Goal: Task Accomplishment & Management: Manage account settings

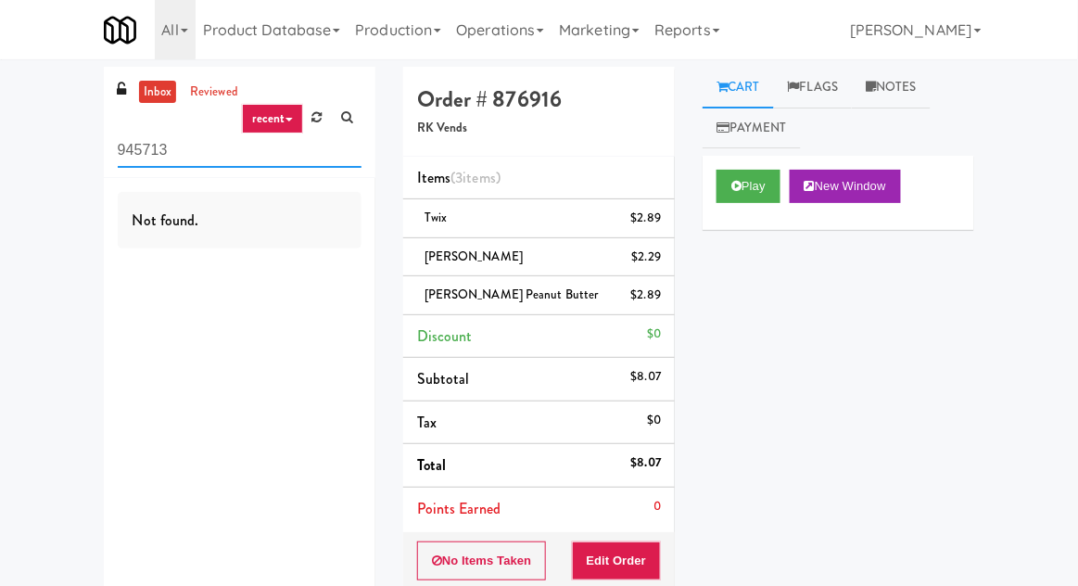
click at [135, 153] on input "945713" at bounding box center [240, 150] width 244 height 34
click at [127, 152] on input "945713" at bounding box center [240, 150] width 244 height 34
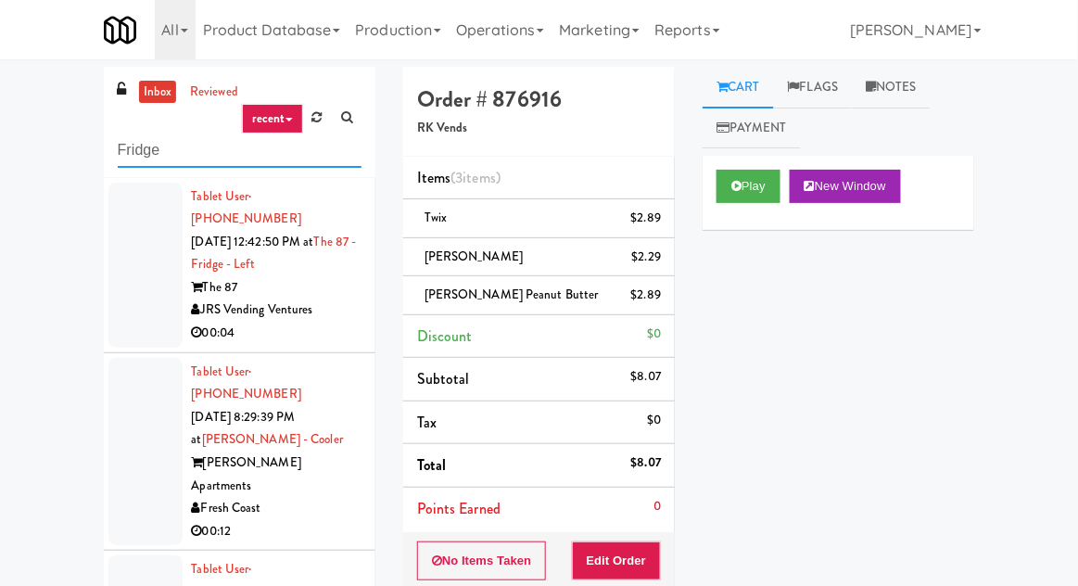
type input "Fridge"
click at [28, 141] on div "inbox reviewed recent all unclear take inventory issue suspicious failed recent…" at bounding box center [539, 423] width 1078 height 712
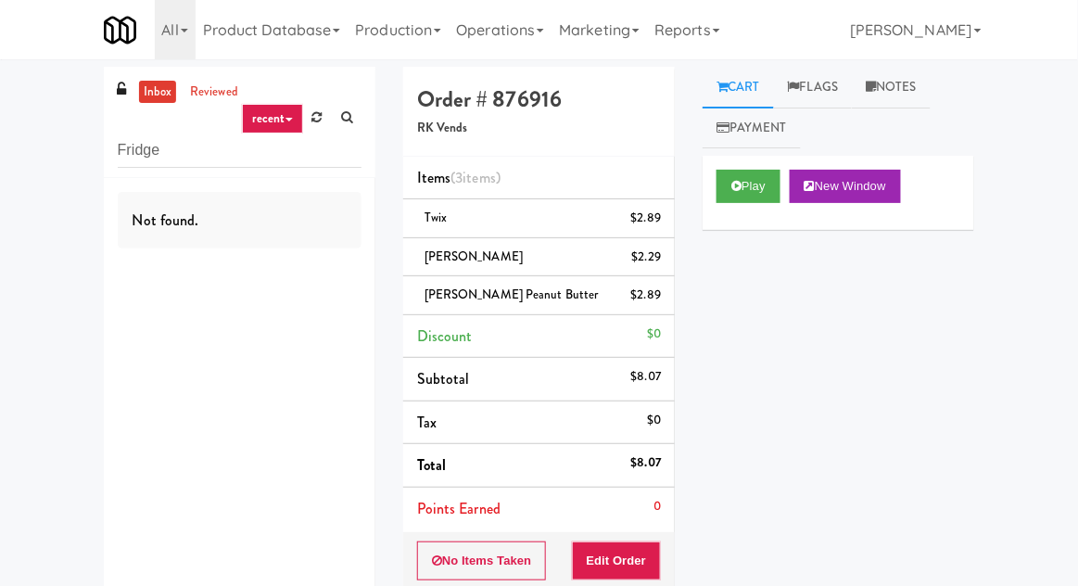
click at [142, 101] on link "inbox" at bounding box center [158, 92] width 38 height 23
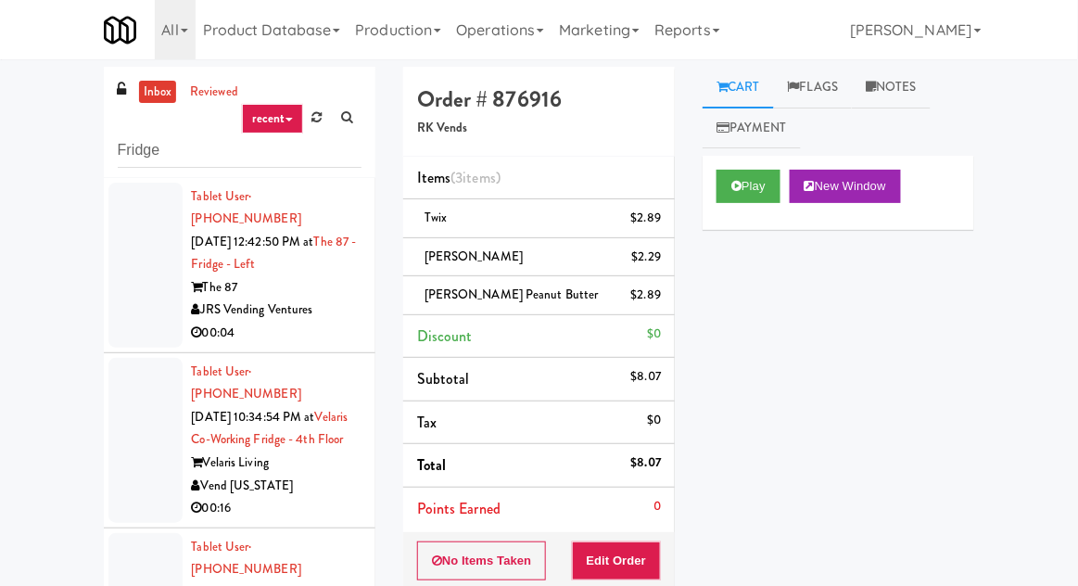
click at [129, 297] on div at bounding box center [145, 265] width 74 height 165
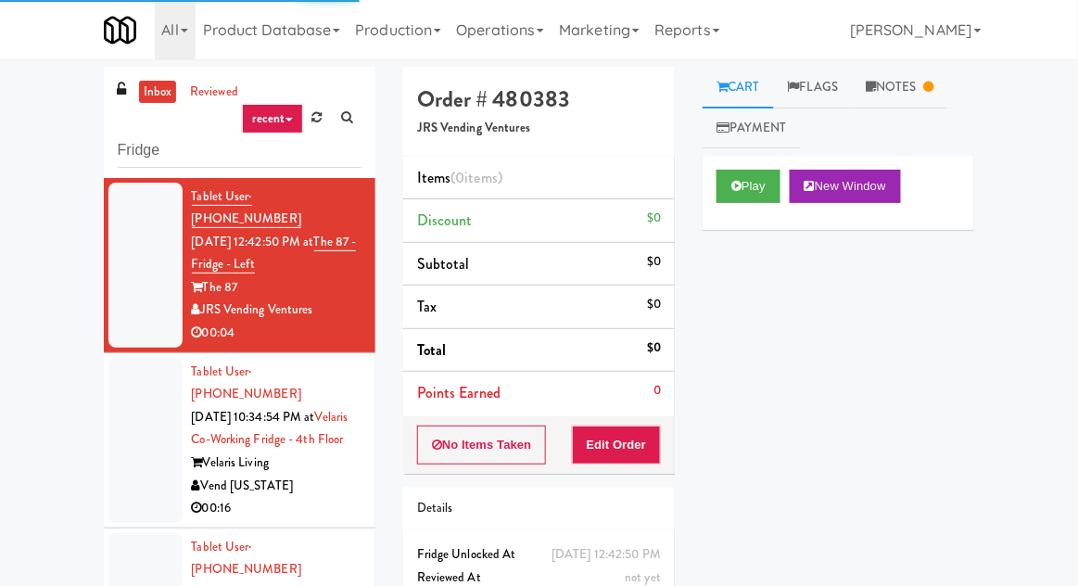
click at [141, 442] on div at bounding box center [145, 440] width 74 height 165
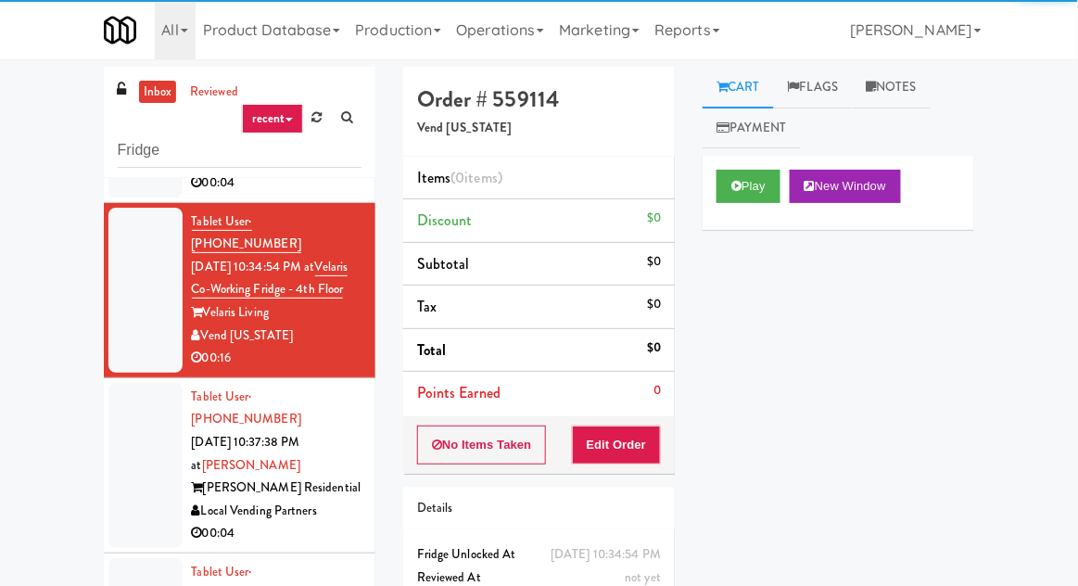
scroll to position [151, 0]
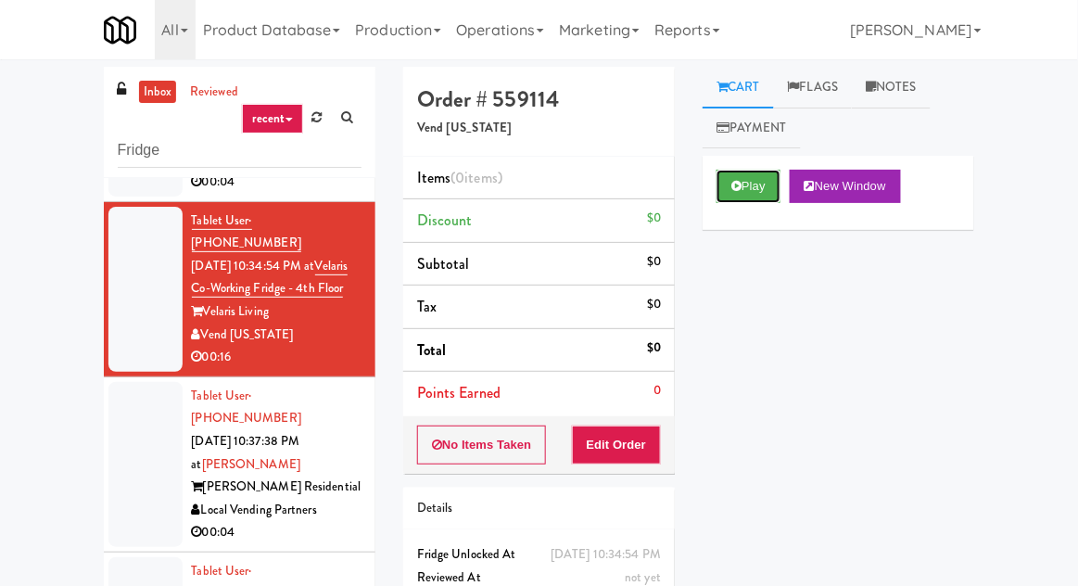
click at [751, 191] on button "Play" at bounding box center [748, 186] width 64 height 33
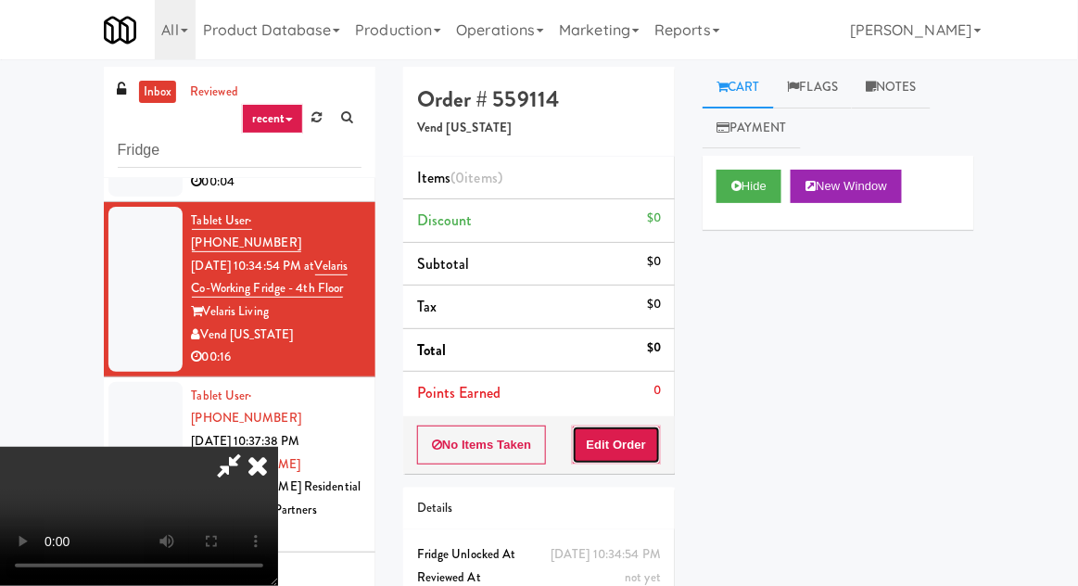
click at [646, 457] on button "Edit Order" at bounding box center [617, 444] width 90 height 39
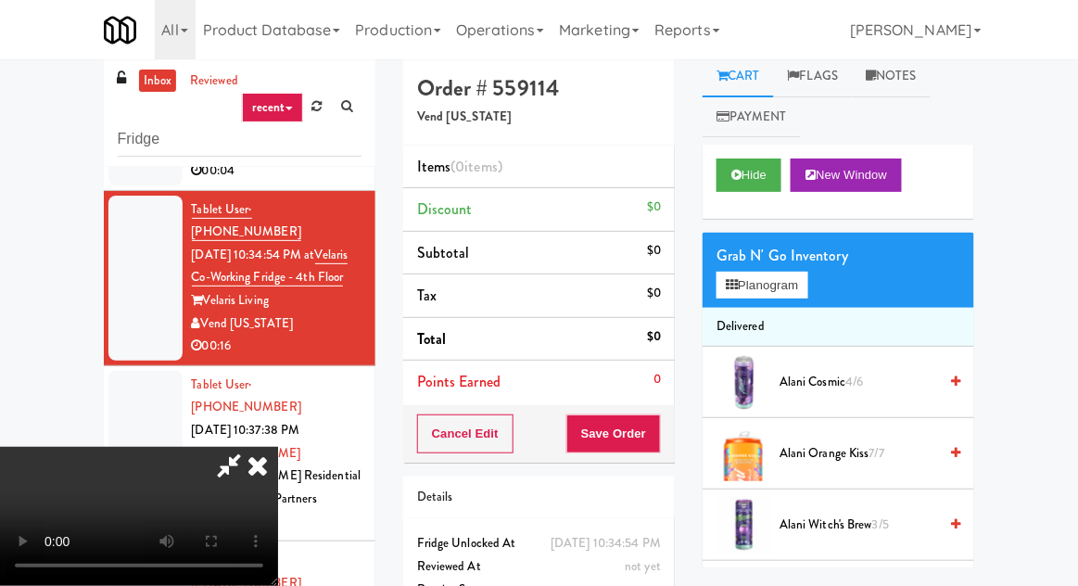
scroll to position [71, 0]
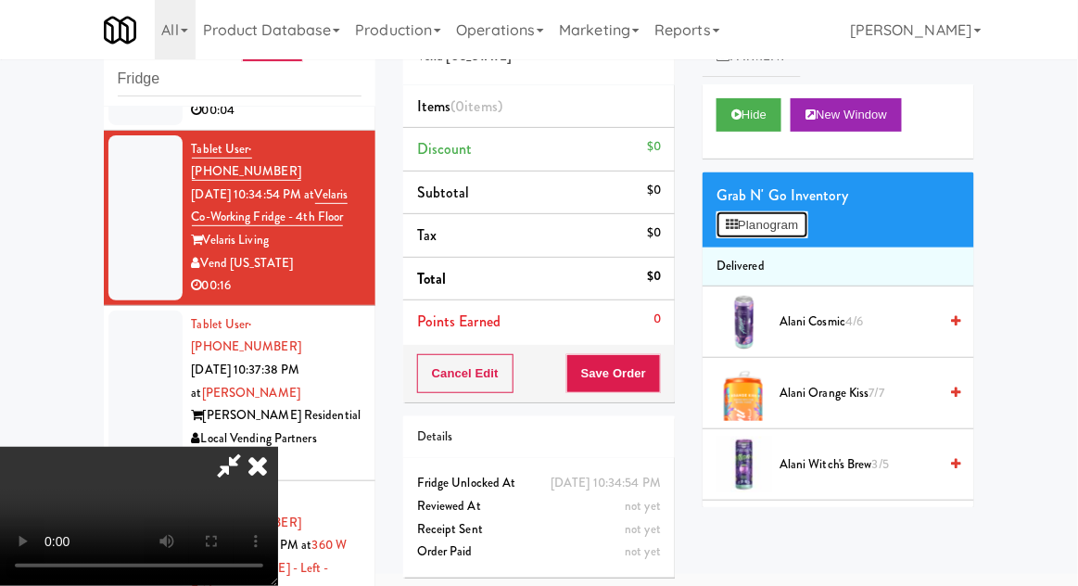
click at [792, 221] on button "Planogram" at bounding box center [761, 225] width 91 height 28
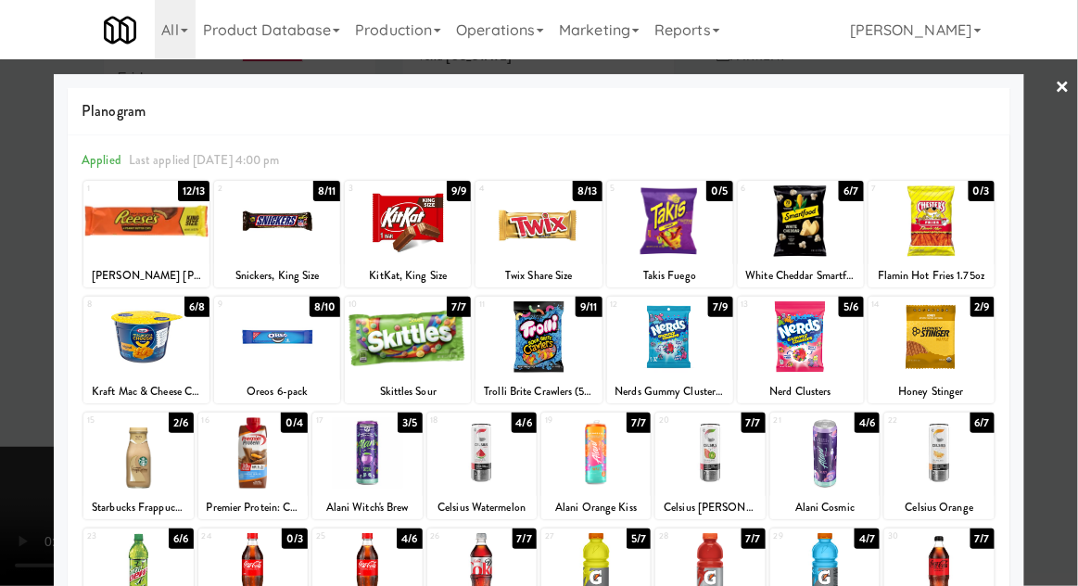
click at [545, 241] on div at bounding box center [538, 220] width 126 height 71
click at [1066, 256] on div at bounding box center [539, 293] width 1078 height 586
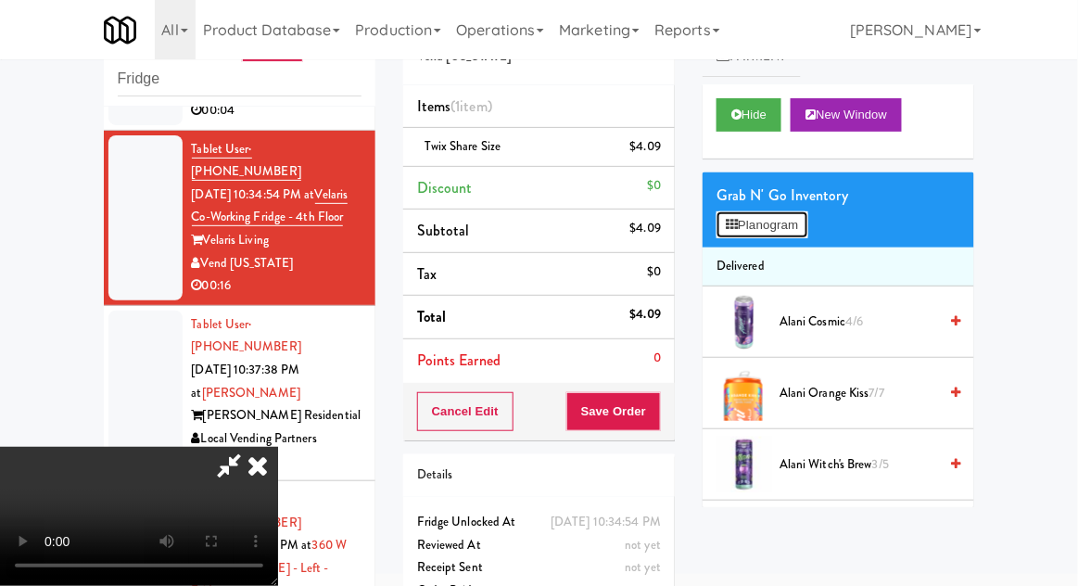
click at [803, 233] on button "Planogram" at bounding box center [761, 225] width 91 height 28
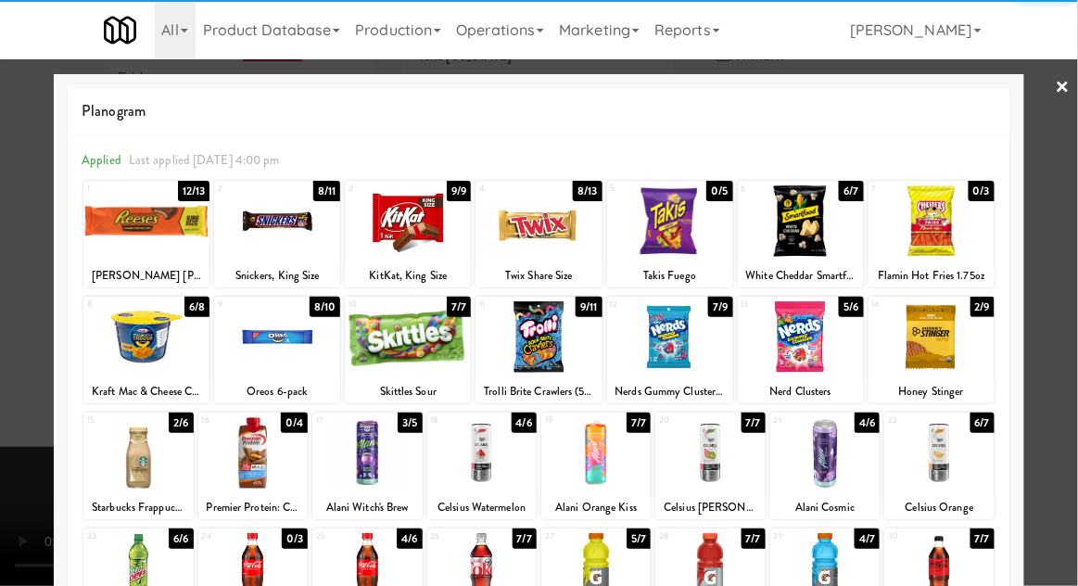
click at [960, 354] on div at bounding box center [931, 336] width 126 height 71
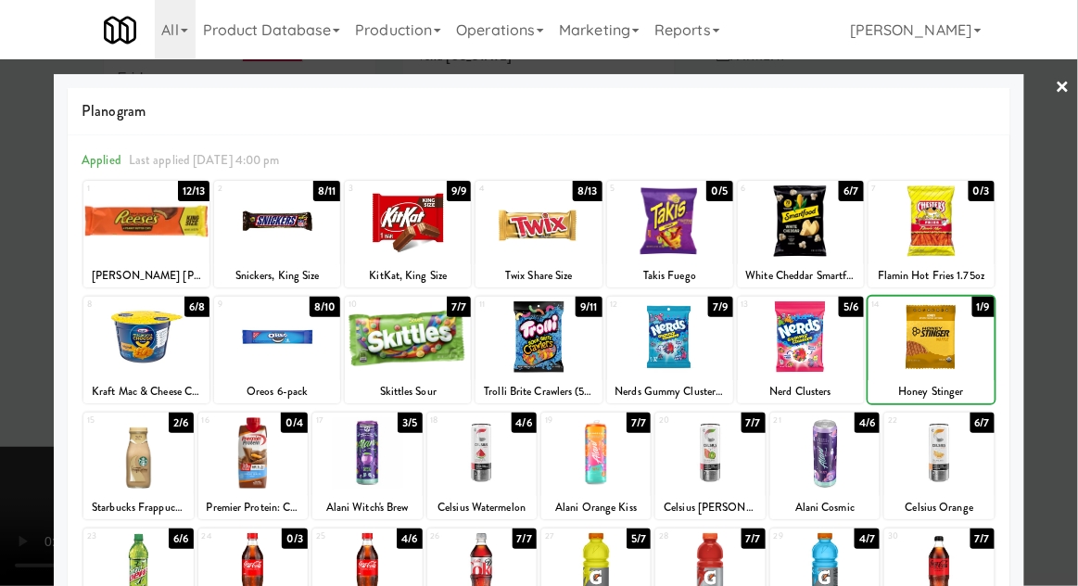
click at [1049, 331] on div at bounding box center [539, 293] width 1078 height 586
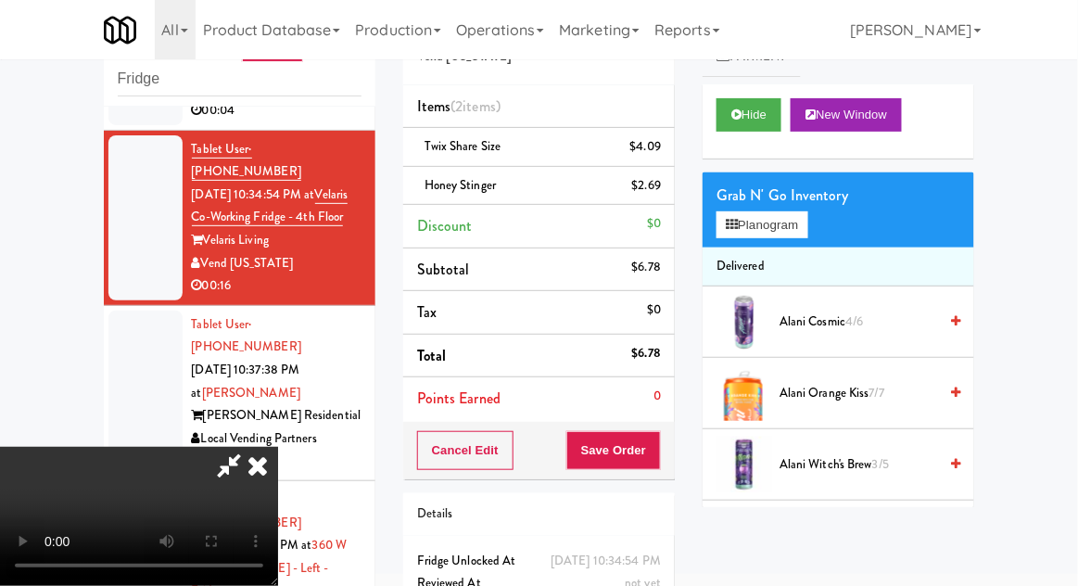
scroll to position [68, 0]
click at [661, 445] on button "Save Order" at bounding box center [613, 450] width 95 height 39
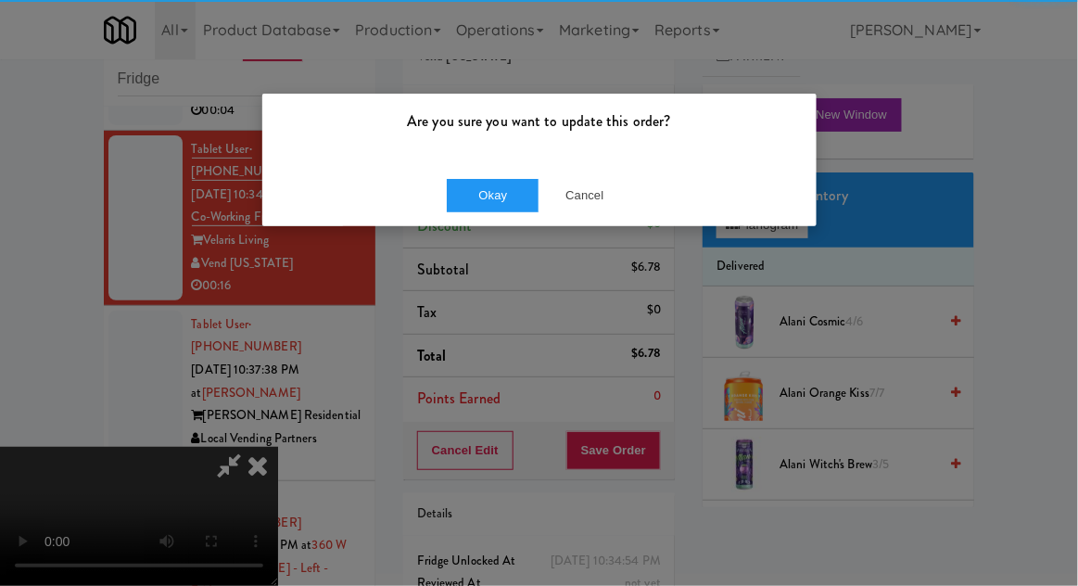
click at [487, 222] on div "Okay Cancel" at bounding box center [539, 195] width 554 height 62
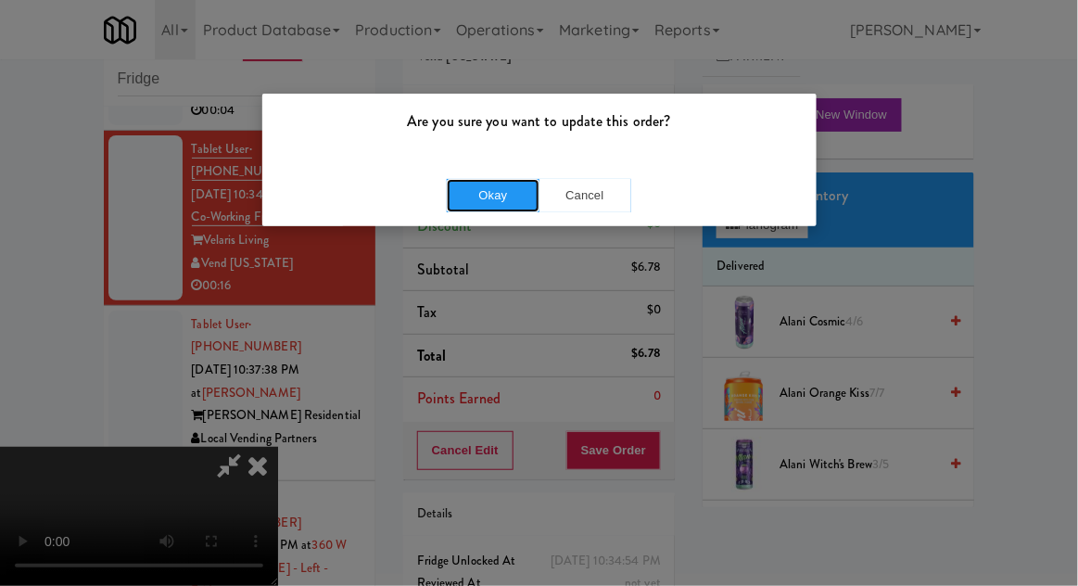
click at [472, 210] on button "Okay" at bounding box center [493, 195] width 93 height 33
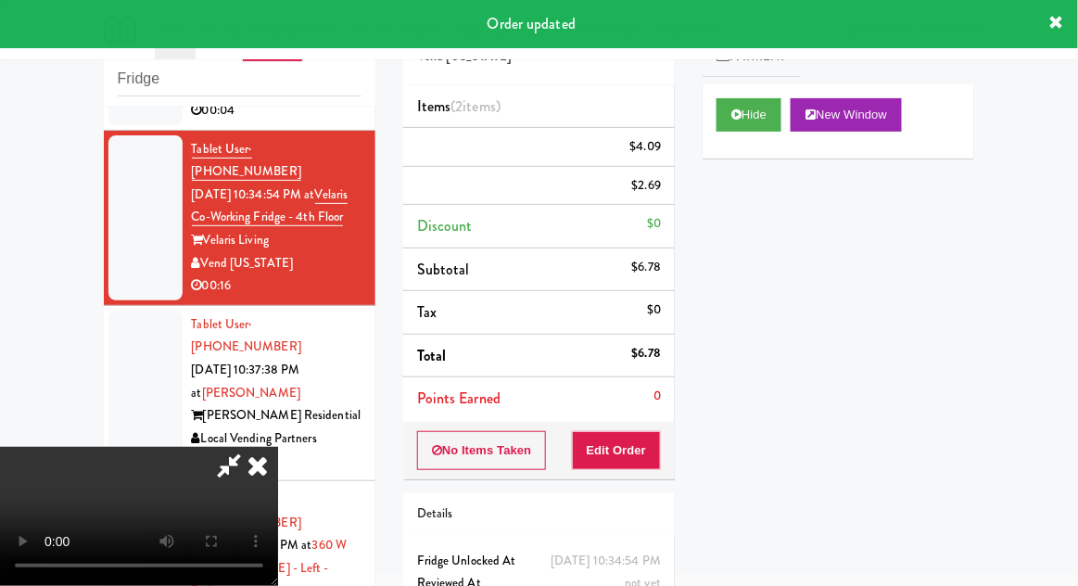
scroll to position [0, 0]
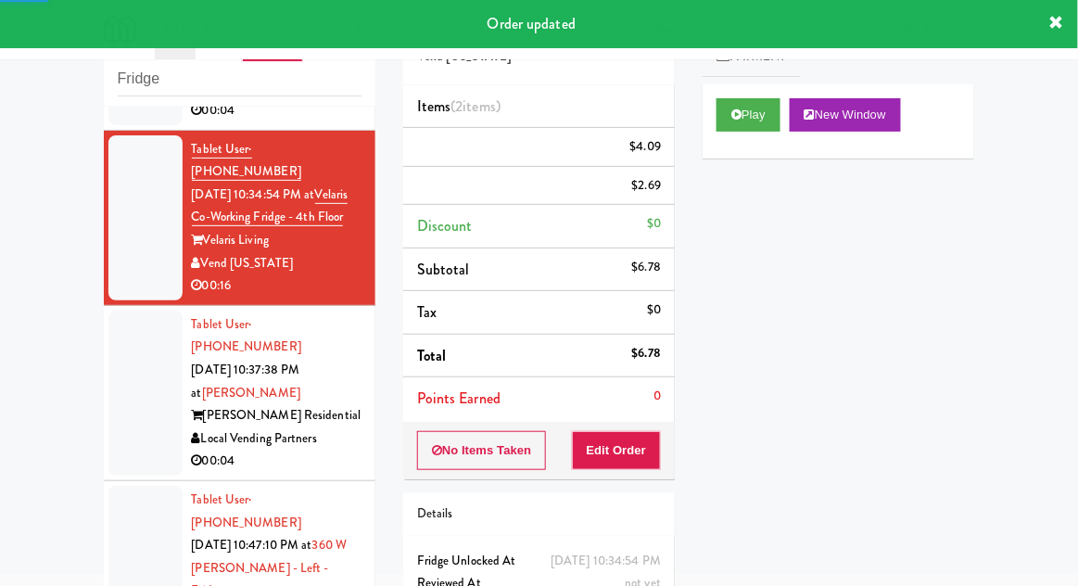
click at [125, 361] on div at bounding box center [145, 392] width 74 height 165
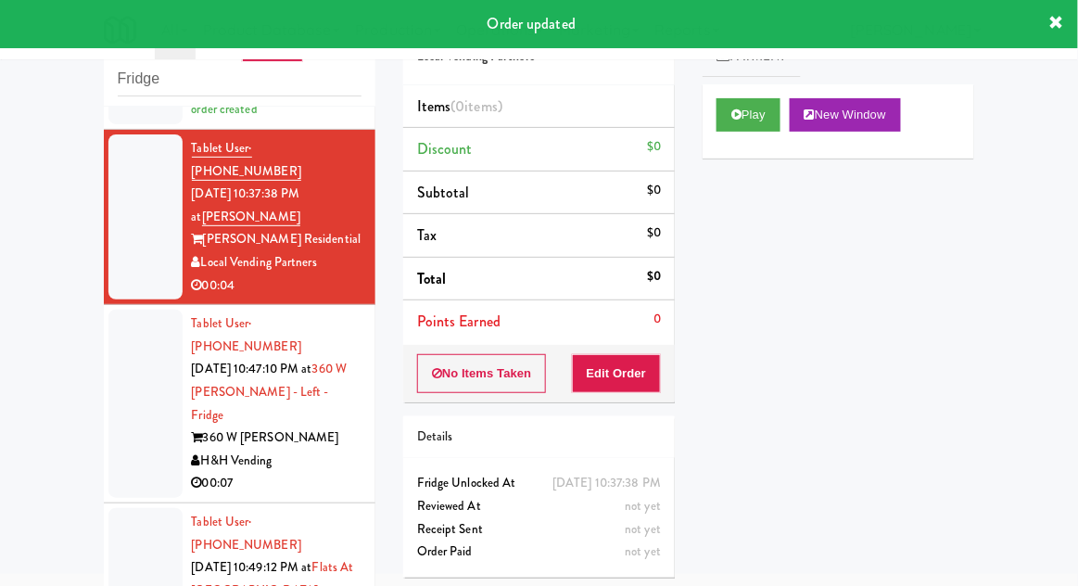
scroll to position [385, 0]
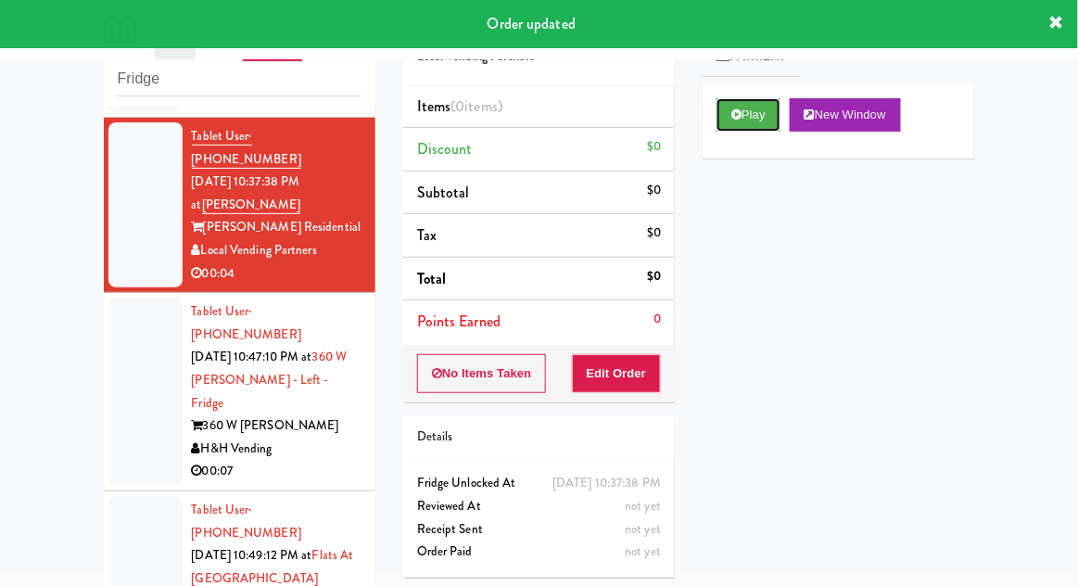
click at [769, 113] on button "Play" at bounding box center [748, 114] width 64 height 33
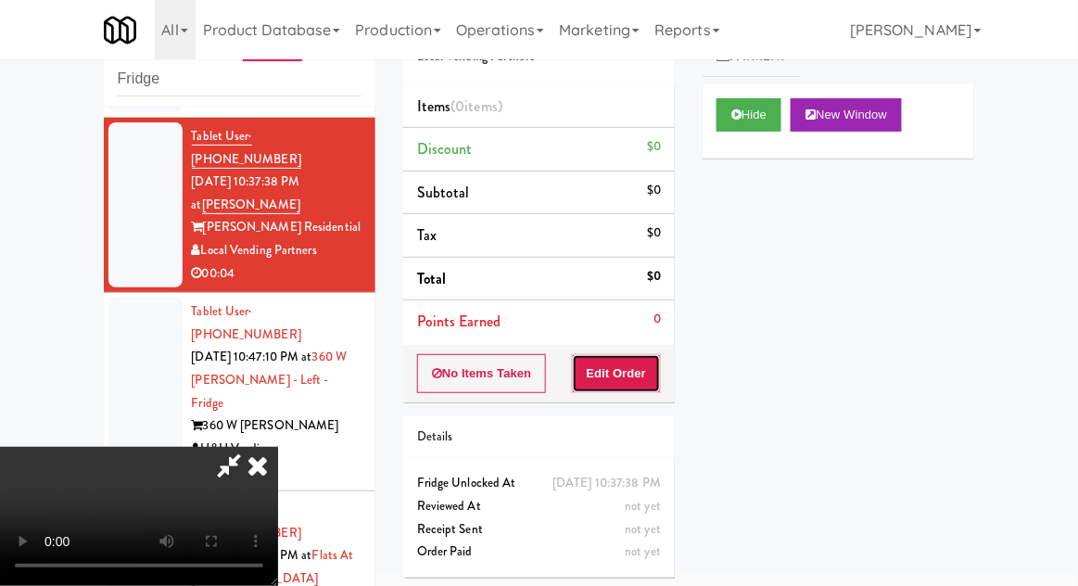
click at [640, 371] on button "Edit Order" at bounding box center [617, 373] width 90 height 39
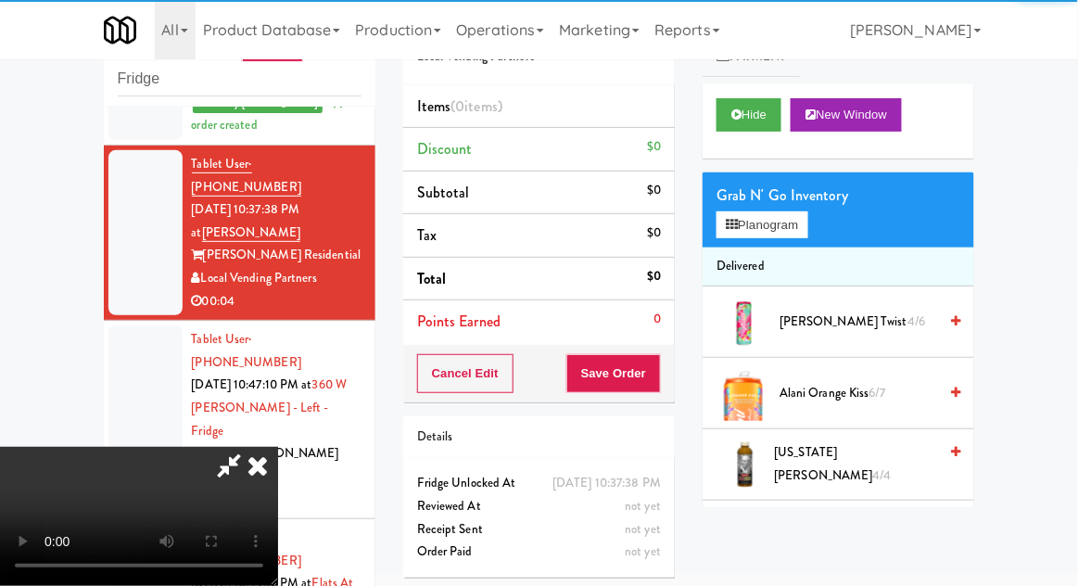
scroll to position [369, 0]
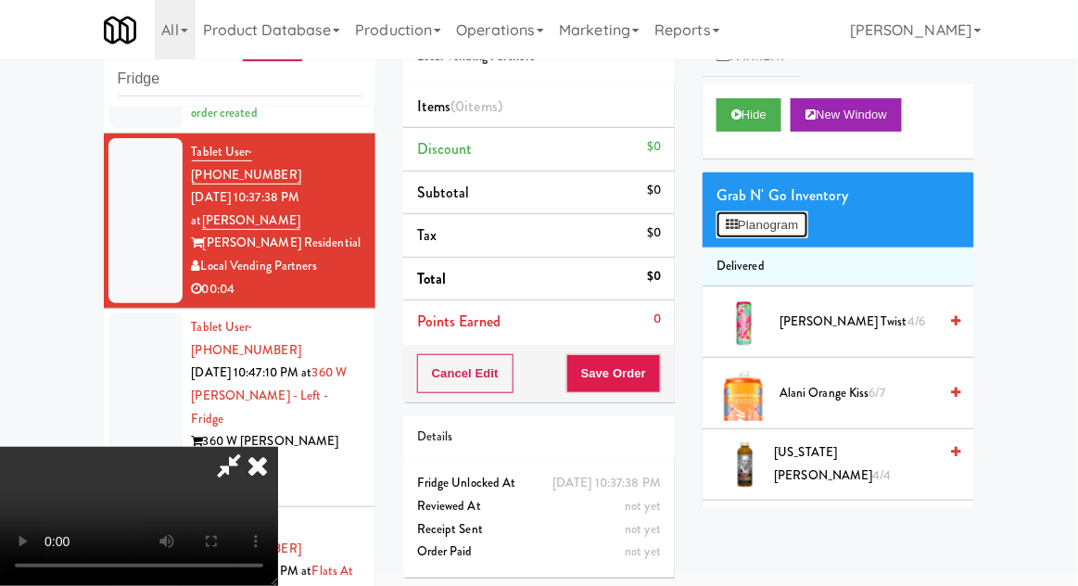
click at [799, 235] on button "Planogram" at bounding box center [761, 225] width 91 height 28
click at [0, 0] on div at bounding box center [0, 0] width 0 height 0
click at [807, 228] on button "Planogram" at bounding box center [761, 225] width 91 height 28
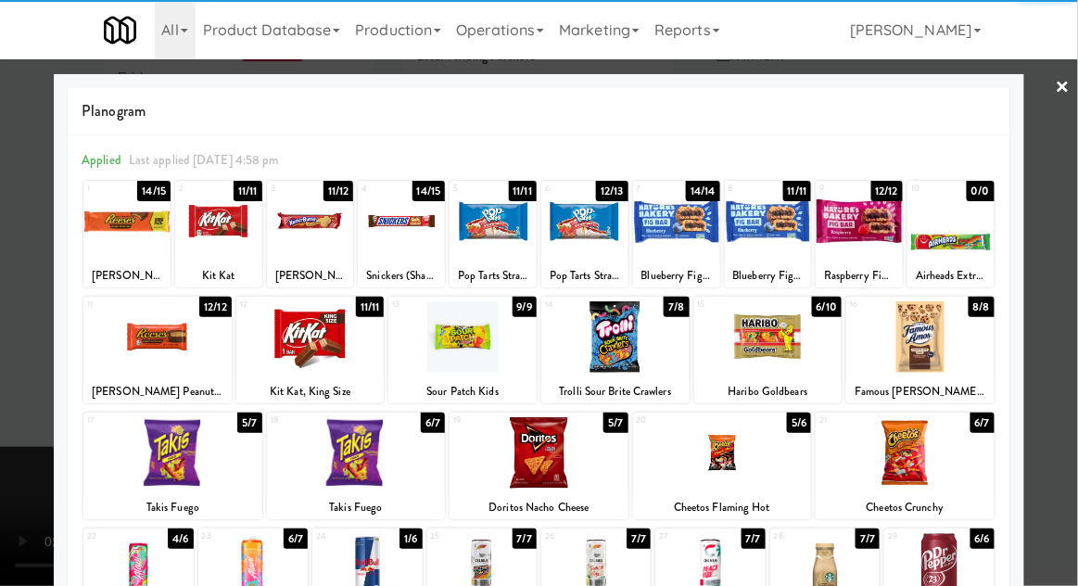
click at [609, 457] on div at bounding box center [539, 452] width 179 height 71
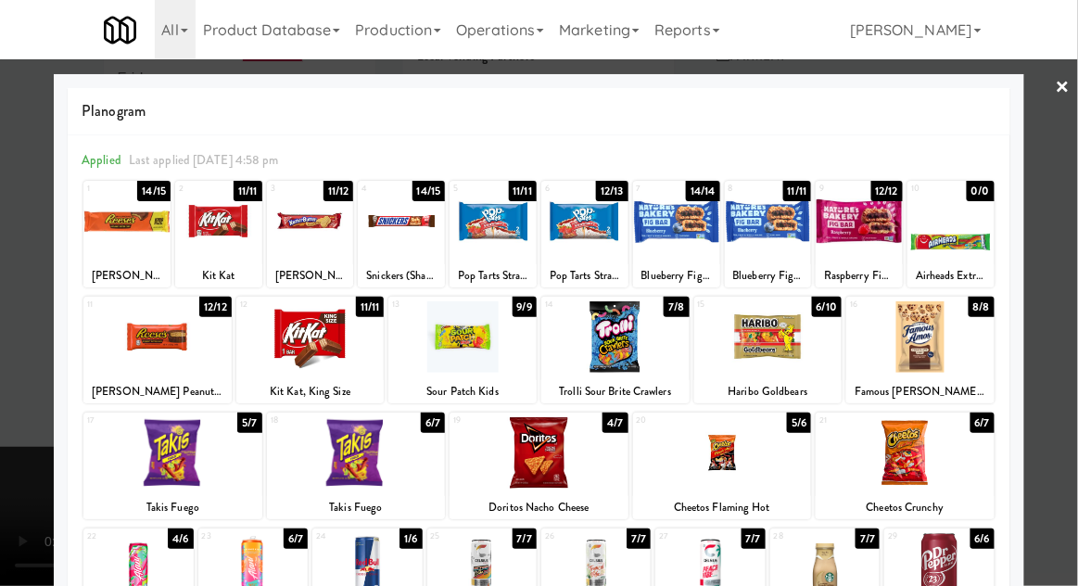
click at [1064, 341] on div at bounding box center [539, 293] width 1078 height 586
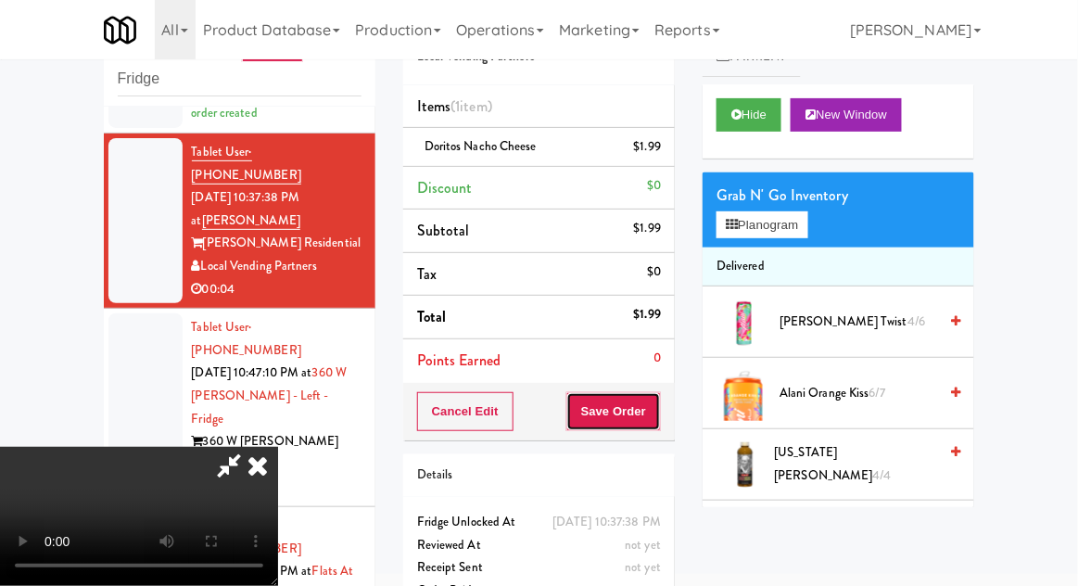
click at [654, 414] on button "Save Order" at bounding box center [613, 411] width 95 height 39
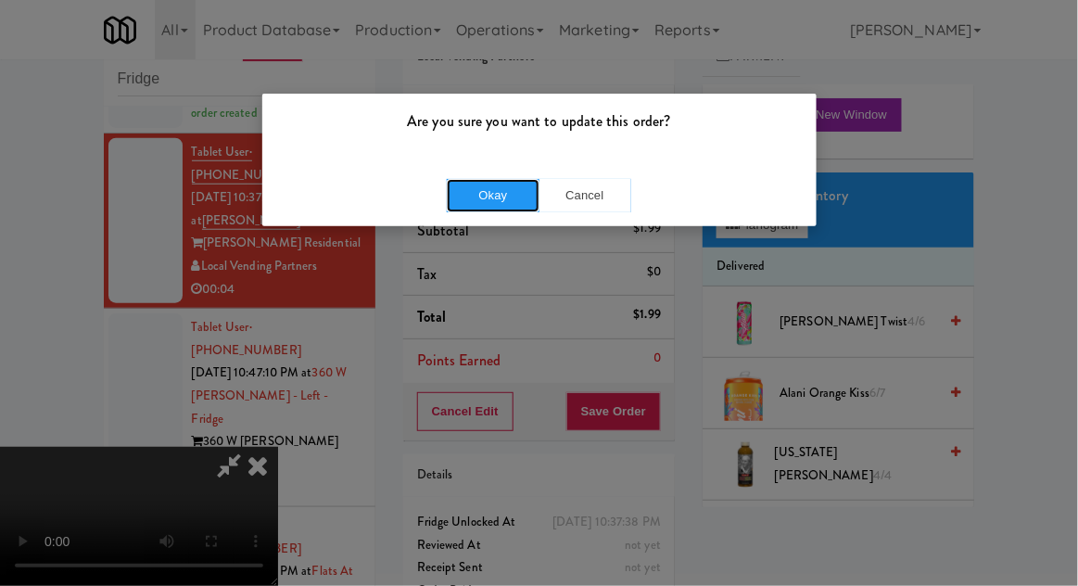
click at [476, 193] on button "Okay" at bounding box center [493, 195] width 93 height 33
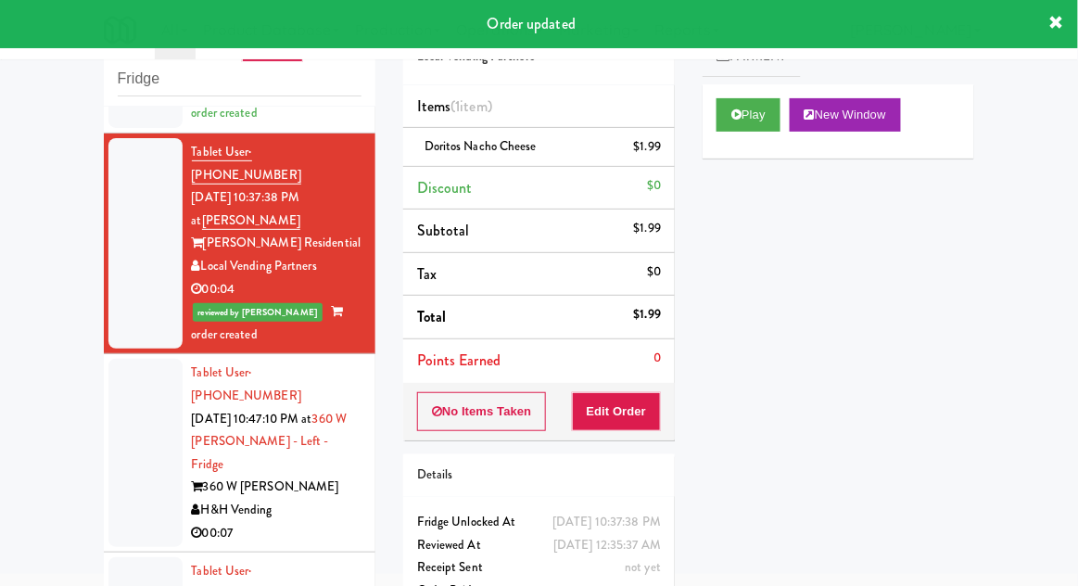
click at [132, 374] on div at bounding box center [145, 453] width 74 height 188
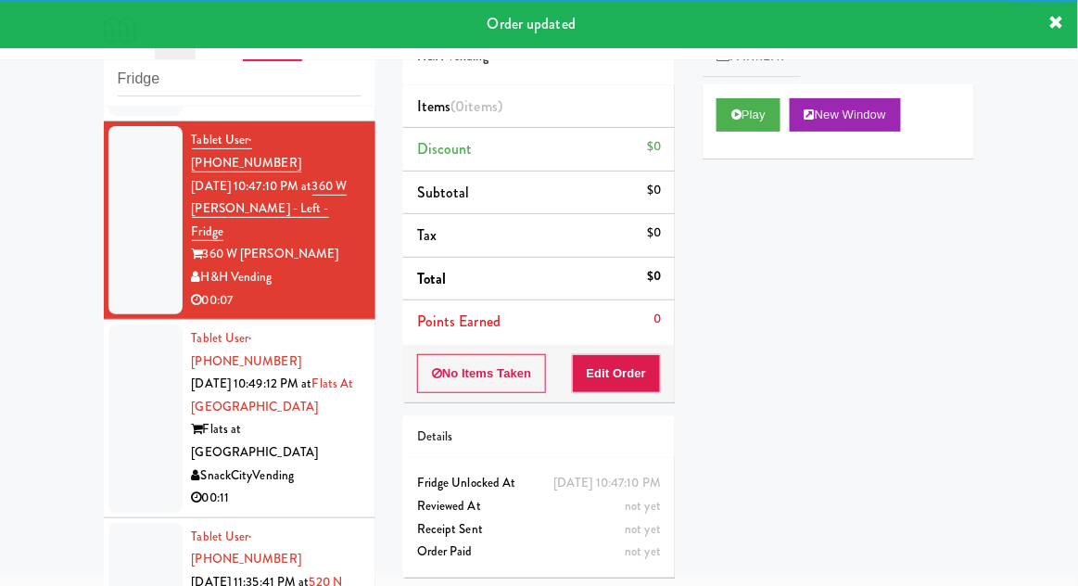
scroll to position [603, 0]
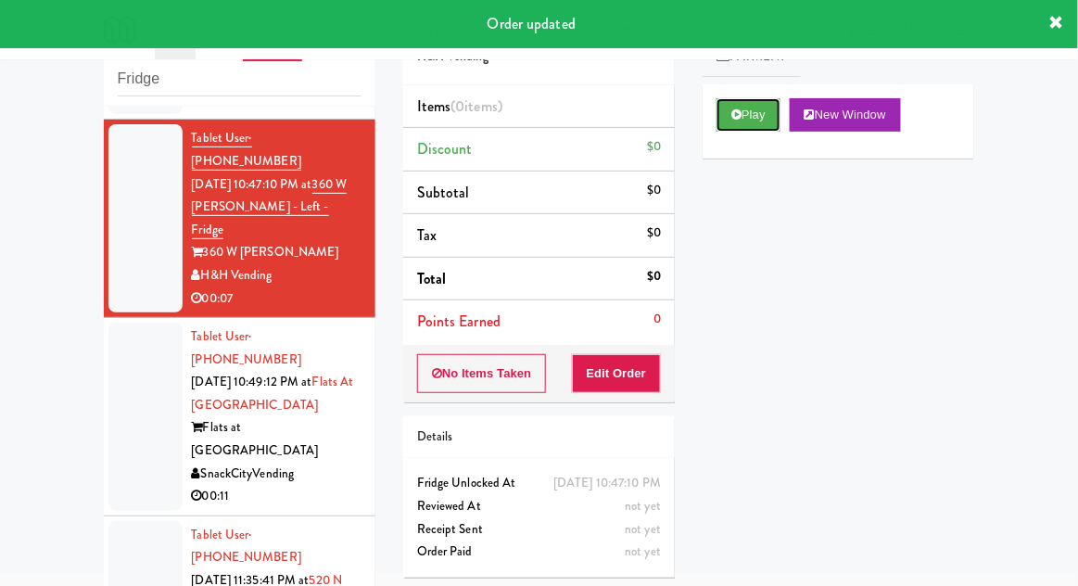
click at [772, 110] on button "Play" at bounding box center [748, 114] width 64 height 33
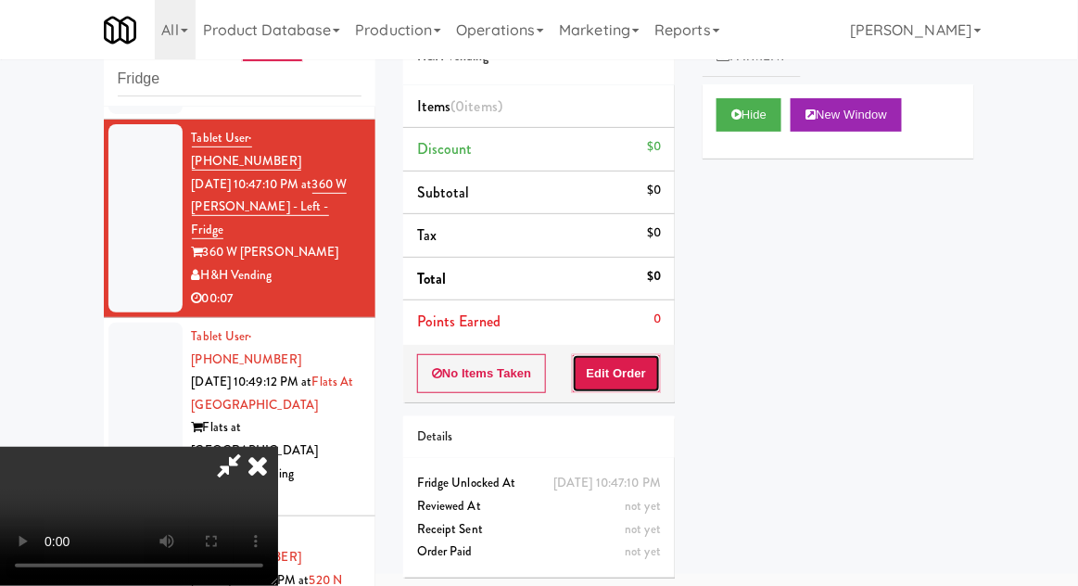
click at [636, 356] on button "Edit Order" at bounding box center [617, 373] width 90 height 39
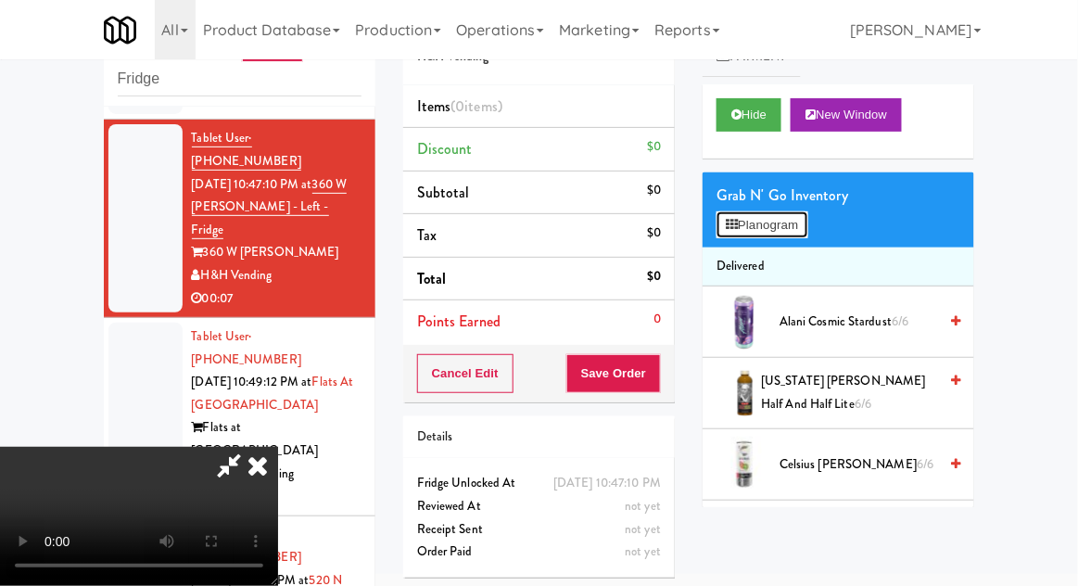
click at [807, 234] on button "Planogram" at bounding box center [761, 225] width 91 height 28
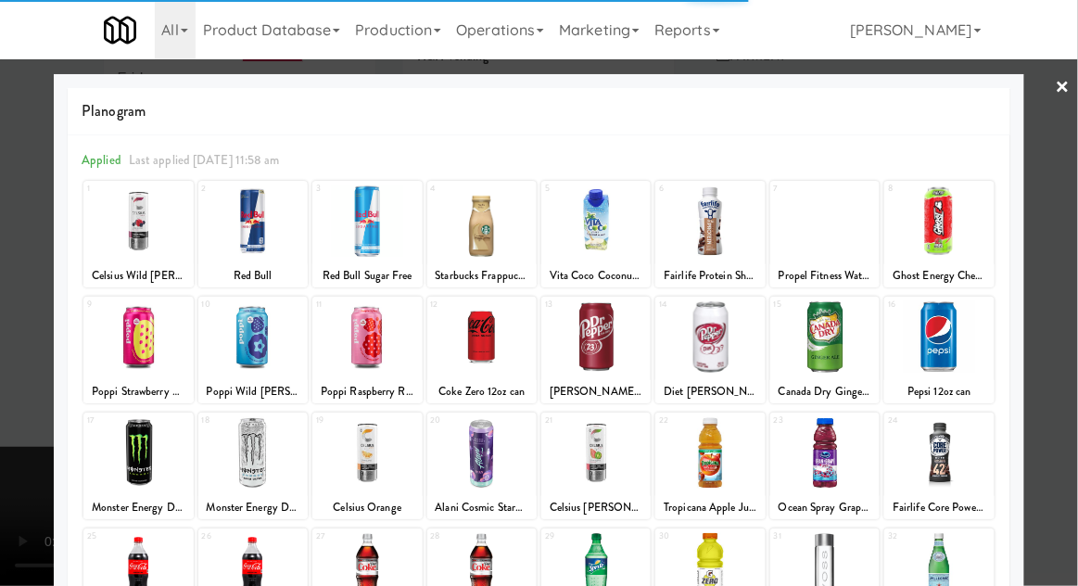
click at [728, 234] on div at bounding box center [709, 220] width 109 height 71
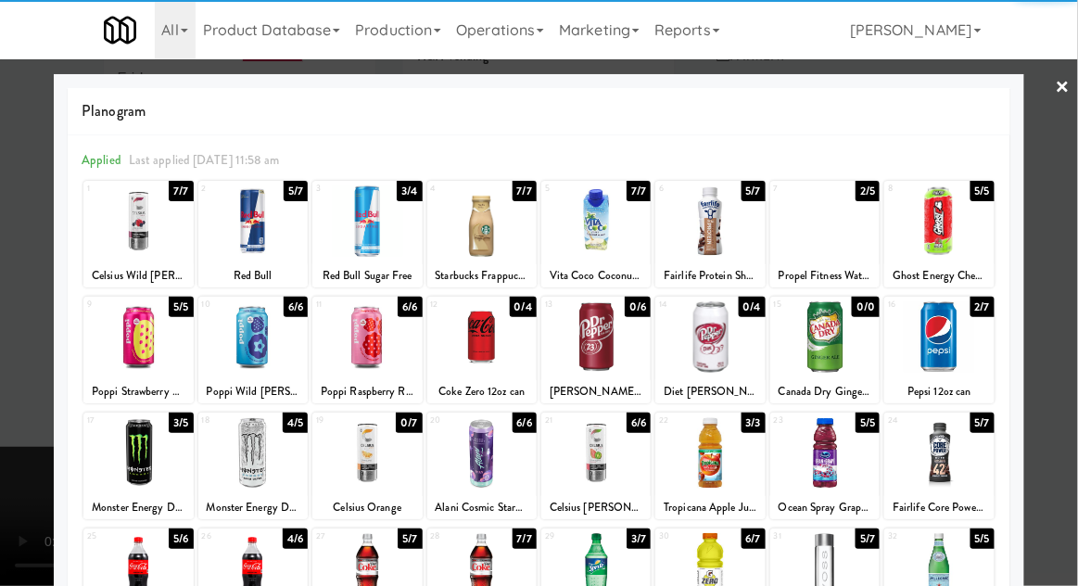
click at [734, 235] on div at bounding box center [709, 220] width 109 height 71
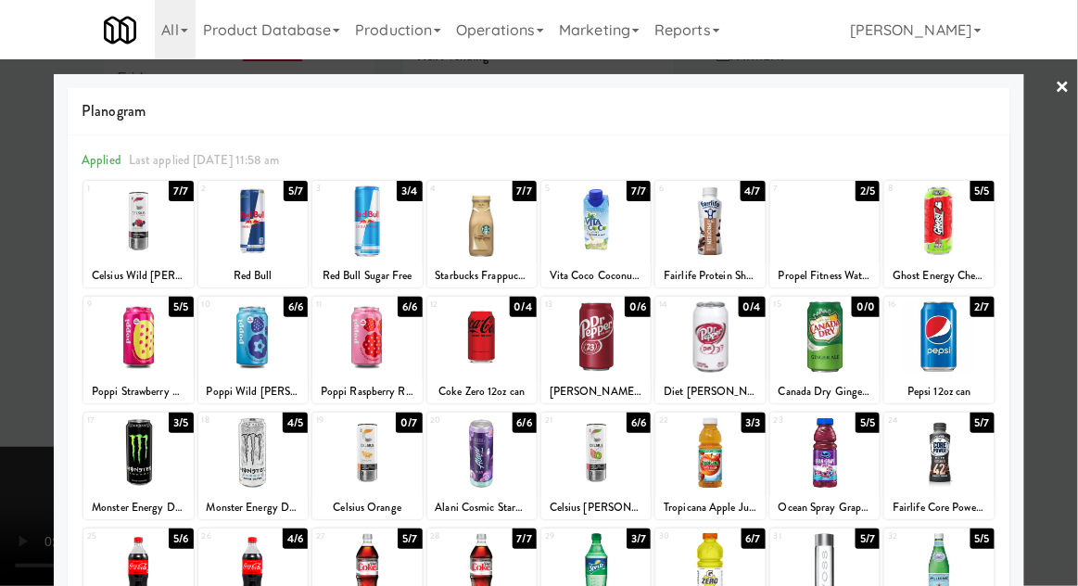
click at [1074, 221] on div at bounding box center [539, 293] width 1078 height 586
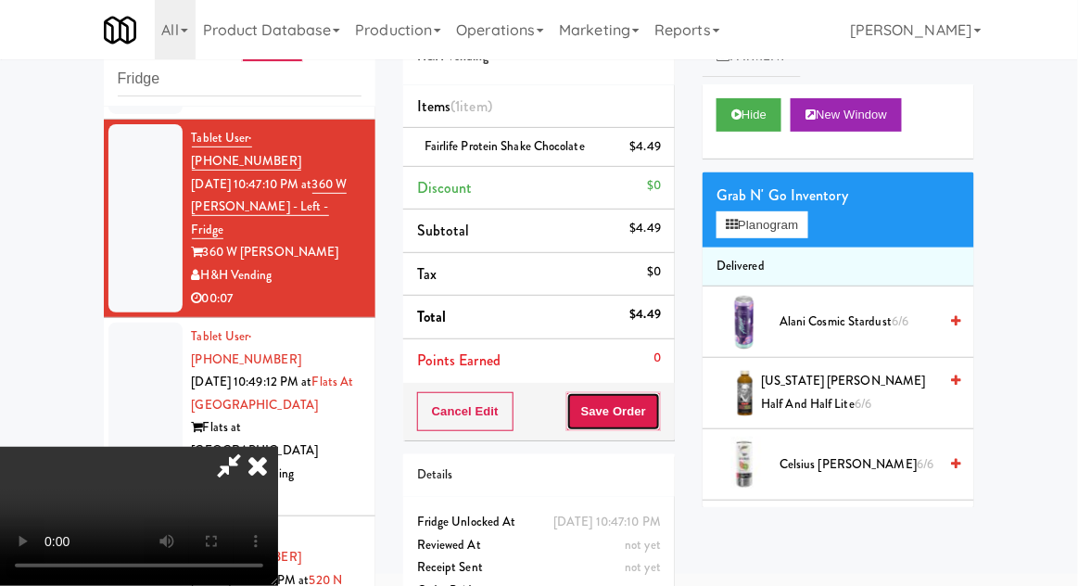
click at [660, 420] on button "Save Order" at bounding box center [613, 411] width 95 height 39
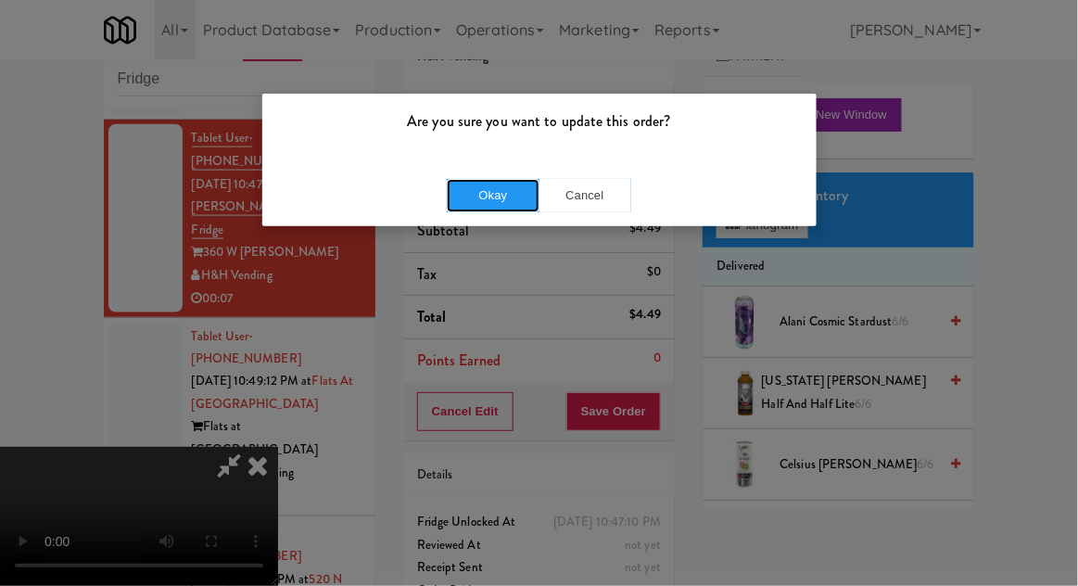
click at [475, 189] on button "Okay" at bounding box center [493, 195] width 93 height 33
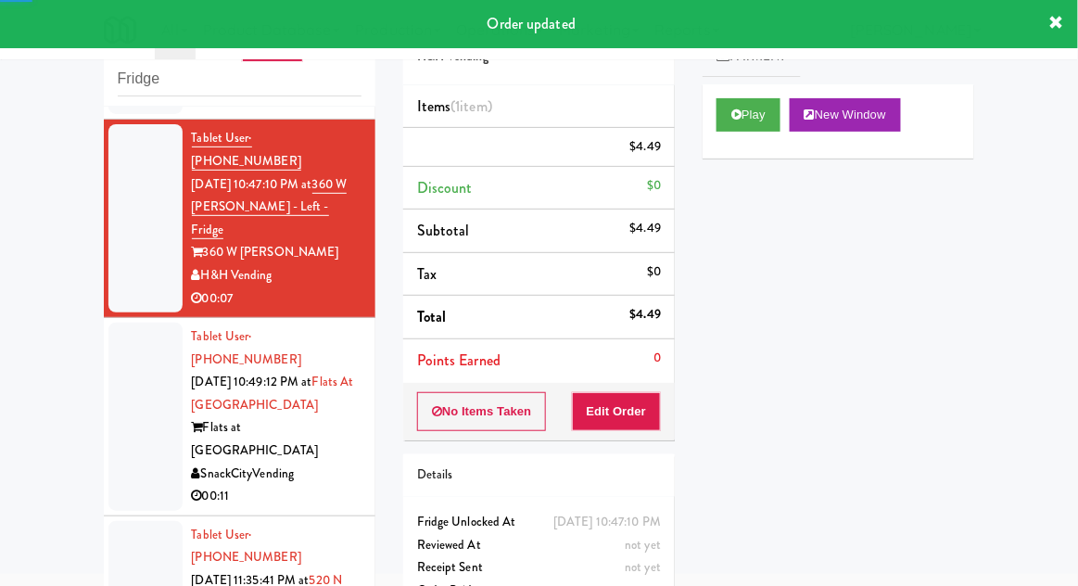
click at [147, 332] on div at bounding box center [145, 417] width 74 height 188
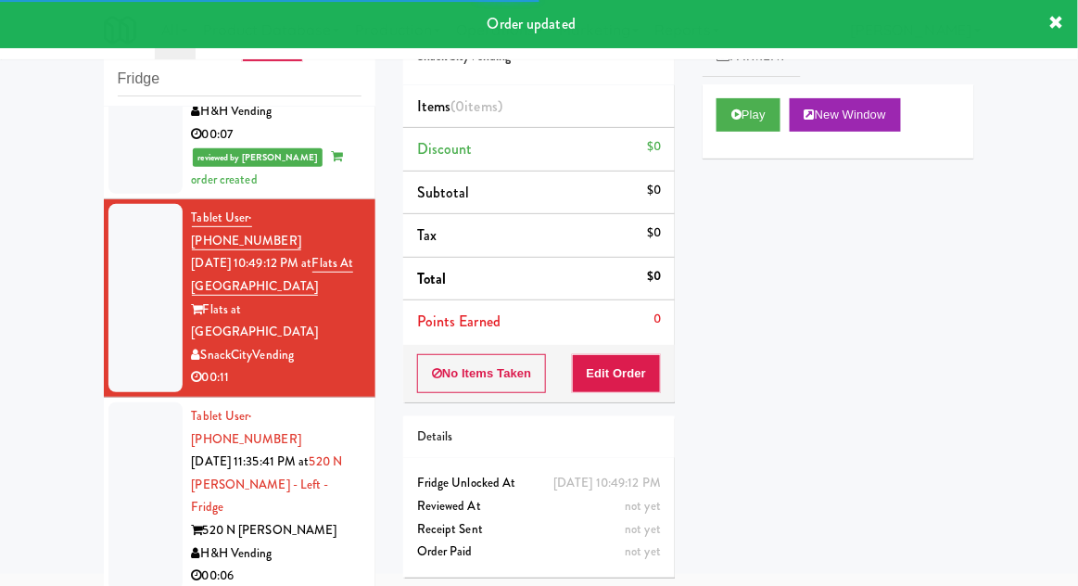
scroll to position [784, 0]
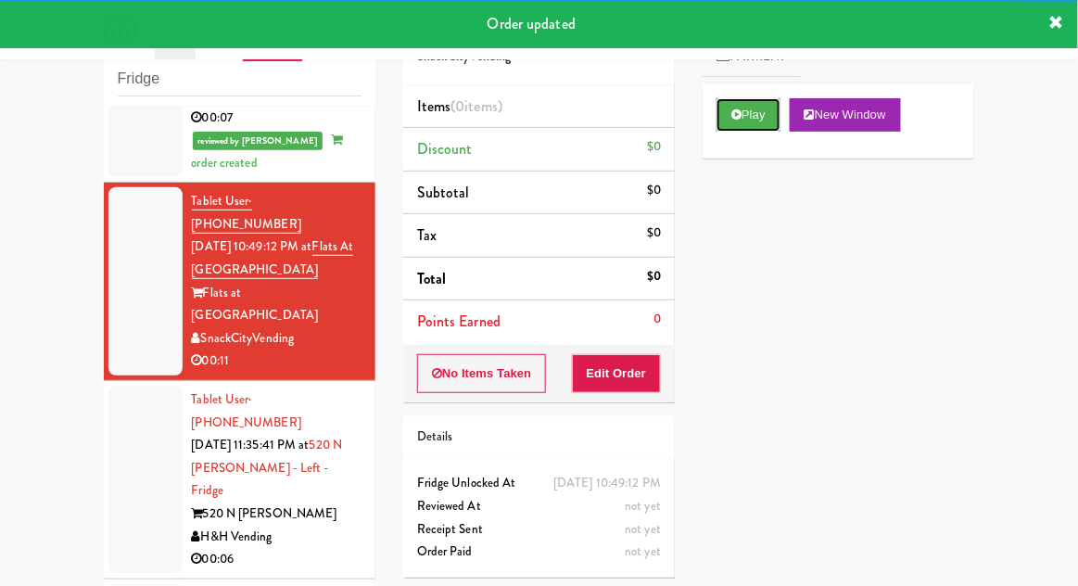
click at [751, 129] on button "Play" at bounding box center [748, 114] width 64 height 33
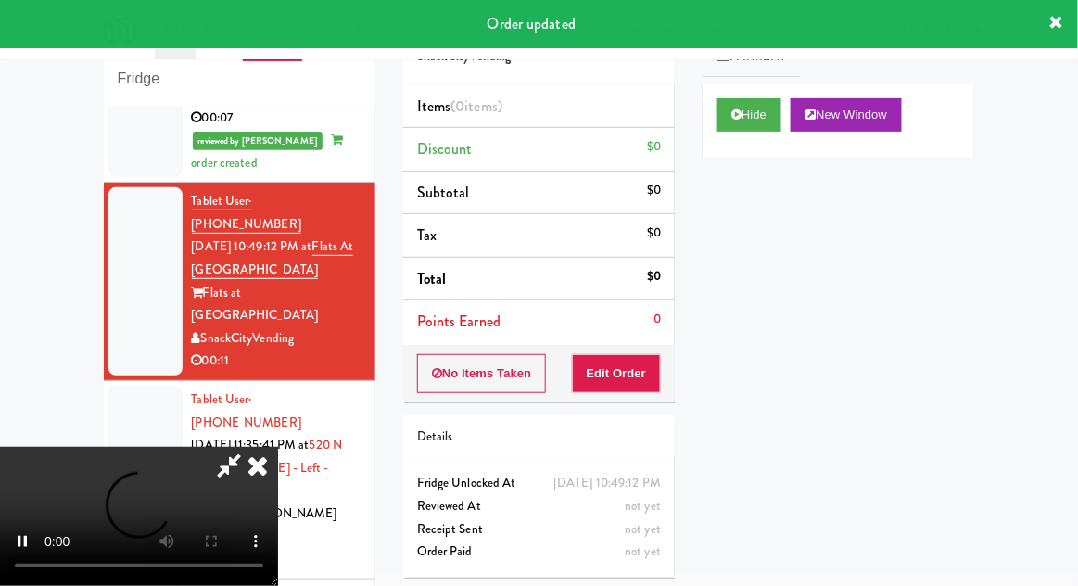
click at [630, 336] on li "Points Earned 0" at bounding box center [539, 321] width 272 height 43
click at [653, 372] on button "Edit Order" at bounding box center [617, 373] width 90 height 39
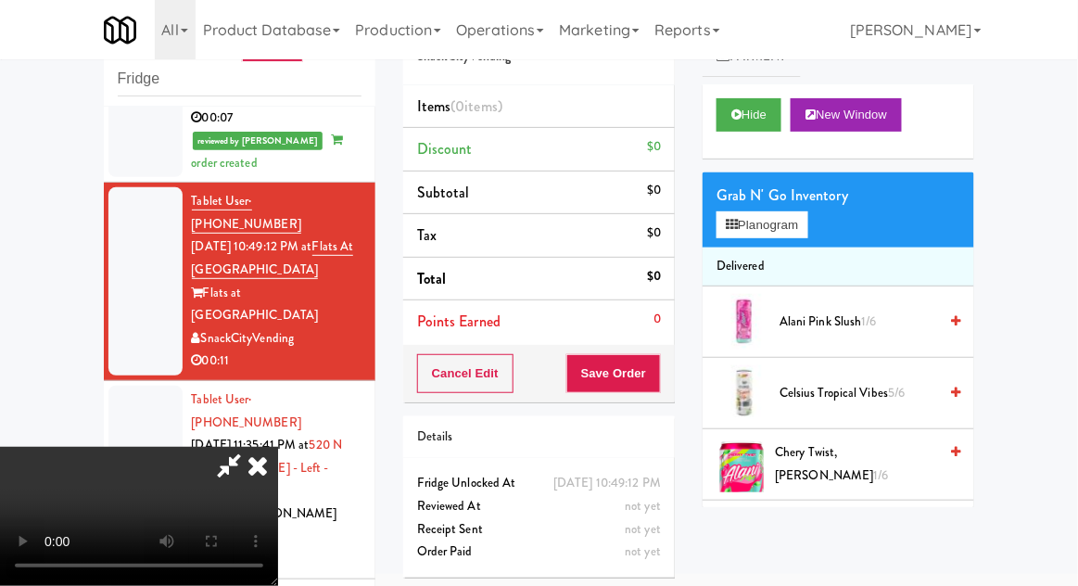
scroll to position [0, 0]
click at [779, 222] on button "Planogram" at bounding box center [761, 225] width 91 height 28
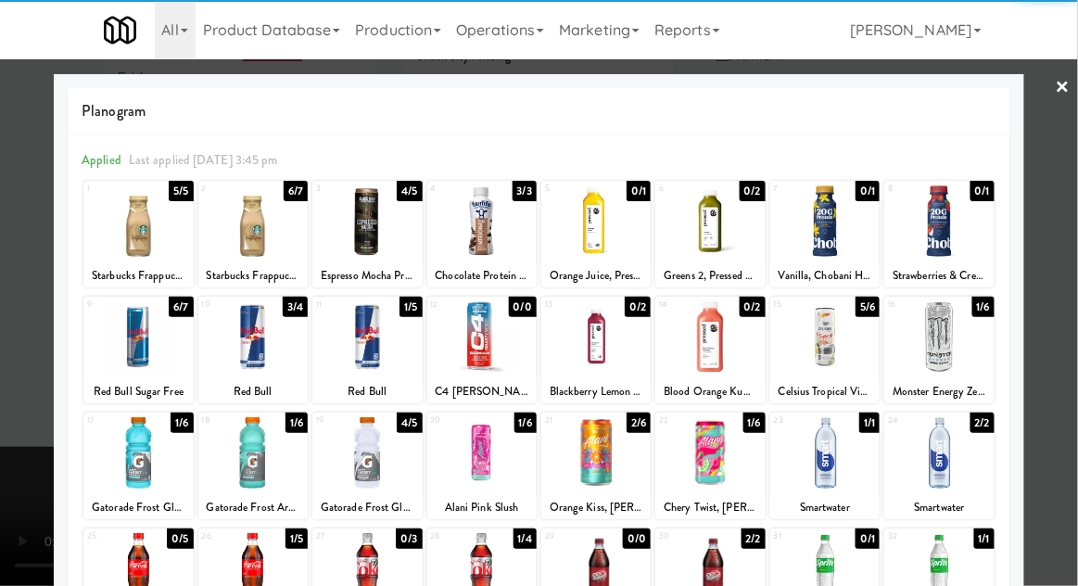
click at [141, 353] on div at bounding box center [137, 336] width 109 height 71
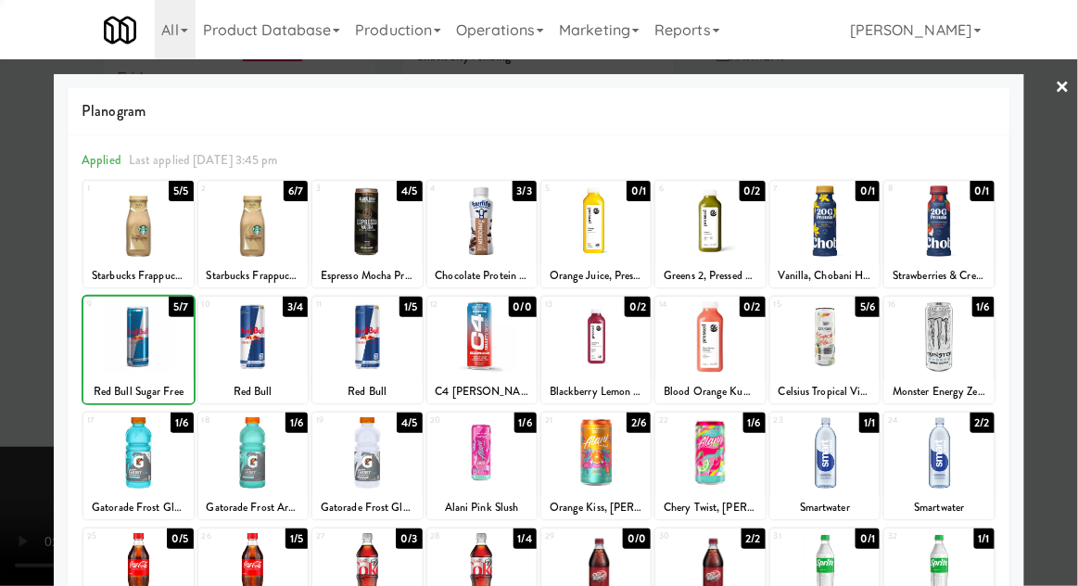
click at [1062, 267] on div at bounding box center [539, 293] width 1078 height 586
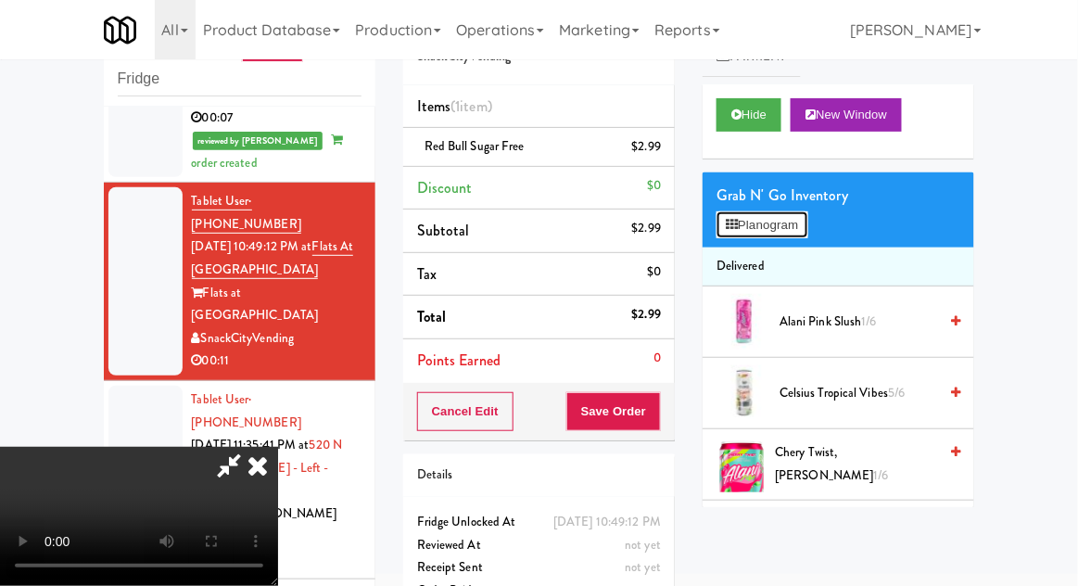
click at [803, 234] on button "Planogram" at bounding box center [761, 225] width 91 height 28
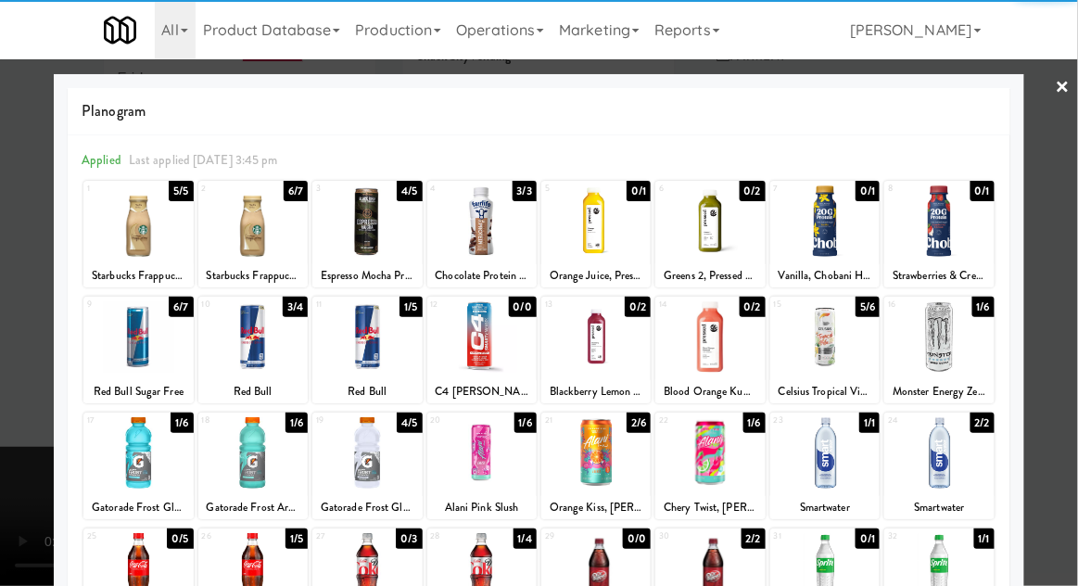
click at [138, 349] on div at bounding box center [137, 336] width 109 height 71
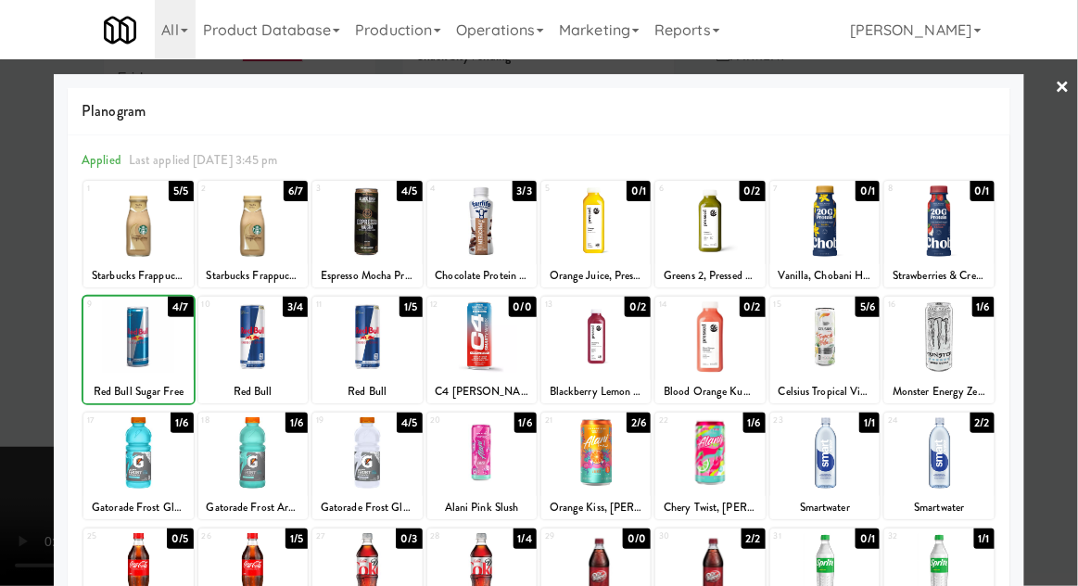
click at [1061, 248] on div at bounding box center [539, 293] width 1078 height 586
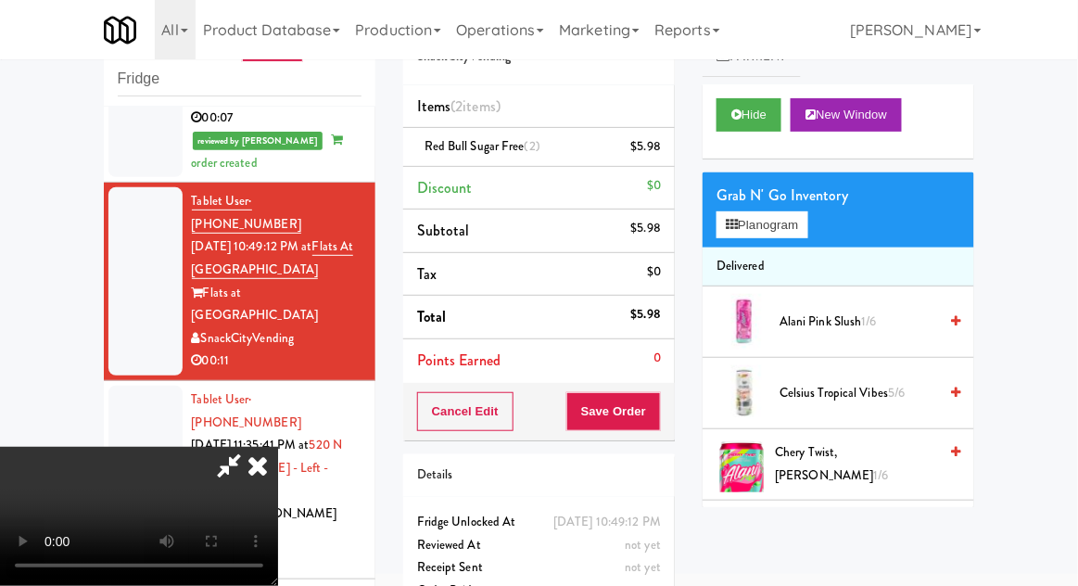
scroll to position [68, 0]
click at [655, 424] on button "Save Order" at bounding box center [613, 411] width 95 height 39
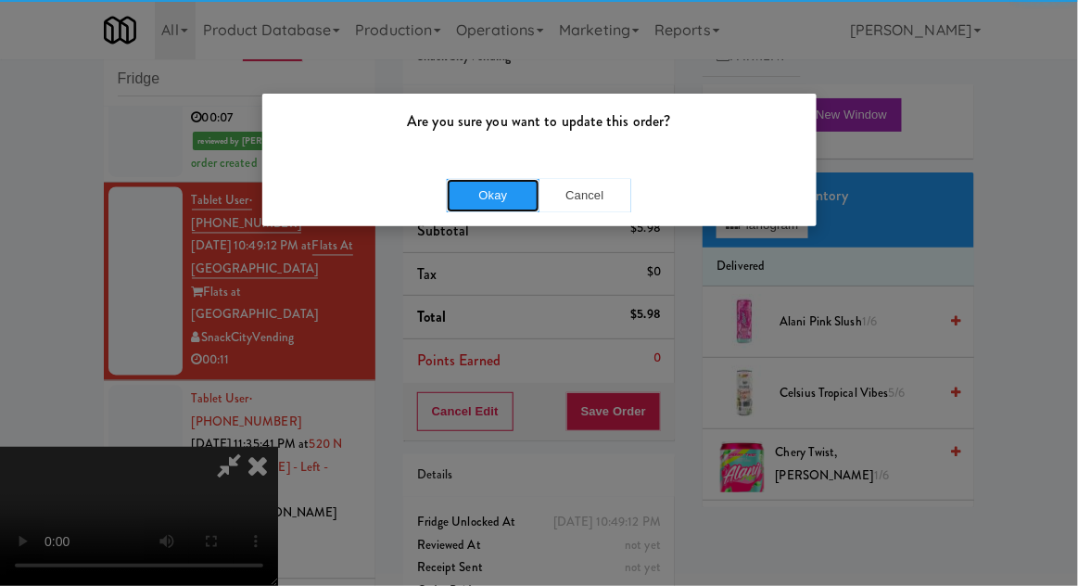
click at [473, 181] on button "Okay" at bounding box center [493, 195] width 93 height 33
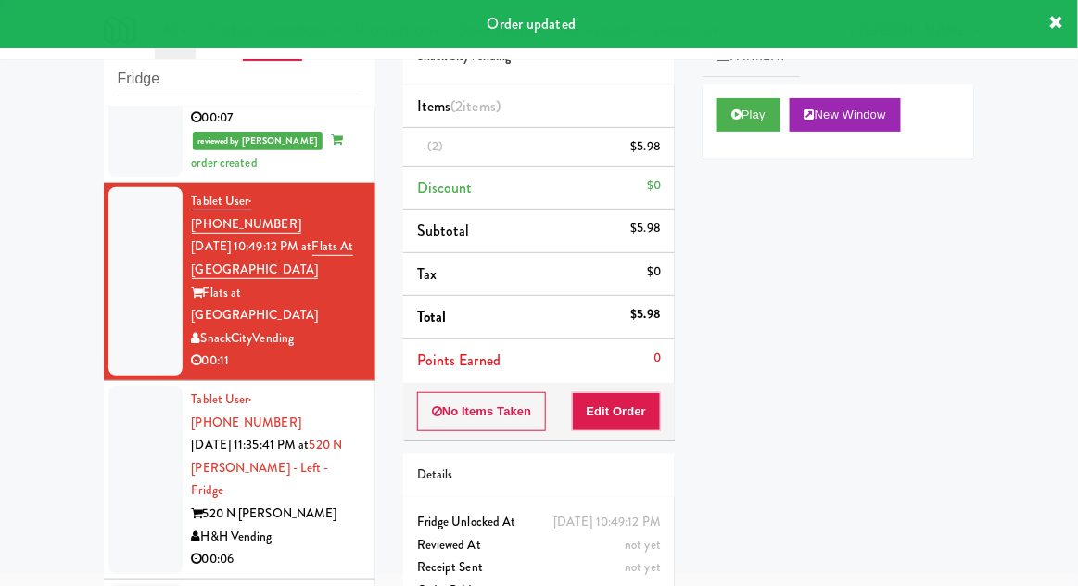
scroll to position [0, 0]
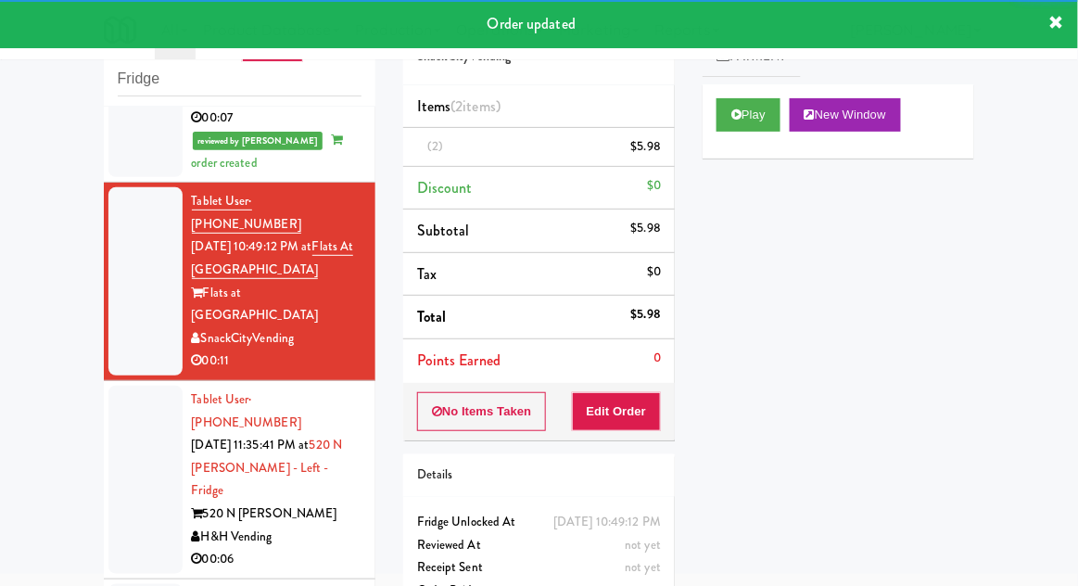
click at [116, 386] on div at bounding box center [145, 480] width 74 height 188
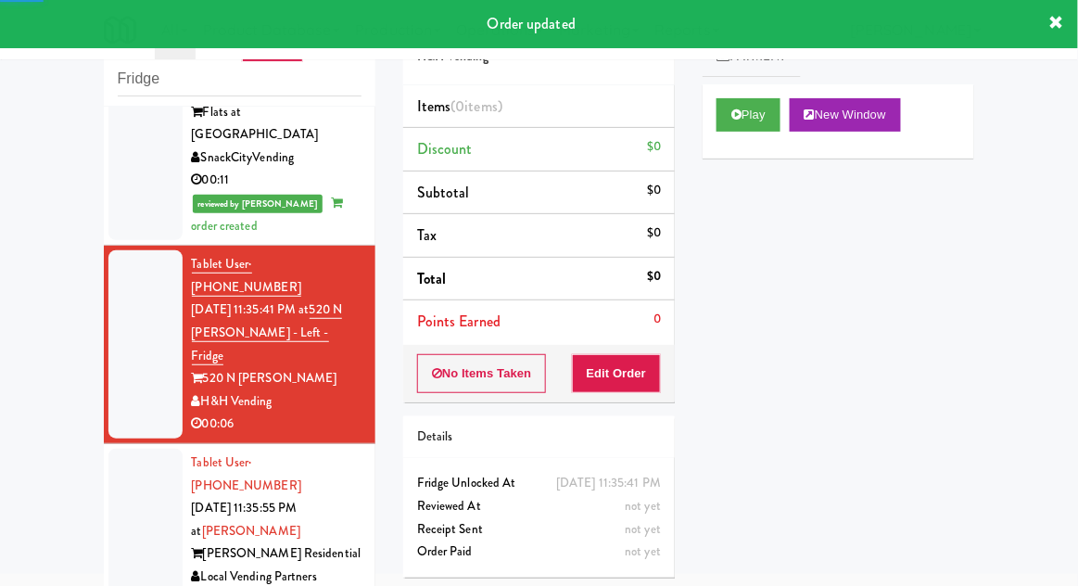
scroll to position [977, 0]
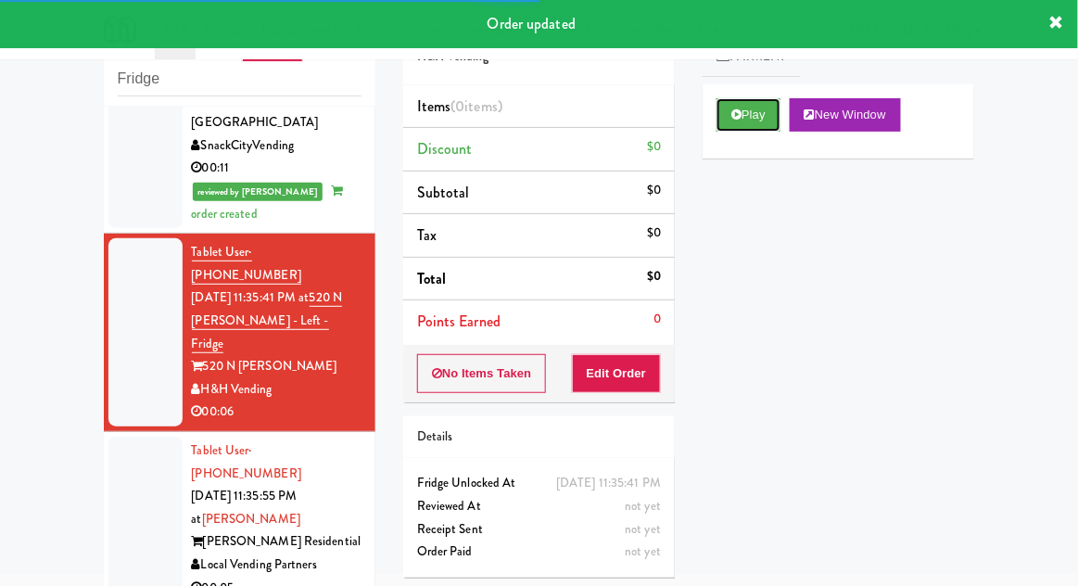
click at [775, 122] on button "Play" at bounding box center [748, 114] width 64 height 33
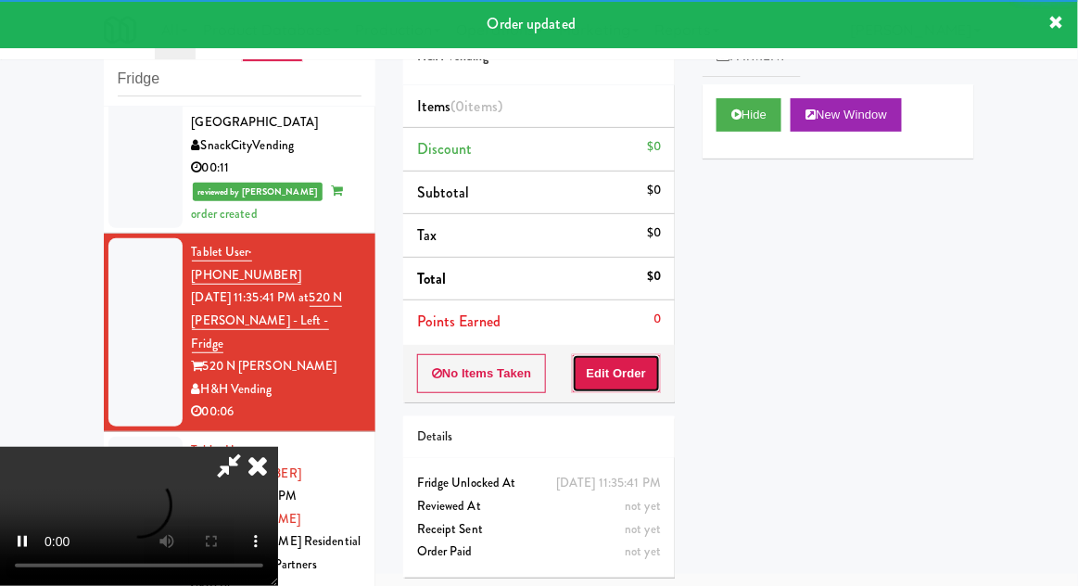
click at [660, 356] on button "Edit Order" at bounding box center [617, 373] width 90 height 39
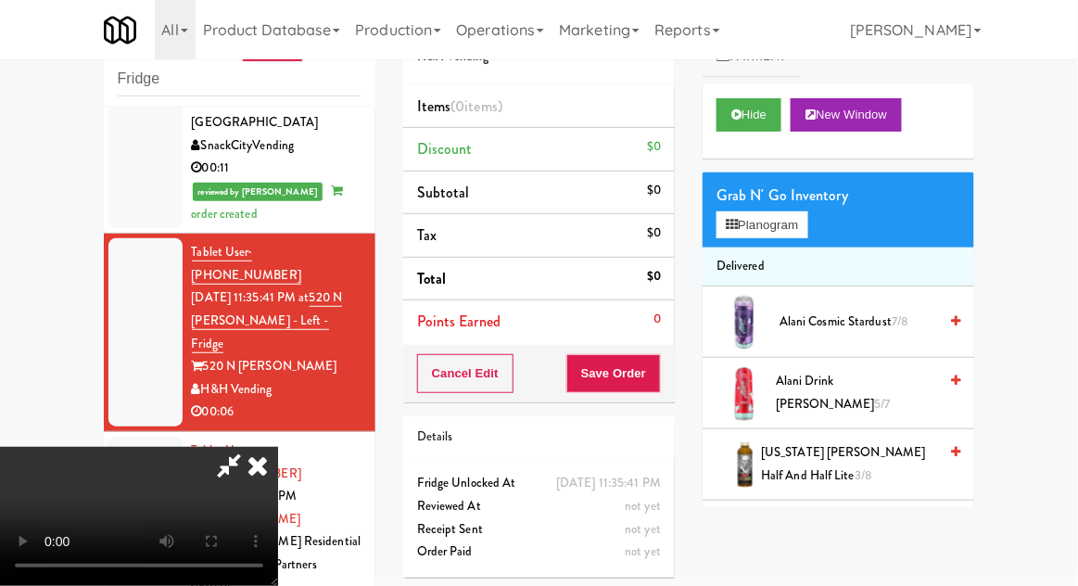
scroll to position [0, 0]
click at [797, 214] on button "Planogram" at bounding box center [761, 225] width 91 height 28
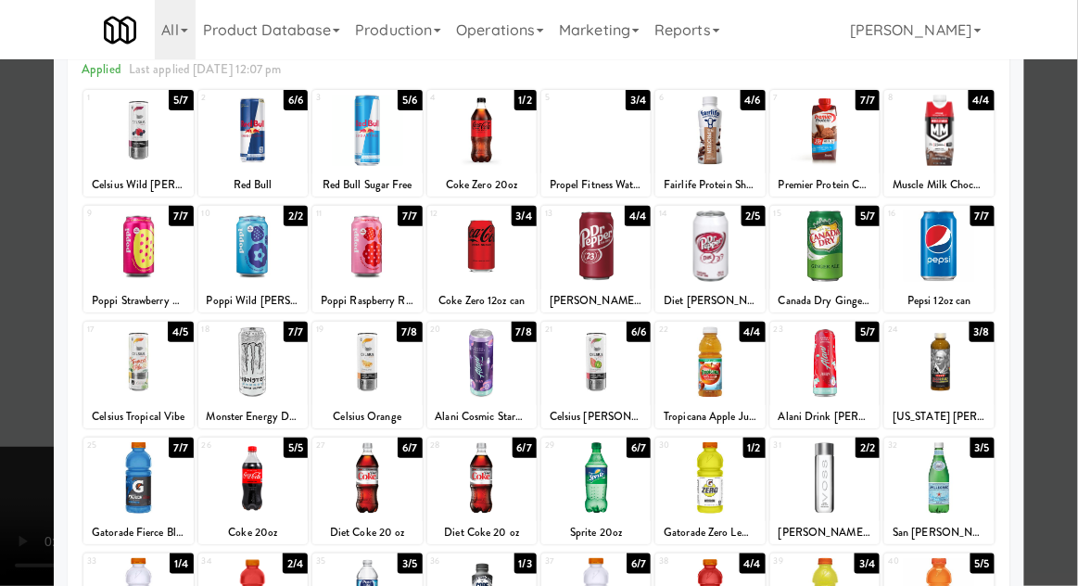
scroll to position [88, 0]
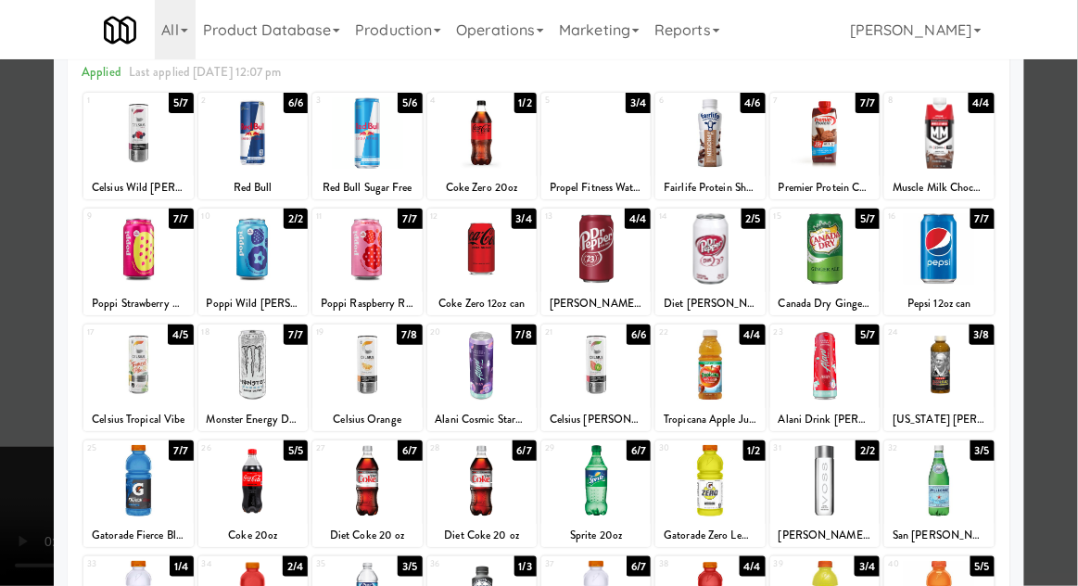
click at [964, 350] on div at bounding box center [938, 364] width 109 height 71
click at [1061, 246] on div at bounding box center [539, 293] width 1078 height 586
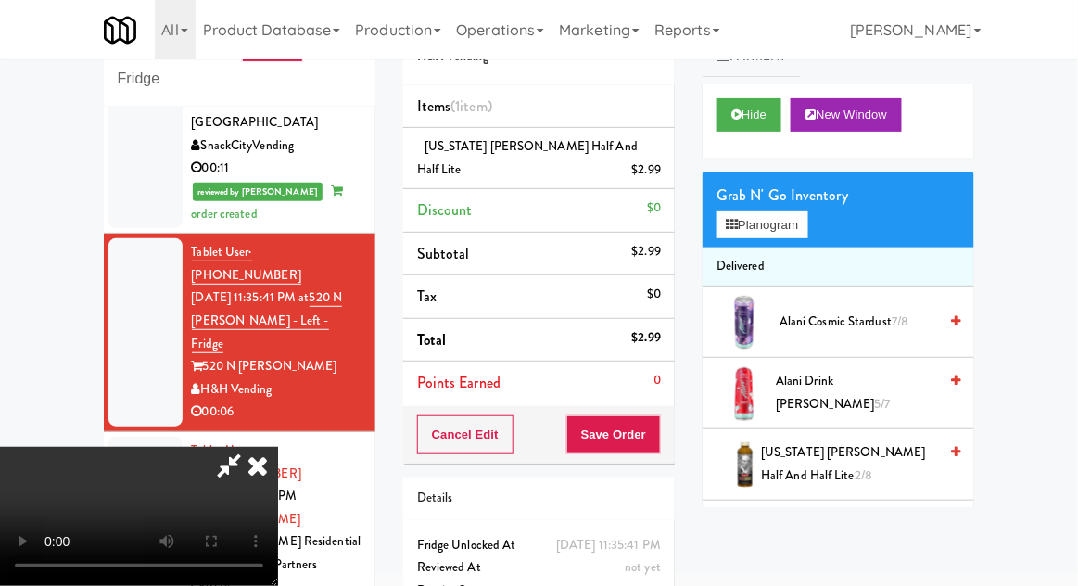
scroll to position [68, 0]
click at [659, 430] on button "Save Order" at bounding box center [613, 434] width 95 height 39
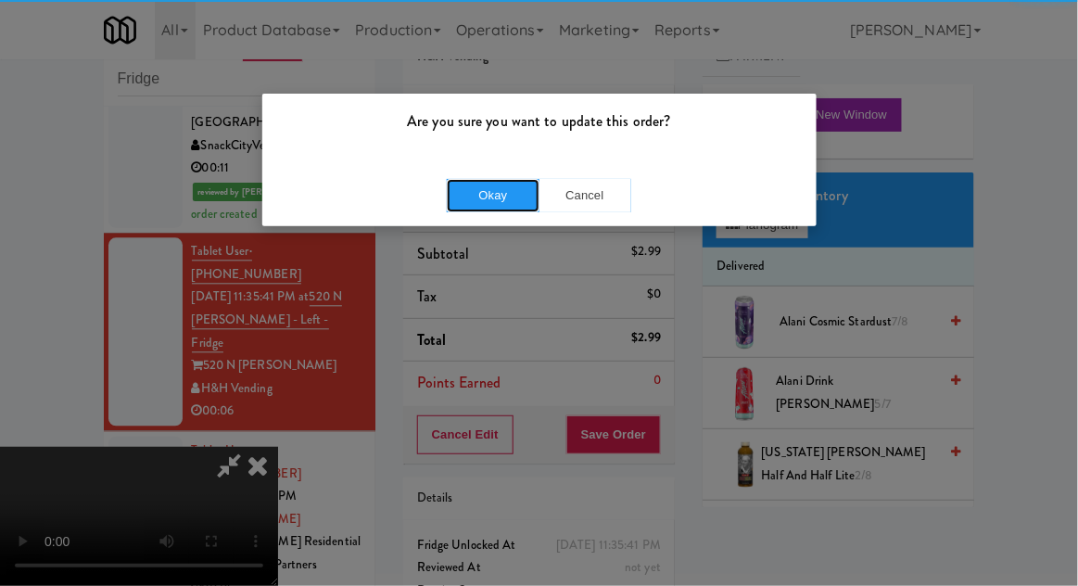
click at [486, 208] on button "Okay" at bounding box center [493, 195] width 93 height 33
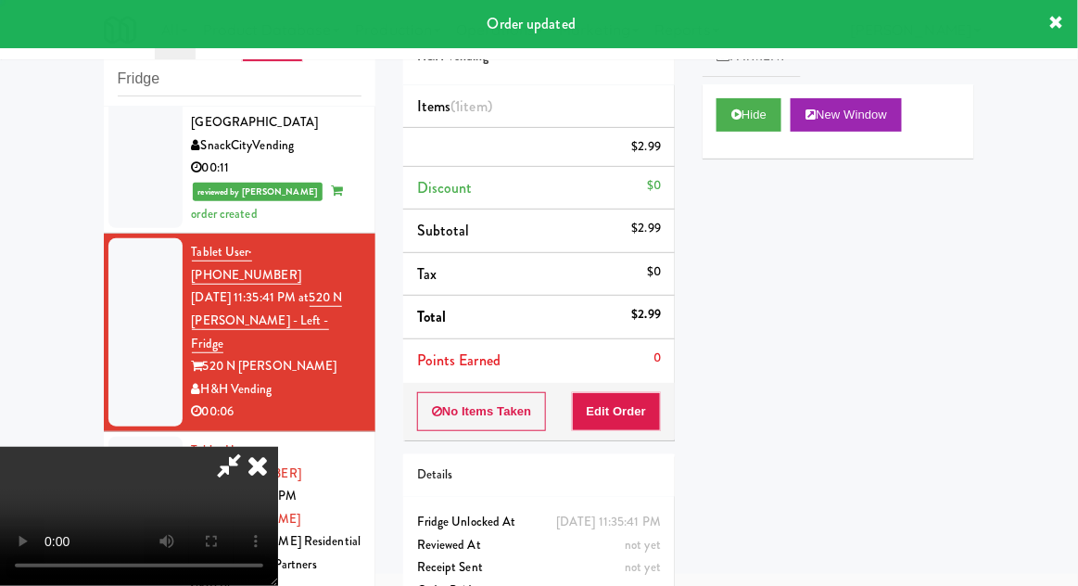
scroll to position [0, 0]
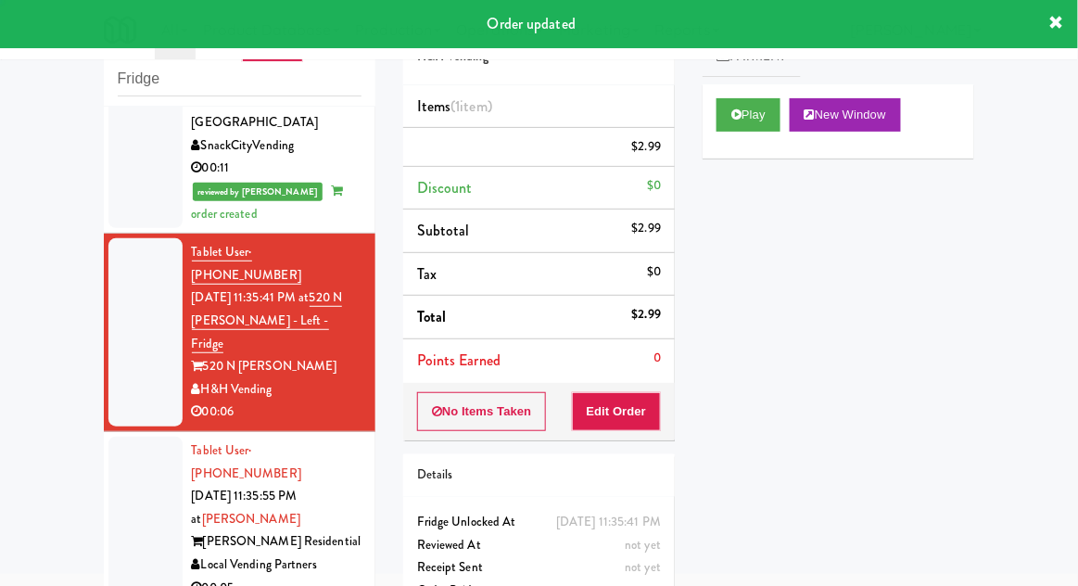
click at [121, 437] on div at bounding box center [145, 519] width 74 height 165
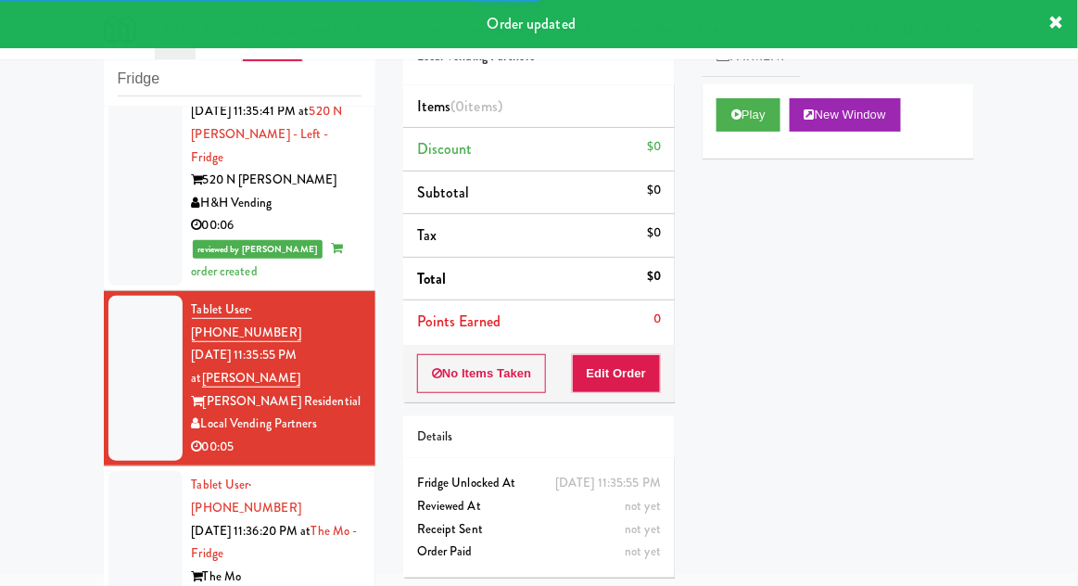
scroll to position [1166, 0]
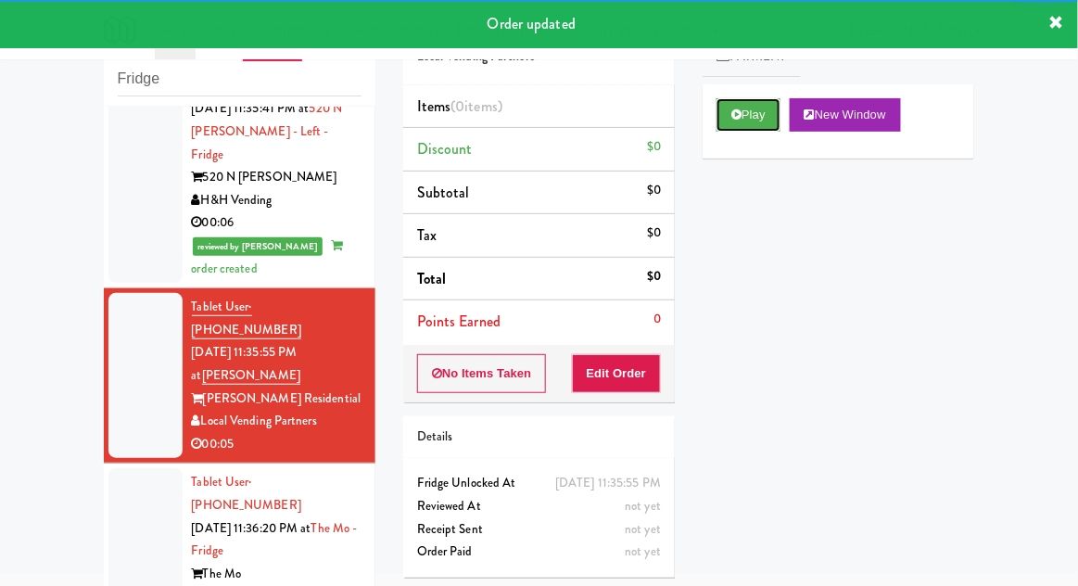
click at [752, 120] on button "Play" at bounding box center [748, 114] width 64 height 33
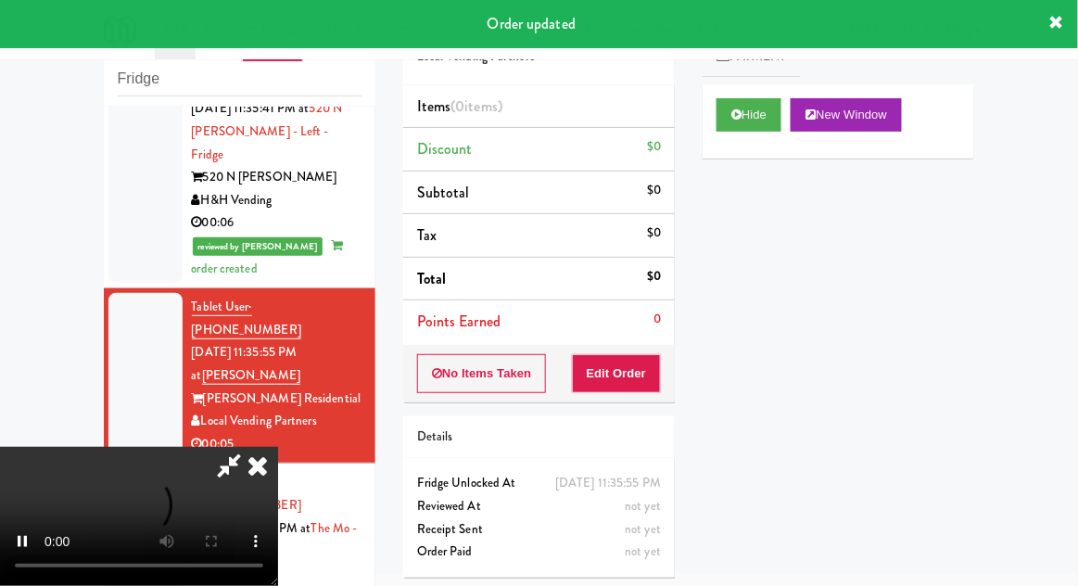
click at [653, 400] on div "Order # 9702869 Local Vending Partners Items (0 items ) Discount $0 Subtotal $0…" at bounding box center [538, 293] width 299 height 596
click at [629, 368] on button "Edit Order" at bounding box center [617, 373] width 90 height 39
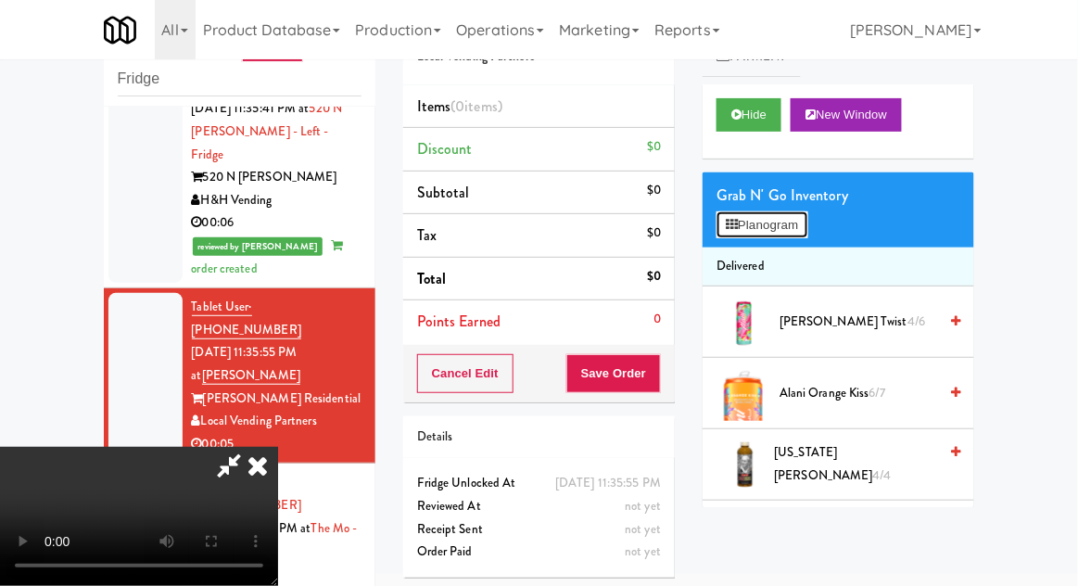
click at [782, 228] on button "Planogram" at bounding box center [761, 225] width 91 height 28
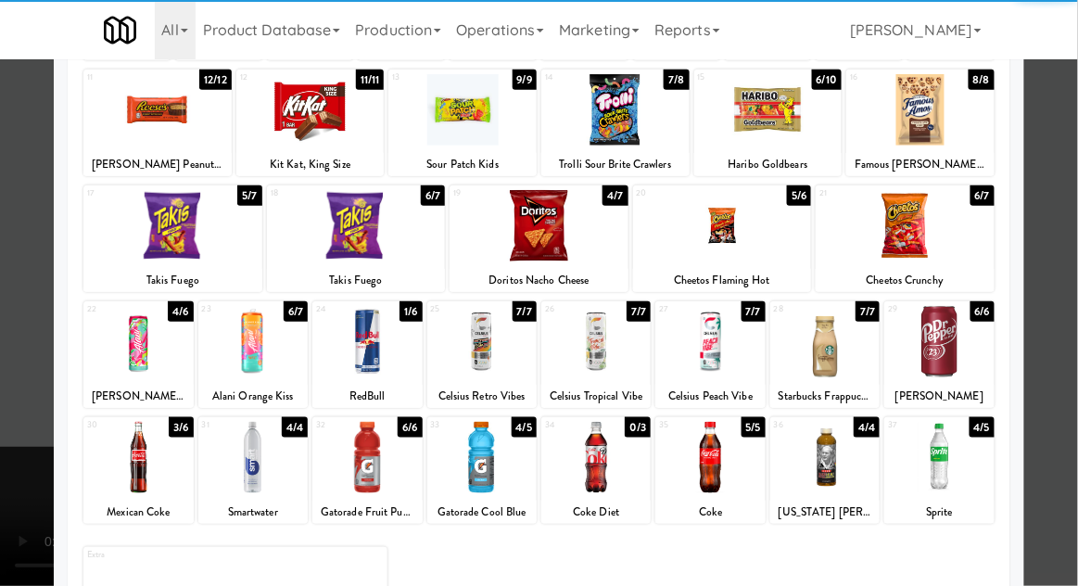
scroll to position [222, 0]
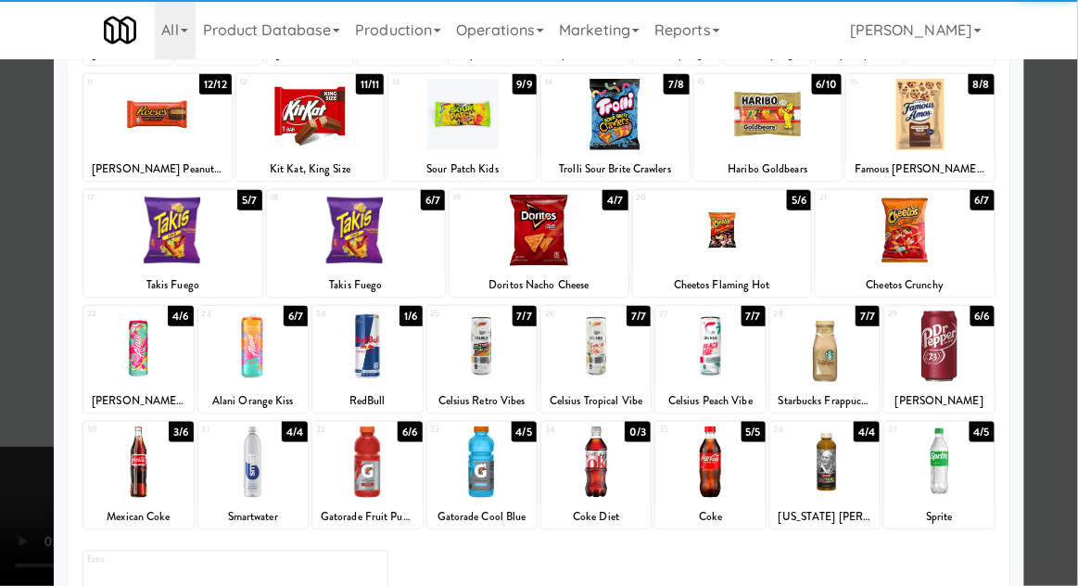
click at [354, 482] on div at bounding box center [366, 461] width 109 height 71
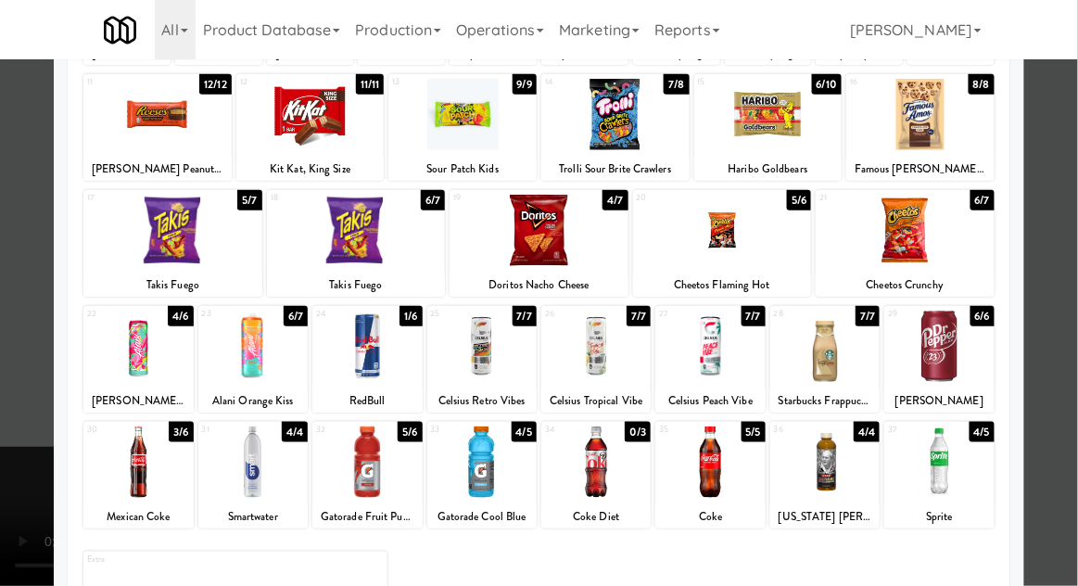
click at [1058, 280] on div at bounding box center [539, 293] width 1078 height 586
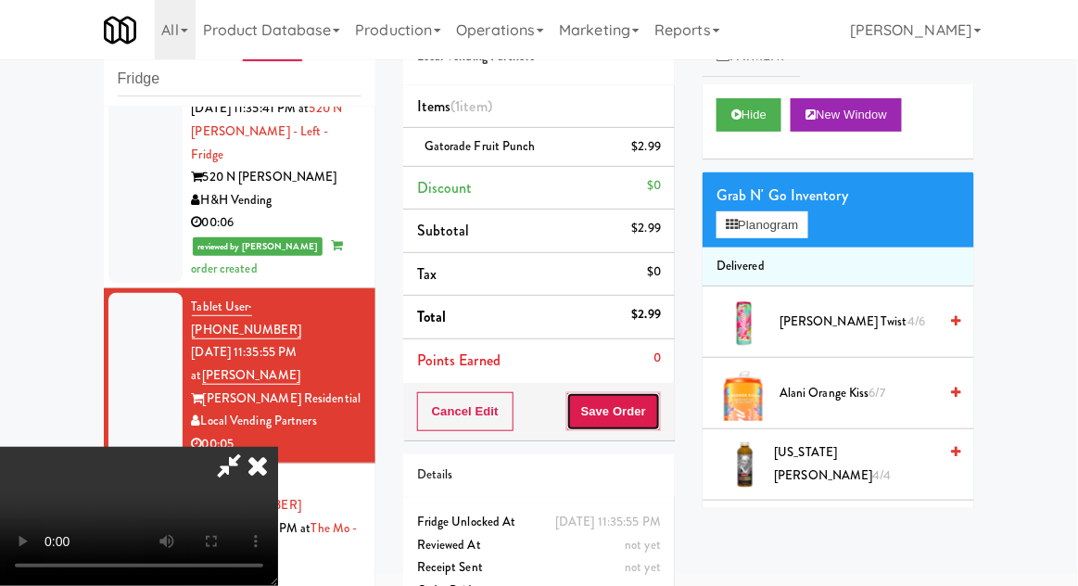
click at [661, 412] on button "Save Order" at bounding box center [613, 411] width 95 height 39
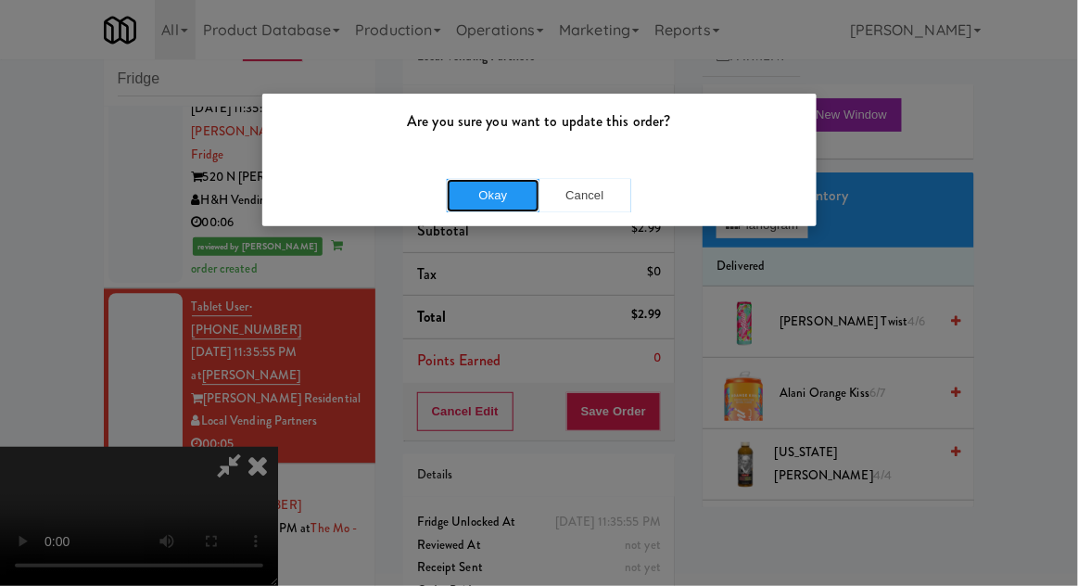
click at [474, 184] on button "Okay" at bounding box center [493, 195] width 93 height 33
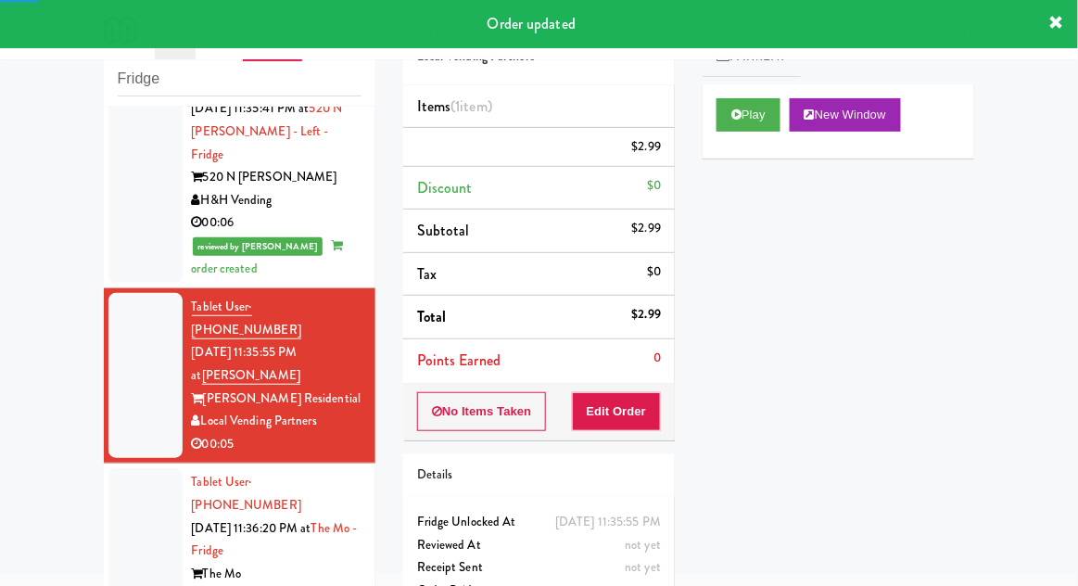
click at [123, 468] on div at bounding box center [145, 550] width 74 height 165
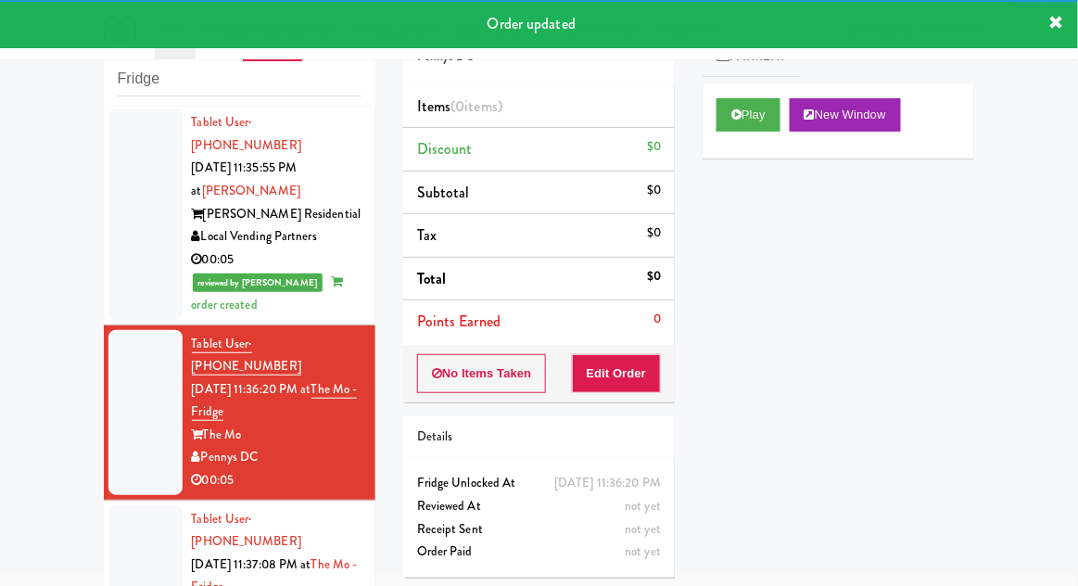
scroll to position [1354, 0]
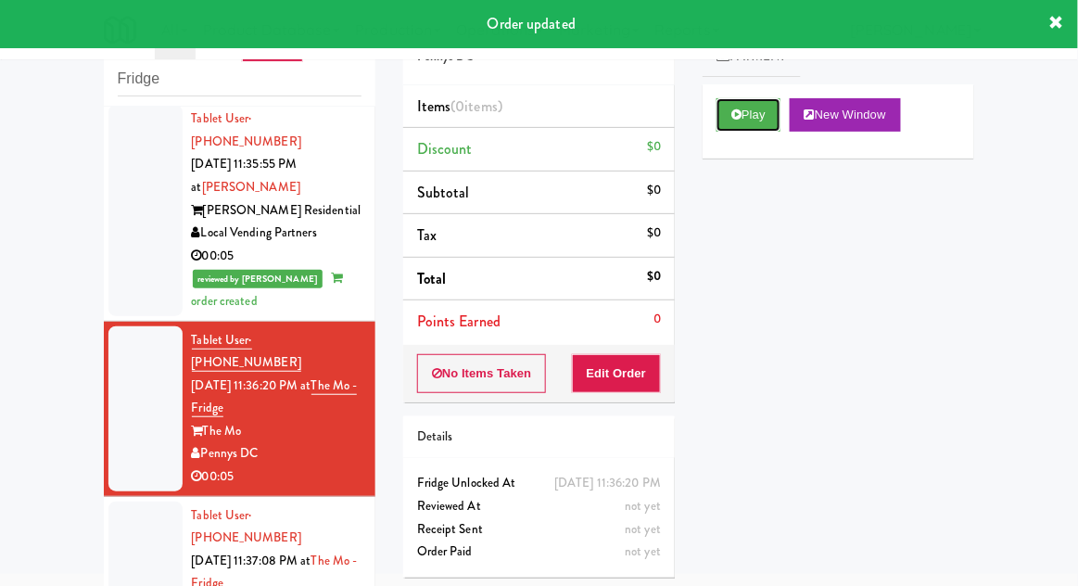
click at [745, 108] on button "Play" at bounding box center [748, 114] width 64 height 33
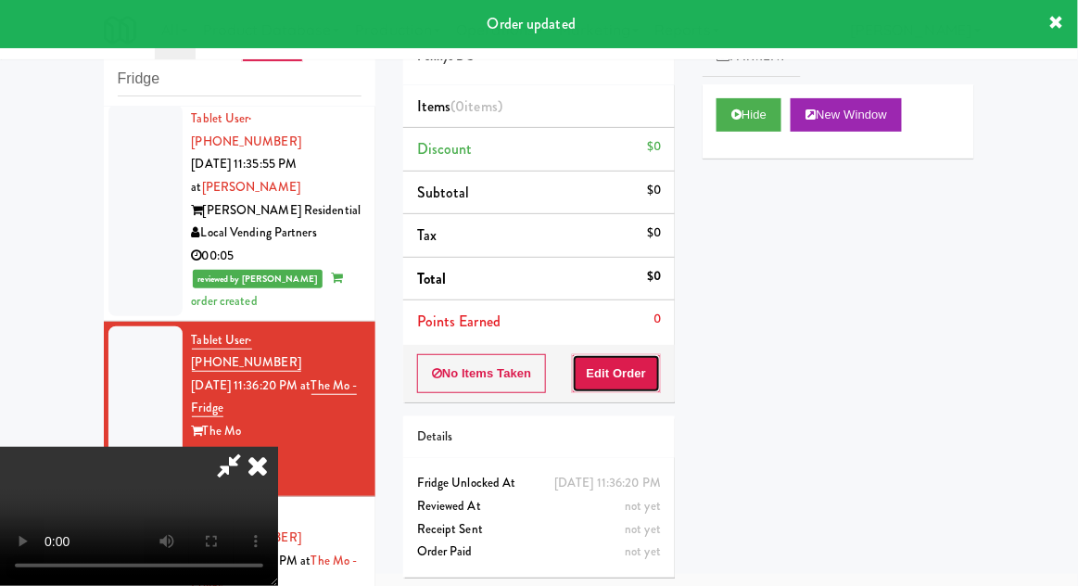
click at [619, 365] on button "Edit Order" at bounding box center [617, 373] width 90 height 39
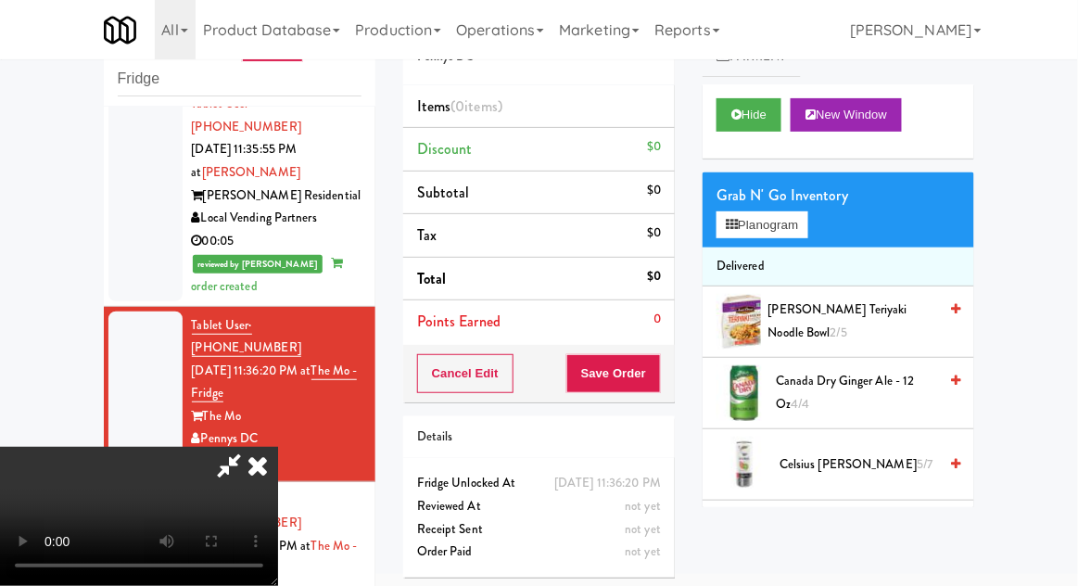
scroll to position [0, 0]
click at [782, 235] on button "Planogram" at bounding box center [761, 225] width 91 height 28
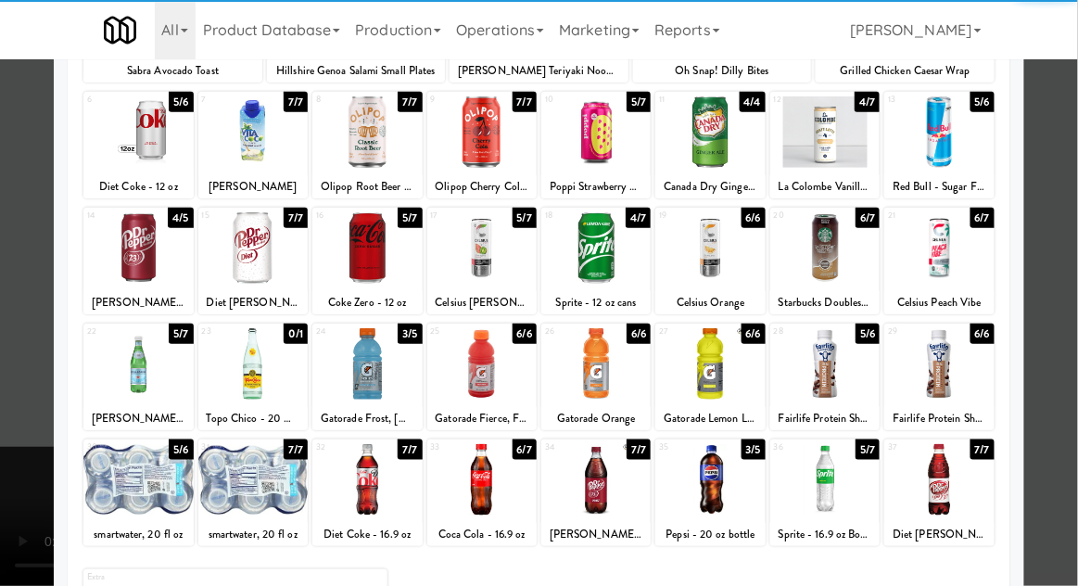
scroll to position [215, 0]
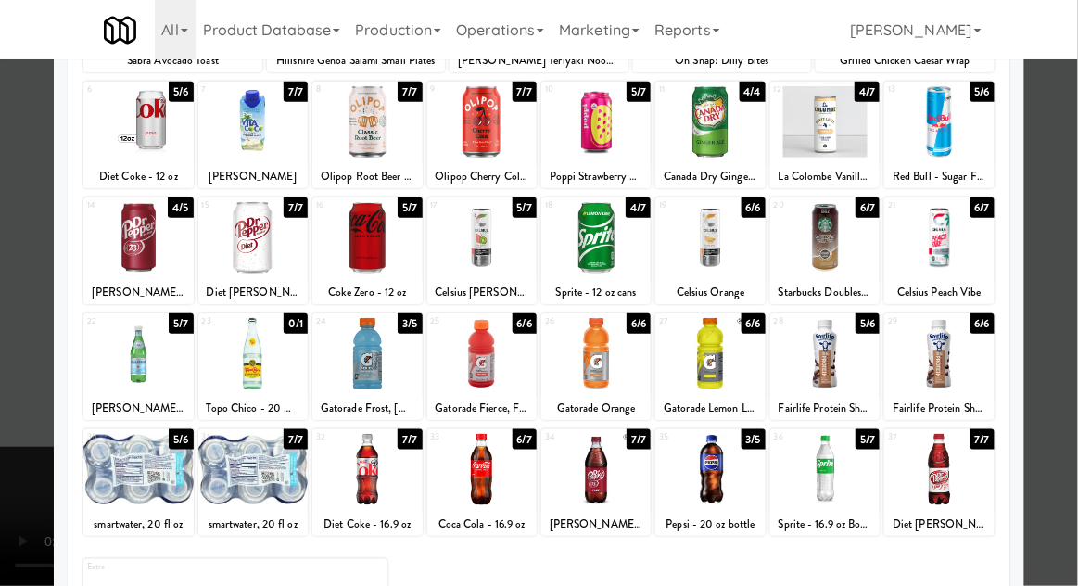
click at [850, 472] on div at bounding box center [824, 469] width 109 height 71
click at [1072, 374] on div at bounding box center [539, 293] width 1078 height 586
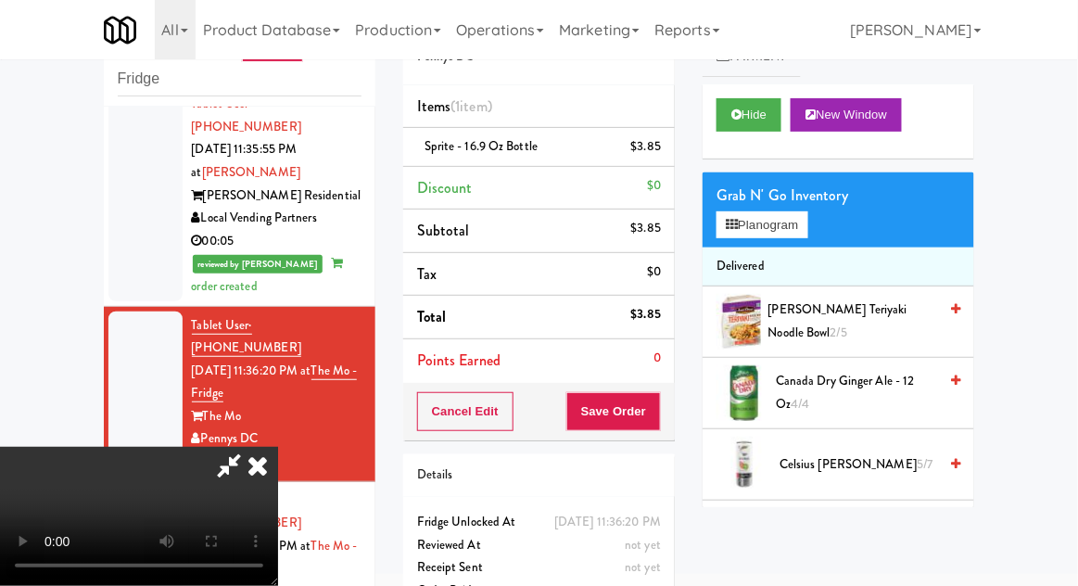
scroll to position [68, 0]
click at [655, 417] on button "Save Order" at bounding box center [613, 411] width 95 height 39
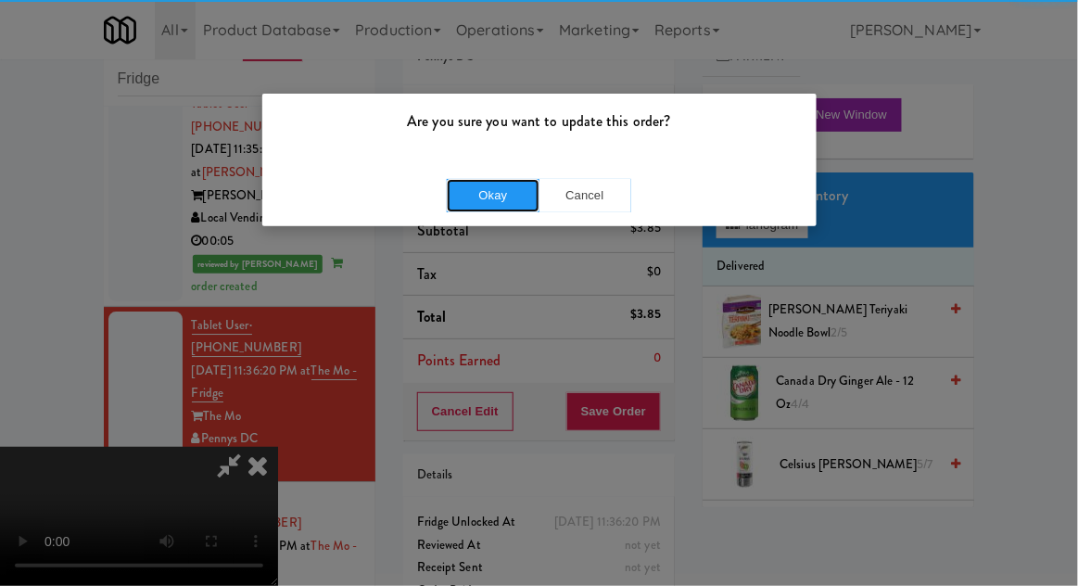
click at [460, 209] on button "Okay" at bounding box center [493, 195] width 93 height 33
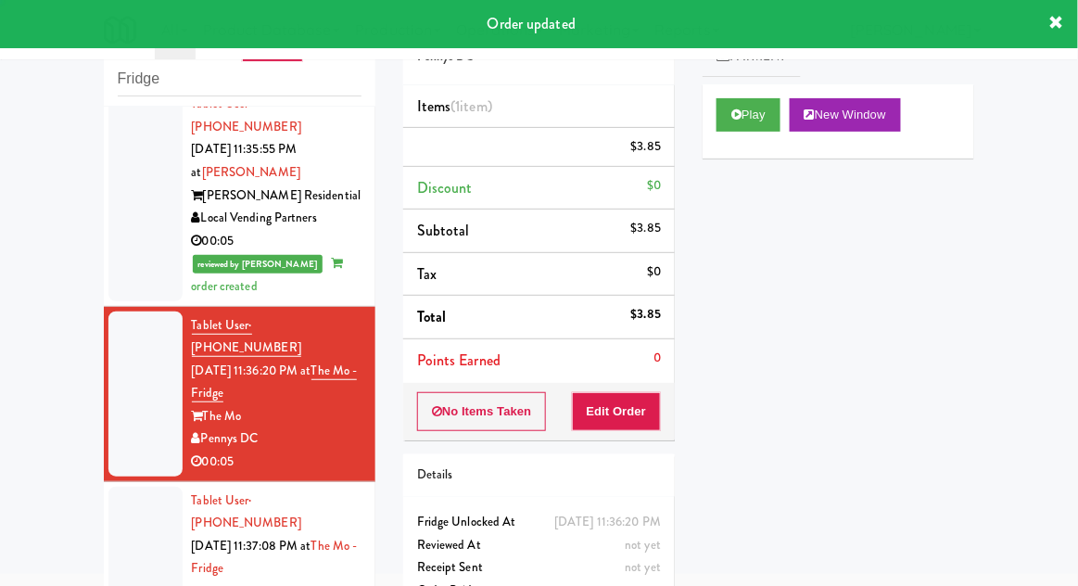
scroll to position [0, 0]
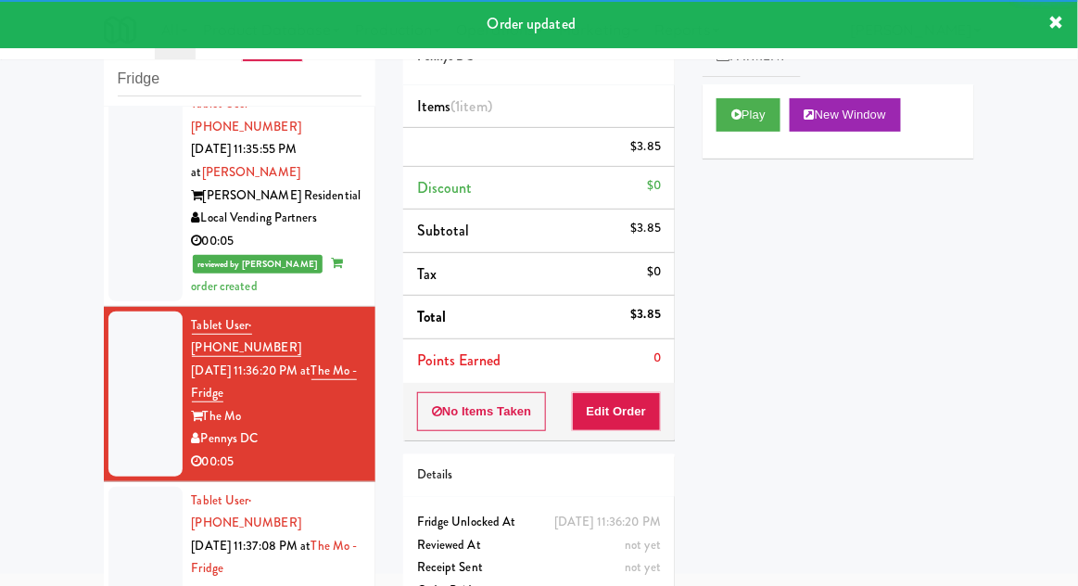
click at [143, 487] on div at bounding box center [145, 569] width 74 height 165
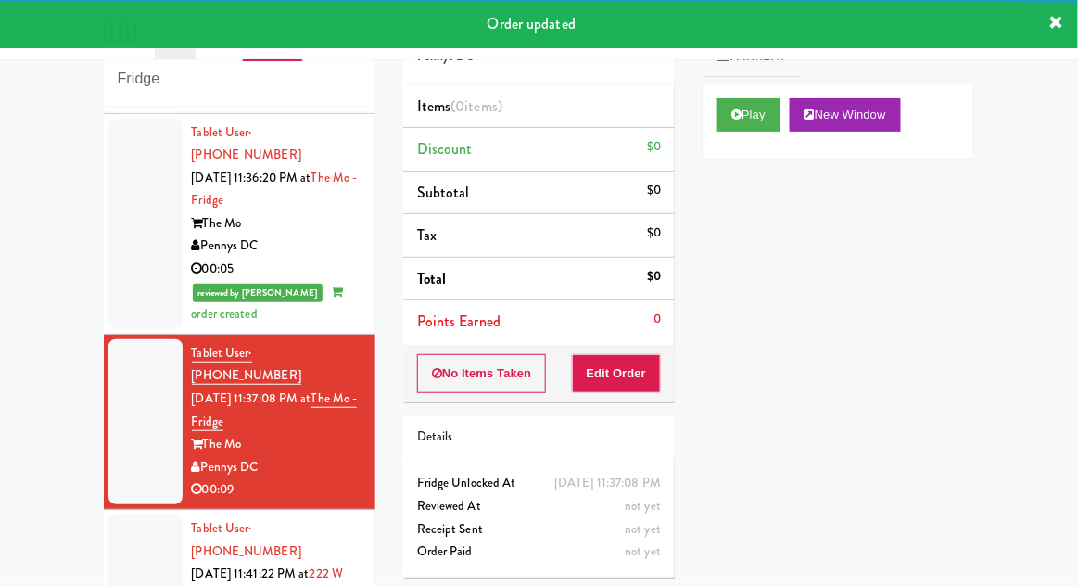
scroll to position [1561, 0]
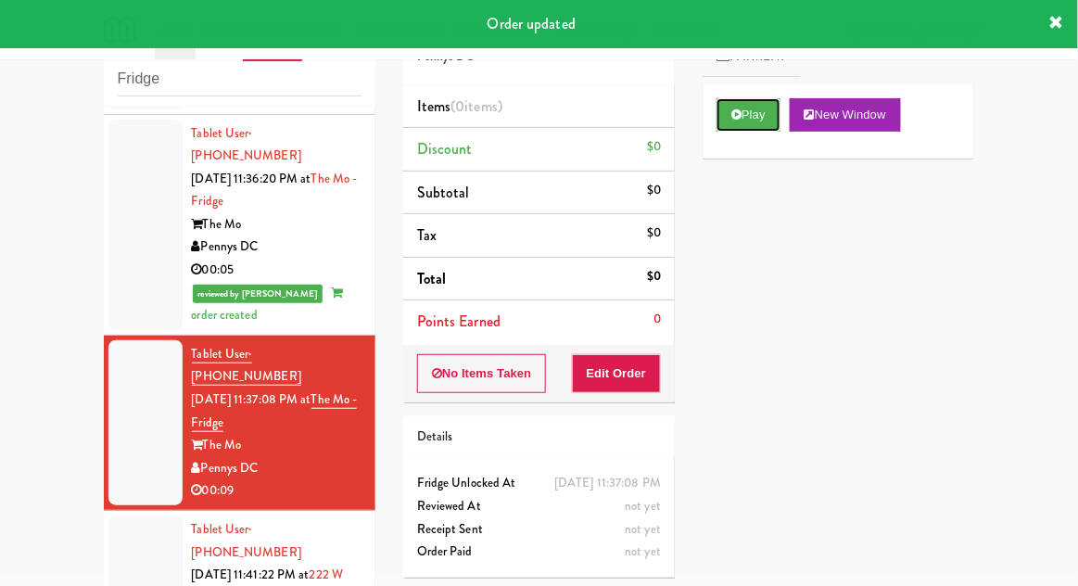
click at [751, 116] on button "Play" at bounding box center [748, 114] width 64 height 33
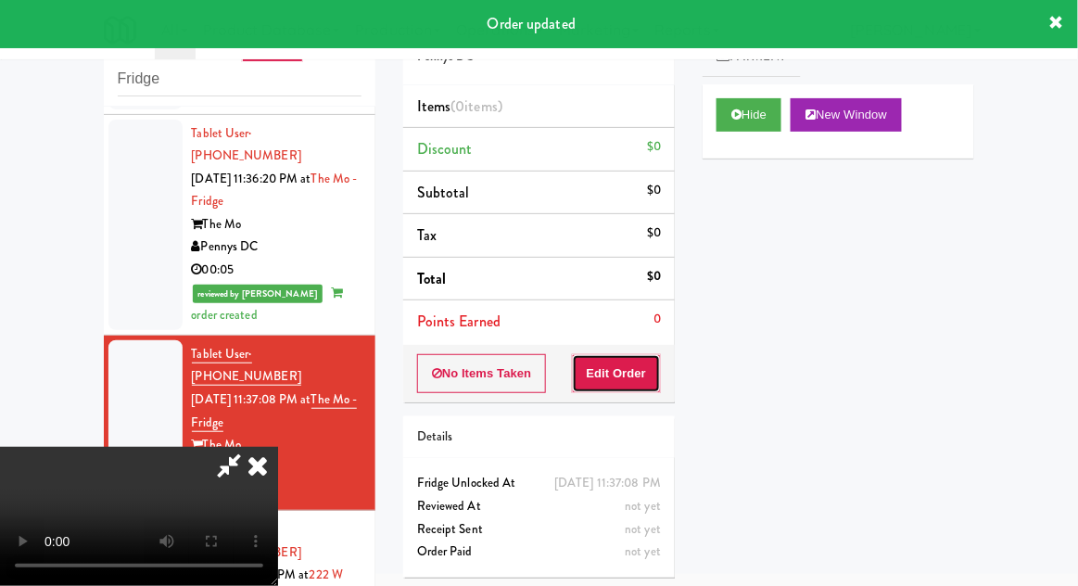
click at [624, 371] on button "Edit Order" at bounding box center [617, 373] width 90 height 39
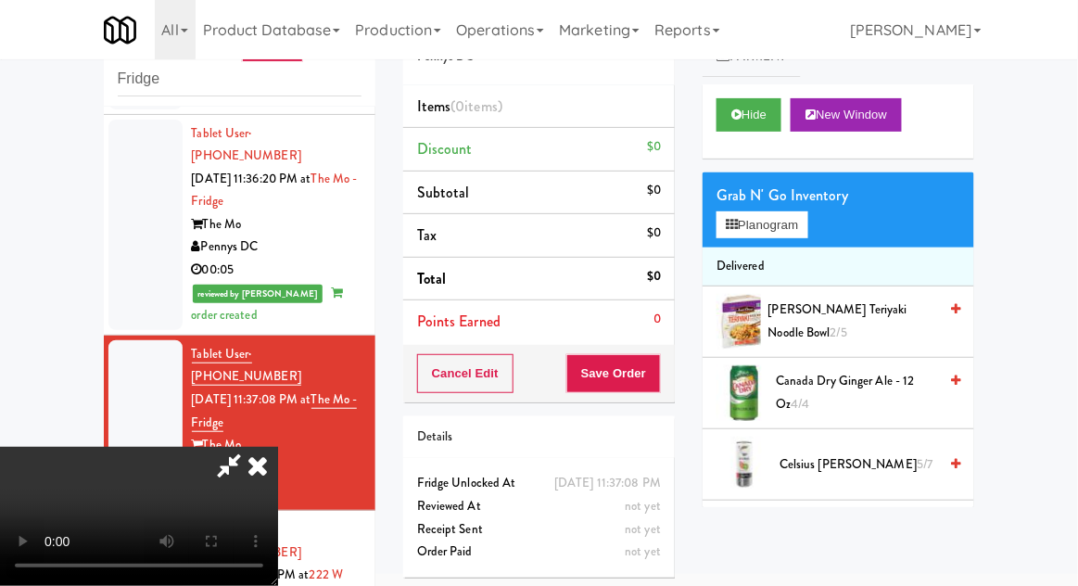
scroll to position [68, 0]
click at [803, 237] on button "Planogram" at bounding box center [761, 225] width 91 height 28
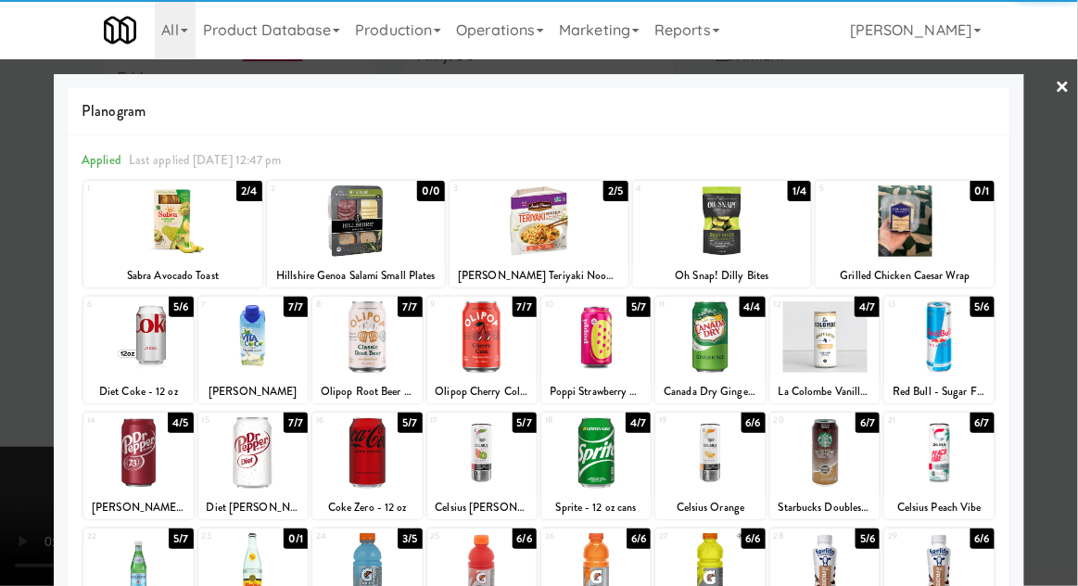
click at [724, 359] on div at bounding box center [709, 336] width 109 height 71
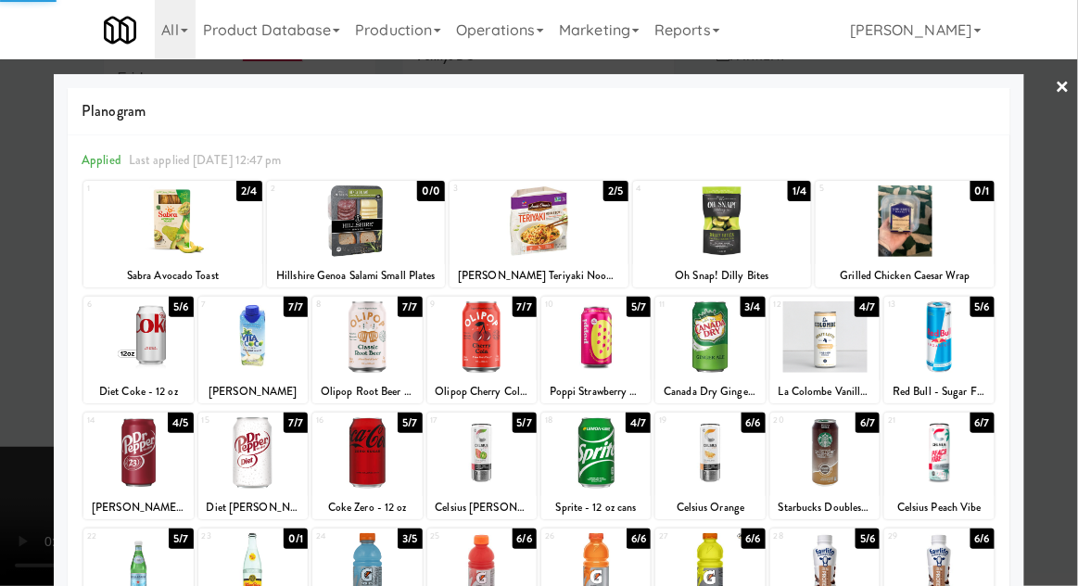
click at [1070, 293] on div at bounding box center [539, 293] width 1078 height 586
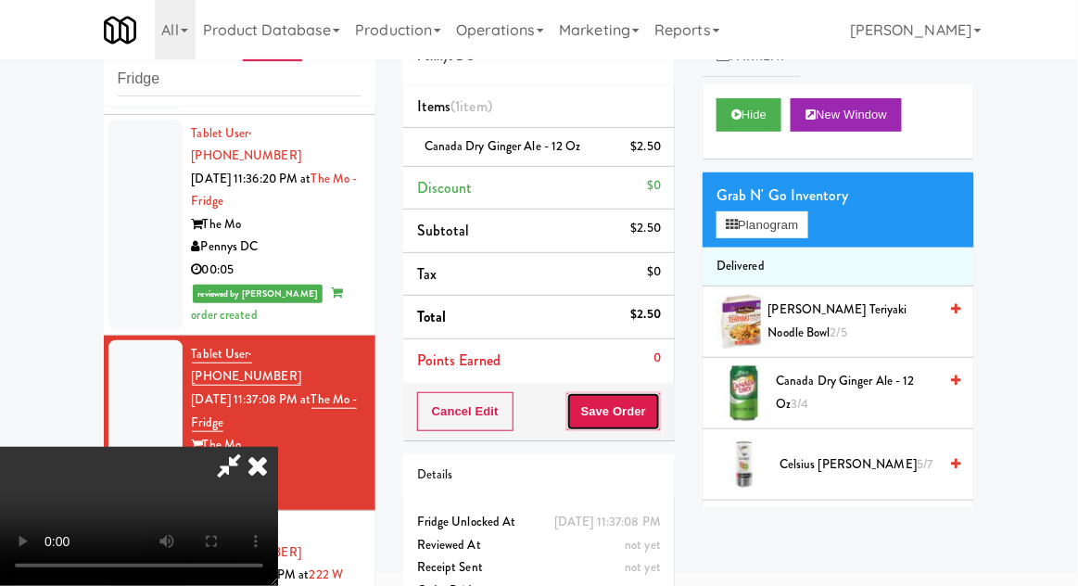
click at [658, 412] on button "Save Order" at bounding box center [613, 411] width 95 height 39
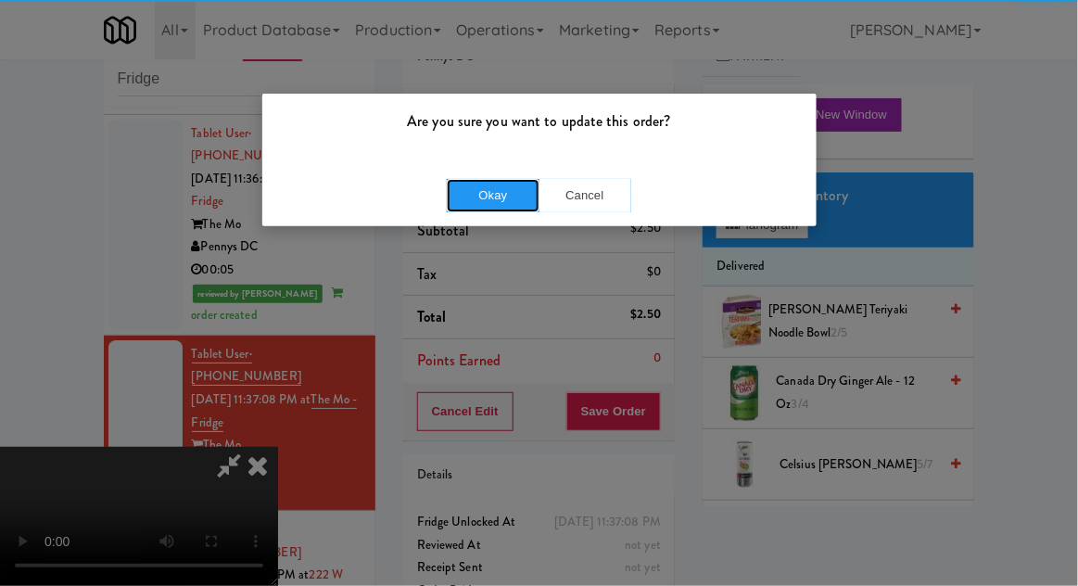
click at [473, 201] on button "Okay" at bounding box center [493, 195] width 93 height 33
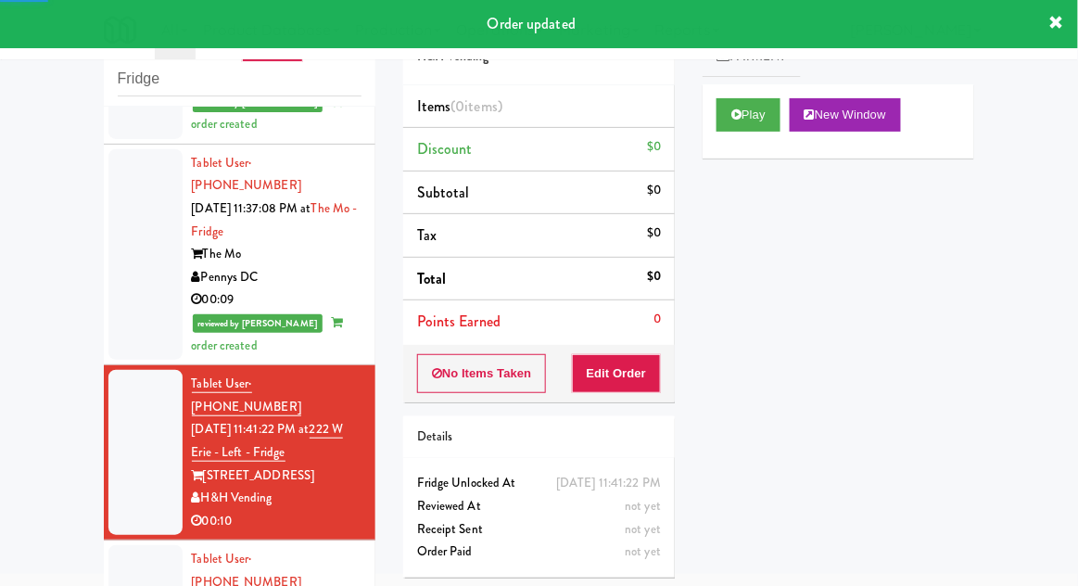
scroll to position [1755, 0]
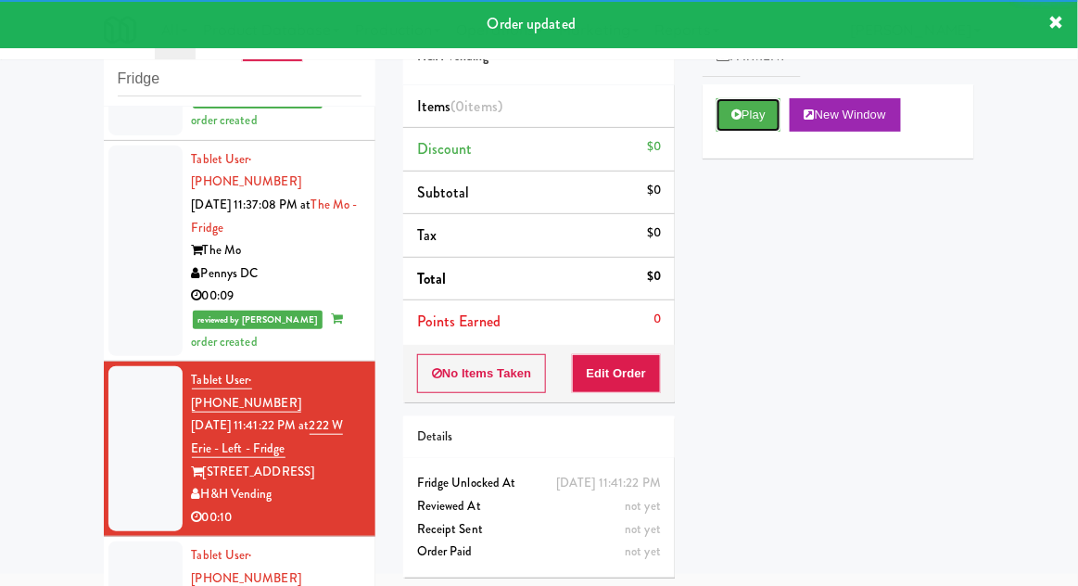
click at [752, 128] on button "Play" at bounding box center [748, 114] width 64 height 33
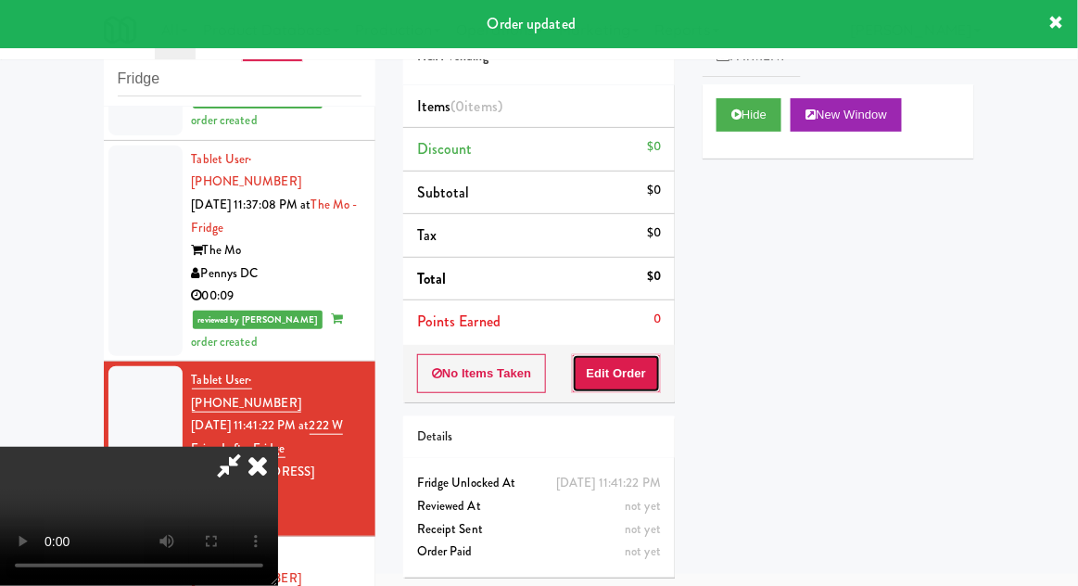
click at [631, 354] on button "Edit Order" at bounding box center [617, 373] width 90 height 39
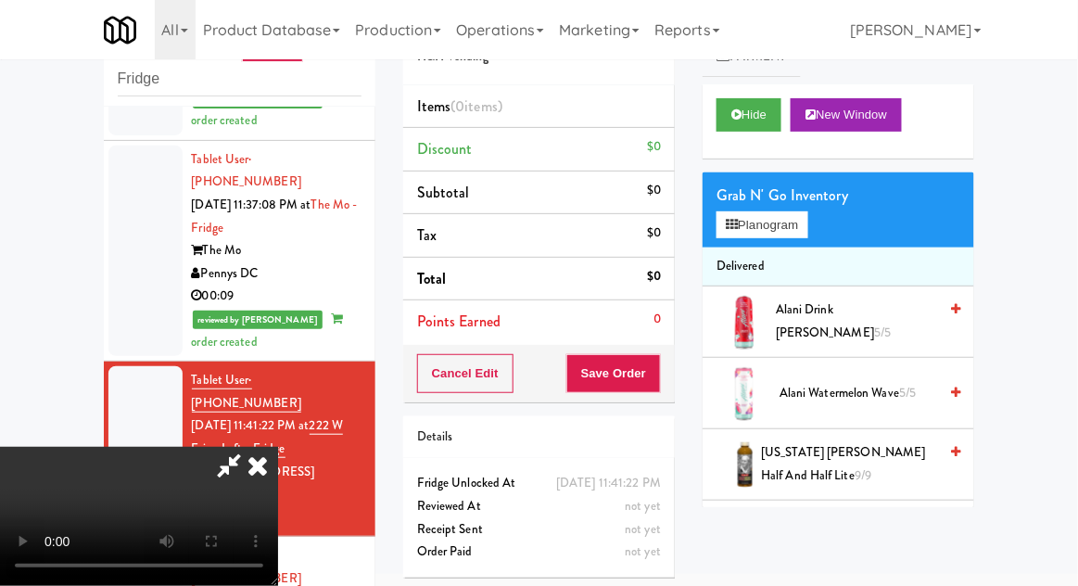
scroll to position [0, 0]
click at [807, 227] on button "Planogram" at bounding box center [761, 225] width 91 height 28
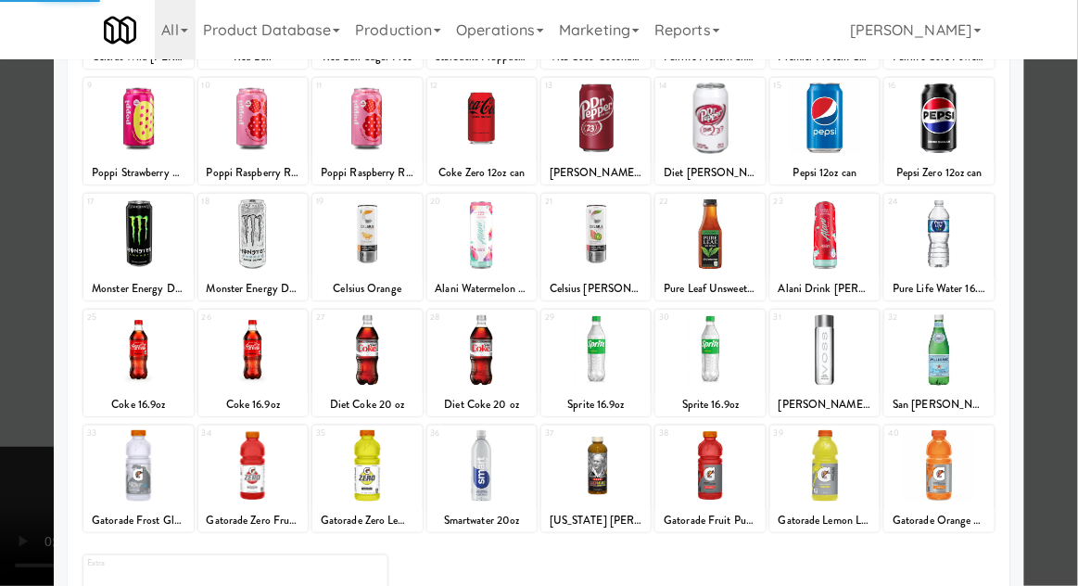
scroll to position [234, 0]
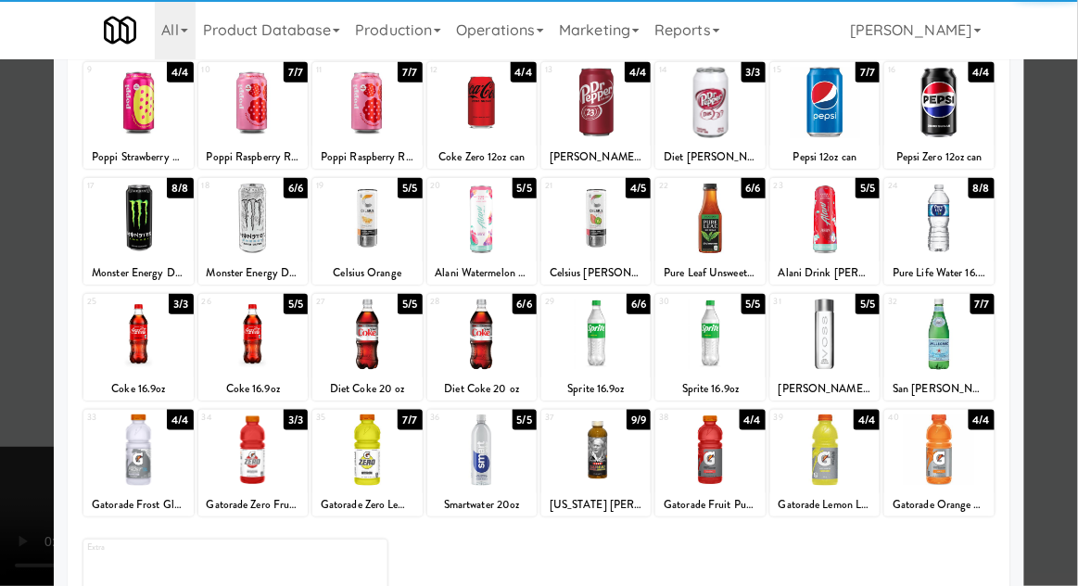
click at [957, 354] on div at bounding box center [938, 333] width 109 height 71
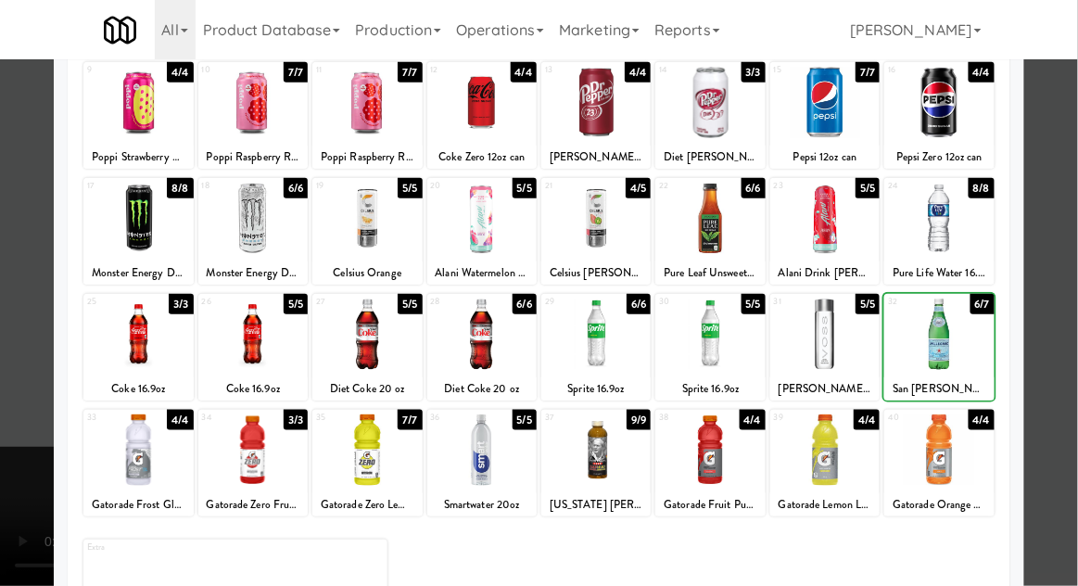
click at [1052, 331] on div at bounding box center [539, 293] width 1078 height 586
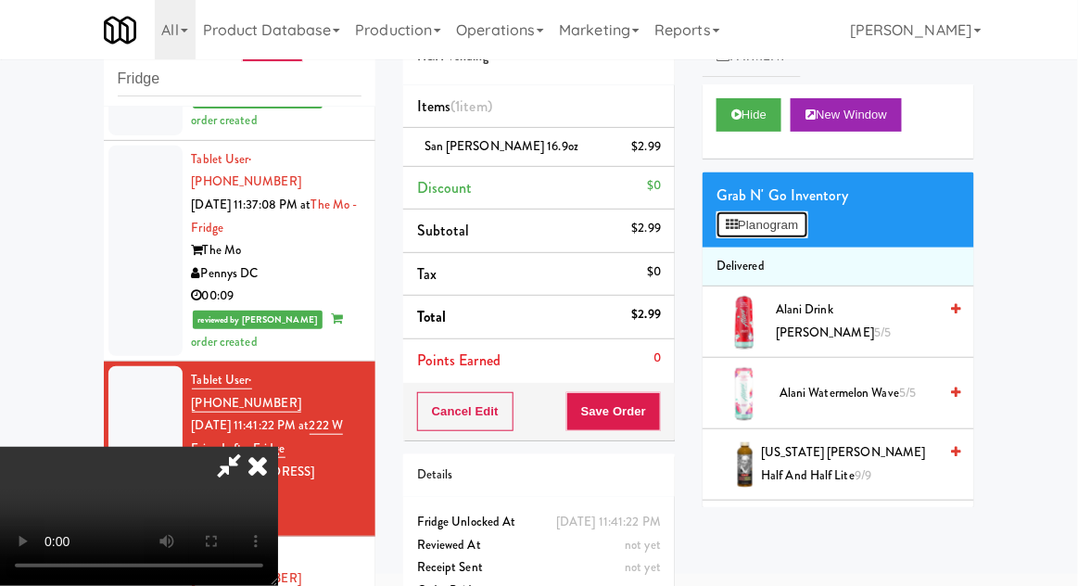
click at [803, 222] on button "Planogram" at bounding box center [761, 225] width 91 height 28
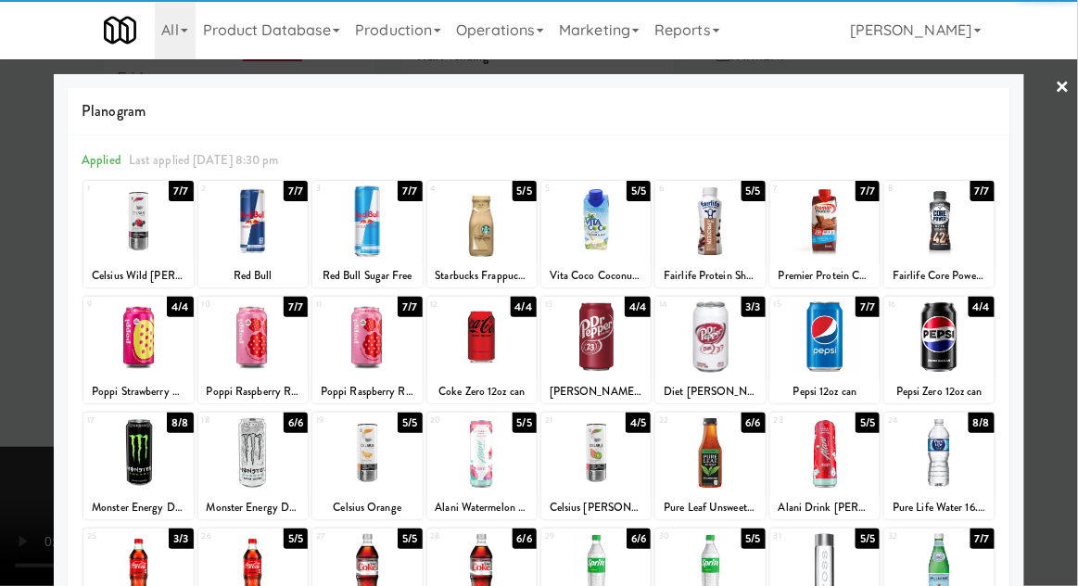
click at [260, 566] on div at bounding box center [252, 568] width 109 height 71
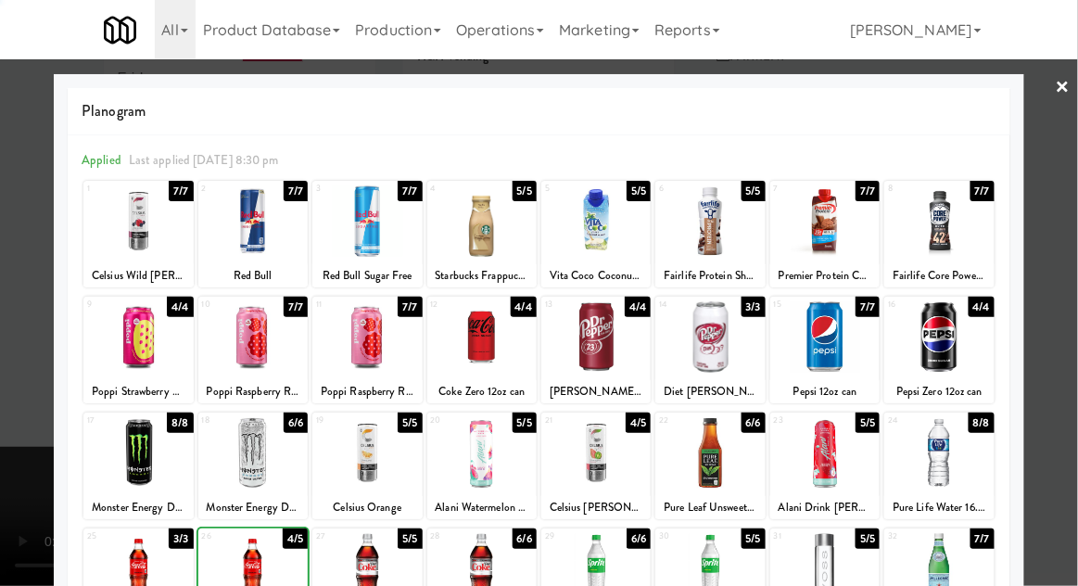
click at [1050, 326] on div at bounding box center [539, 293] width 1078 height 586
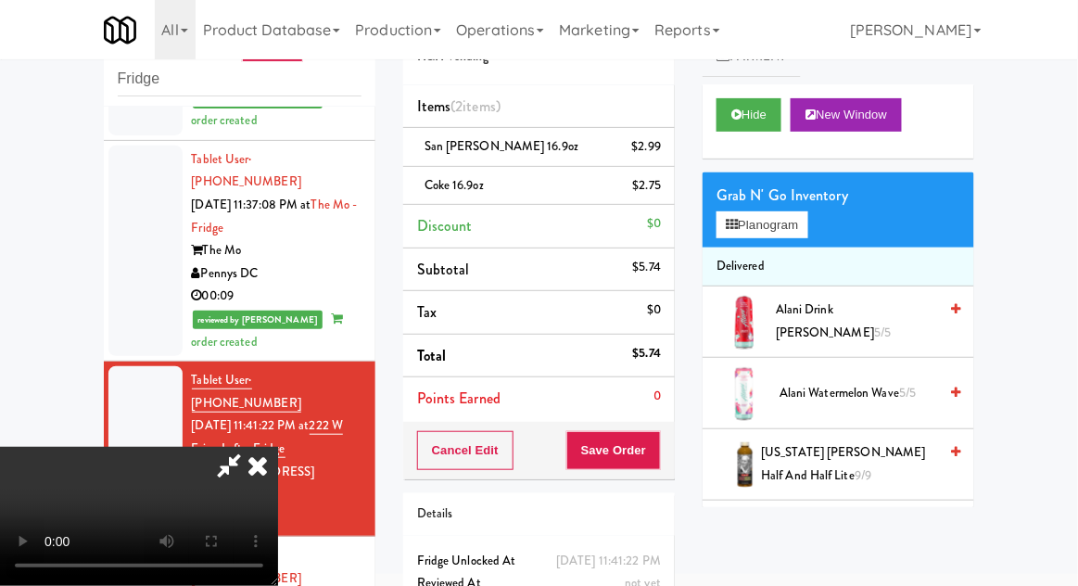
scroll to position [68, 0]
click at [659, 459] on button "Save Order" at bounding box center [613, 450] width 95 height 39
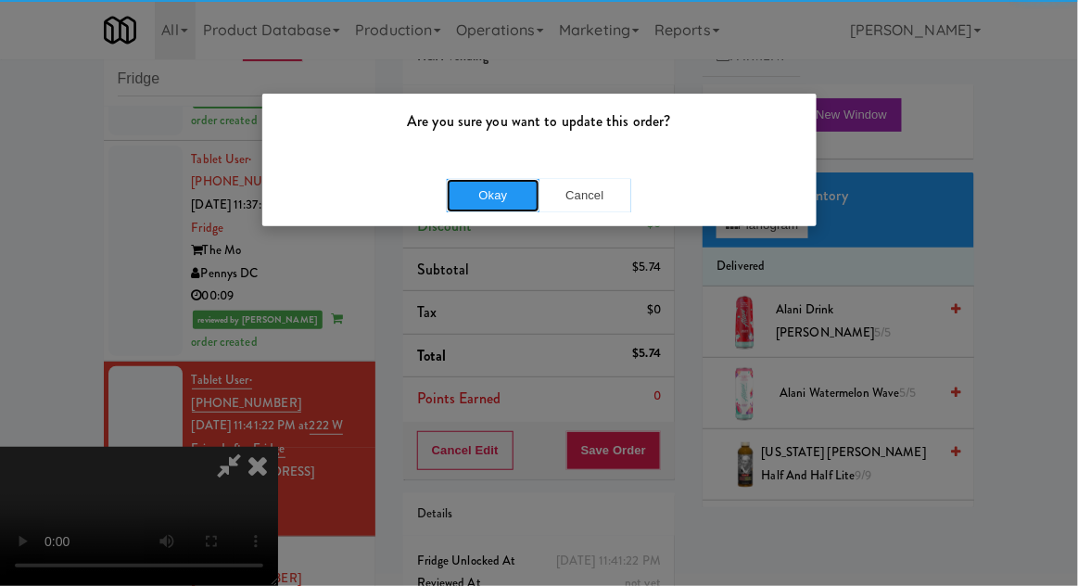
click at [492, 207] on button "Okay" at bounding box center [493, 195] width 93 height 33
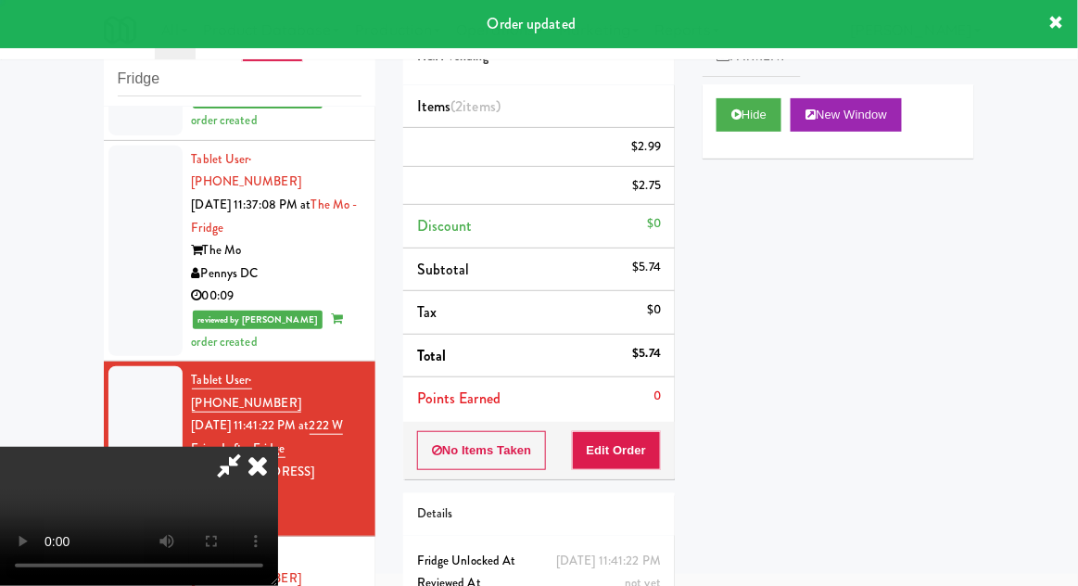
scroll to position [0, 0]
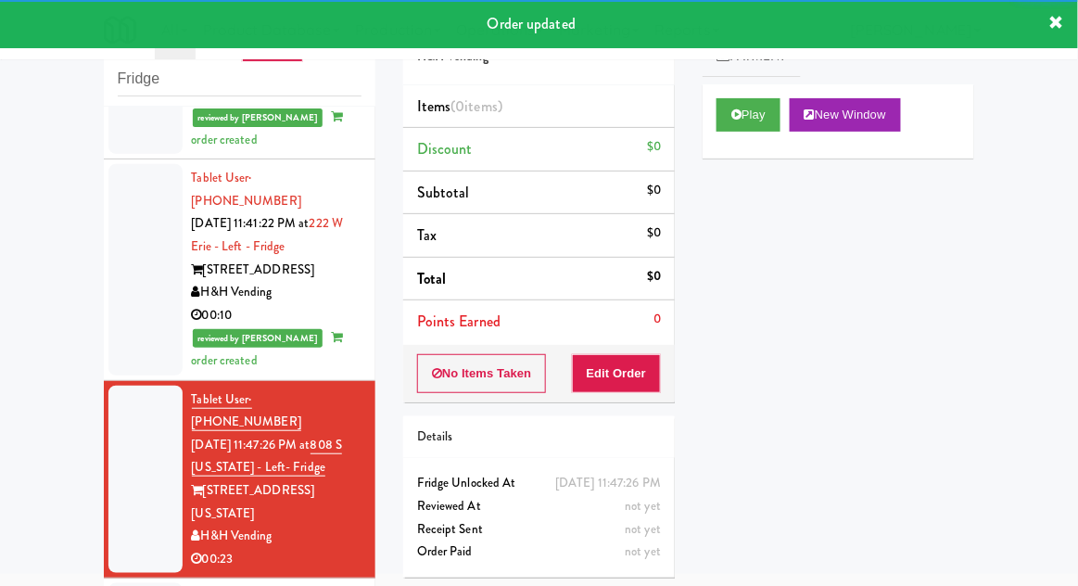
scroll to position [1957, 0]
click at [768, 114] on button "Play" at bounding box center [748, 114] width 64 height 33
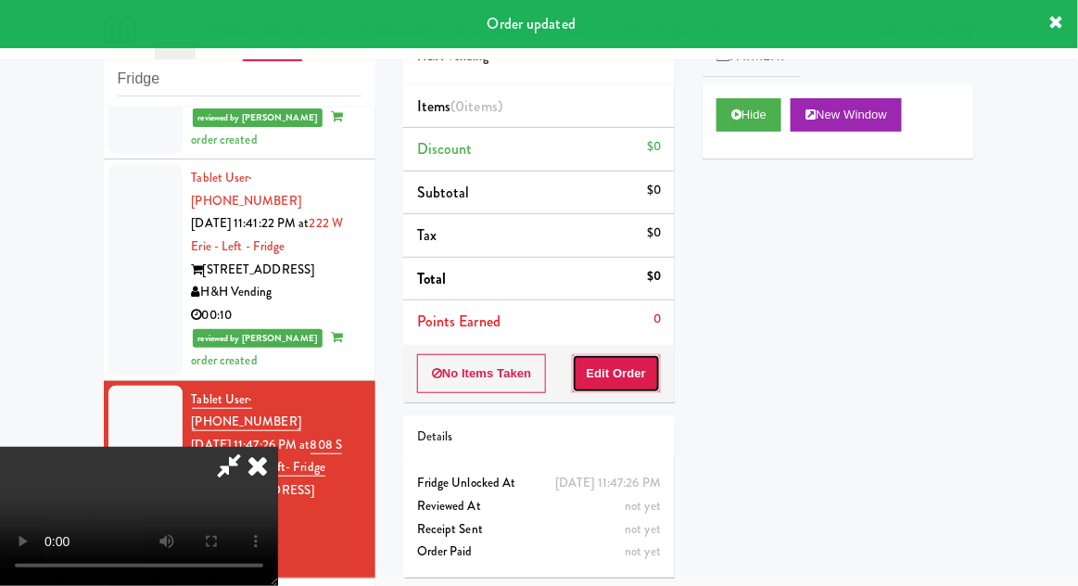
click at [652, 367] on button "Edit Order" at bounding box center [617, 373] width 90 height 39
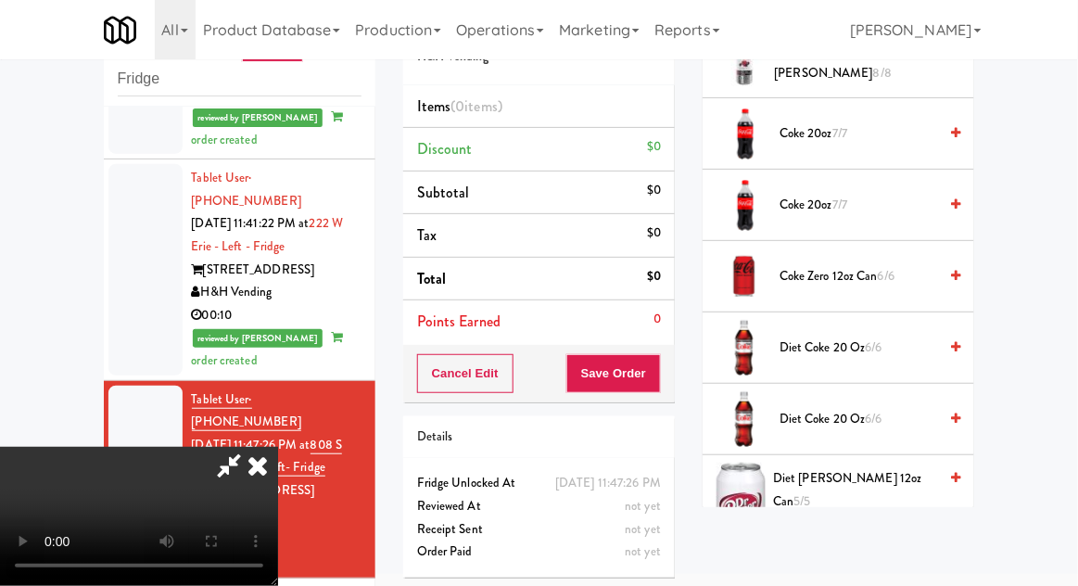
scroll to position [694, 0]
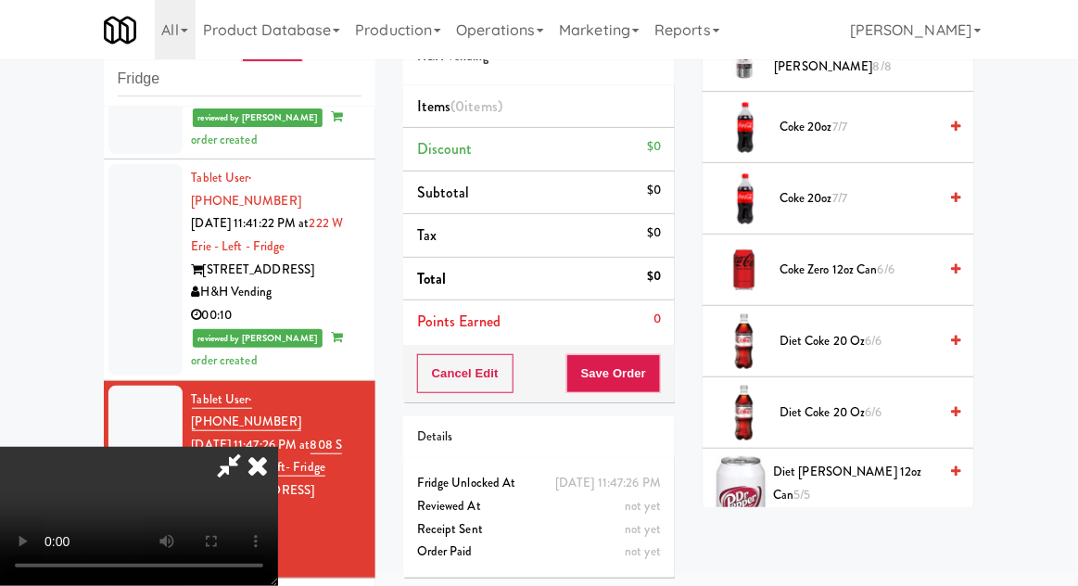
click at [873, 474] on span "Diet [PERSON_NAME] 12oz can 5/5" at bounding box center [855, 483] width 164 height 45
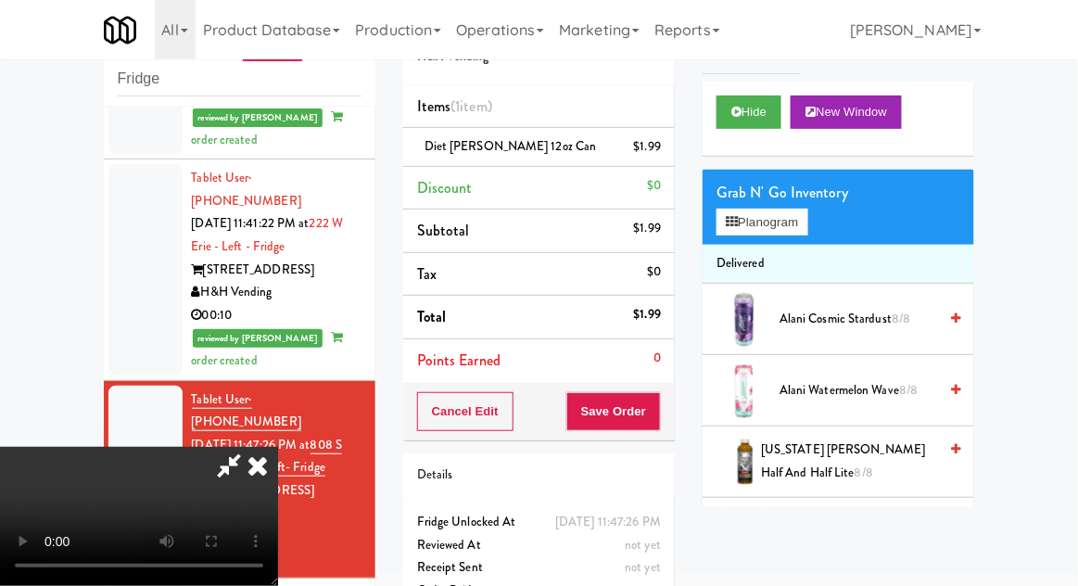
scroll to position [0, 0]
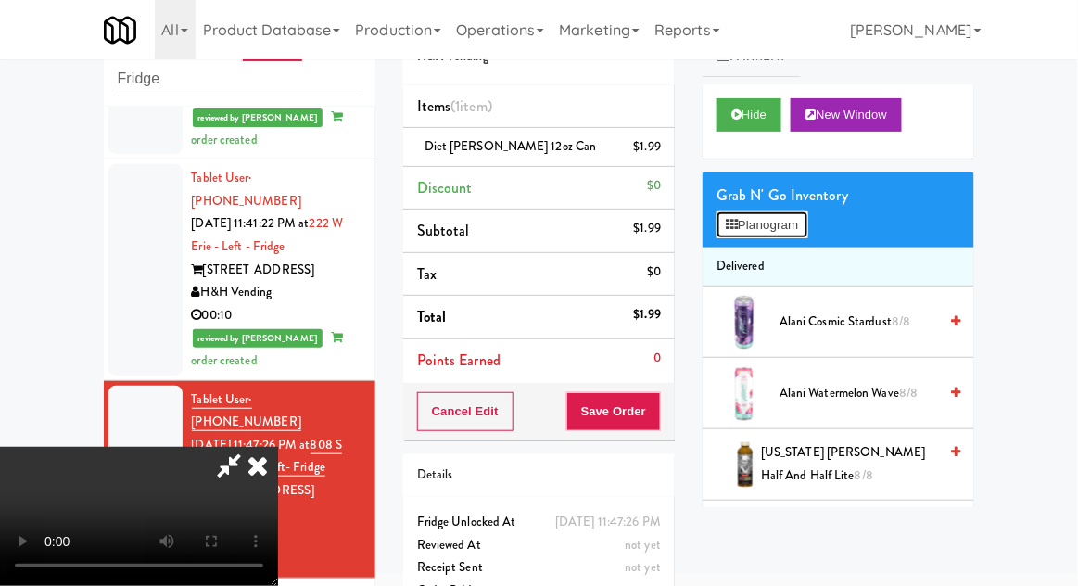
click at [788, 234] on button "Planogram" at bounding box center [761, 225] width 91 height 28
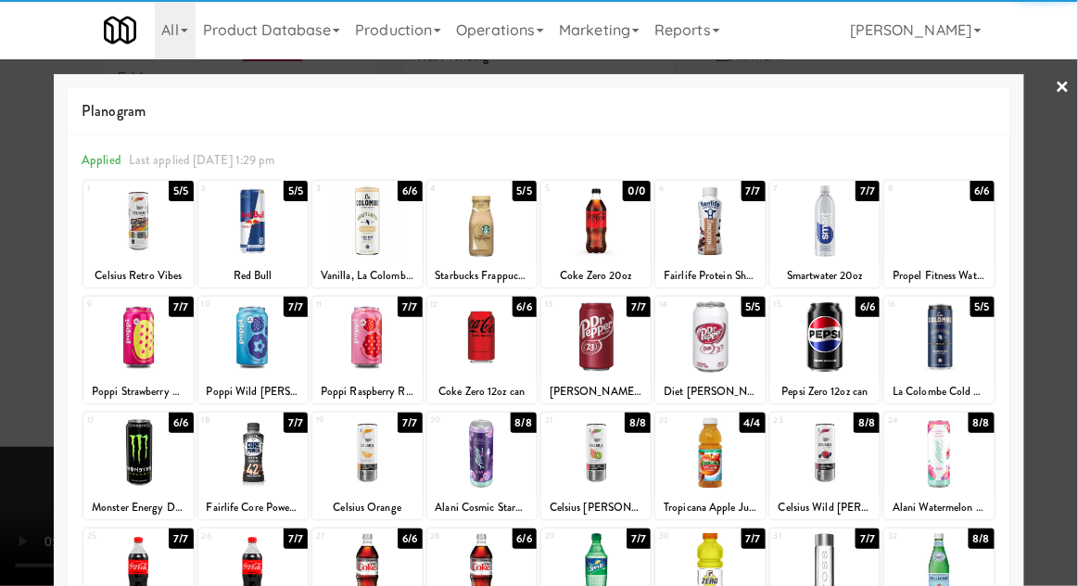
click at [840, 349] on div at bounding box center [824, 336] width 109 height 71
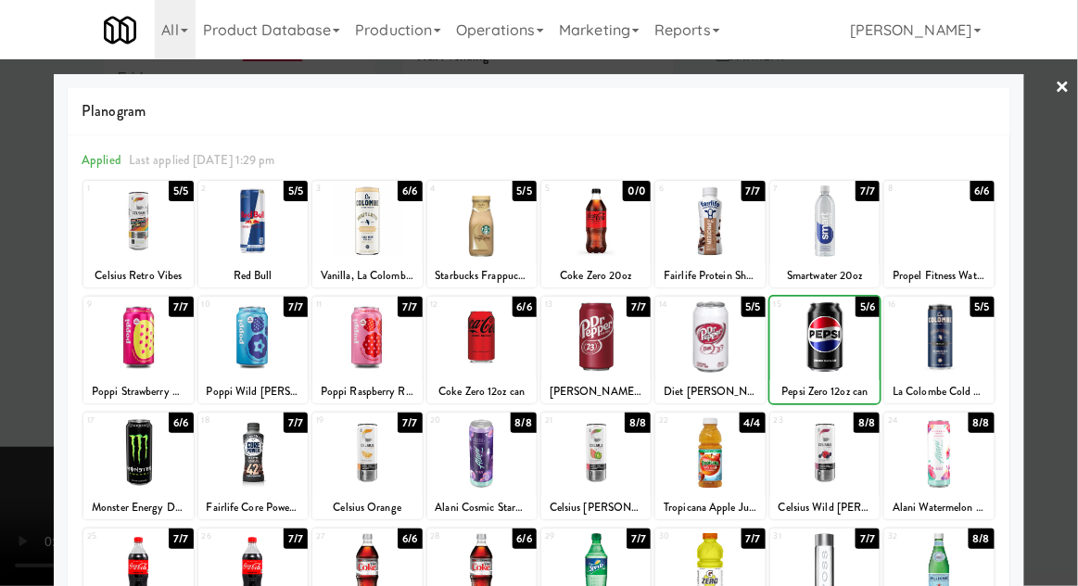
click at [1070, 313] on div at bounding box center [539, 293] width 1078 height 586
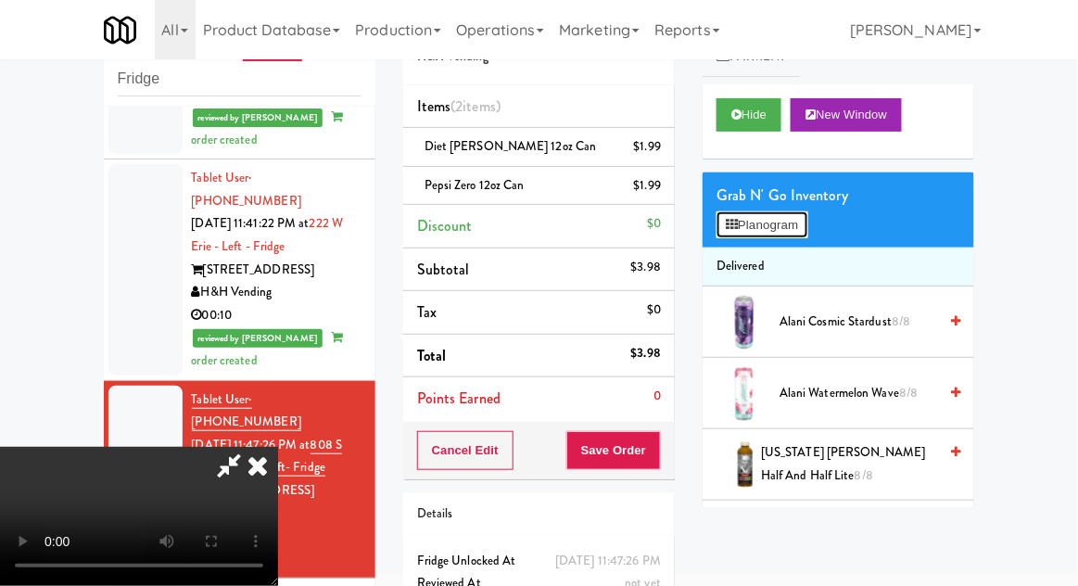
click at [783, 235] on button "Planogram" at bounding box center [761, 225] width 91 height 28
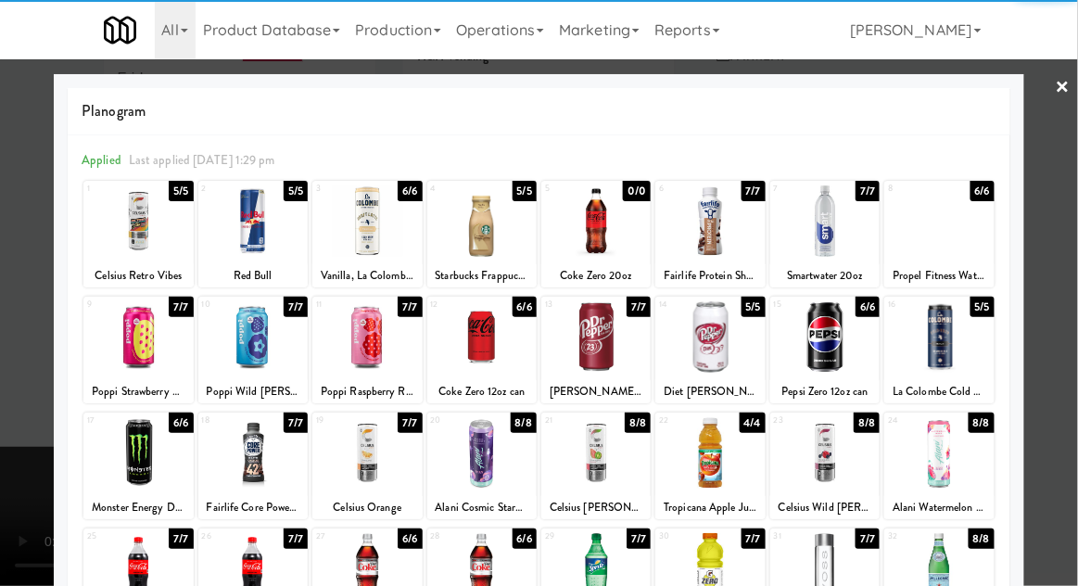
click at [848, 243] on div at bounding box center [824, 220] width 109 height 71
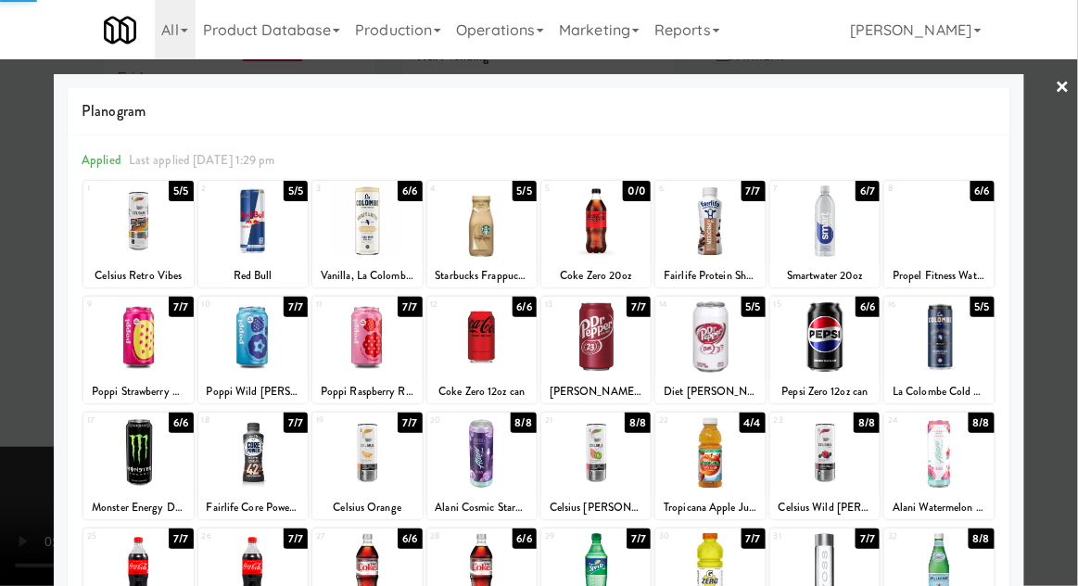
click at [1066, 246] on div at bounding box center [539, 293] width 1078 height 586
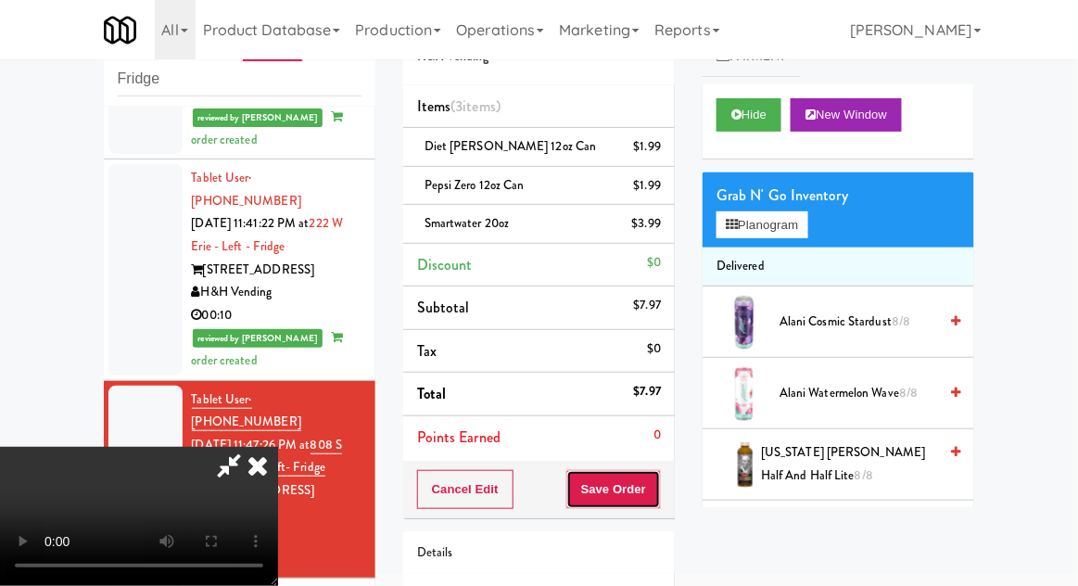
click at [657, 485] on button "Save Order" at bounding box center [613, 489] width 95 height 39
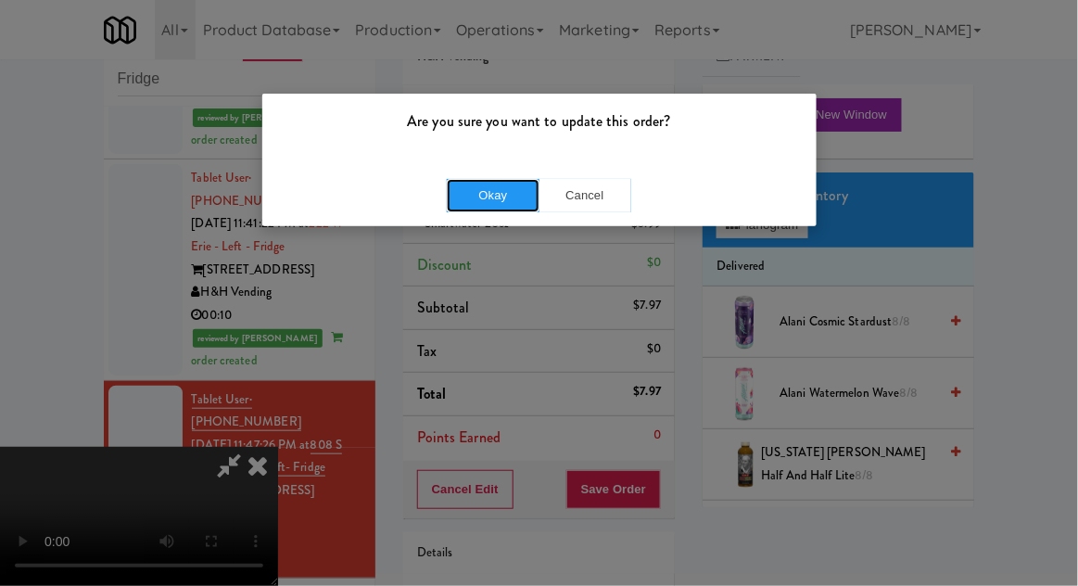
click at [487, 190] on button "Okay" at bounding box center [493, 195] width 93 height 33
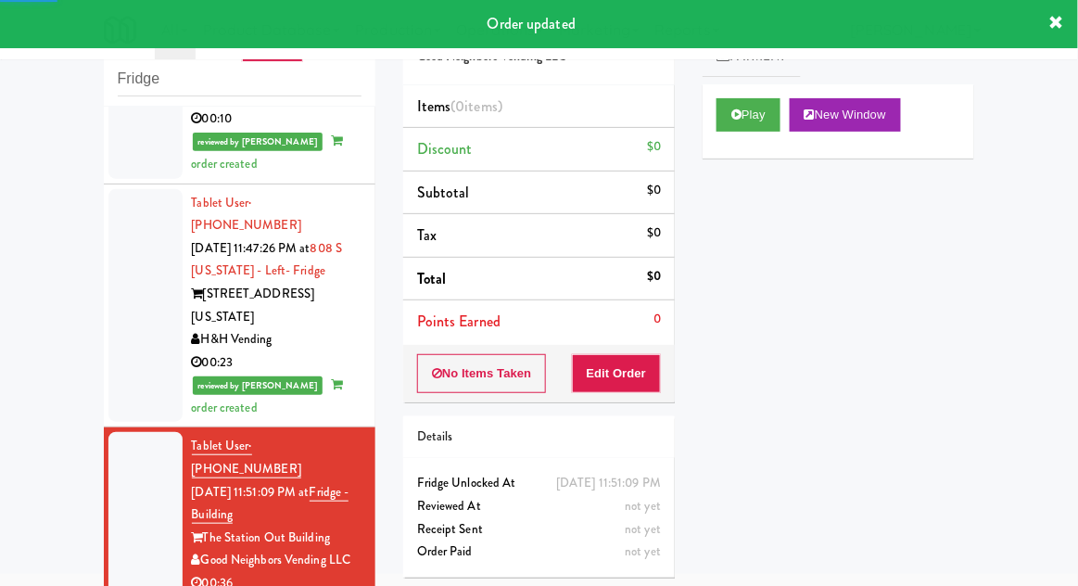
scroll to position [2163, 0]
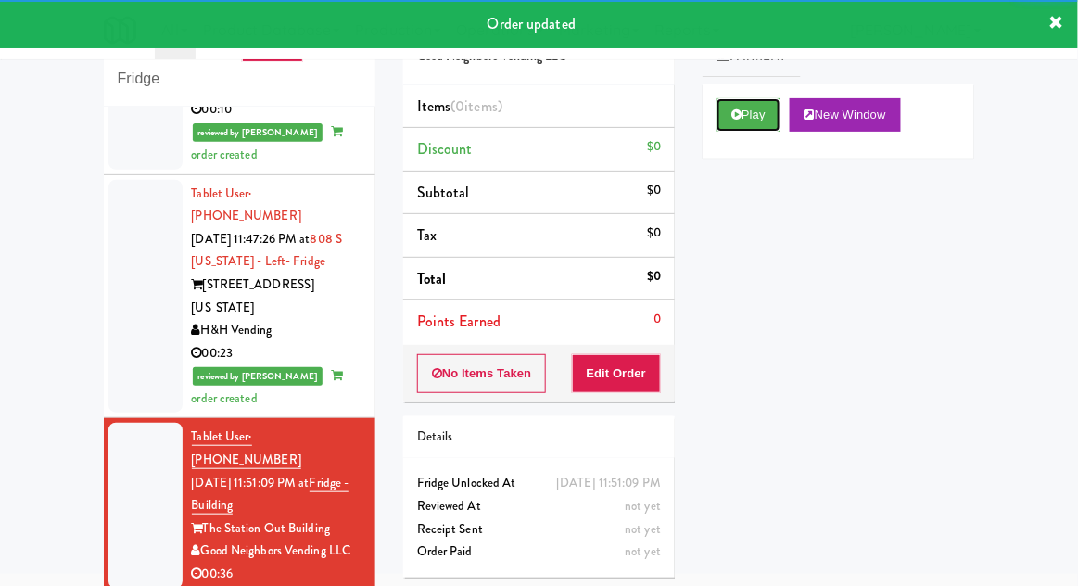
click at [760, 124] on button "Play" at bounding box center [748, 114] width 64 height 33
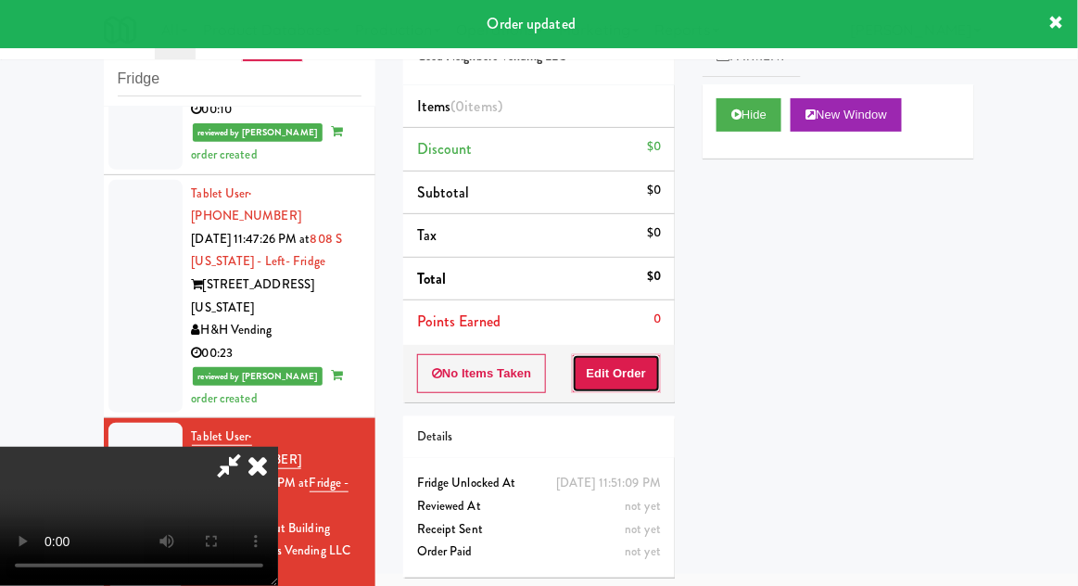
click at [657, 369] on button "Edit Order" at bounding box center [617, 373] width 90 height 39
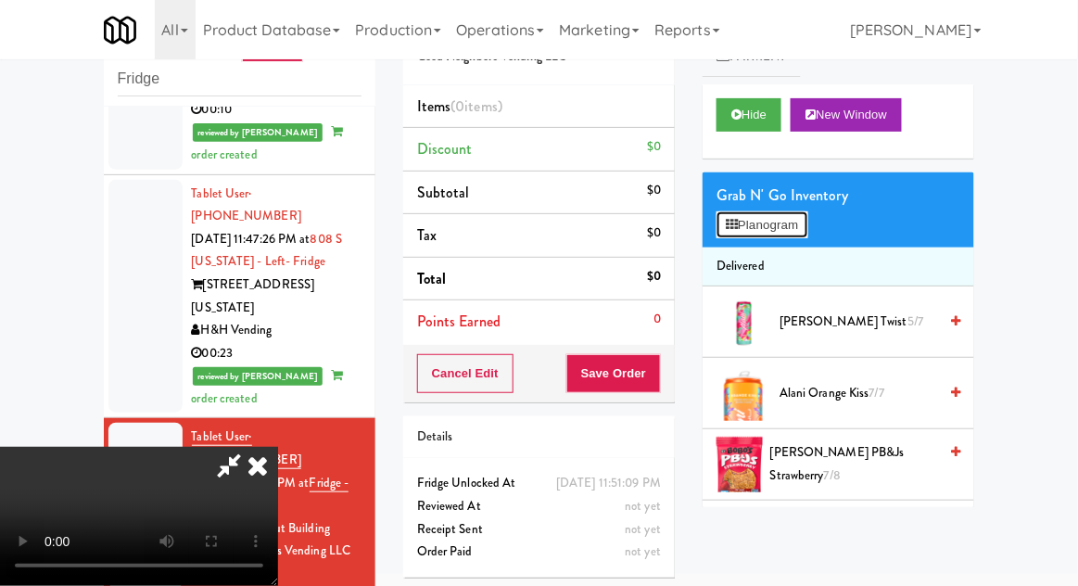
click at [796, 233] on button "Planogram" at bounding box center [761, 225] width 91 height 28
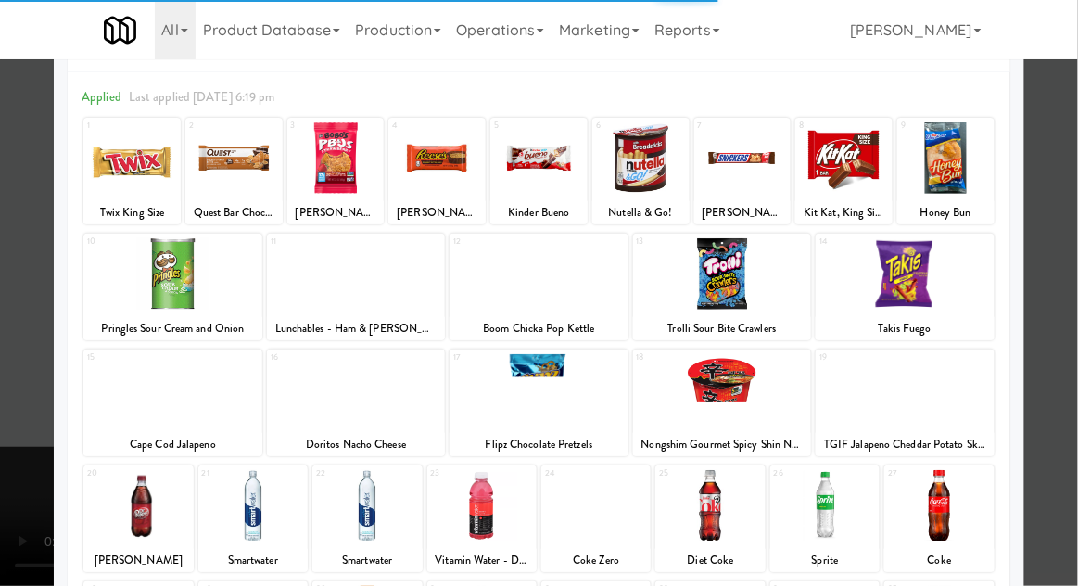
scroll to position [80, 0]
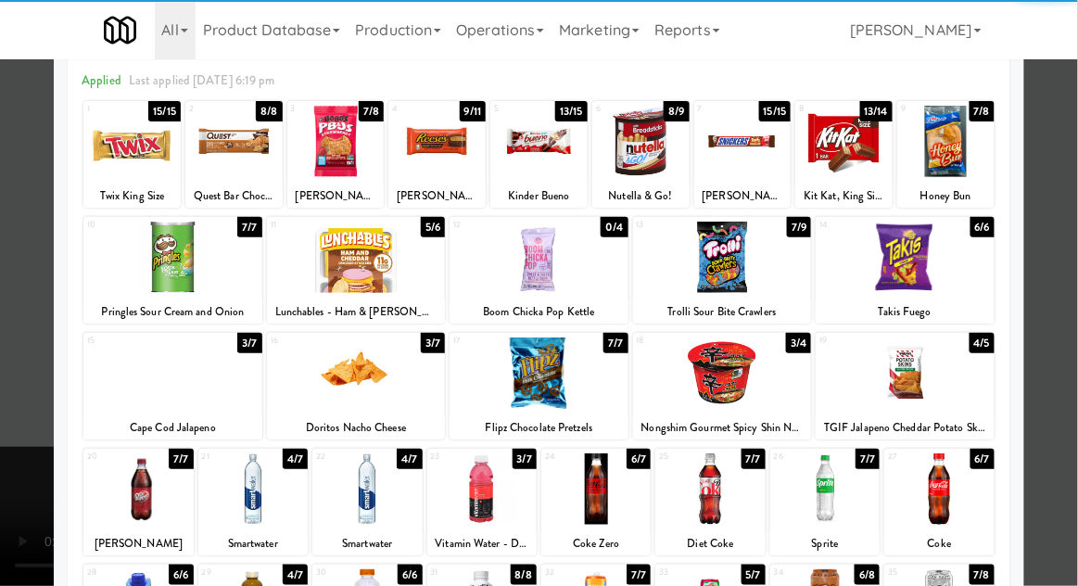
click at [938, 383] on div at bounding box center [905, 372] width 179 height 71
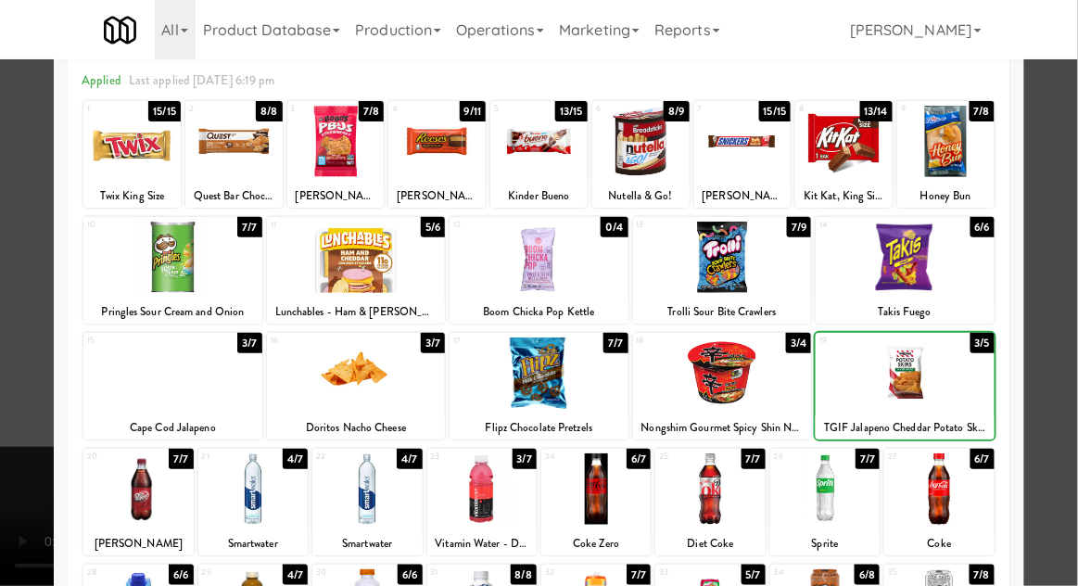
click at [1061, 361] on div at bounding box center [539, 293] width 1078 height 586
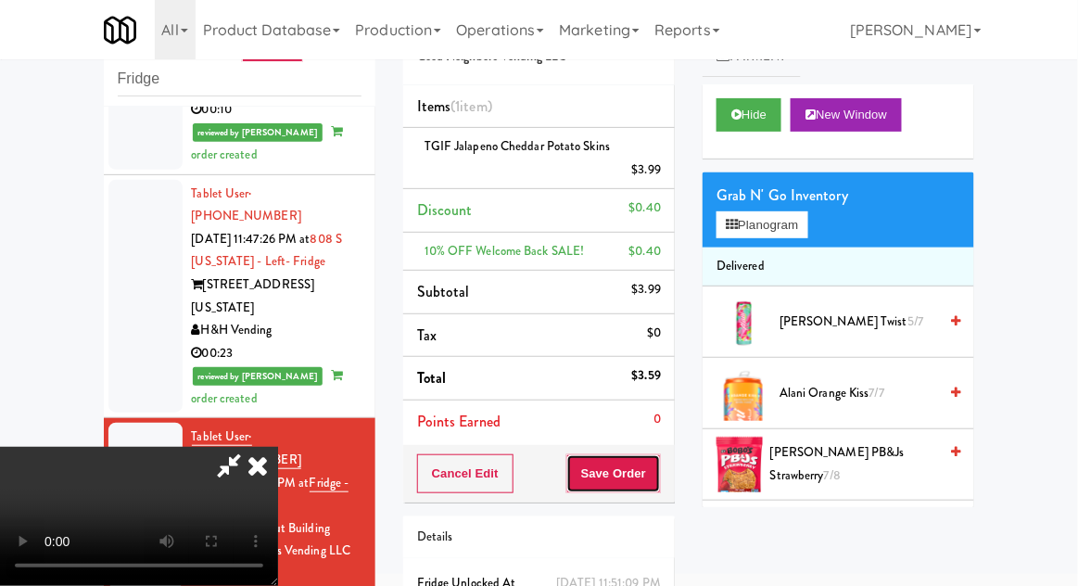
click at [661, 475] on button "Save Order" at bounding box center [613, 473] width 95 height 39
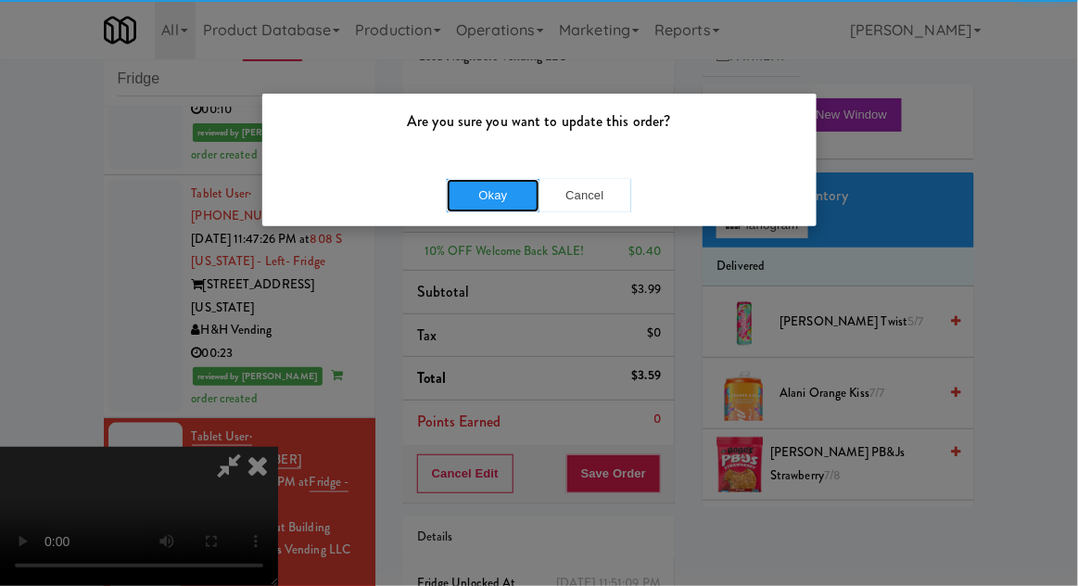
click at [474, 210] on button "Okay" at bounding box center [493, 195] width 93 height 33
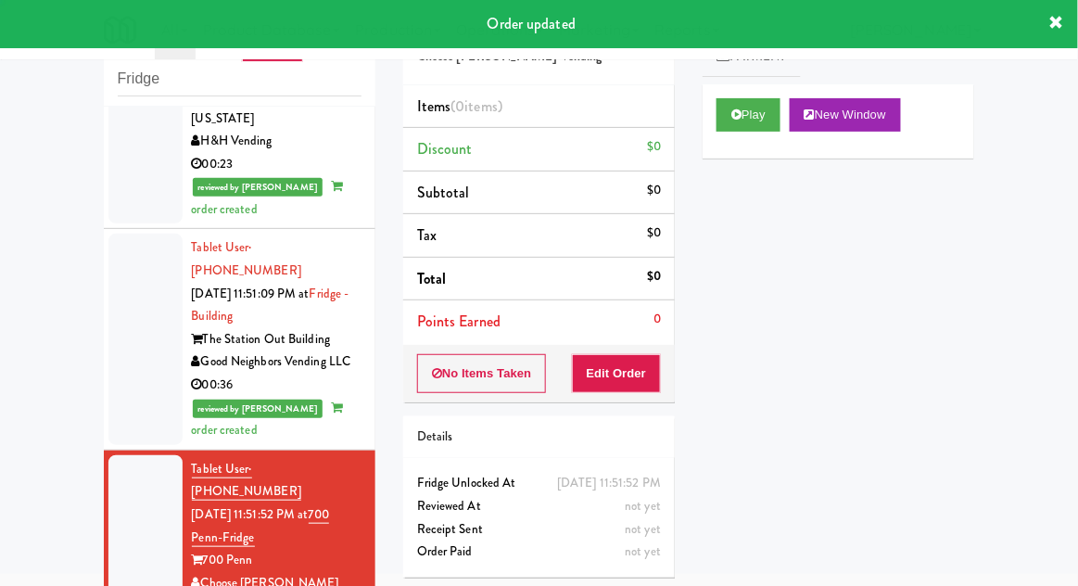
scroll to position [2371, 0]
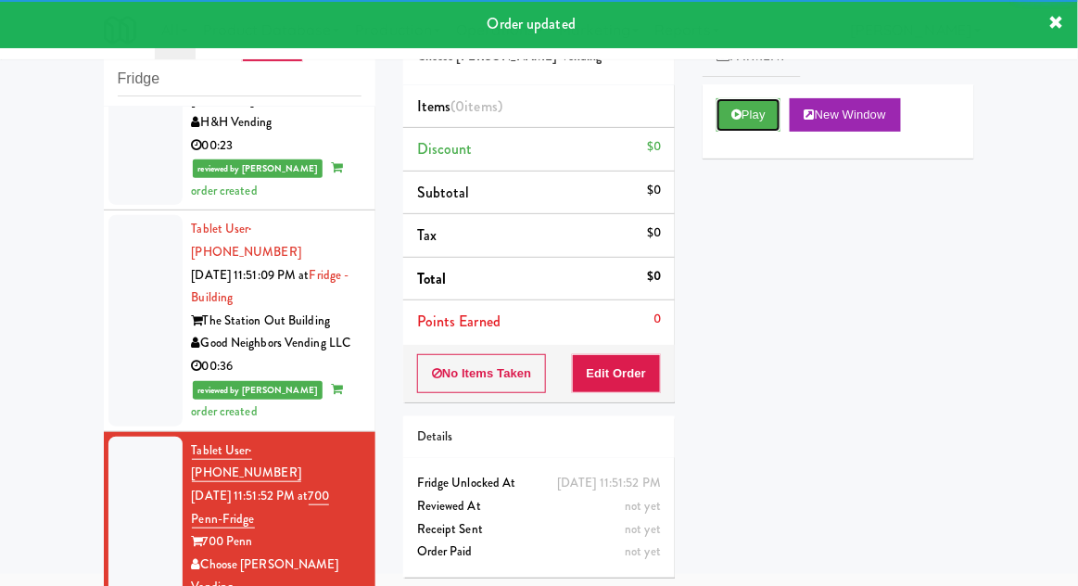
click at [744, 107] on button "Play" at bounding box center [748, 114] width 64 height 33
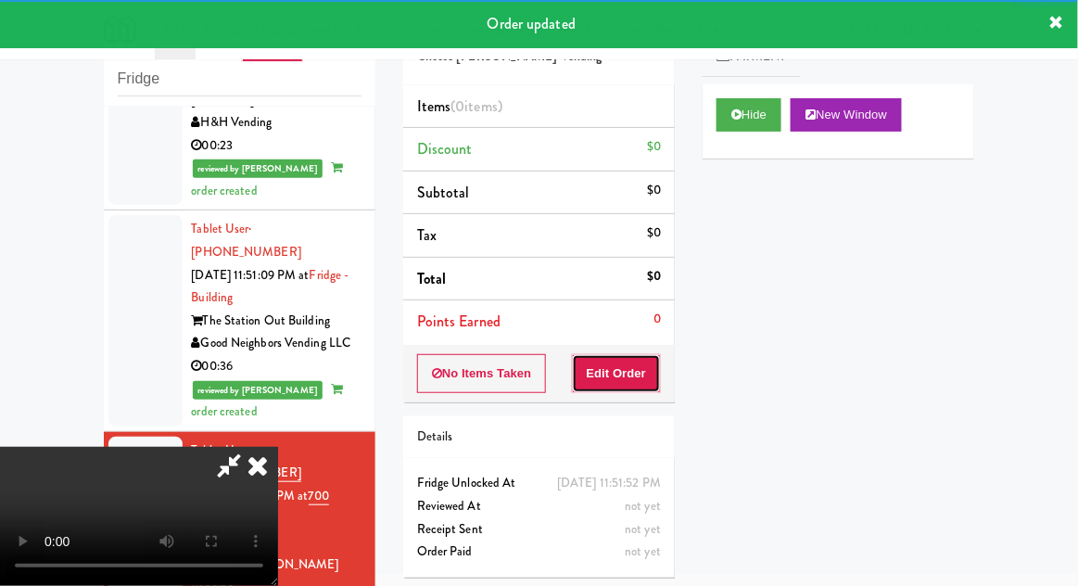
click at [647, 386] on button "Edit Order" at bounding box center [617, 373] width 90 height 39
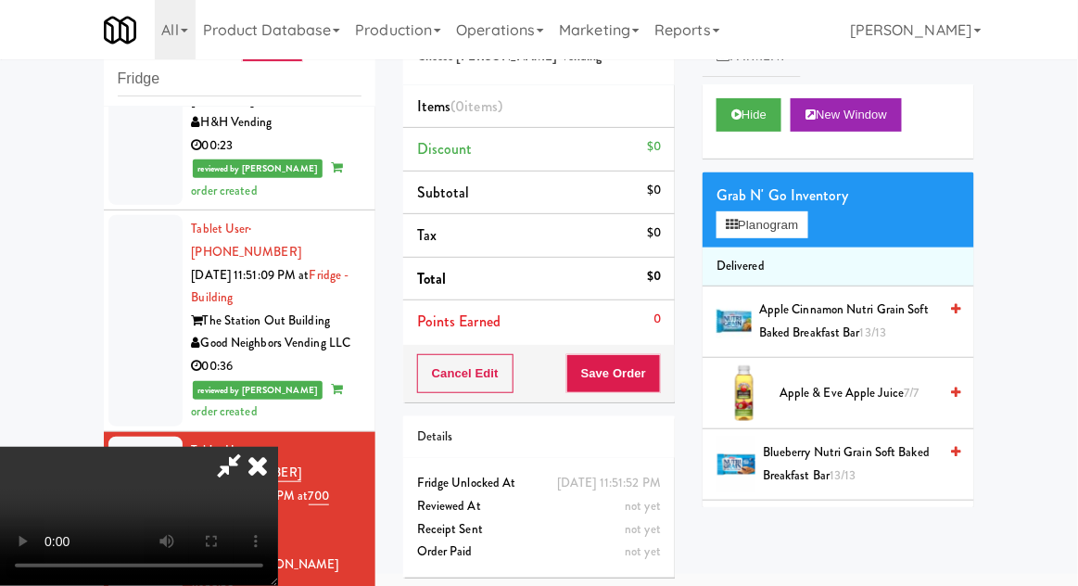
scroll to position [0, 0]
click at [800, 227] on button "Planogram" at bounding box center [761, 225] width 91 height 28
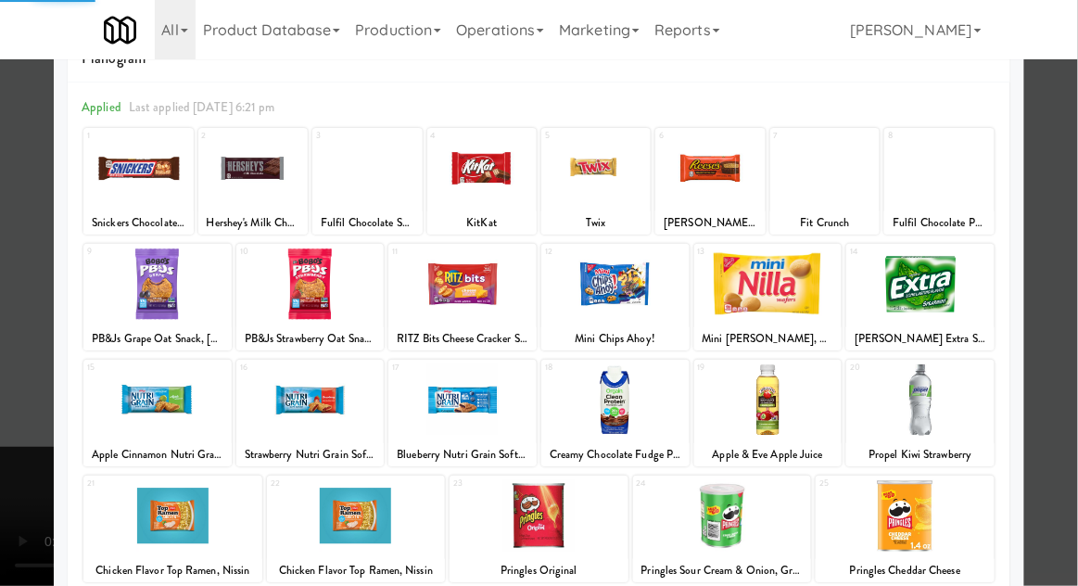
scroll to position [84, 0]
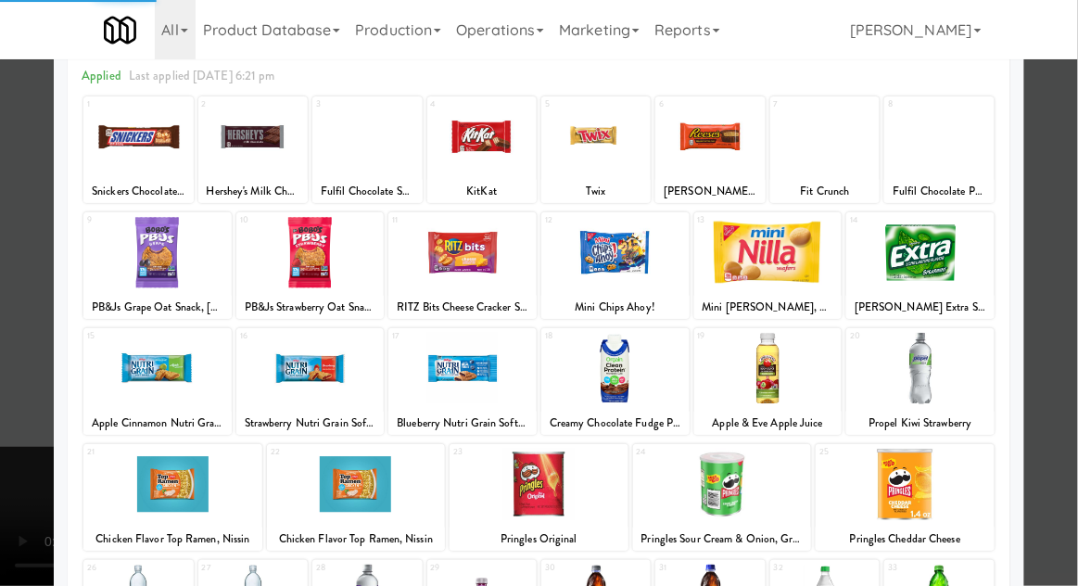
click at [327, 483] on div at bounding box center [356, 484] width 179 height 71
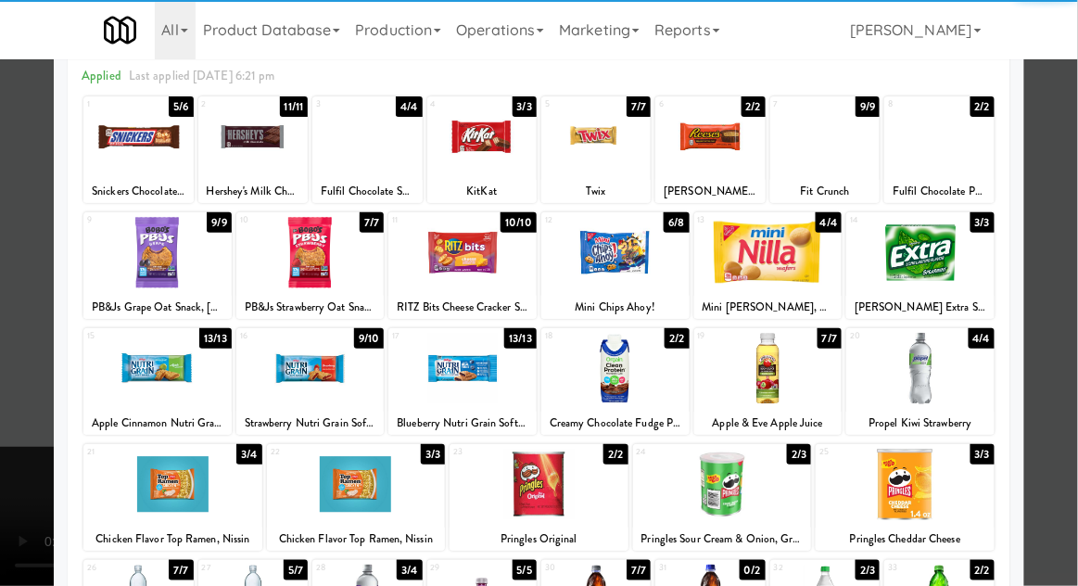
click at [320, 477] on div at bounding box center [356, 484] width 179 height 71
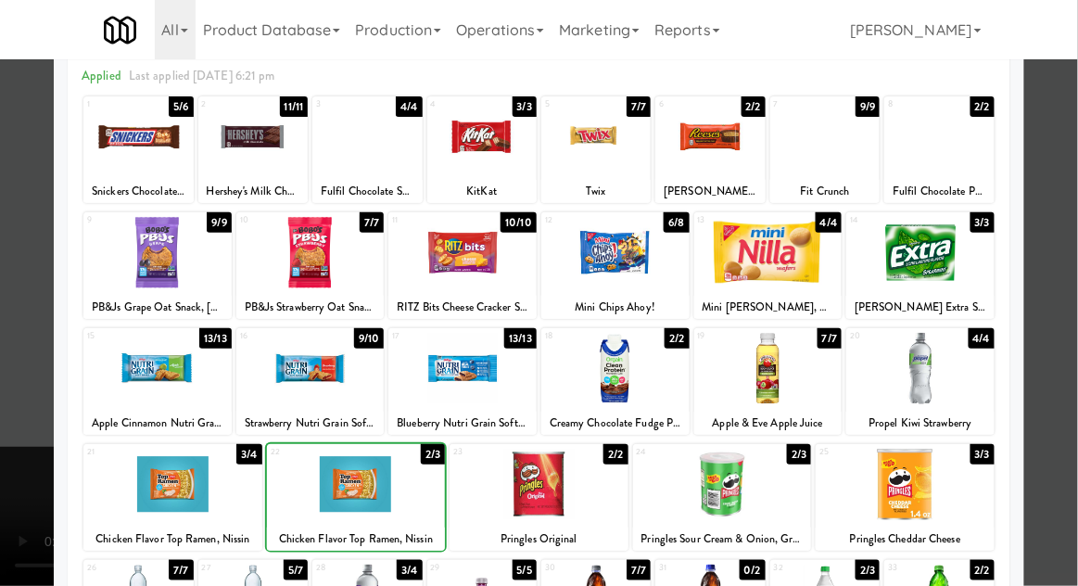
click at [1046, 317] on div at bounding box center [539, 293] width 1078 height 586
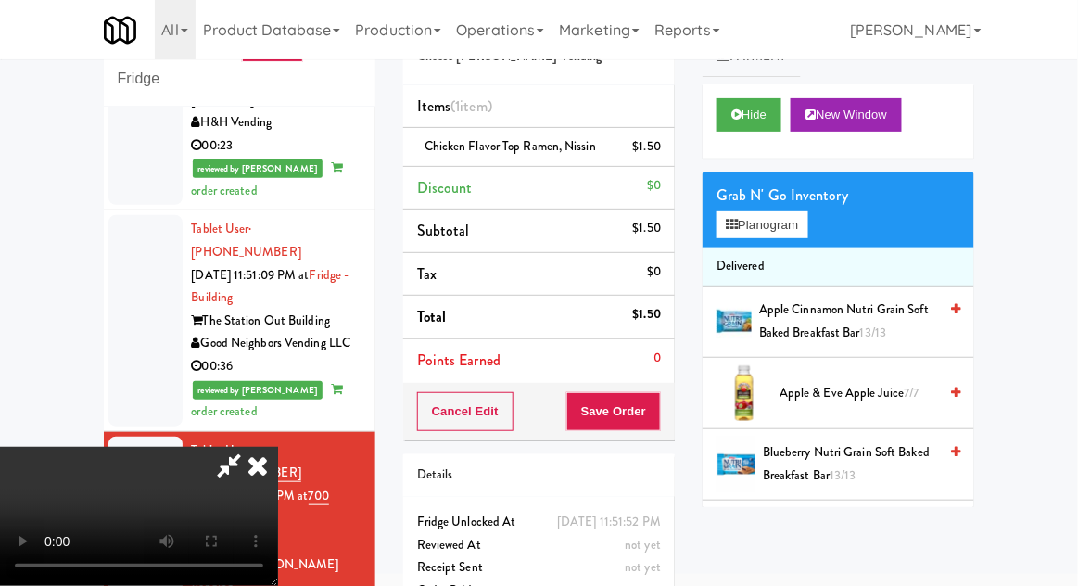
scroll to position [68, 0]
click at [660, 413] on button "Save Order" at bounding box center [613, 411] width 95 height 39
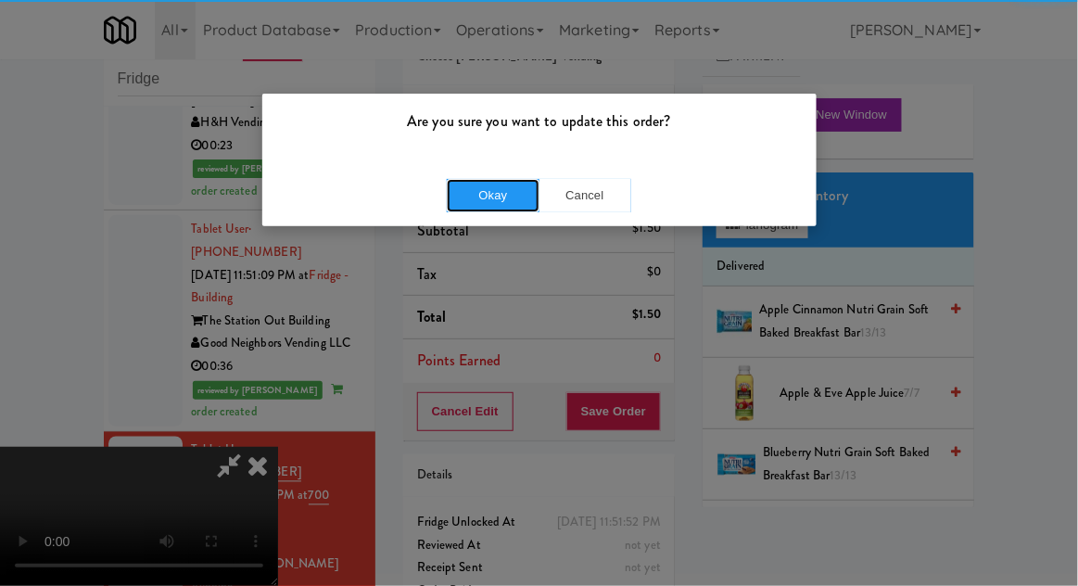
click at [487, 183] on button "Okay" at bounding box center [493, 195] width 93 height 33
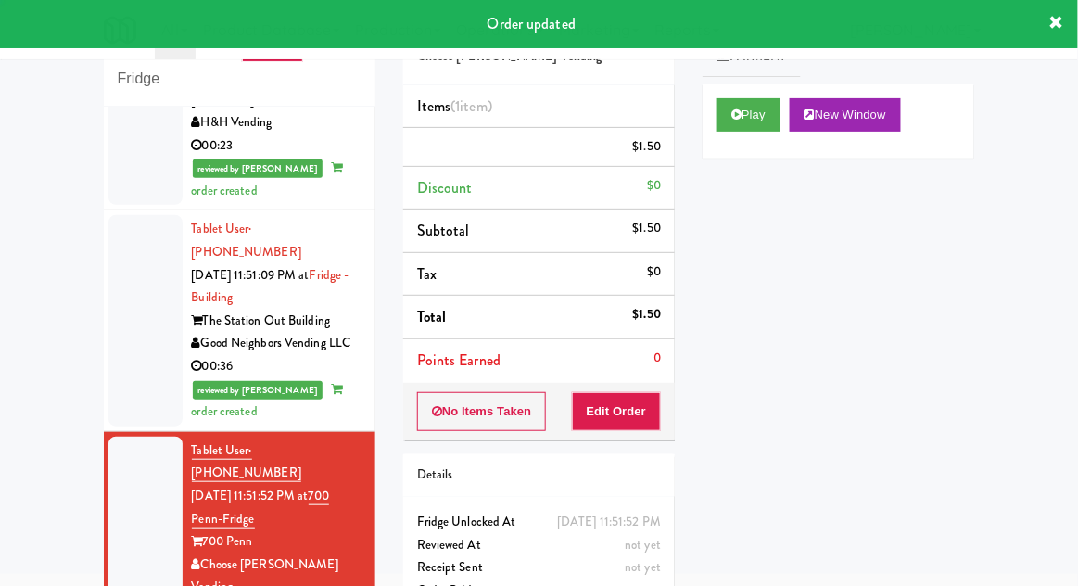
scroll to position [0, 0]
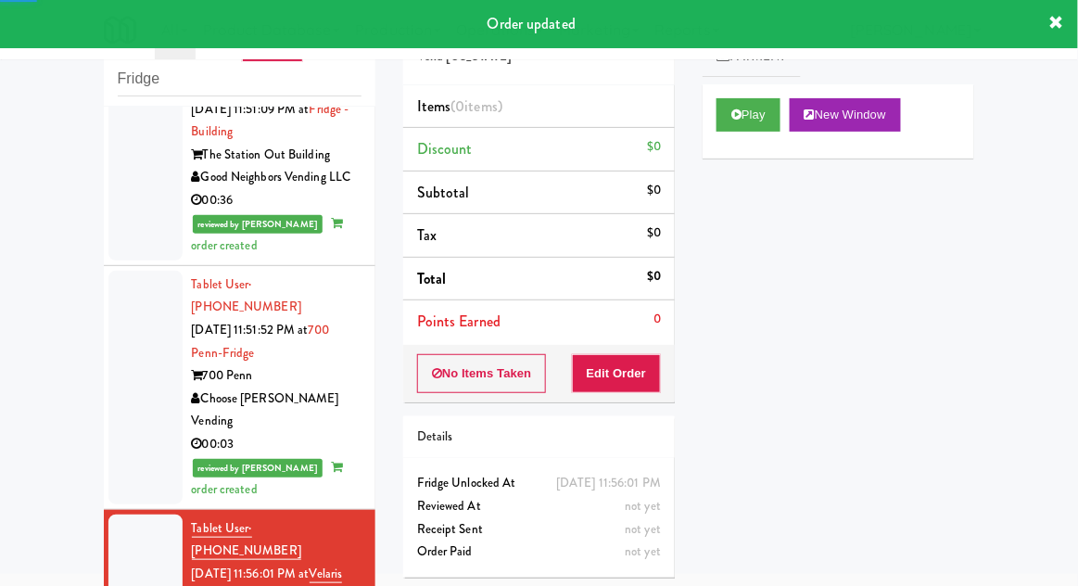
scroll to position [2548, 0]
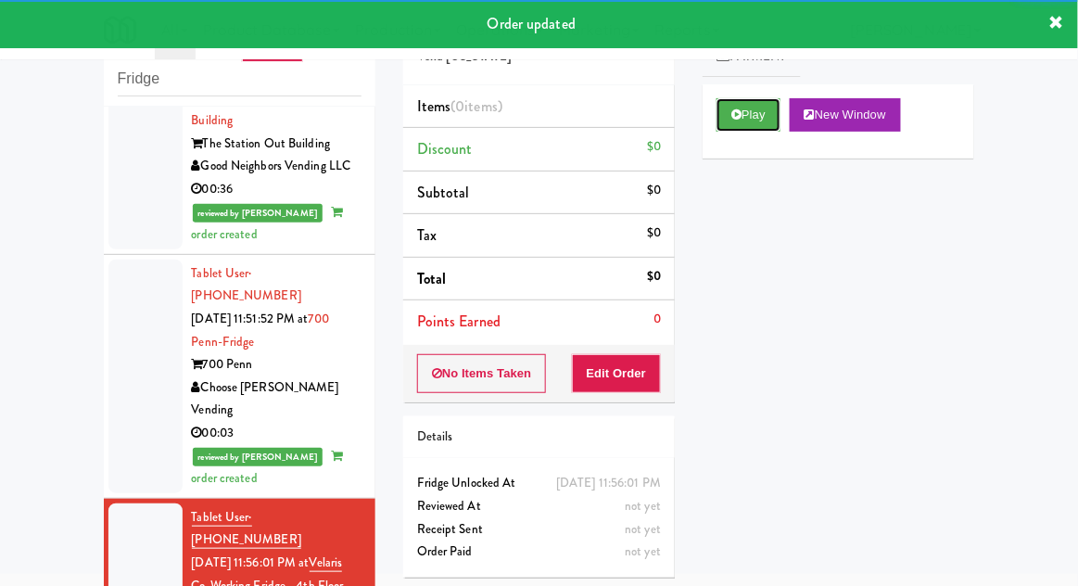
click at [763, 126] on button "Play" at bounding box center [748, 114] width 64 height 33
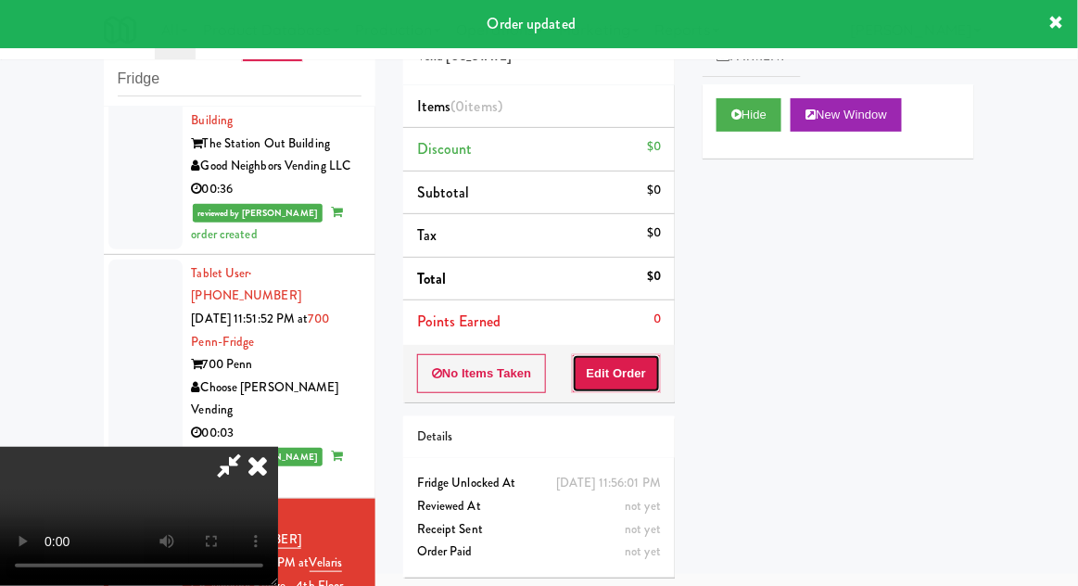
click at [655, 361] on button "Edit Order" at bounding box center [617, 373] width 90 height 39
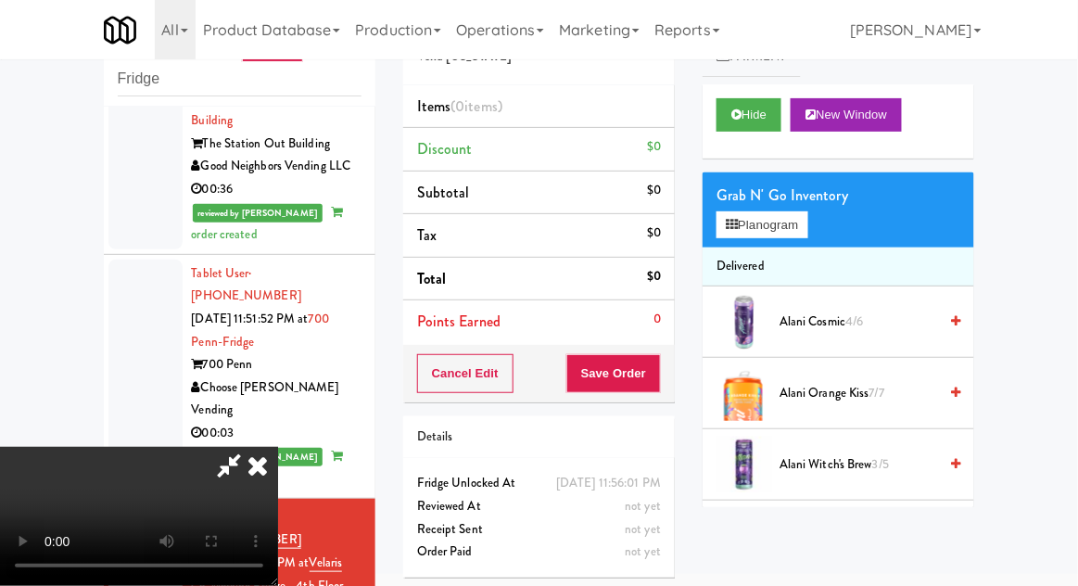
scroll to position [0, 0]
click at [783, 213] on button "Planogram" at bounding box center [761, 225] width 91 height 28
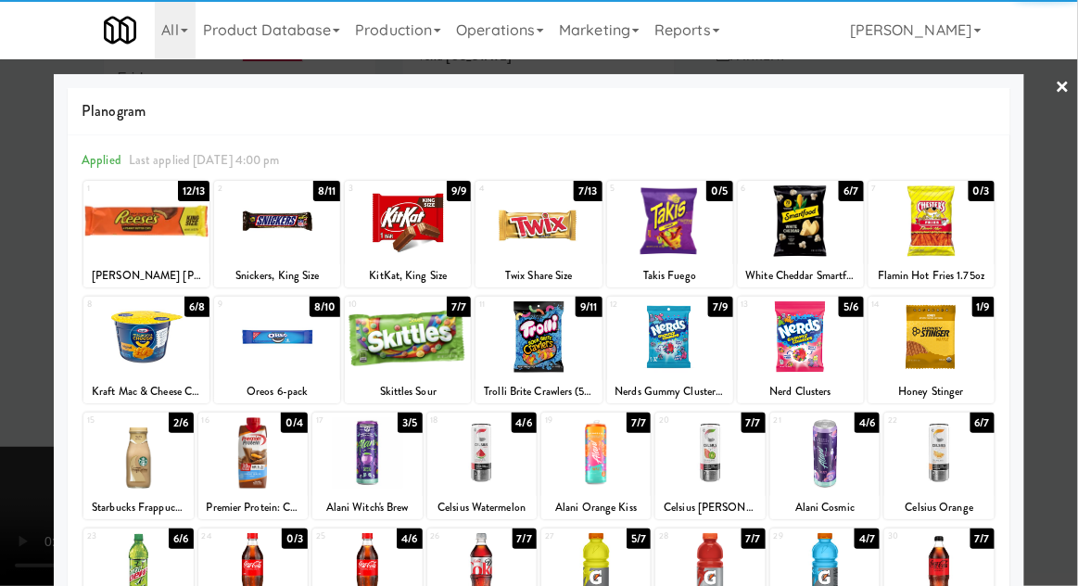
click at [138, 254] on div at bounding box center [146, 220] width 126 height 71
click at [33, 308] on div at bounding box center [539, 293] width 1078 height 586
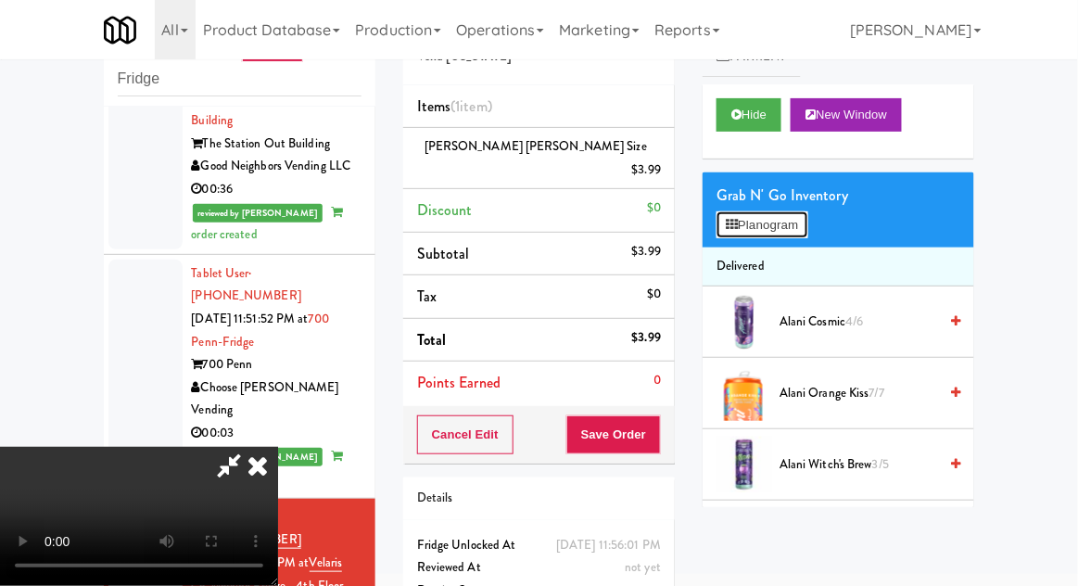
click at [792, 235] on button "Planogram" at bounding box center [761, 225] width 91 height 28
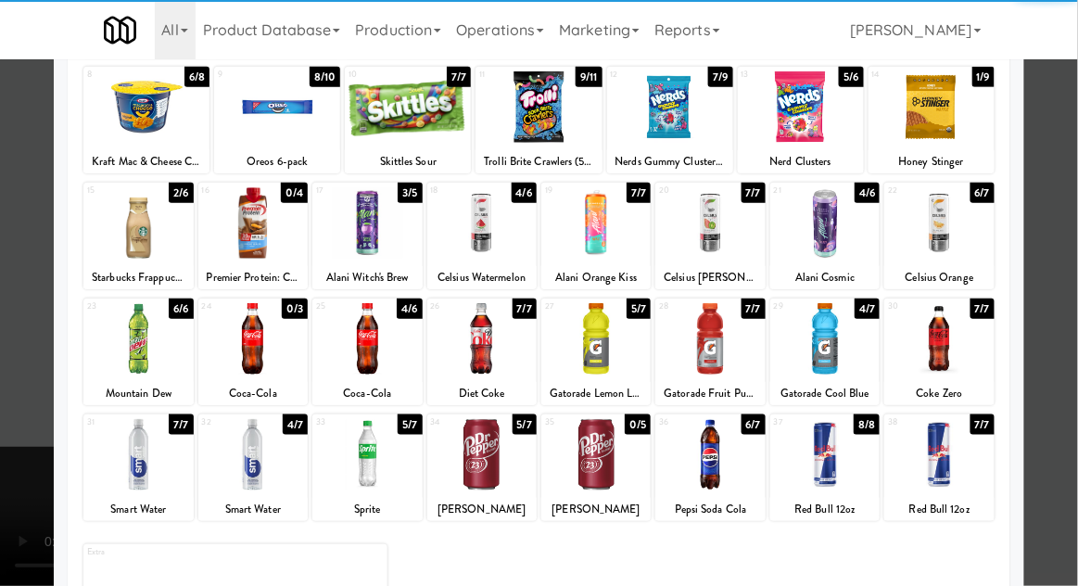
scroll to position [234, 0]
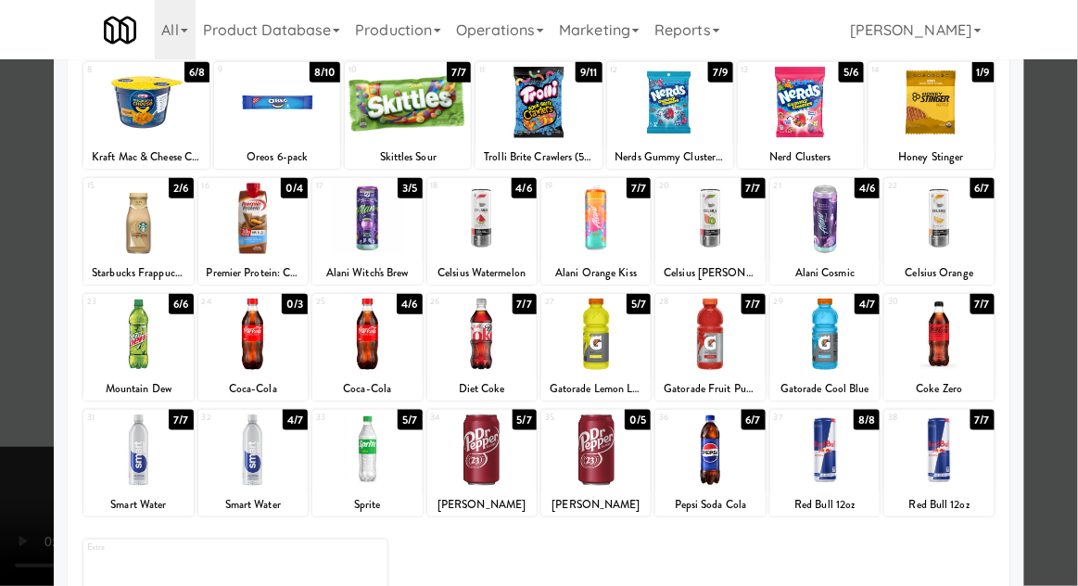
click at [963, 348] on div at bounding box center [938, 333] width 109 height 71
click at [1049, 346] on div at bounding box center [539, 293] width 1078 height 586
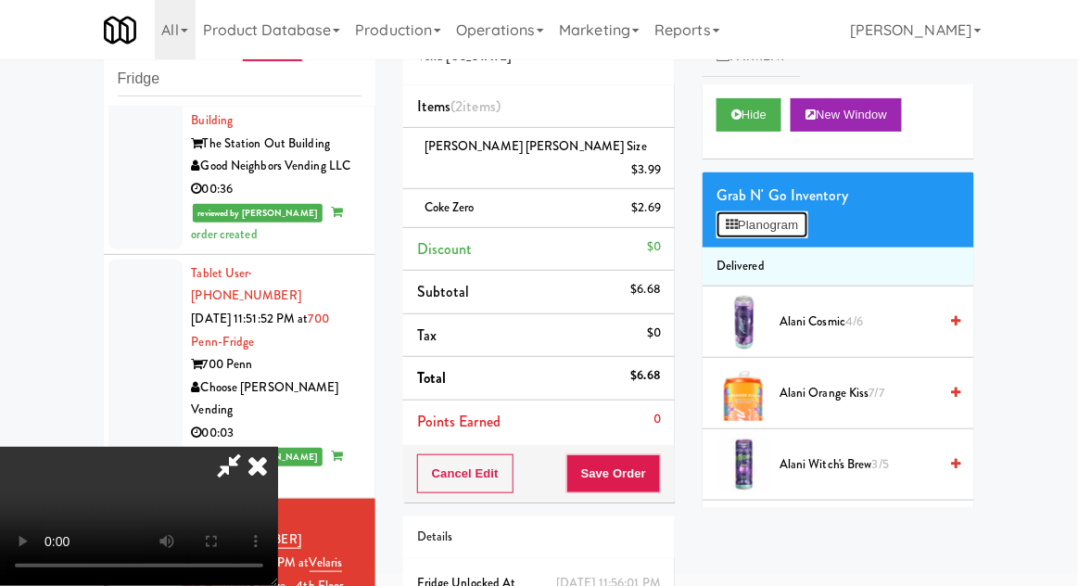
click at [778, 231] on button "Planogram" at bounding box center [761, 225] width 91 height 28
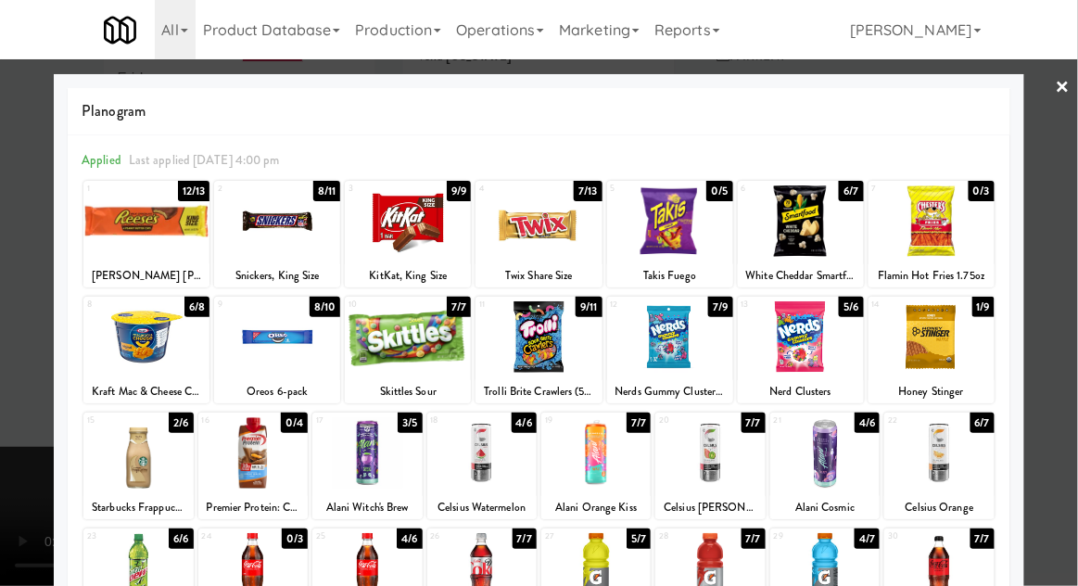
click at [599, 204] on div at bounding box center [538, 220] width 126 height 71
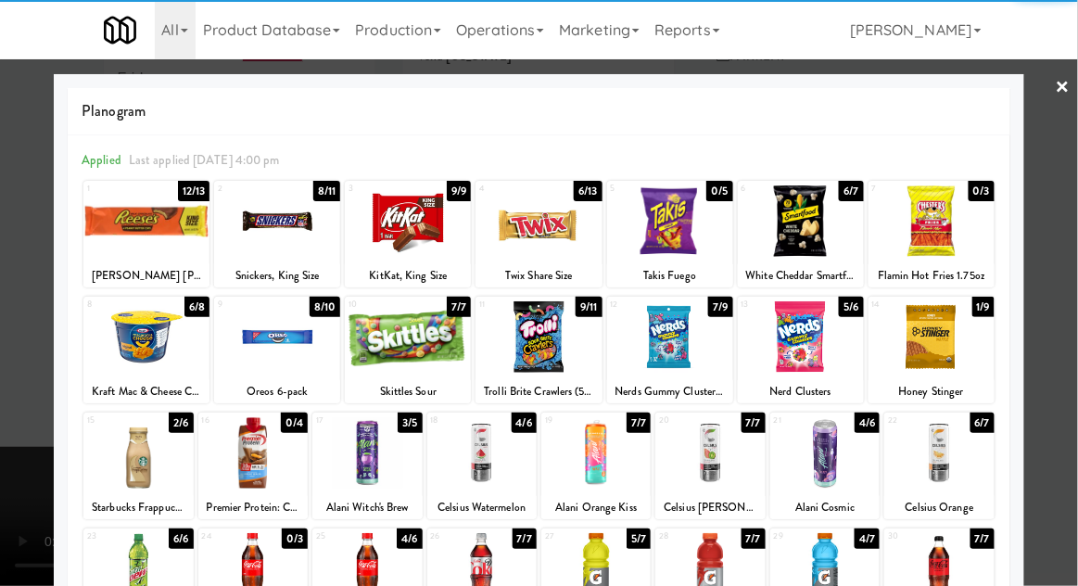
click at [1050, 256] on div at bounding box center [539, 293] width 1078 height 586
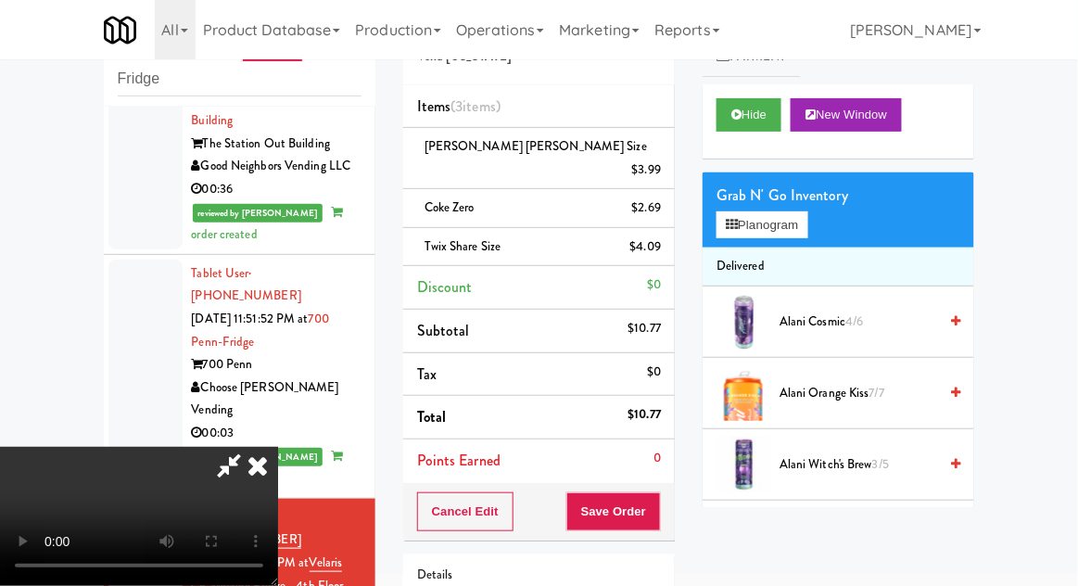
scroll to position [68, 0]
click at [661, 492] on button "Save Order" at bounding box center [613, 511] width 95 height 39
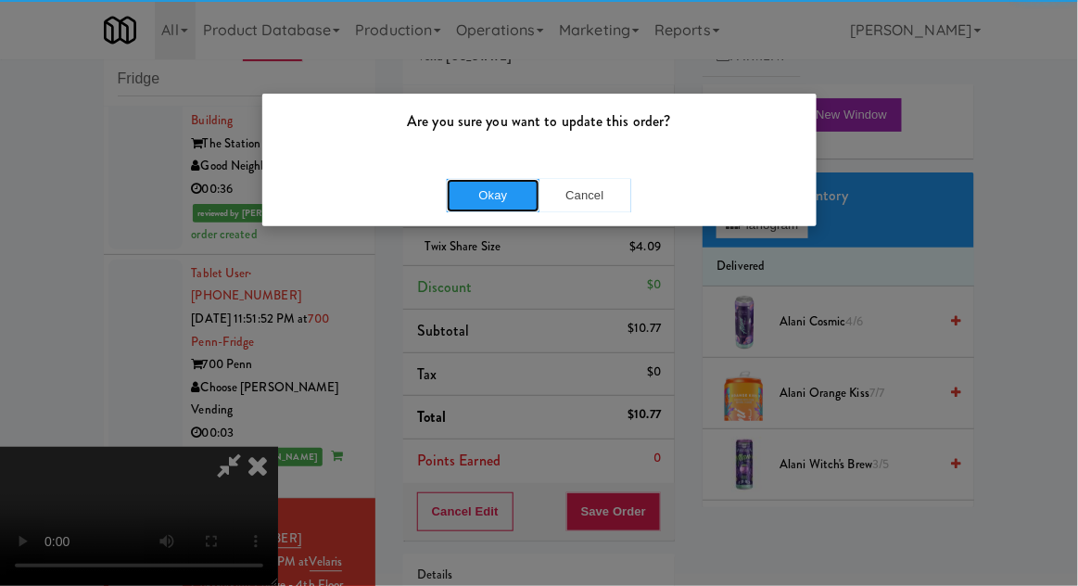
click at [472, 186] on button "Okay" at bounding box center [493, 195] width 93 height 33
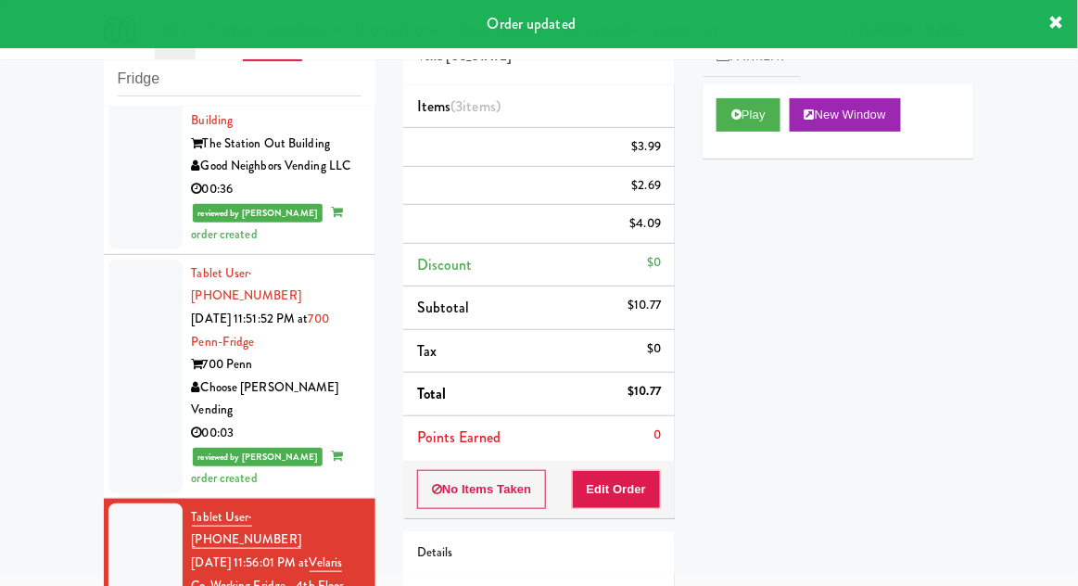
scroll to position [0, 0]
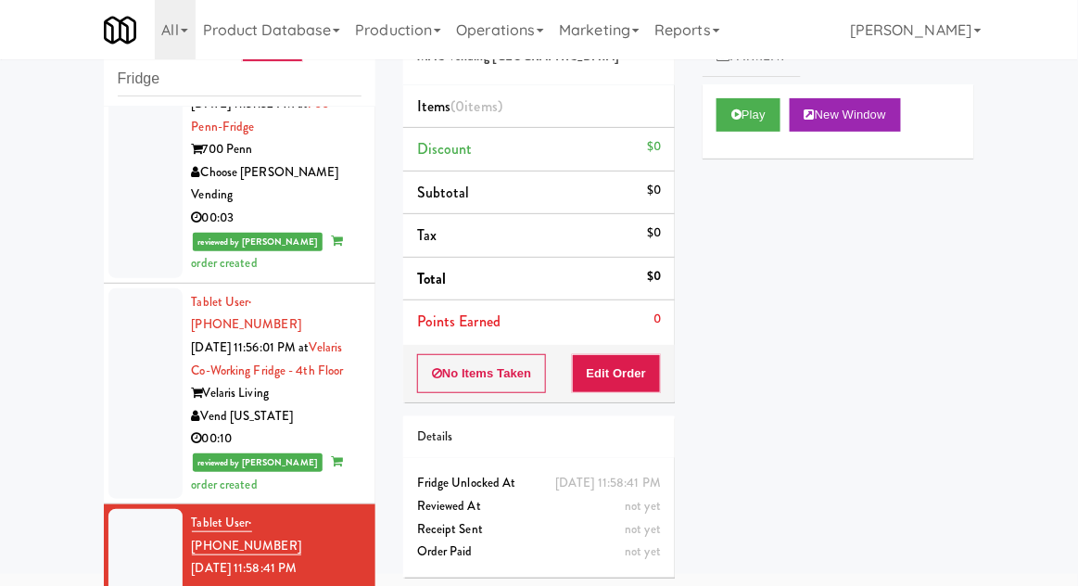
scroll to position [2764, 0]
click at [767, 113] on button "Play" at bounding box center [748, 114] width 64 height 33
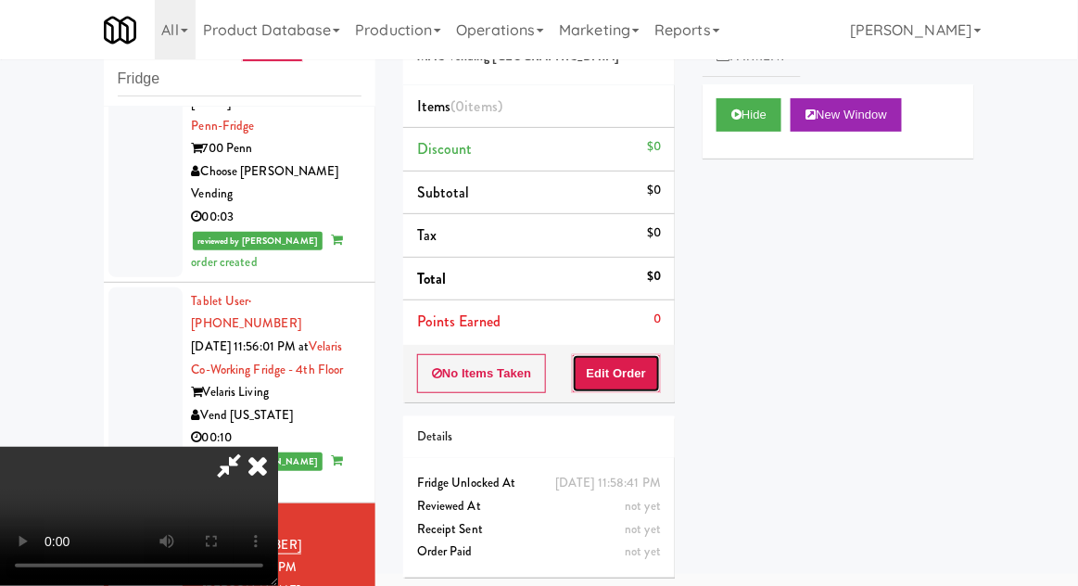
click at [639, 385] on button "Edit Order" at bounding box center [617, 373] width 90 height 39
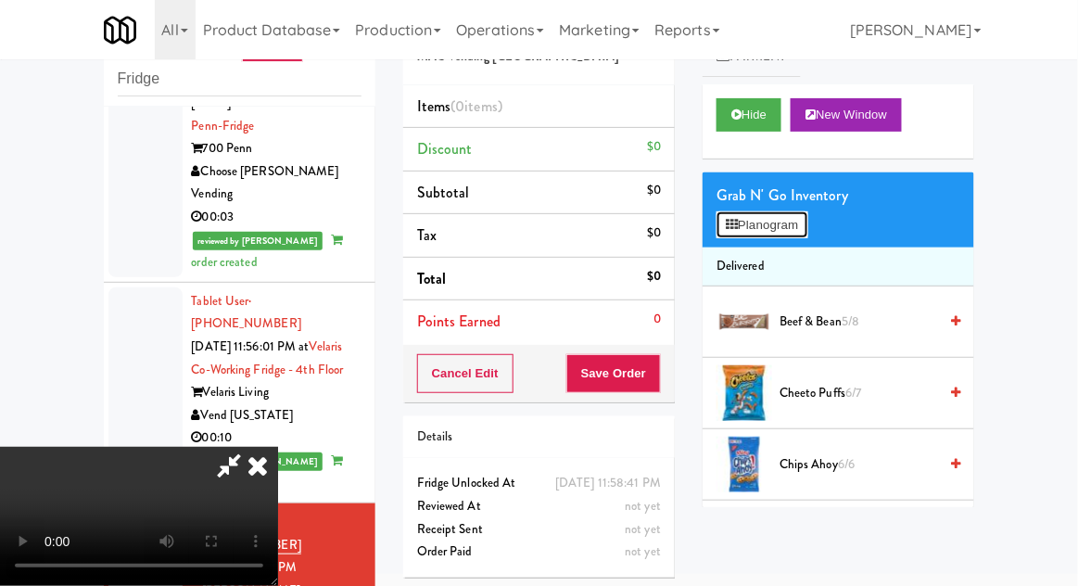
click at [801, 223] on button "Planogram" at bounding box center [761, 225] width 91 height 28
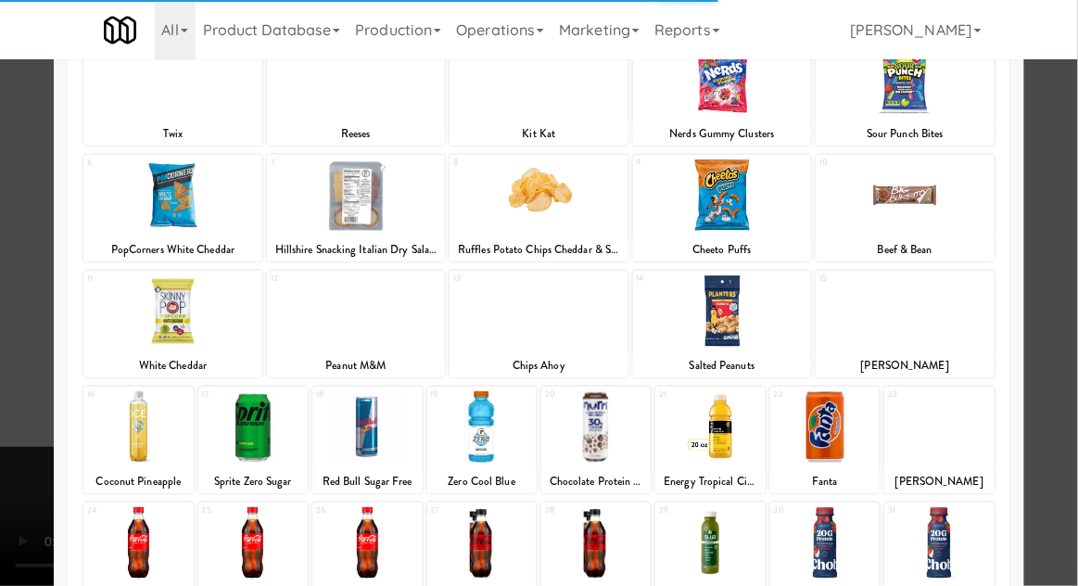
scroll to position [234, 0]
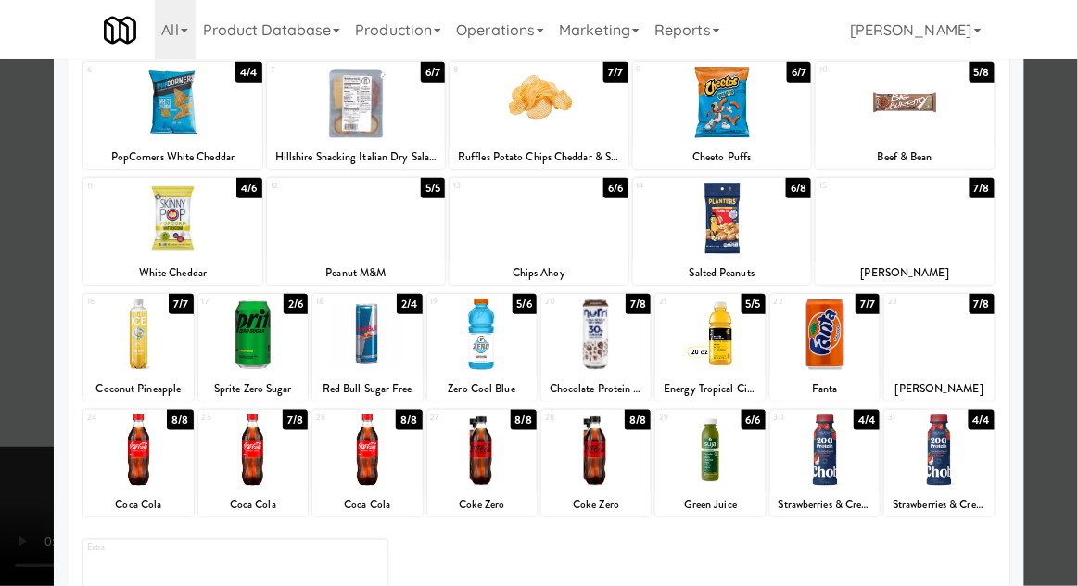
click at [153, 249] on div at bounding box center [172, 218] width 179 height 71
click at [1070, 309] on div at bounding box center [539, 293] width 1078 height 586
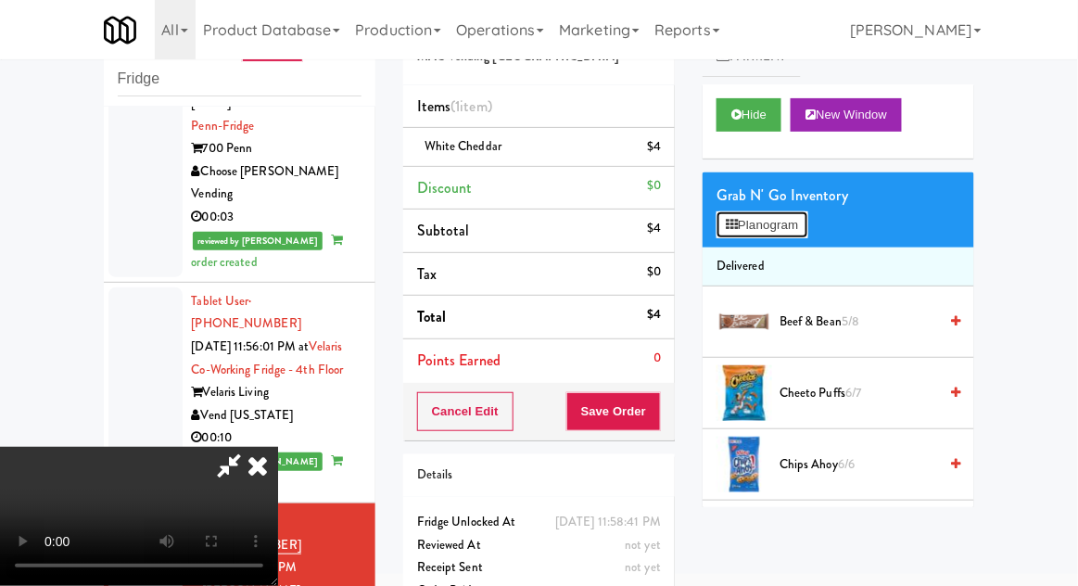
click at [799, 234] on button "Planogram" at bounding box center [761, 225] width 91 height 28
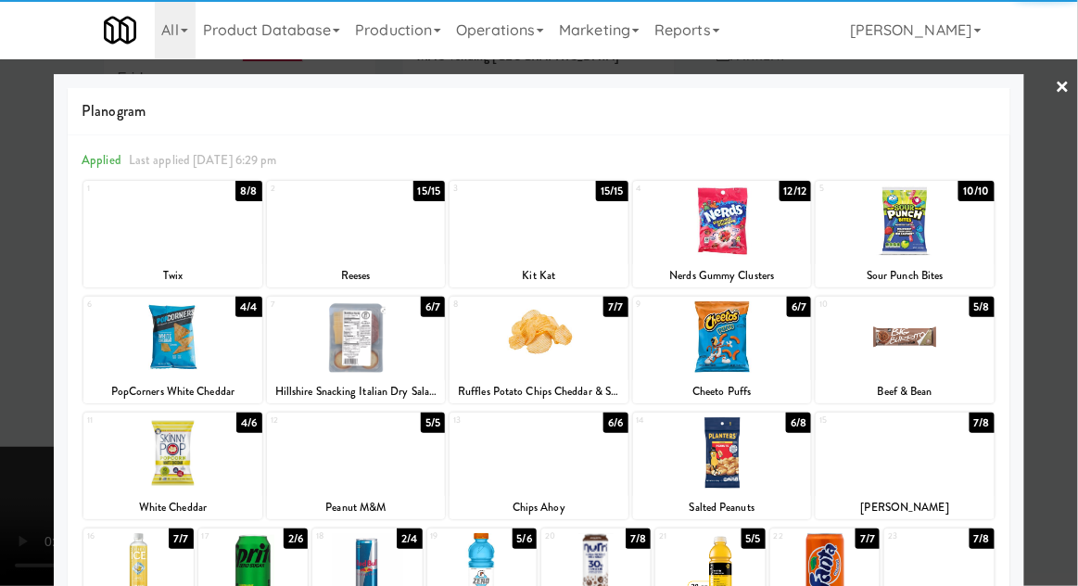
click at [170, 468] on div at bounding box center [172, 452] width 179 height 71
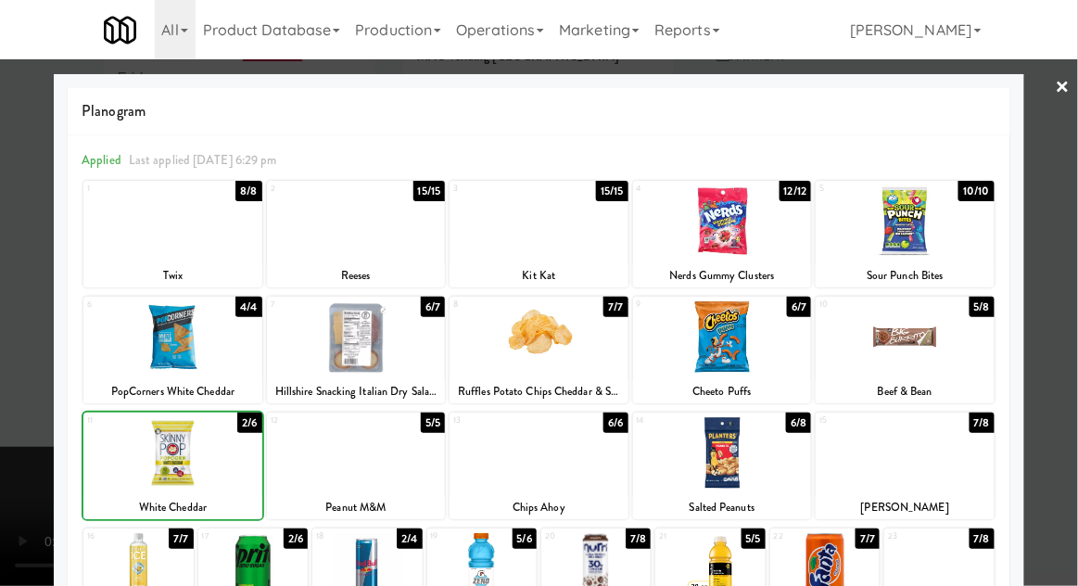
click at [1068, 329] on div at bounding box center [539, 293] width 1078 height 586
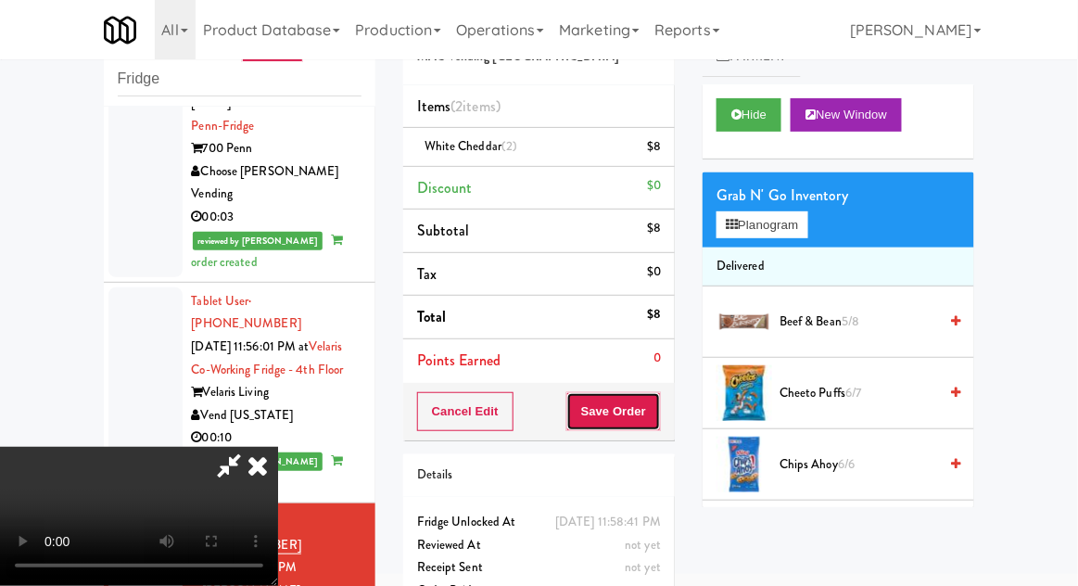
click at [660, 410] on button "Save Order" at bounding box center [613, 411] width 95 height 39
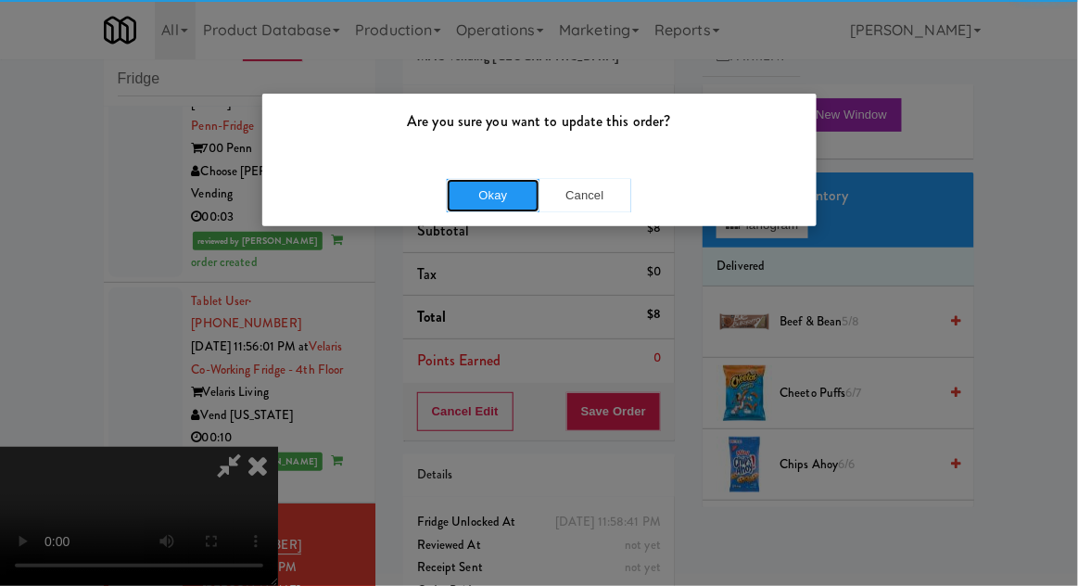
click at [462, 209] on button "Okay" at bounding box center [493, 195] width 93 height 33
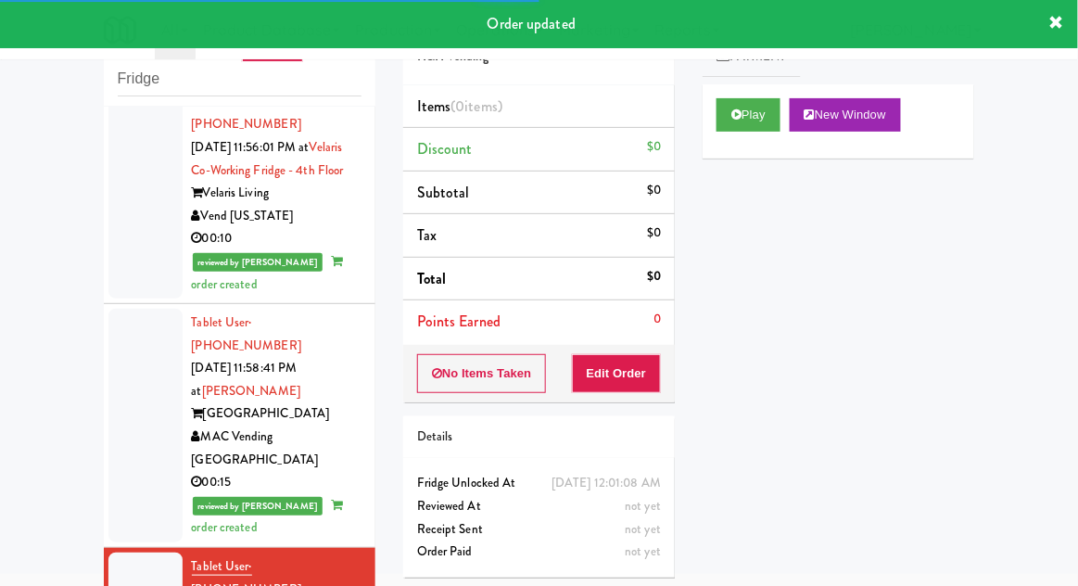
scroll to position [2970, 0]
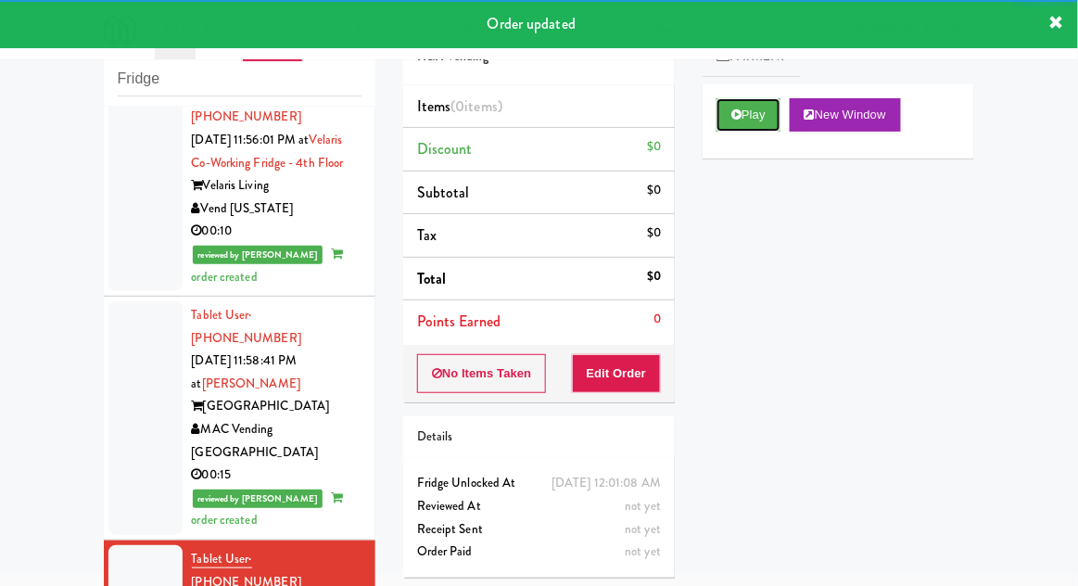
click at [766, 118] on button "Play" at bounding box center [748, 114] width 64 height 33
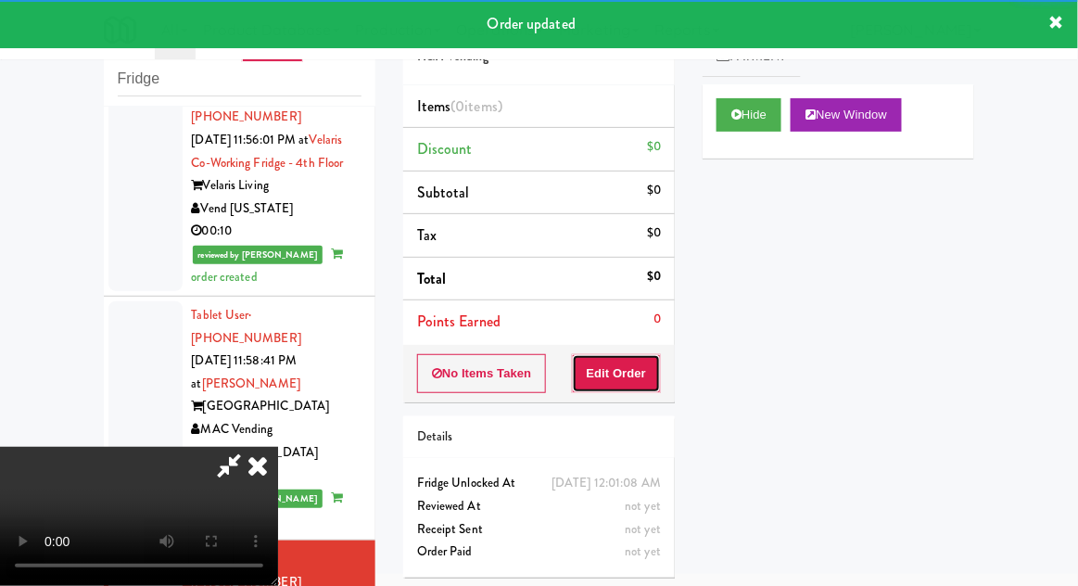
click at [639, 384] on button "Edit Order" at bounding box center [617, 373] width 90 height 39
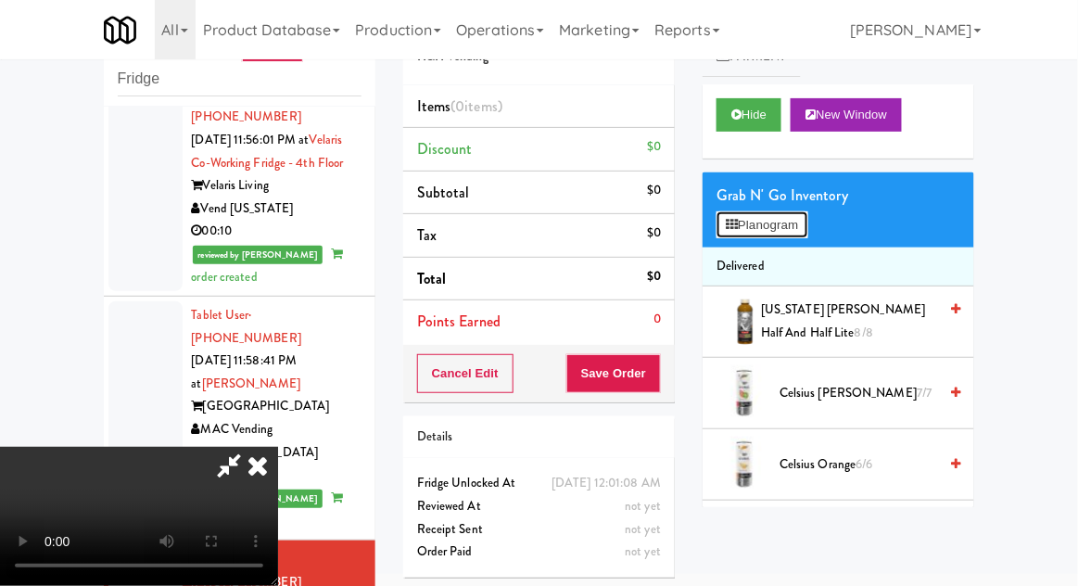
click at [779, 224] on button "Planogram" at bounding box center [761, 225] width 91 height 28
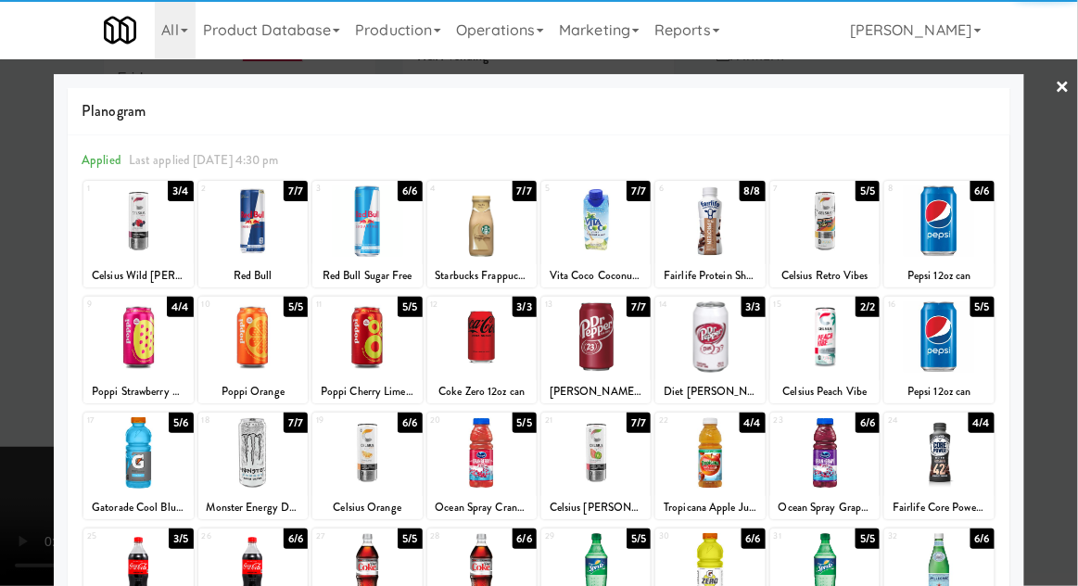
click at [610, 357] on div at bounding box center [595, 336] width 109 height 71
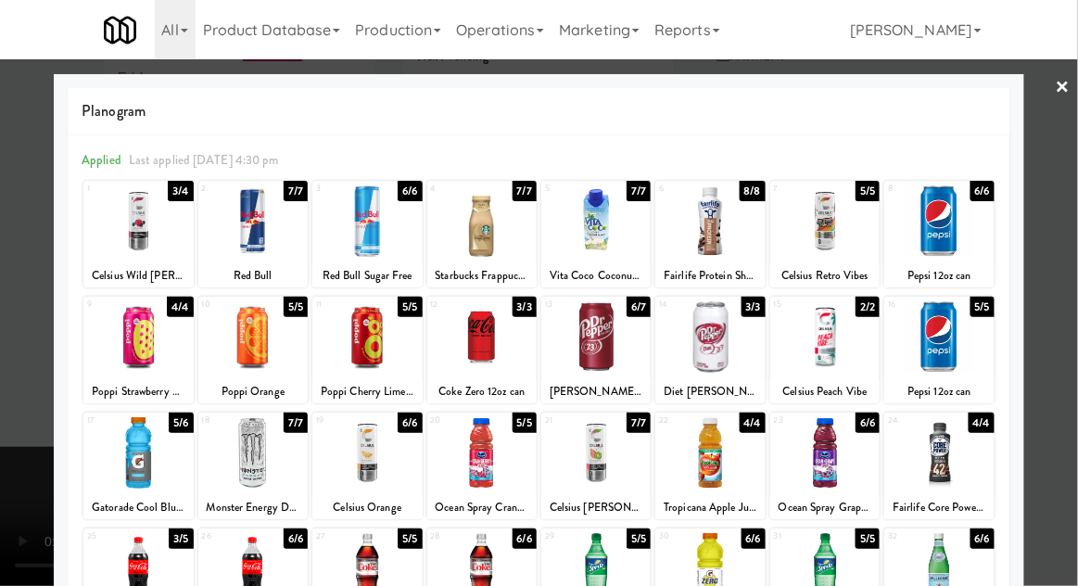
click at [987, 348] on div at bounding box center [938, 336] width 109 height 71
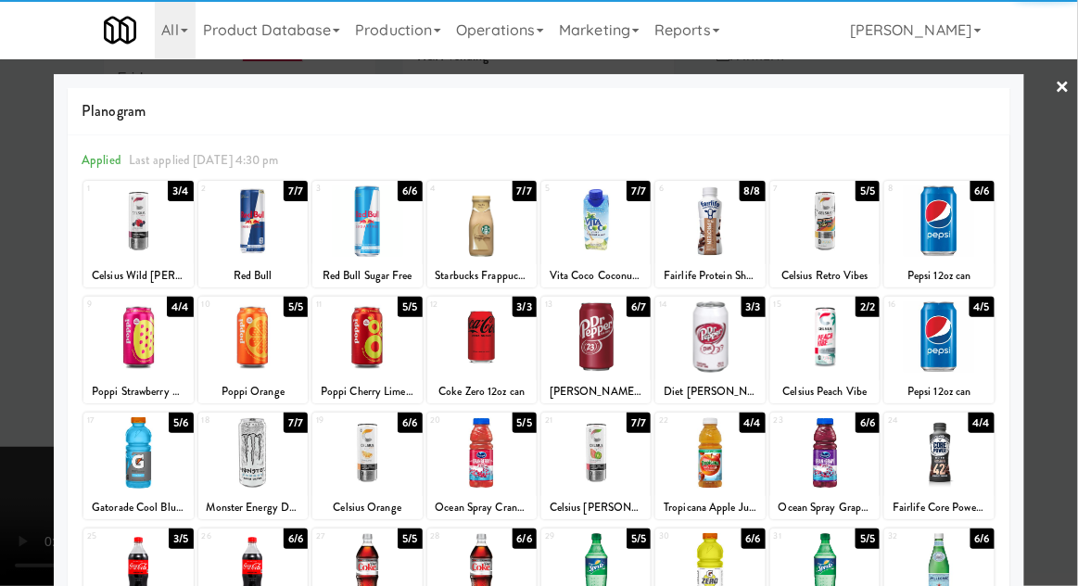
click at [11, 450] on div at bounding box center [539, 293] width 1078 height 586
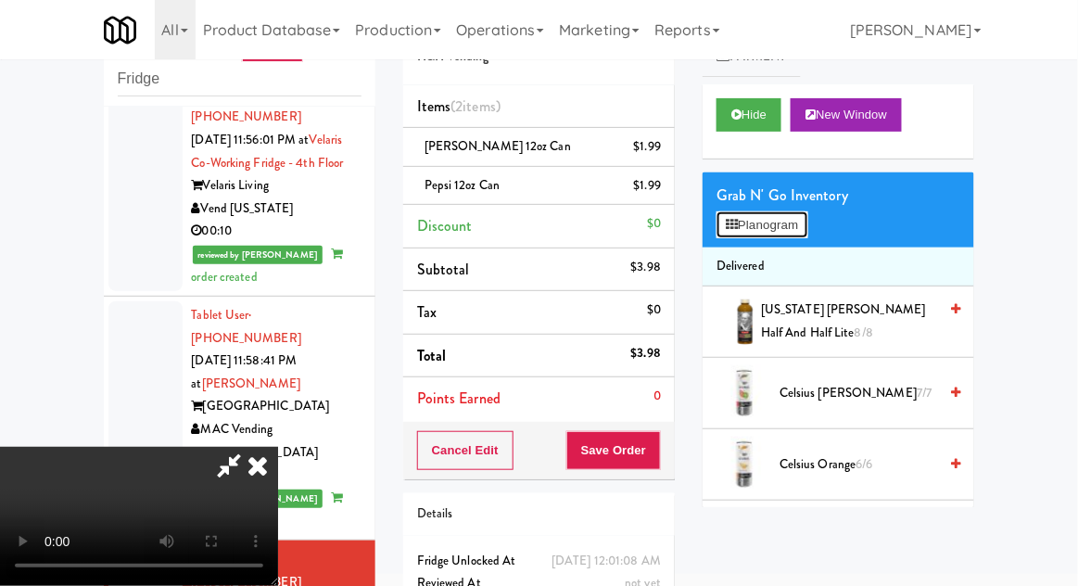
click at [792, 224] on button "Planogram" at bounding box center [761, 225] width 91 height 28
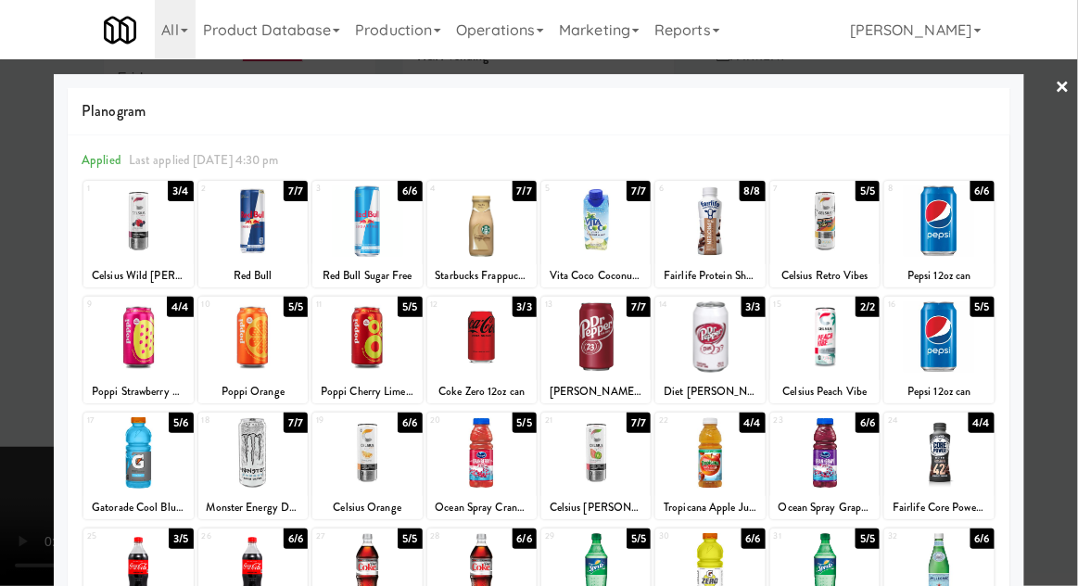
click at [839, 226] on div at bounding box center [824, 220] width 109 height 71
click at [1076, 249] on div at bounding box center [539, 293] width 1078 height 586
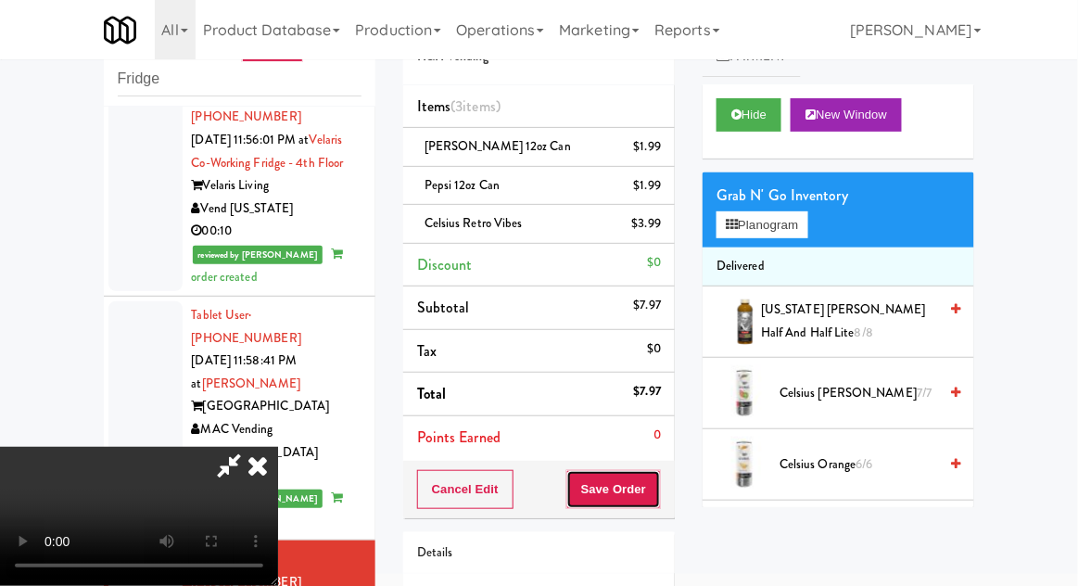
click at [653, 488] on button "Save Order" at bounding box center [613, 489] width 95 height 39
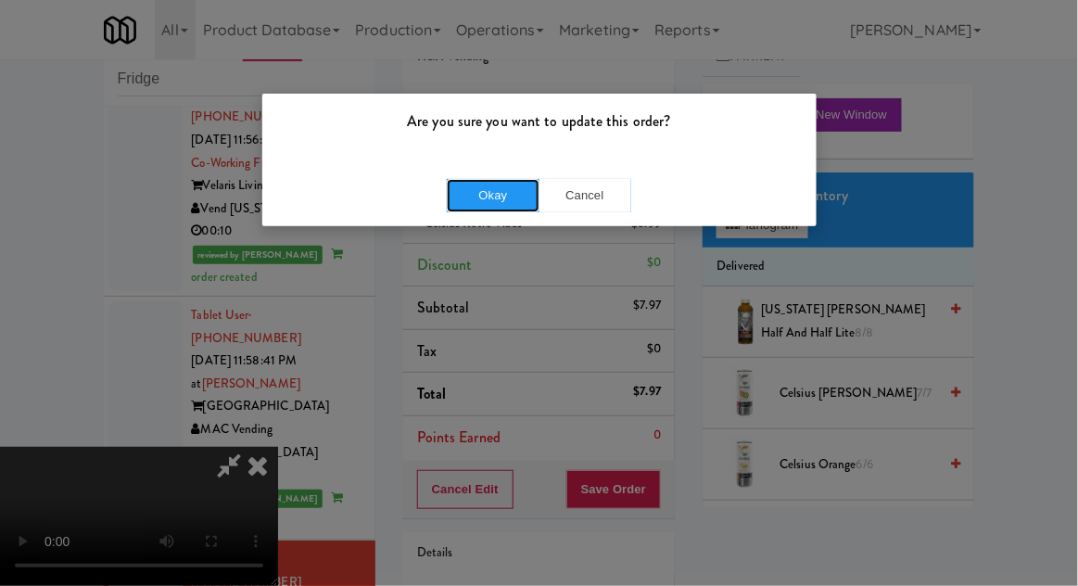
click at [475, 193] on button "Okay" at bounding box center [493, 195] width 93 height 33
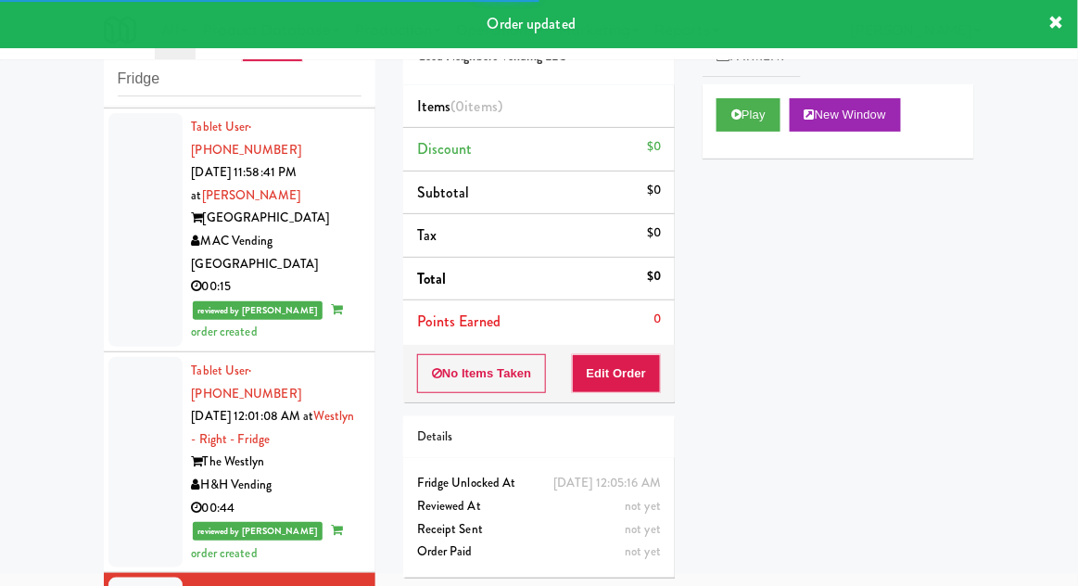
scroll to position [3160, 0]
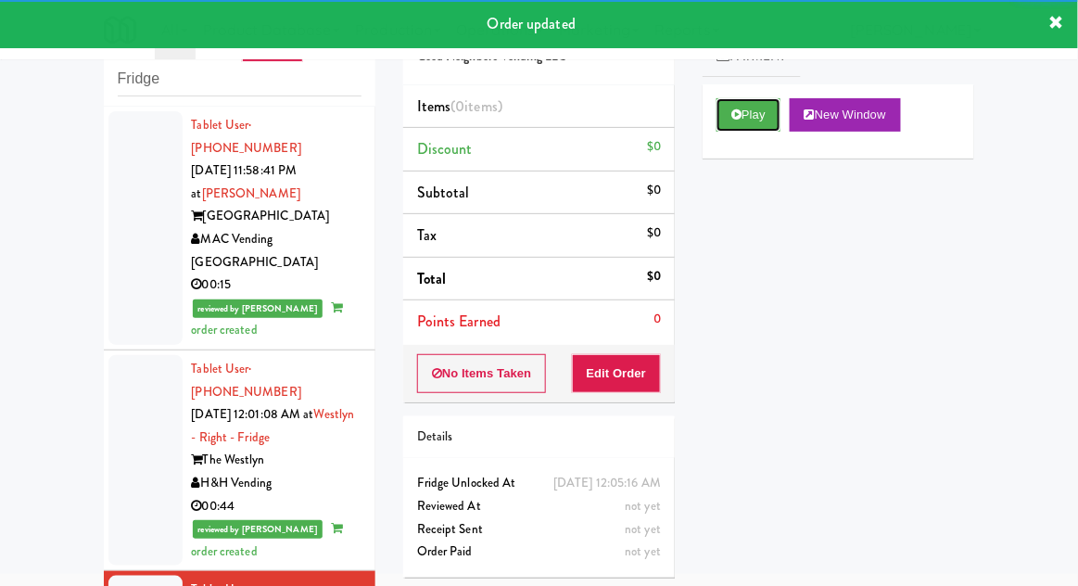
click at [759, 120] on button "Play" at bounding box center [748, 114] width 64 height 33
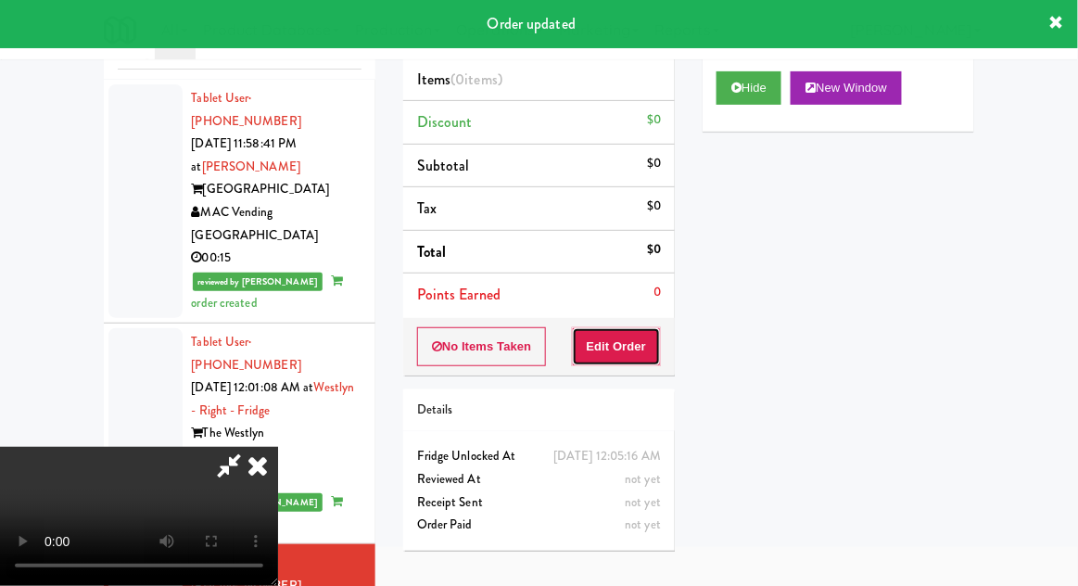
click at [633, 346] on button "Edit Order" at bounding box center [617, 346] width 90 height 39
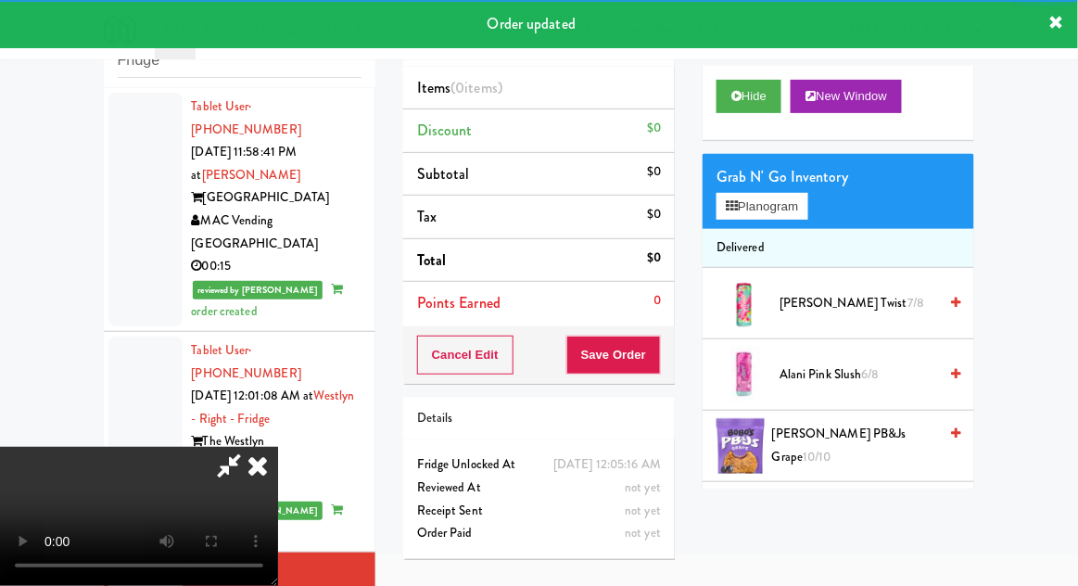
scroll to position [71, 0]
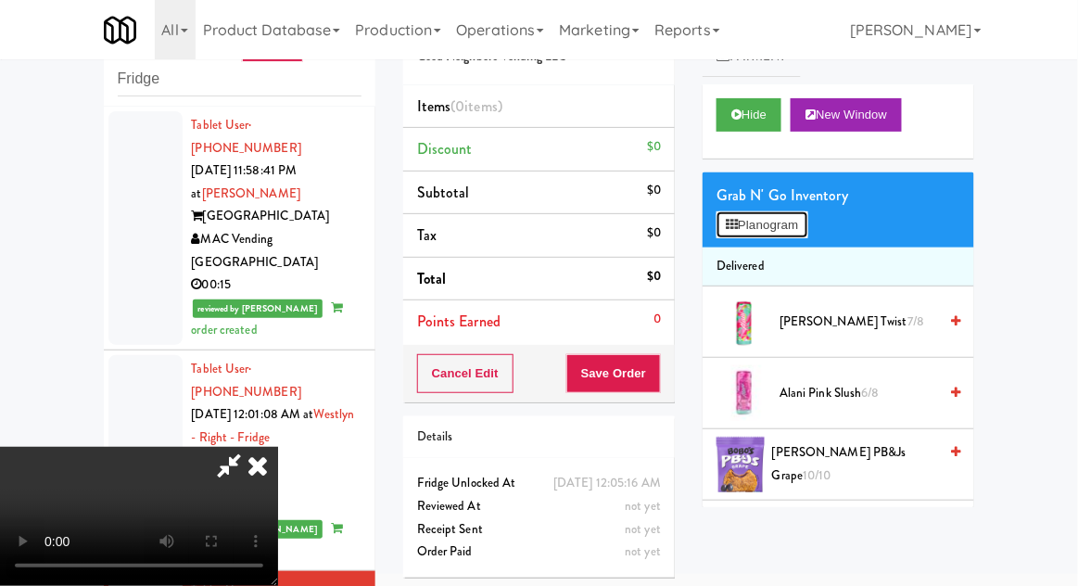
click at [783, 235] on button "Planogram" at bounding box center [761, 225] width 91 height 28
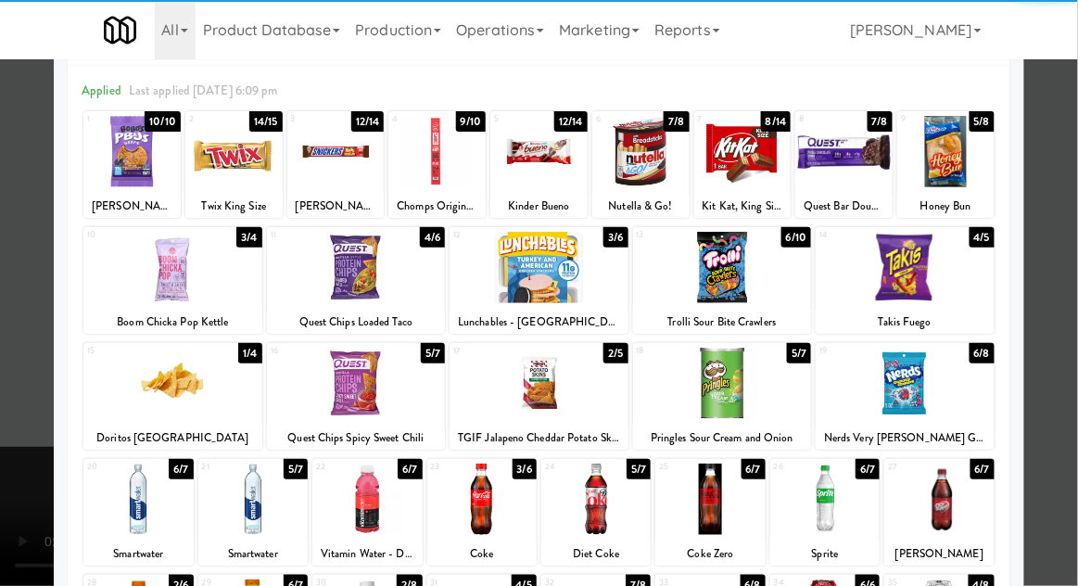
scroll to position [71, 0]
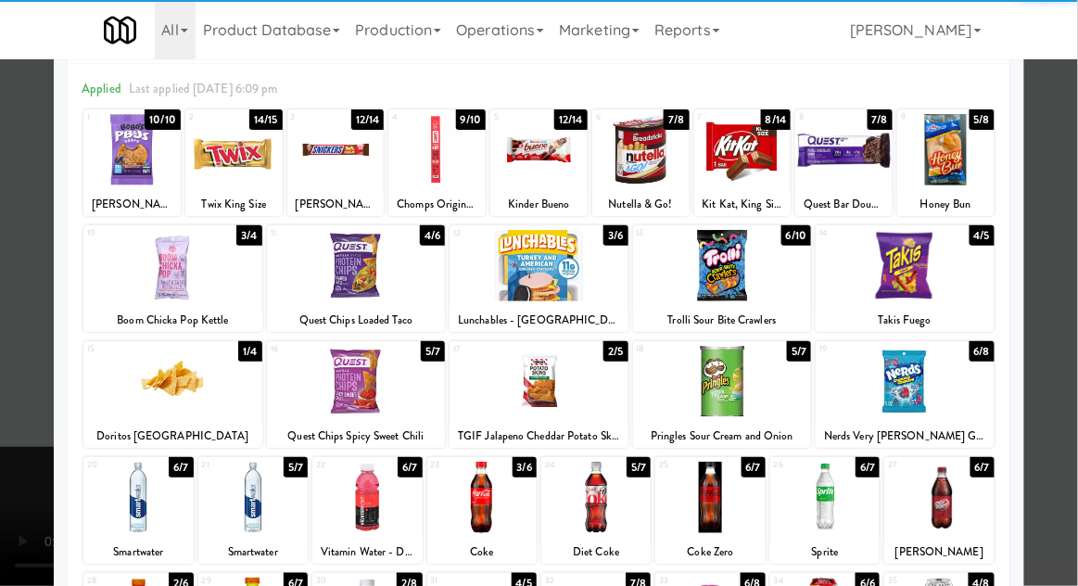
click at [312, 426] on div "Quest Chips Spicy Sweet Chili" at bounding box center [356, 435] width 173 height 23
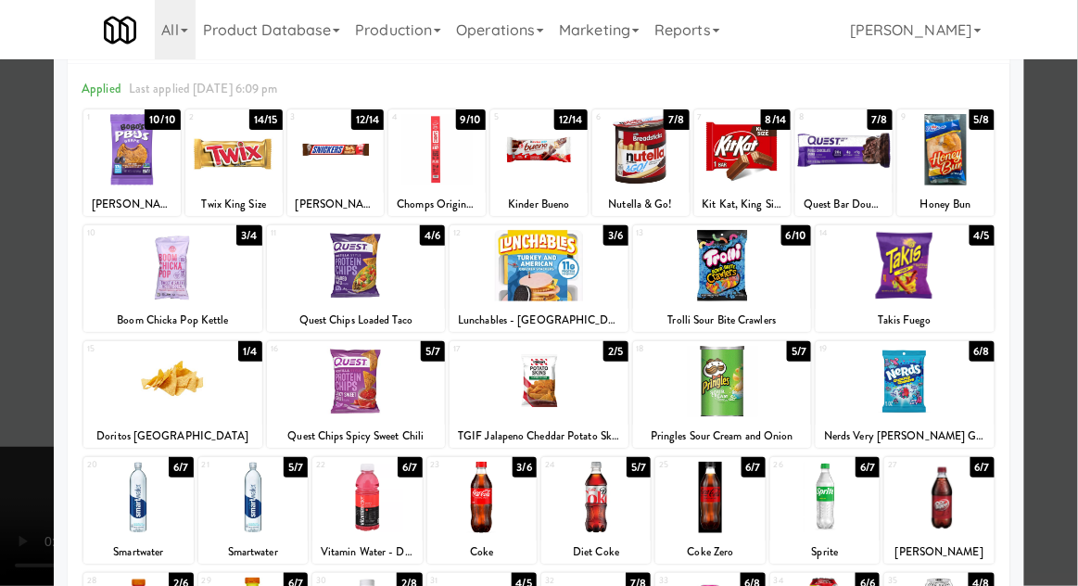
click at [305, 407] on div at bounding box center [356, 381] width 179 height 71
click at [1053, 348] on div at bounding box center [539, 293] width 1078 height 586
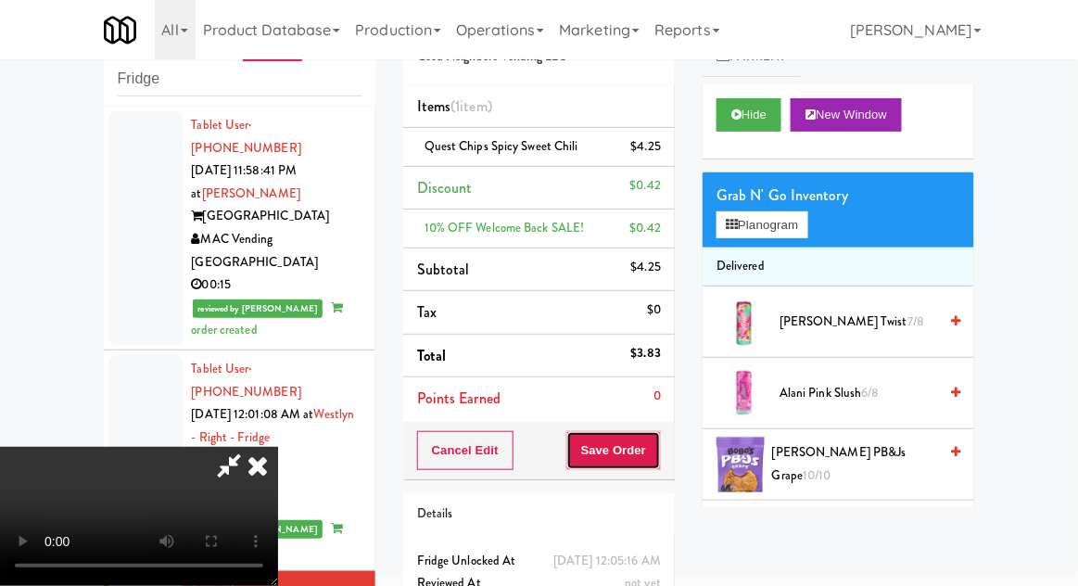
click at [654, 459] on button "Save Order" at bounding box center [613, 450] width 95 height 39
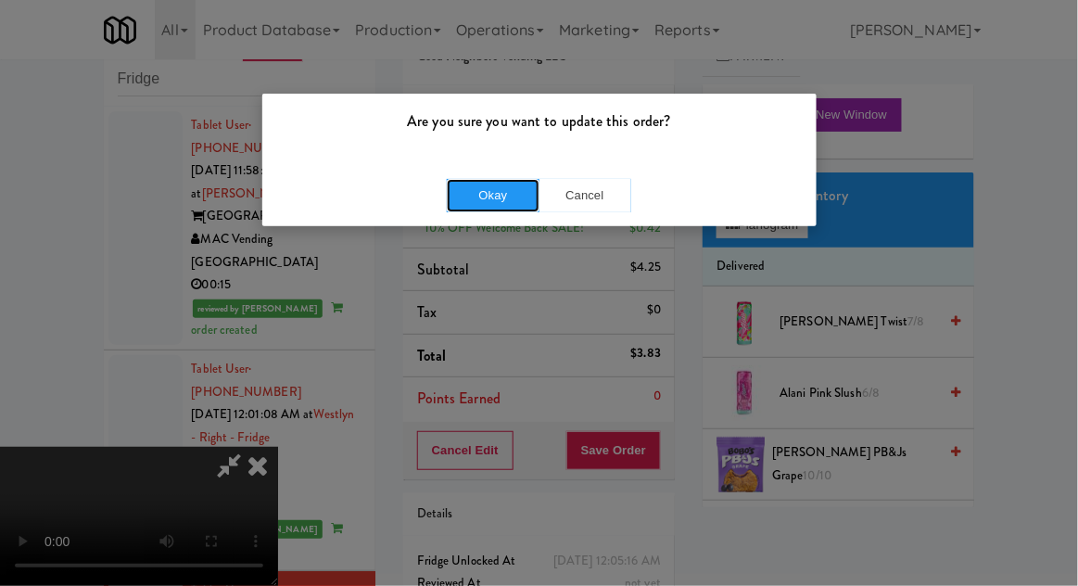
click at [479, 209] on button "Okay" at bounding box center [493, 195] width 93 height 33
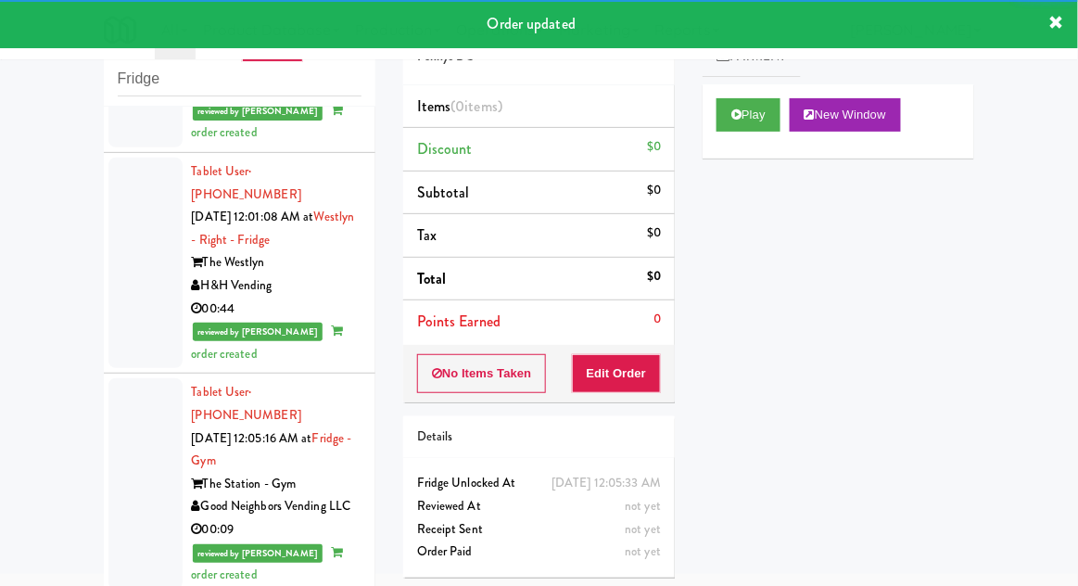
scroll to position [3361, 0]
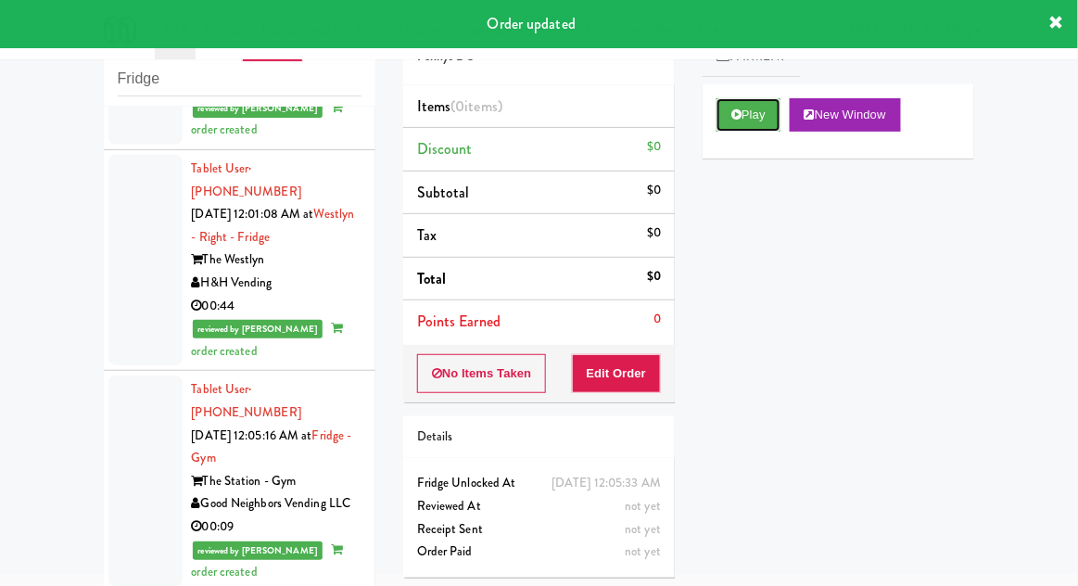
click at [767, 116] on button "Play" at bounding box center [748, 114] width 64 height 33
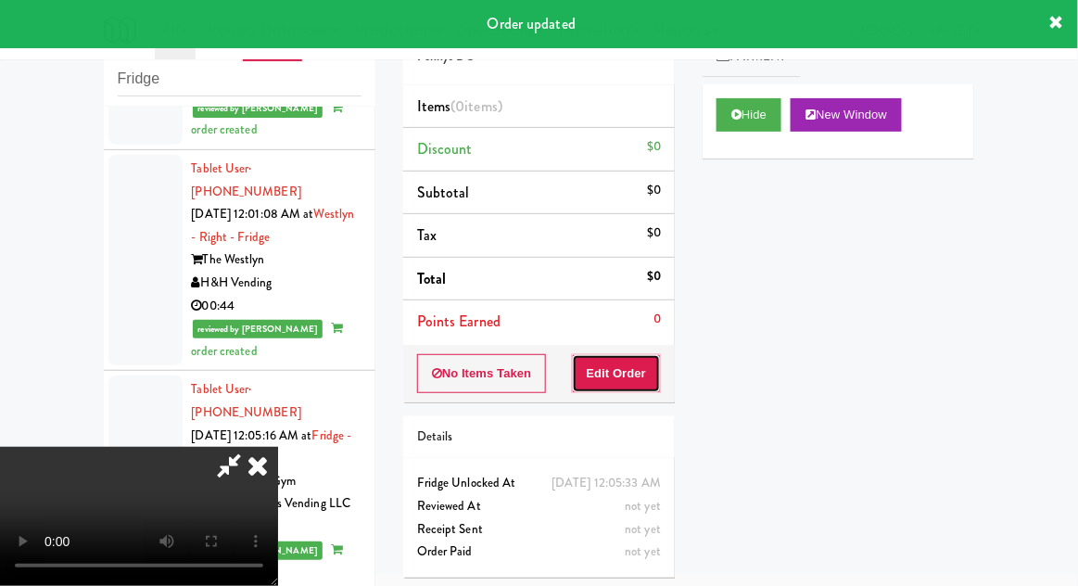
click at [644, 375] on button "Edit Order" at bounding box center [617, 373] width 90 height 39
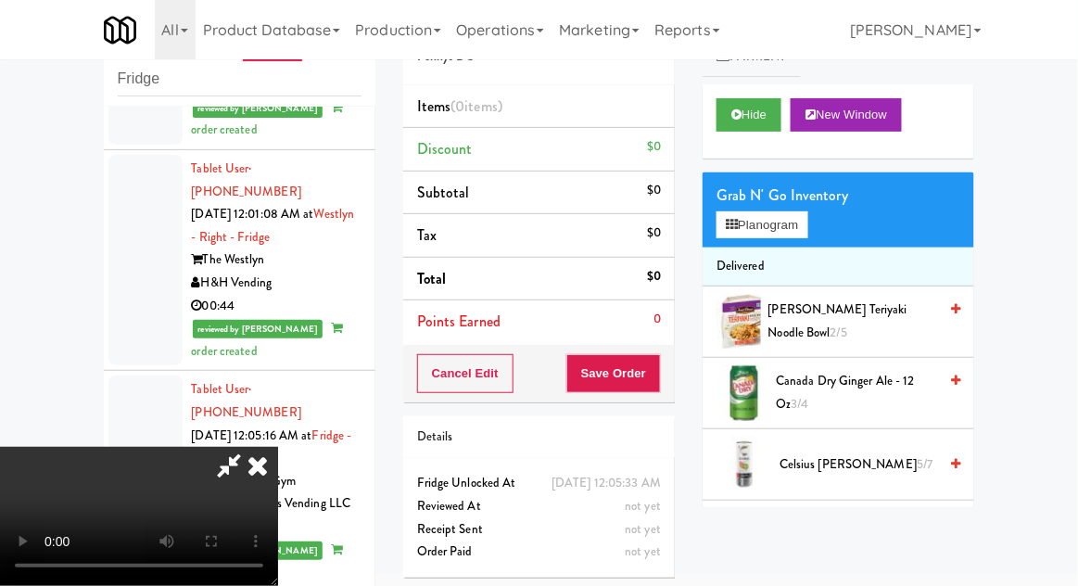
scroll to position [0, 0]
click at [787, 234] on button "Planogram" at bounding box center [761, 225] width 91 height 28
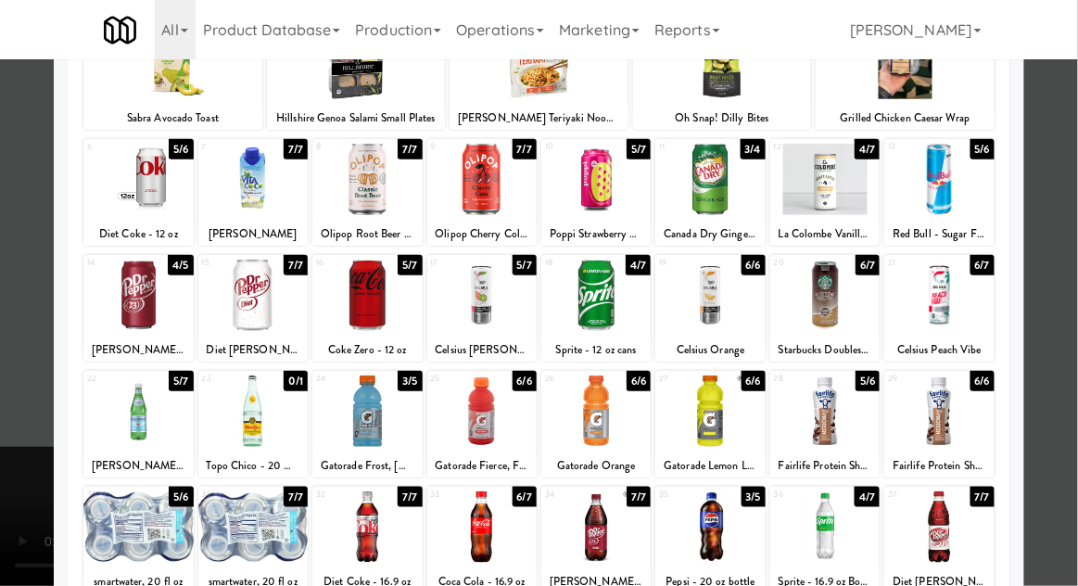
scroll to position [162, 0]
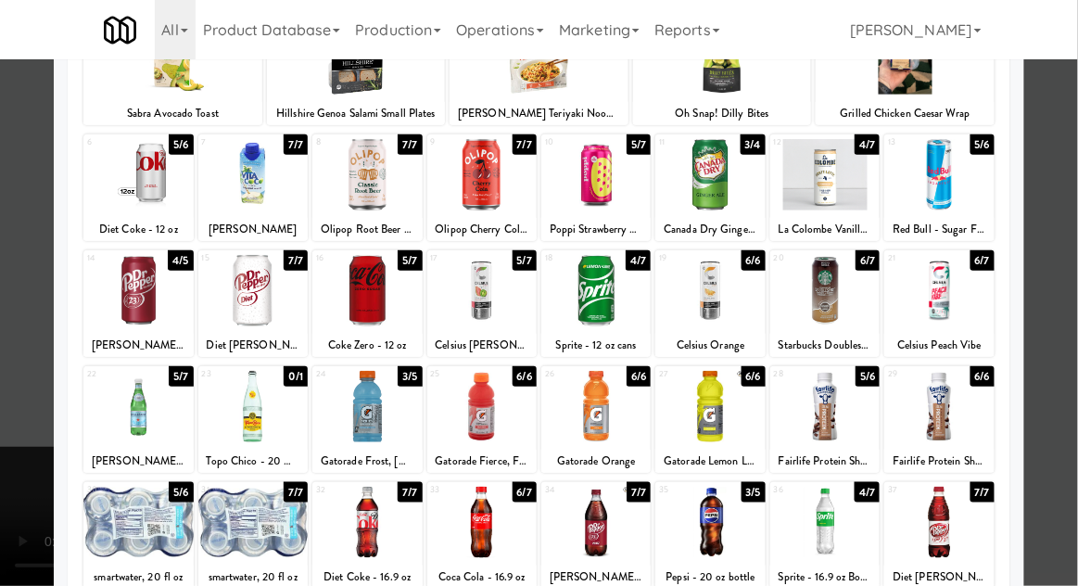
click at [640, 508] on div at bounding box center [595, 522] width 109 height 71
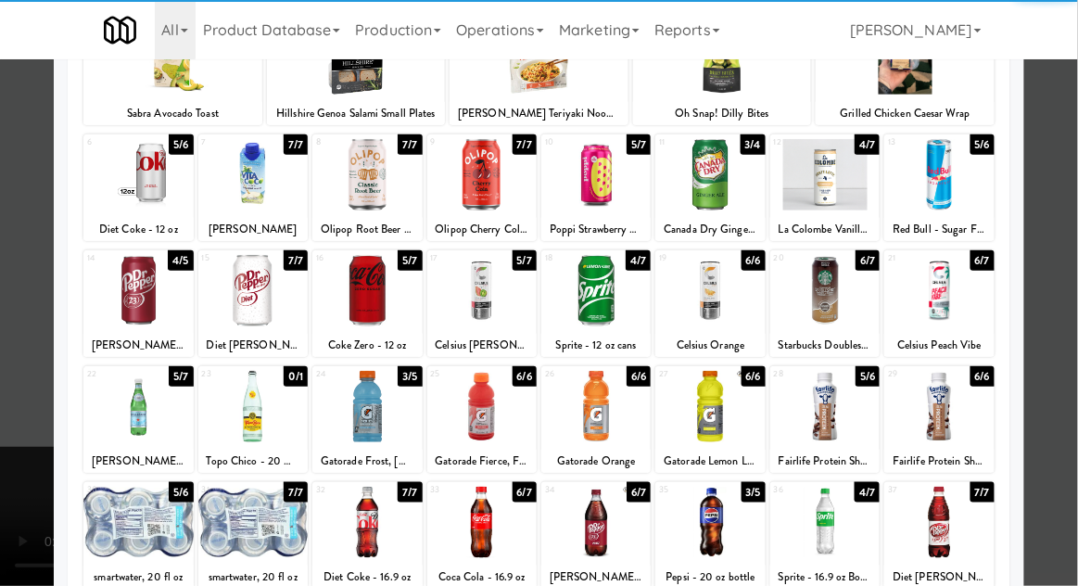
click at [12, 396] on div at bounding box center [539, 293] width 1078 height 586
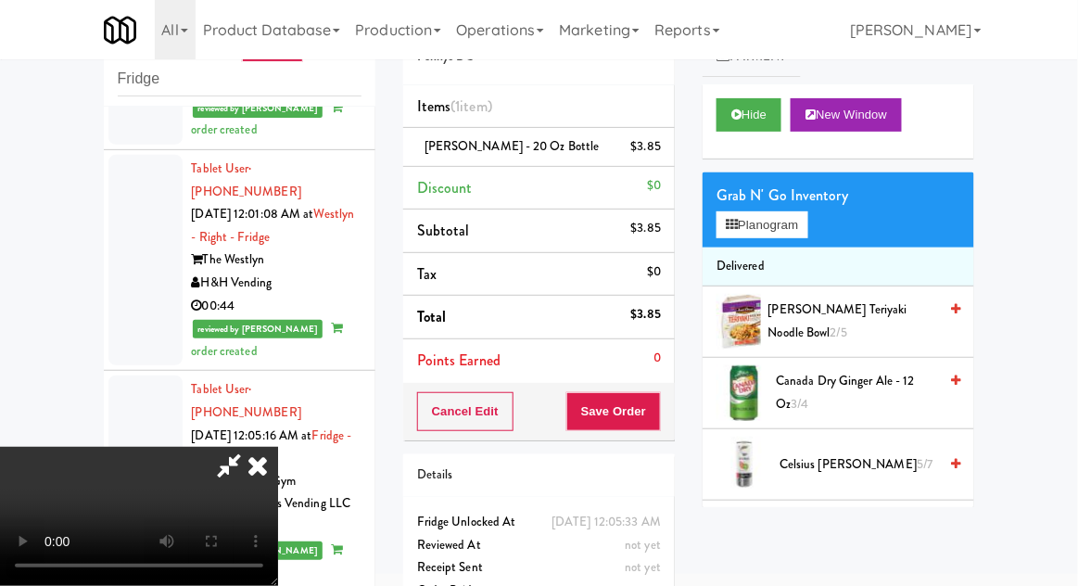
scroll to position [68, 0]
click at [657, 413] on button "Save Order" at bounding box center [613, 411] width 95 height 39
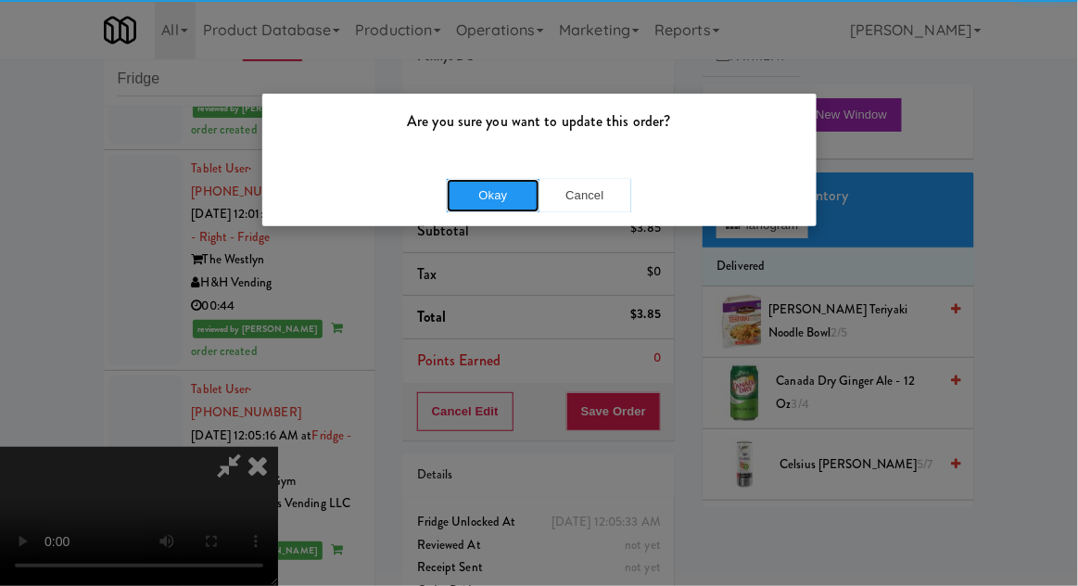
click at [480, 205] on button "Okay" at bounding box center [493, 195] width 93 height 33
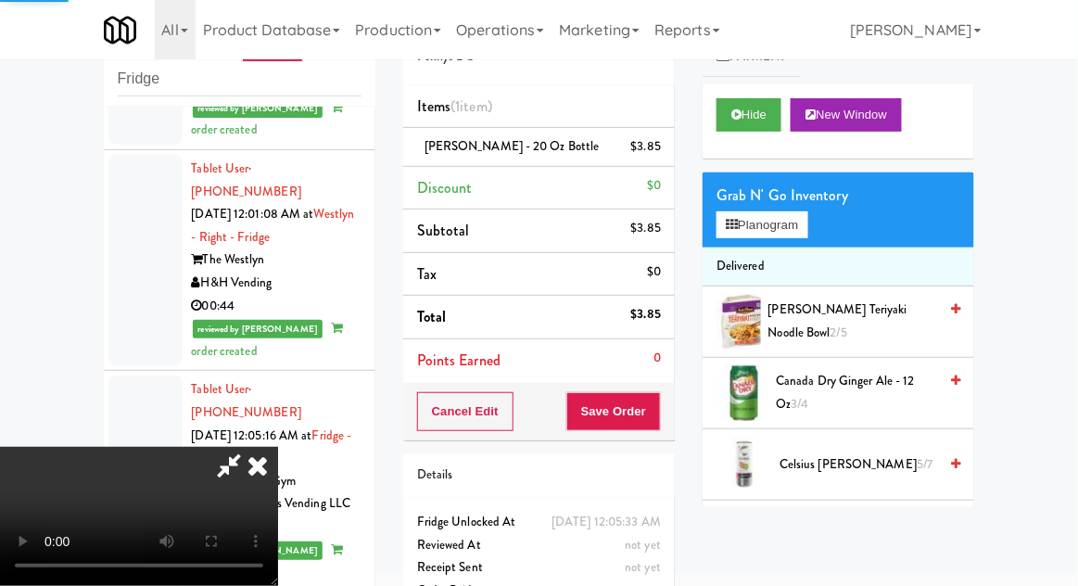
scroll to position [0, 0]
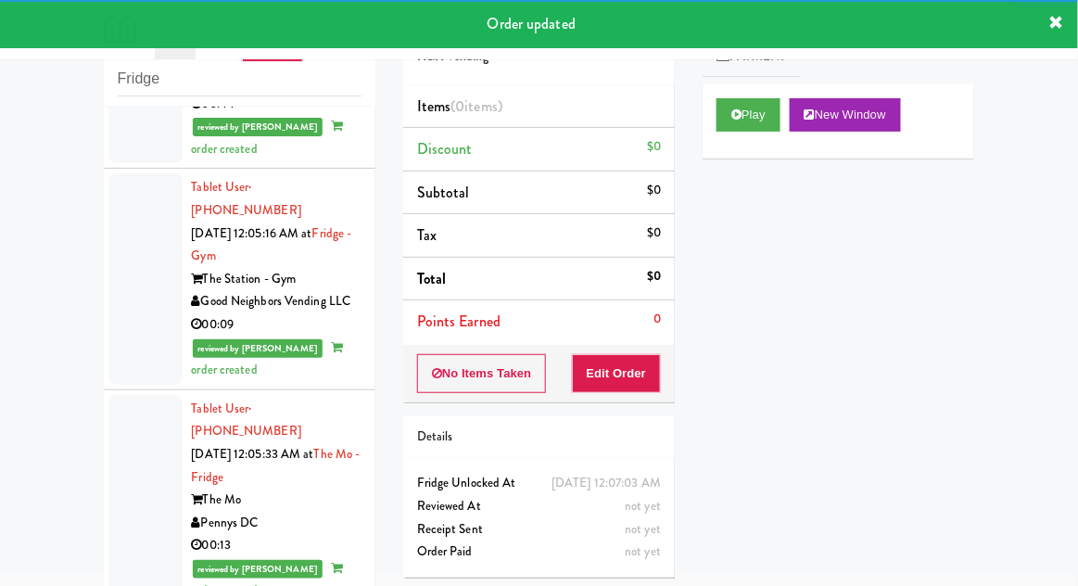
scroll to position [3566, 0]
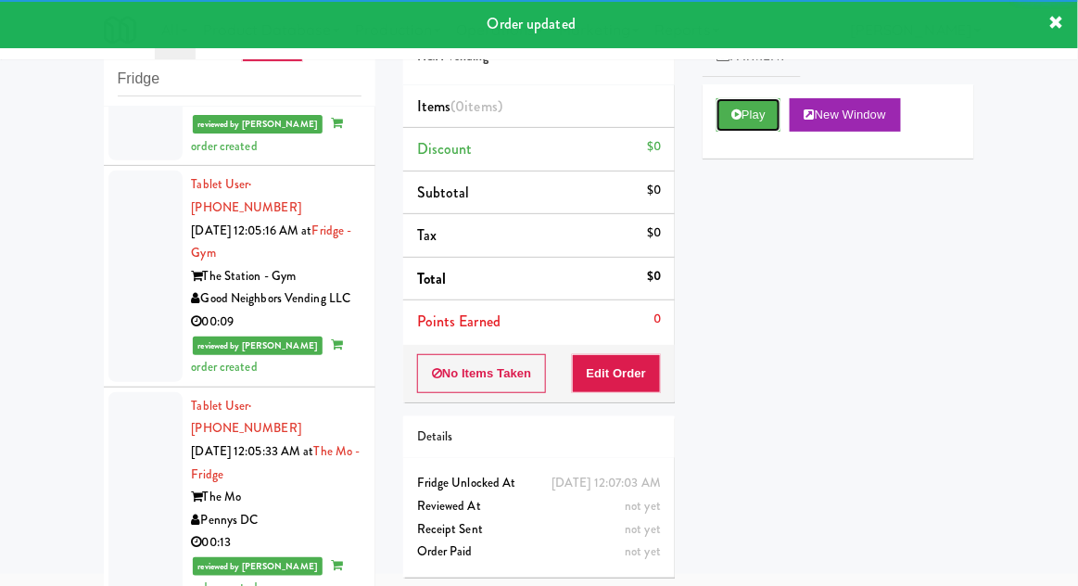
click at [756, 123] on button "Play" at bounding box center [748, 114] width 64 height 33
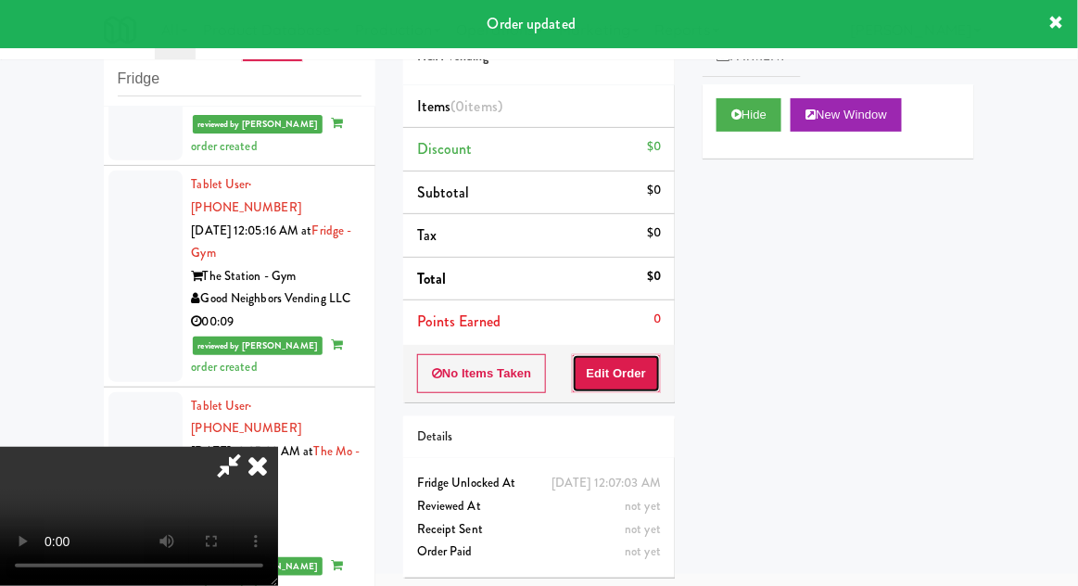
click at [630, 380] on button "Edit Order" at bounding box center [617, 373] width 90 height 39
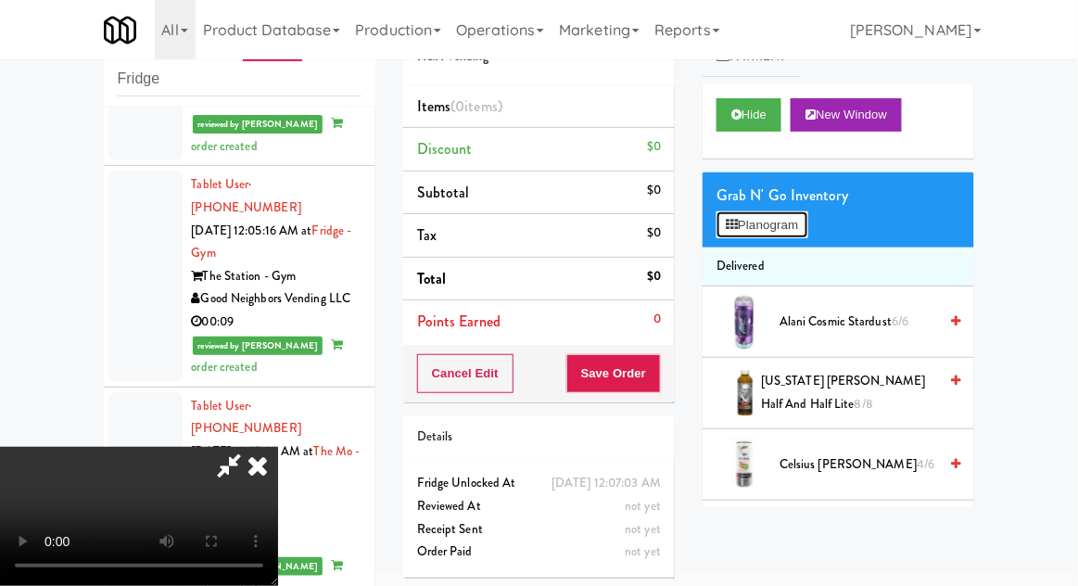
click at [787, 227] on button "Planogram" at bounding box center [761, 225] width 91 height 28
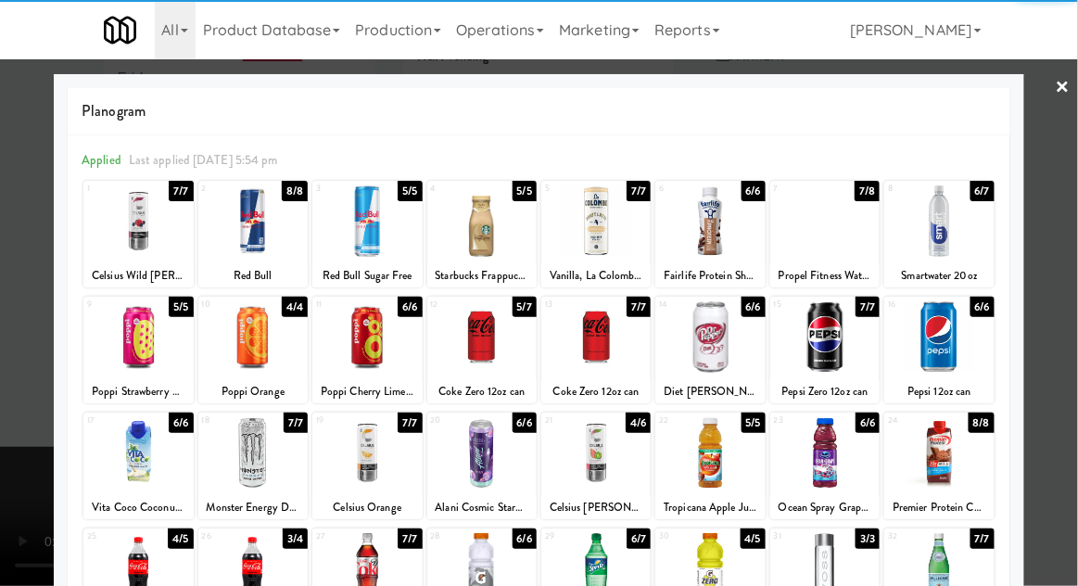
click at [360, 361] on div at bounding box center [366, 336] width 109 height 71
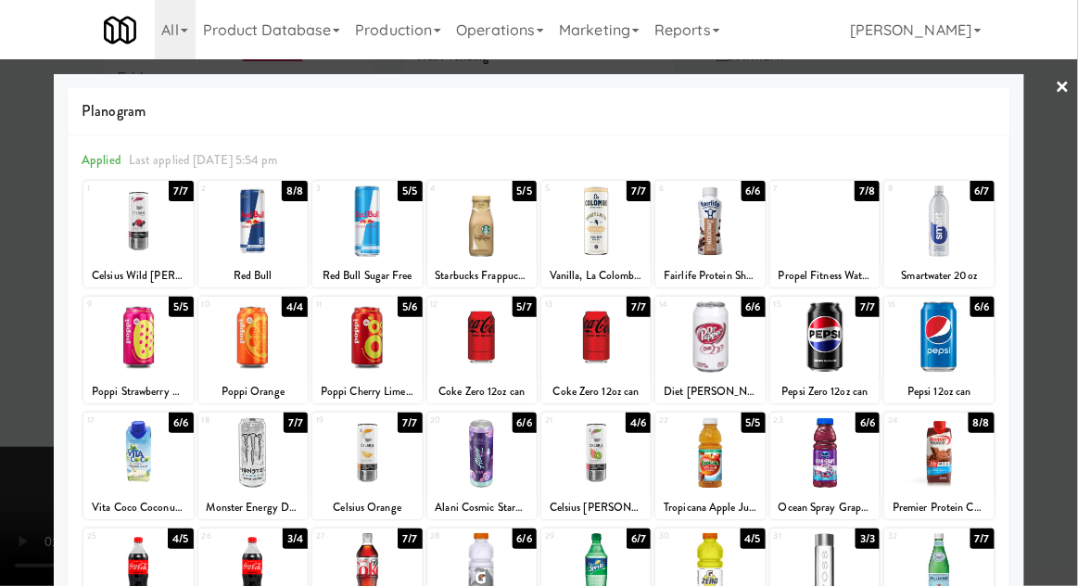
click at [455, 363] on div at bounding box center [481, 336] width 109 height 71
click at [1056, 365] on div at bounding box center [539, 293] width 1078 height 586
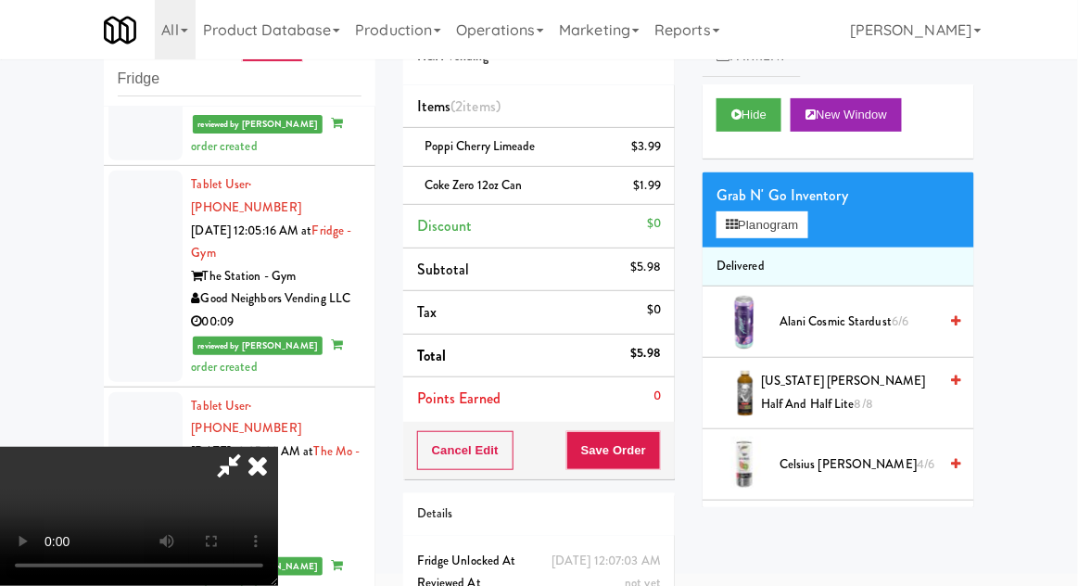
click at [671, 153] on li "Poppi Cherry Limeade $3.99" at bounding box center [539, 147] width 272 height 39
click at [663, 152] on icon at bounding box center [662, 153] width 9 height 12
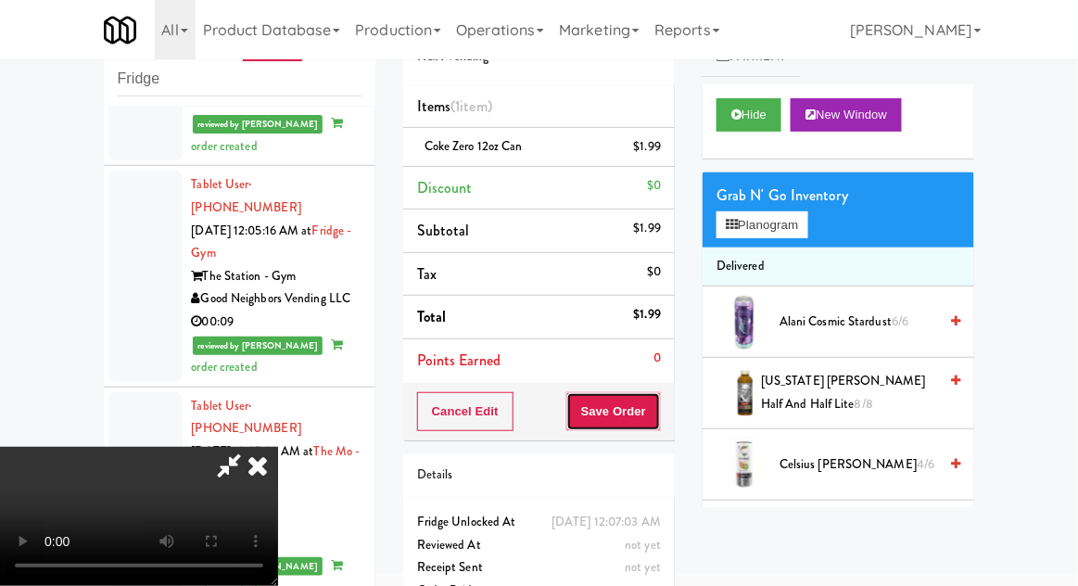
click at [660, 413] on button "Save Order" at bounding box center [613, 411] width 95 height 39
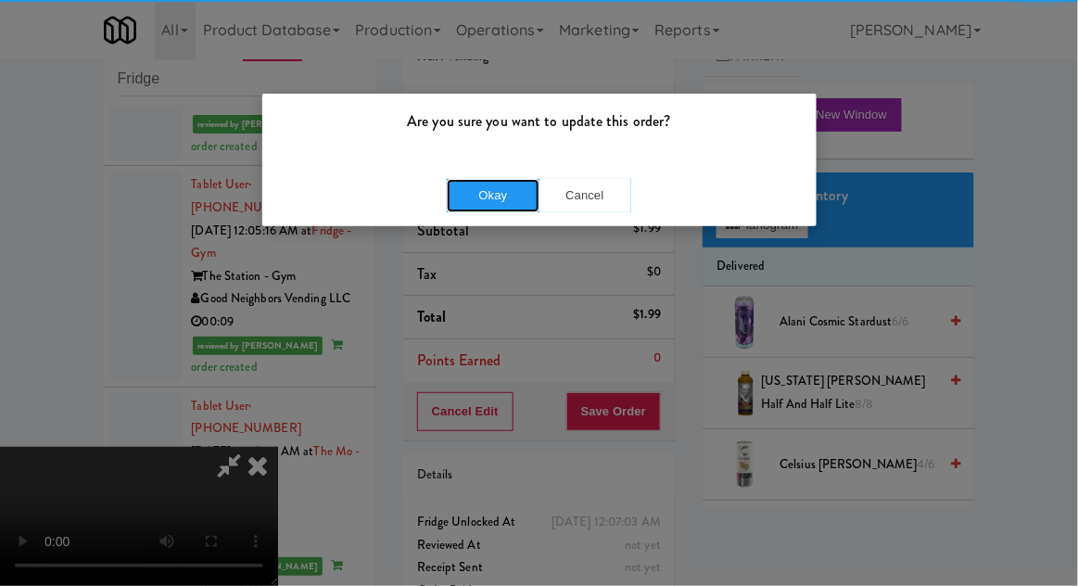
click at [470, 195] on button "Okay" at bounding box center [493, 195] width 93 height 33
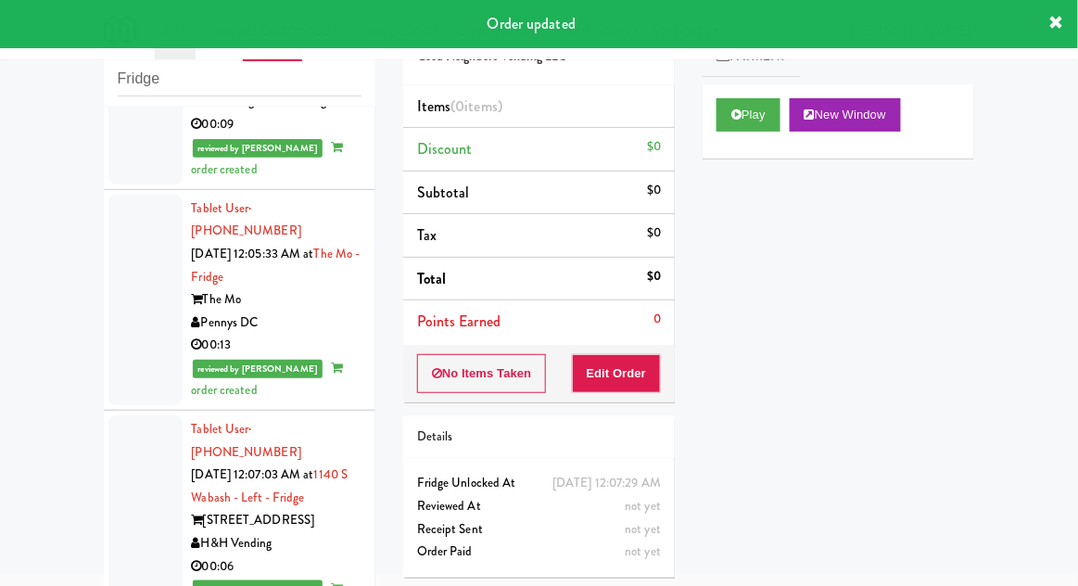
scroll to position [3764, 0]
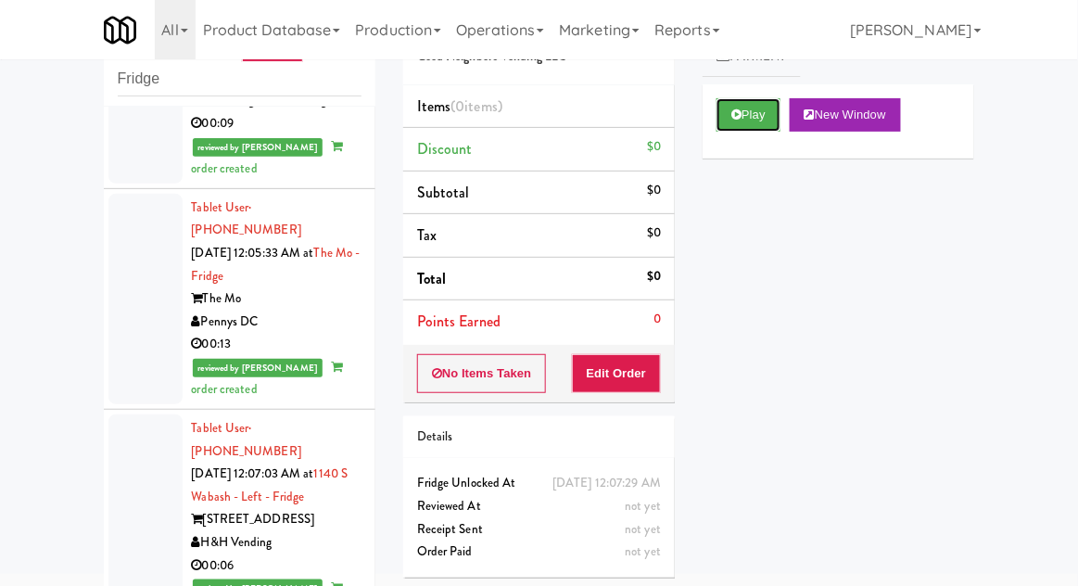
click at [741, 124] on button "Play" at bounding box center [748, 114] width 64 height 33
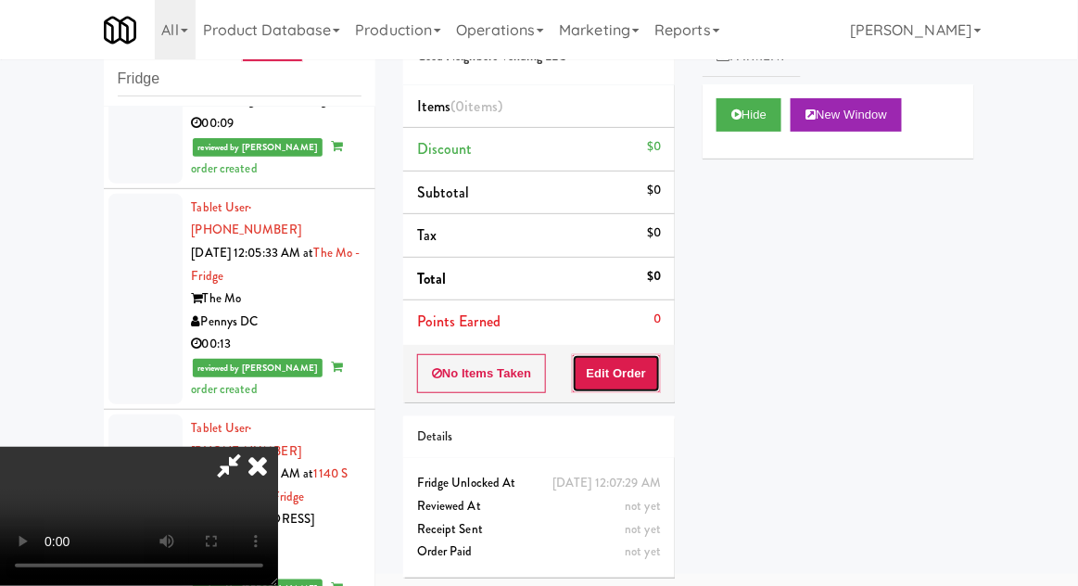
click at [633, 371] on button "Edit Order" at bounding box center [617, 373] width 90 height 39
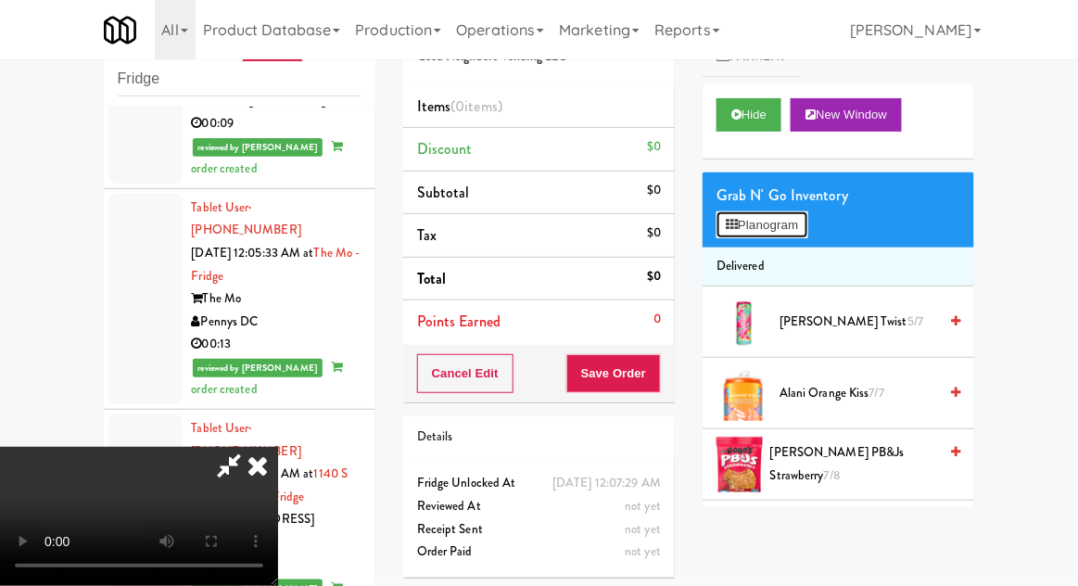
click at [795, 222] on button "Planogram" at bounding box center [761, 225] width 91 height 28
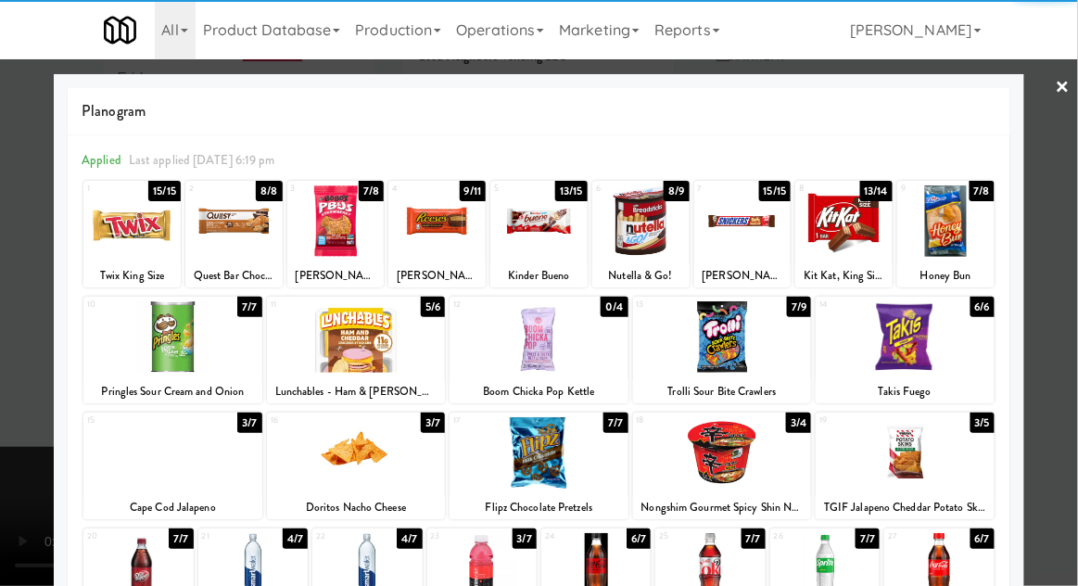
click at [761, 241] on div at bounding box center [742, 220] width 97 height 71
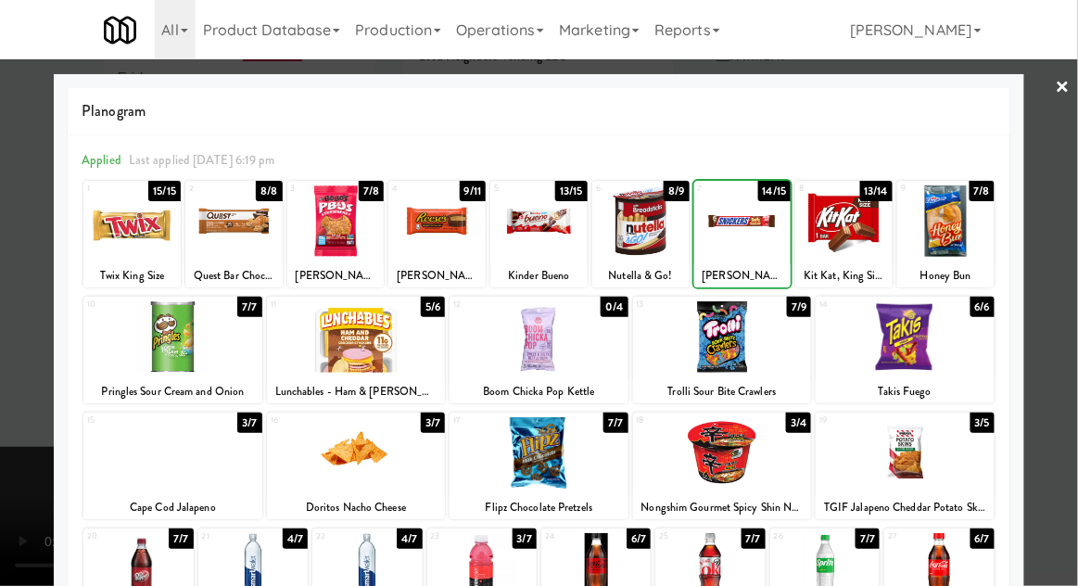
click at [20, 416] on div at bounding box center [539, 293] width 1078 height 586
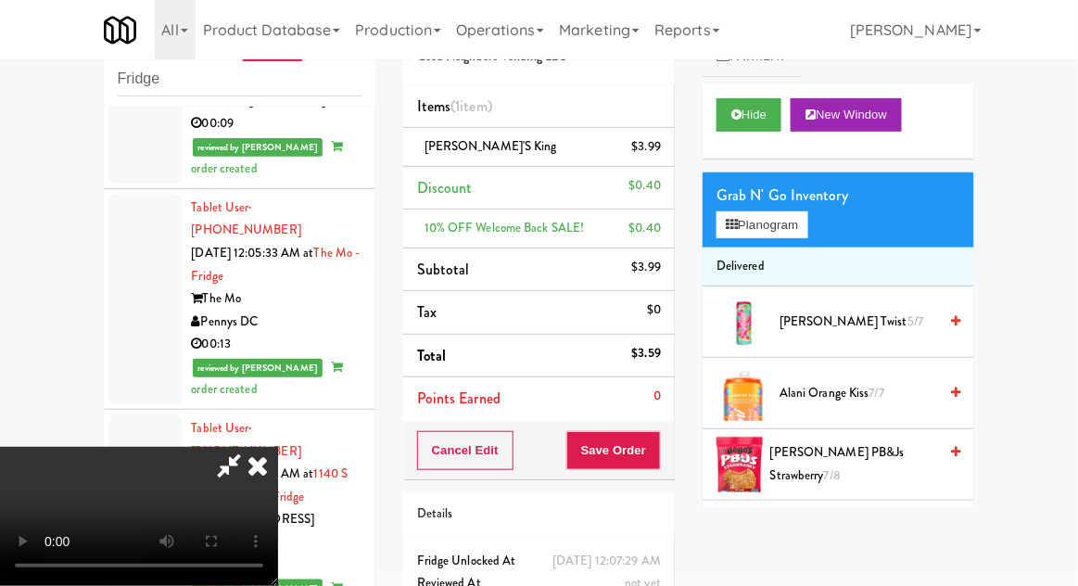
click at [666, 158] on li "[PERSON_NAME]'s King $3.99" at bounding box center [539, 147] width 272 height 39
click at [665, 158] on icon at bounding box center [662, 153] width 9 height 12
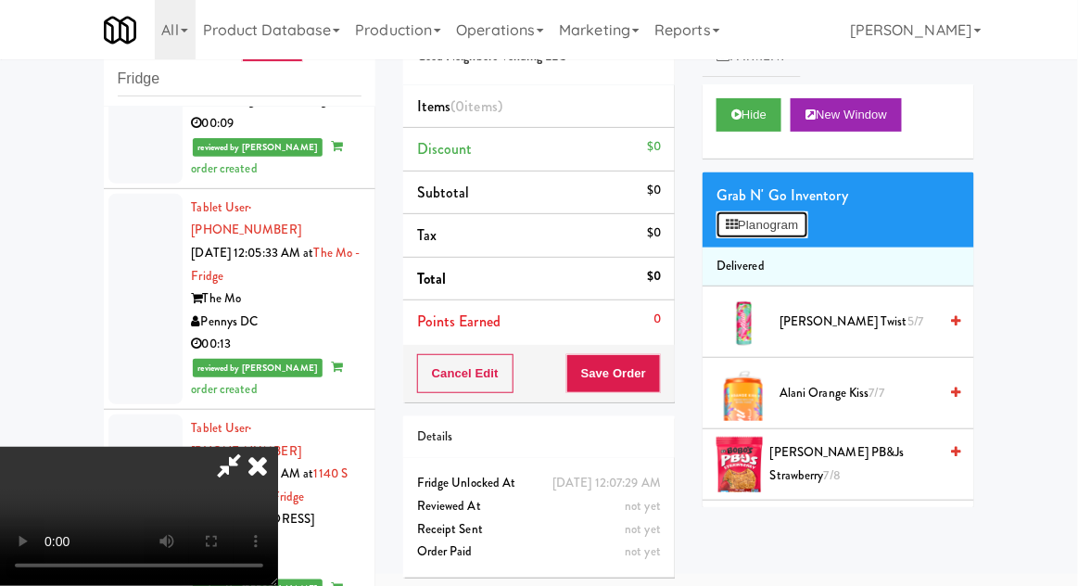
click at [794, 213] on button "Planogram" at bounding box center [761, 225] width 91 height 28
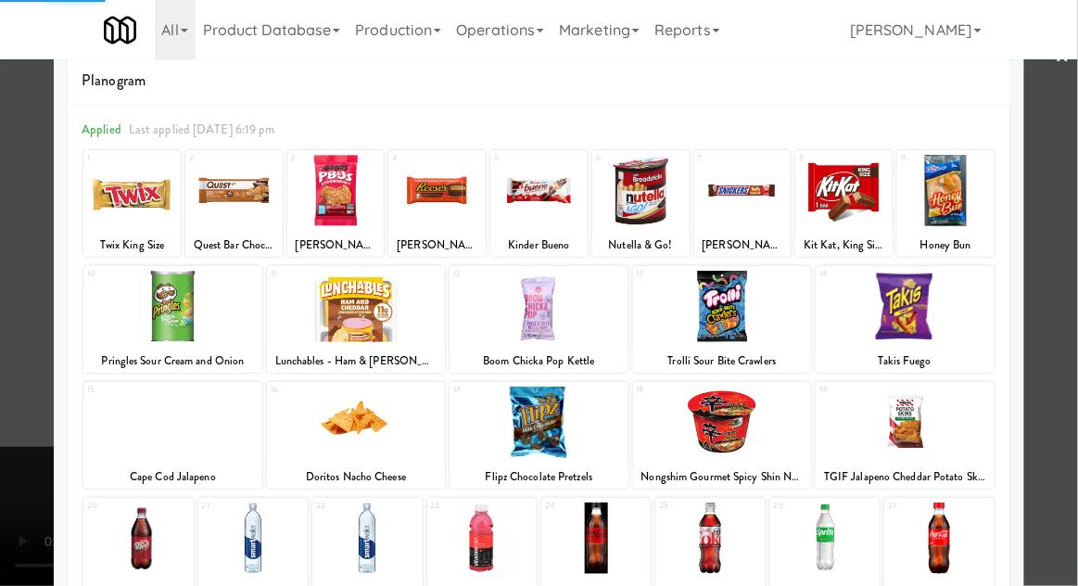
scroll to position [35, 0]
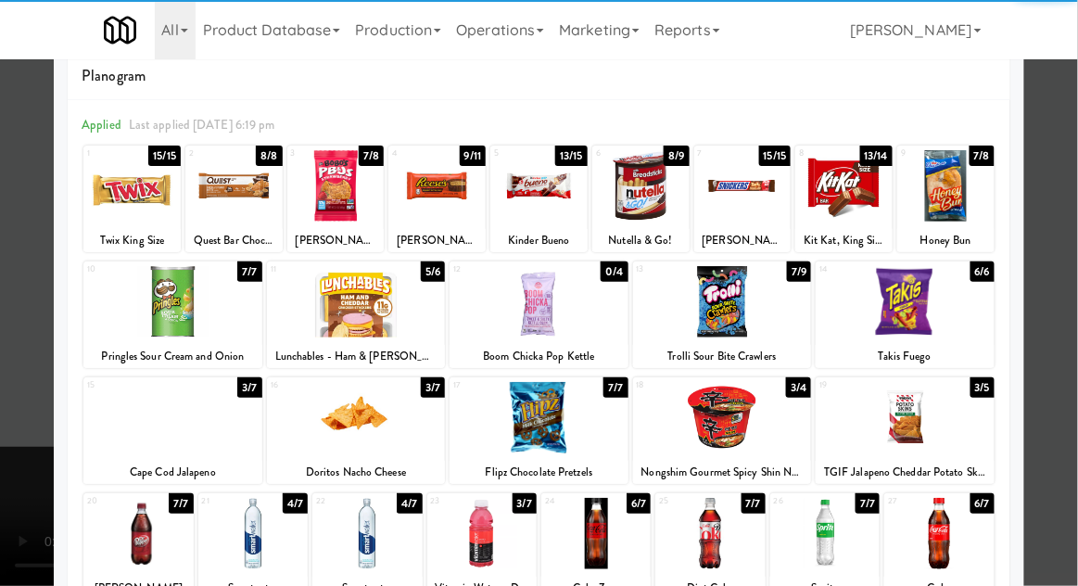
click at [777, 434] on div at bounding box center [722, 417] width 179 height 71
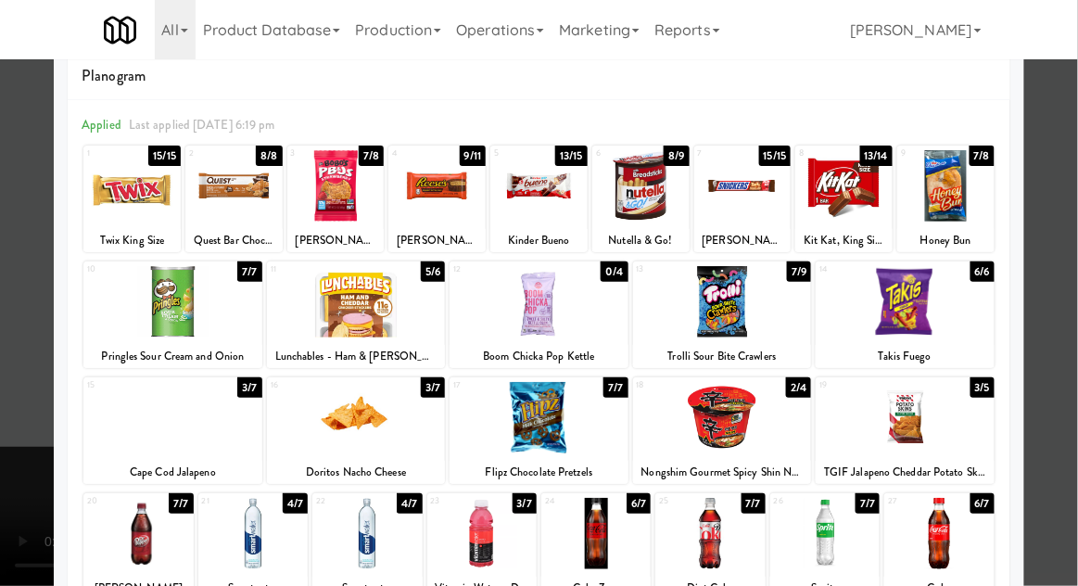
click at [27, 436] on div at bounding box center [539, 293] width 1078 height 586
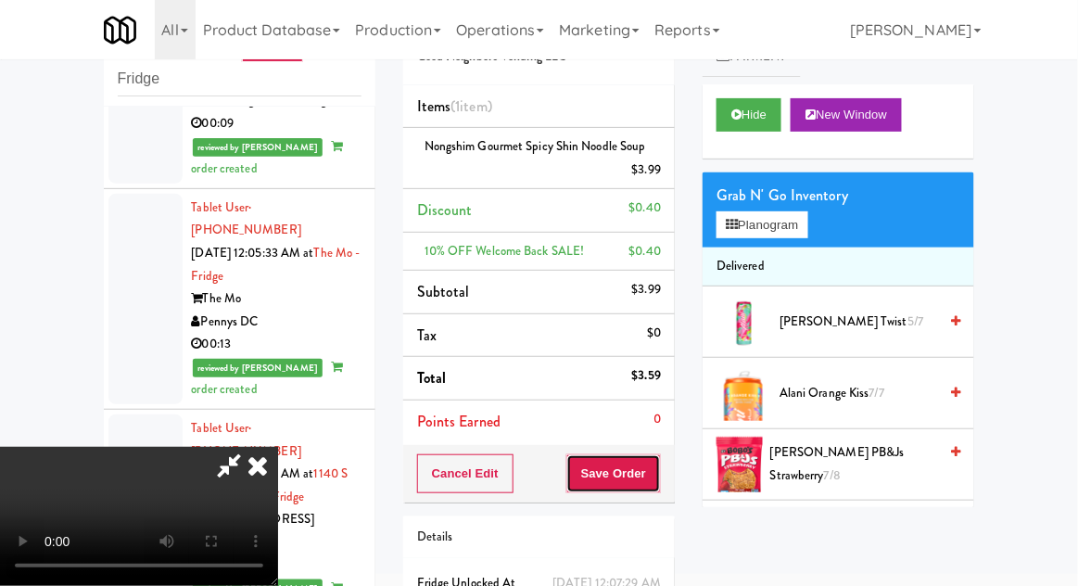
click at [656, 476] on button "Save Order" at bounding box center [613, 473] width 95 height 39
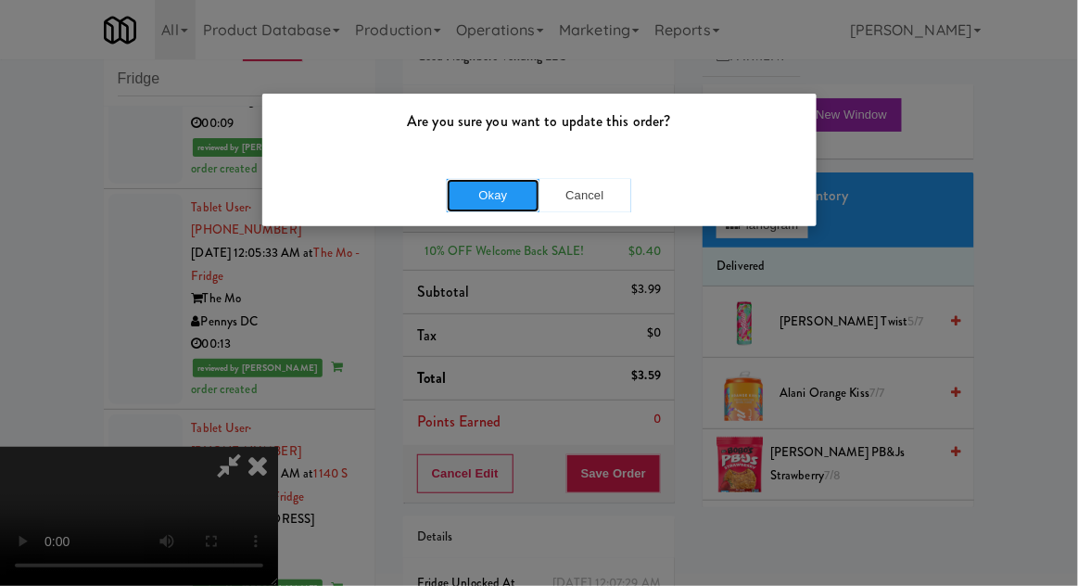
click at [479, 207] on button "Okay" at bounding box center [493, 195] width 93 height 33
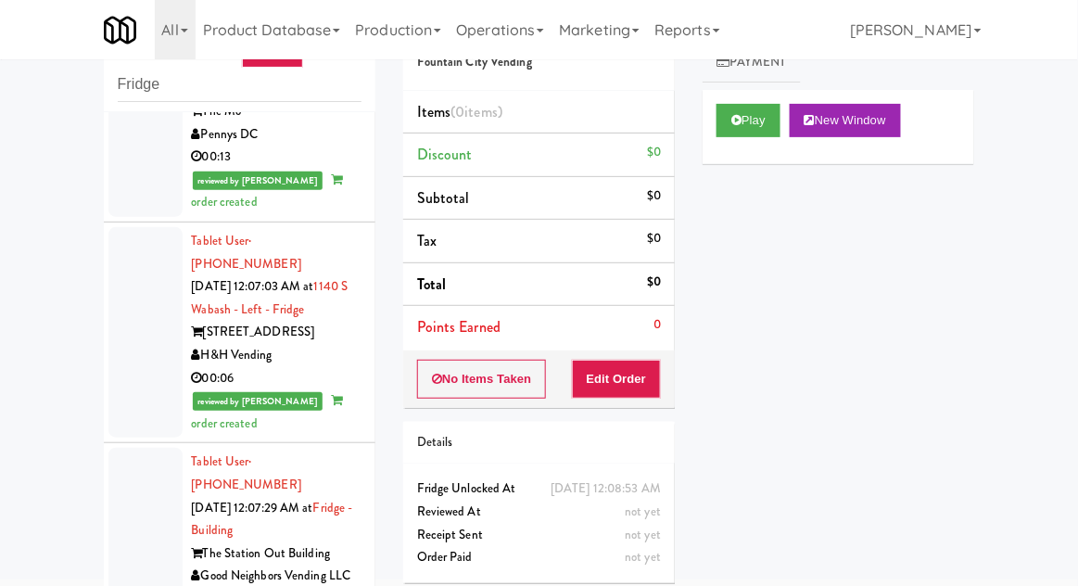
scroll to position [3957, 0]
click at [751, 117] on button "Play" at bounding box center [748, 120] width 64 height 33
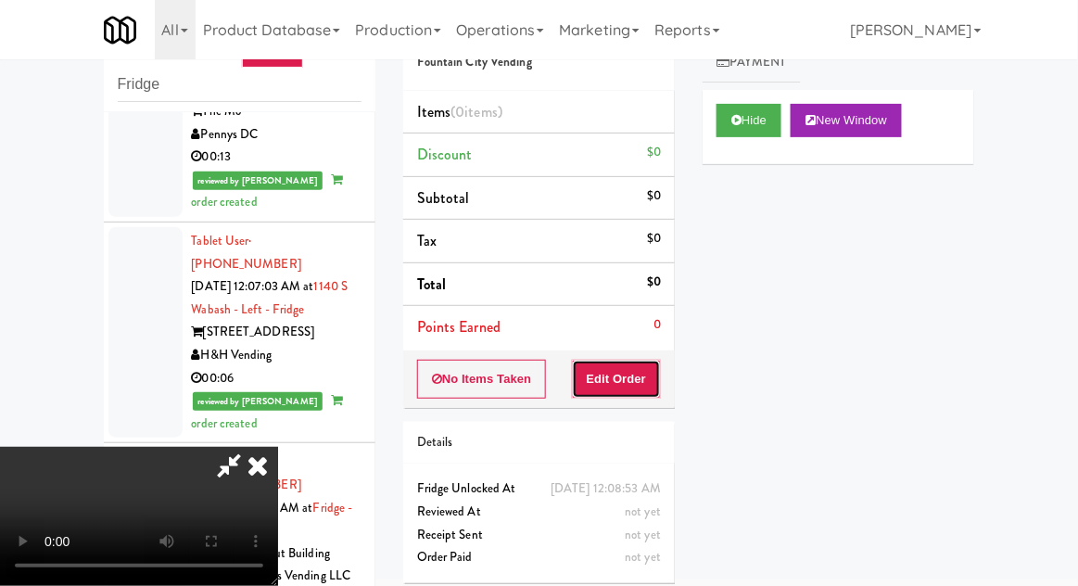
click at [631, 389] on button "Edit Order" at bounding box center [617, 379] width 90 height 39
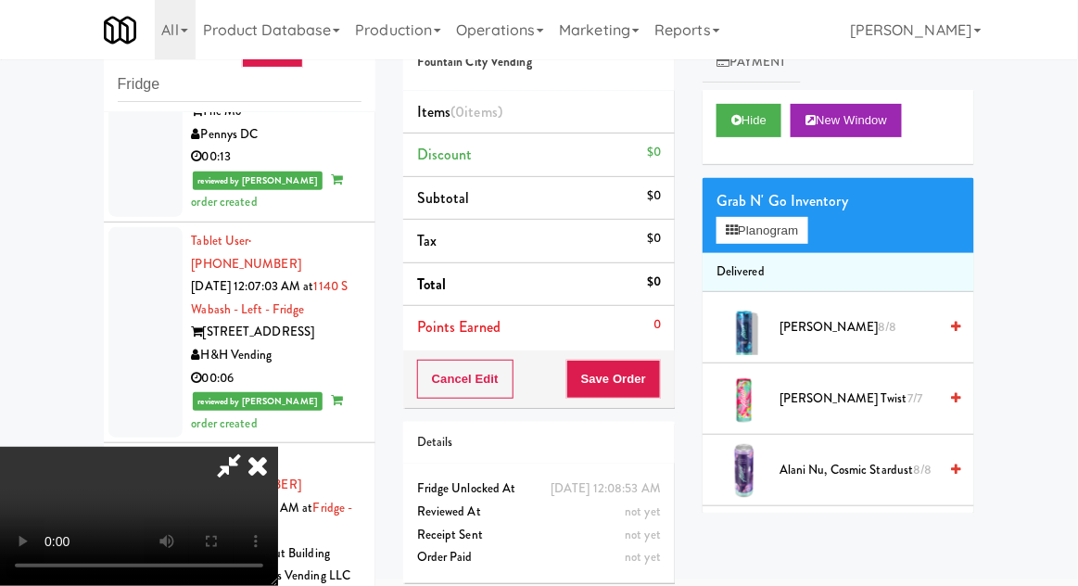
scroll to position [0, 0]
click at [799, 223] on button "Planogram" at bounding box center [761, 231] width 91 height 28
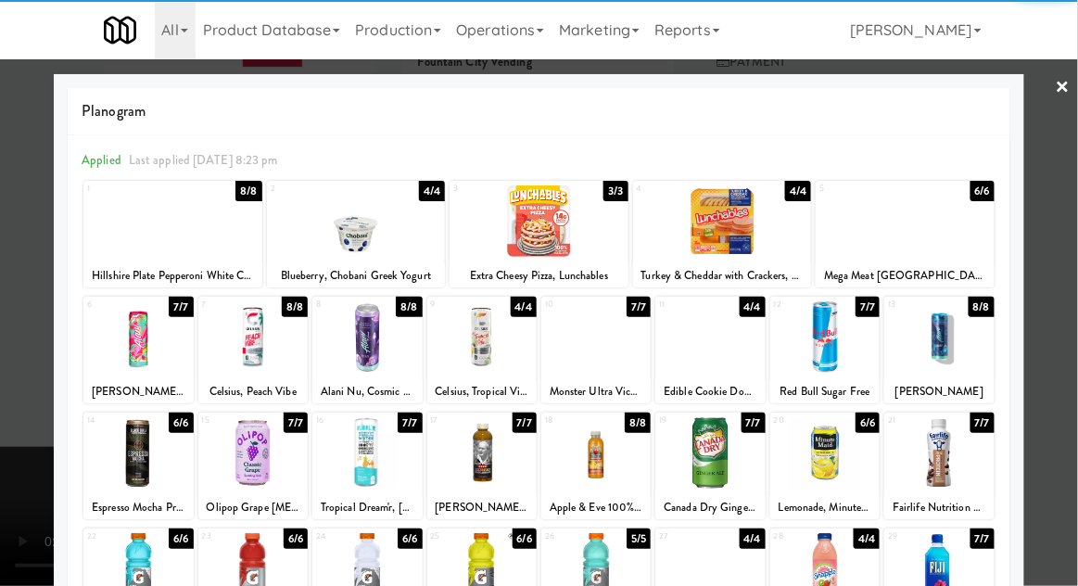
click at [940, 228] on div at bounding box center [905, 220] width 179 height 71
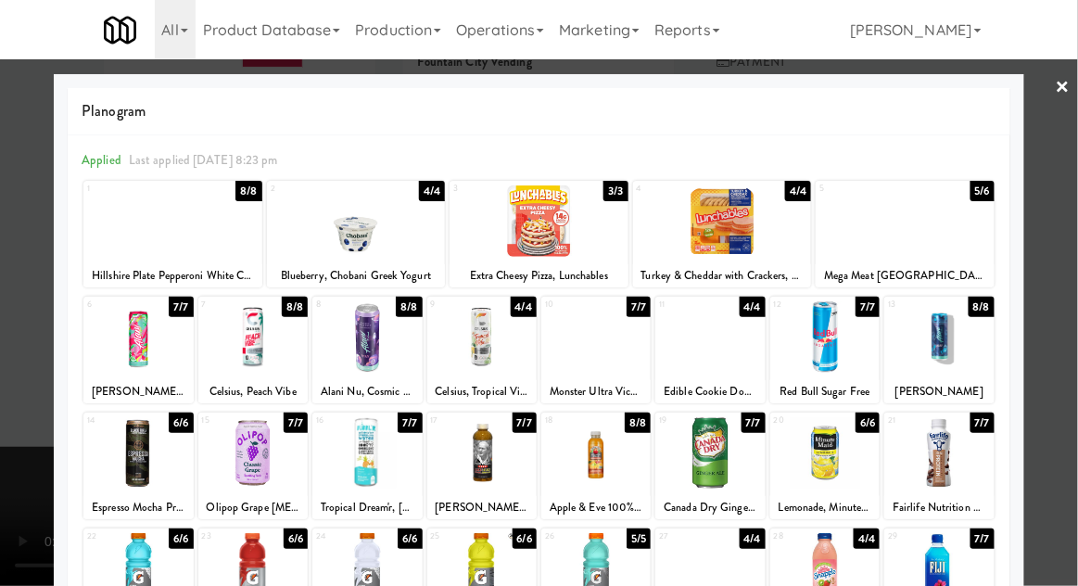
click at [1064, 234] on div at bounding box center [539, 293] width 1078 height 586
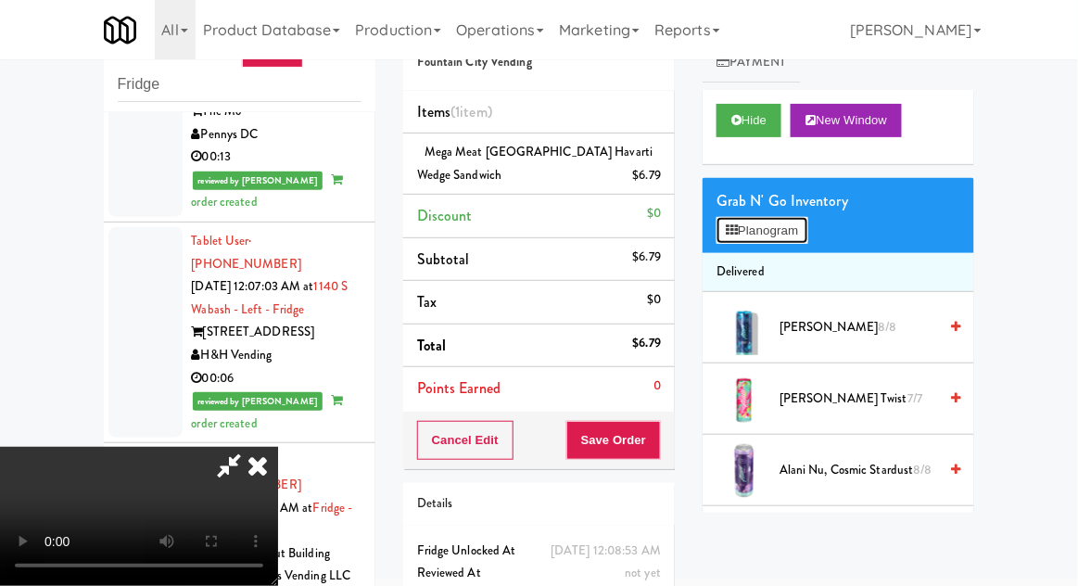
click at [799, 234] on button "Planogram" at bounding box center [761, 231] width 91 height 28
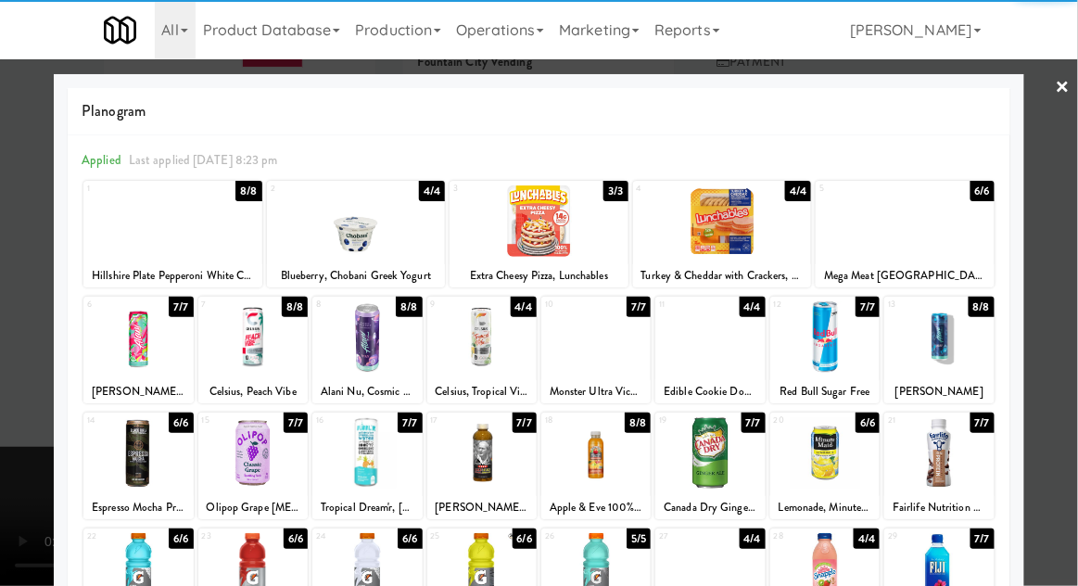
click at [757, 244] on div at bounding box center [722, 220] width 179 height 71
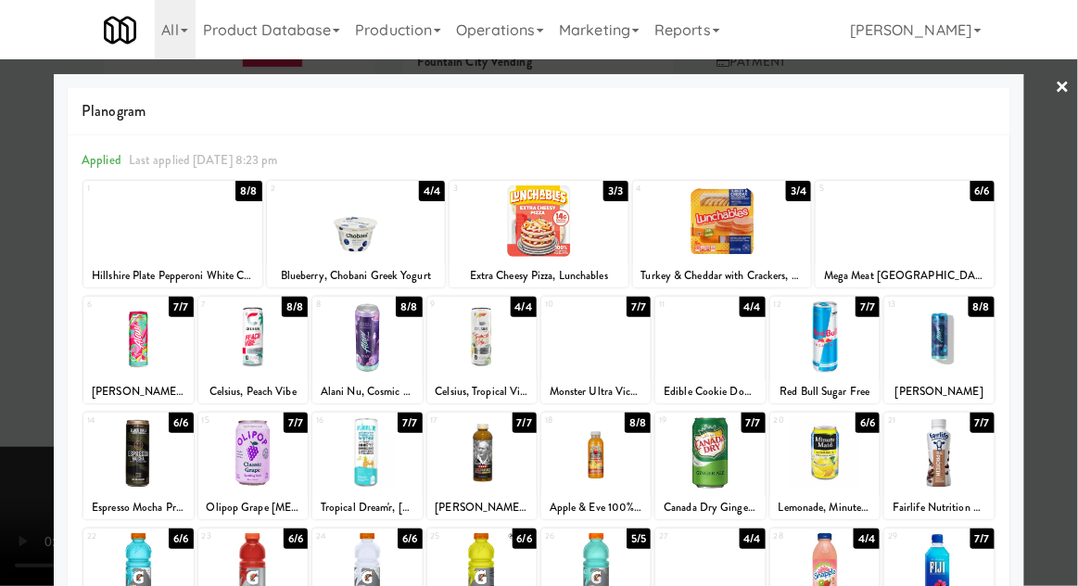
click at [1076, 221] on div at bounding box center [539, 293] width 1078 height 586
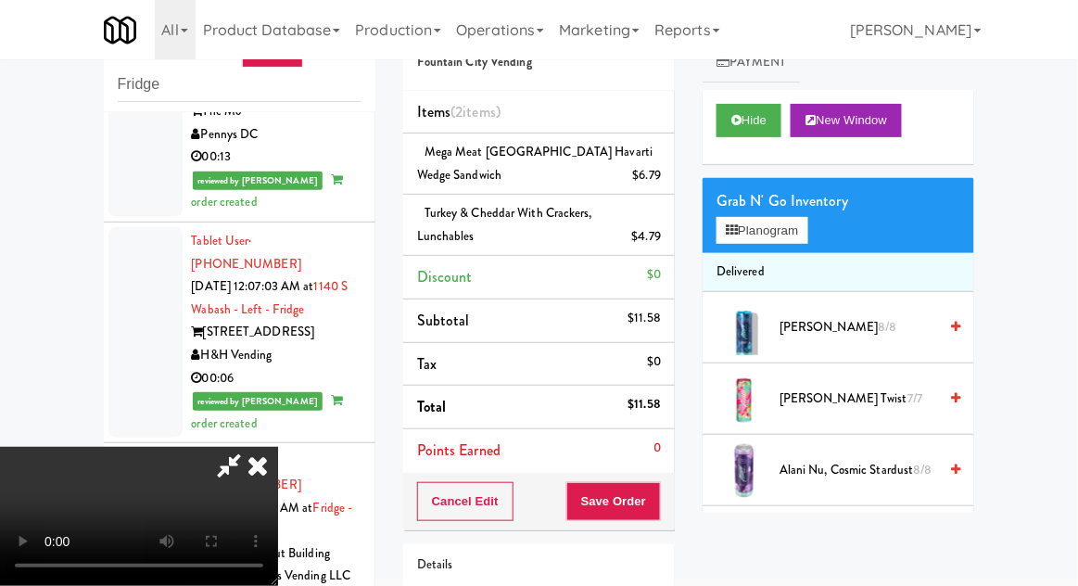
scroll to position [68, 0]
click at [656, 510] on button "Save Order" at bounding box center [613, 501] width 95 height 39
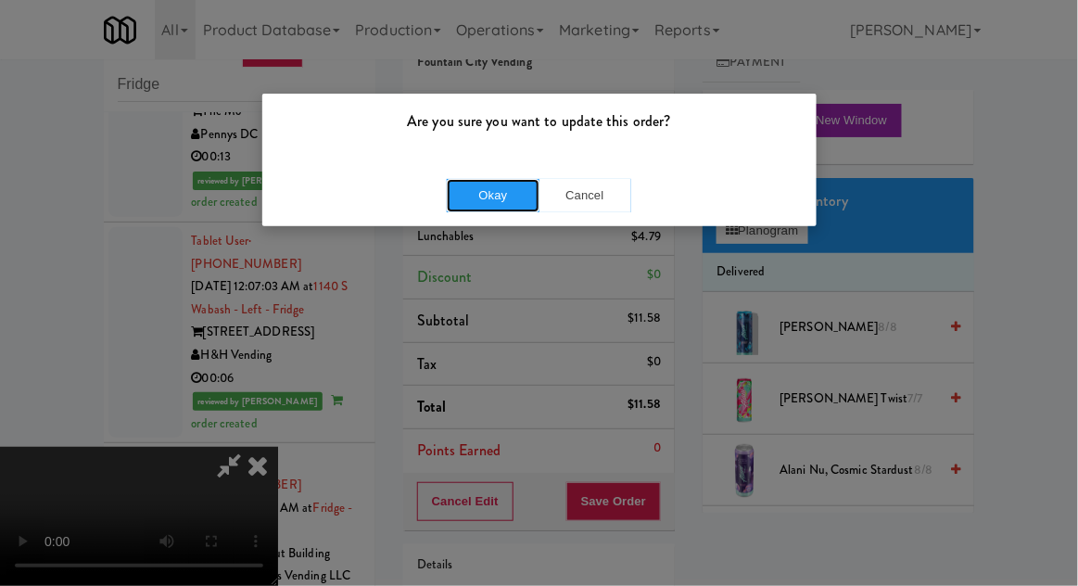
click at [459, 210] on button "Okay" at bounding box center [493, 195] width 93 height 33
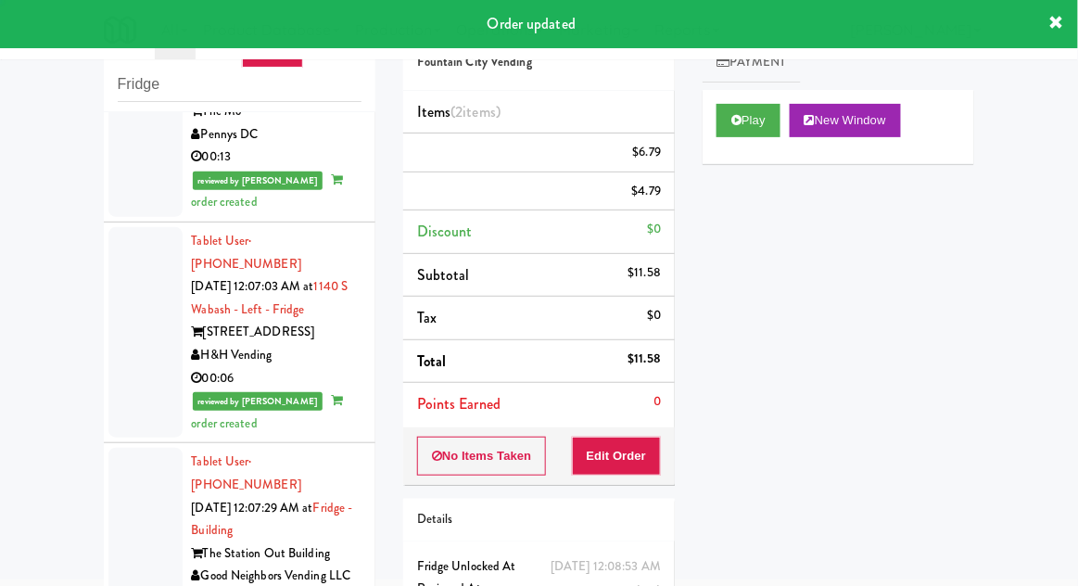
scroll to position [0, 0]
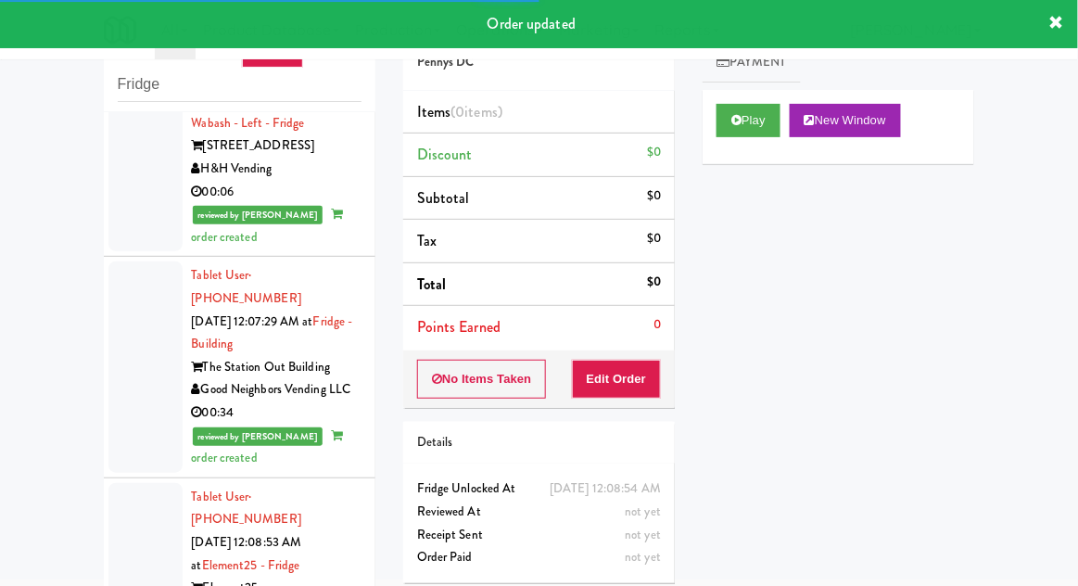
scroll to position [4144, 0]
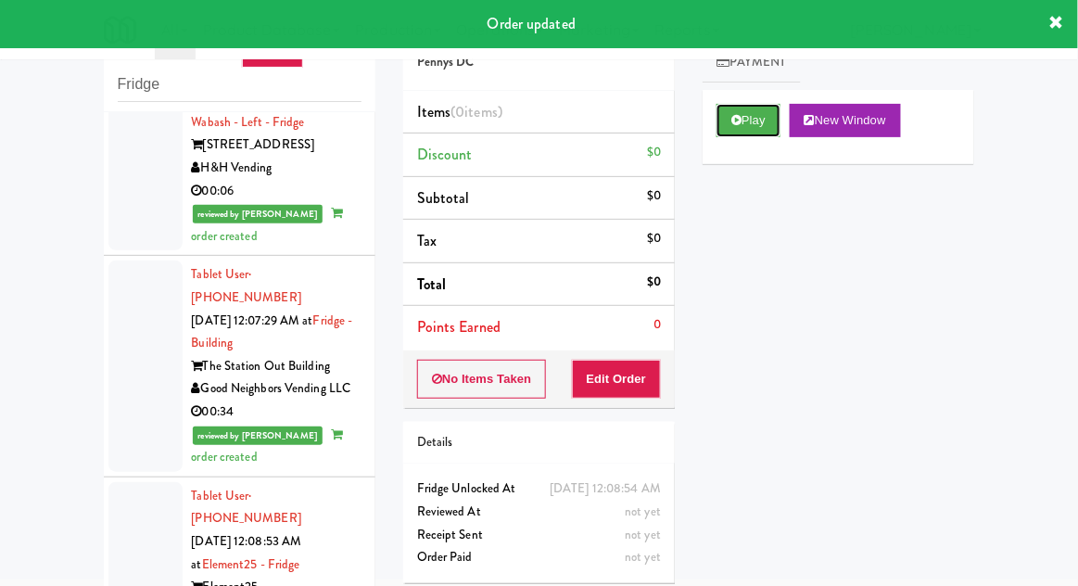
click at [764, 123] on button "Play" at bounding box center [748, 120] width 64 height 33
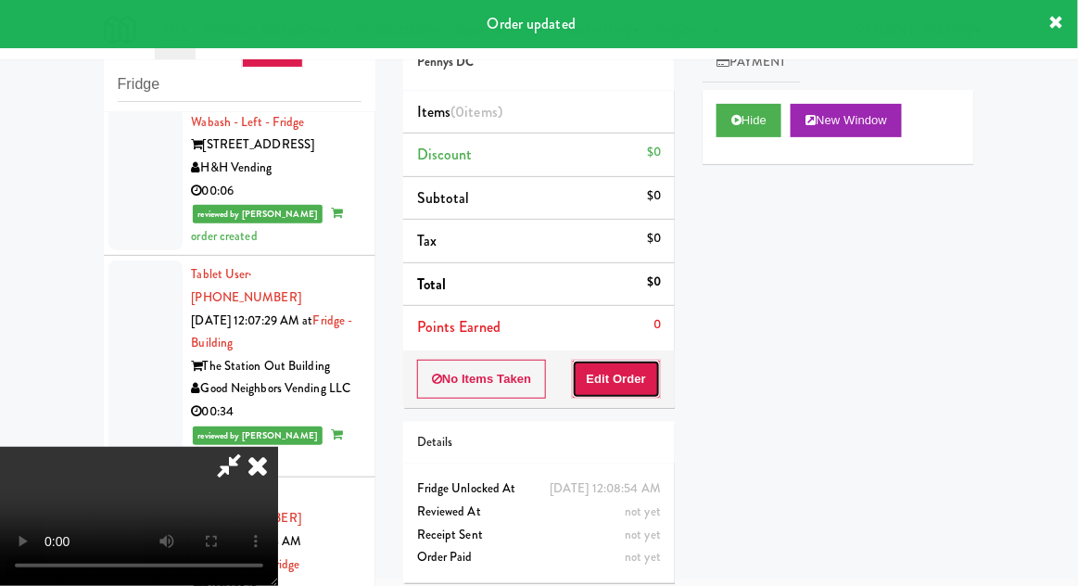
click at [631, 394] on button "Edit Order" at bounding box center [617, 379] width 90 height 39
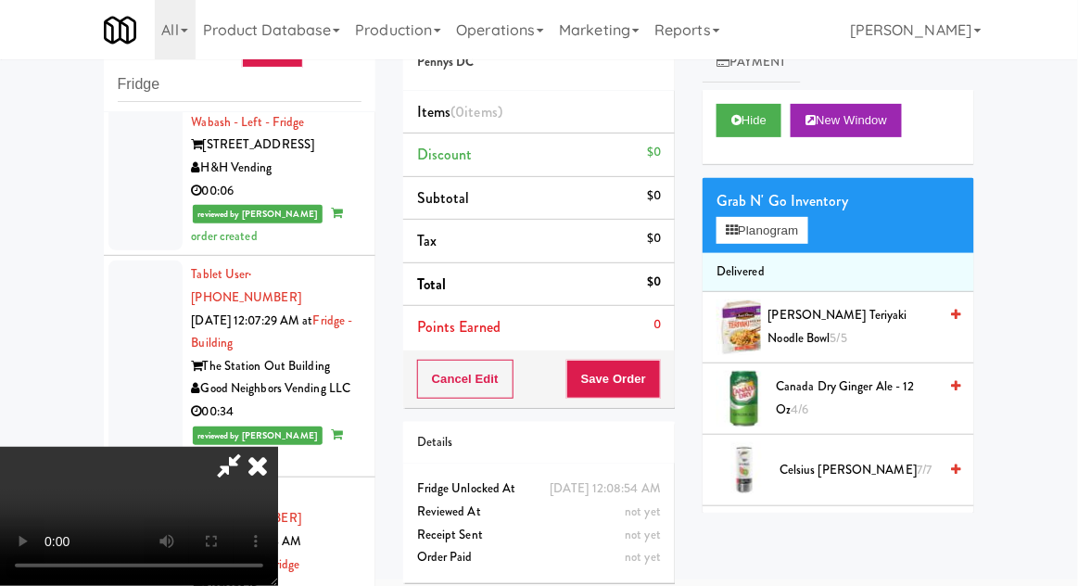
scroll to position [71, 0]
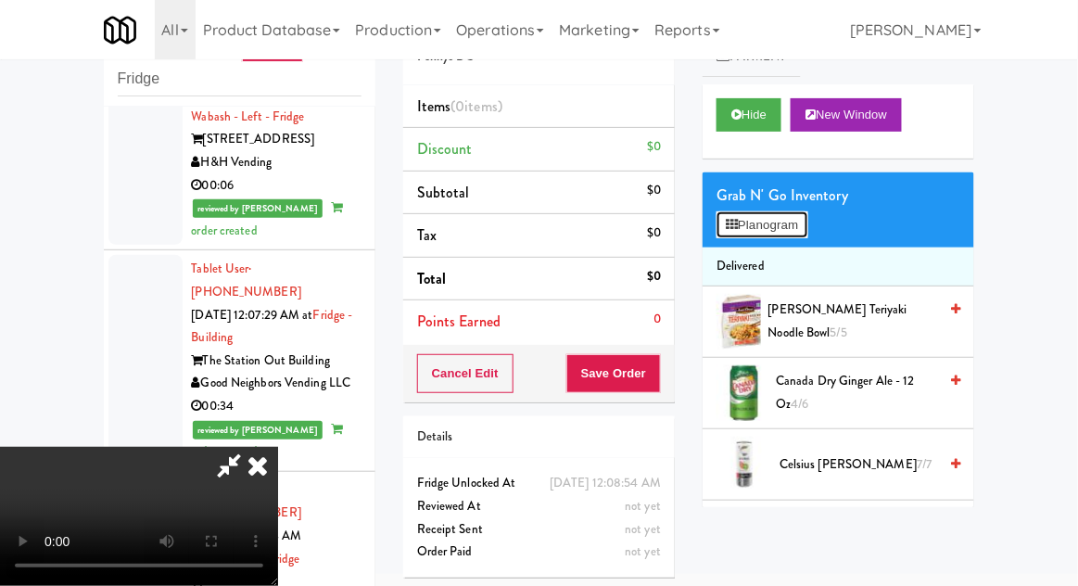
click at [771, 232] on button "Planogram" at bounding box center [761, 225] width 91 height 28
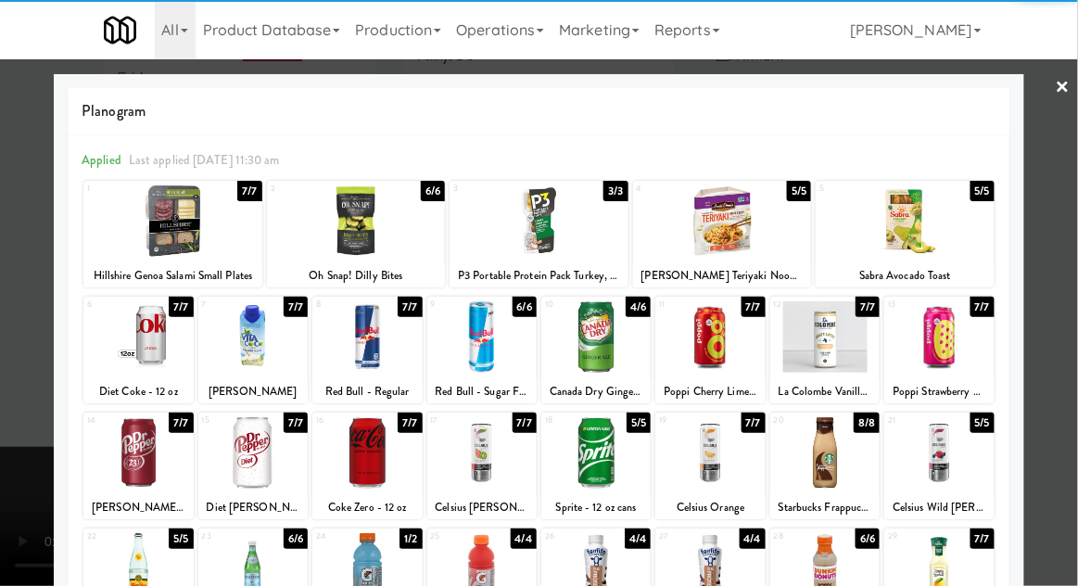
click at [135, 381] on div "Diet Coke - 12 oz" at bounding box center [138, 391] width 104 height 23
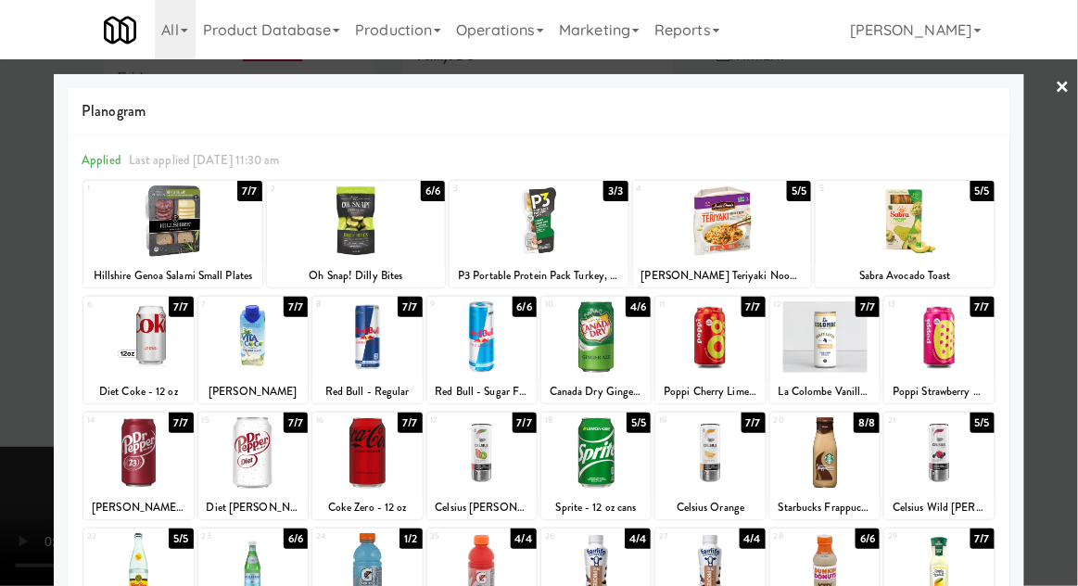
click at [1051, 309] on div at bounding box center [539, 293] width 1078 height 586
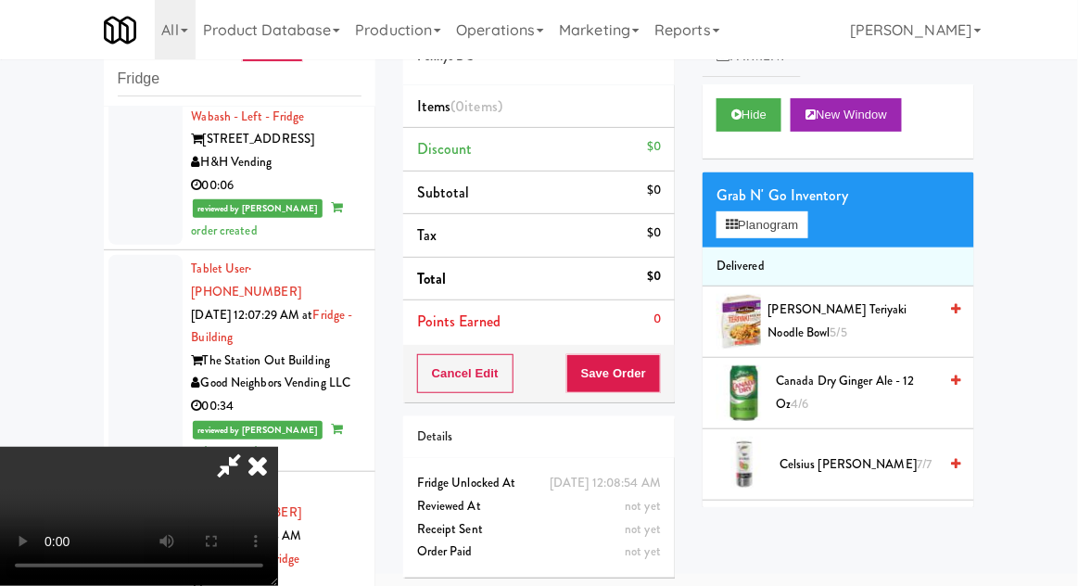
scroll to position [70, 0]
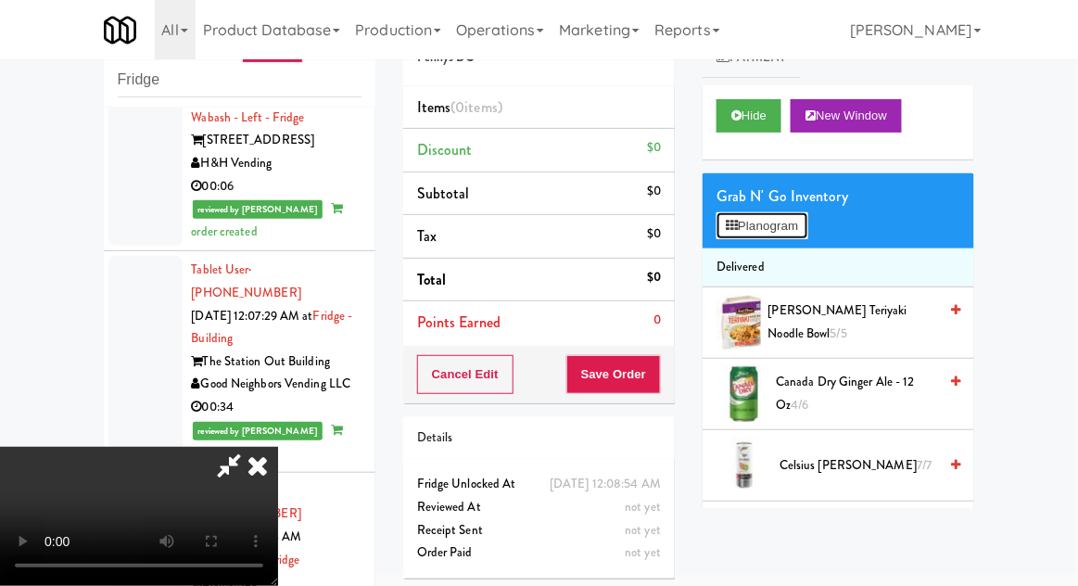
click at [807, 226] on button "Planogram" at bounding box center [761, 226] width 91 height 28
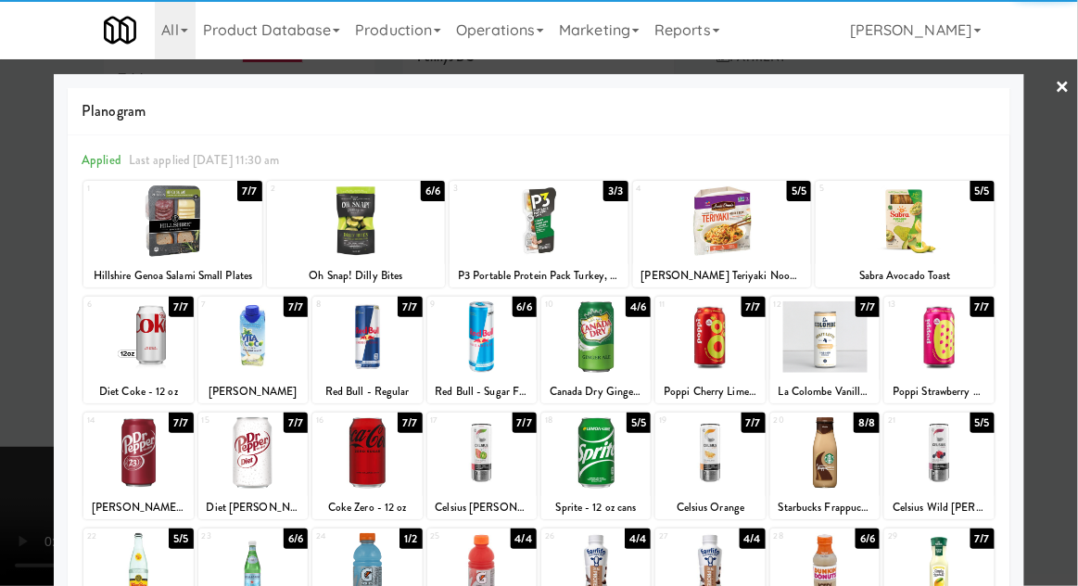
click at [142, 361] on div at bounding box center [137, 336] width 109 height 71
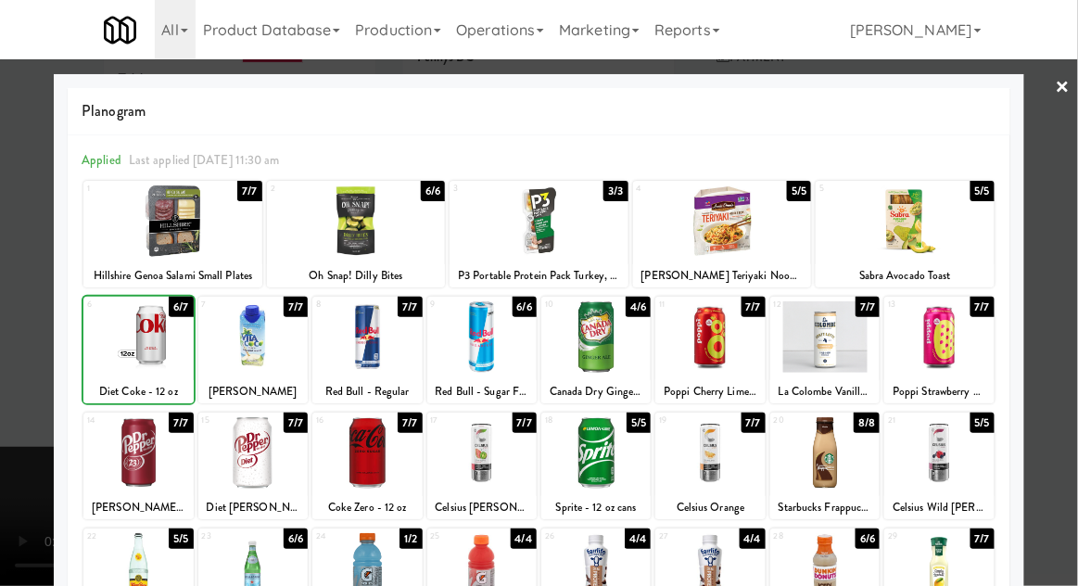
click at [1069, 283] on div at bounding box center [539, 293] width 1078 height 586
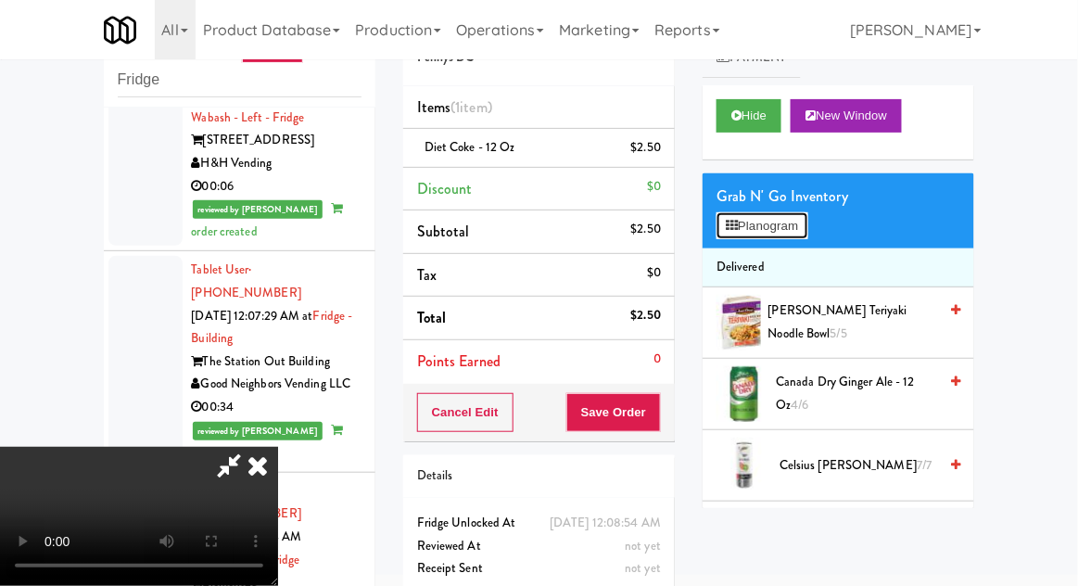
click at [804, 224] on button "Planogram" at bounding box center [761, 226] width 91 height 28
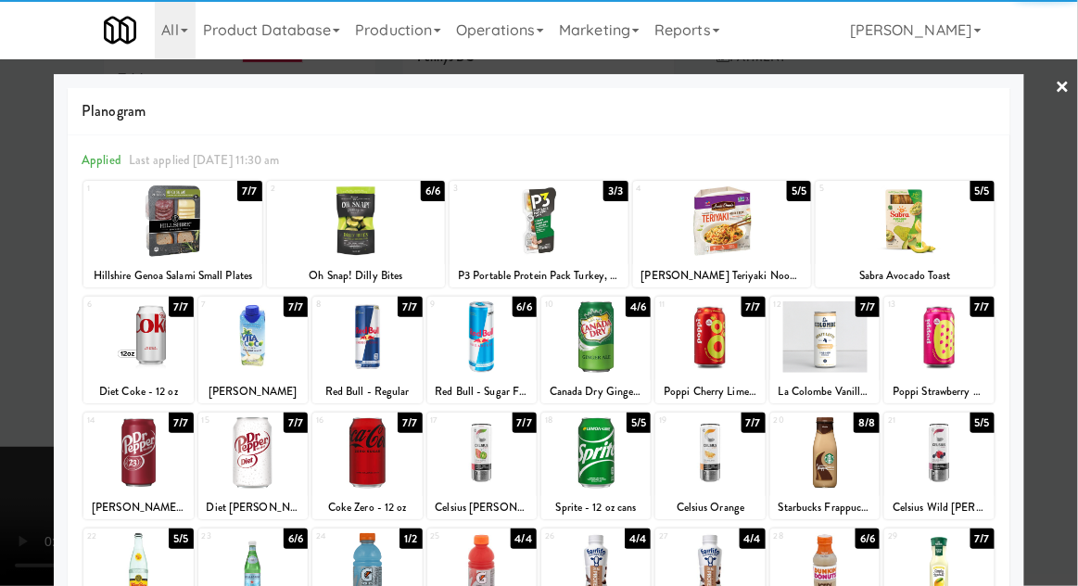
click at [135, 560] on div at bounding box center [137, 568] width 109 height 71
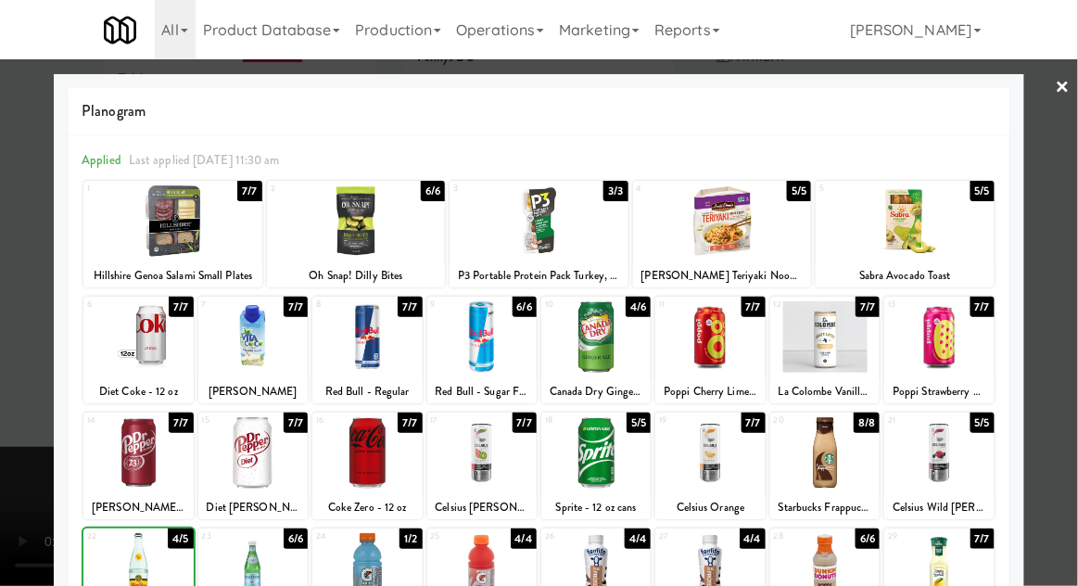
click at [1068, 304] on div at bounding box center [539, 293] width 1078 height 586
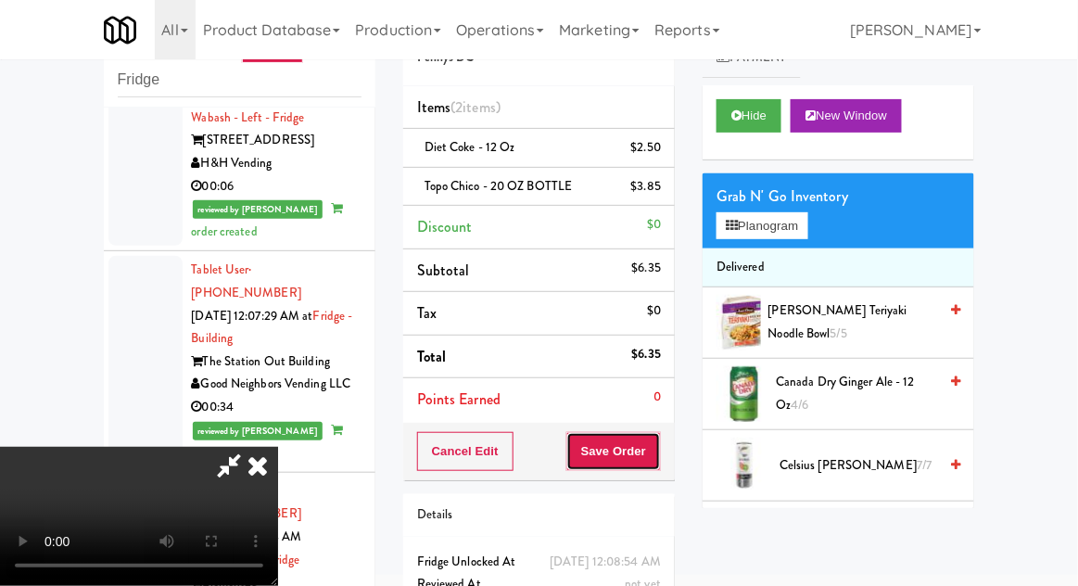
click at [654, 450] on button "Save Order" at bounding box center [613, 451] width 95 height 39
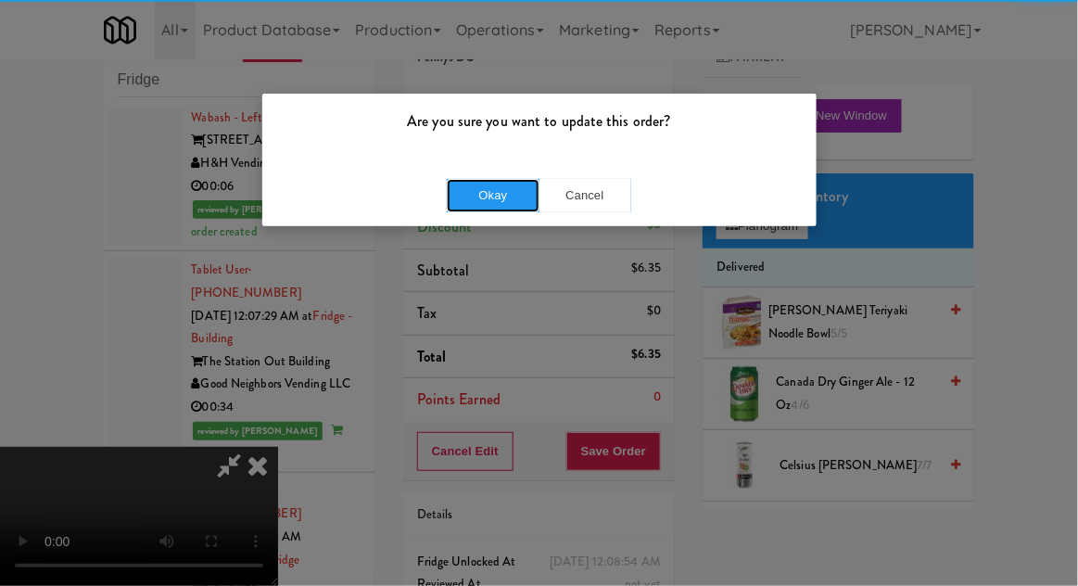
click at [479, 185] on button "Okay" at bounding box center [493, 195] width 93 height 33
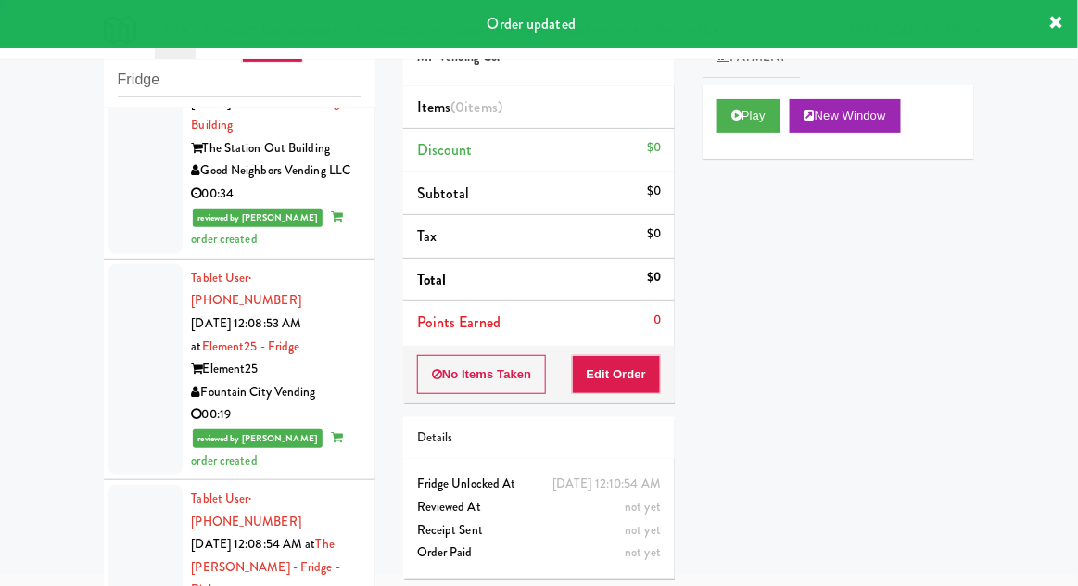
scroll to position [4371, 0]
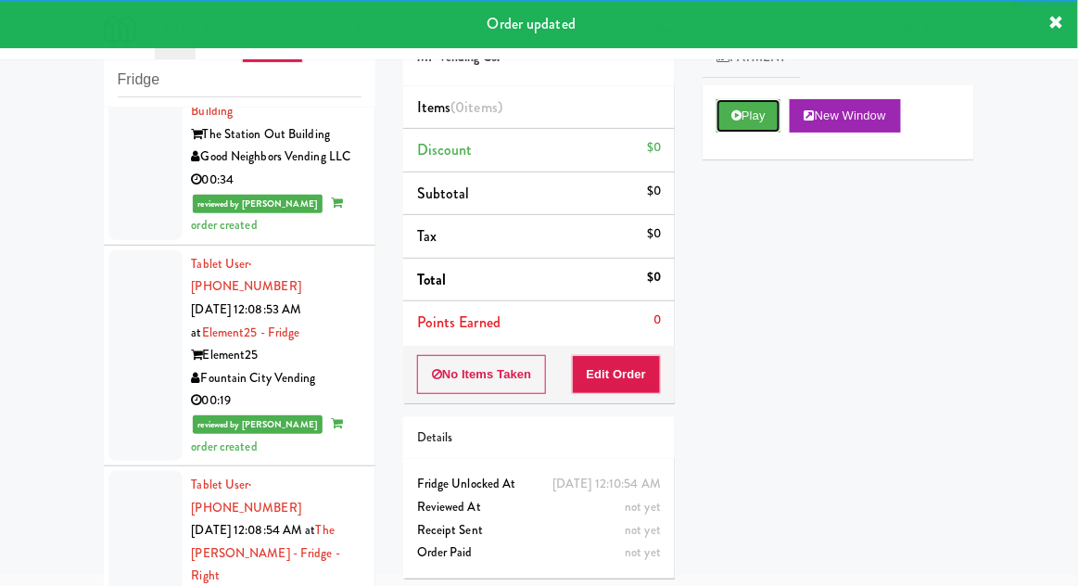
click at [780, 107] on button "Play" at bounding box center [748, 115] width 64 height 33
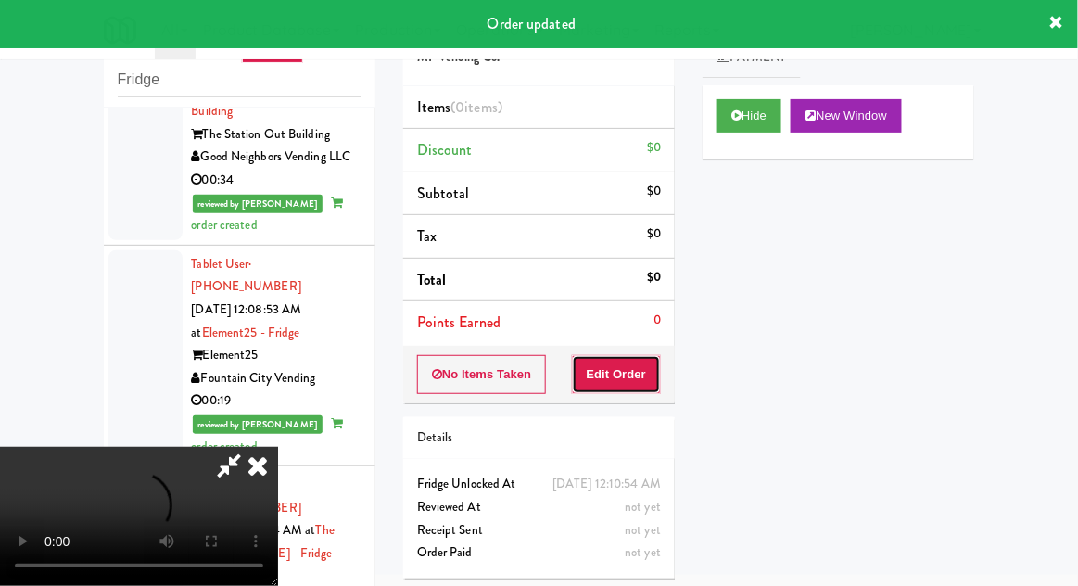
click at [647, 372] on button "Edit Order" at bounding box center [617, 374] width 90 height 39
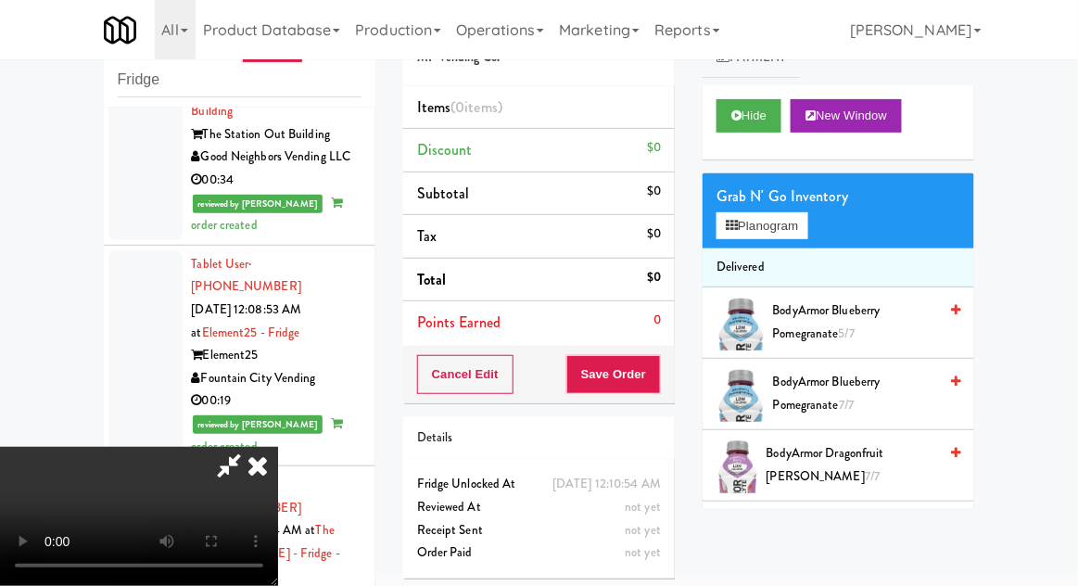
scroll to position [71, 0]
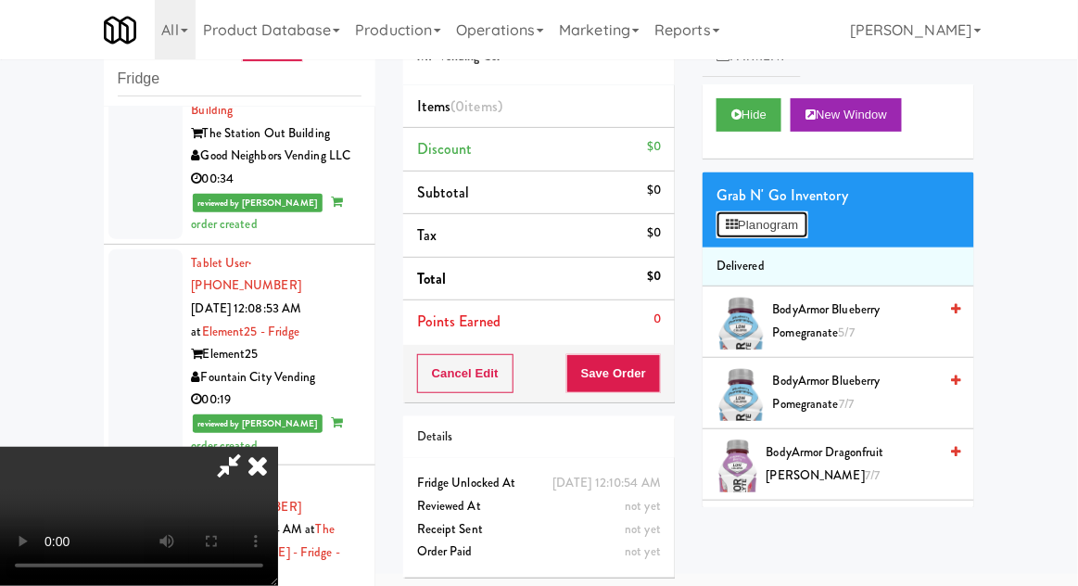
click at [777, 211] on button "Planogram" at bounding box center [761, 225] width 91 height 28
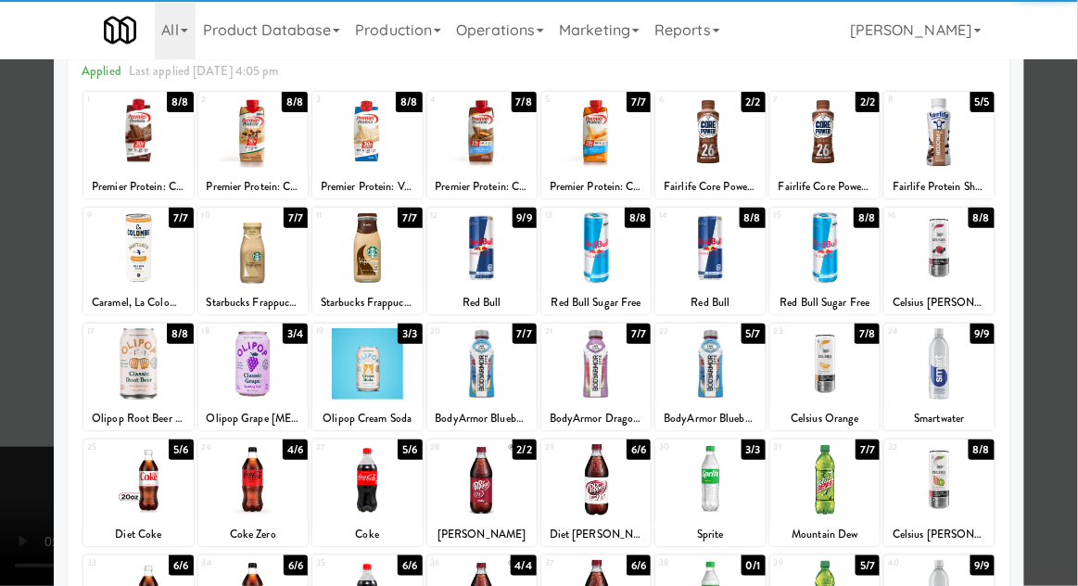
scroll to position [137, 0]
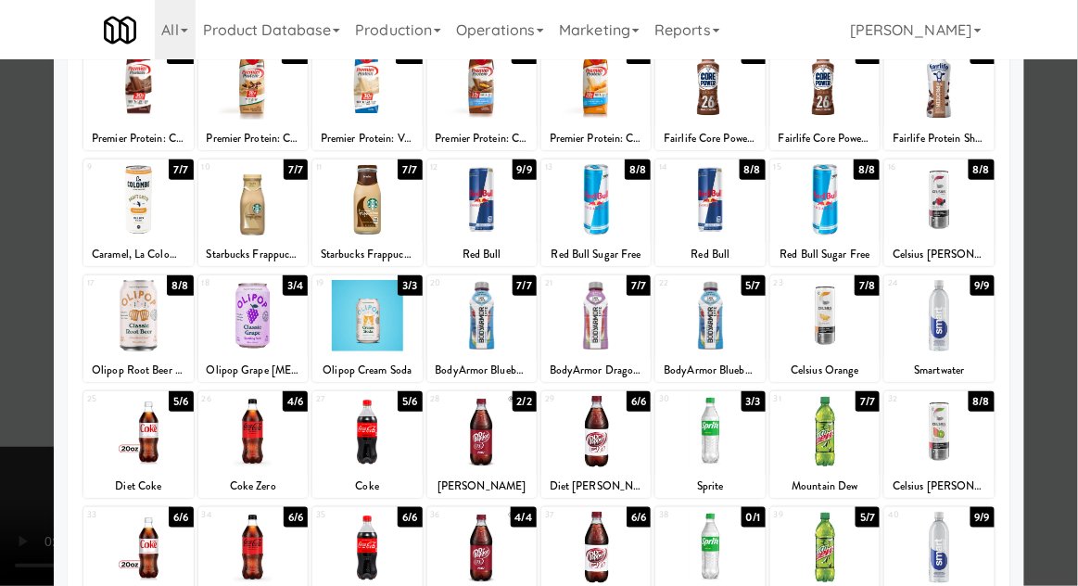
click at [354, 556] on div at bounding box center [366, 547] width 109 height 71
click at [1044, 298] on div at bounding box center [539, 293] width 1078 height 586
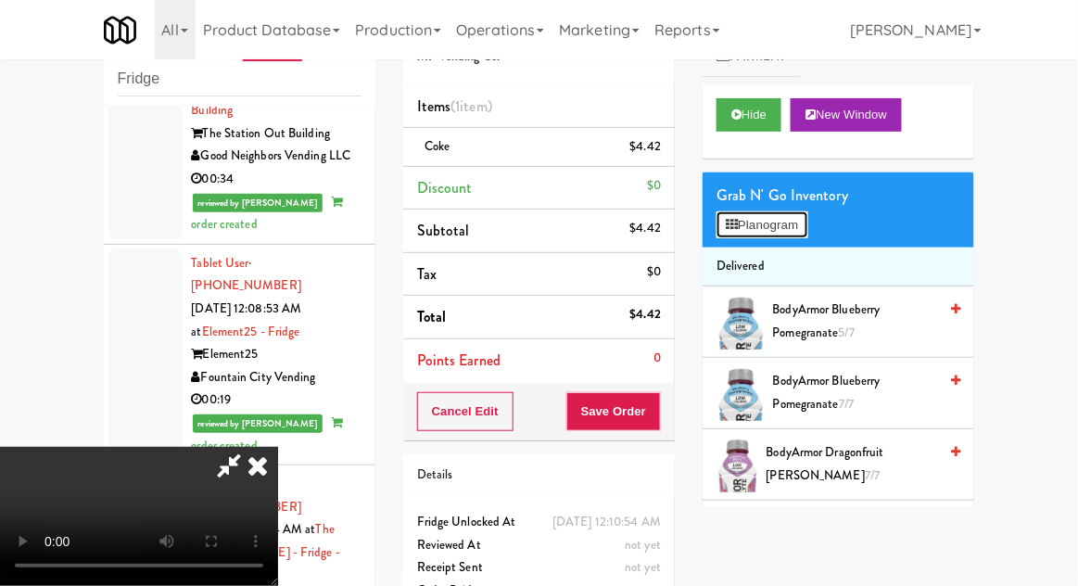
click at [793, 228] on button "Planogram" at bounding box center [761, 225] width 91 height 28
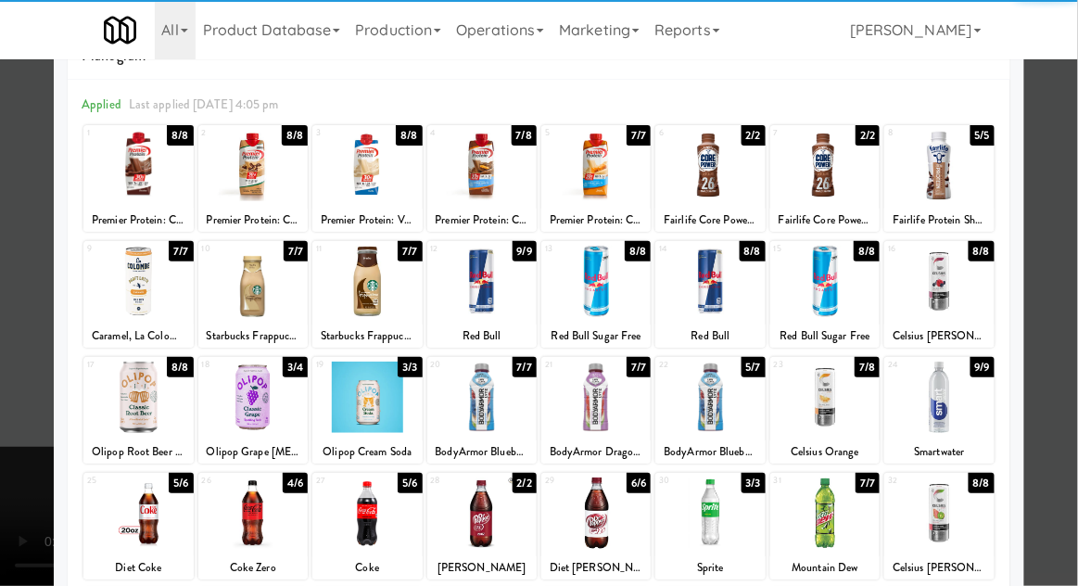
scroll to position [80, 0]
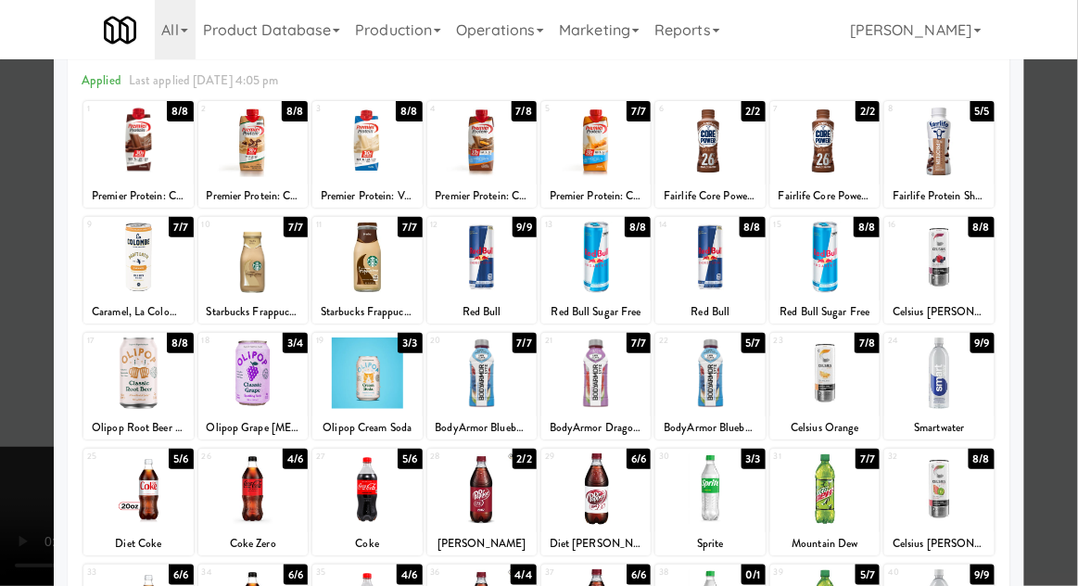
click at [1064, 369] on div at bounding box center [539, 293] width 1078 height 586
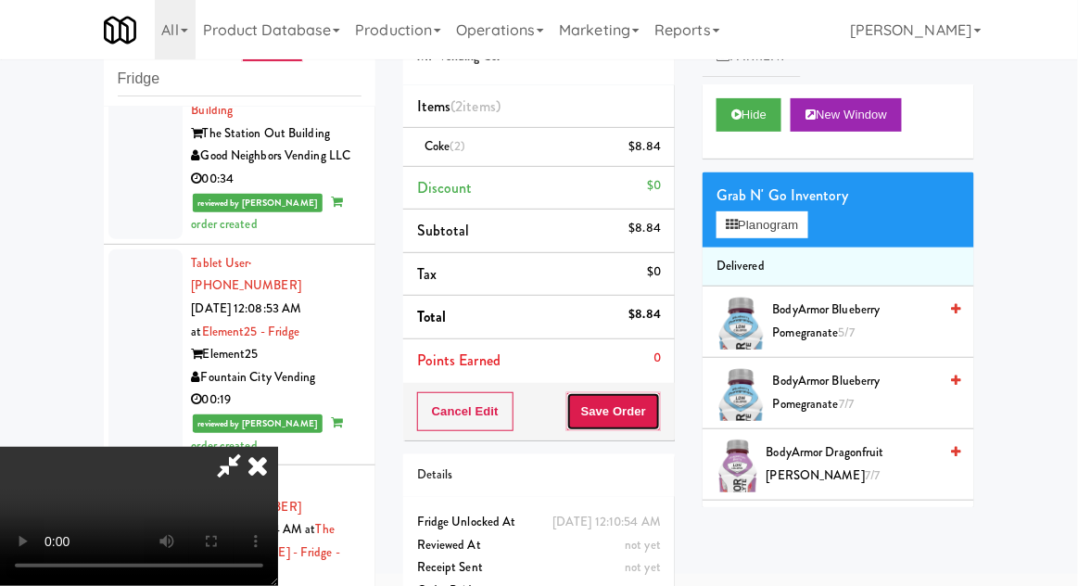
click at [656, 415] on button "Save Order" at bounding box center [613, 411] width 95 height 39
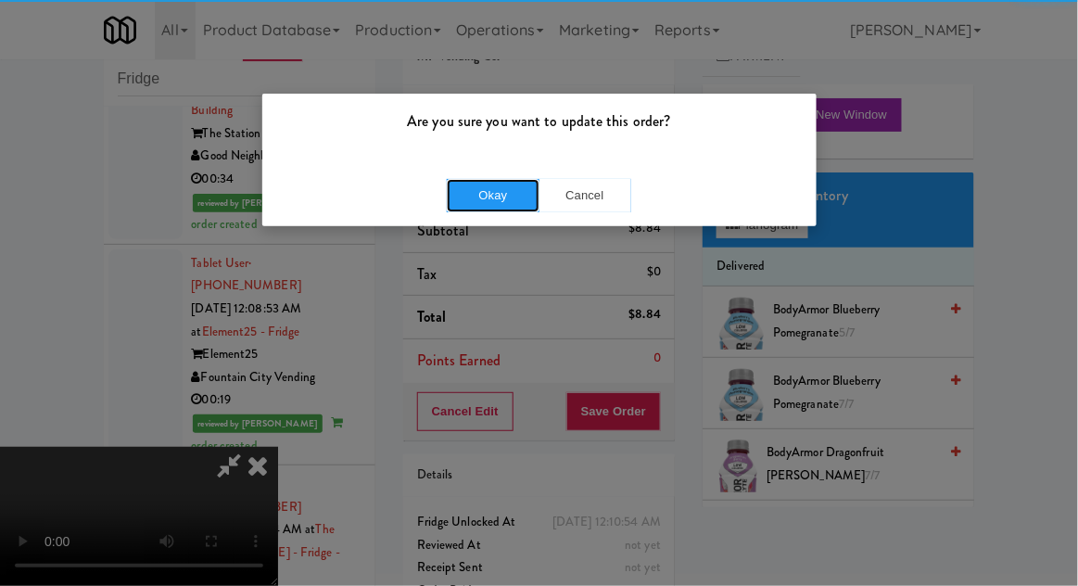
click at [450, 202] on button "Okay" at bounding box center [493, 195] width 93 height 33
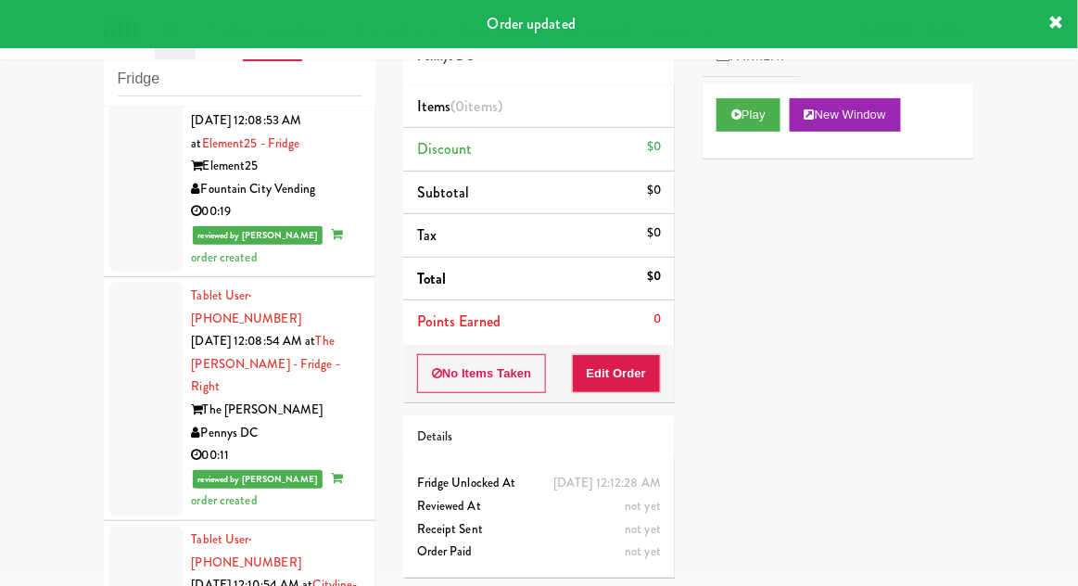
scroll to position [4563, 0]
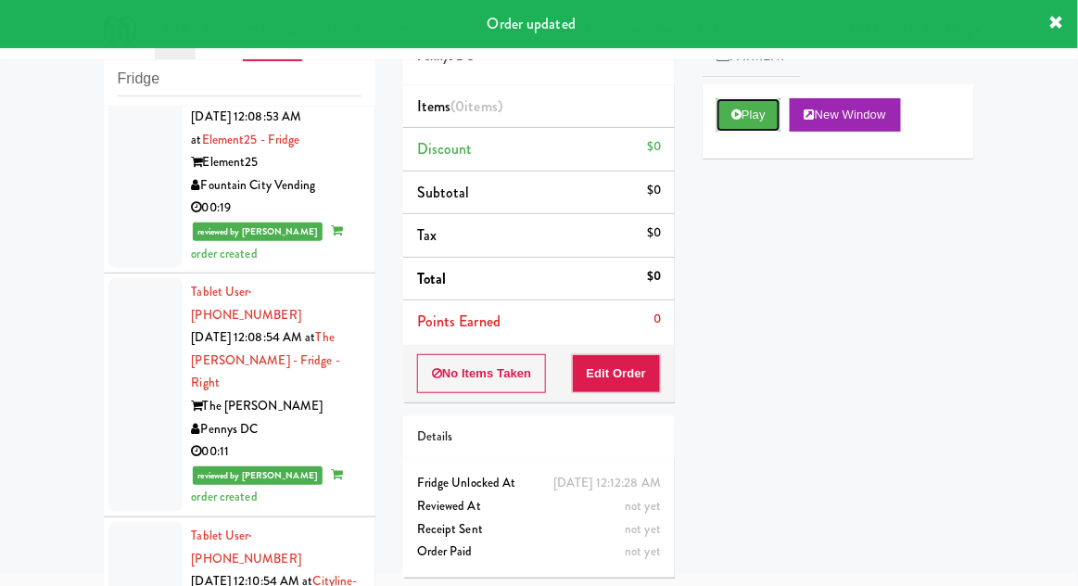
click at [754, 121] on button "Play" at bounding box center [748, 114] width 64 height 33
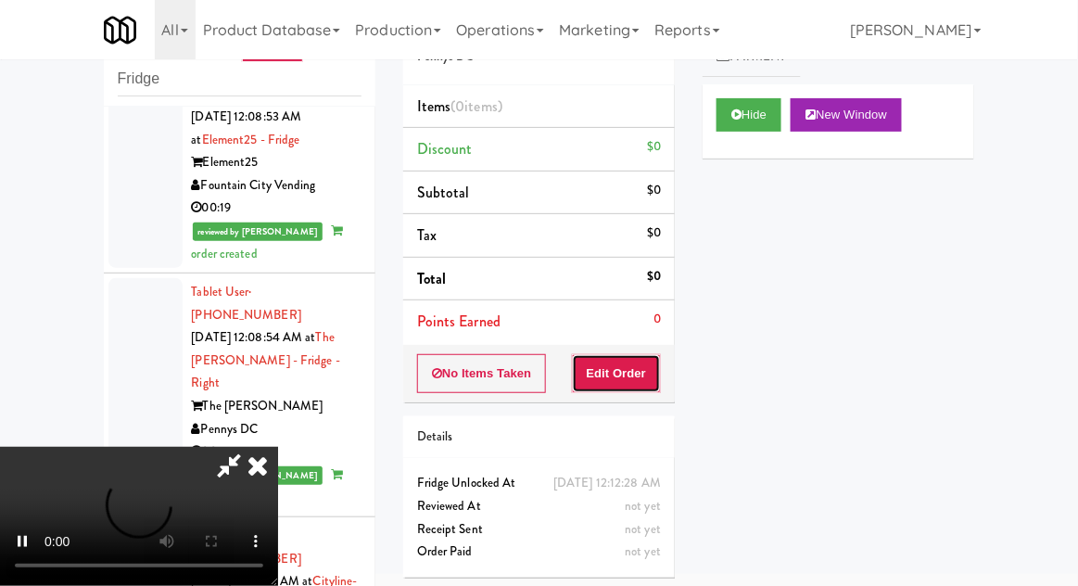
click at [634, 374] on button "Edit Order" at bounding box center [617, 373] width 90 height 39
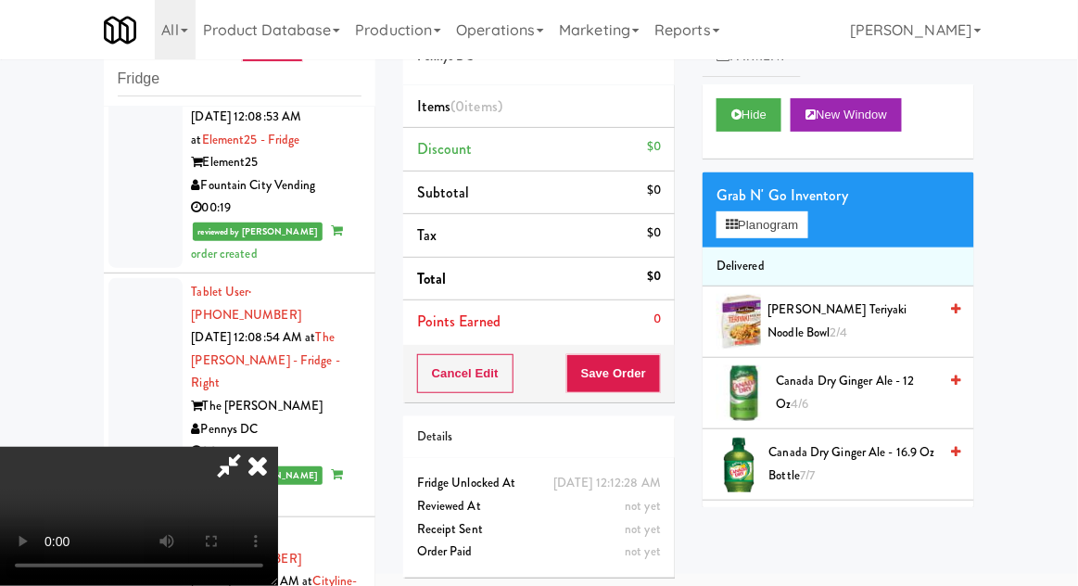
scroll to position [0, 0]
click at [802, 234] on button "Planogram" at bounding box center [761, 225] width 91 height 28
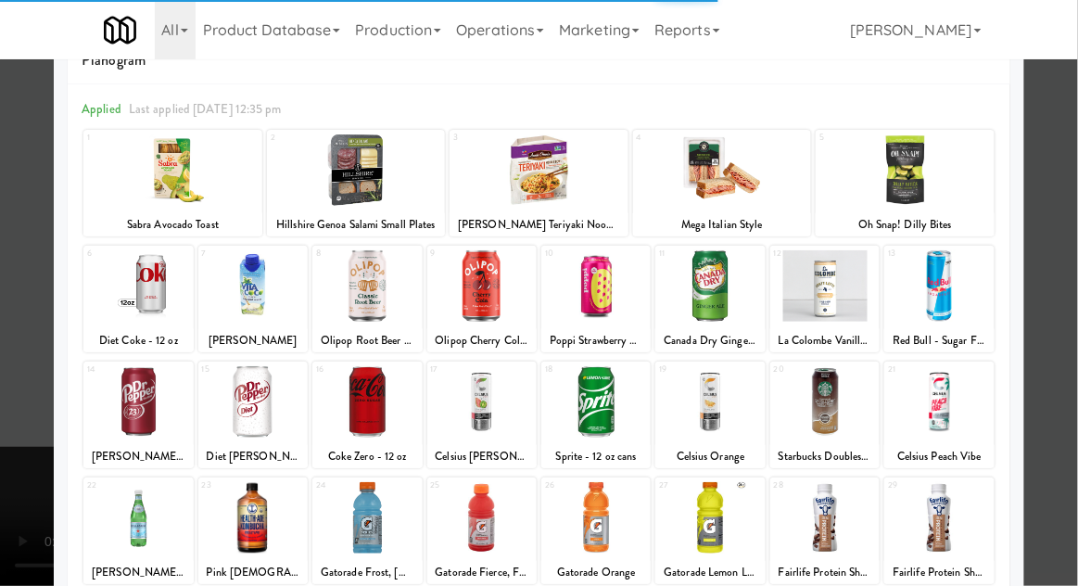
scroll to position [94, 0]
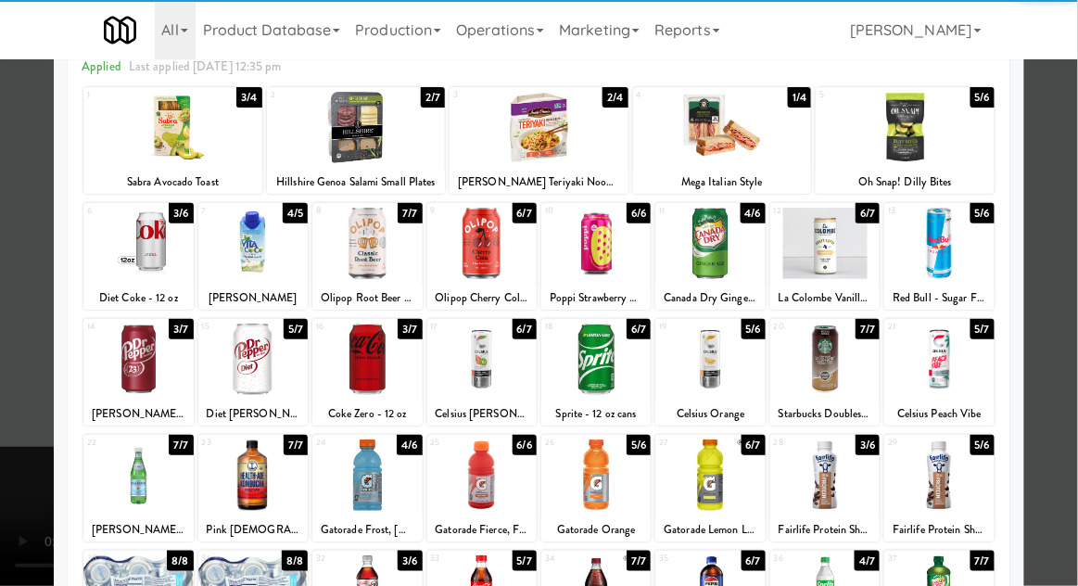
click at [712, 483] on div at bounding box center [709, 474] width 109 height 71
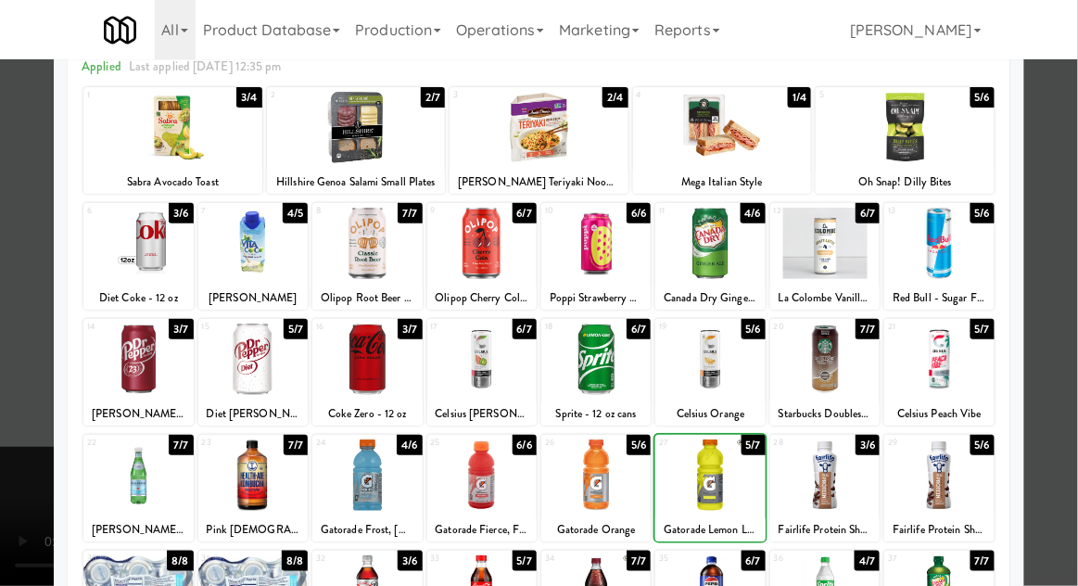
click at [1069, 364] on div at bounding box center [539, 293] width 1078 height 586
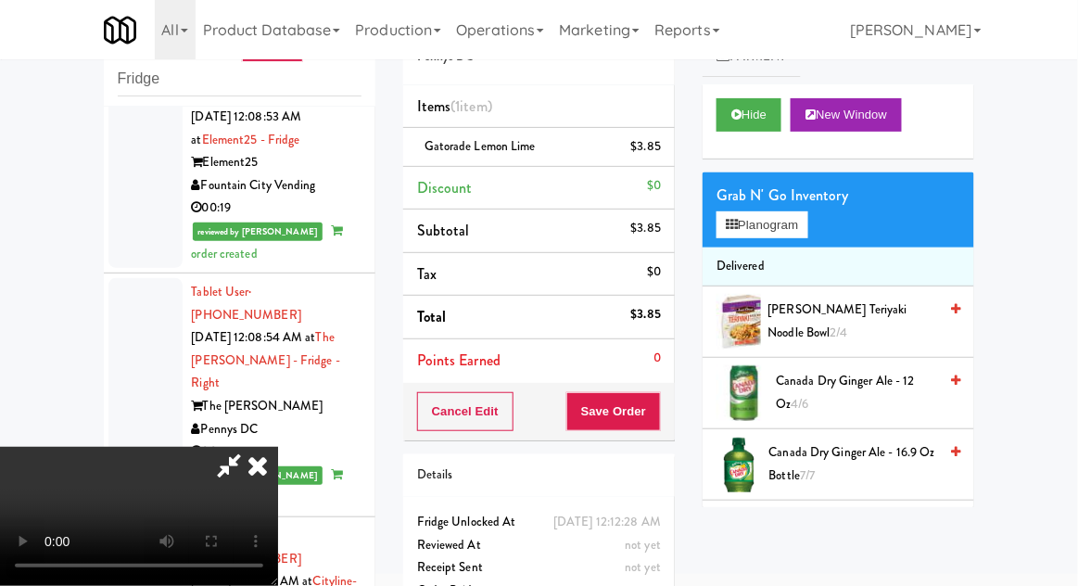
scroll to position [68, 0]
click at [647, 426] on button "Save Order" at bounding box center [613, 411] width 95 height 39
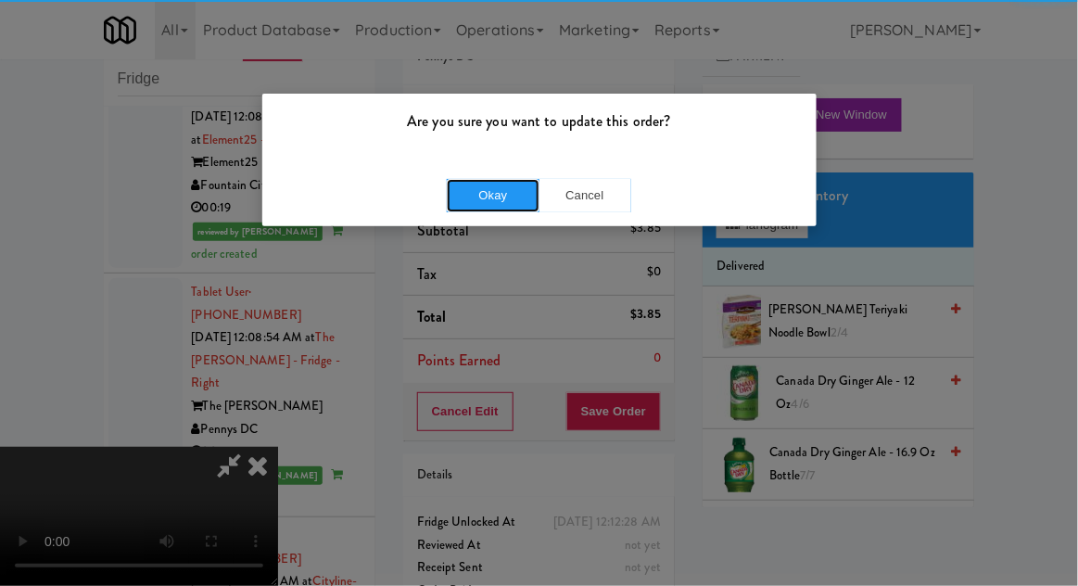
click at [461, 182] on button "Okay" at bounding box center [493, 195] width 93 height 33
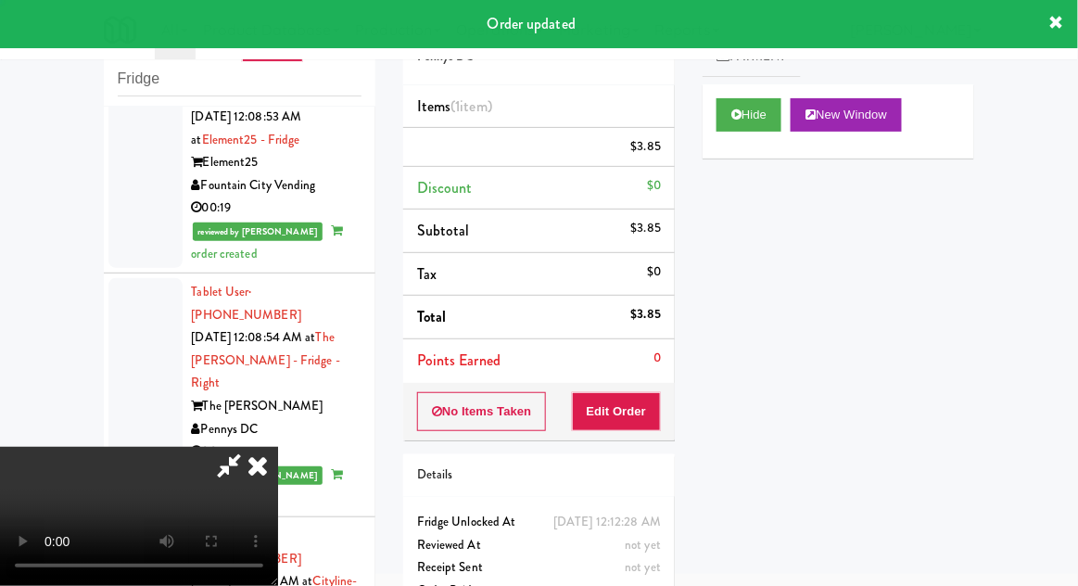
scroll to position [0, 0]
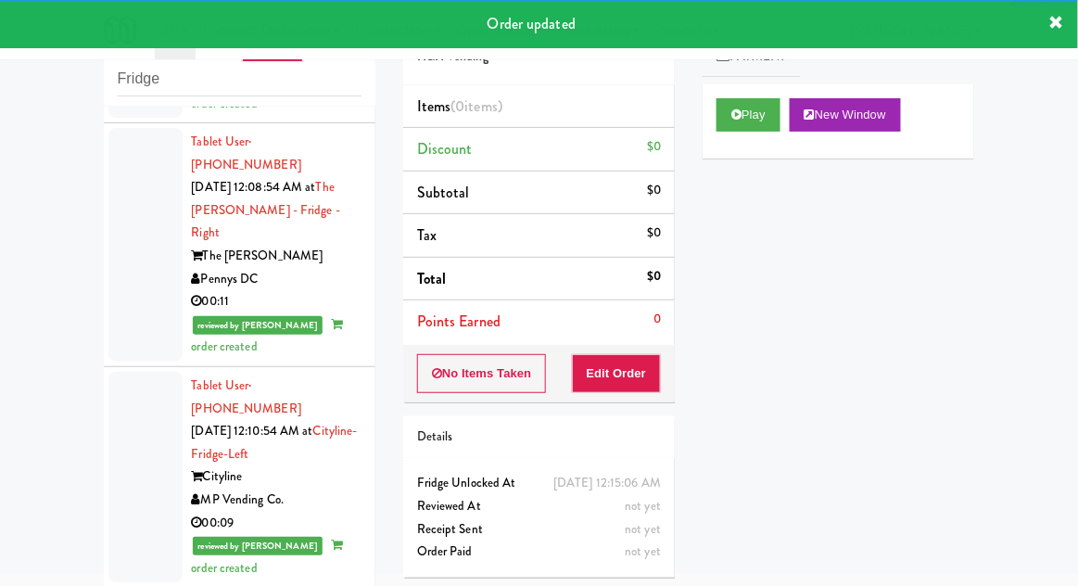
scroll to position [4716, 0]
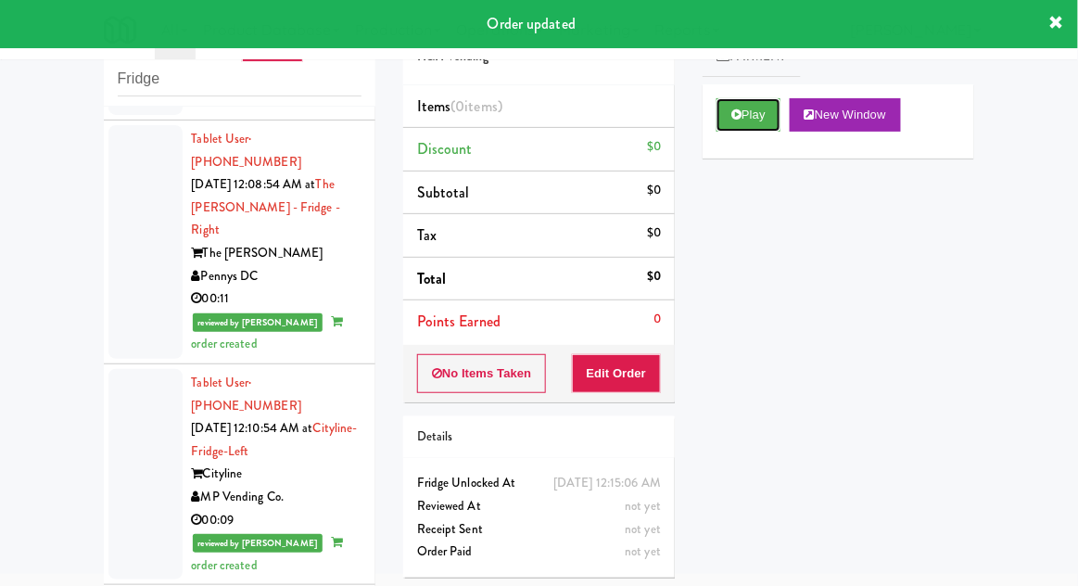
click at [758, 120] on button "Play" at bounding box center [748, 114] width 64 height 33
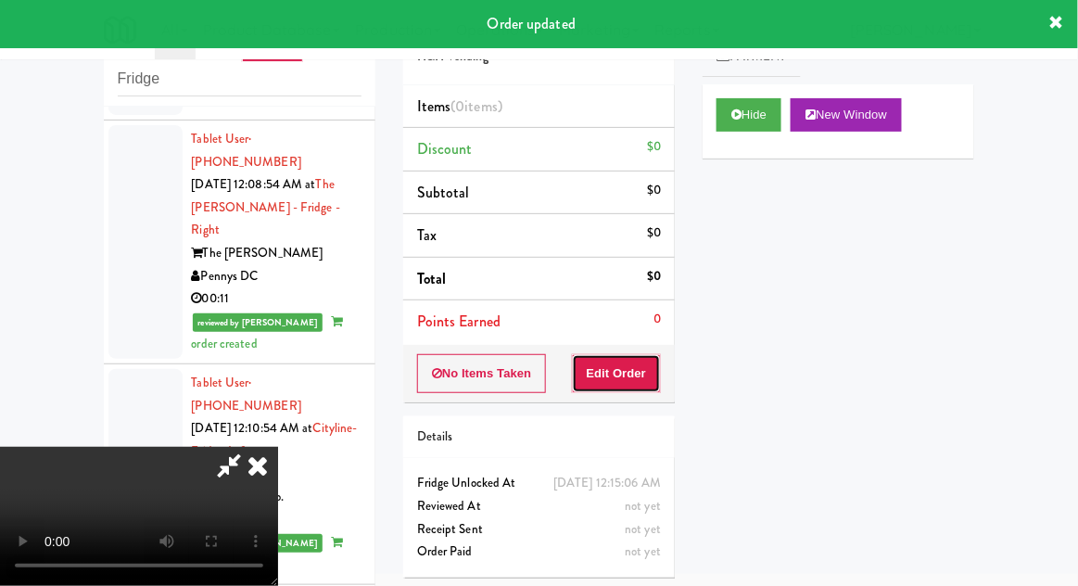
click at [640, 360] on button "Edit Order" at bounding box center [617, 373] width 90 height 39
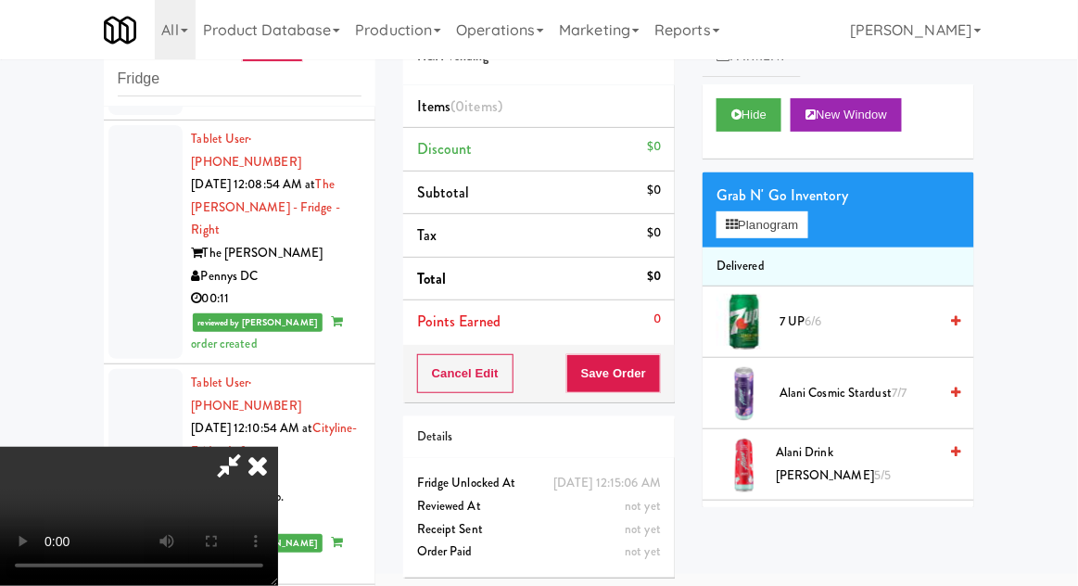
click at [798, 232] on button "Planogram" at bounding box center [761, 225] width 91 height 28
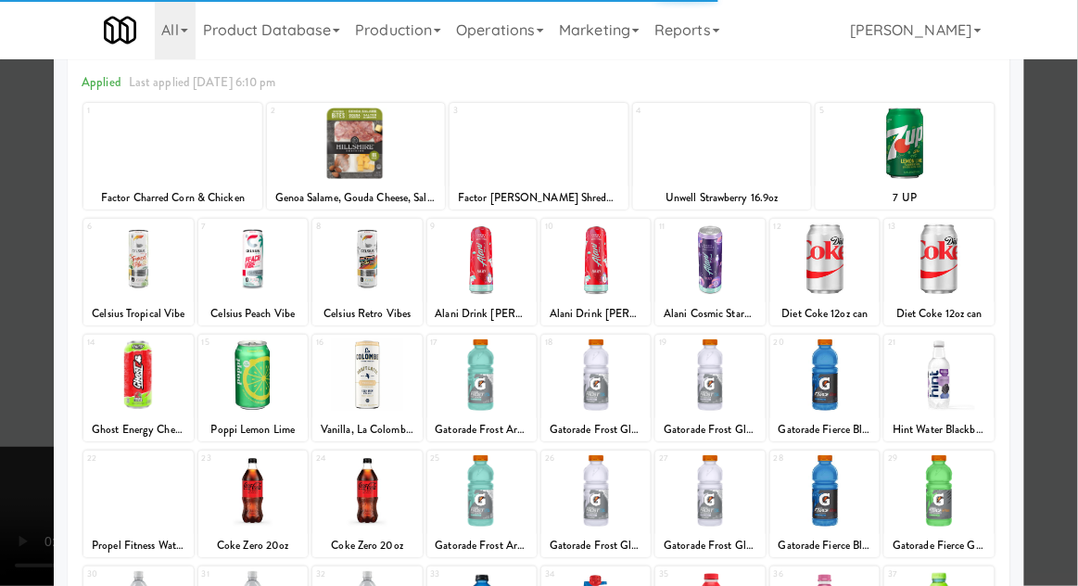
scroll to position [80, 0]
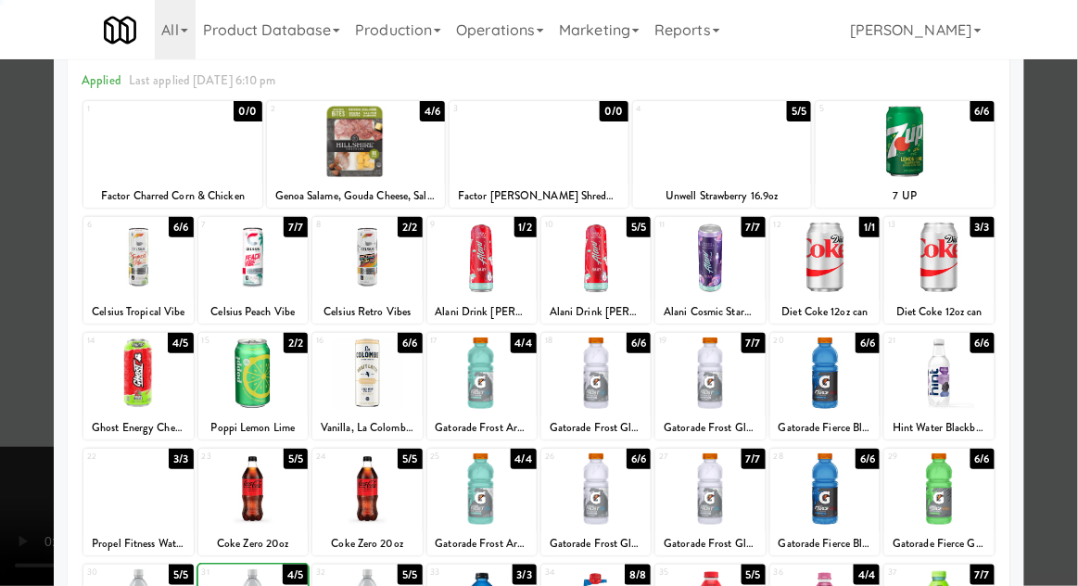
click at [1057, 345] on div at bounding box center [539, 293] width 1078 height 586
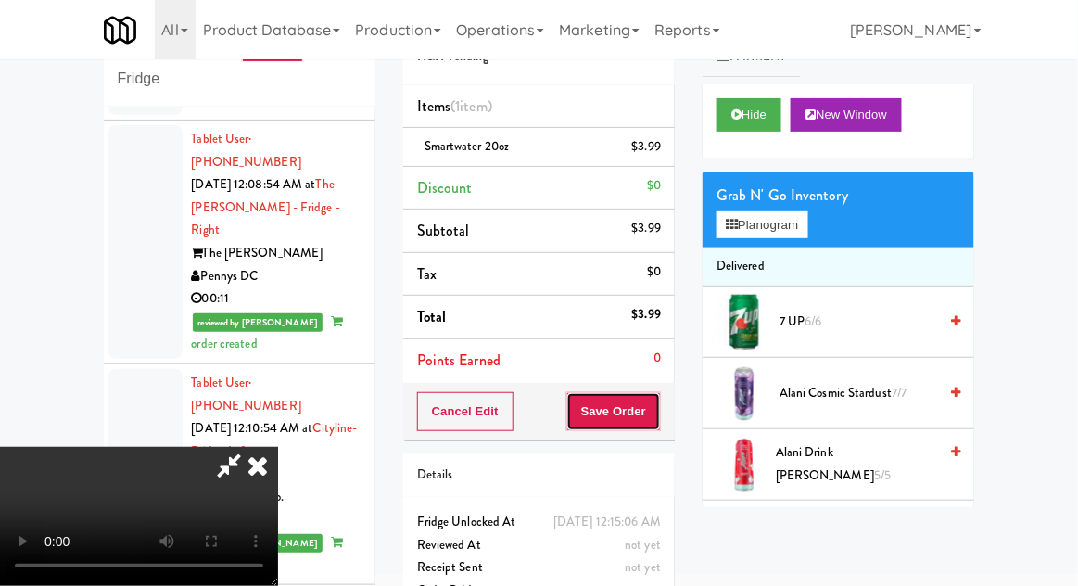
click at [658, 413] on button "Save Order" at bounding box center [613, 411] width 95 height 39
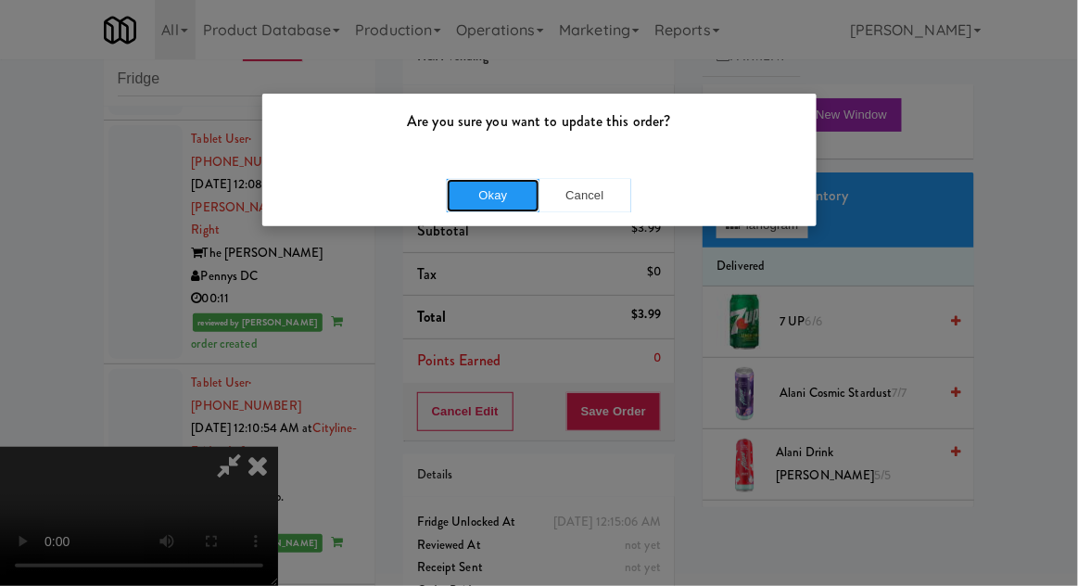
click at [459, 199] on button "Okay" at bounding box center [493, 195] width 93 height 33
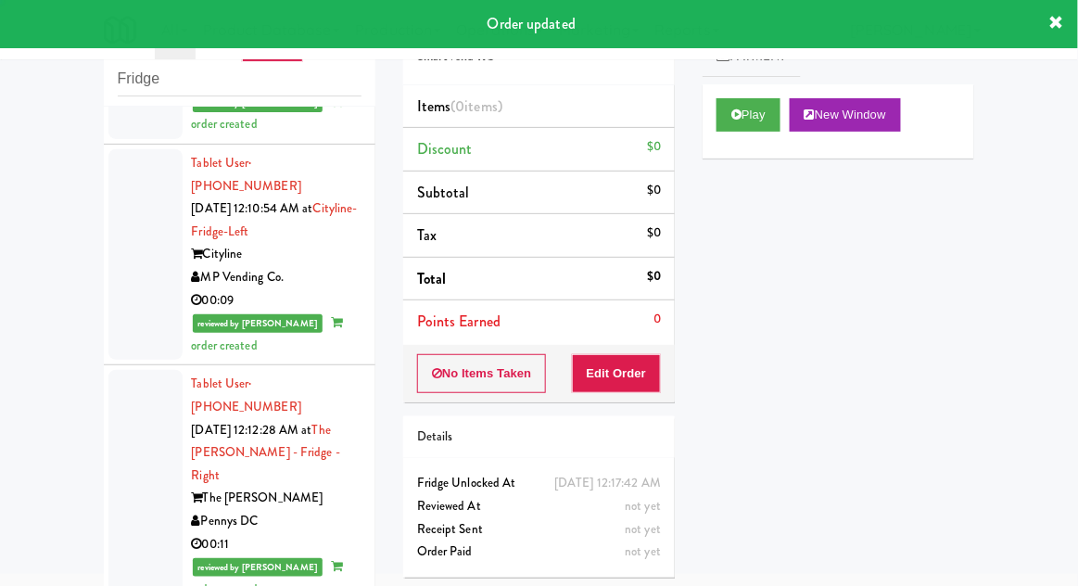
scroll to position [4944, 0]
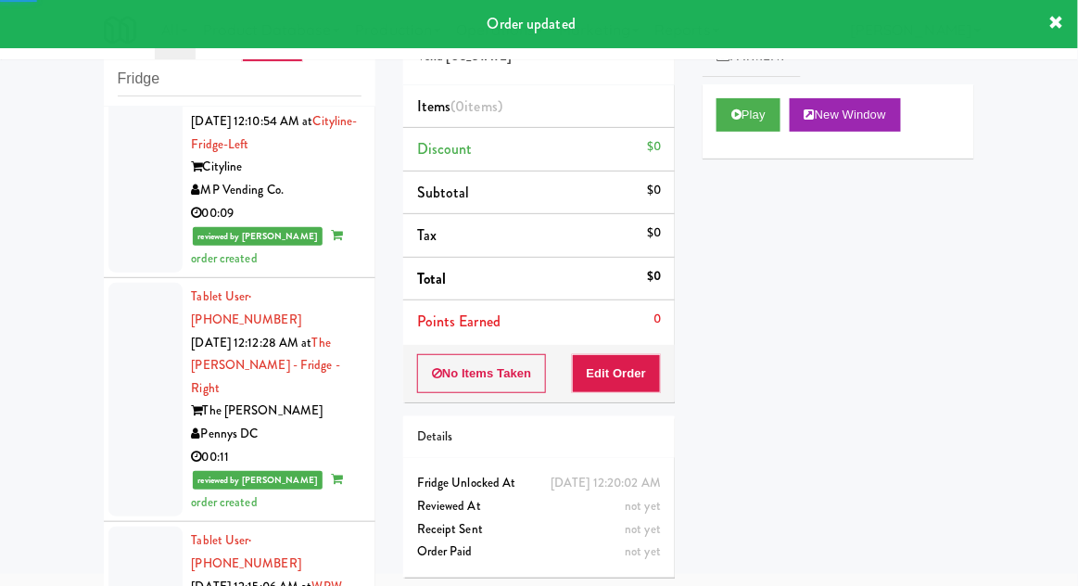
scroll to position [5025, 0]
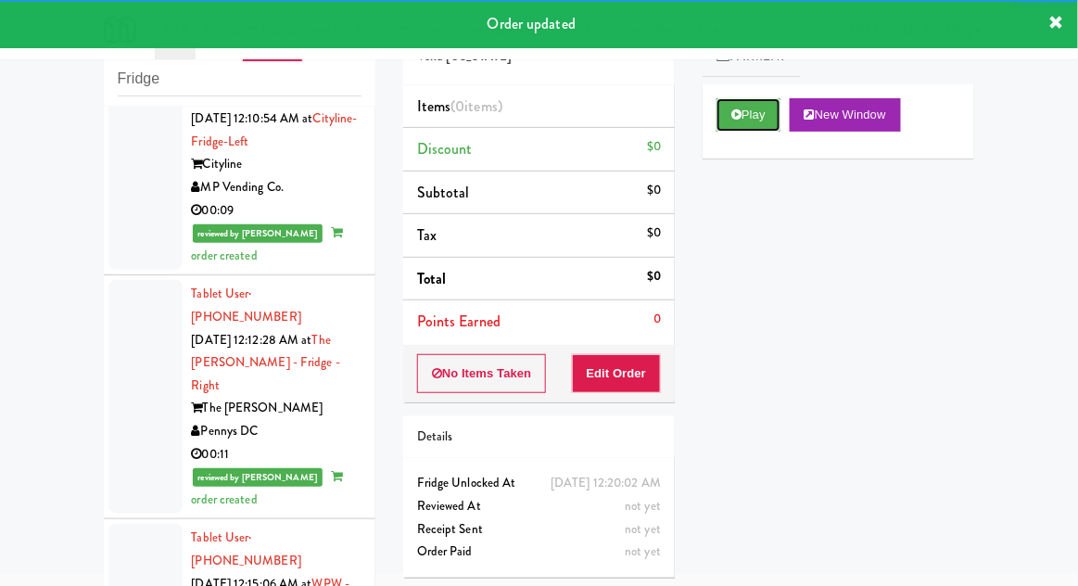
click at [756, 116] on button "Play" at bounding box center [748, 114] width 64 height 33
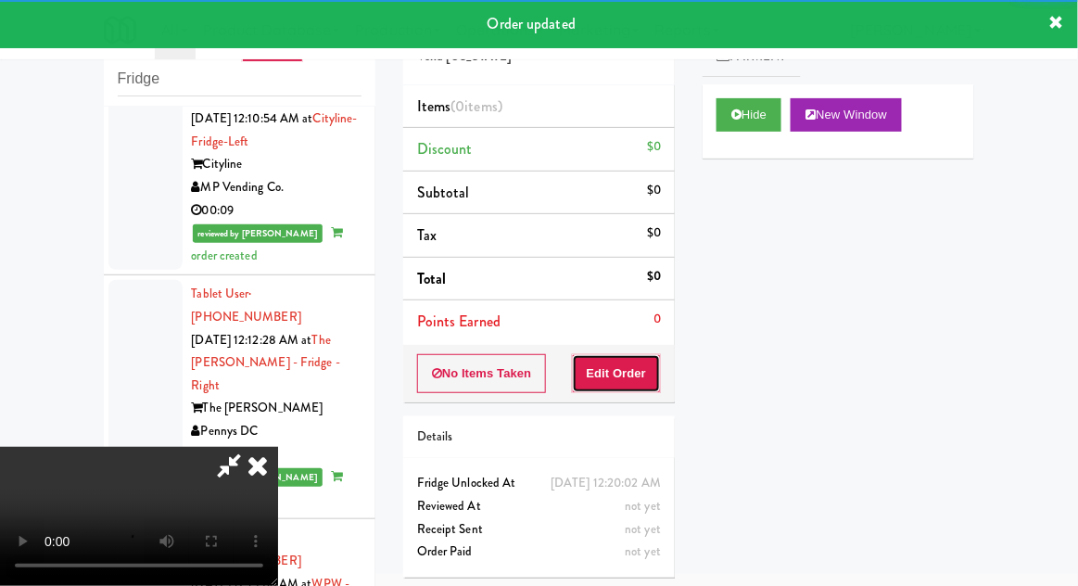
click at [642, 356] on button "Edit Order" at bounding box center [617, 373] width 90 height 39
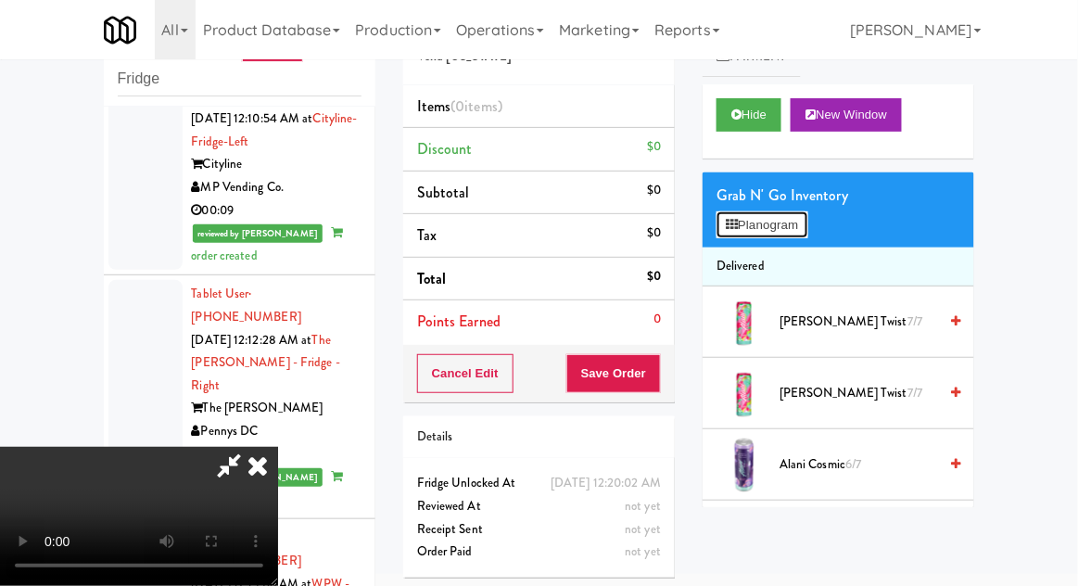
click at [793, 232] on button "Planogram" at bounding box center [761, 225] width 91 height 28
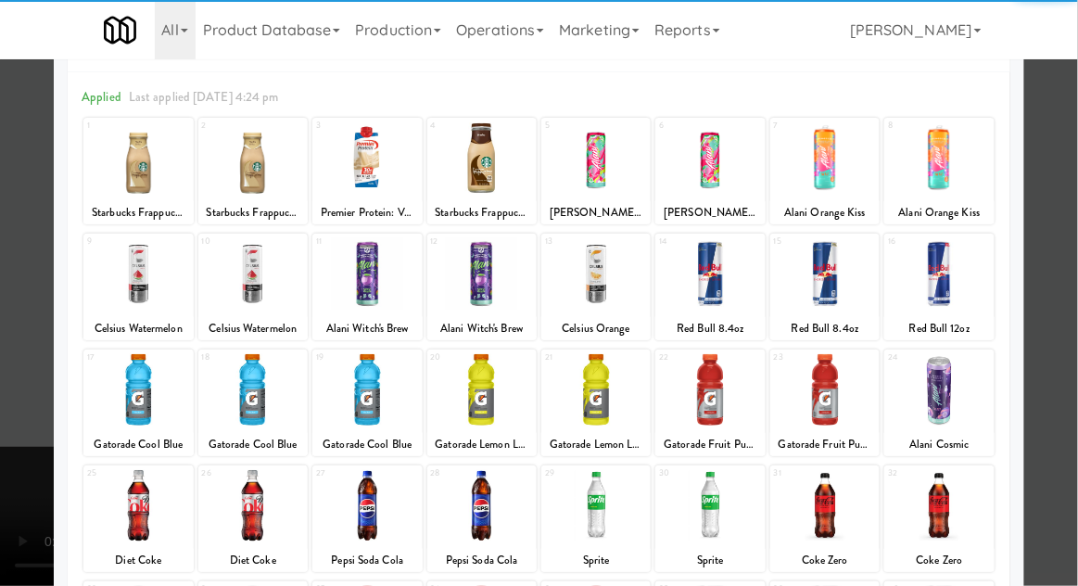
scroll to position [65, 0]
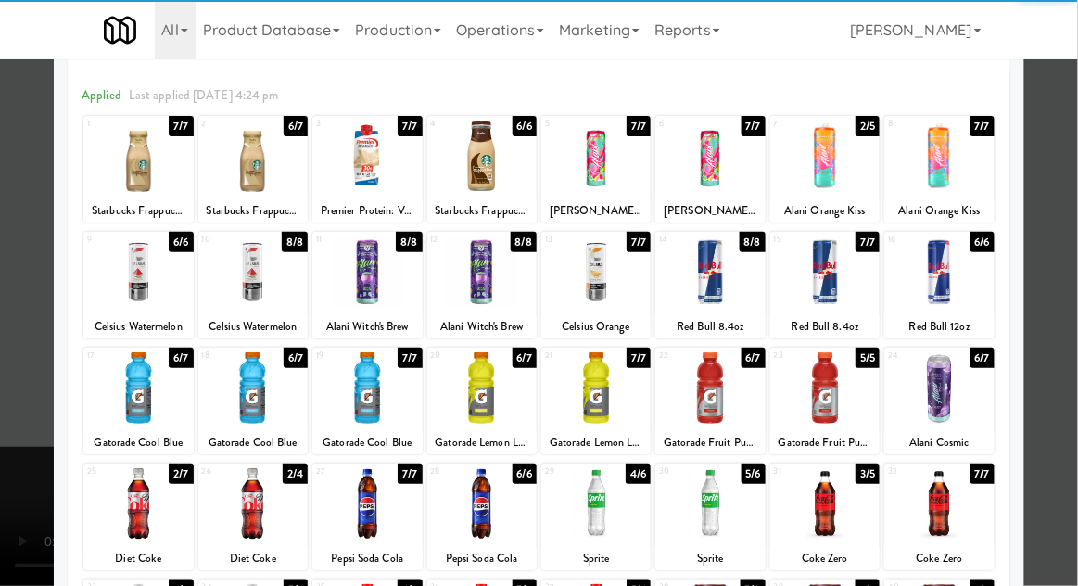
click at [619, 511] on div at bounding box center [595, 503] width 109 height 71
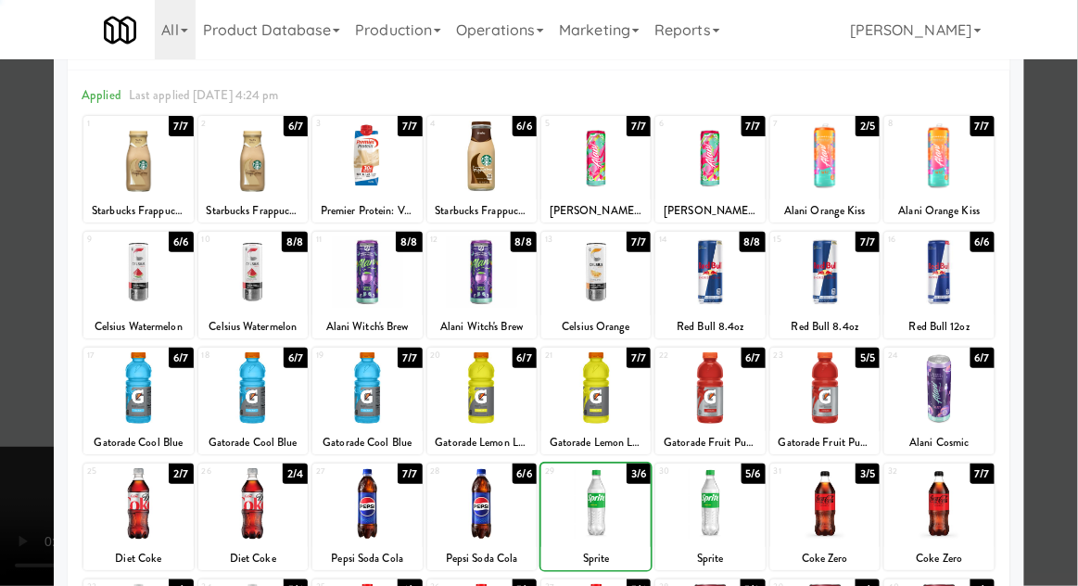
click at [18, 423] on div at bounding box center [539, 293] width 1078 height 586
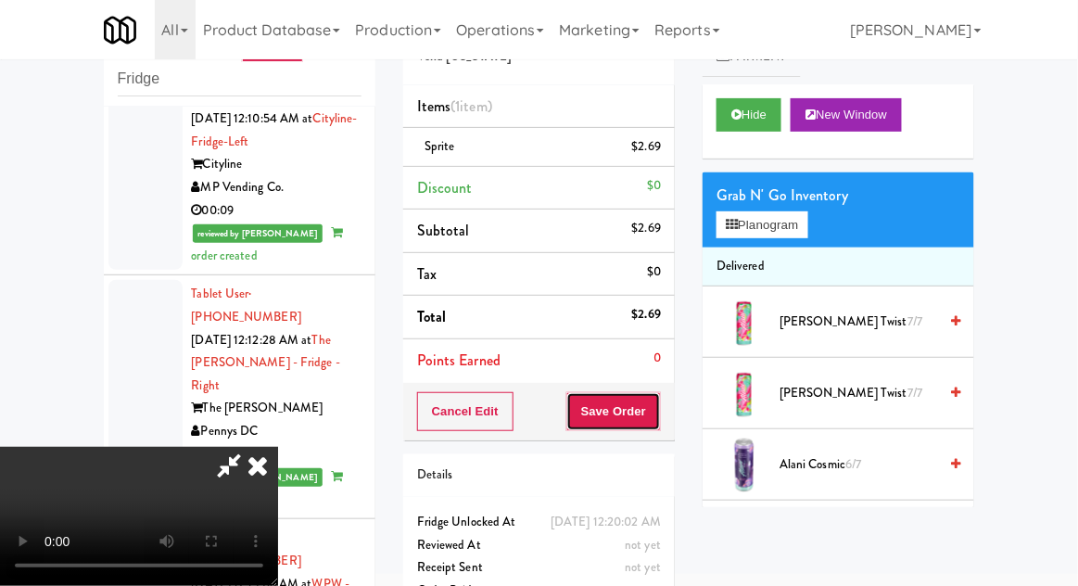
click at [657, 420] on button "Save Order" at bounding box center [613, 411] width 95 height 39
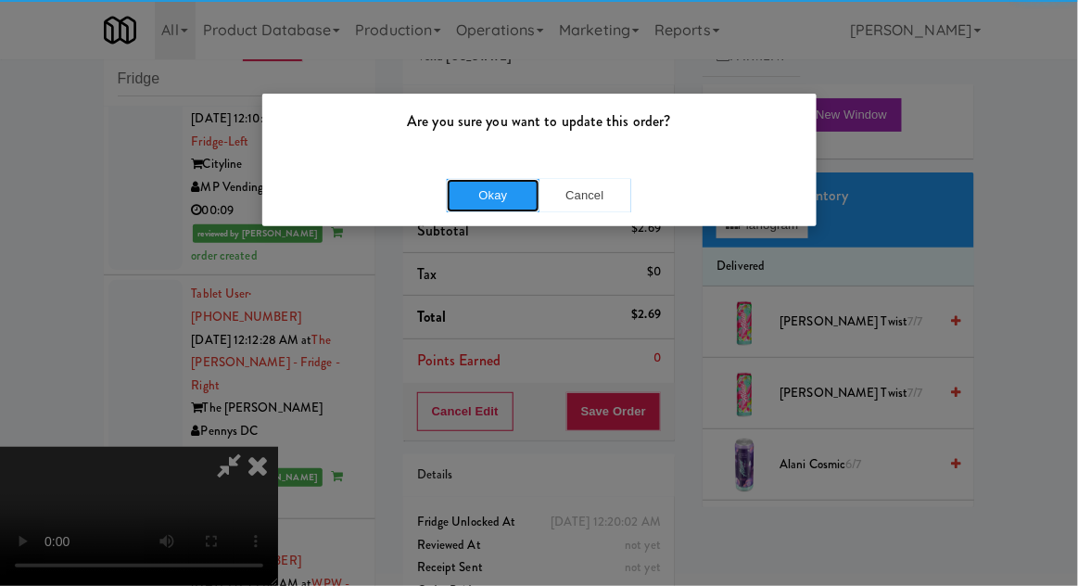
click at [473, 182] on button "Okay" at bounding box center [493, 195] width 93 height 33
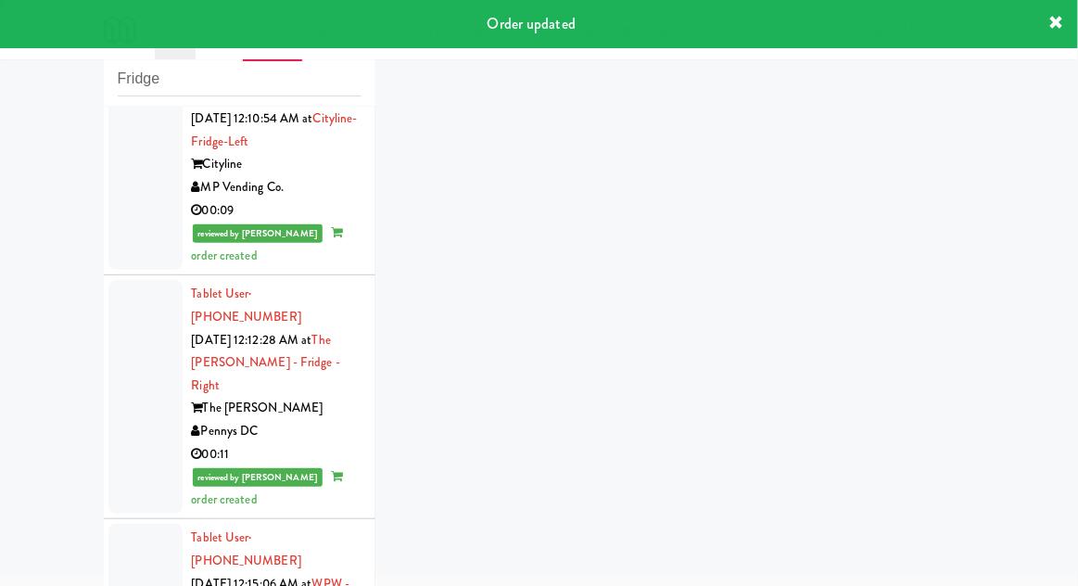
scroll to position [5071, 0]
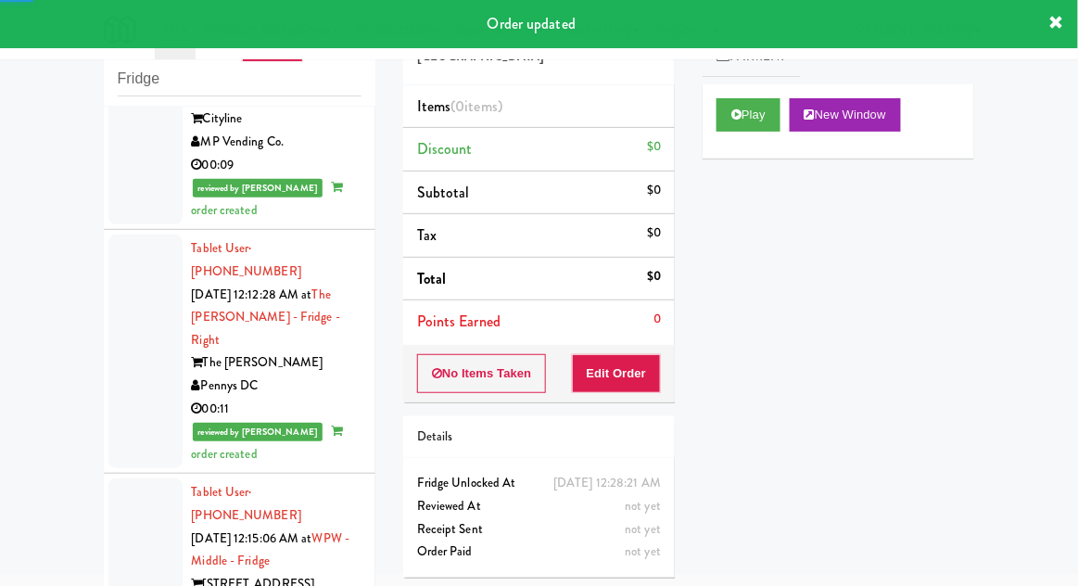
click at [761, 121] on button "Play" at bounding box center [748, 114] width 64 height 33
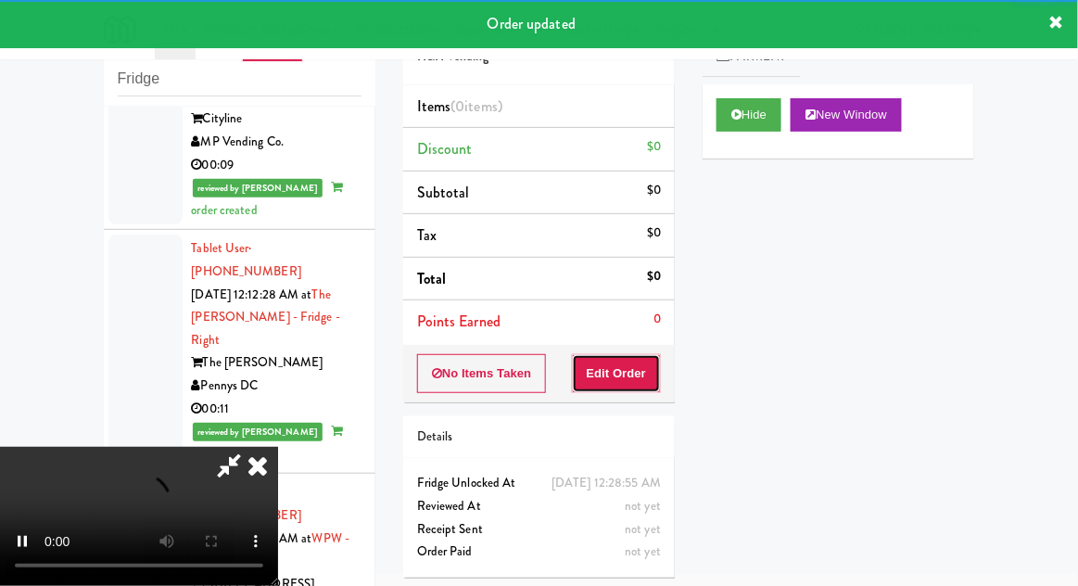
click at [643, 378] on button "Edit Order" at bounding box center [617, 373] width 90 height 39
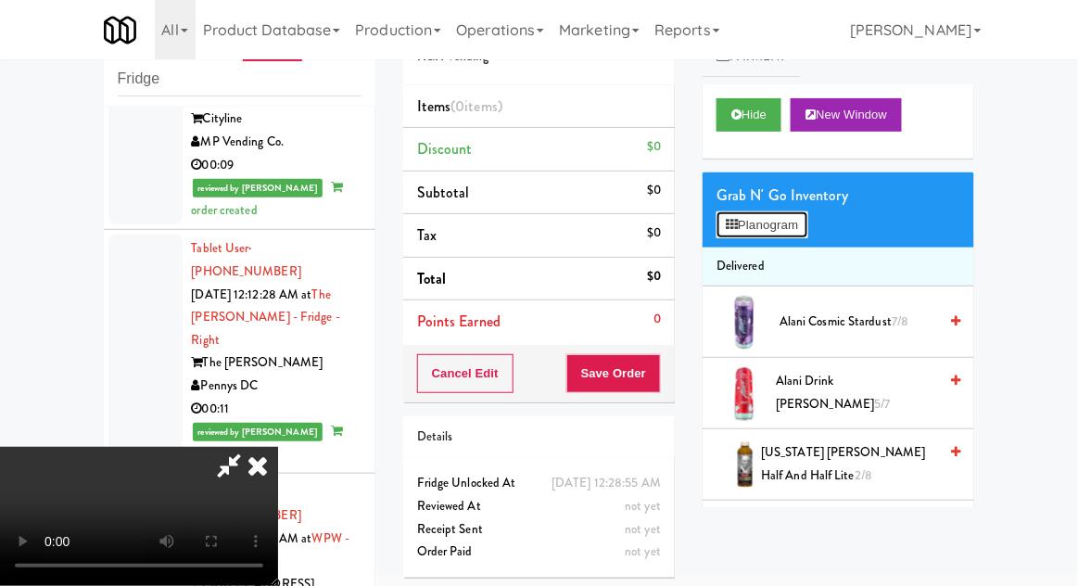
click at [781, 237] on button "Planogram" at bounding box center [761, 225] width 91 height 28
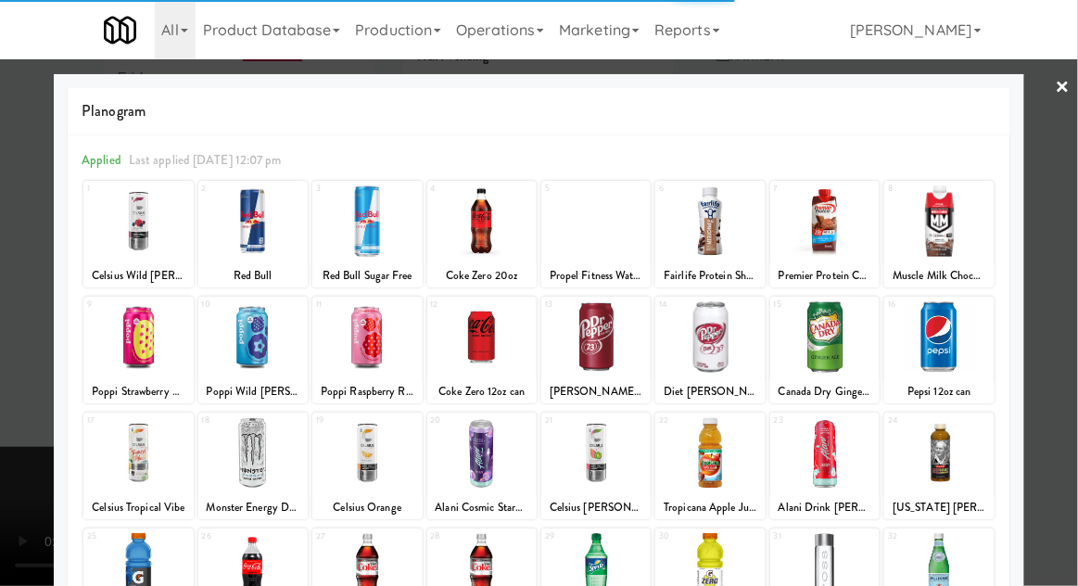
click at [139, 352] on div at bounding box center [137, 336] width 109 height 71
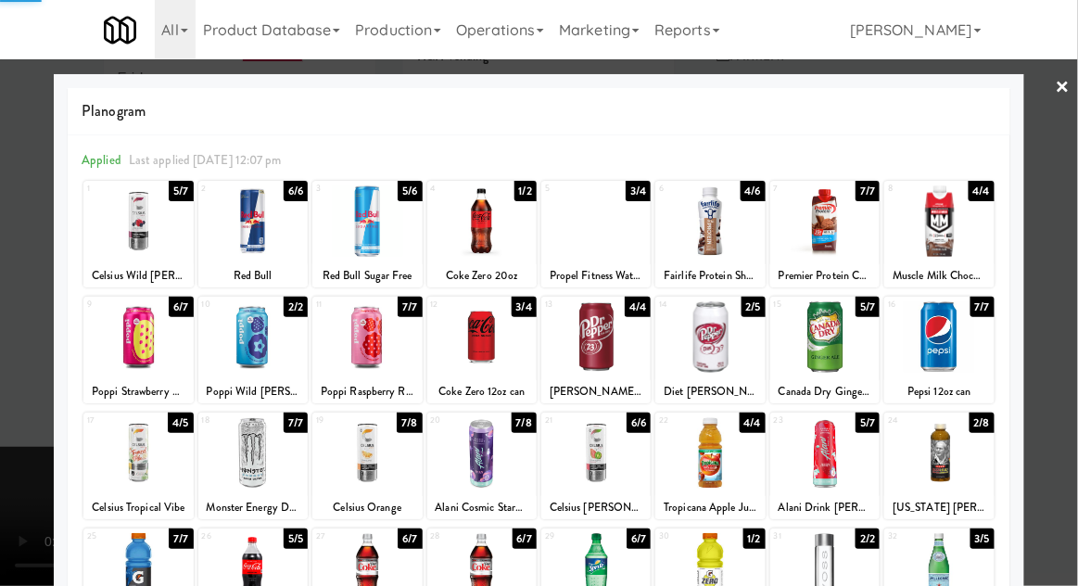
click at [1046, 358] on div at bounding box center [539, 293] width 1078 height 586
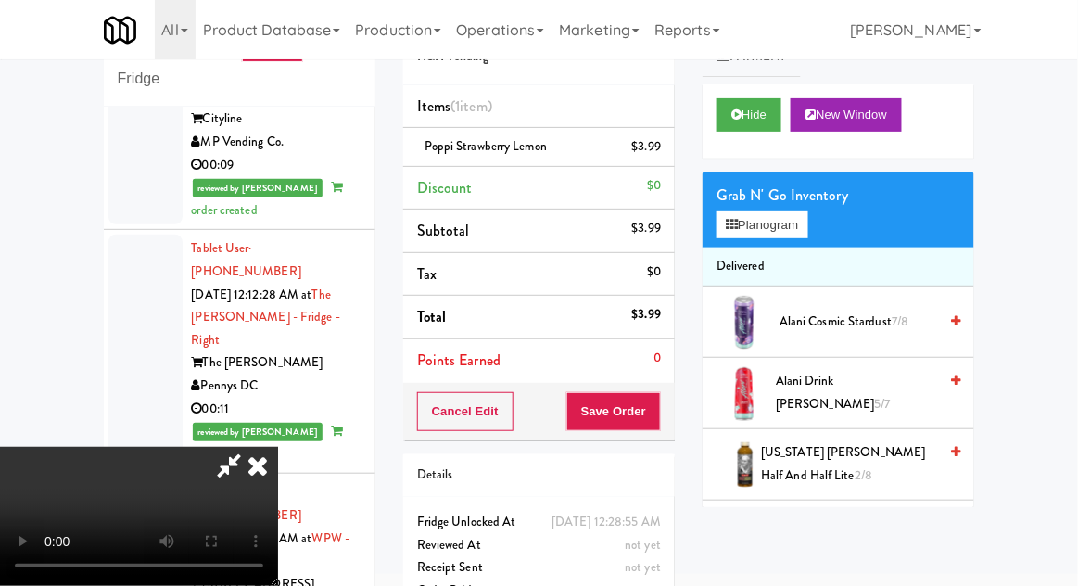
scroll to position [68, 0]
click at [661, 412] on button "Save Order" at bounding box center [613, 411] width 95 height 39
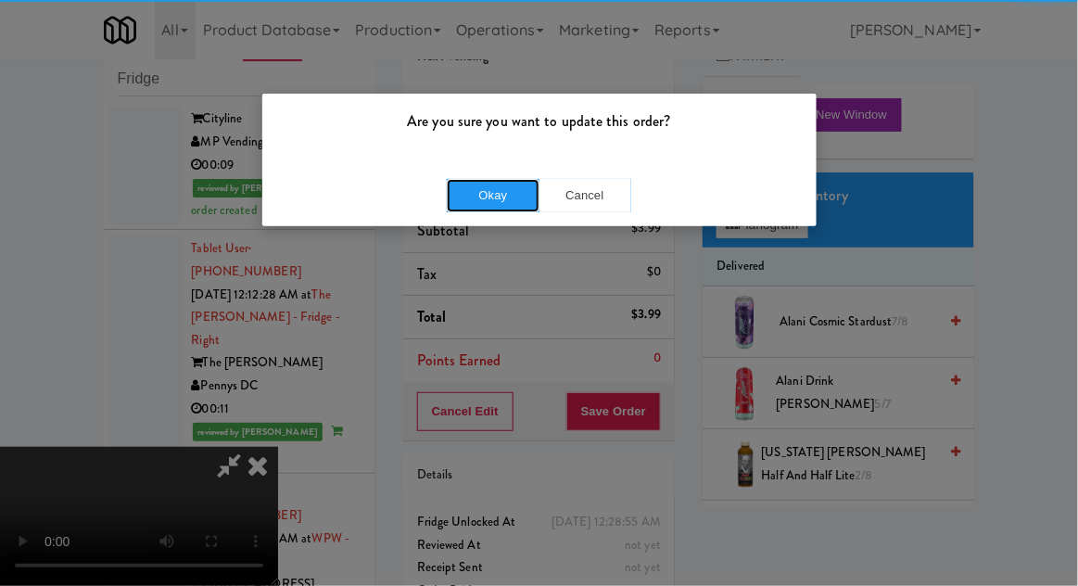
click at [460, 202] on button "Okay" at bounding box center [493, 195] width 93 height 33
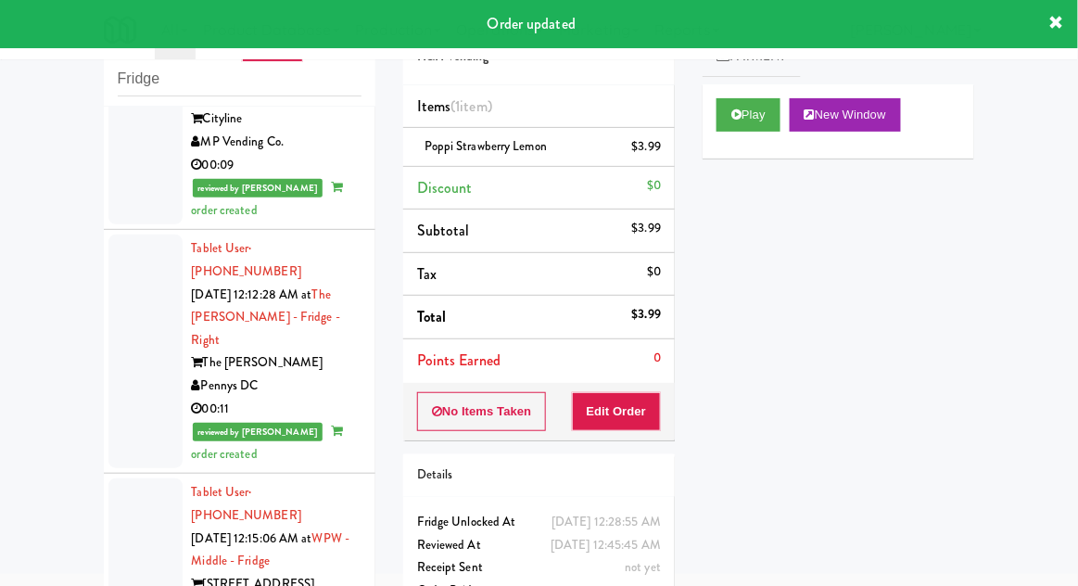
scroll to position [5116, 0]
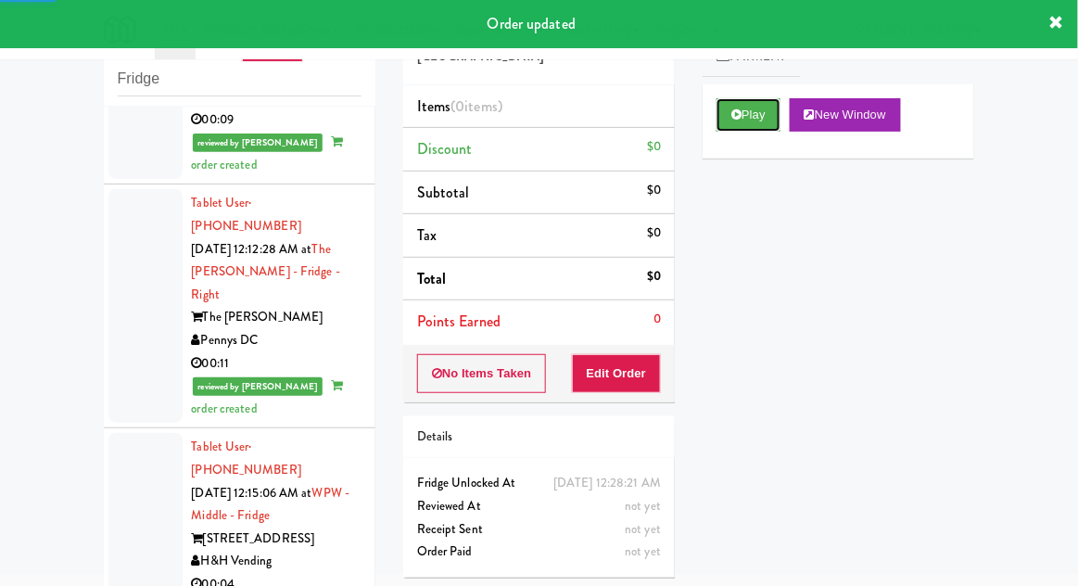
click at [766, 118] on button "Play" at bounding box center [748, 114] width 64 height 33
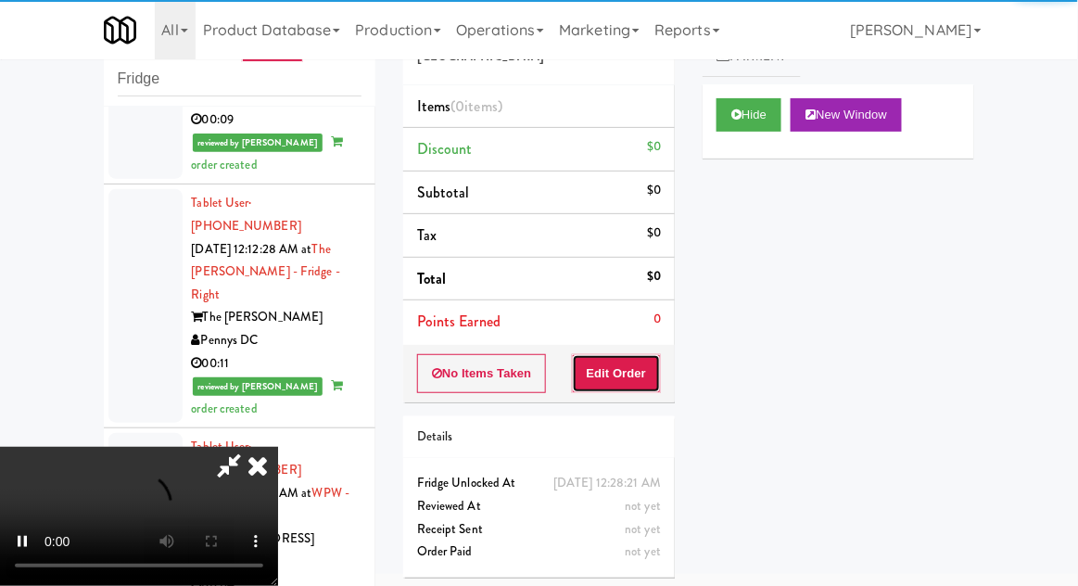
click at [642, 375] on button "Edit Order" at bounding box center [617, 373] width 90 height 39
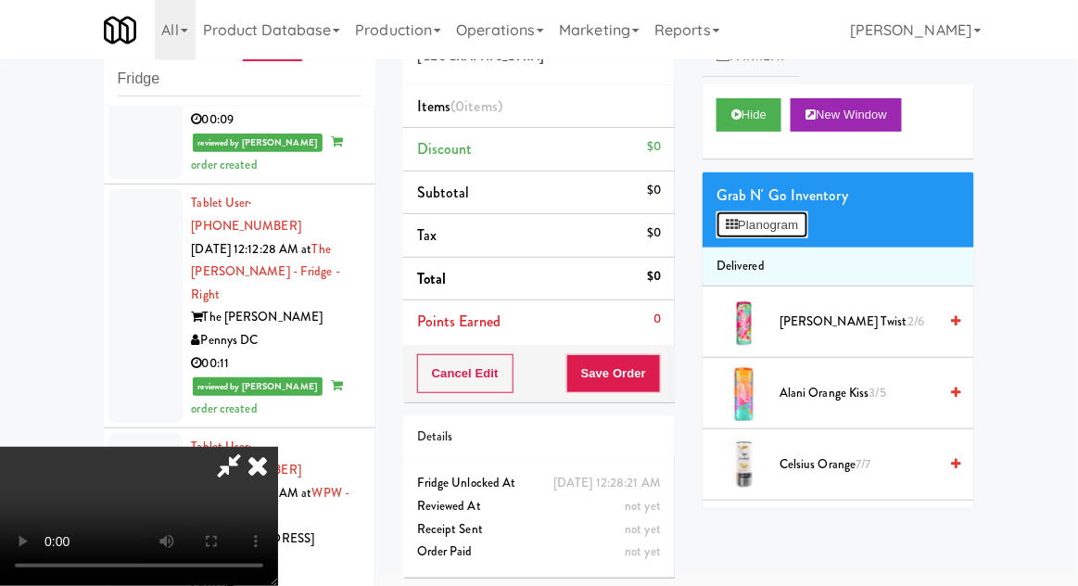
click at [805, 228] on button "Planogram" at bounding box center [761, 225] width 91 height 28
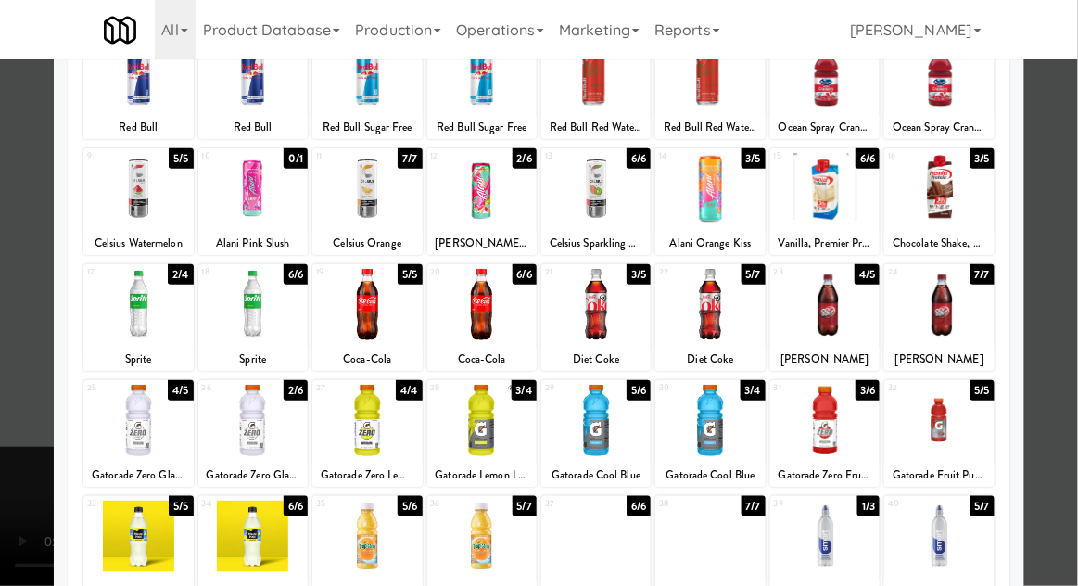
scroll to position [156, 0]
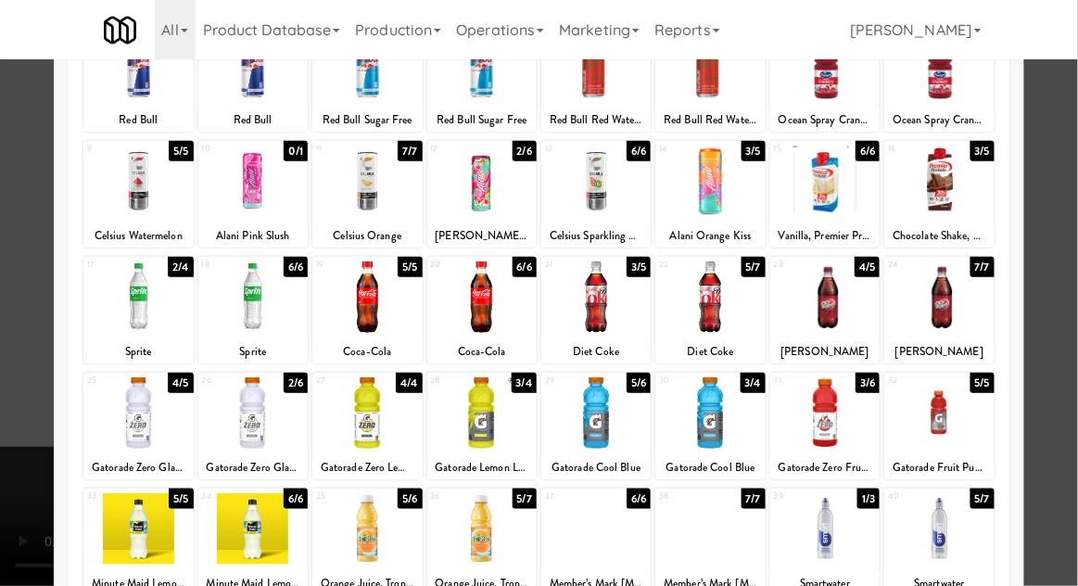
click at [617, 558] on div at bounding box center [595, 528] width 109 height 71
click at [12, 401] on div at bounding box center [539, 293] width 1078 height 586
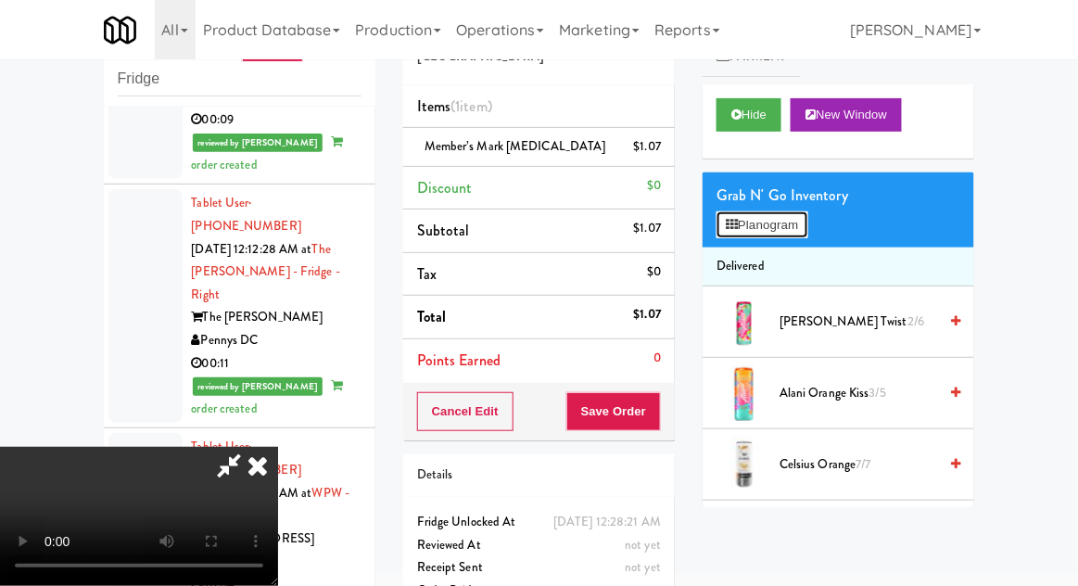
click at [791, 229] on button "Planogram" at bounding box center [761, 225] width 91 height 28
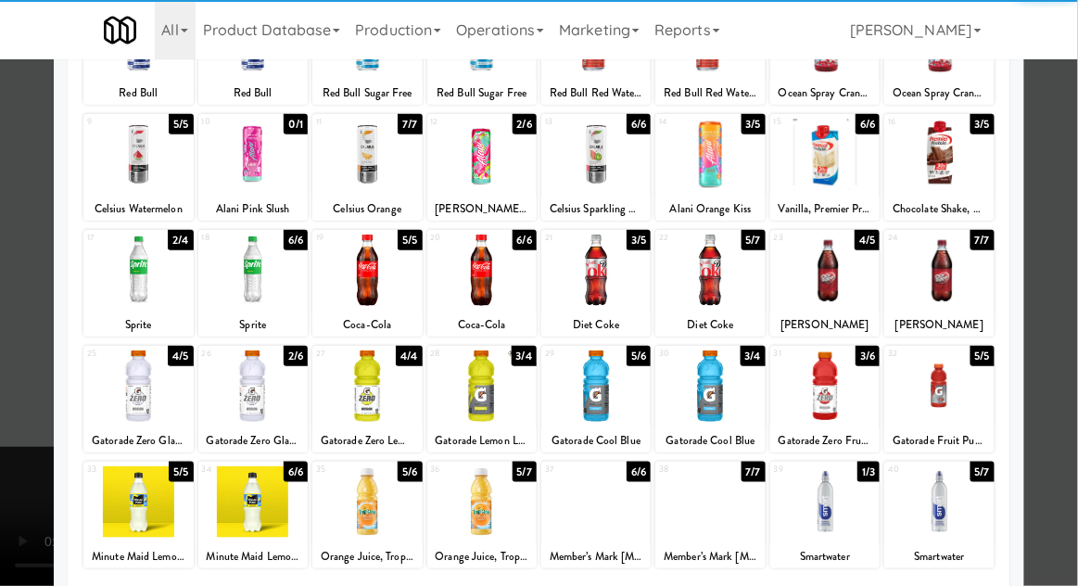
scroll to position [179, 0]
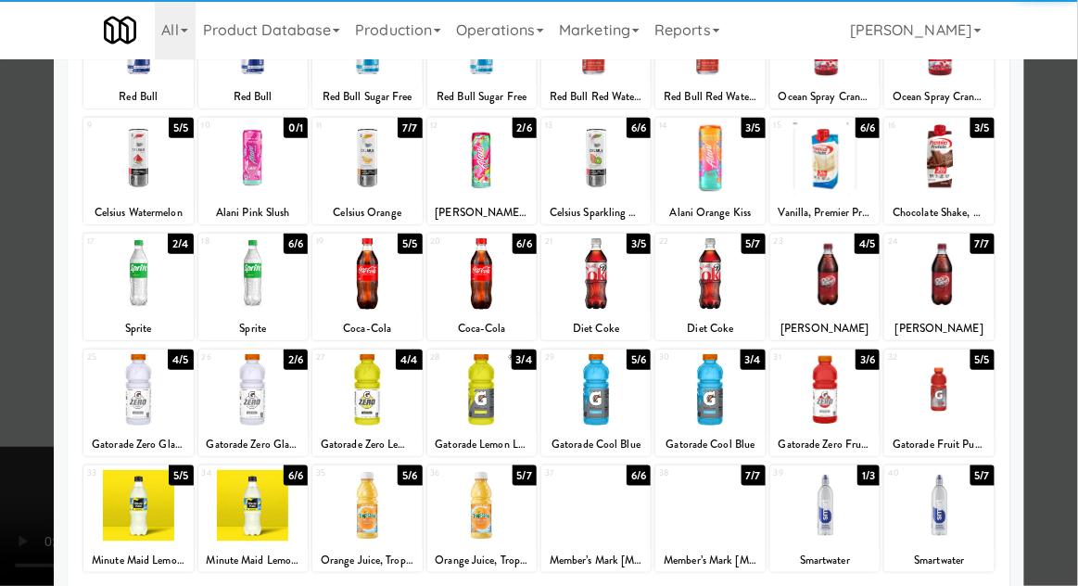
click at [632, 505] on div at bounding box center [595, 505] width 109 height 71
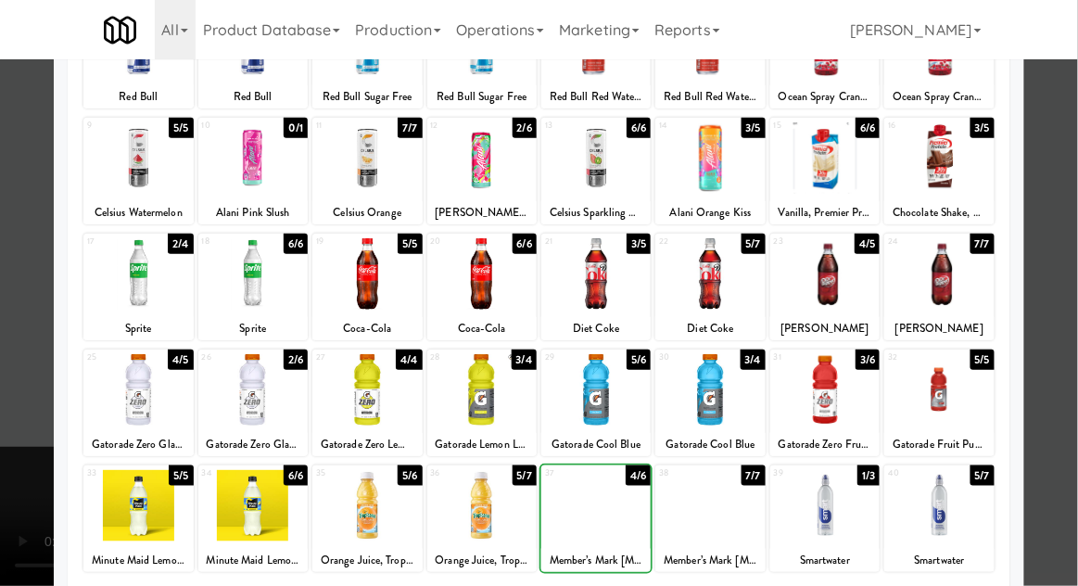
click at [19, 424] on div at bounding box center [539, 293] width 1078 height 586
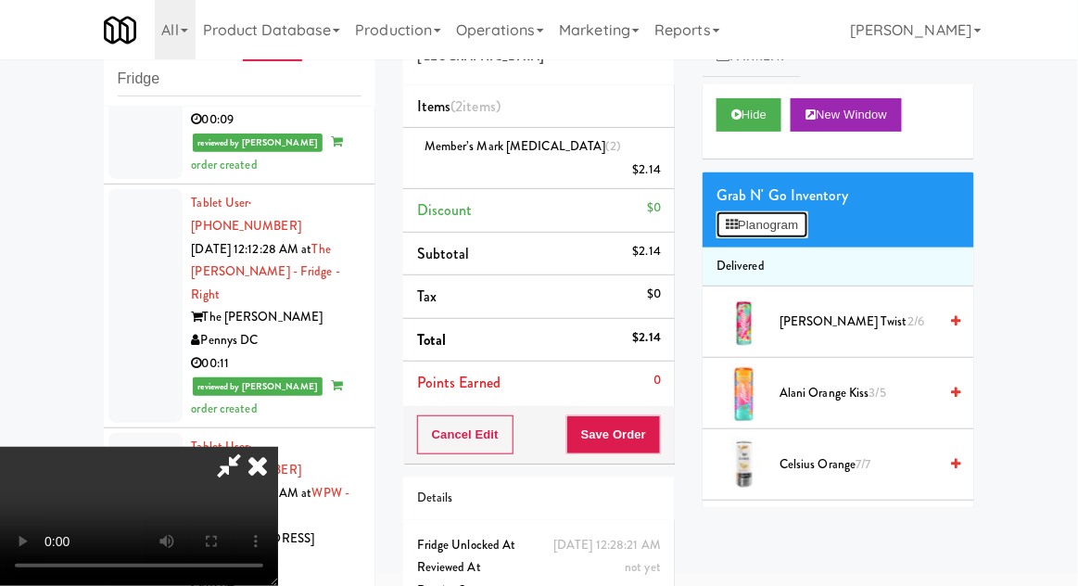
click at [800, 225] on button "Planogram" at bounding box center [761, 225] width 91 height 28
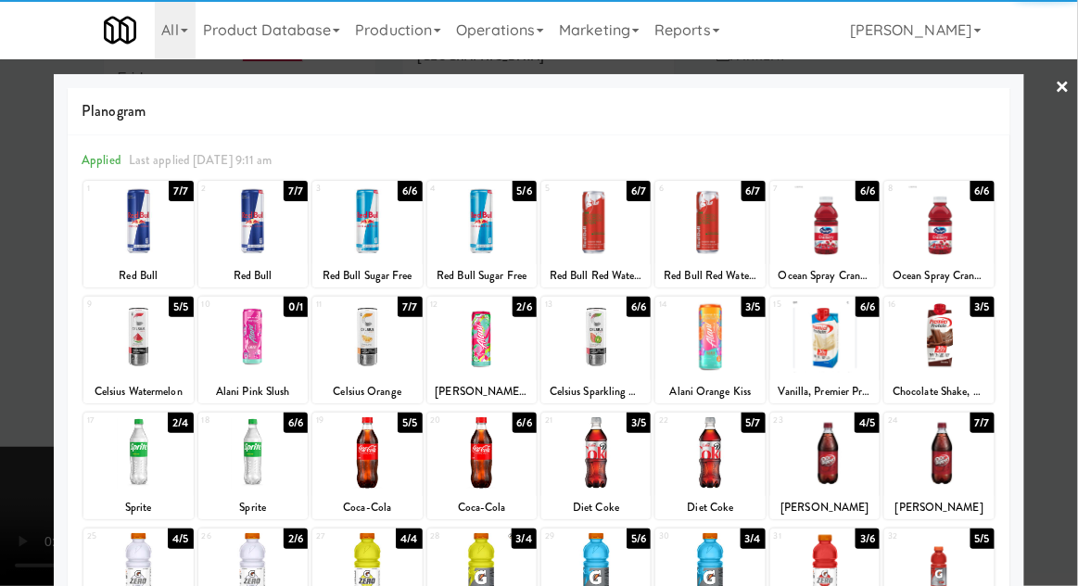
click at [480, 458] on div at bounding box center [481, 452] width 109 height 71
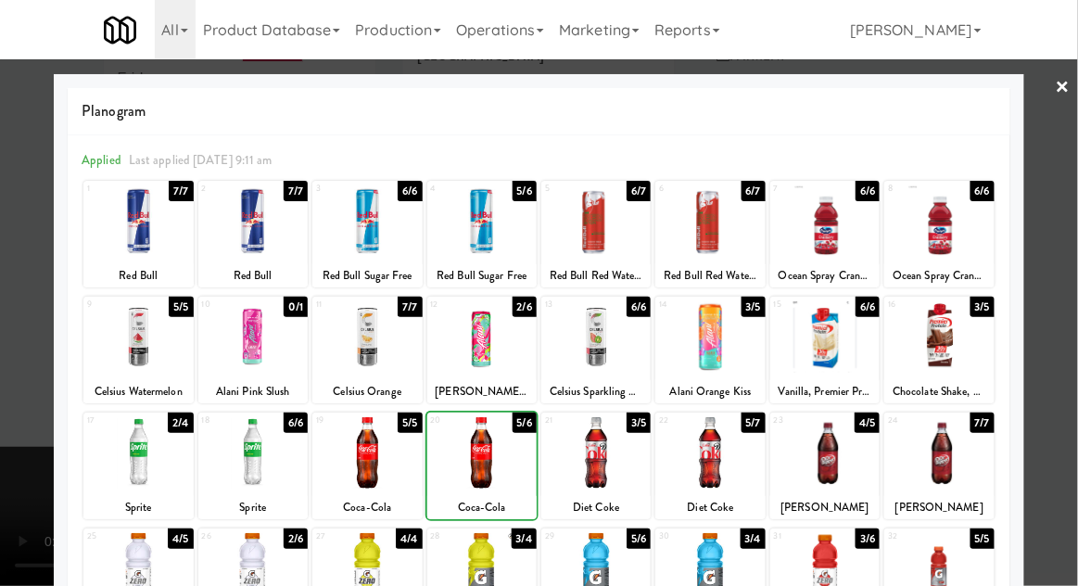
click at [1069, 315] on div at bounding box center [539, 293] width 1078 height 586
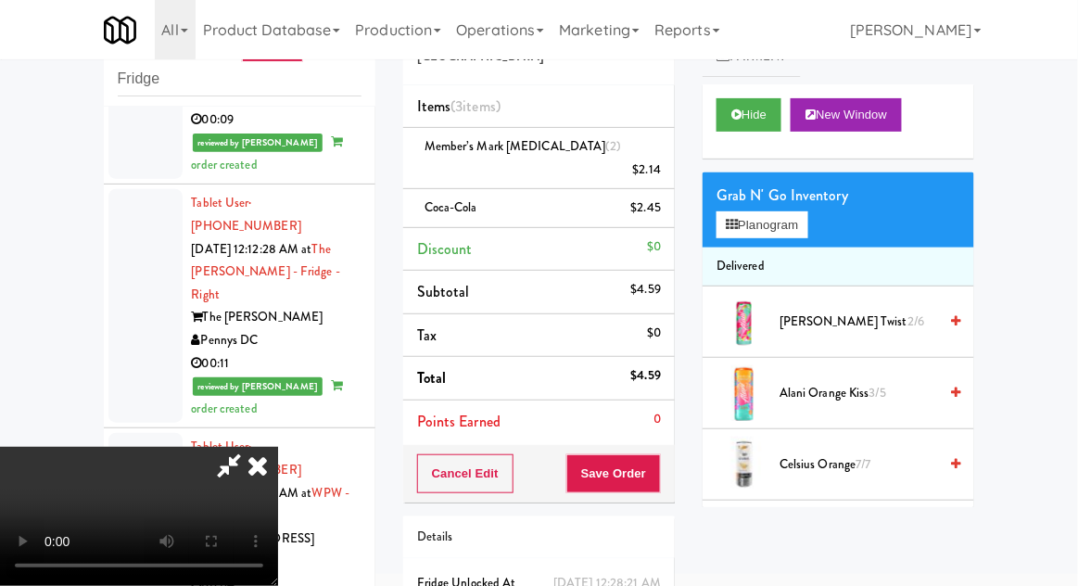
scroll to position [68, 0]
click at [799, 234] on button "Planogram" at bounding box center [761, 225] width 91 height 28
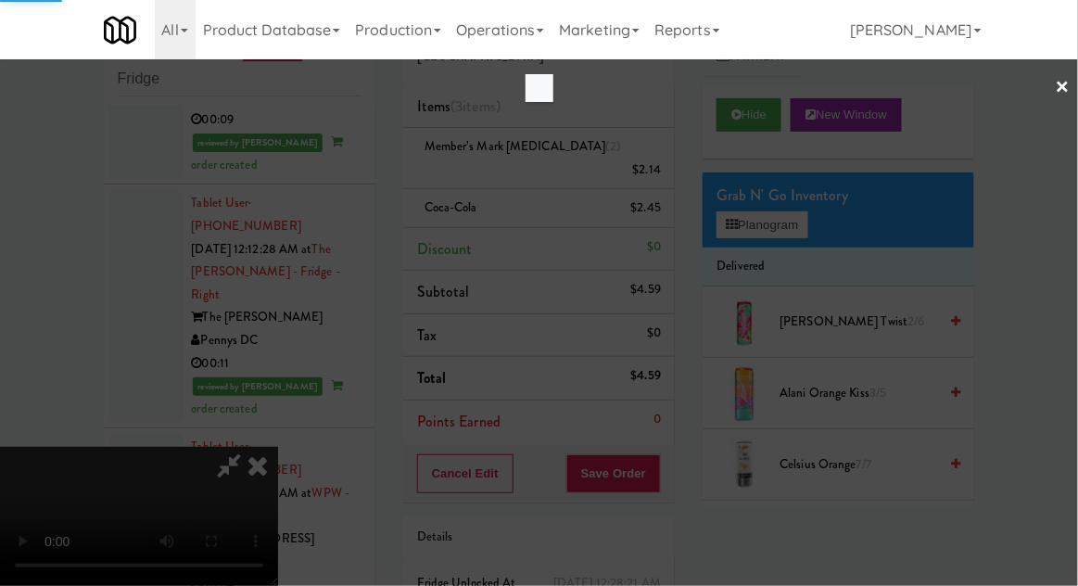
click at [795, 213] on div at bounding box center [539, 293] width 1078 height 586
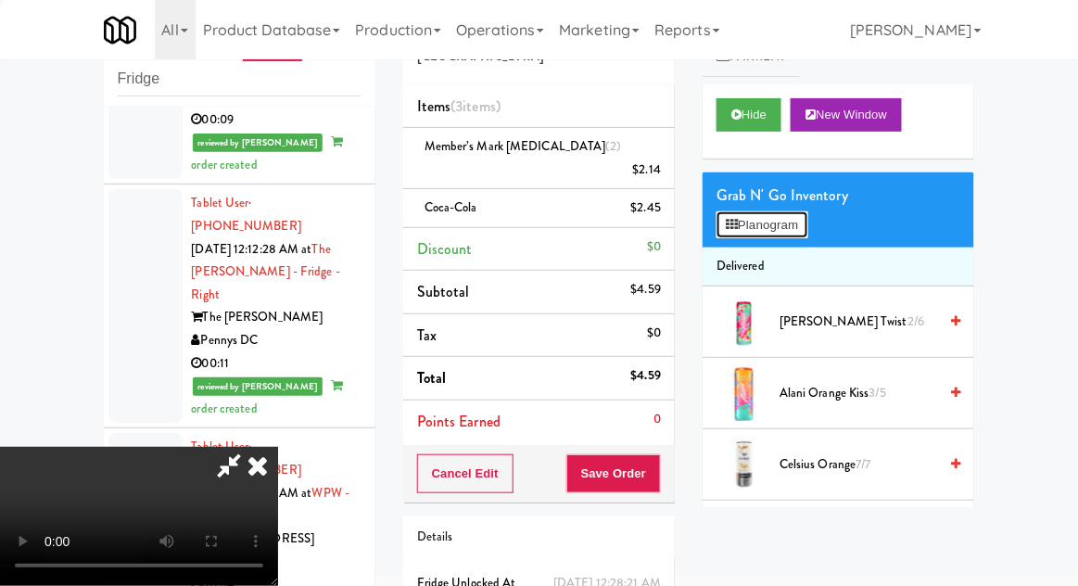
click at [802, 228] on button "Planogram" at bounding box center [761, 225] width 91 height 28
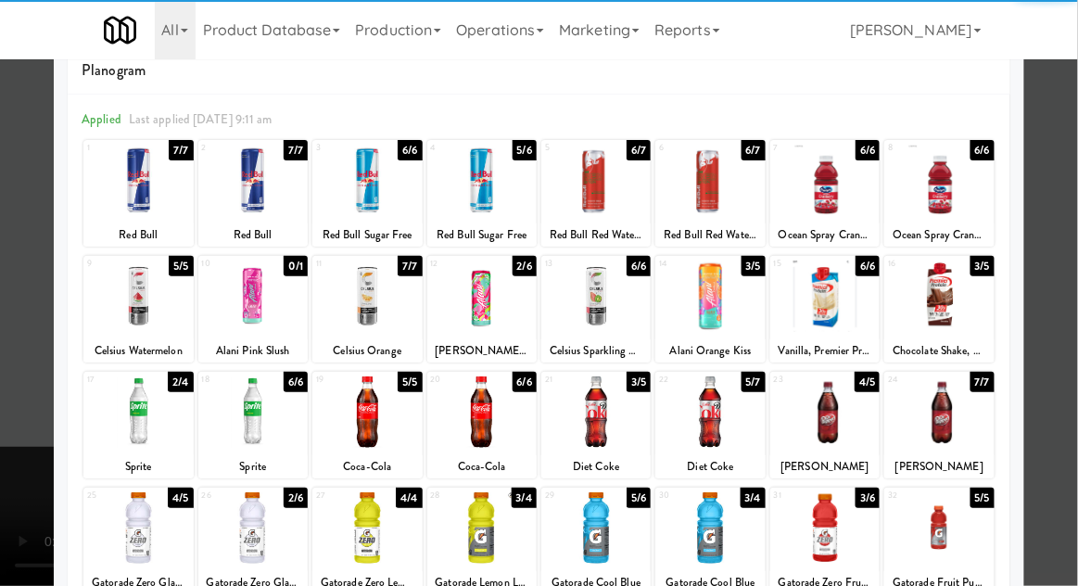
scroll to position [106, 0]
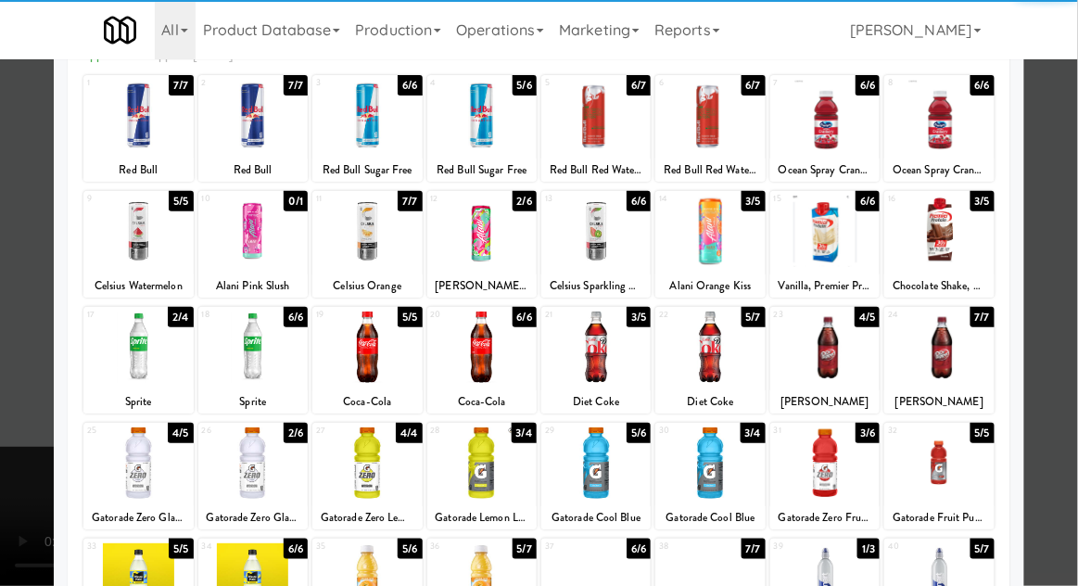
click at [475, 485] on div at bounding box center [481, 462] width 109 height 71
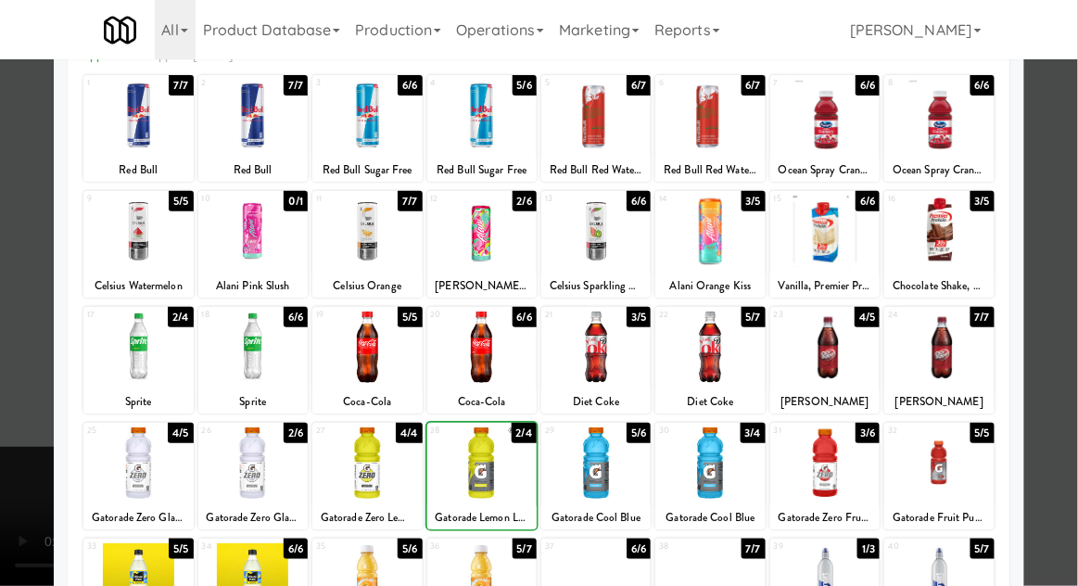
click at [1055, 336] on div at bounding box center [539, 293] width 1078 height 586
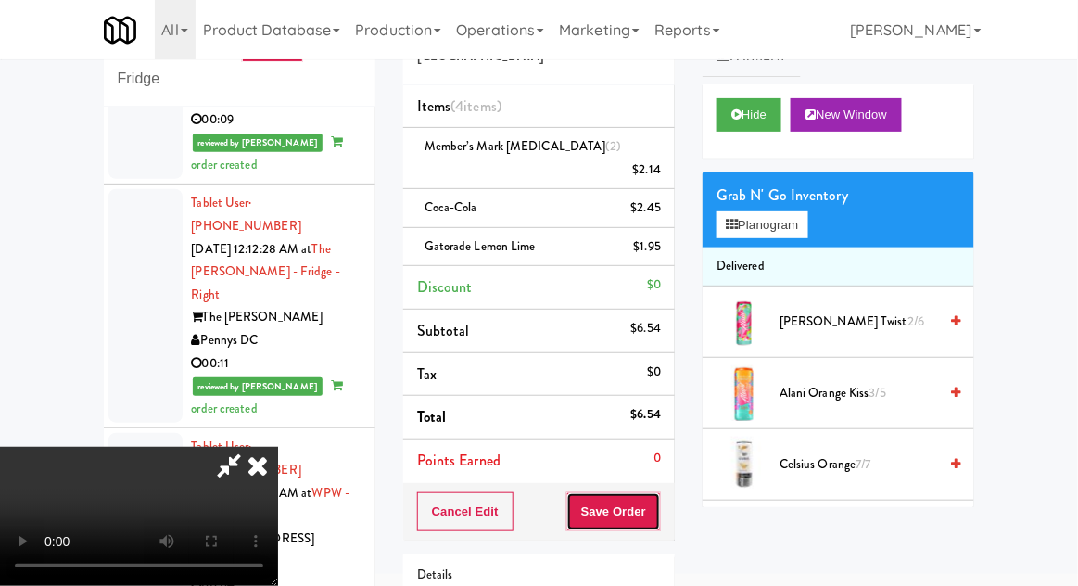
click at [658, 492] on button "Save Order" at bounding box center [613, 511] width 95 height 39
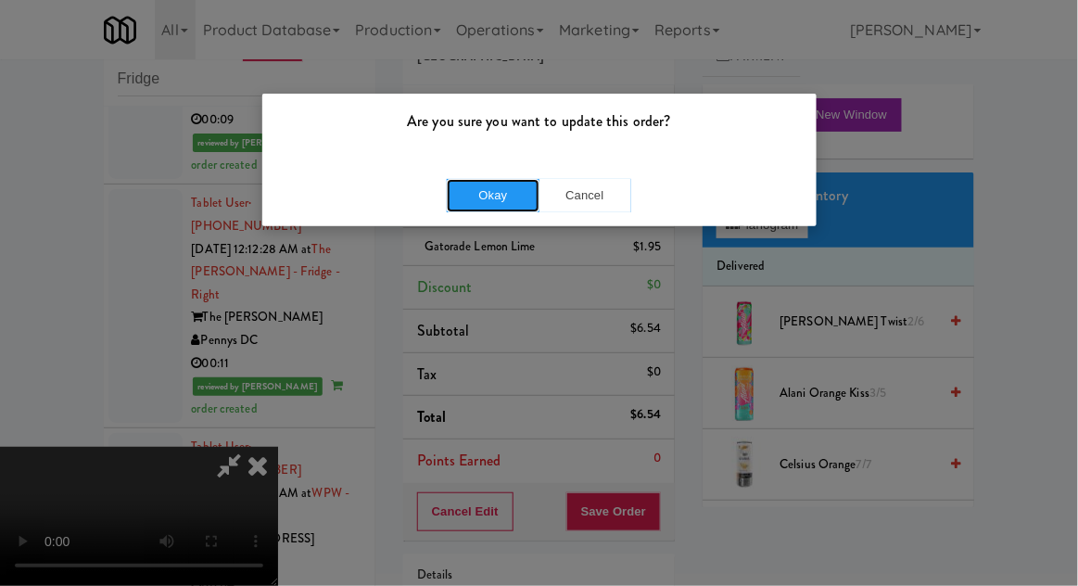
click at [469, 198] on button "Okay" at bounding box center [493, 195] width 93 height 33
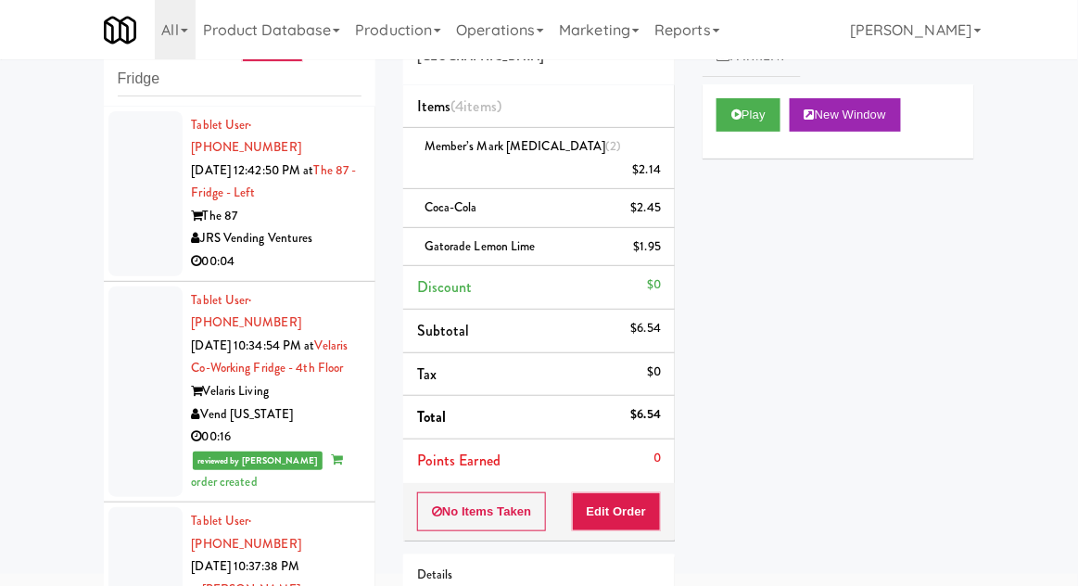
click at [141, 404] on div at bounding box center [145, 391] width 74 height 210
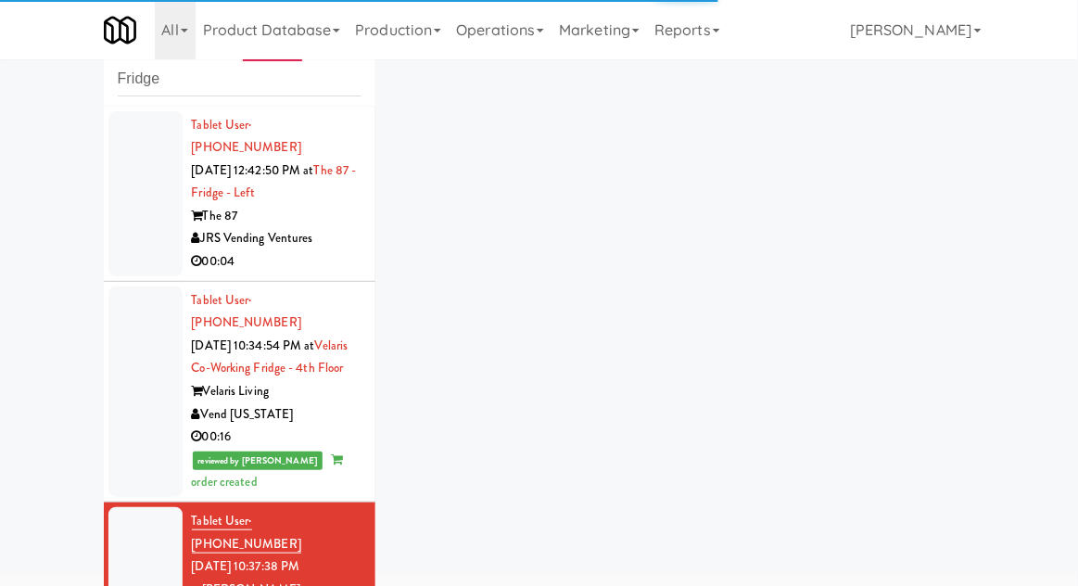
click at [144, 415] on div at bounding box center [145, 391] width 74 height 210
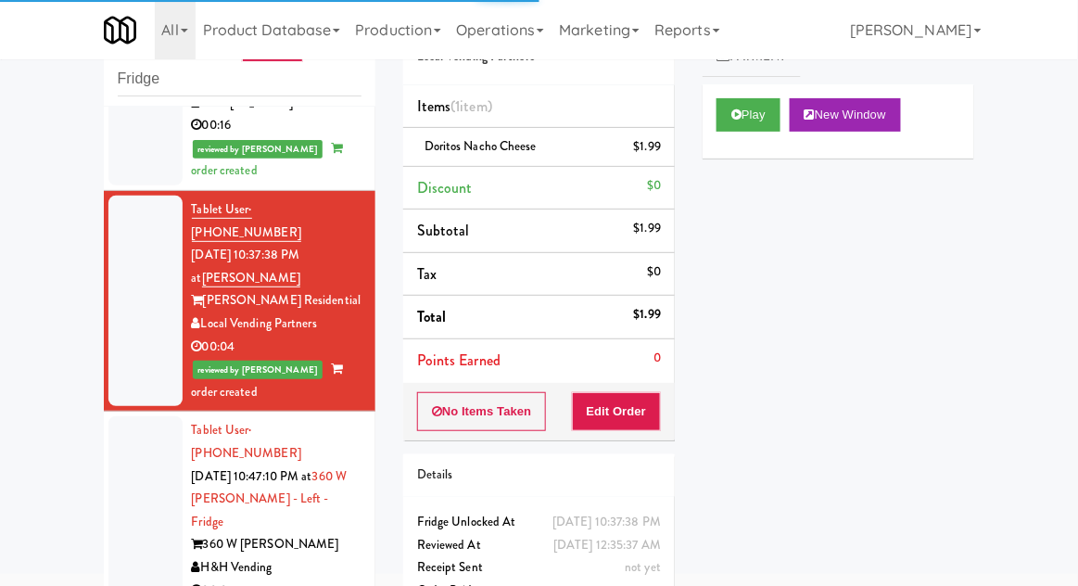
click at [142, 453] on div at bounding box center [145, 533] width 74 height 234
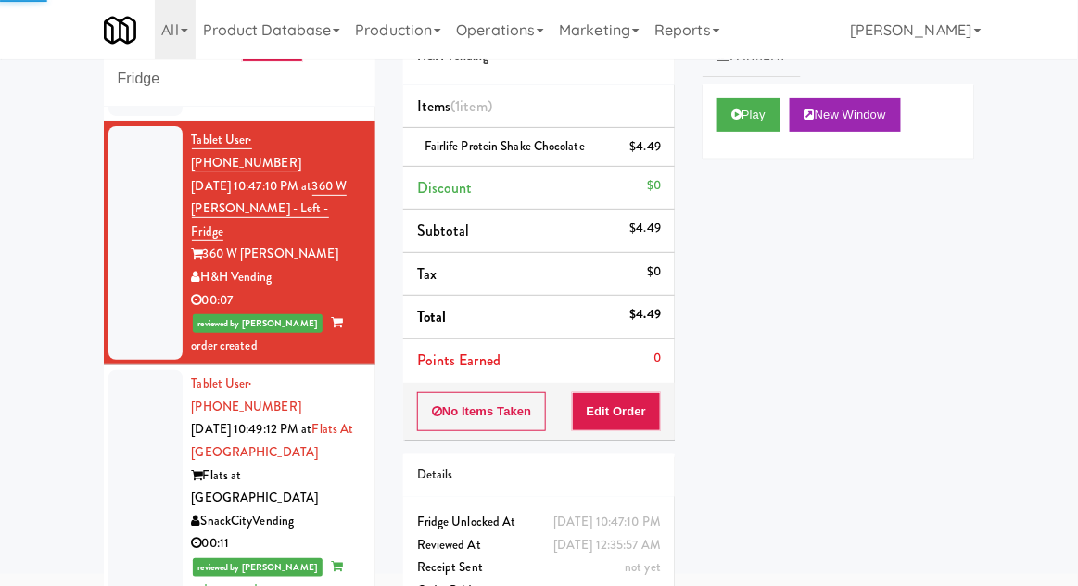
click at [139, 416] on div at bounding box center [145, 487] width 74 height 234
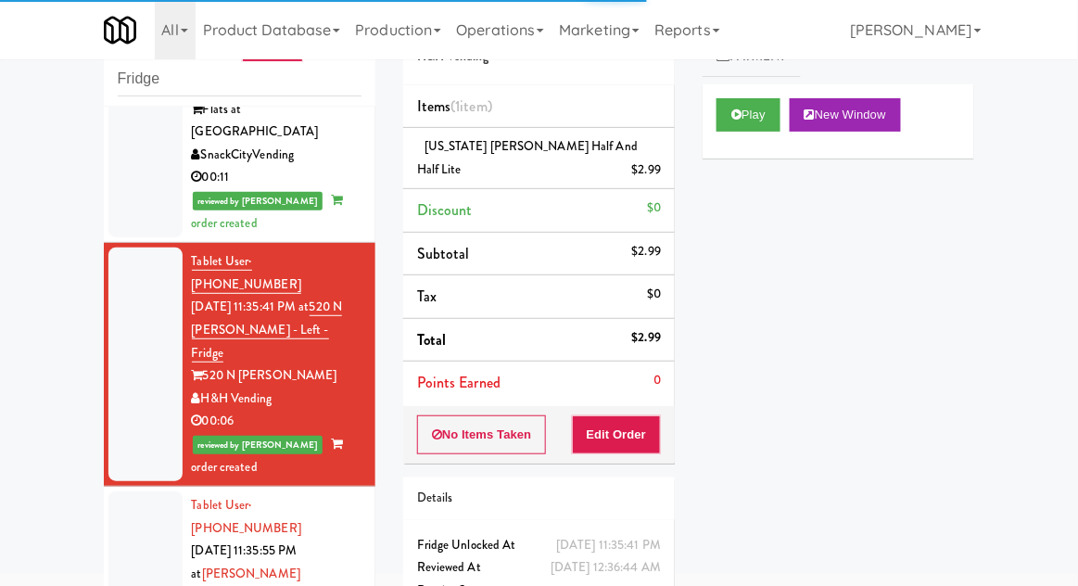
scroll to position [984, 0]
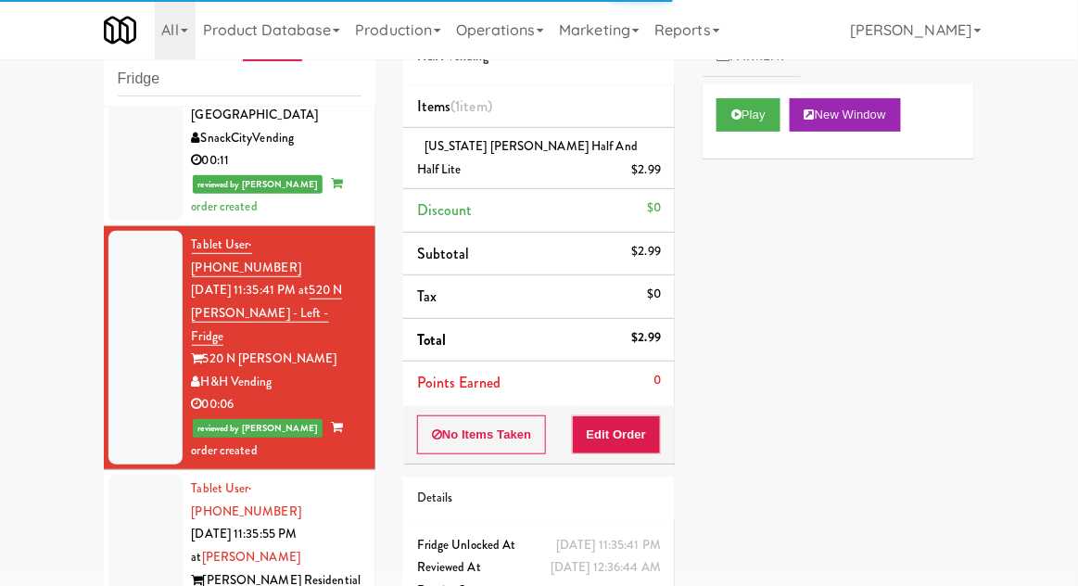
click at [146, 475] on div at bounding box center [145, 580] width 74 height 210
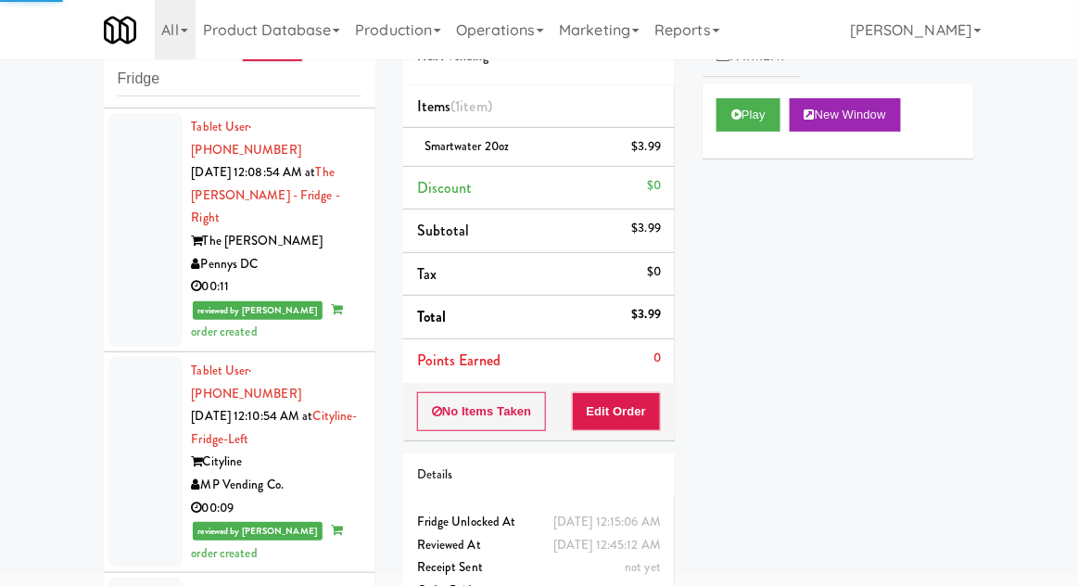
scroll to position [4722, 0]
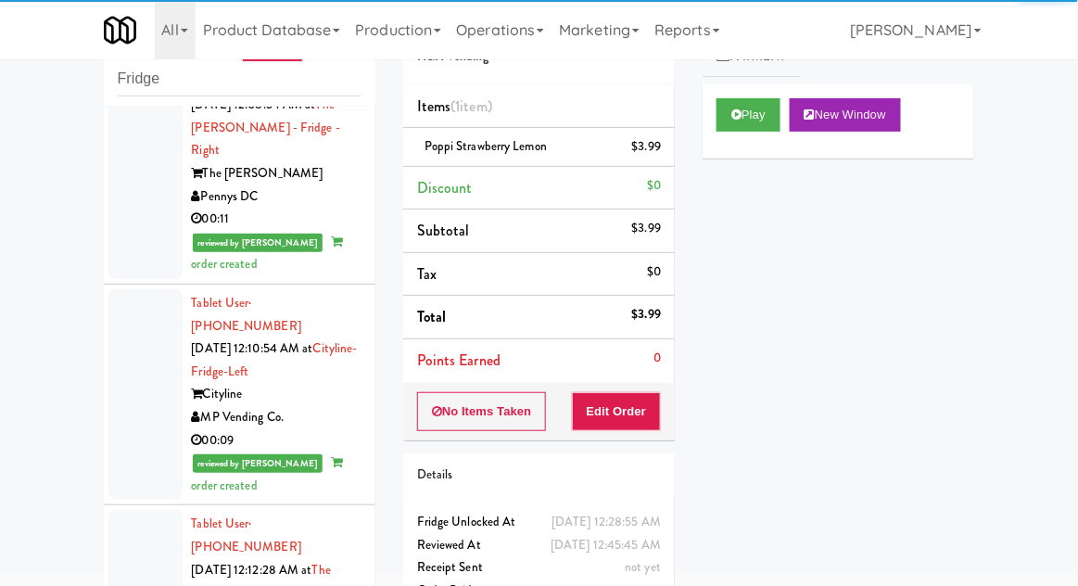
scroll to position [4803, 0]
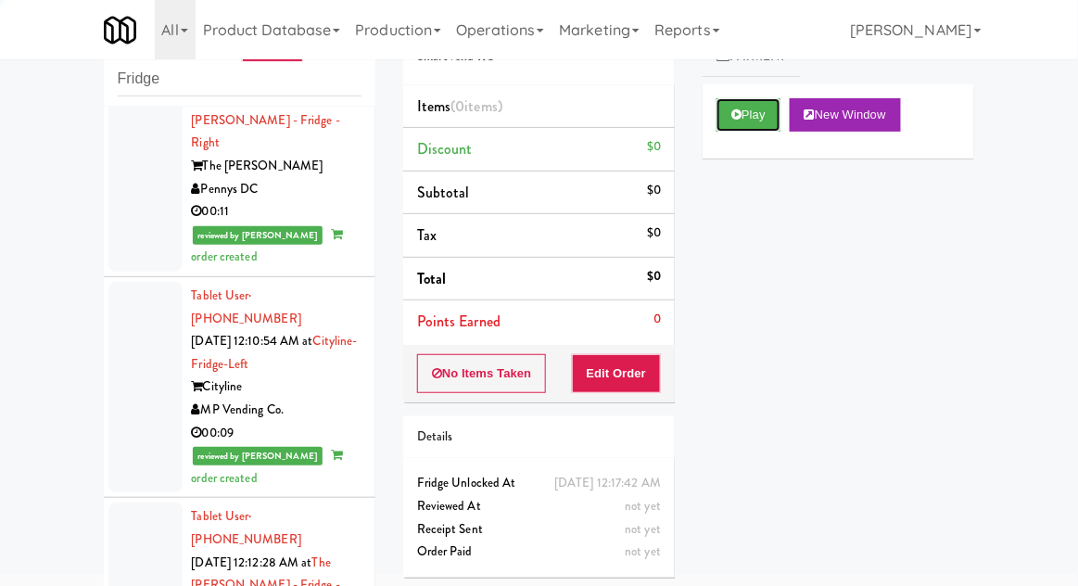
click at [750, 127] on button "Play" at bounding box center [748, 114] width 64 height 33
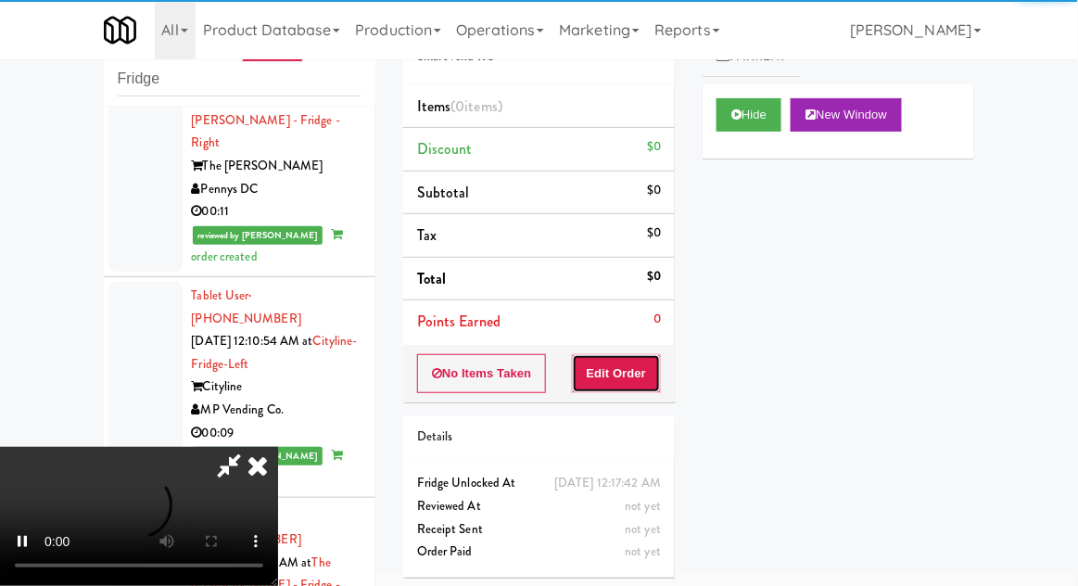
click at [646, 386] on button "Edit Order" at bounding box center [617, 373] width 90 height 39
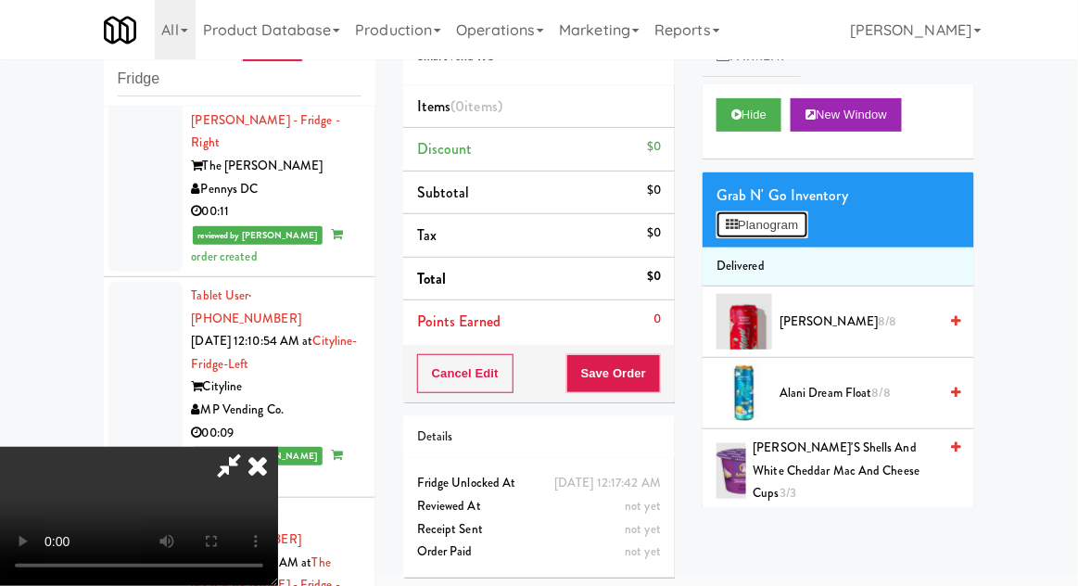
click at [792, 230] on button "Planogram" at bounding box center [761, 225] width 91 height 28
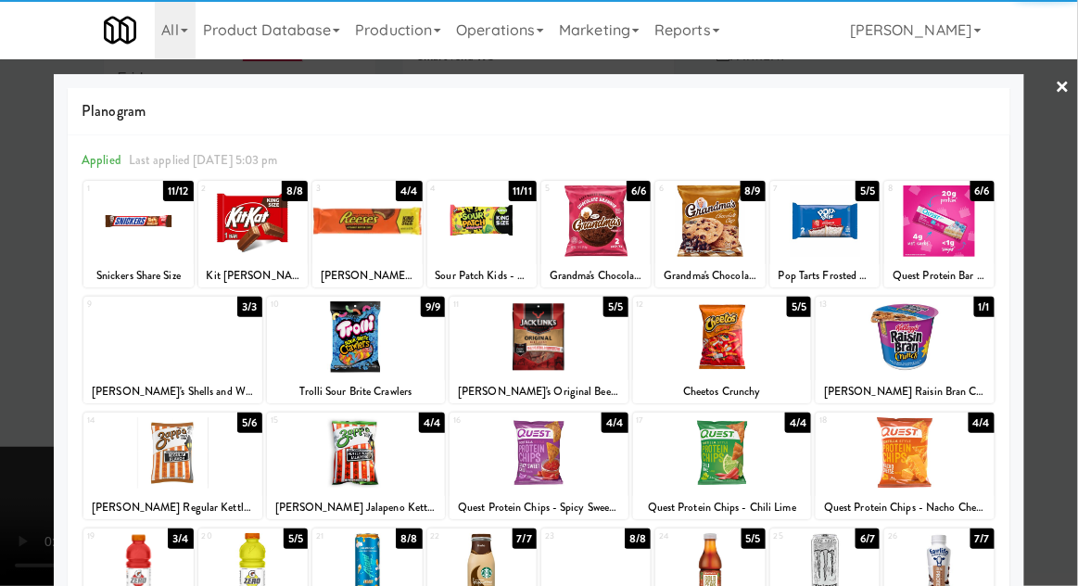
click at [314, 479] on div at bounding box center [356, 452] width 179 height 71
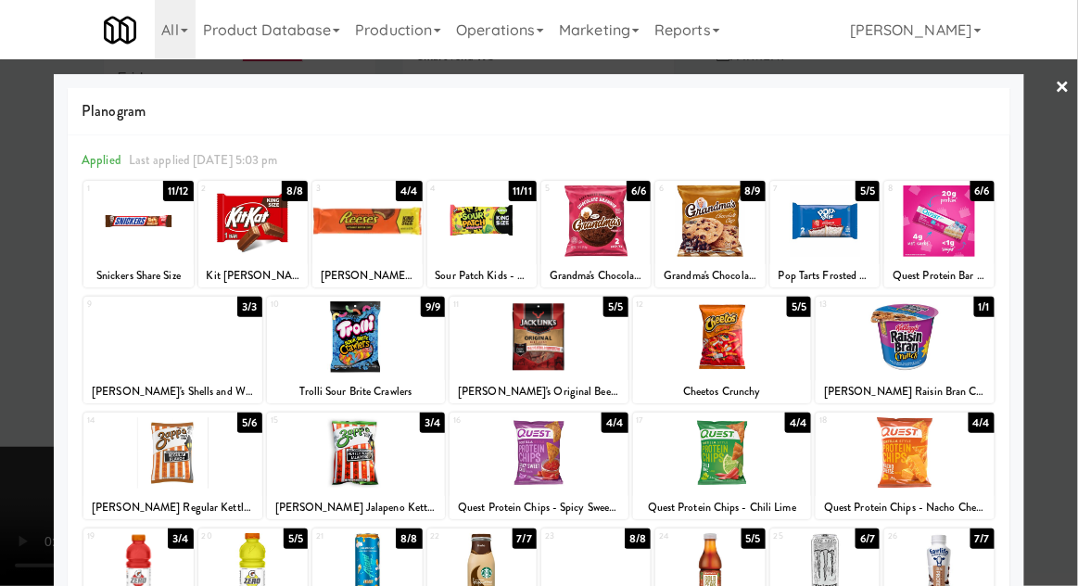
click at [1057, 272] on div at bounding box center [539, 293] width 1078 height 586
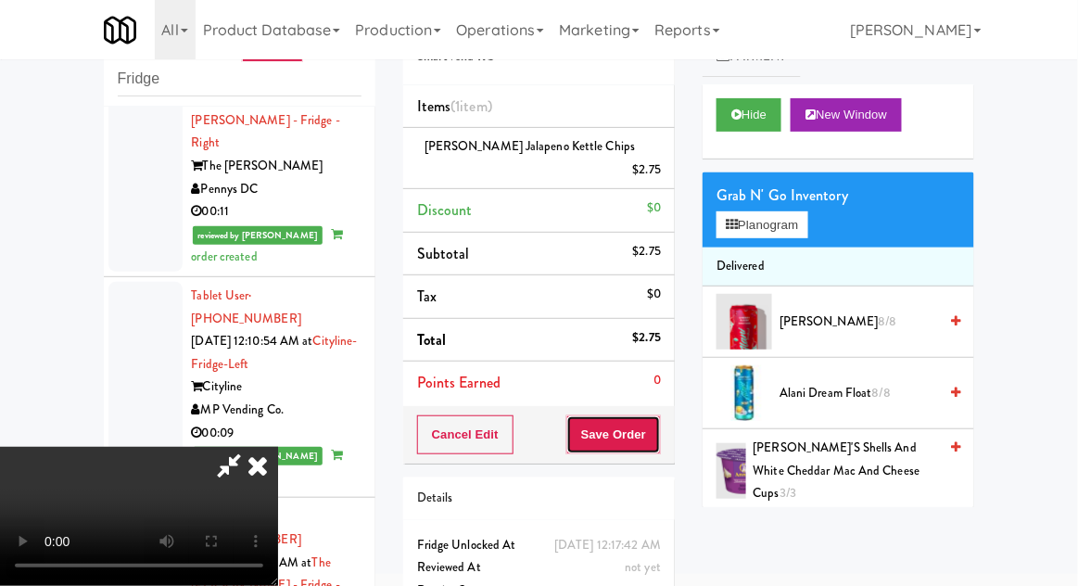
click at [658, 418] on button "Save Order" at bounding box center [613, 434] width 95 height 39
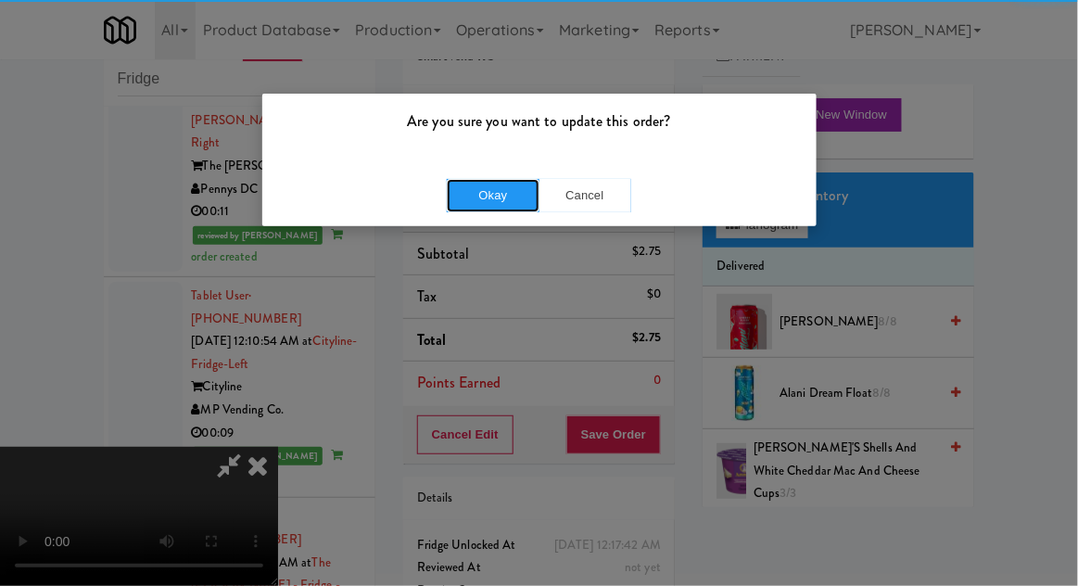
click at [488, 180] on button "Okay" at bounding box center [493, 195] width 93 height 33
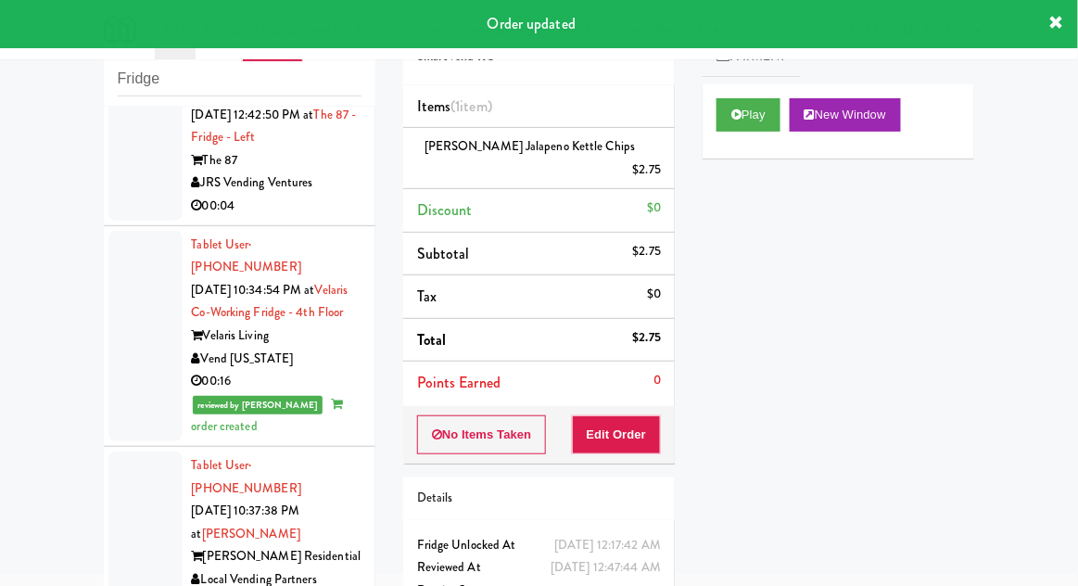
click at [123, 364] on div at bounding box center [145, 336] width 74 height 210
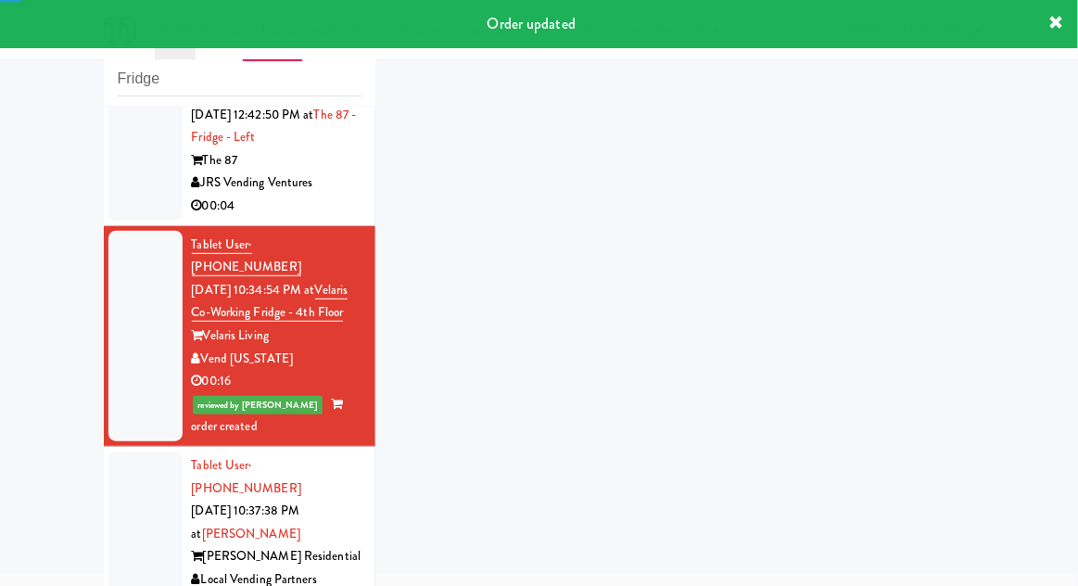
click at [136, 524] on div at bounding box center [145, 556] width 74 height 210
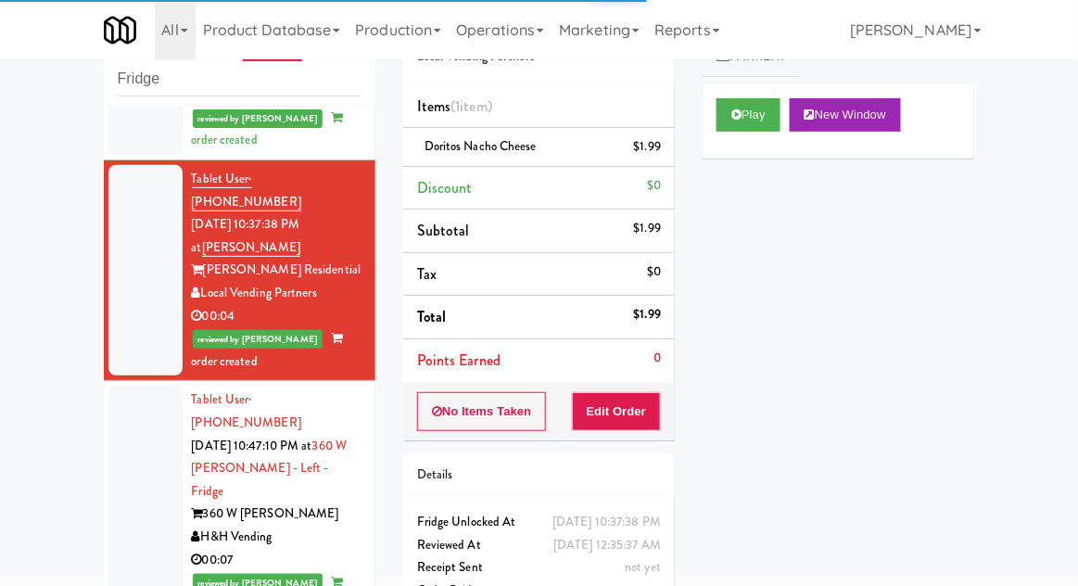
click at [132, 420] on div at bounding box center [145, 503] width 74 height 234
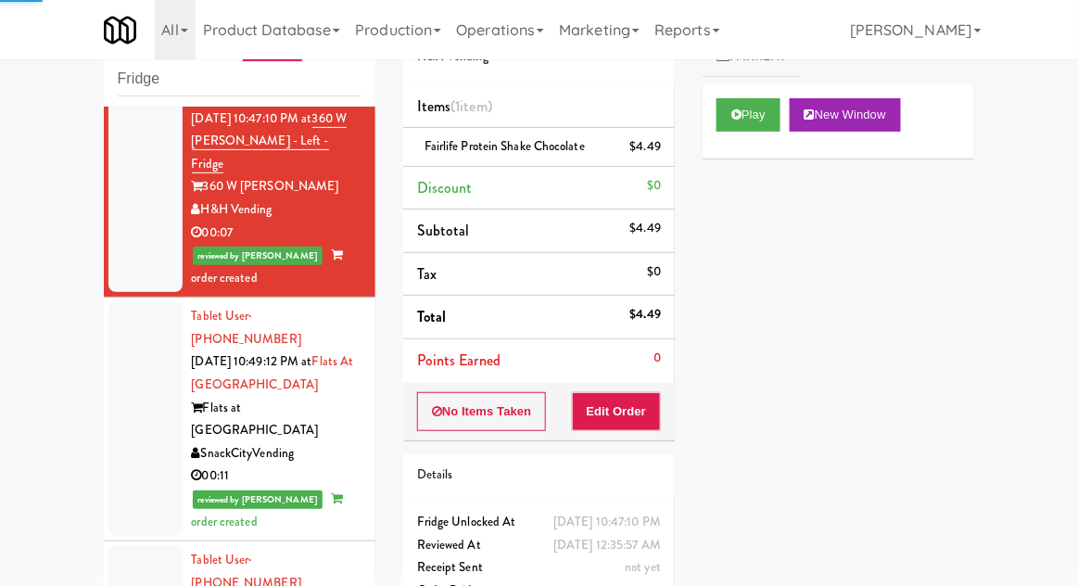
click at [128, 361] on div at bounding box center [145, 419] width 74 height 234
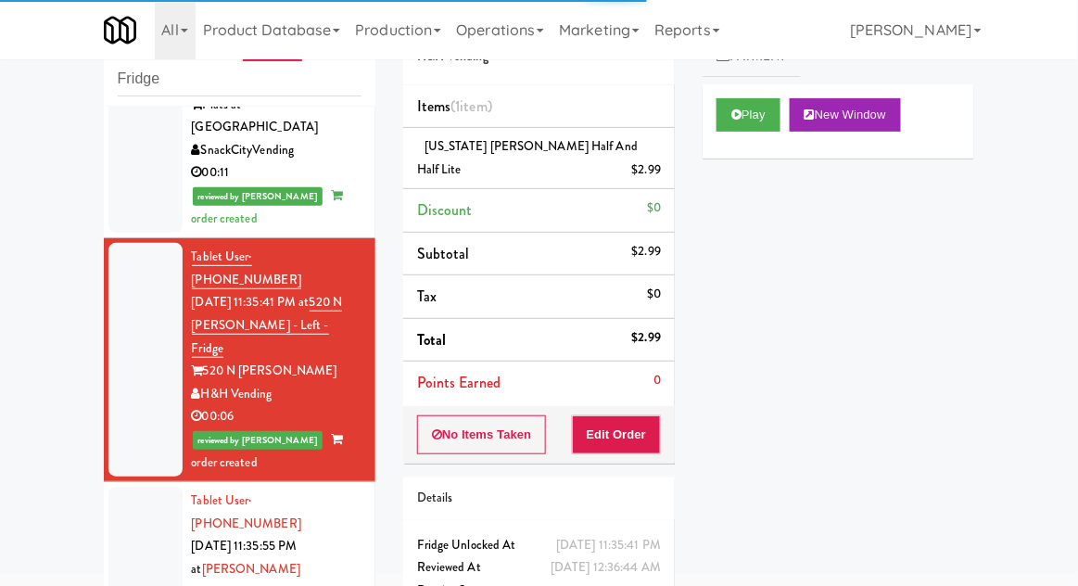
click at [150, 487] on div at bounding box center [145, 592] width 74 height 210
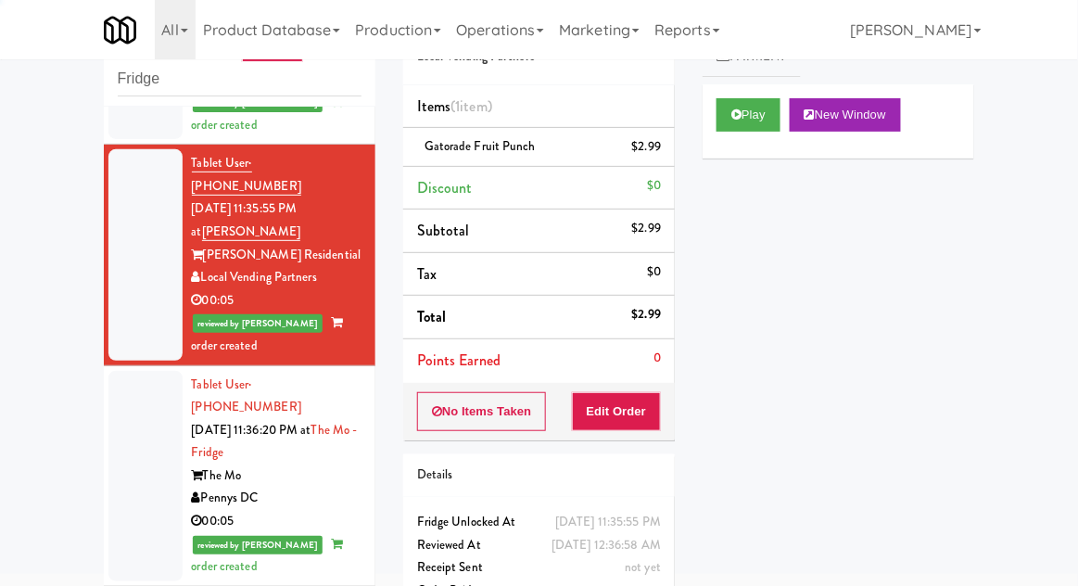
click at [132, 371] on div at bounding box center [145, 476] width 74 height 210
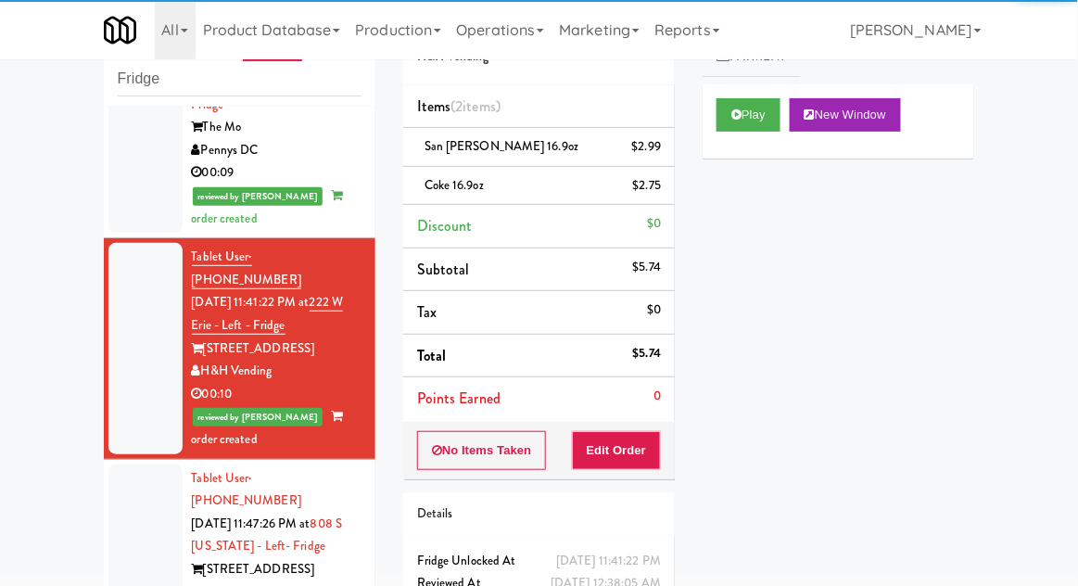
click at [146, 464] on div at bounding box center [145, 581] width 74 height 234
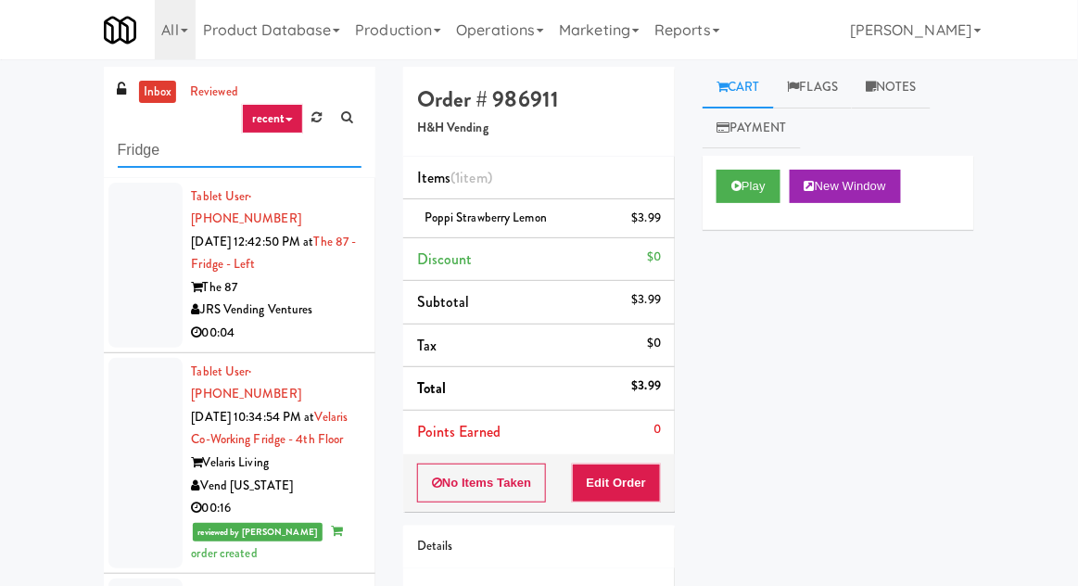
click at [138, 150] on input "Fridge" at bounding box center [240, 150] width 244 height 34
click at [132, 153] on input "Fridge" at bounding box center [240, 150] width 244 height 34
type input "Pantry"
click at [64, 142] on div "inbox reviewed recent all unclear take inventory issue suspicious failed recent…" at bounding box center [539, 407] width 1078 height 681
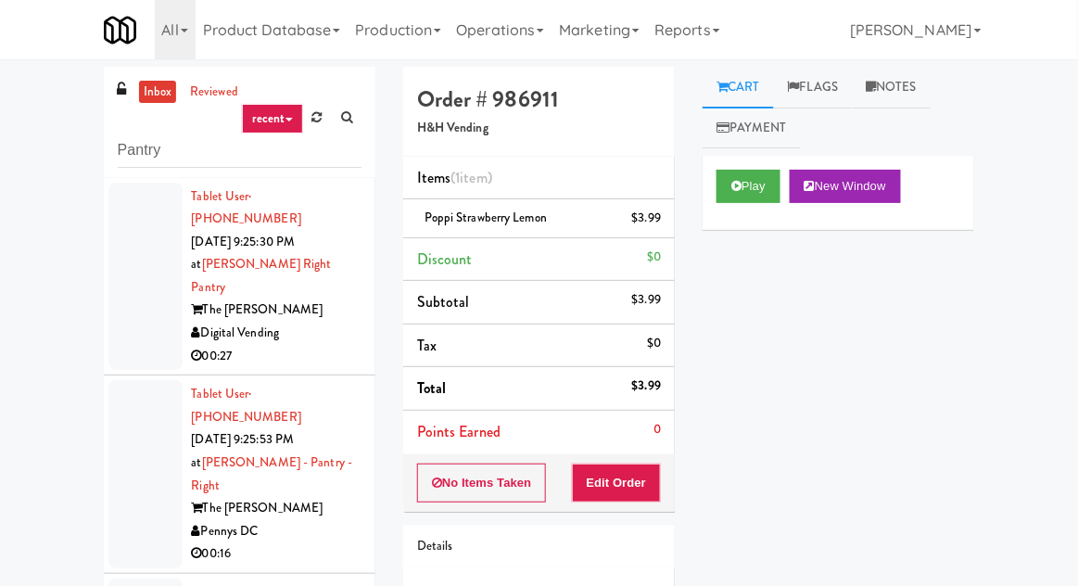
click at [104, 247] on li "Tablet User · (619) 888-5929 [DATE] 9:25:30 PM at [PERSON_NAME] Right Pantry Th…" at bounding box center [240, 277] width 272 height 198
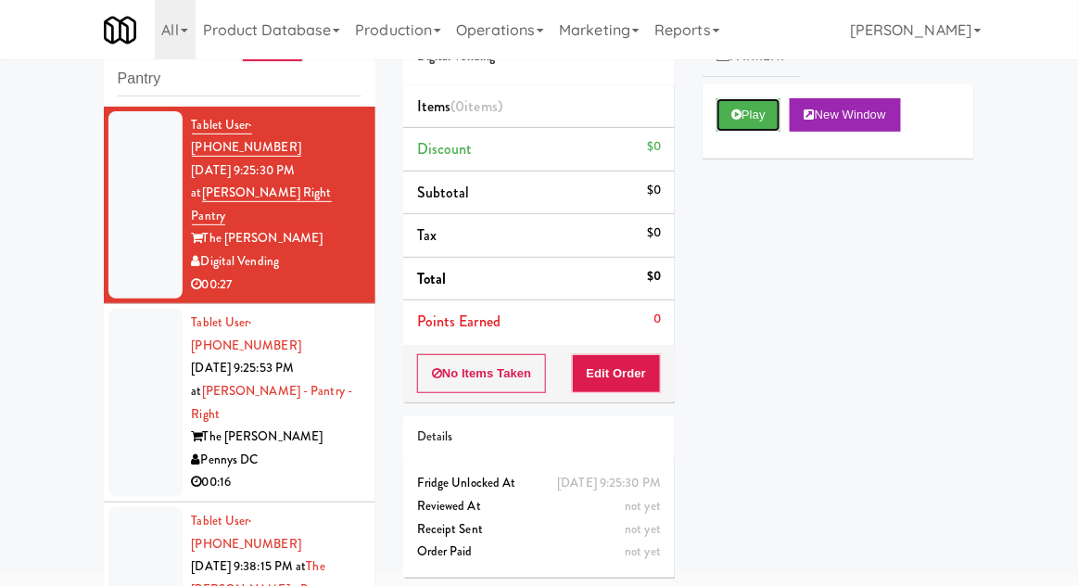
click at [768, 121] on button "Play" at bounding box center [748, 114] width 64 height 33
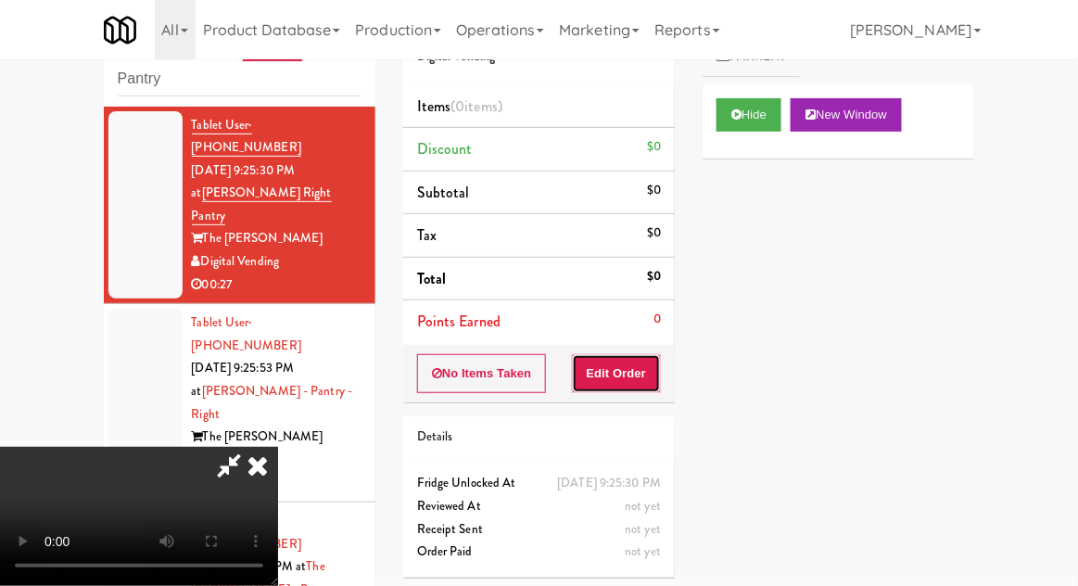
click at [632, 383] on button "Edit Order" at bounding box center [617, 373] width 90 height 39
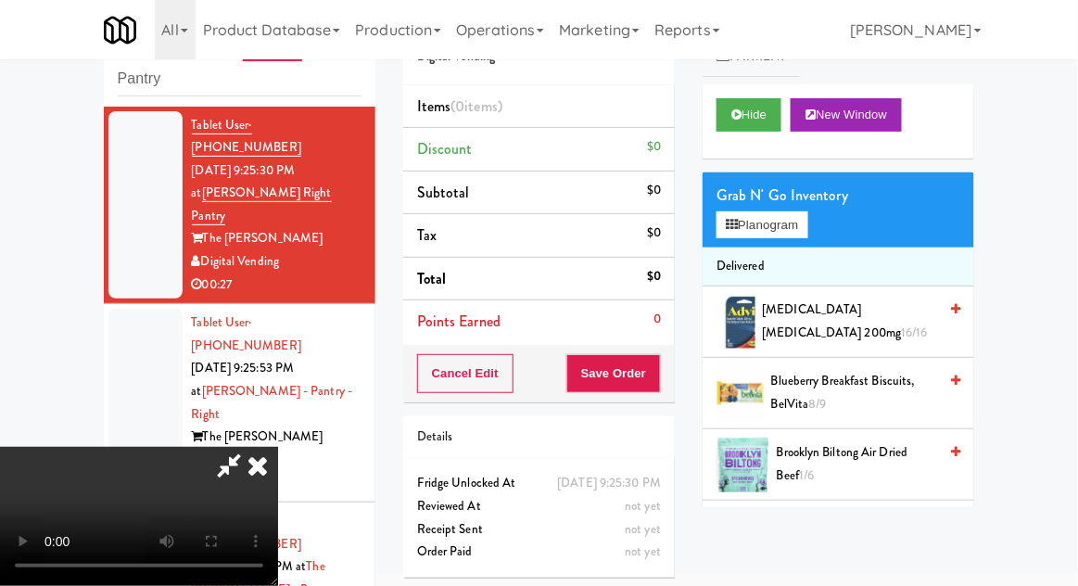
scroll to position [68, 0]
click at [796, 221] on button "Planogram" at bounding box center [761, 225] width 91 height 28
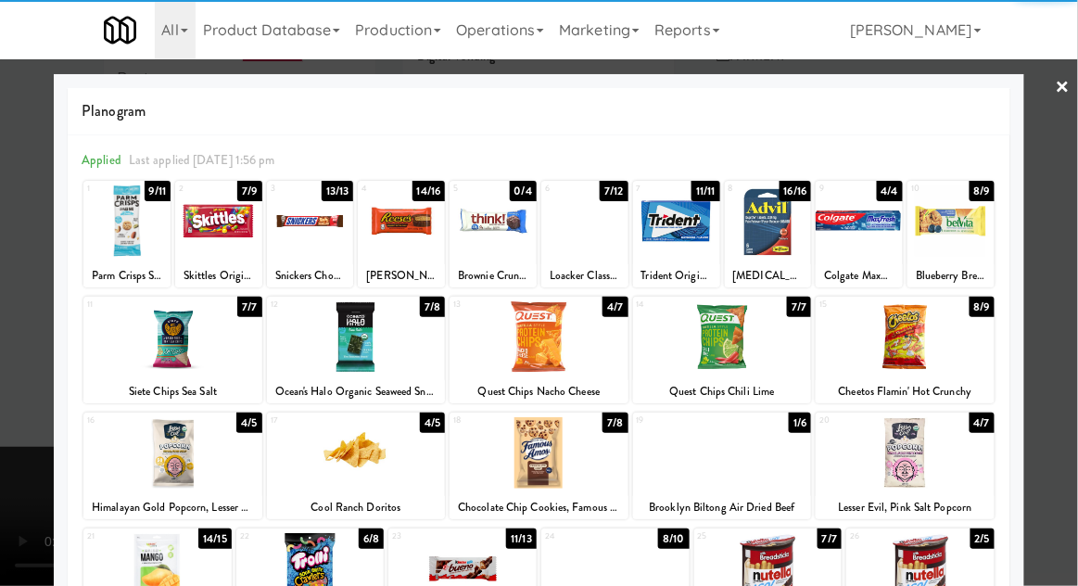
click at [133, 470] on div at bounding box center [172, 452] width 179 height 71
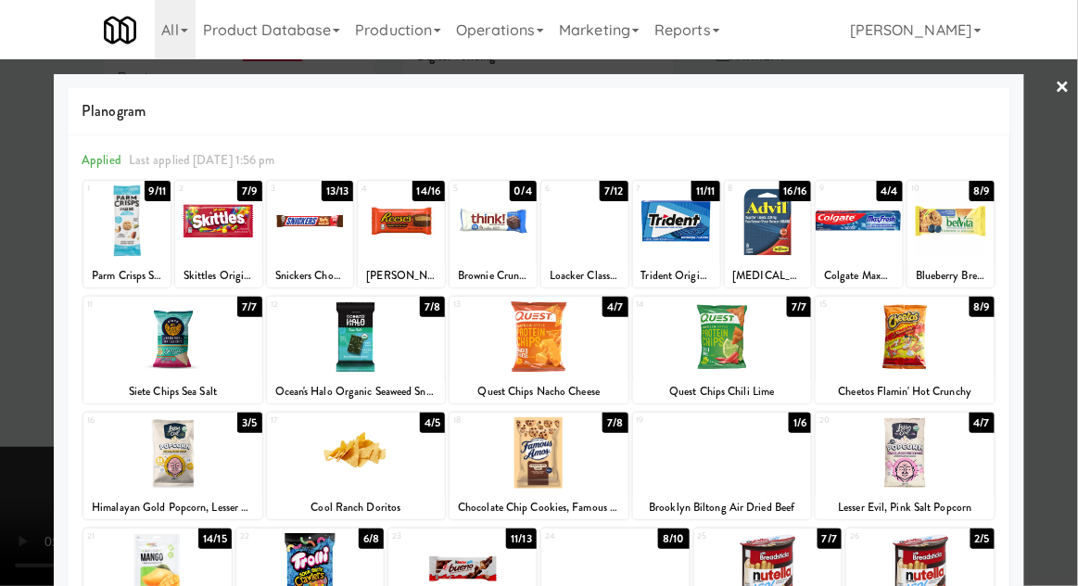
click at [1060, 315] on div at bounding box center [539, 293] width 1078 height 586
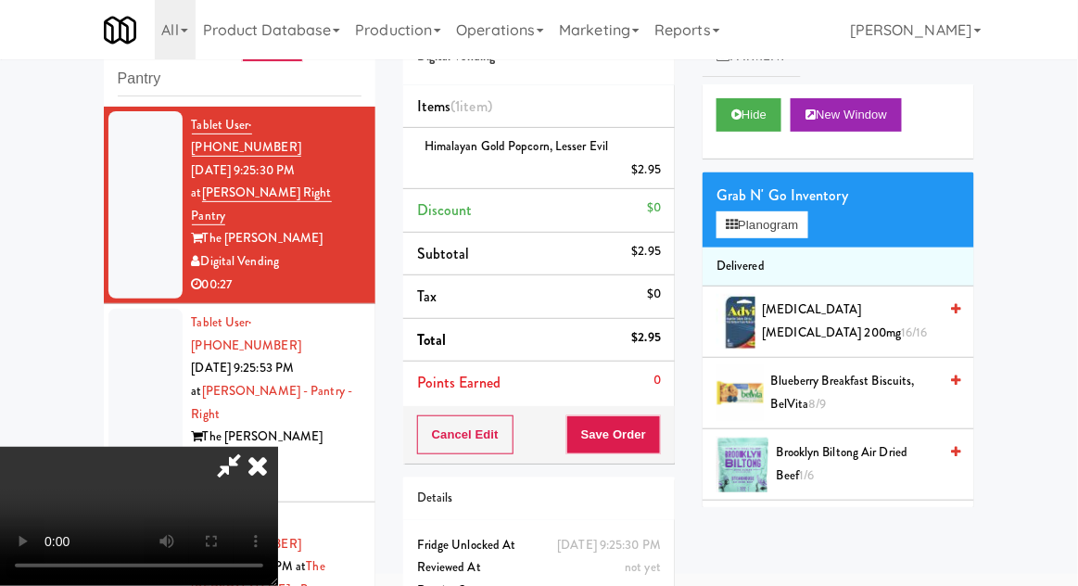
scroll to position [68, 0]
click at [660, 442] on button "Save Order" at bounding box center [613, 434] width 95 height 39
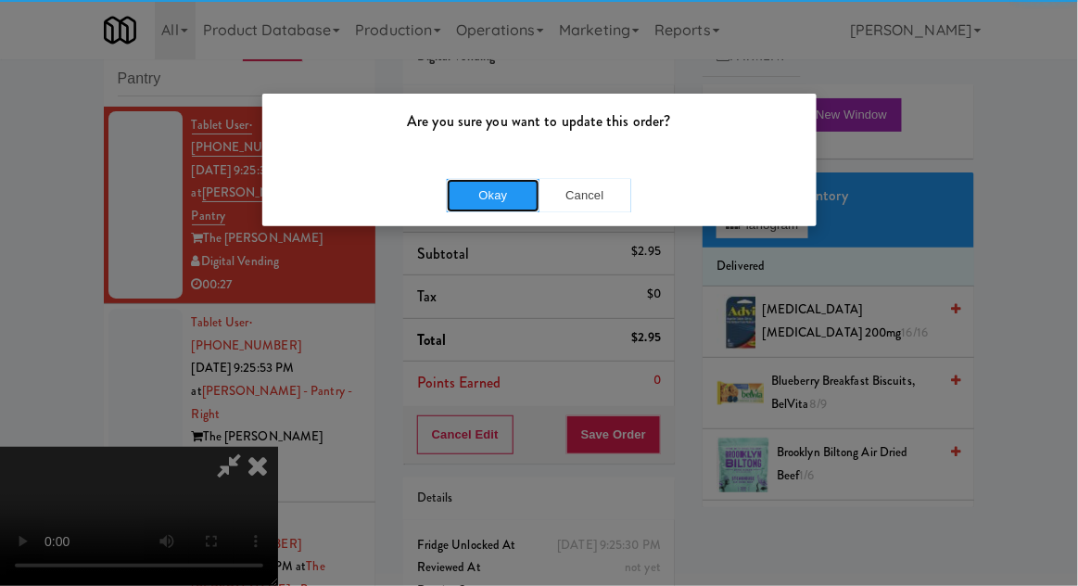
click at [471, 197] on button "Okay" at bounding box center [493, 195] width 93 height 33
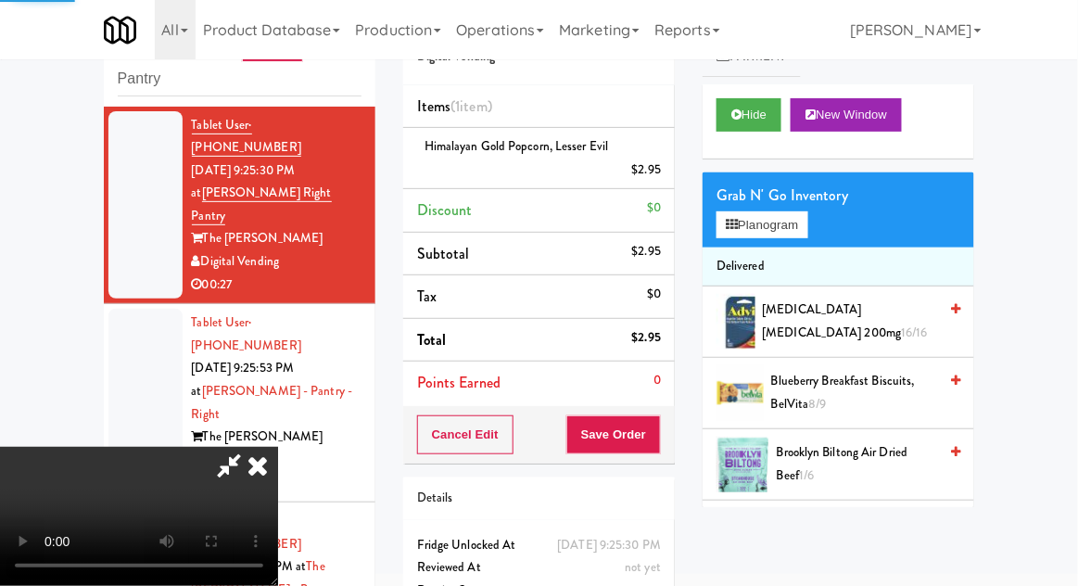
scroll to position [0, 0]
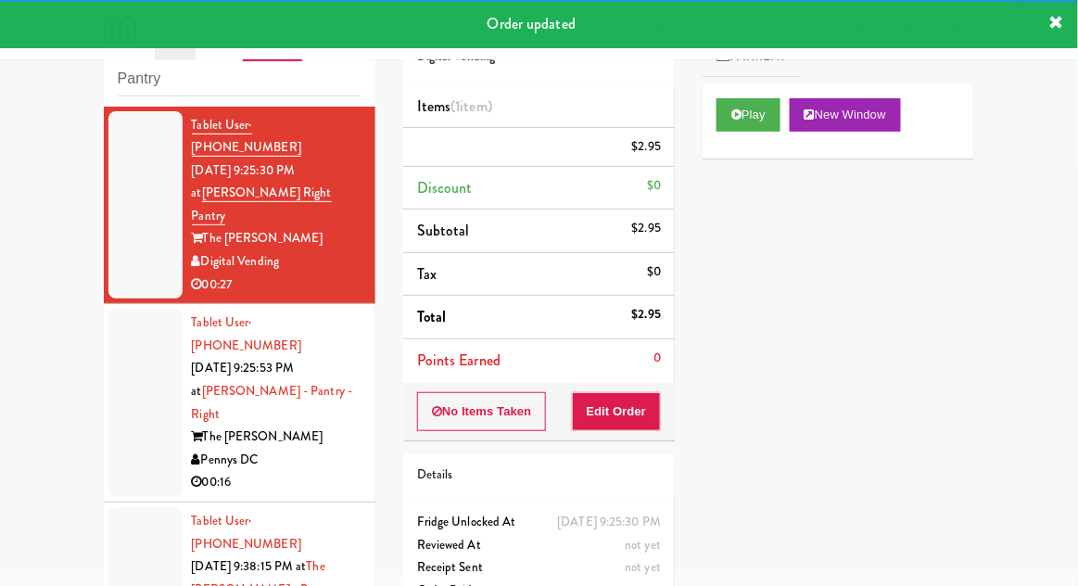
click at [137, 349] on div at bounding box center [145, 403] width 74 height 188
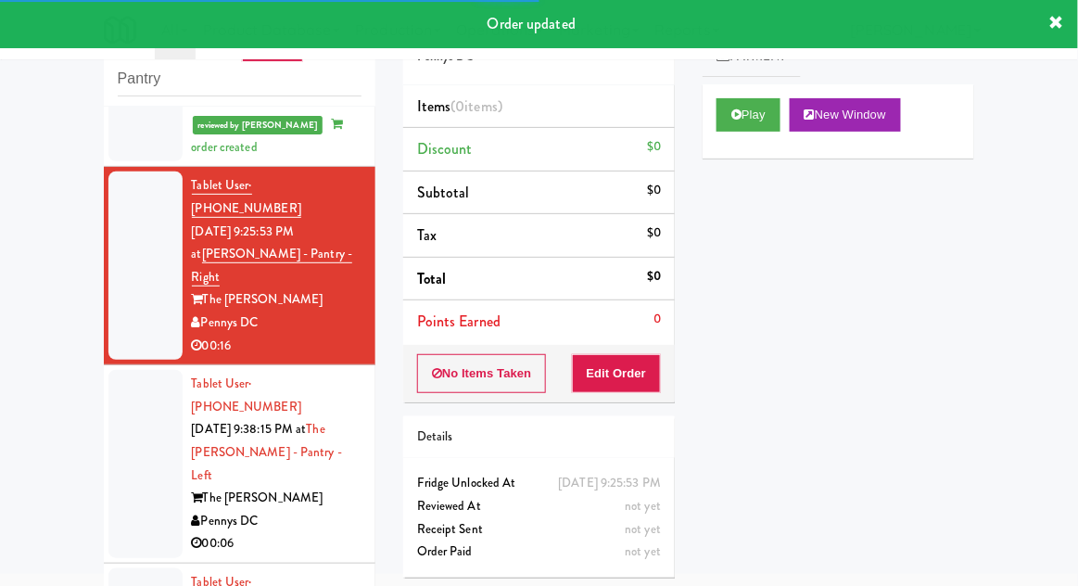
scroll to position [203, 0]
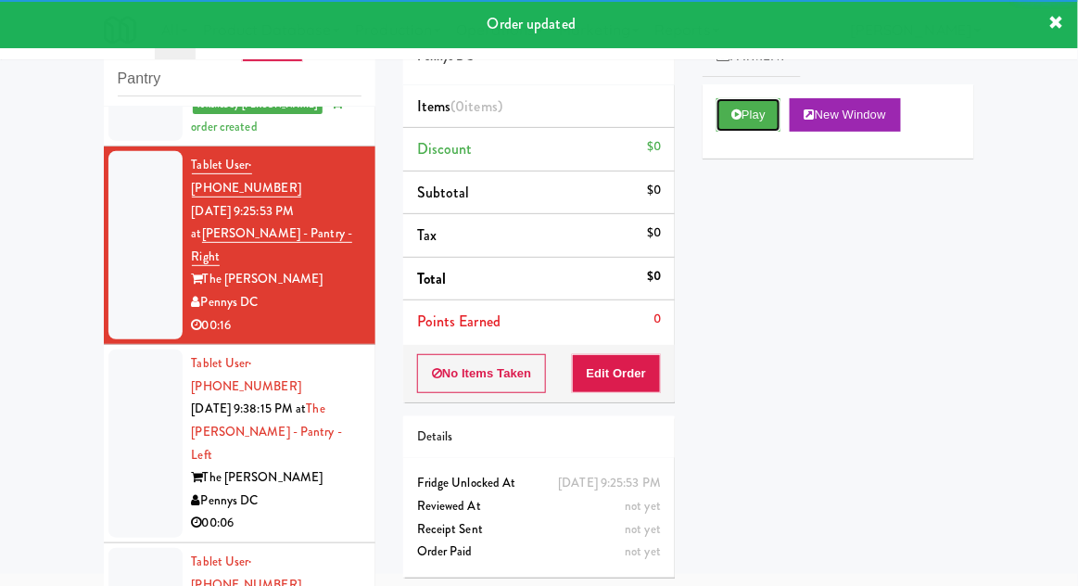
click at [748, 117] on button "Play" at bounding box center [748, 114] width 64 height 33
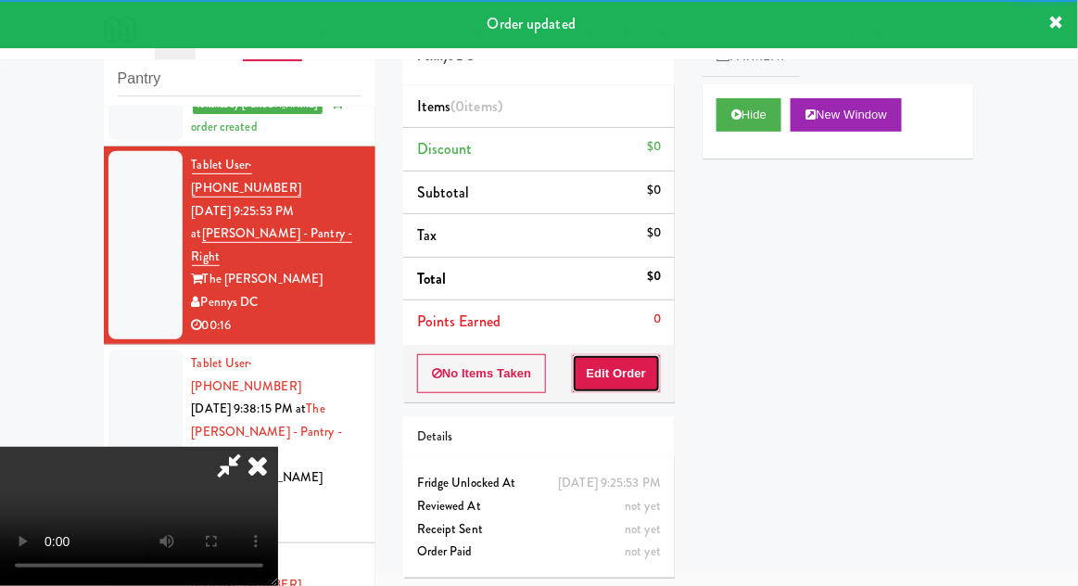
click at [618, 354] on button "Edit Order" at bounding box center [617, 373] width 90 height 39
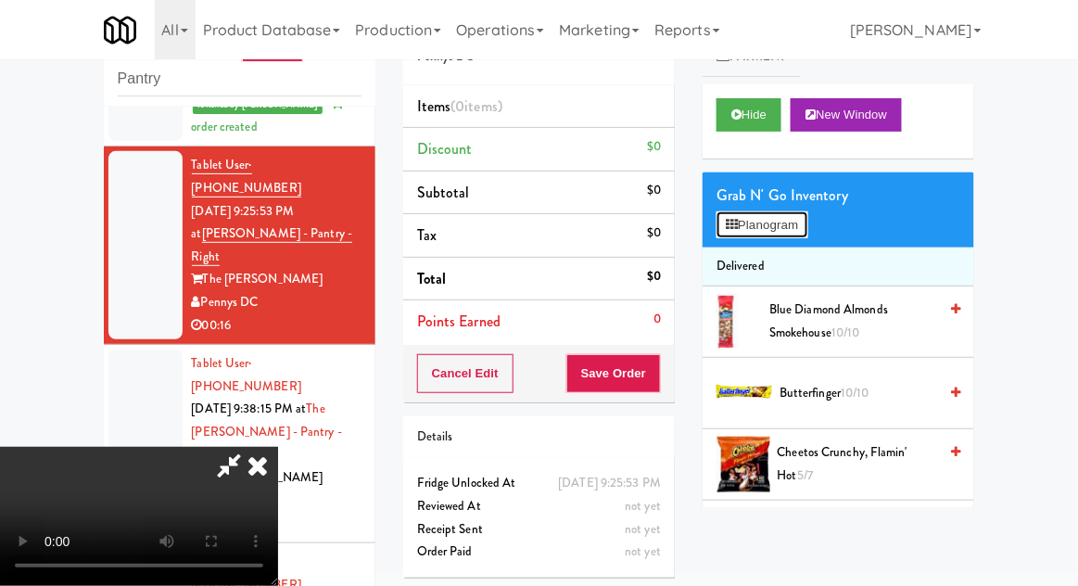
click at [798, 227] on button "Planogram" at bounding box center [761, 225] width 91 height 28
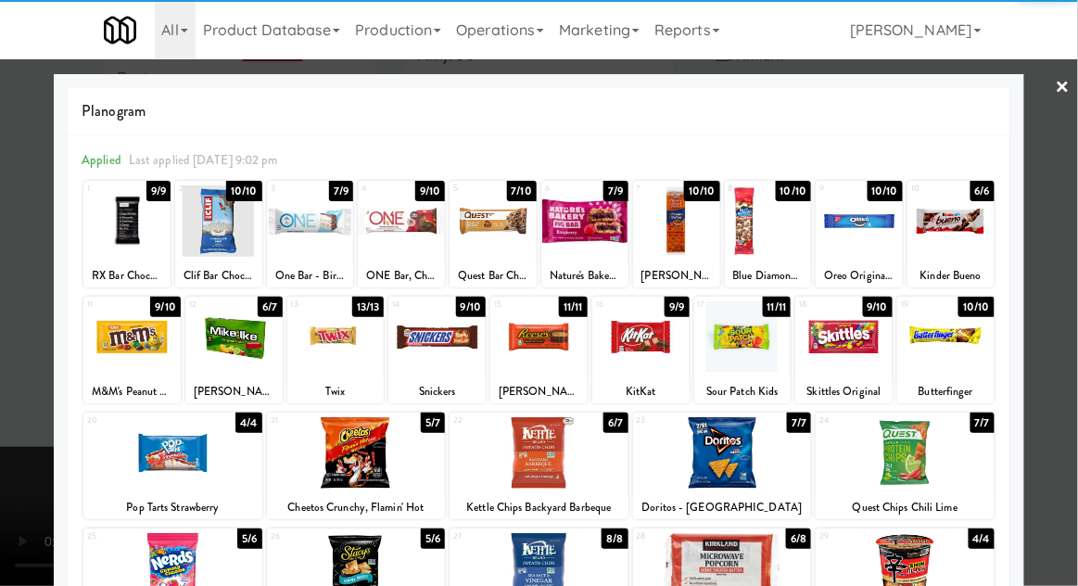
click at [774, 450] on div at bounding box center [722, 452] width 179 height 71
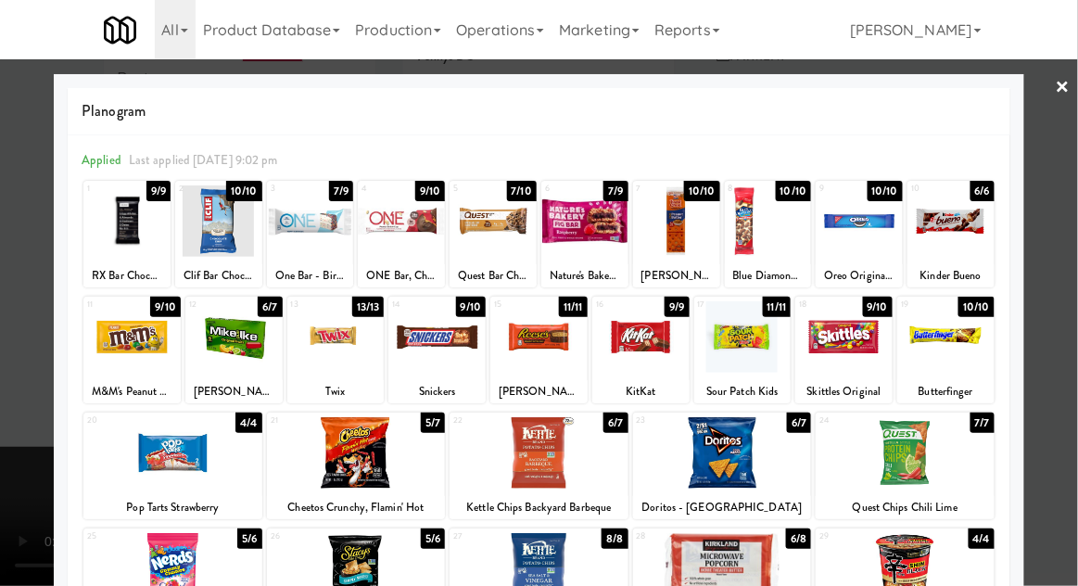
click at [9, 434] on div at bounding box center [539, 293] width 1078 height 586
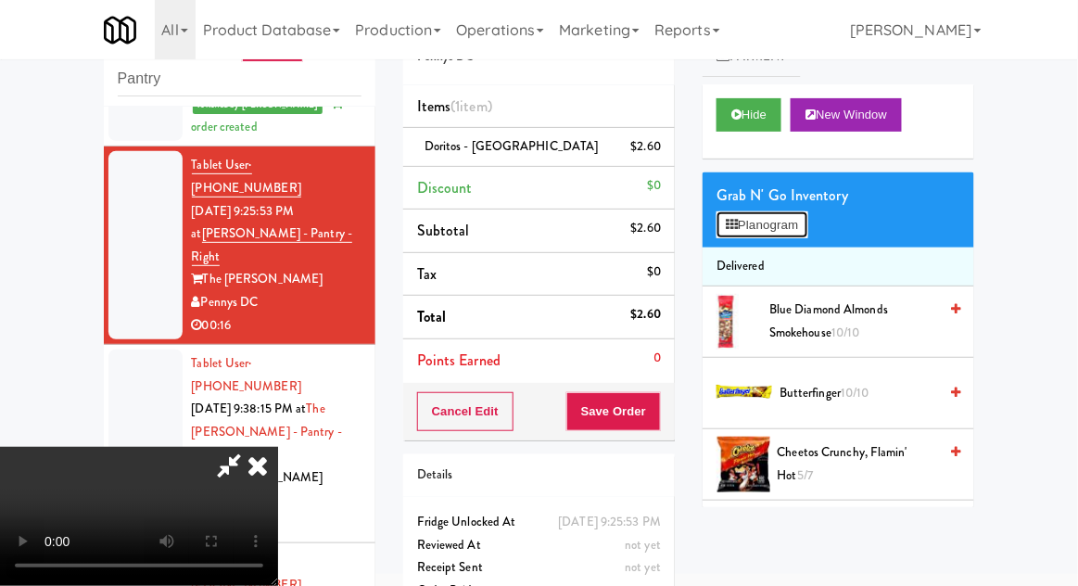
click at [796, 234] on button "Planogram" at bounding box center [761, 225] width 91 height 28
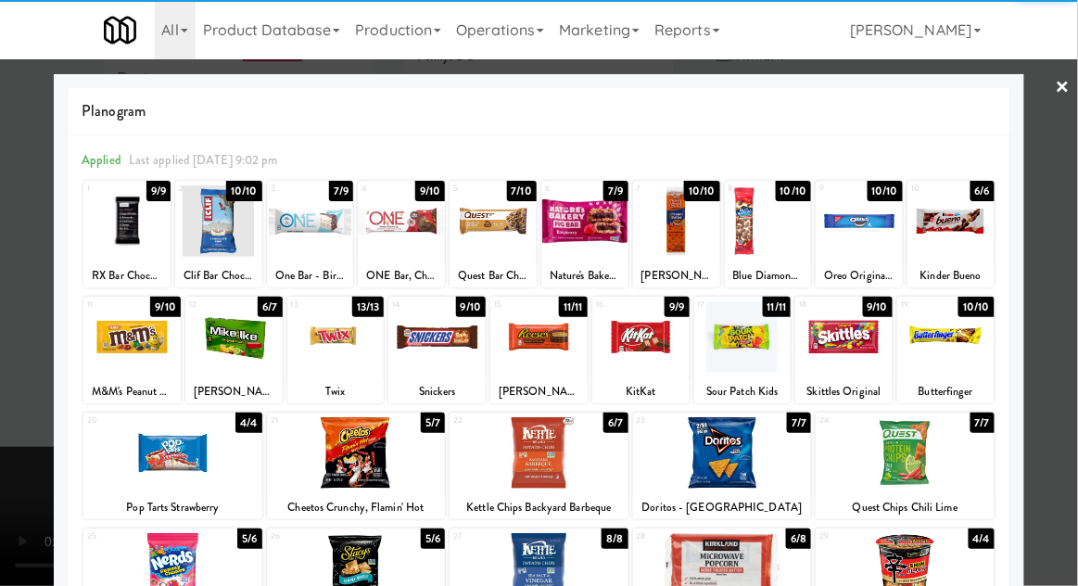
click at [158, 462] on div at bounding box center [172, 452] width 179 height 71
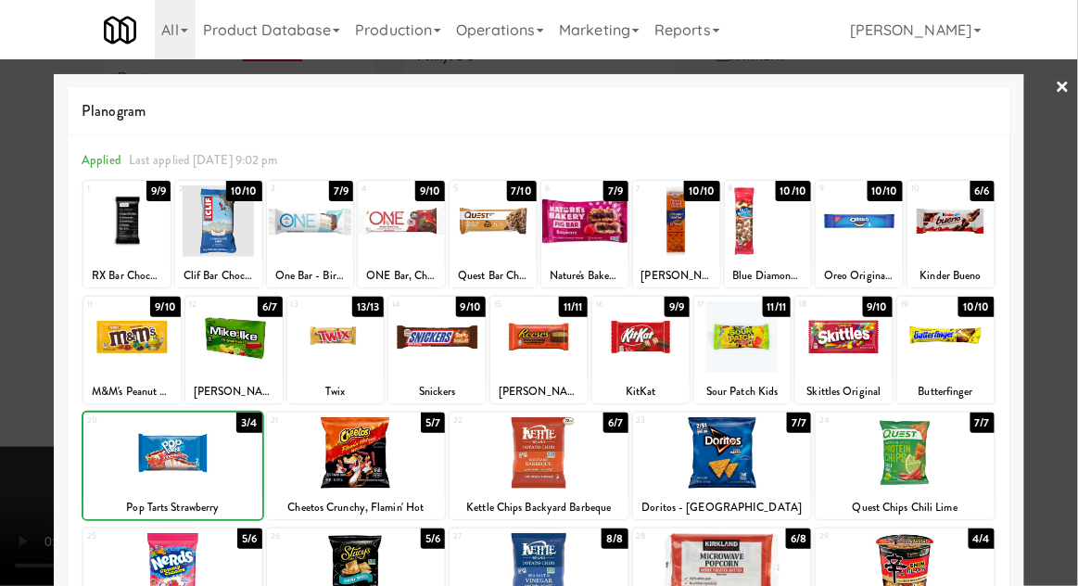
click at [1069, 312] on div at bounding box center [539, 293] width 1078 height 586
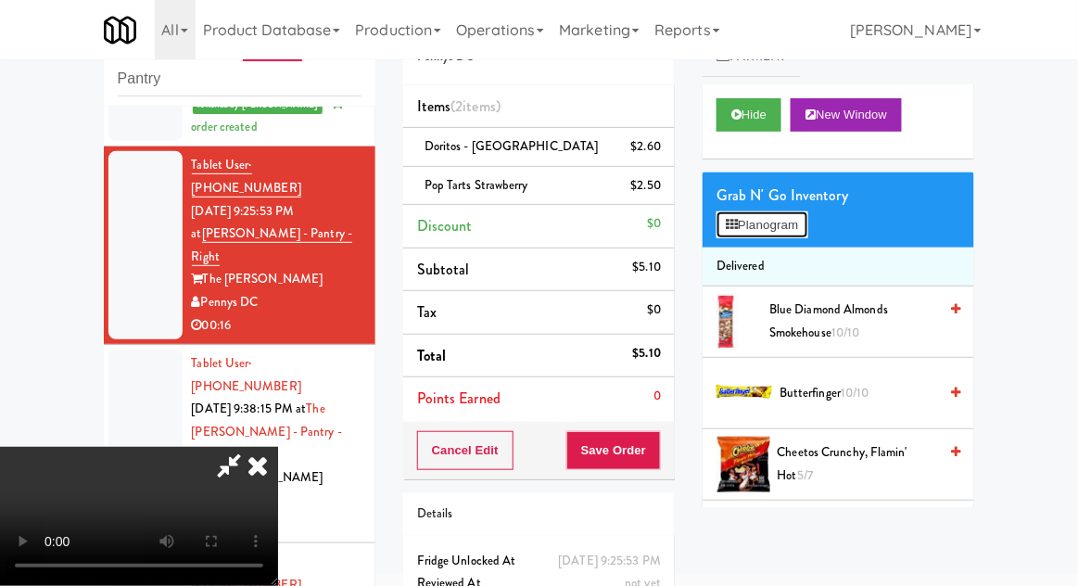
click at [807, 225] on button "Planogram" at bounding box center [761, 225] width 91 height 28
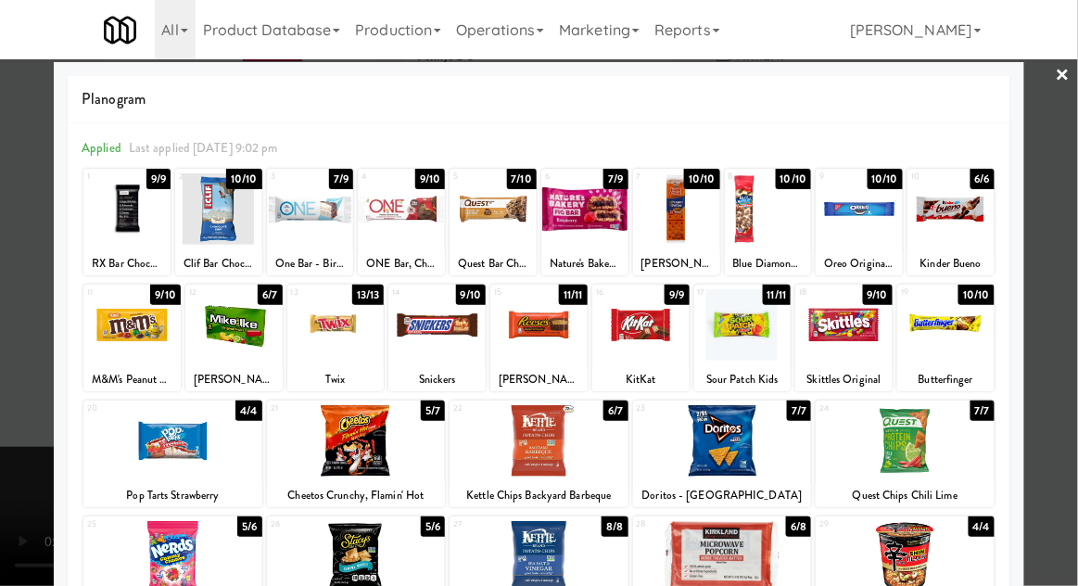
scroll to position [4, 0]
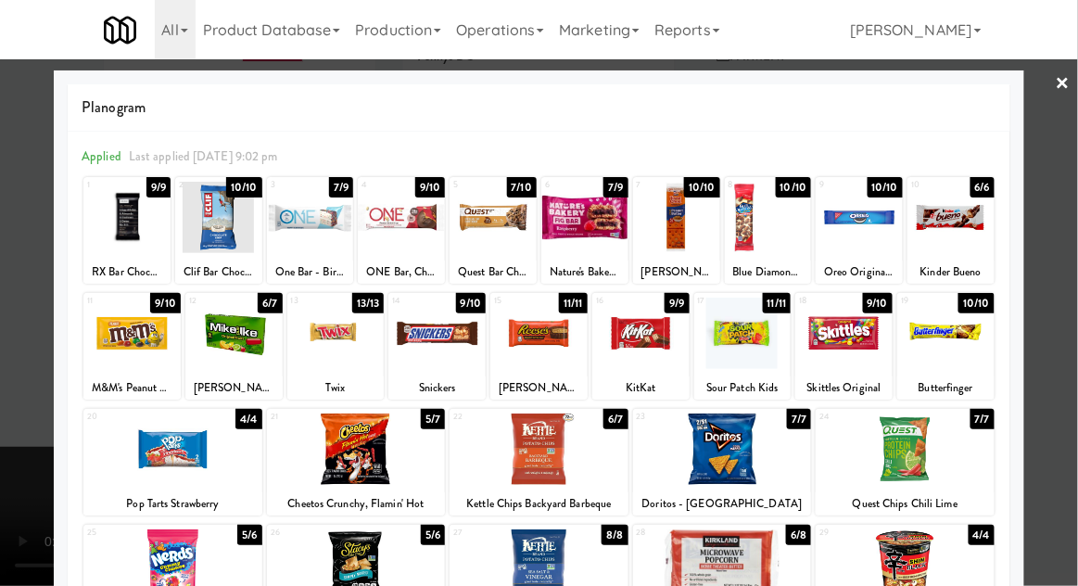
click at [318, 349] on div at bounding box center [335, 333] width 97 height 71
click at [1068, 415] on div at bounding box center [539, 293] width 1078 height 586
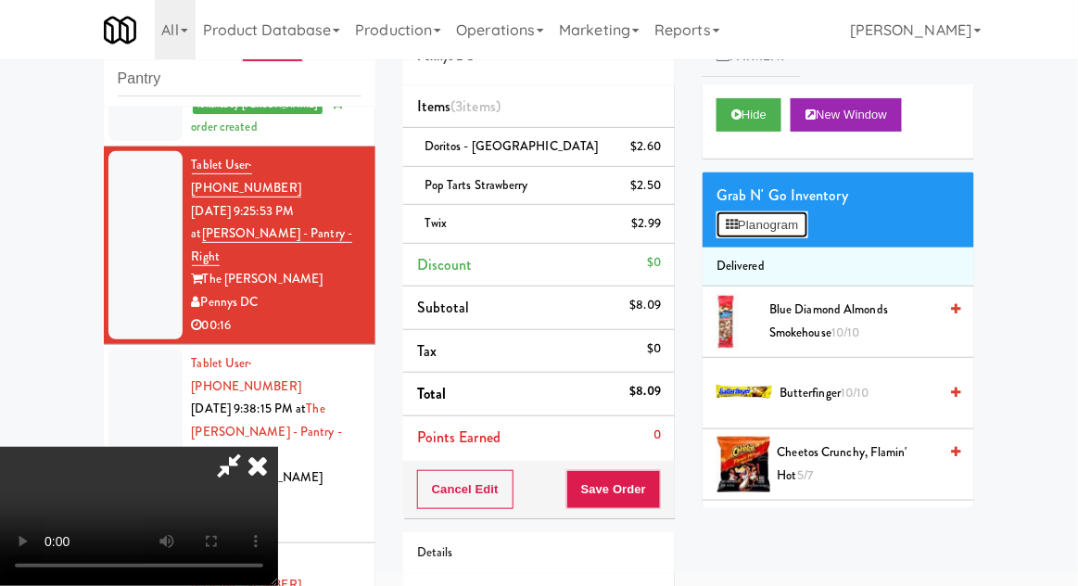
click at [807, 224] on button "Planogram" at bounding box center [761, 225] width 91 height 28
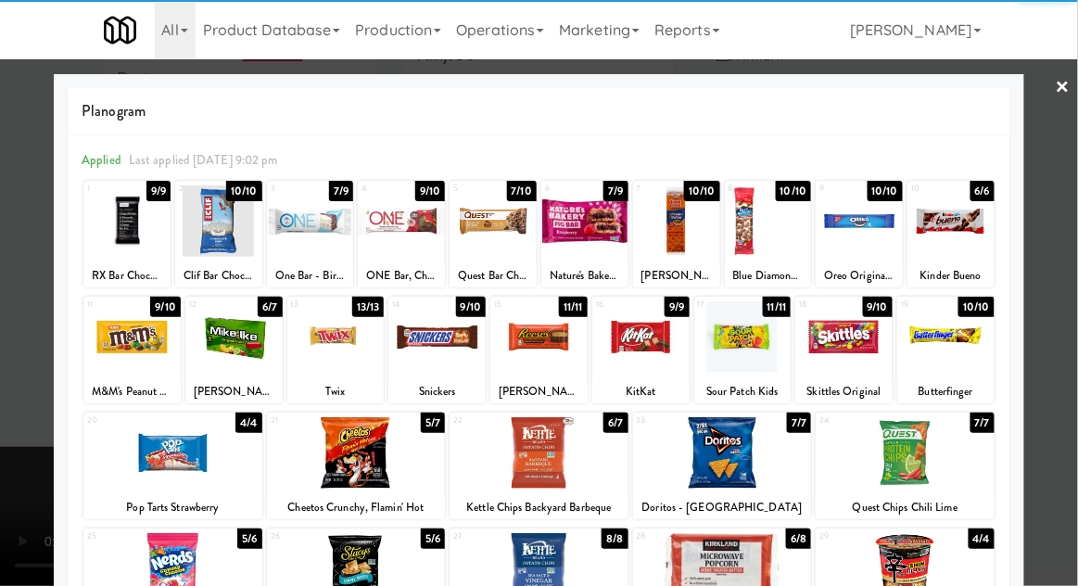
click at [514, 349] on div at bounding box center [538, 336] width 97 height 71
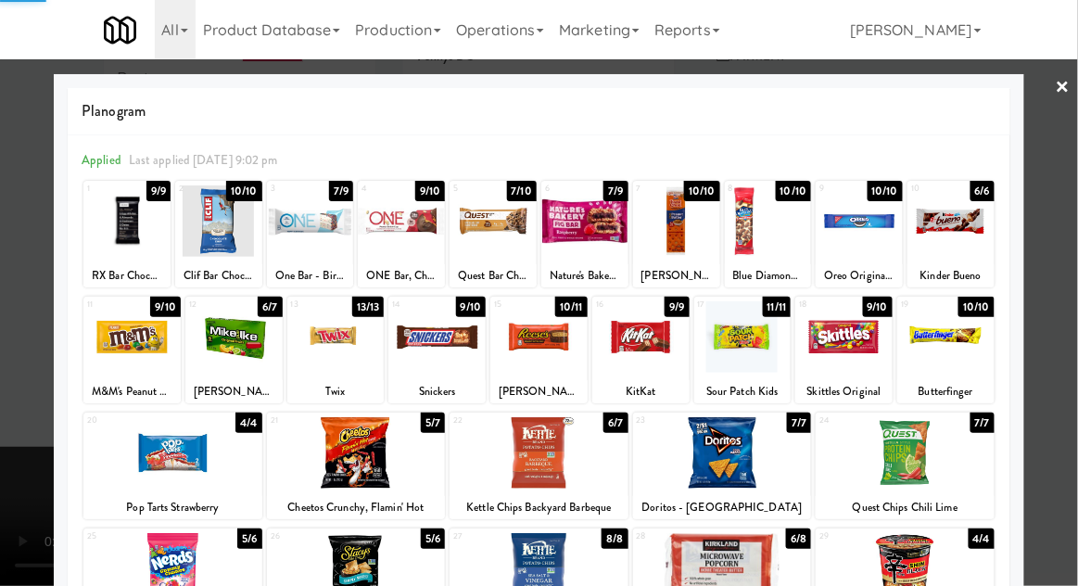
click at [1069, 348] on div at bounding box center [539, 293] width 1078 height 586
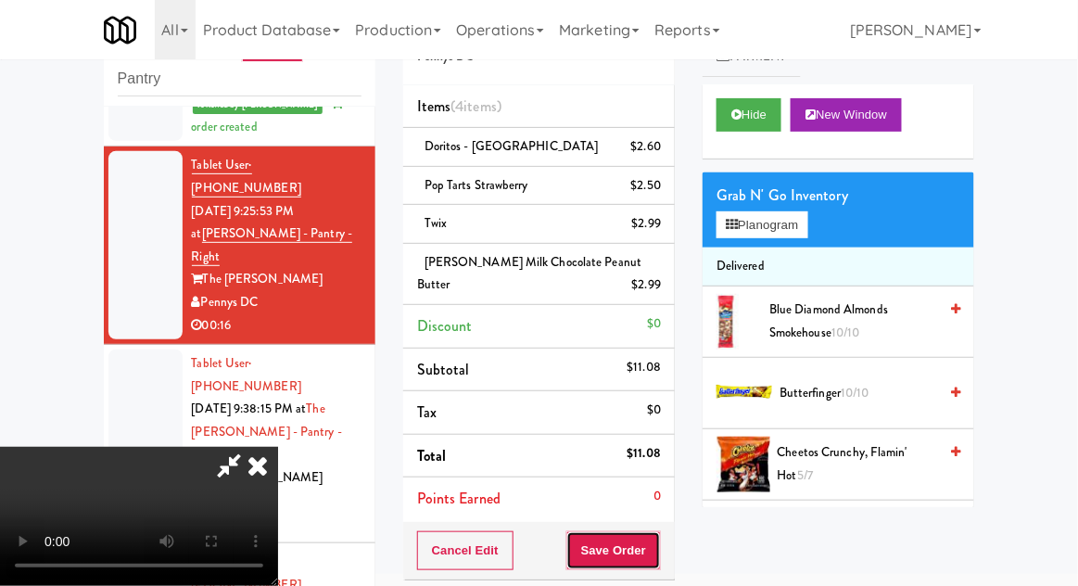
click at [658, 550] on button "Save Order" at bounding box center [613, 550] width 95 height 39
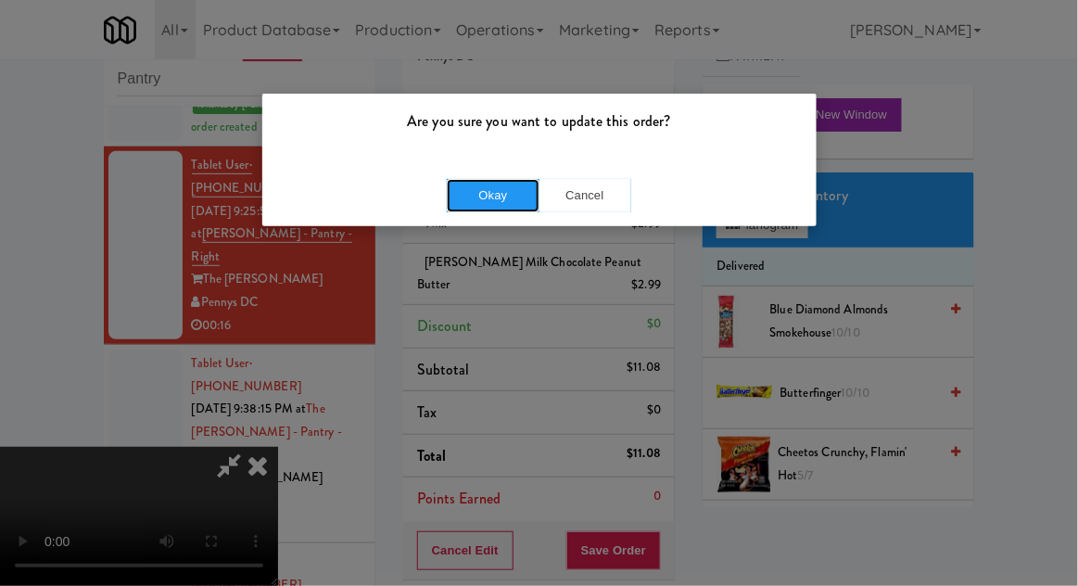
click at [470, 208] on button "Okay" at bounding box center [493, 195] width 93 height 33
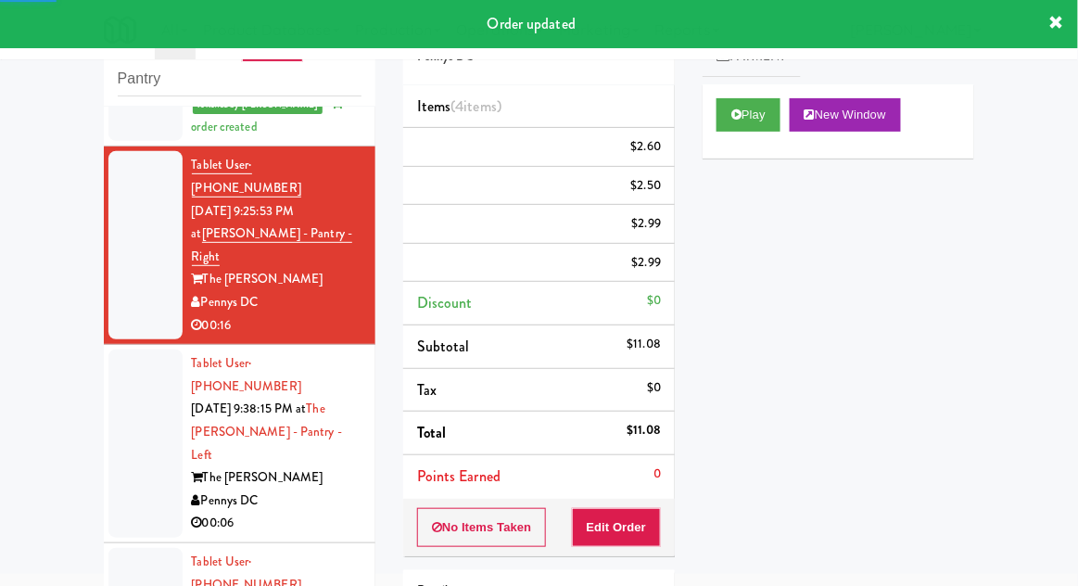
click at [126, 390] on div at bounding box center [145, 443] width 74 height 188
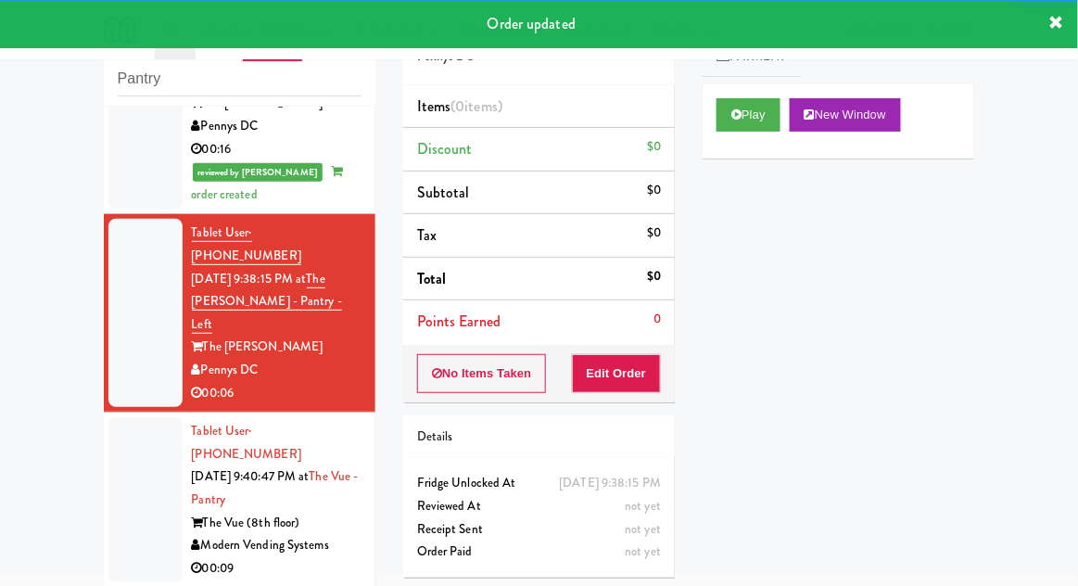
scroll to position [410, 0]
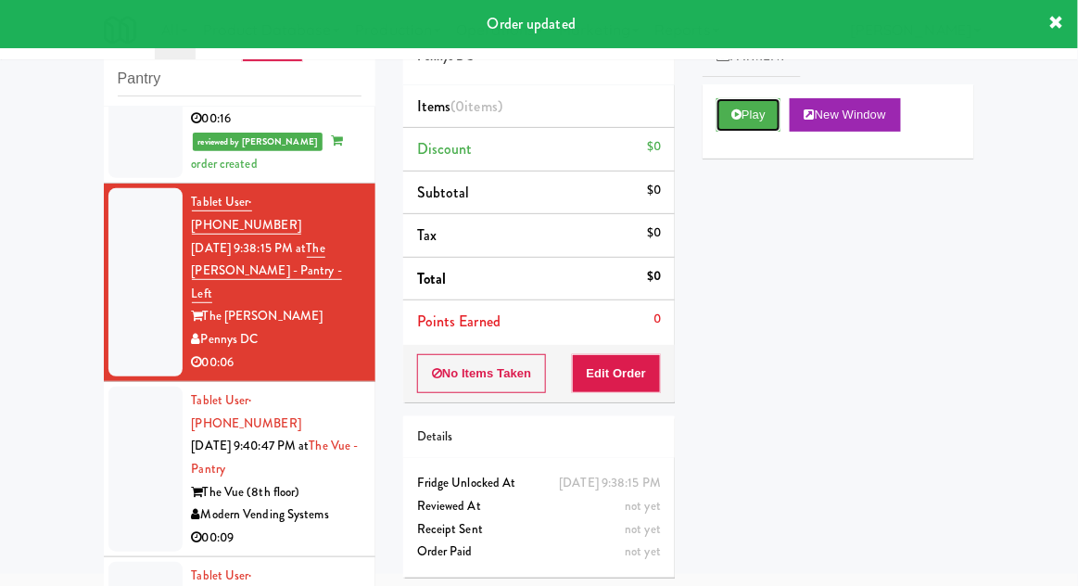
click at [770, 126] on button "Play" at bounding box center [748, 114] width 64 height 33
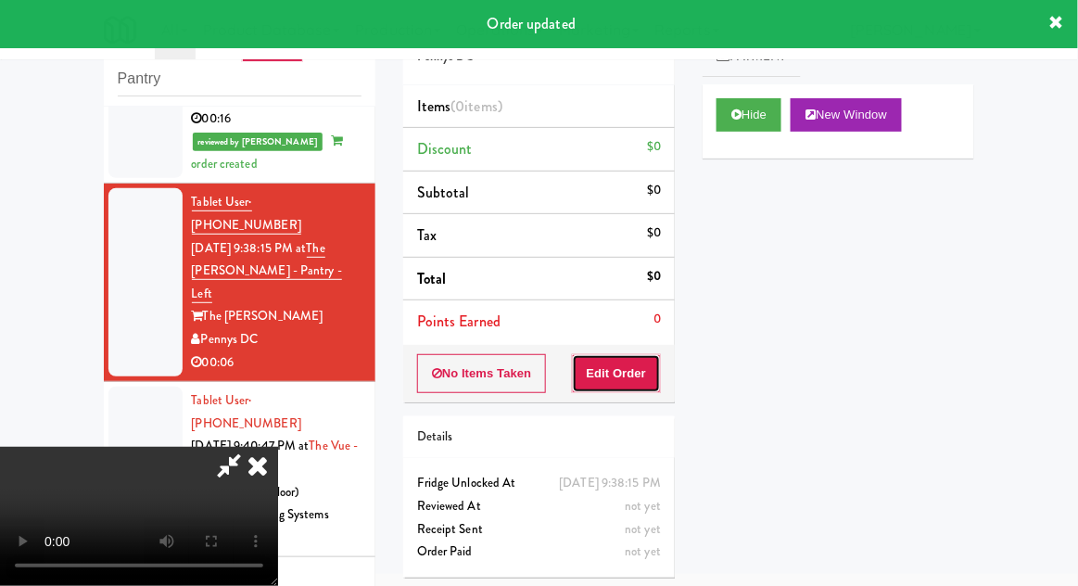
click at [636, 364] on button "Edit Order" at bounding box center [617, 373] width 90 height 39
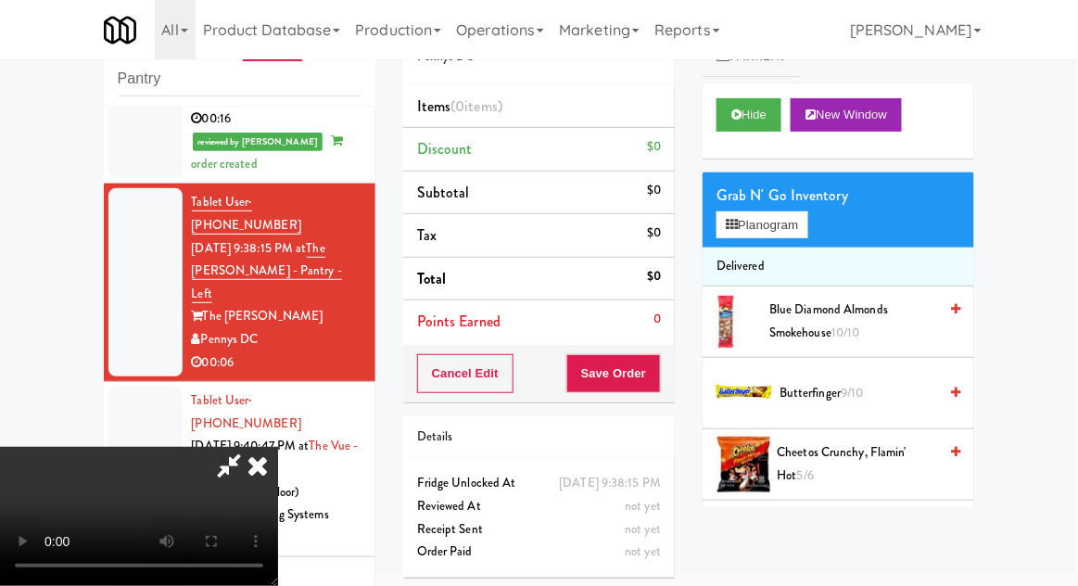
scroll to position [0, 0]
click at [787, 223] on button "Planogram" at bounding box center [761, 225] width 91 height 28
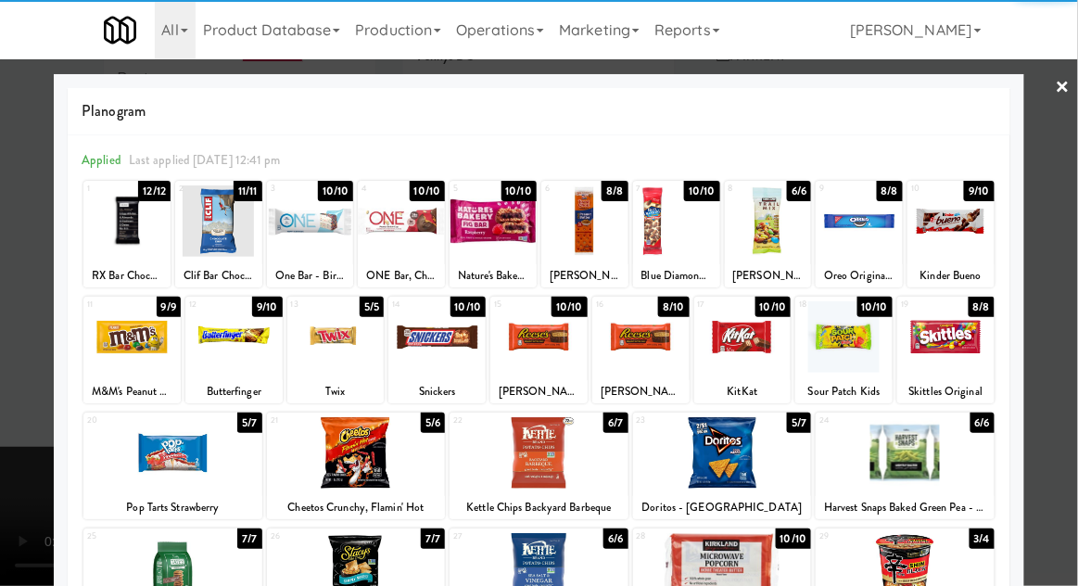
click at [113, 353] on div at bounding box center [131, 336] width 97 height 71
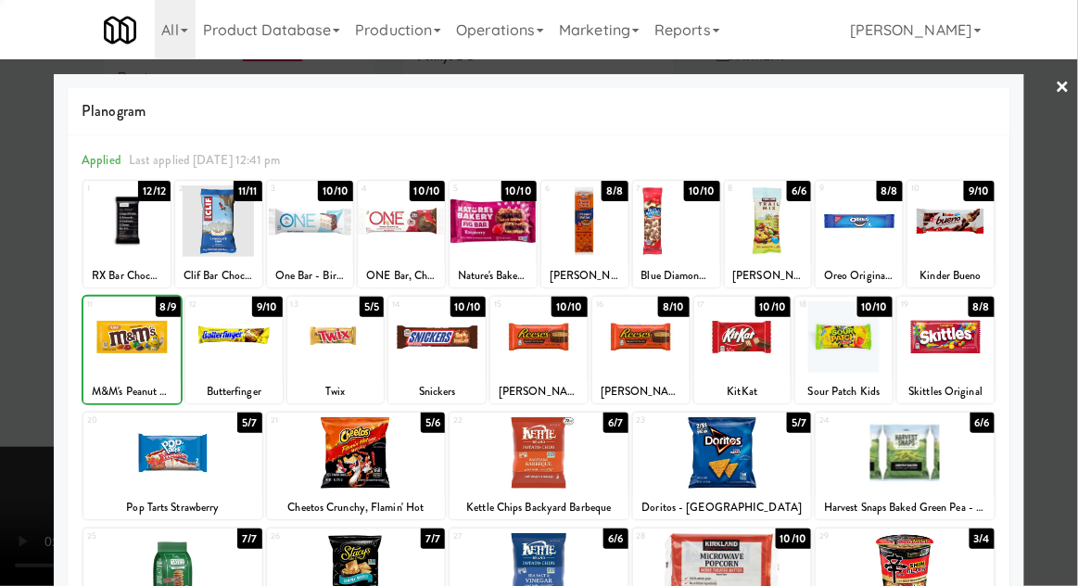
click at [1066, 280] on div at bounding box center [539, 293] width 1078 height 586
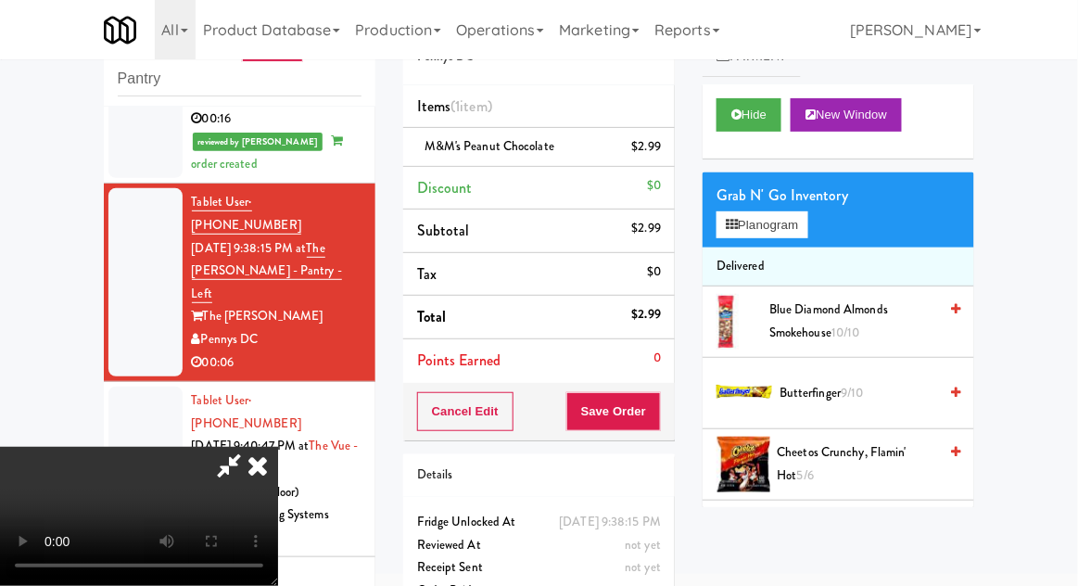
click at [250, 447] on icon at bounding box center [229, 465] width 43 height 37
click at [842, 389] on span "Butterfinger 9/10" at bounding box center [858, 393] width 158 height 23
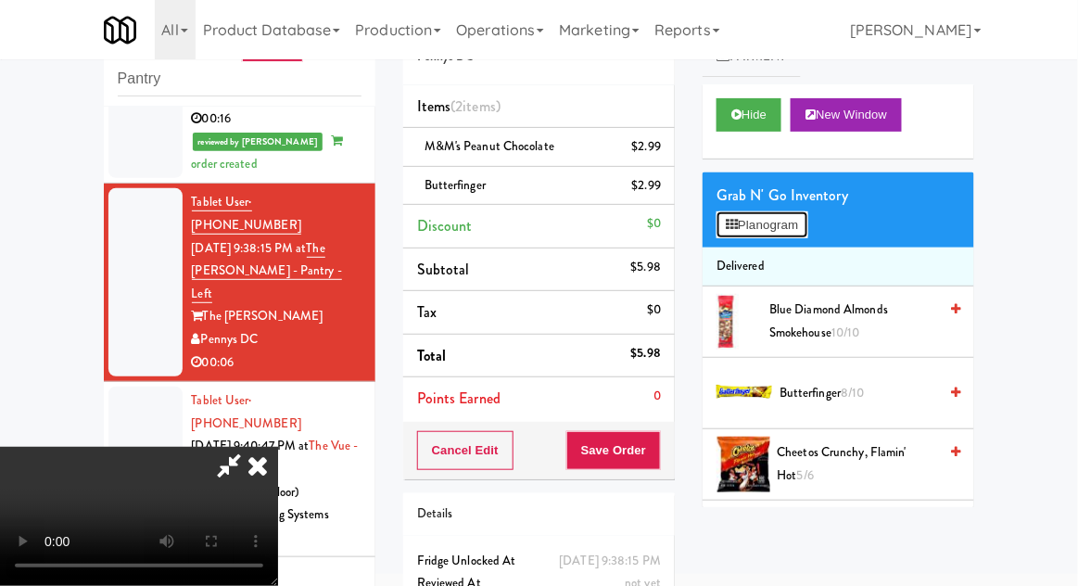
click at [795, 224] on button "Planogram" at bounding box center [761, 225] width 91 height 28
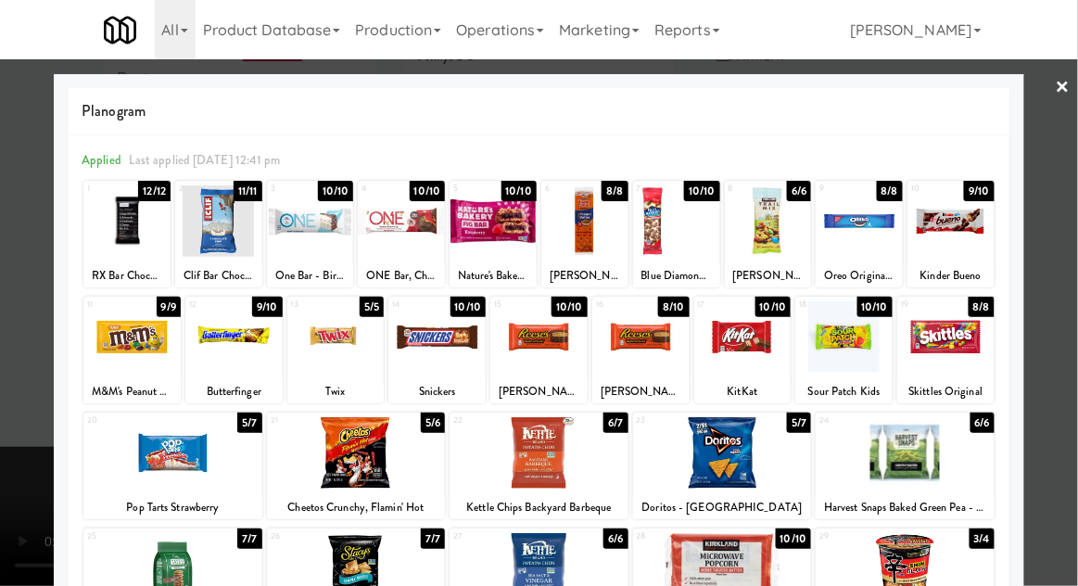
click at [1061, 356] on div at bounding box center [539, 293] width 1078 height 586
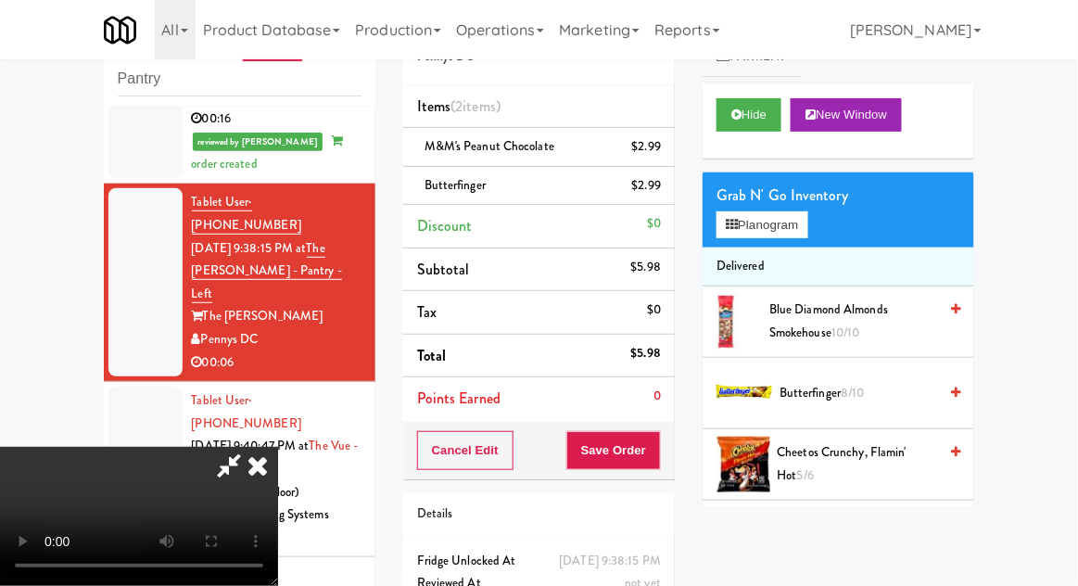
scroll to position [68, 0]
click at [652, 464] on button "Save Order" at bounding box center [613, 450] width 95 height 39
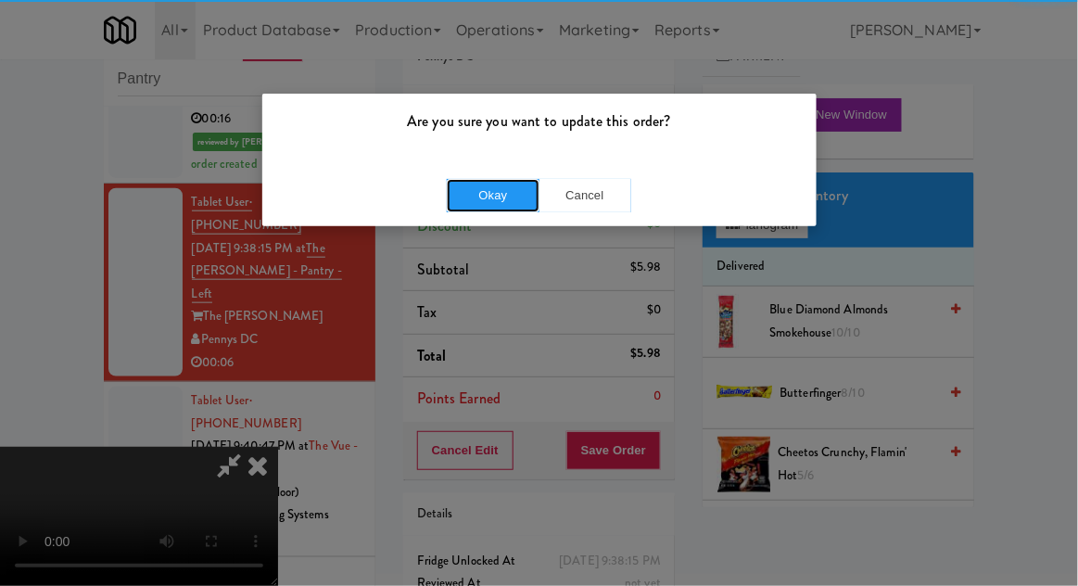
click at [464, 197] on button "Okay" at bounding box center [493, 195] width 93 height 33
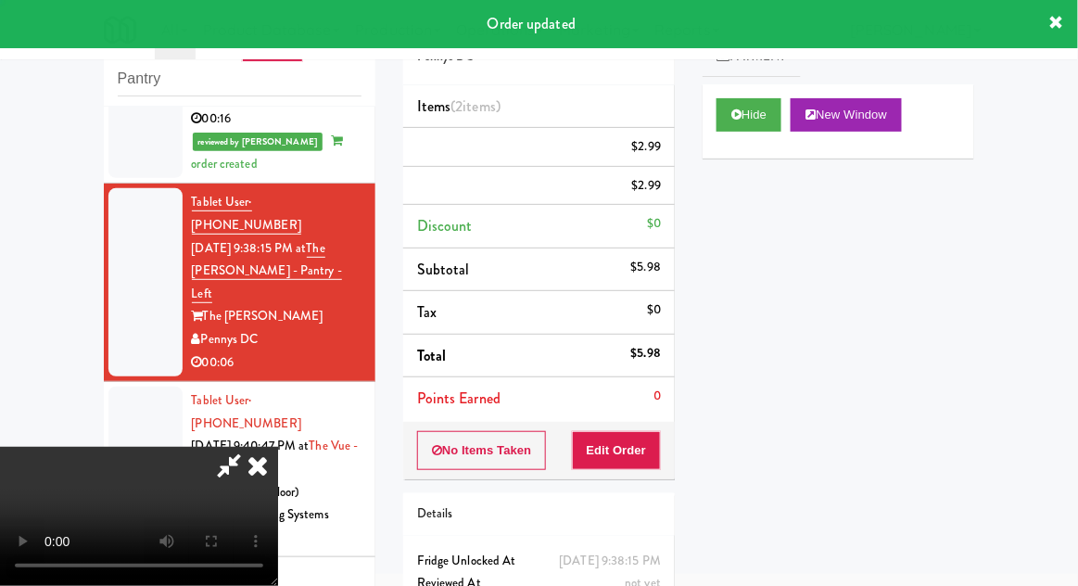
scroll to position [0, 0]
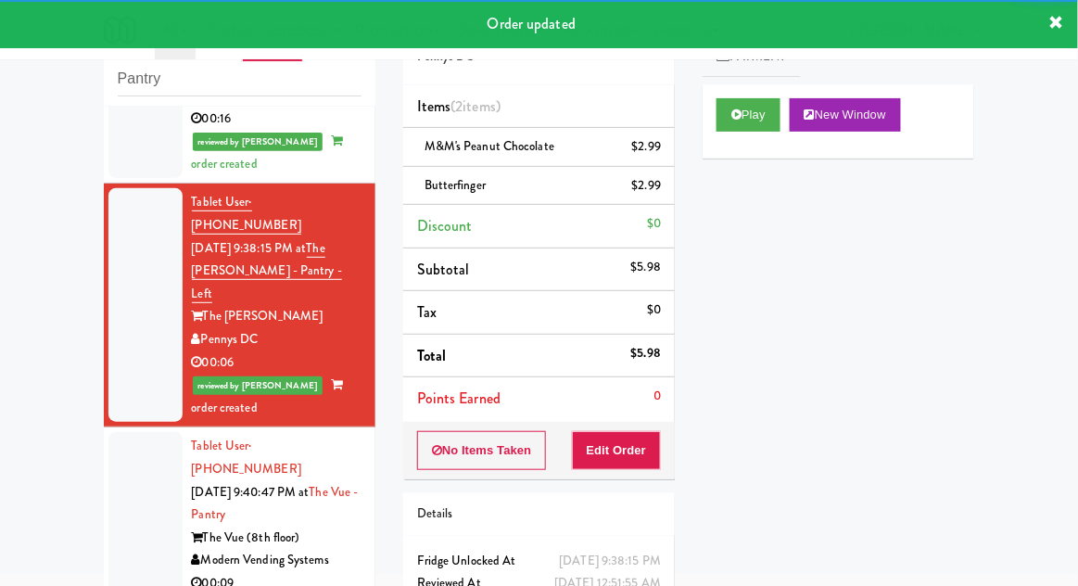
click at [106, 427] on li "Tablet User · (919) 579-3023 [DATE] 9:40:47 PM at The Vue - Pantry The Vue (8th…" at bounding box center [240, 514] width 272 height 175
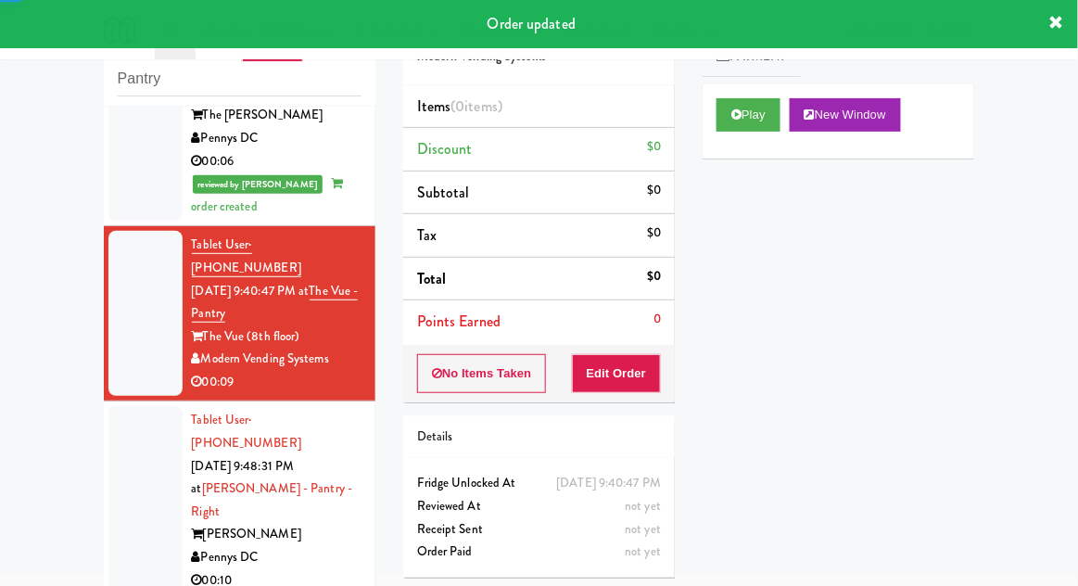
scroll to position [602, 0]
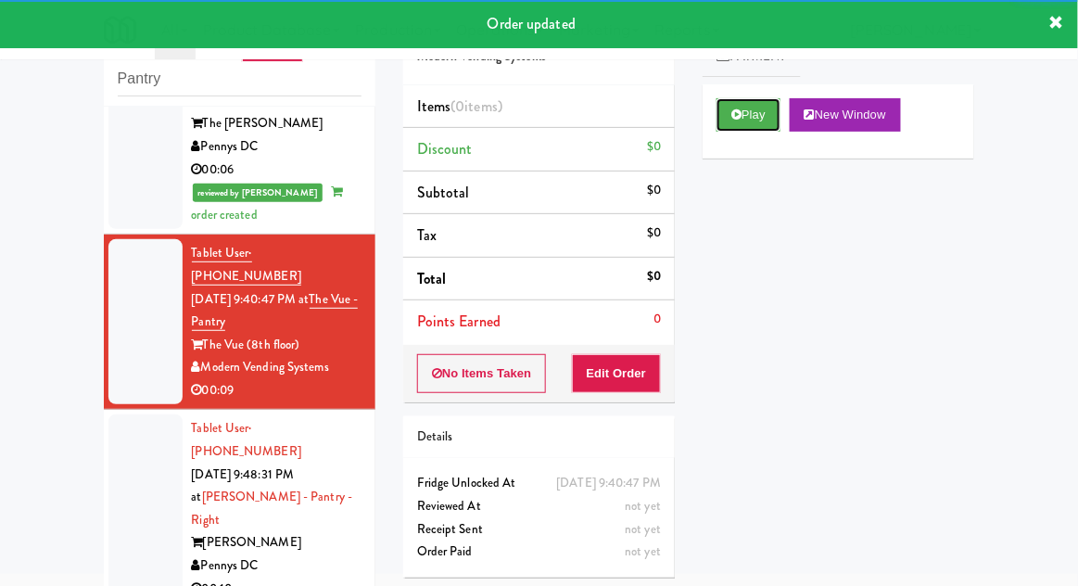
click at [759, 125] on button "Play" at bounding box center [748, 114] width 64 height 33
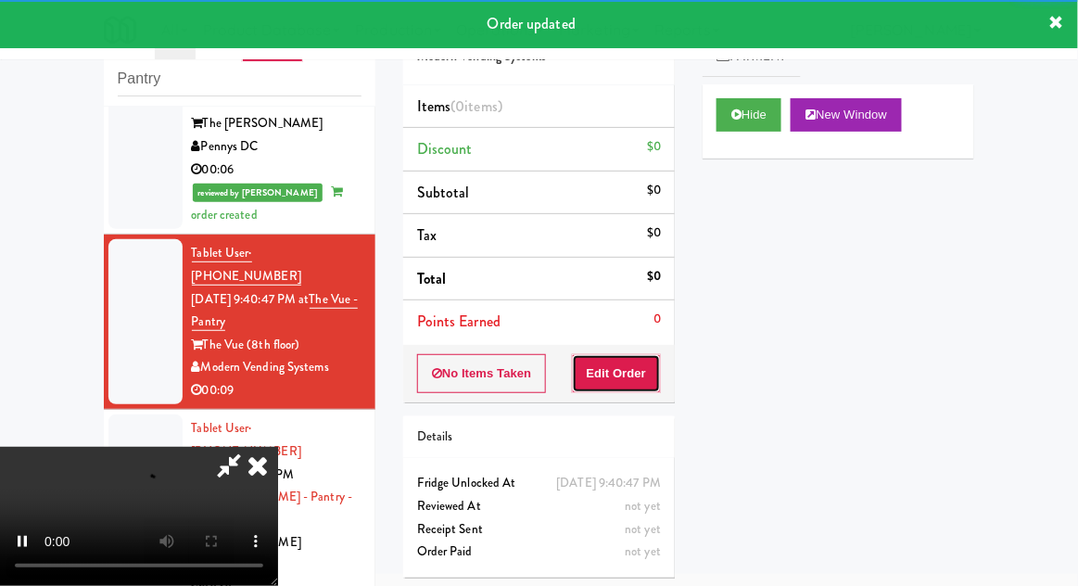
click at [640, 354] on button "Edit Order" at bounding box center [617, 373] width 90 height 39
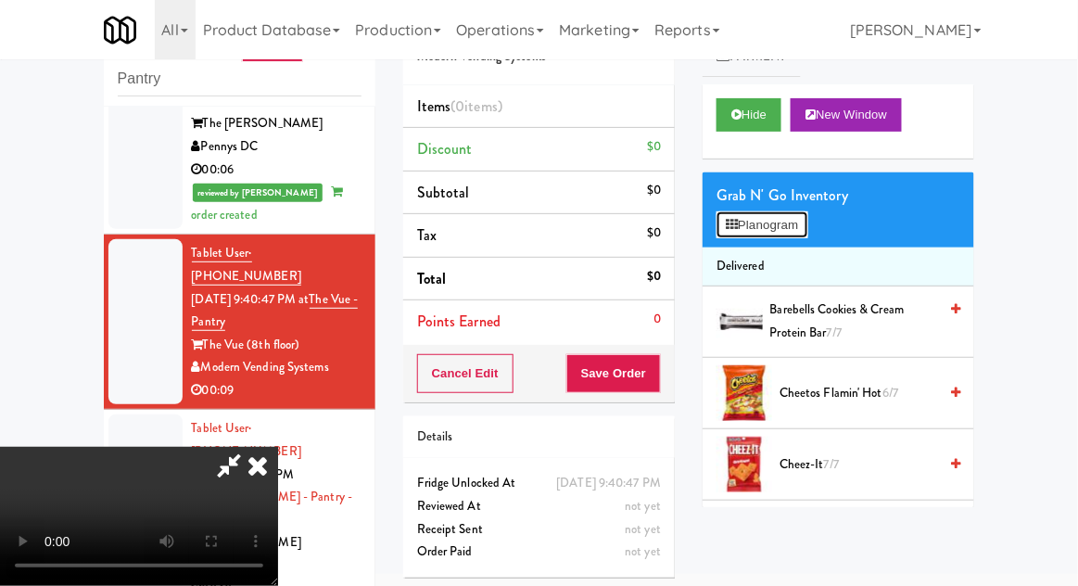
click at [769, 220] on button "Planogram" at bounding box center [761, 225] width 91 height 28
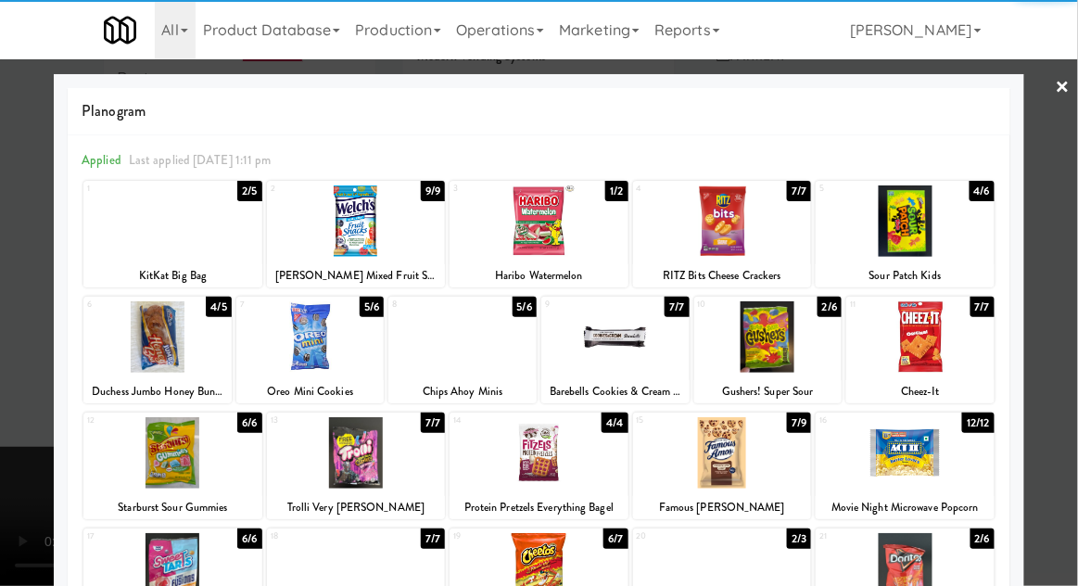
click at [156, 465] on div at bounding box center [172, 452] width 179 height 71
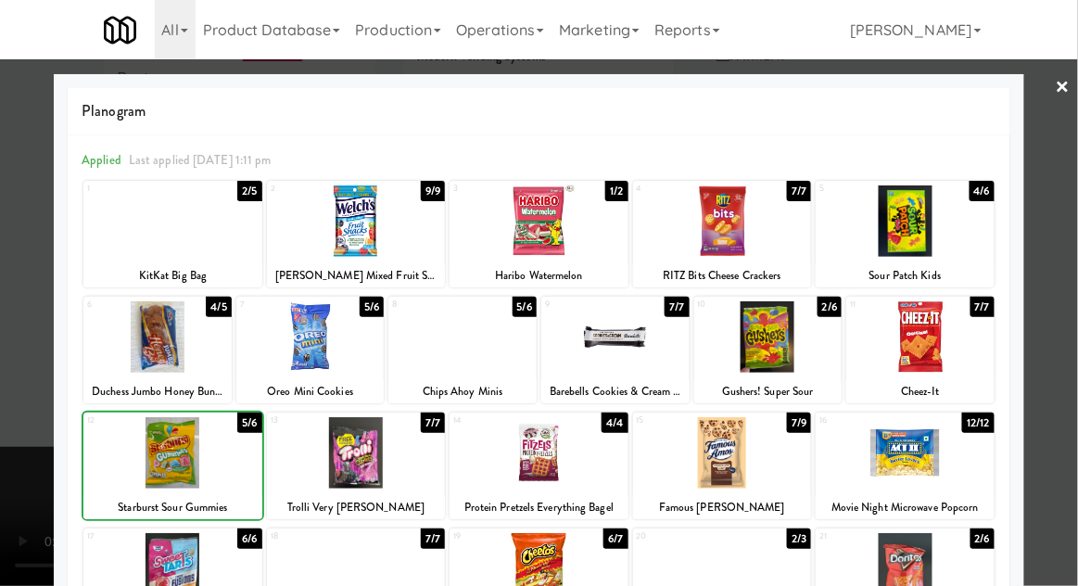
click at [1044, 343] on div at bounding box center [539, 293] width 1078 height 586
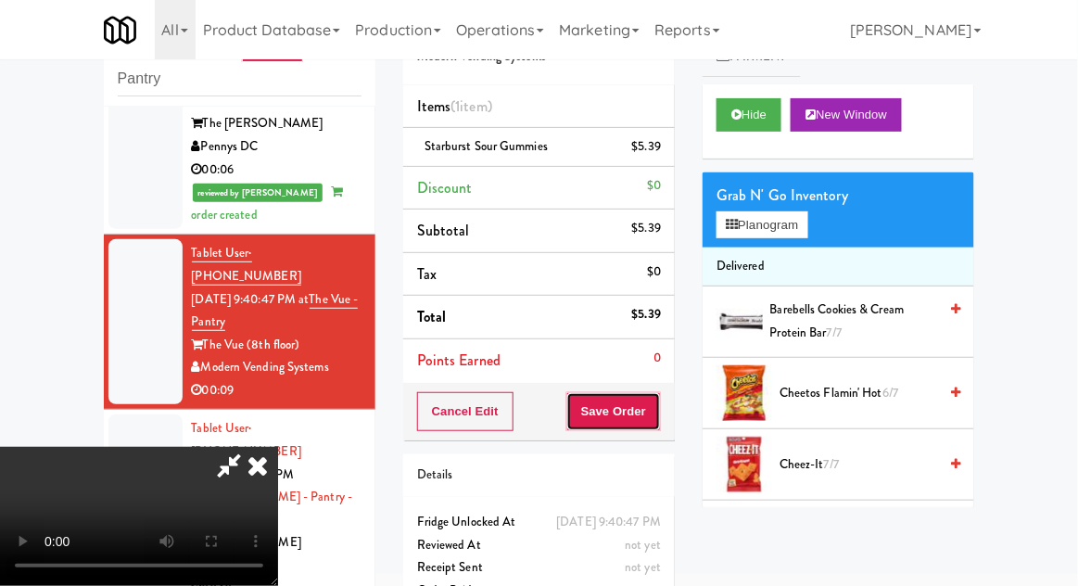
click at [656, 424] on button "Save Order" at bounding box center [613, 411] width 95 height 39
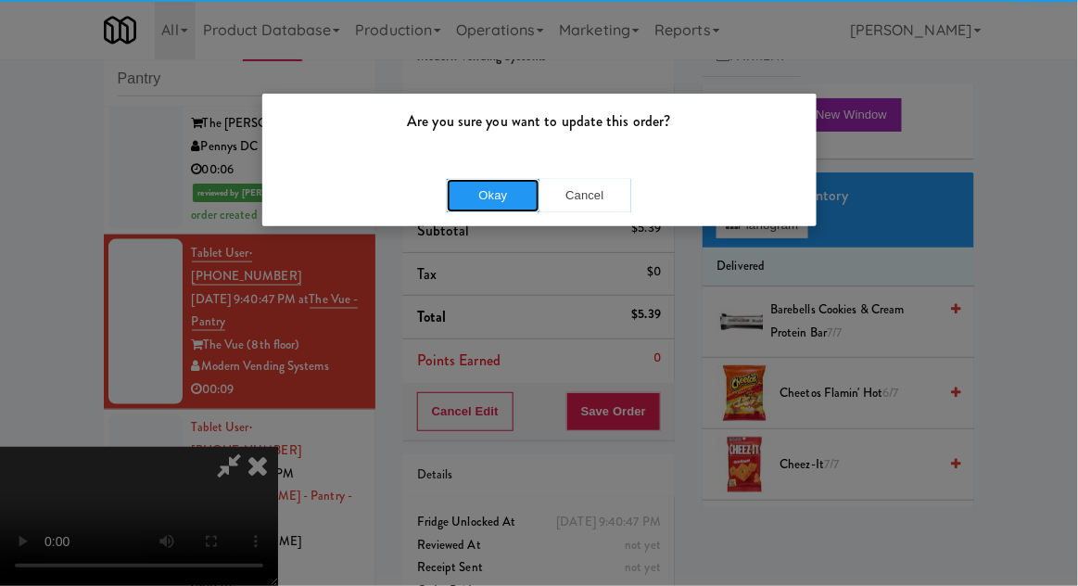
click at [480, 179] on button "Okay" at bounding box center [493, 195] width 93 height 33
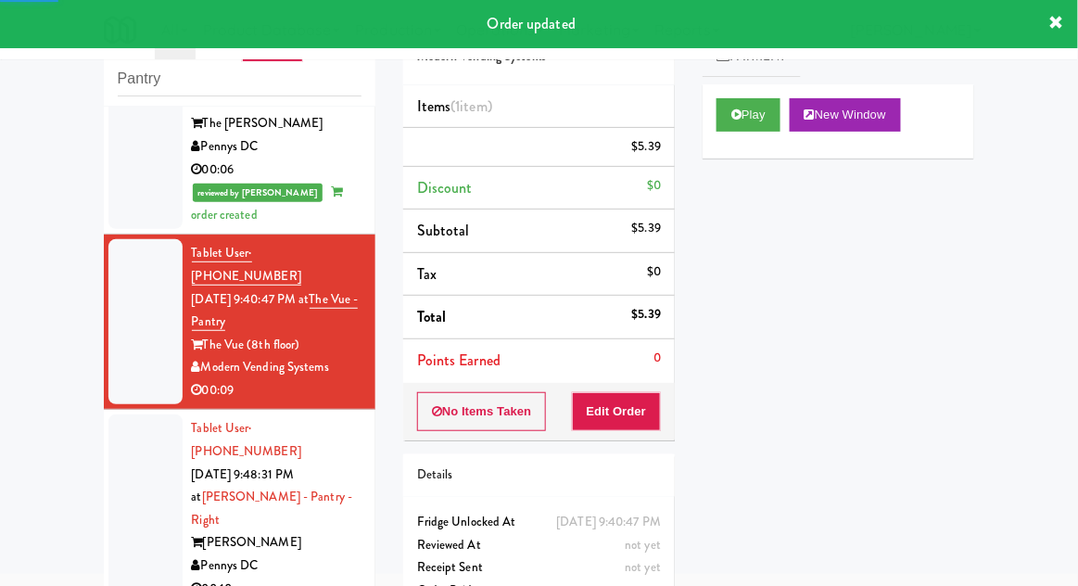
click at [110, 414] on div at bounding box center [145, 508] width 74 height 188
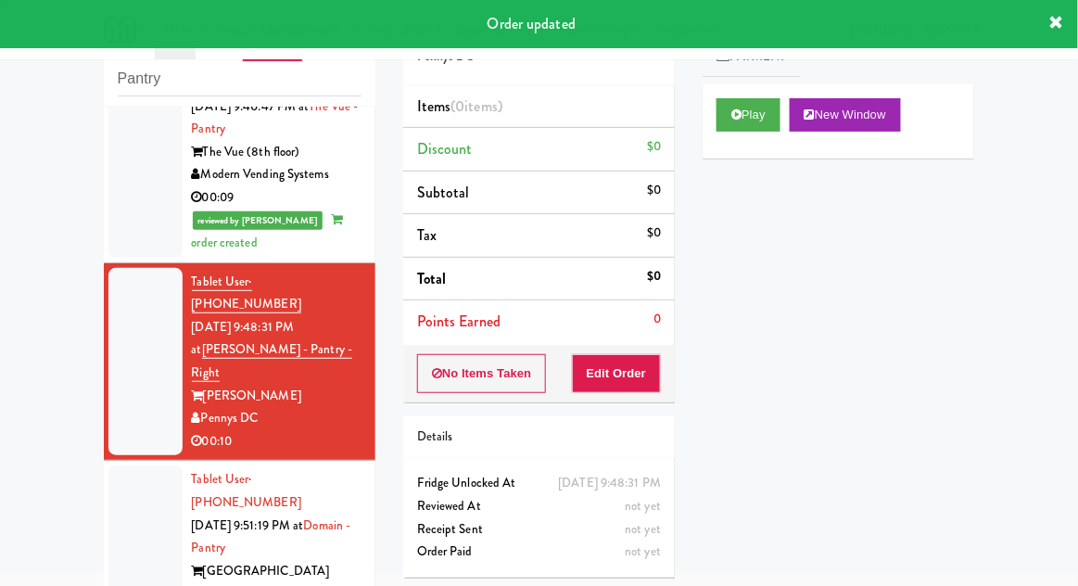
scroll to position [804, 0]
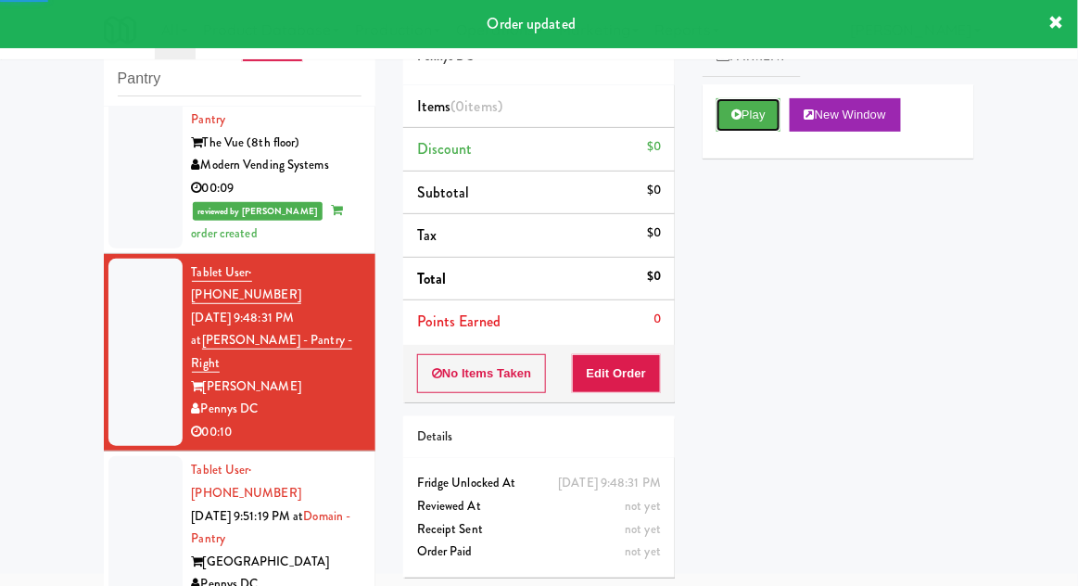
click at [760, 120] on button "Play" at bounding box center [748, 114] width 64 height 33
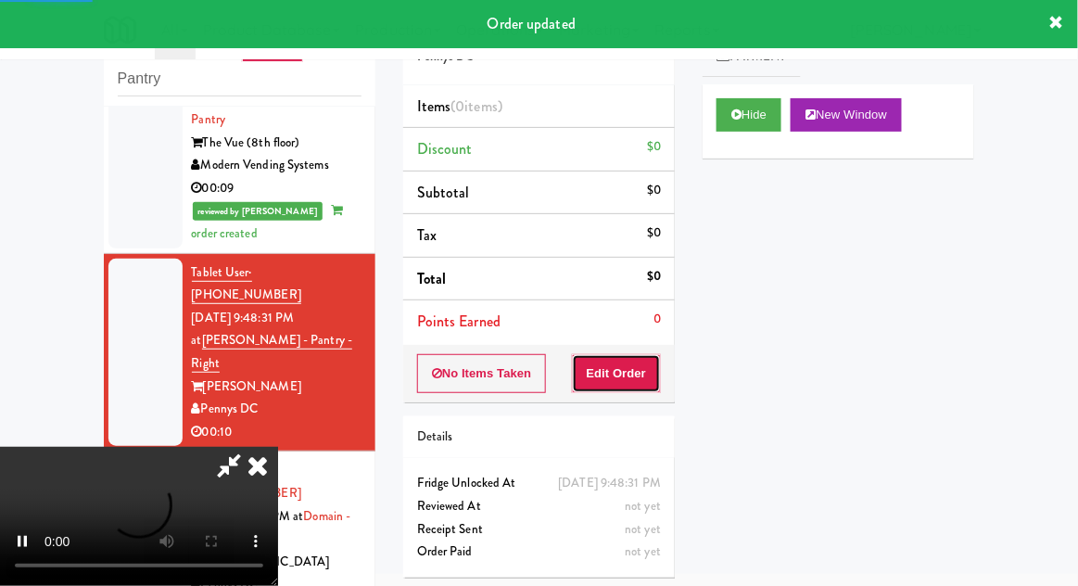
click at [647, 361] on button "Edit Order" at bounding box center [617, 373] width 90 height 39
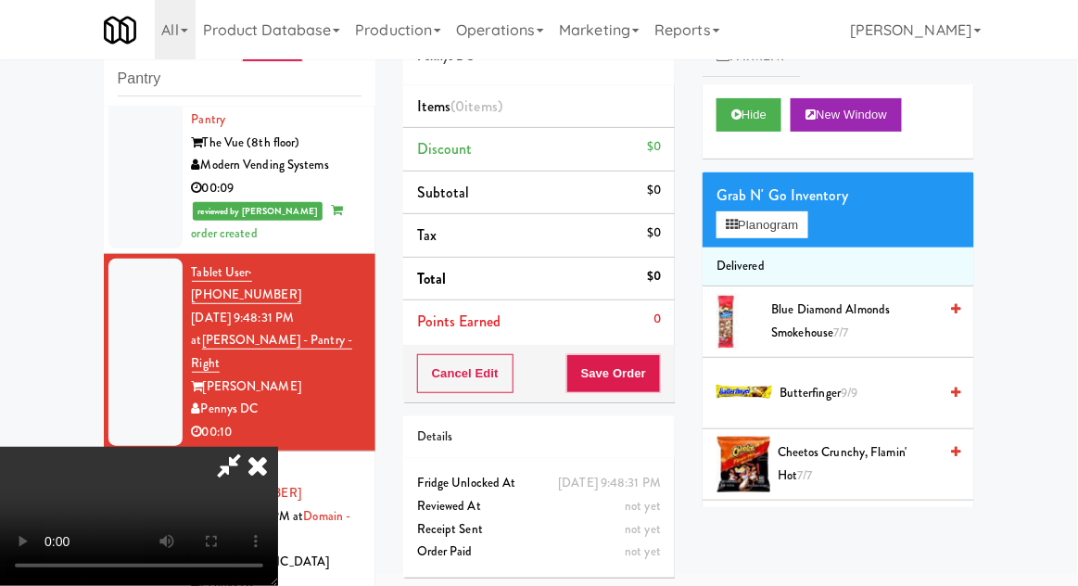
scroll to position [0, 0]
click at [795, 247] on li "Delivered" at bounding box center [839, 266] width 272 height 39
click at [806, 231] on button "Planogram" at bounding box center [761, 225] width 91 height 28
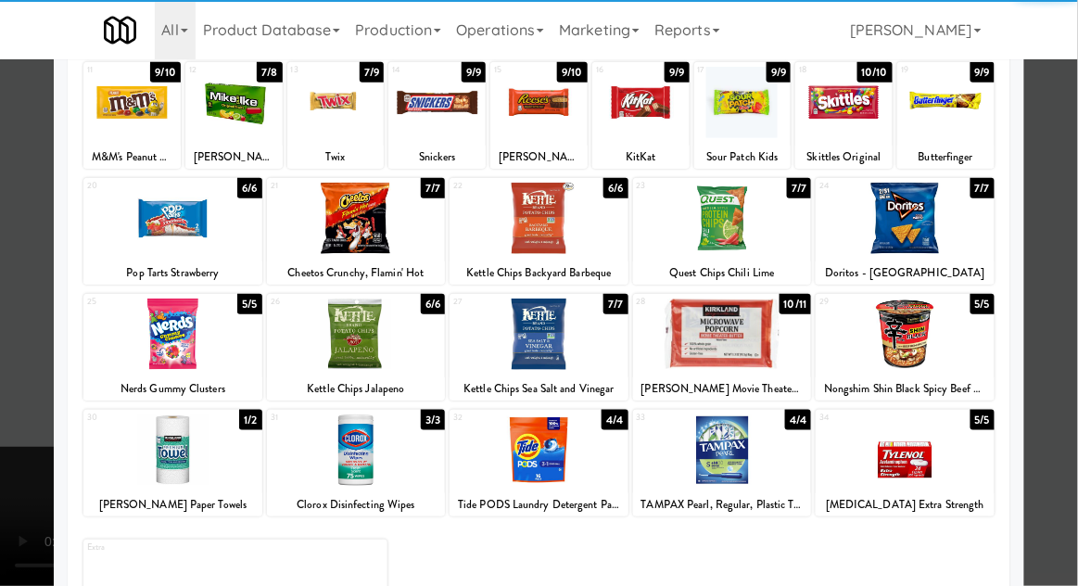
scroll to position [234, 0]
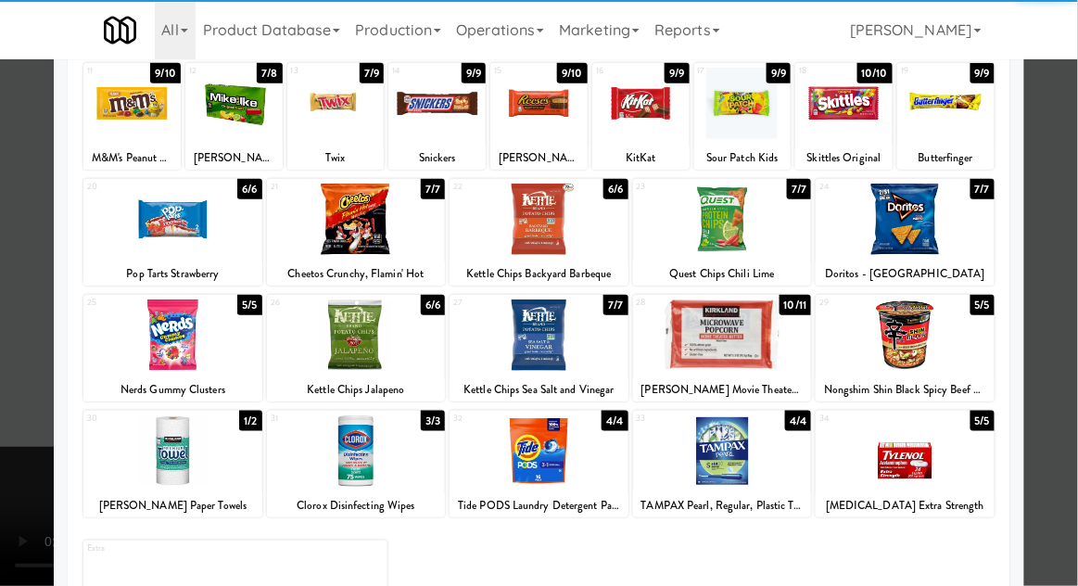
click at [929, 356] on div at bounding box center [905, 334] width 179 height 71
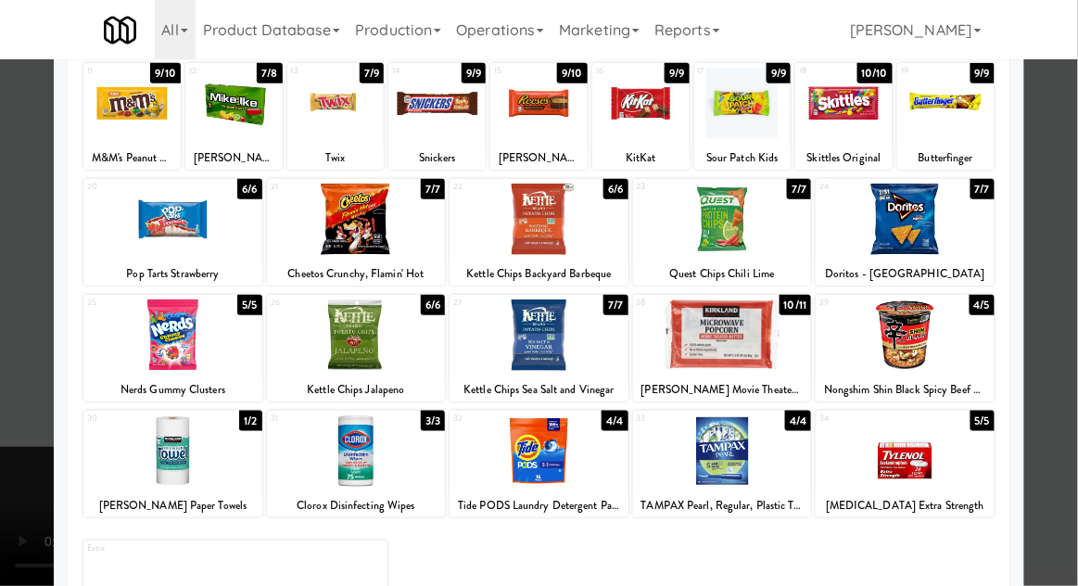
click at [1069, 358] on div at bounding box center [539, 293] width 1078 height 586
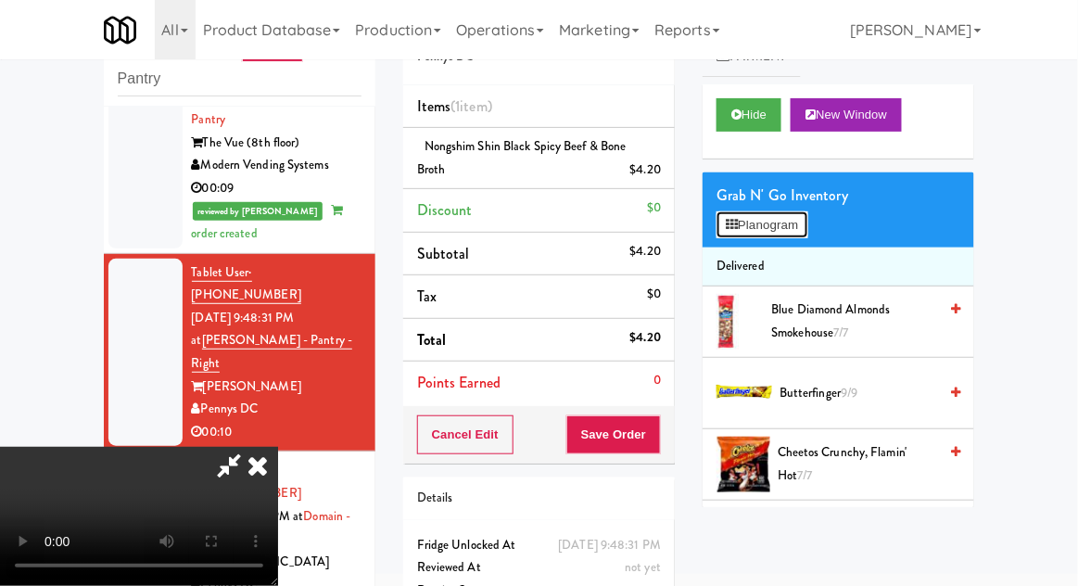
click at [778, 234] on button "Planogram" at bounding box center [761, 225] width 91 height 28
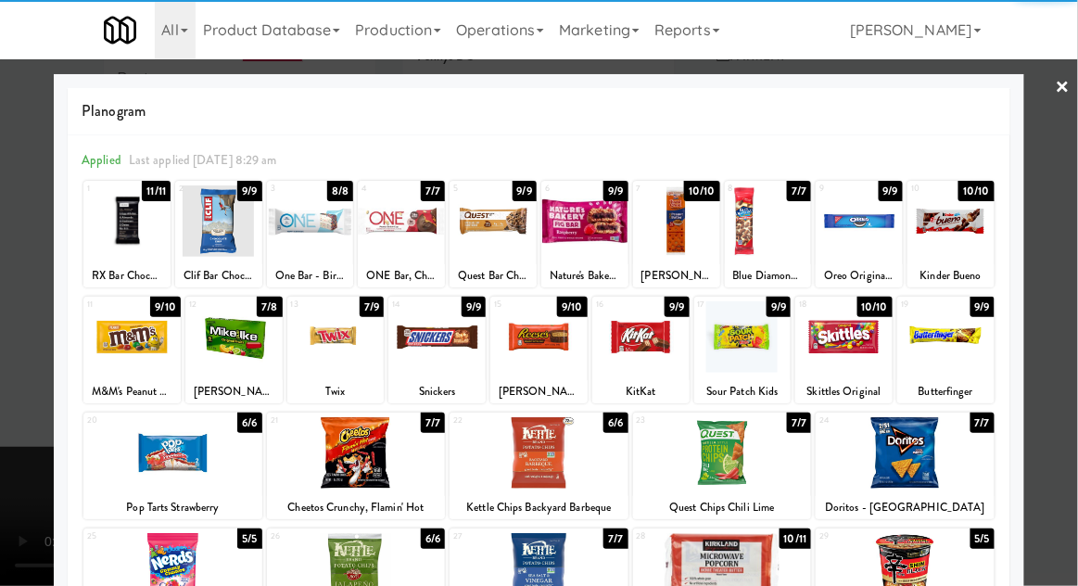
click at [329, 458] on div at bounding box center [356, 452] width 179 height 71
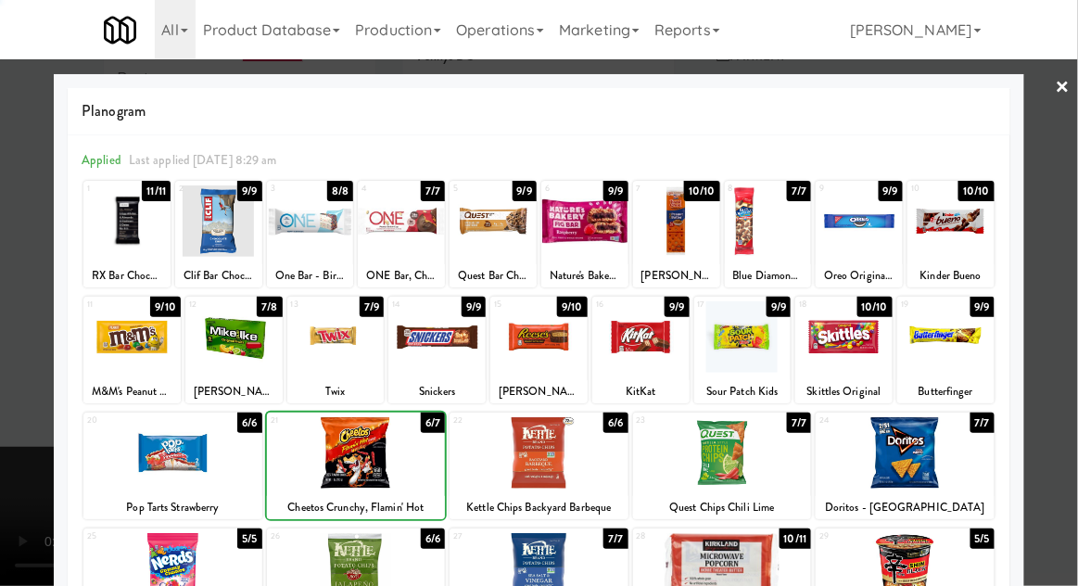
click at [1055, 362] on div at bounding box center [539, 293] width 1078 height 586
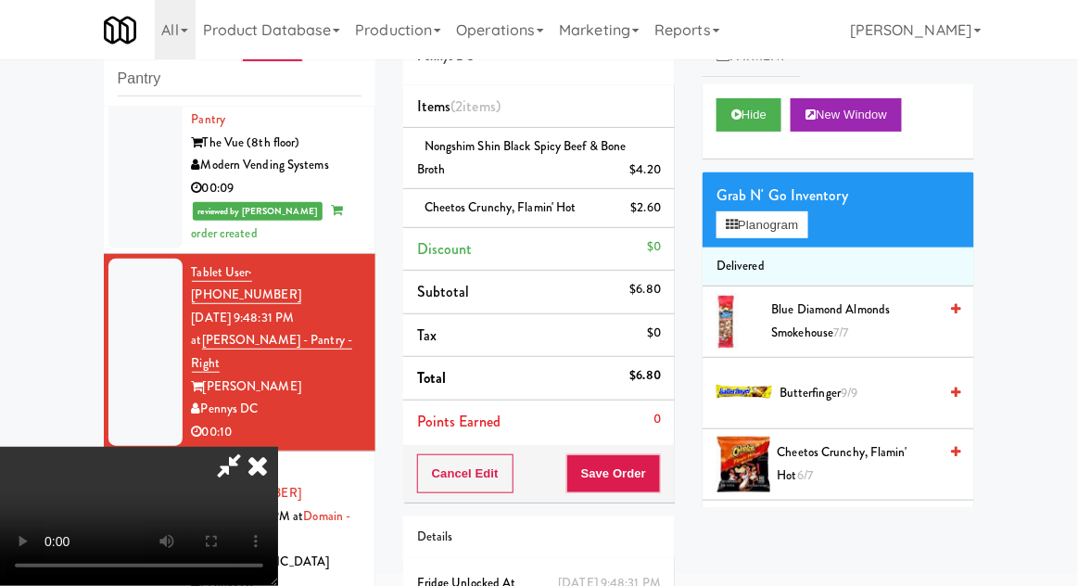
scroll to position [68, 0]
click at [659, 472] on button "Save Order" at bounding box center [613, 473] width 95 height 39
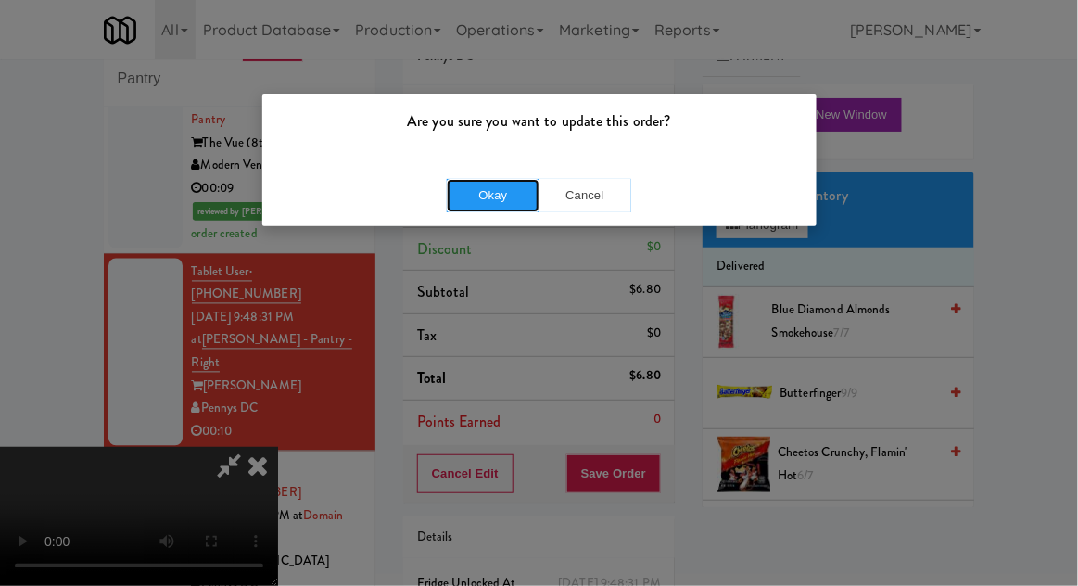
click at [482, 203] on button "Okay" at bounding box center [493, 195] width 93 height 33
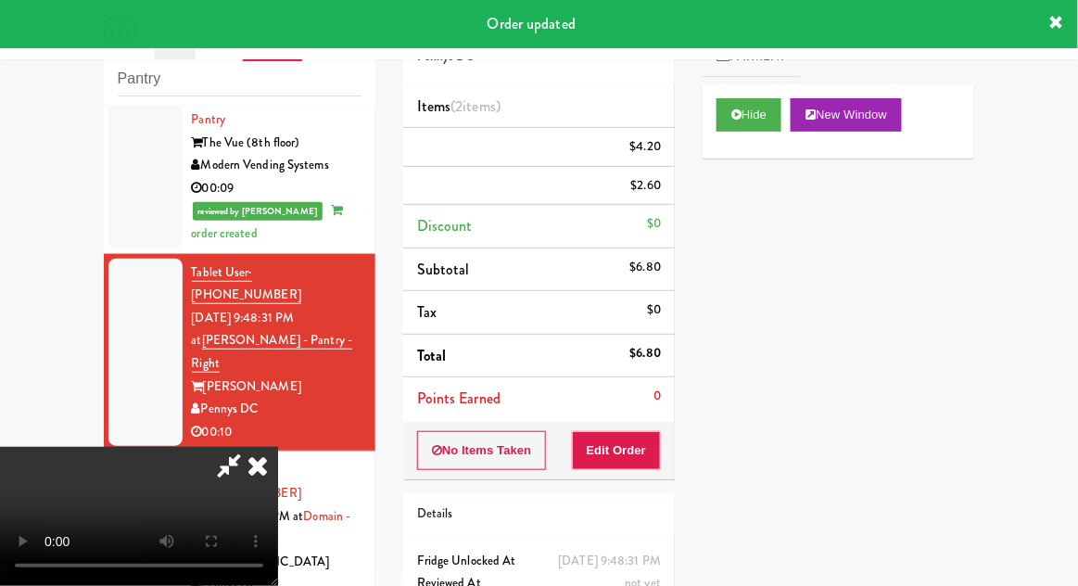
scroll to position [0, 0]
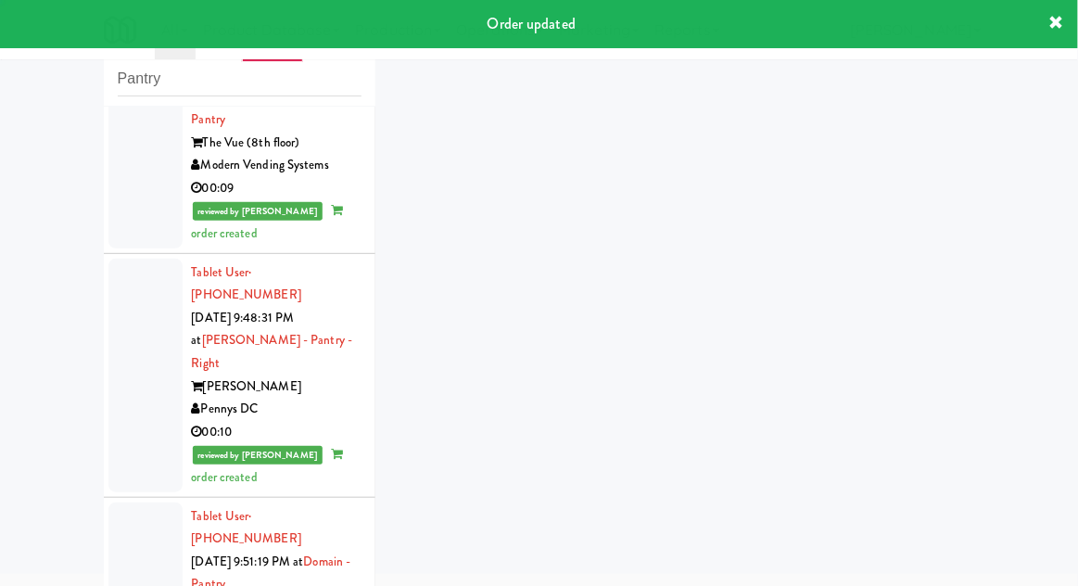
click at [141, 502] on div at bounding box center [145, 584] width 74 height 165
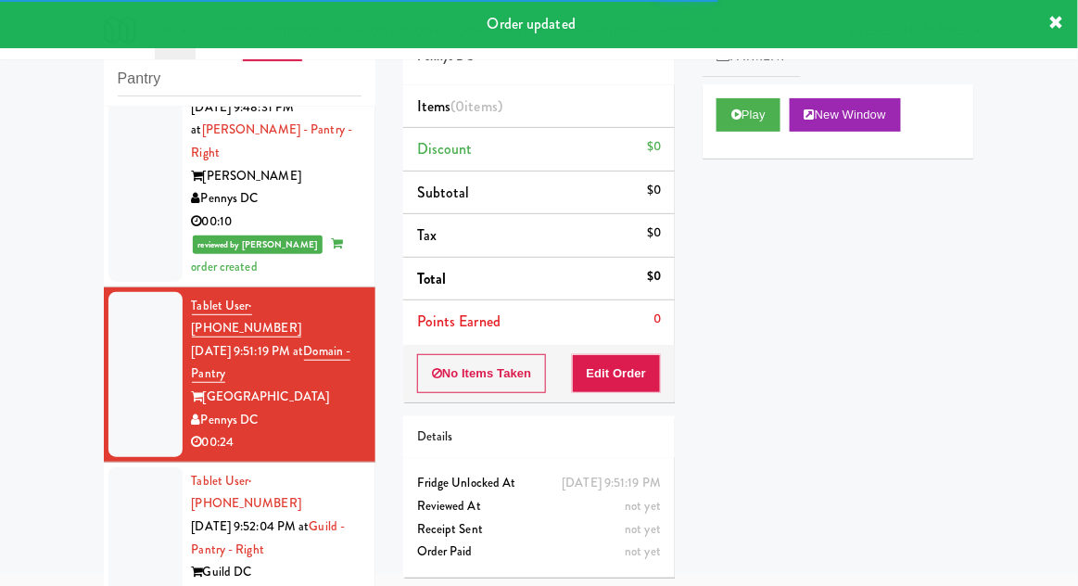
scroll to position [987, 0]
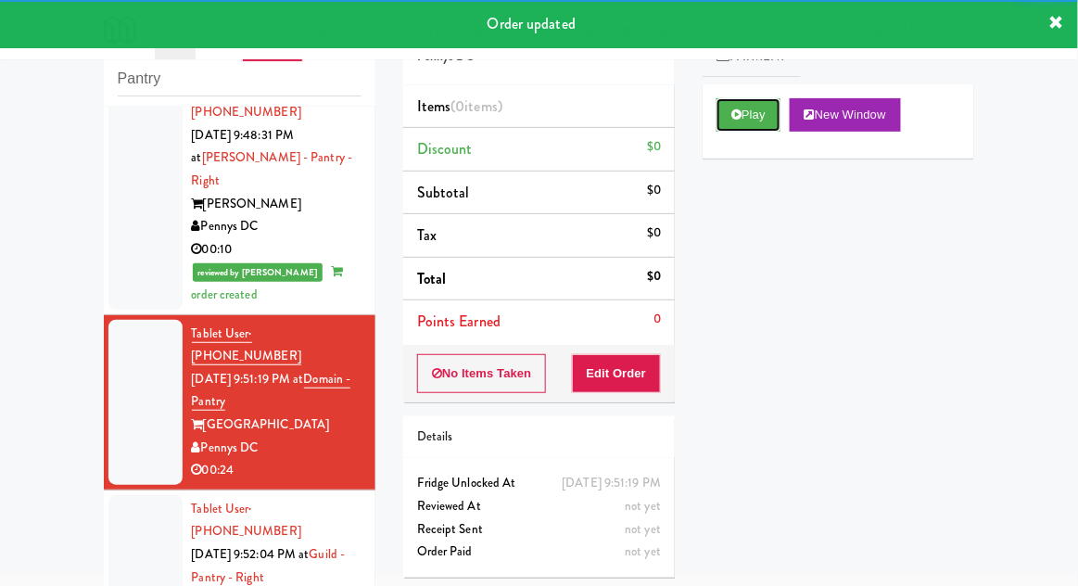
click at [761, 125] on button "Play" at bounding box center [748, 114] width 64 height 33
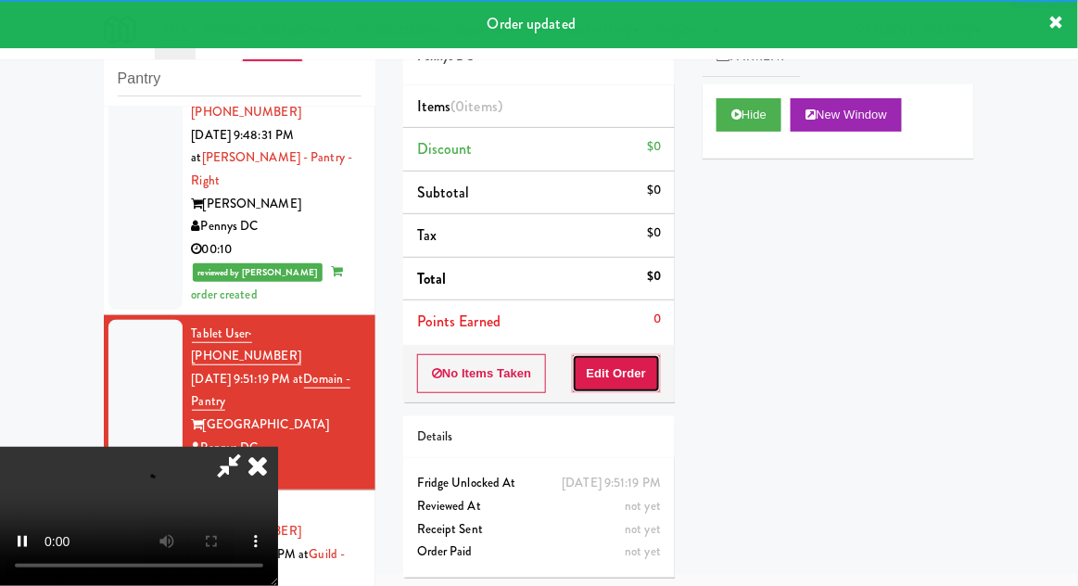
click at [641, 384] on button "Edit Order" at bounding box center [617, 373] width 90 height 39
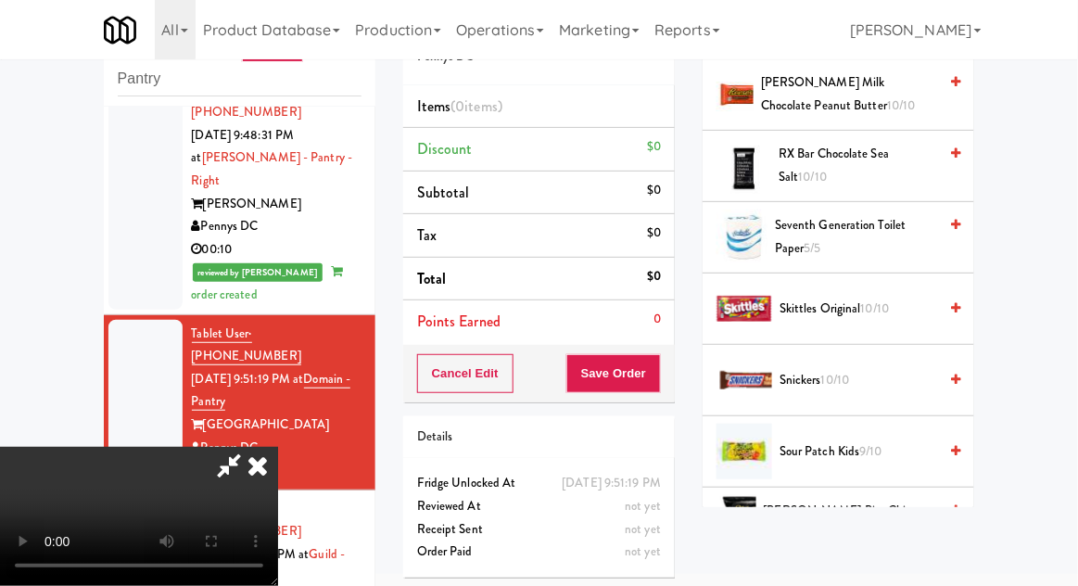
scroll to position [1909, 0]
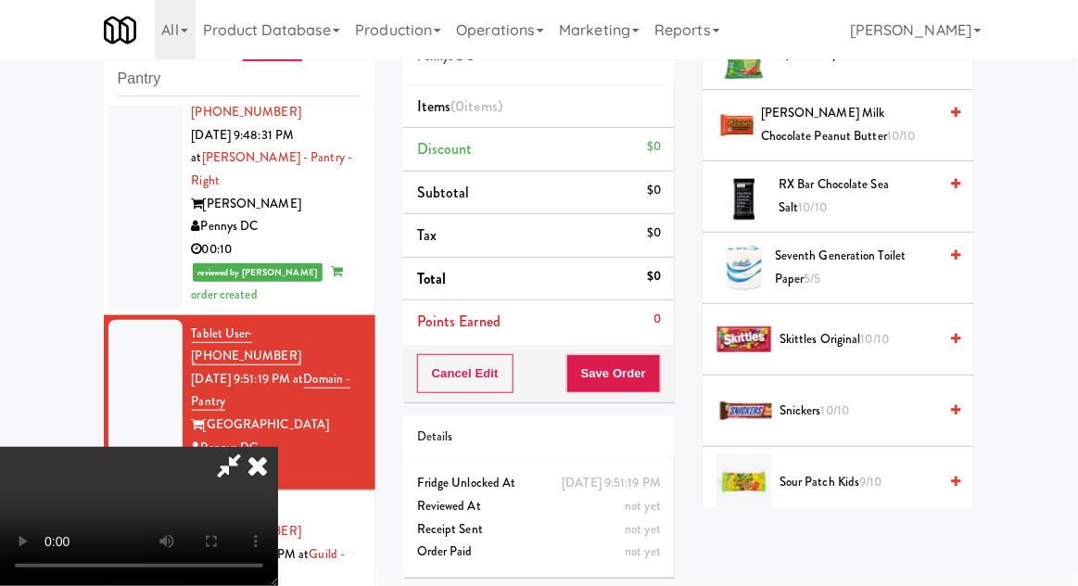
click at [892, 328] on span "Skittles Original 10/10" at bounding box center [858, 339] width 158 height 23
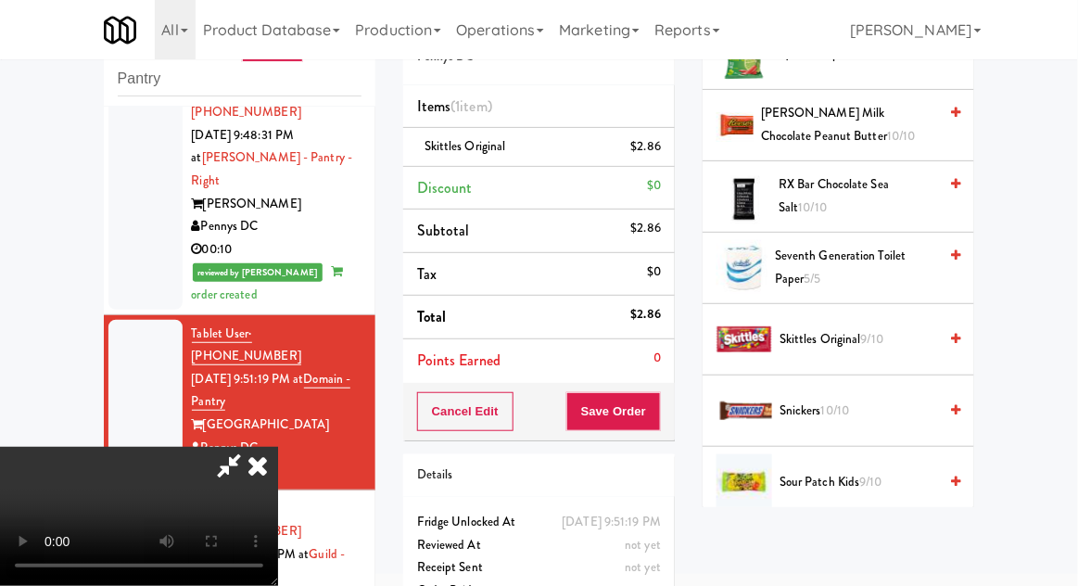
scroll to position [0, 0]
click at [872, 338] on span "9/10" at bounding box center [872, 339] width 22 height 18
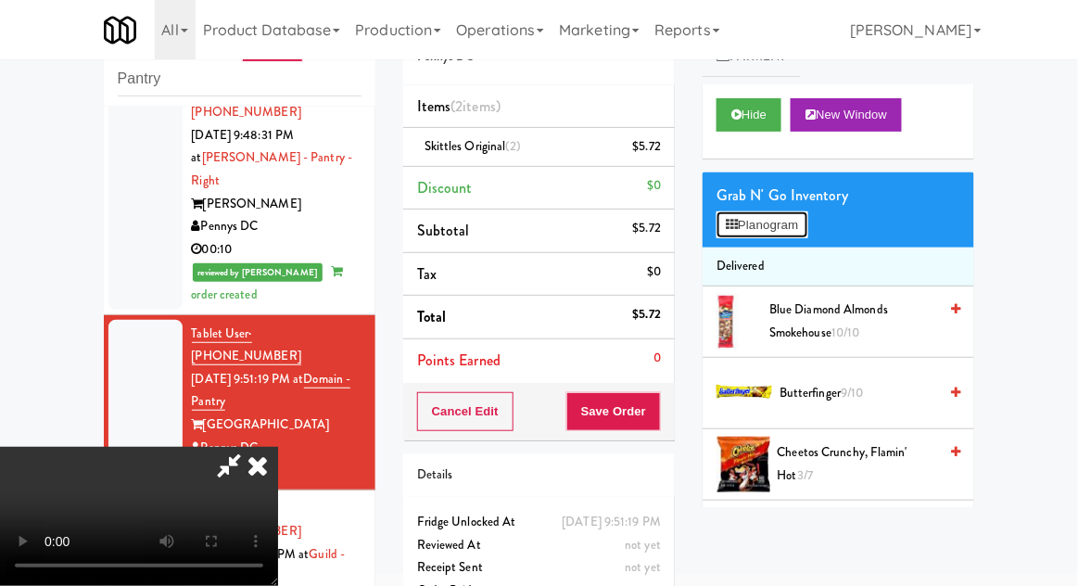
click at [792, 228] on button "Planogram" at bounding box center [761, 225] width 91 height 28
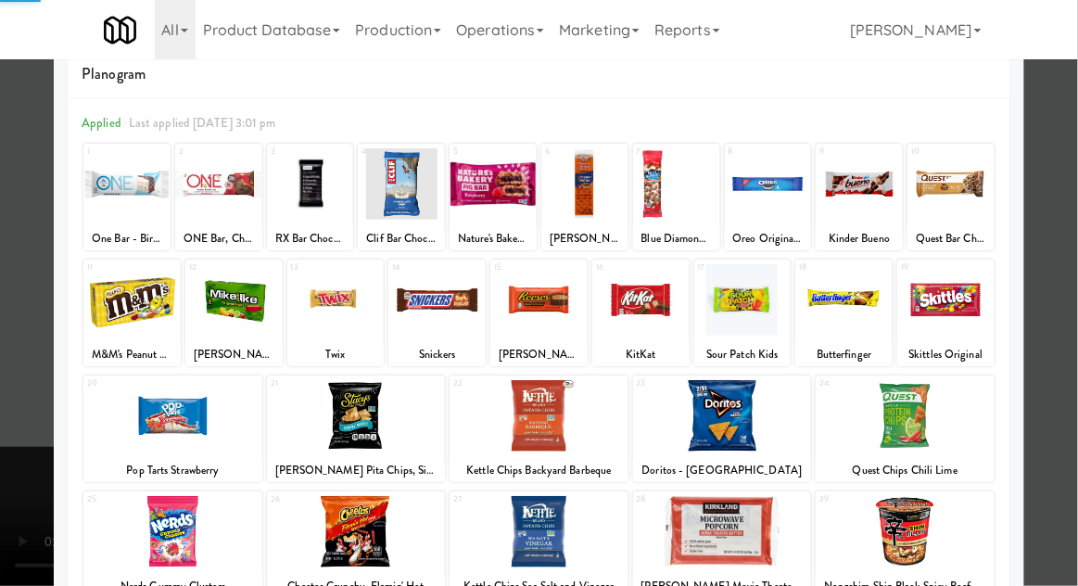
scroll to position [94, 0]
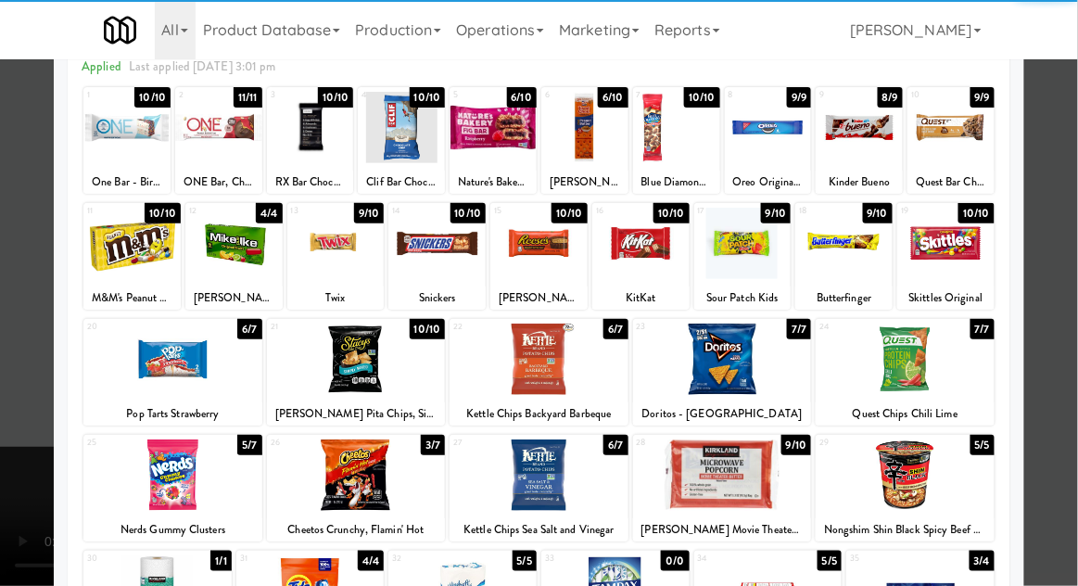
click at [334, 479] on div at bounding box center [356, 474] width 179 height 71
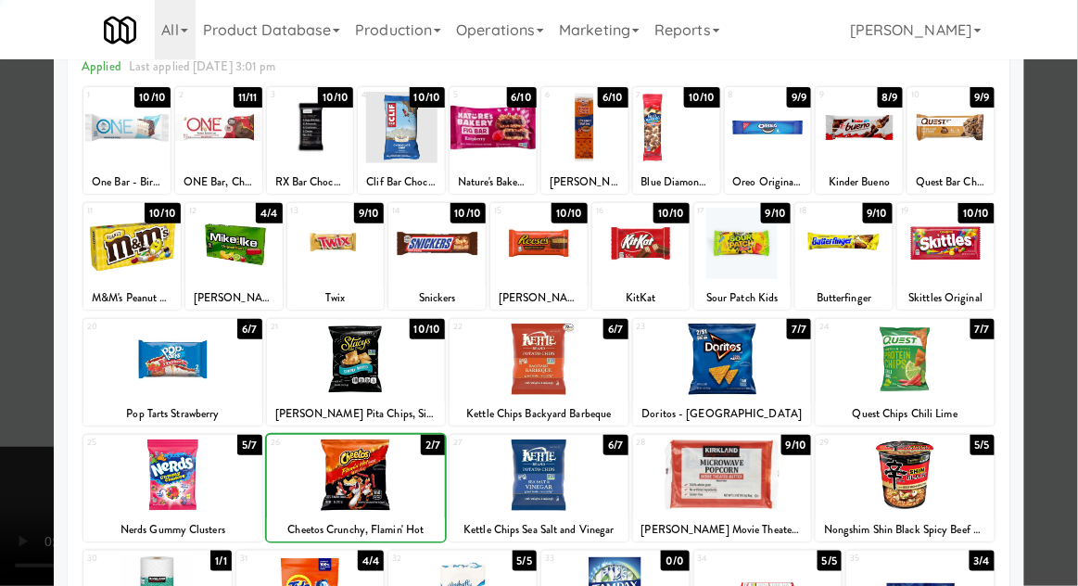
click at [1067, 343] on div at bounding box center [539, 293] width 1078 height 586
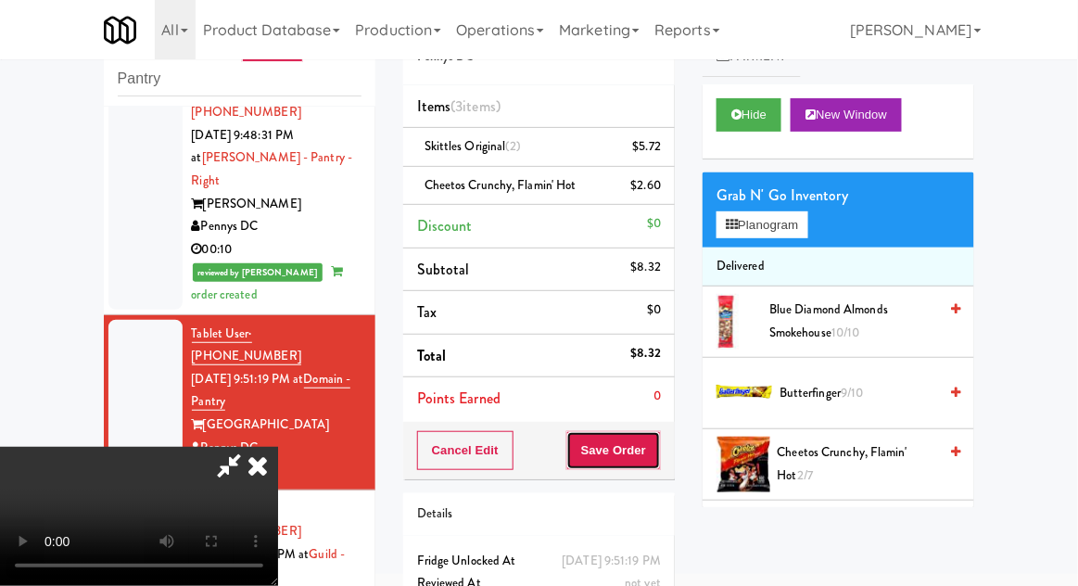
click at [658, 462] on button "Save Order" at bounding box center [613, 450] width 95 height 39
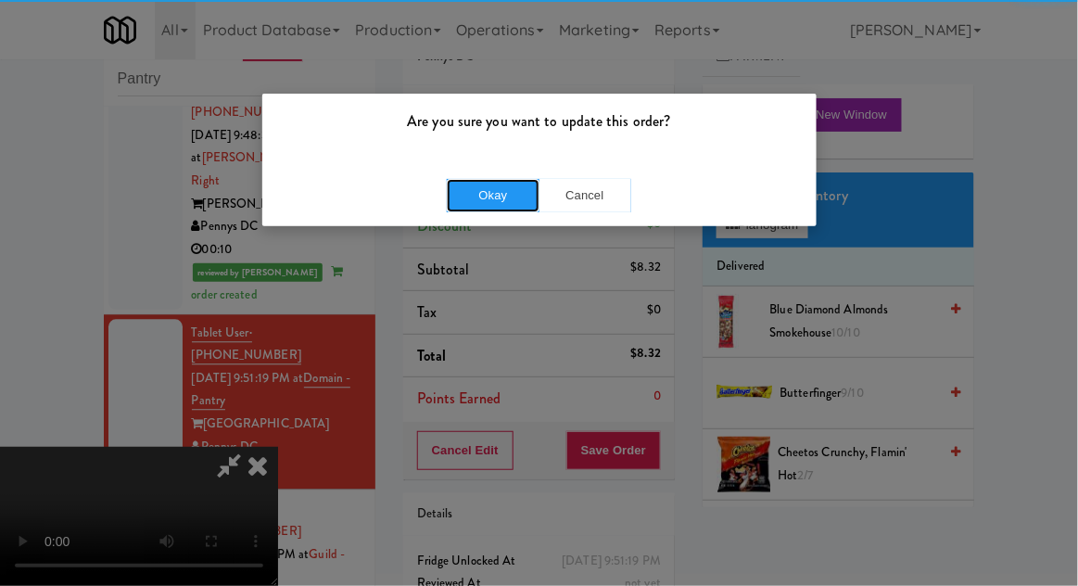
click at [483, 206] on button "Okay" at bounding box center [493, 195] width 93 height 33
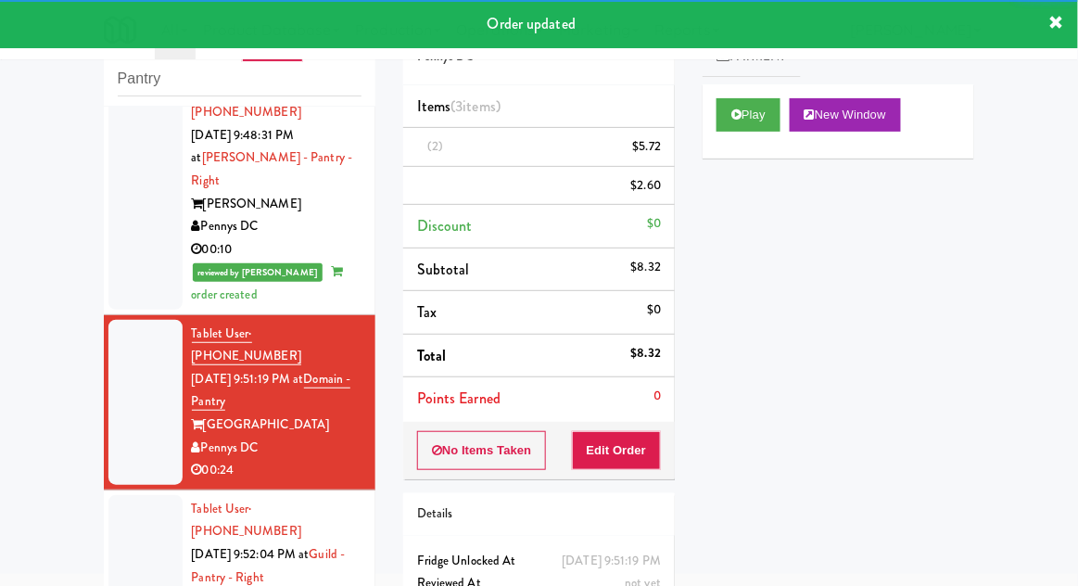
click at [110, 495] on div at bounding box center [145, 577] width 74 height 165
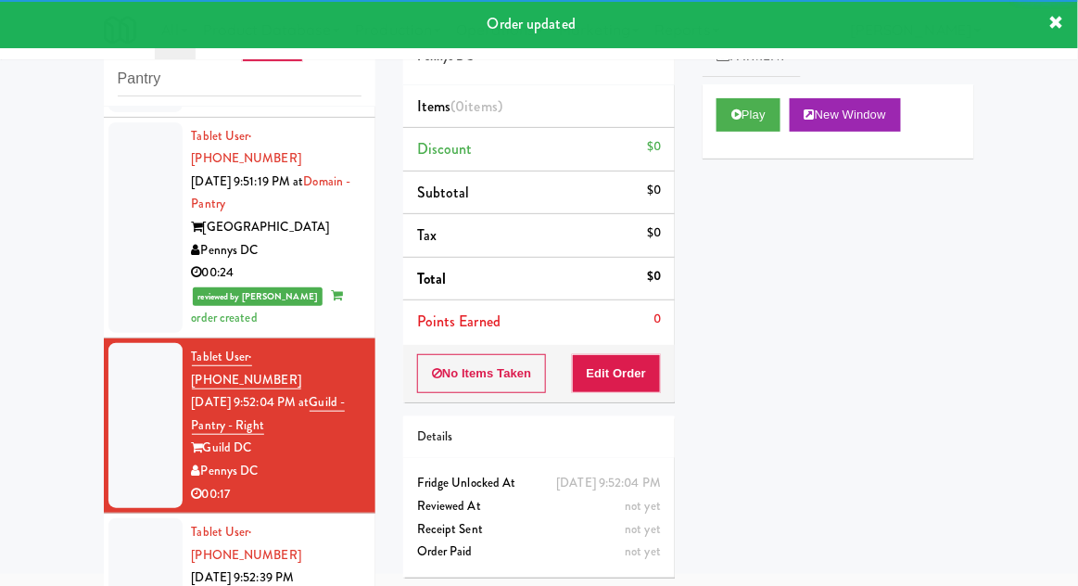
scroll to position [1184, 0]
click at [750, 109] on button "Play" at bounding box center [748, 114] width 64 height 33
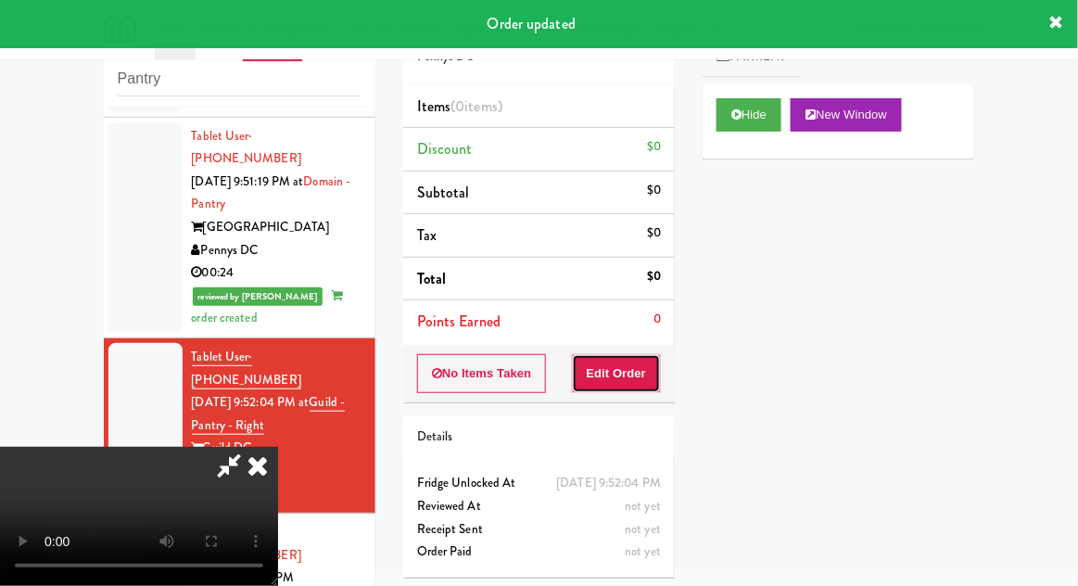
click at [639, 387] on button "Edit Order" at bounding box center [617, 373] width 90 height 39
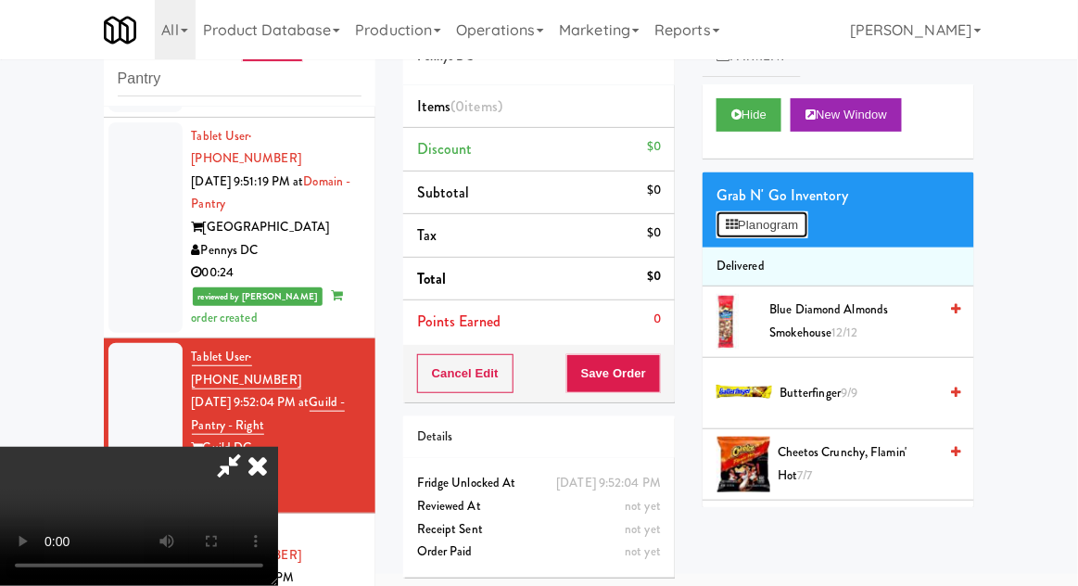
click at [807, 233] on button "Planogram" at bounding box center [761, 225] width 91 height 28
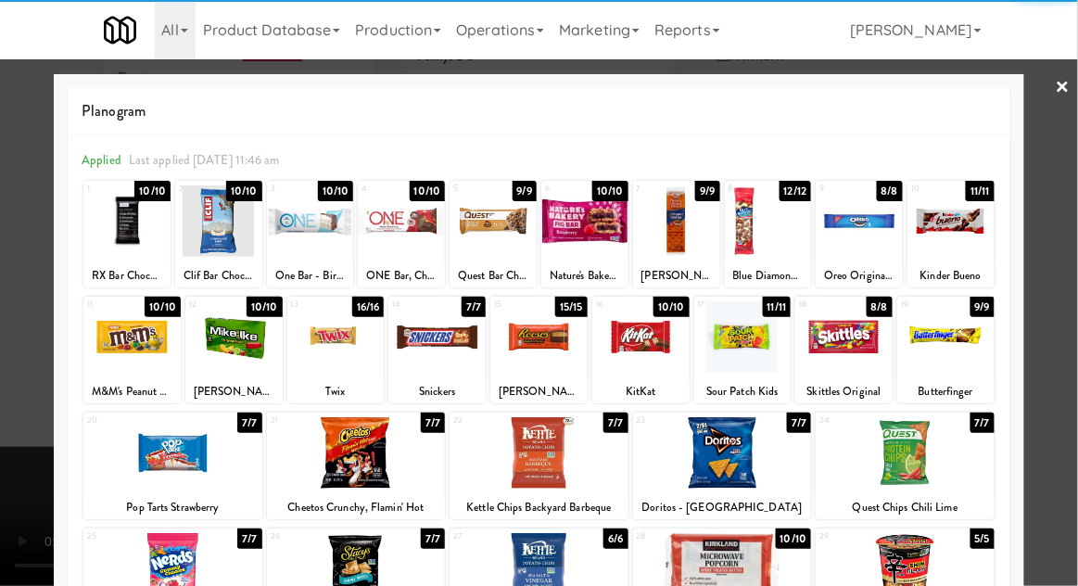
click at [386, 238] on div at bounding box center [401, 220] width 87 height 71
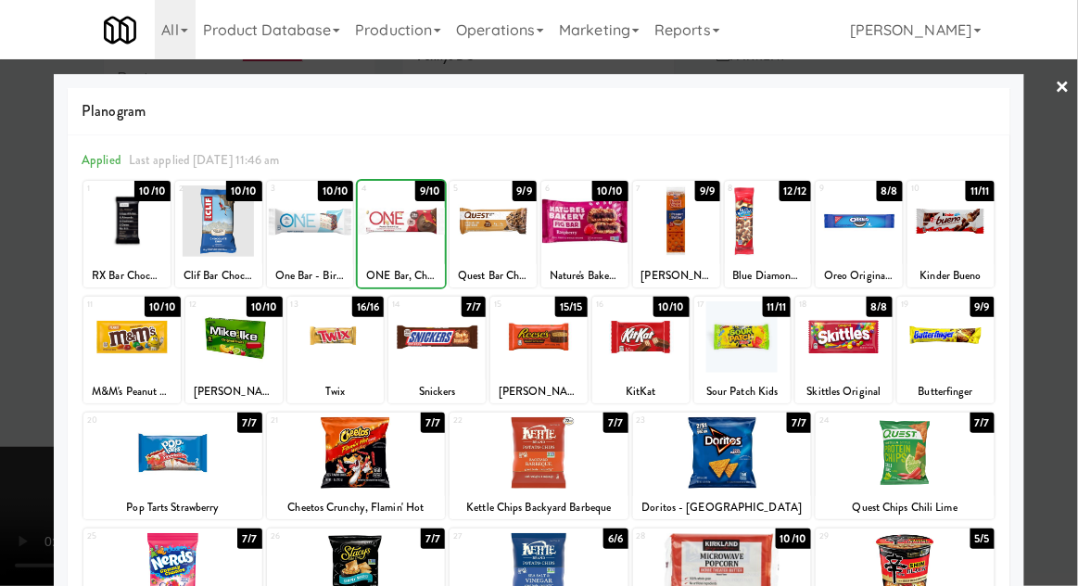
click at [1058, 295] on div at bounding box center [539, 293] width 1078 height 586
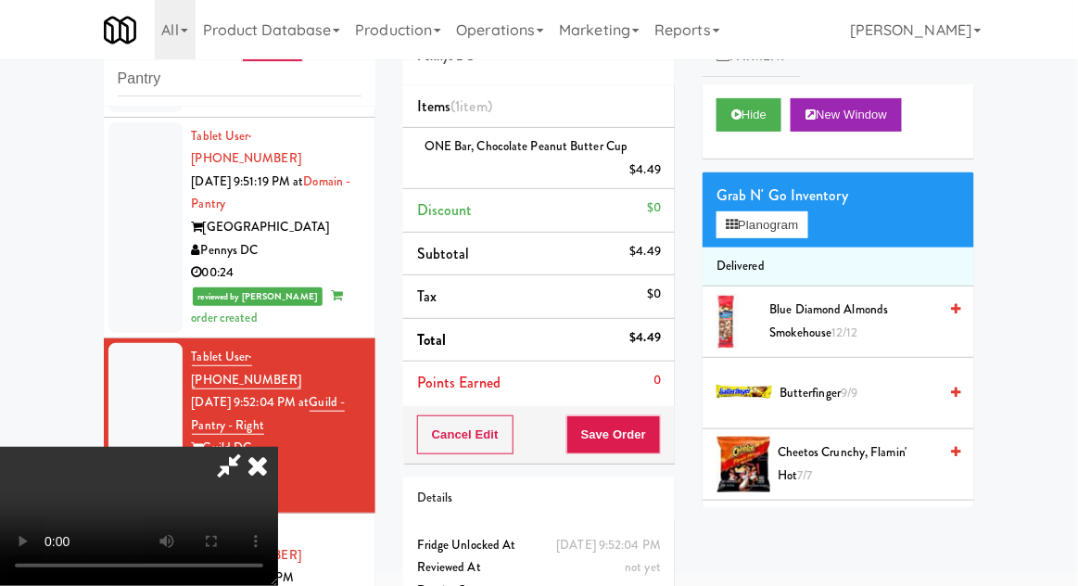
click at [674, 430] on div "Cancel Edit Save Order" at bounding box center [539, 434] width 272 height 57
click at [657, 433] on button "Save Order" at bounding box center [613, 434] width 95 height 39
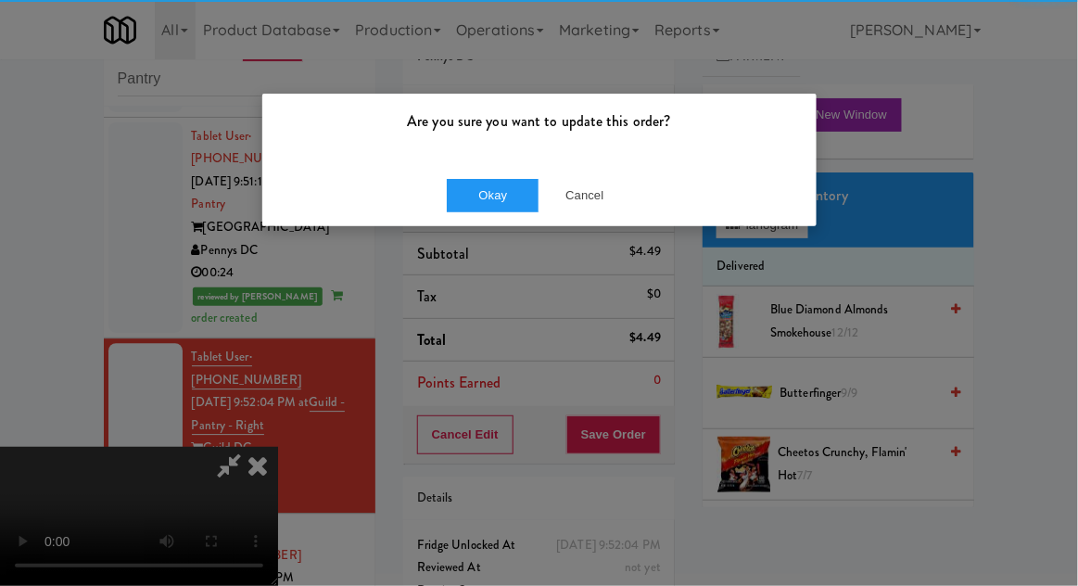
click at [466, 167] on div "Okay Cancel" at bounding box center [539, 195] width 554 height 62
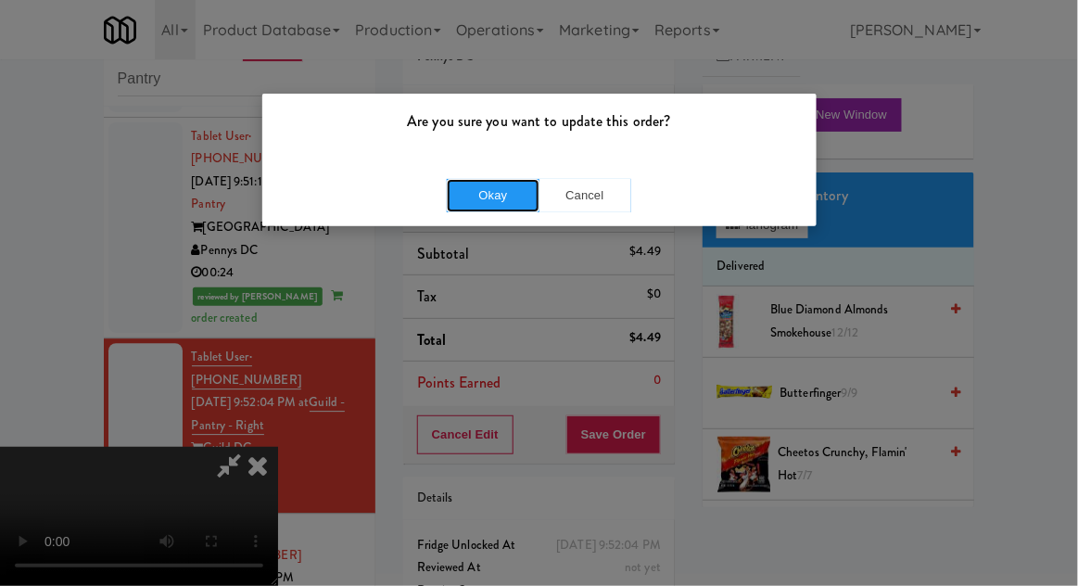
click at [487, 206] on button "Okay" at bounding box center [493, 195] width 93 height 33
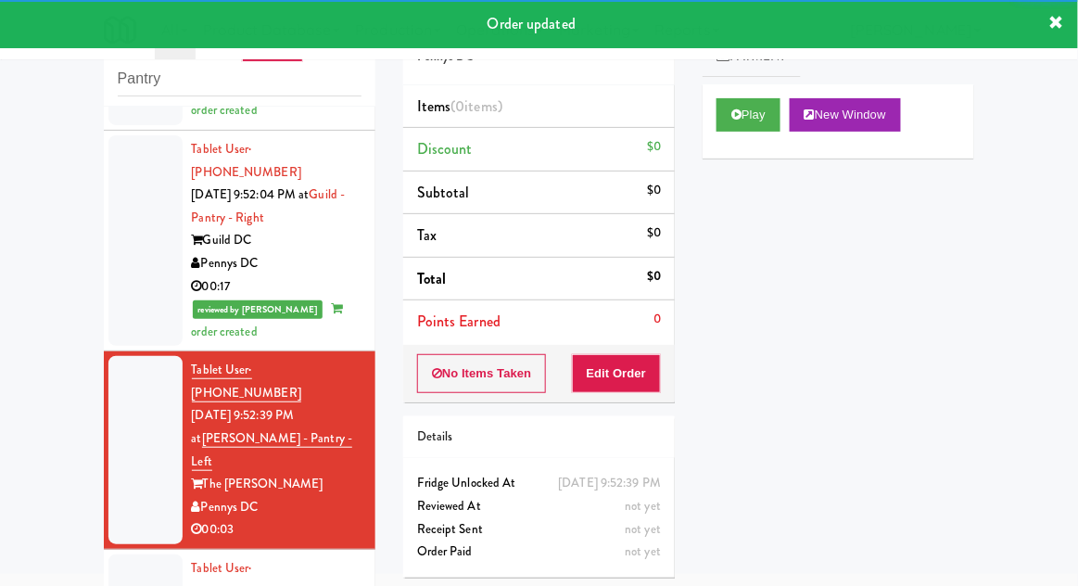
scroll to position [1394, 0]
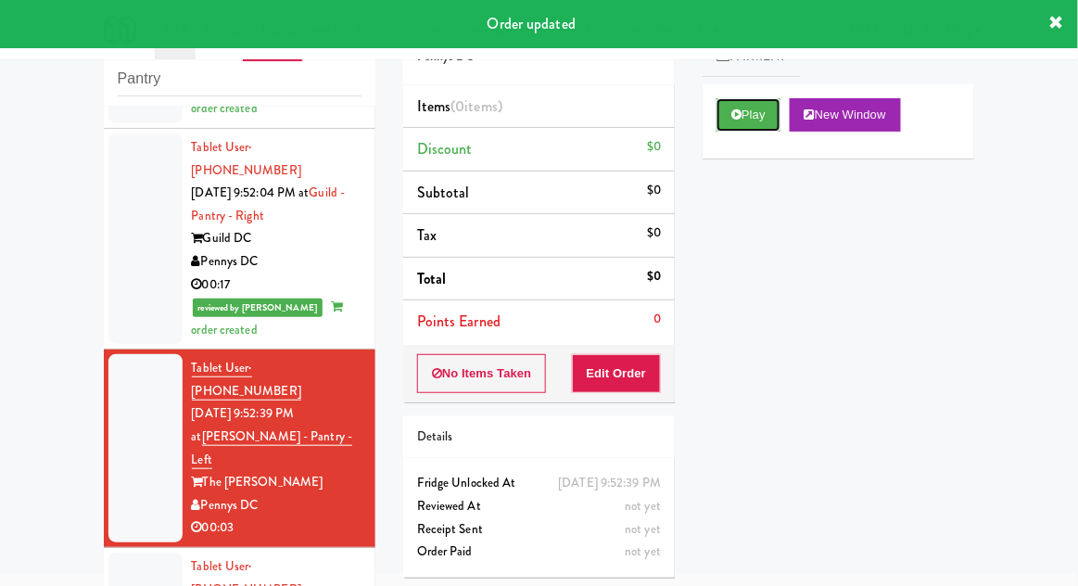
click at [762, 126] on button "Play" at bounding box center [748, 114] width 64 height 33
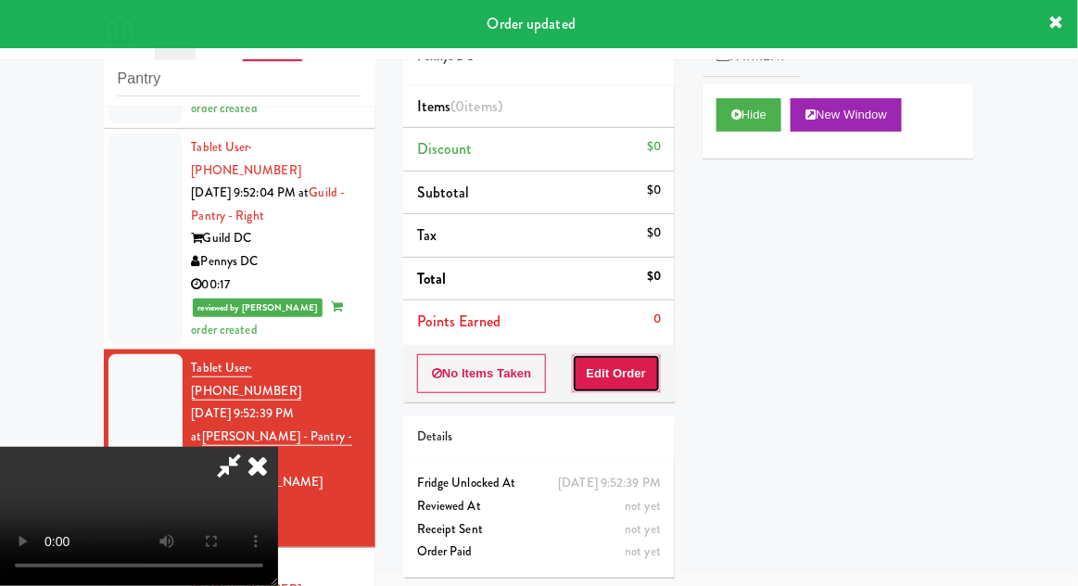
click at [642, 374] on button "Edit Order" at bounding box center [617, 373] width 90 height 39
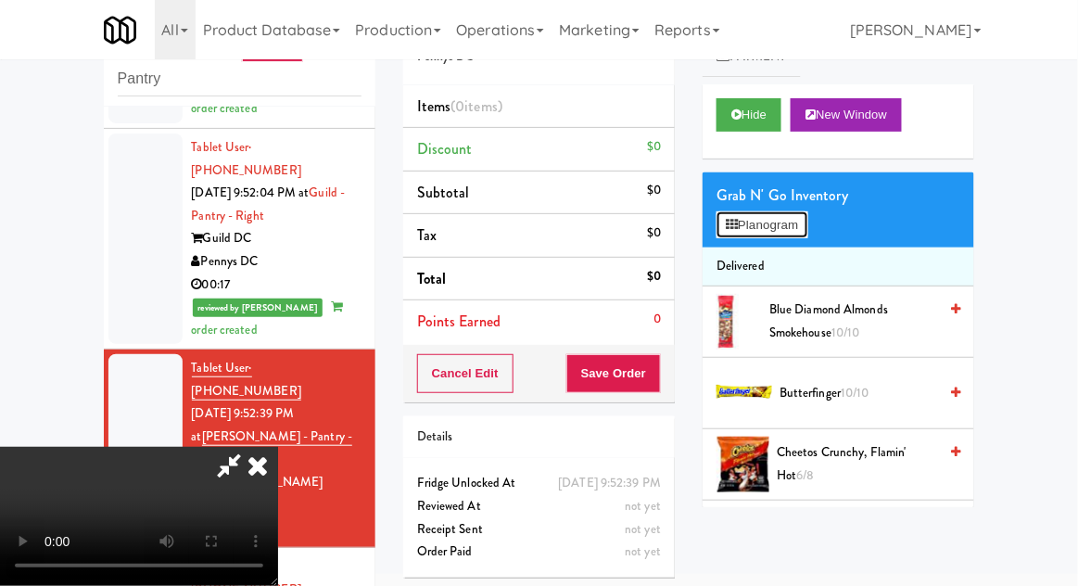
click at [793, 235] on button "Planogram" at bounding box center [761, 225] width 91 height 28
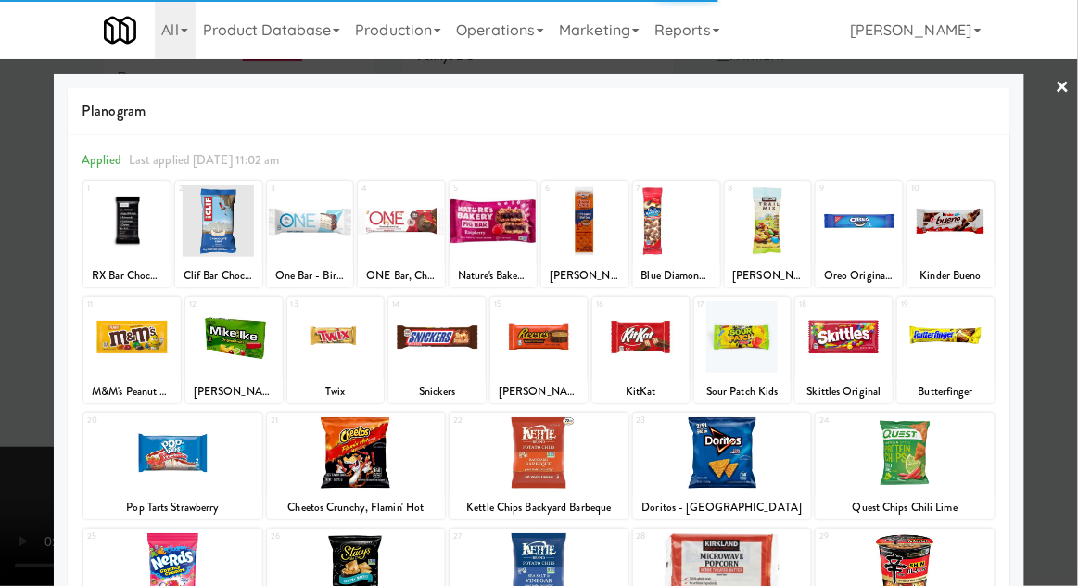
click at [422, 369] on div at bounding box center [436, 336] width 97 height 71
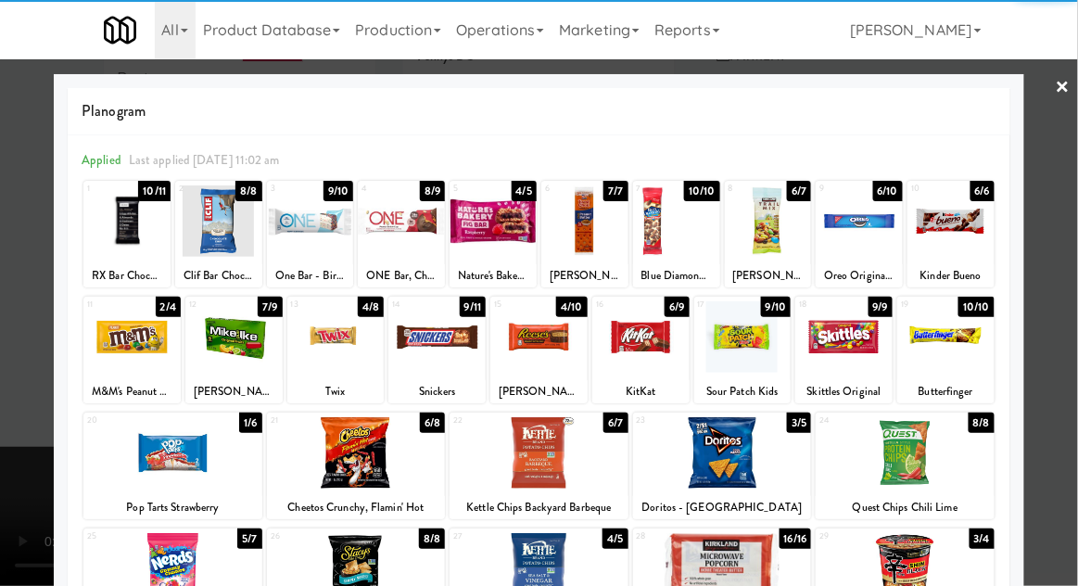
click at [1068, 347] on div at bounding box center [539, 293] width 1078 height 586
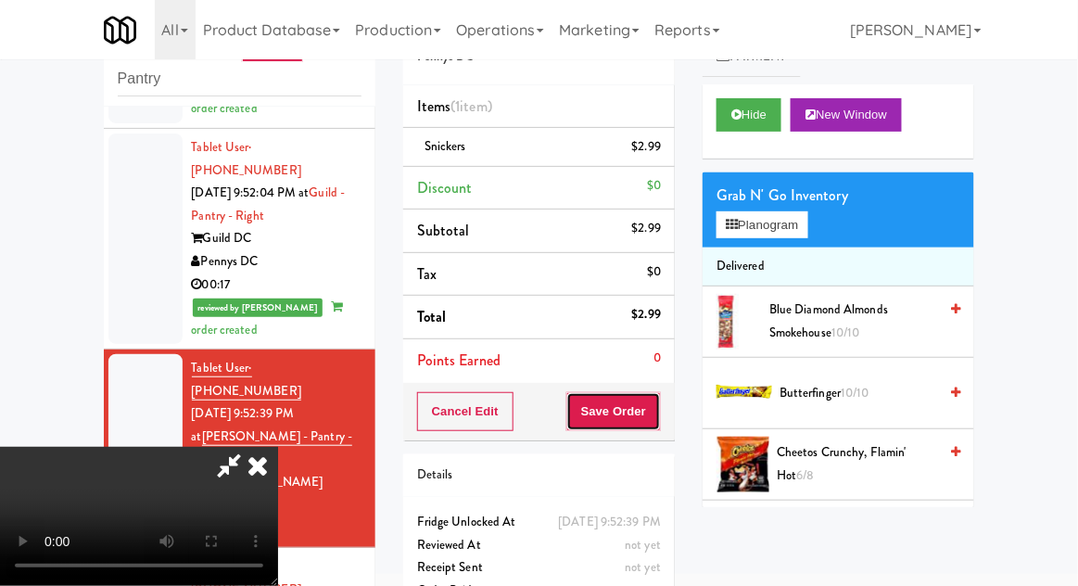
click at [658, 421] on button "Save Order" at bounding box center [613, 411] width 95 height 39
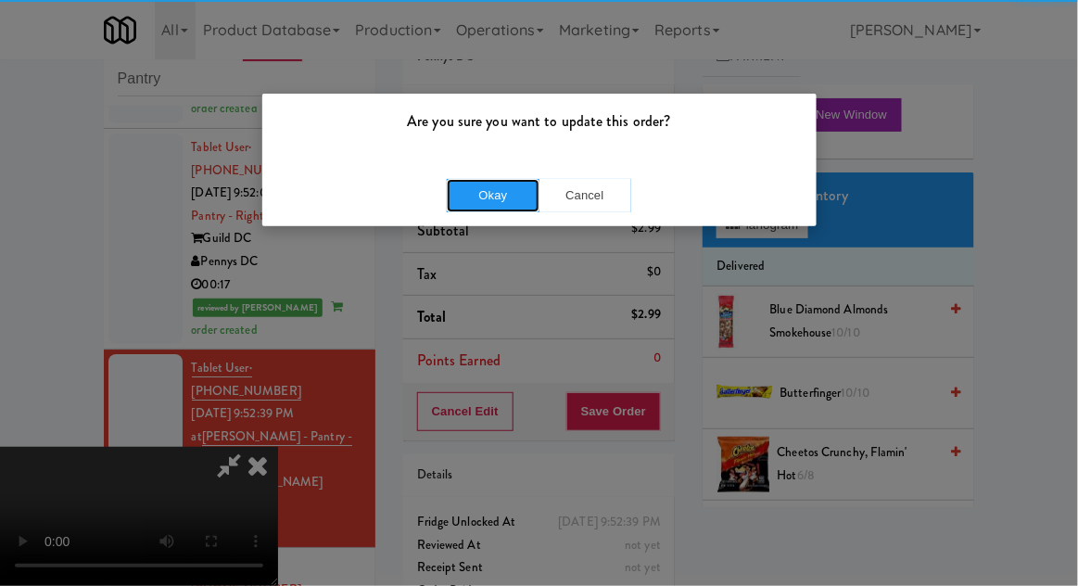
click at [487, 196] on button "Okay" at bounding box center [493, 195] width 93 height 33
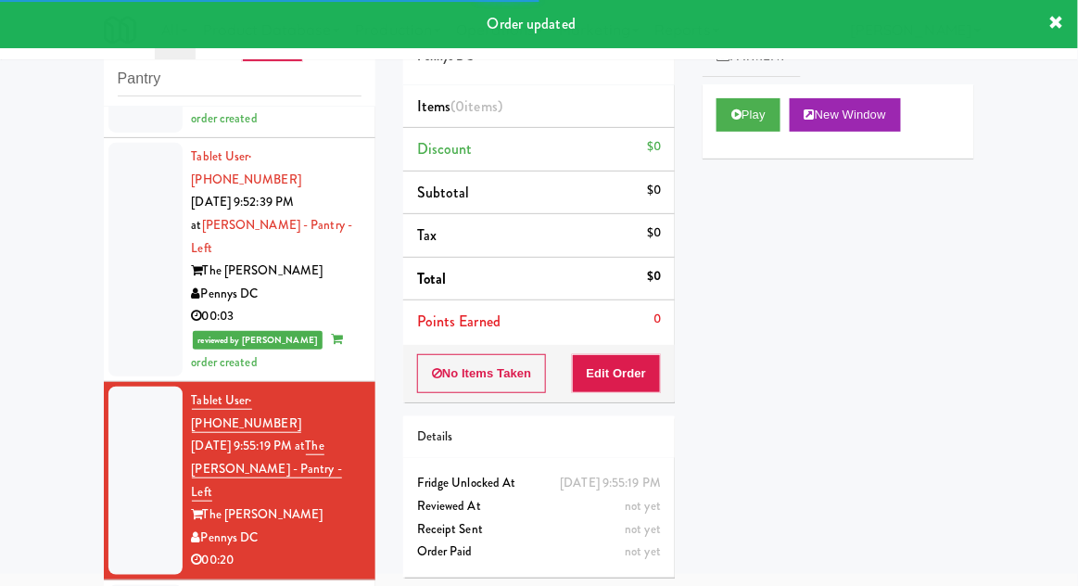
scroll to position [1592, 0]
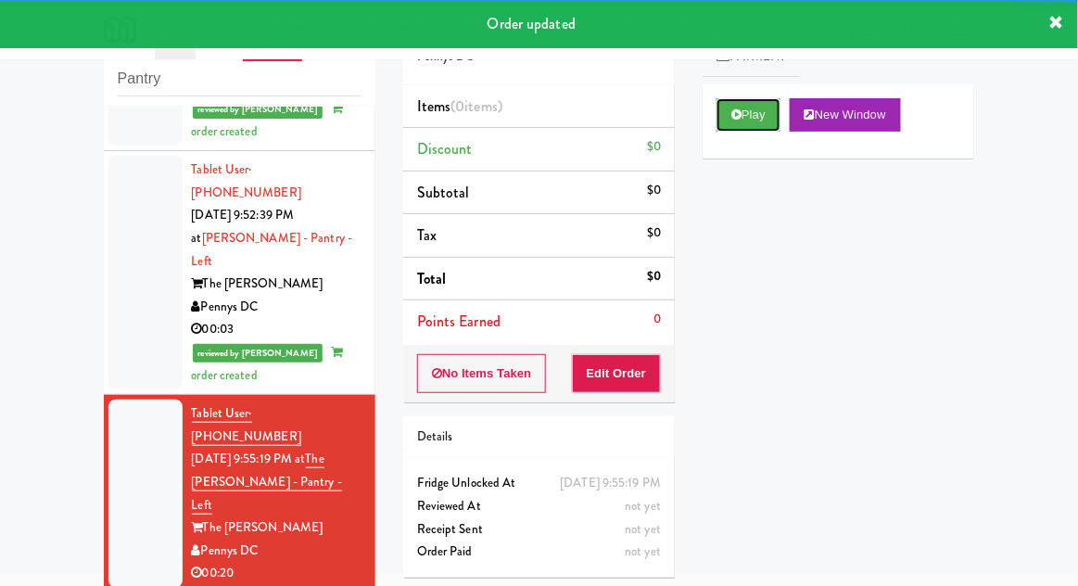
click at [767, 115] on button "Play" at bounding box center [748, 114] width 64 height 33
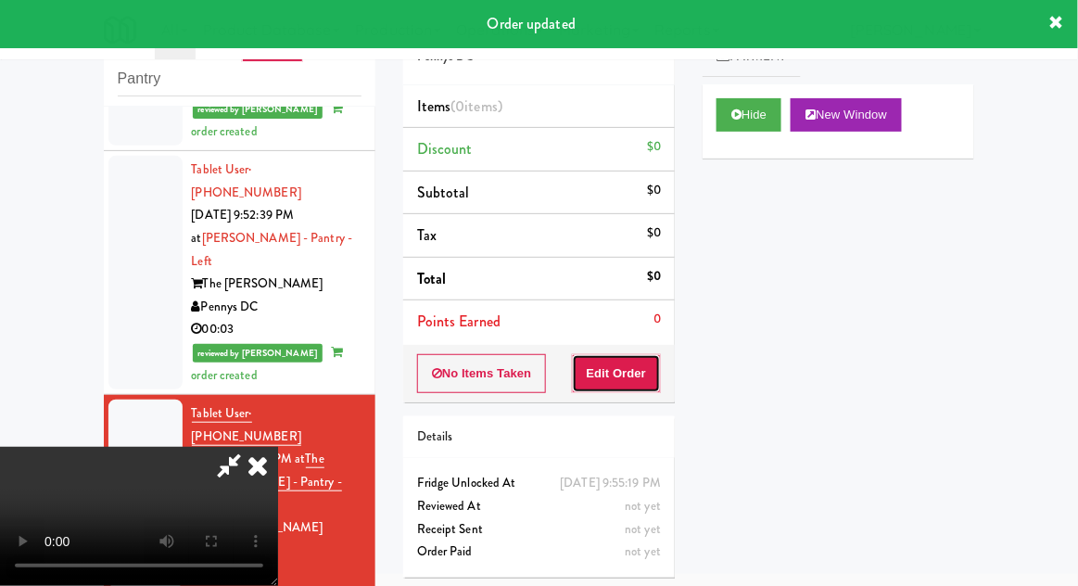
click at [653, 354] on button "Edit Order" at bounding box center [617, 373] width 90 height 39
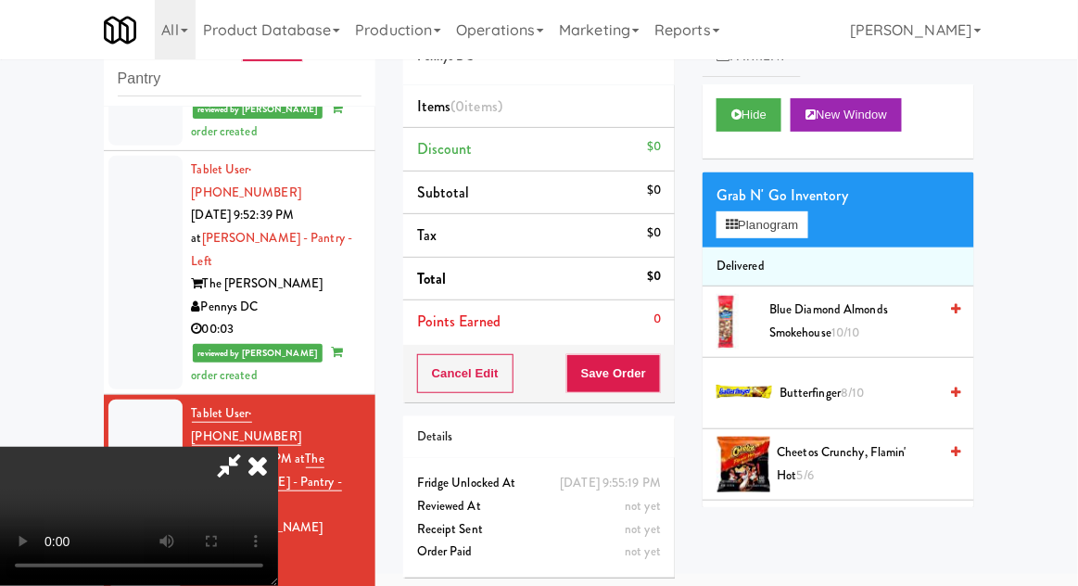
scroll to position [0, 0]
click at [777, 233] on button "Planogram" at bounding box center [761, 225] width 91 height 28
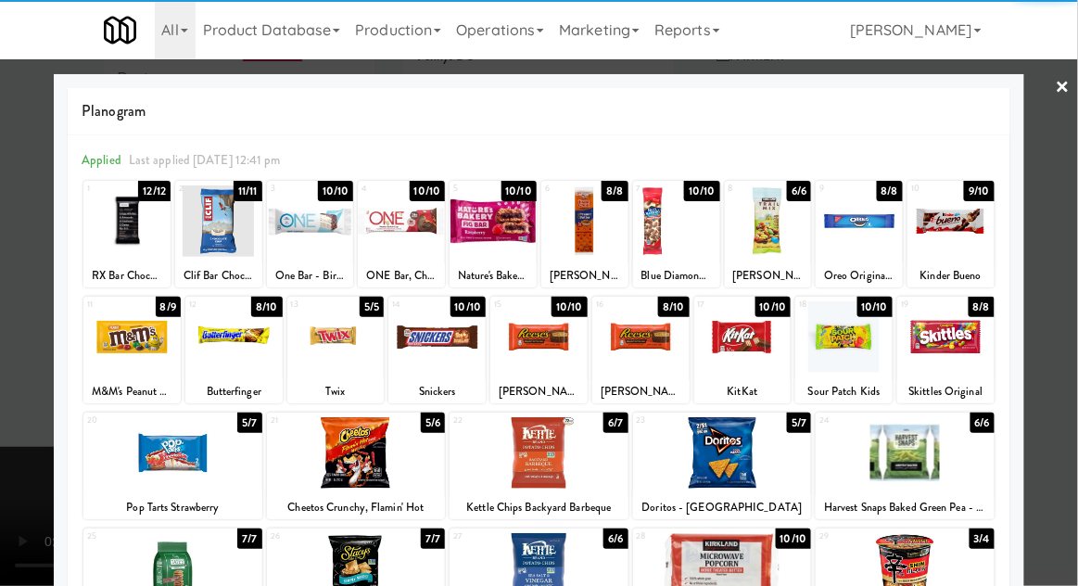
click at [968, 240] on div at bounding box center [950, 220] width 87 height 71
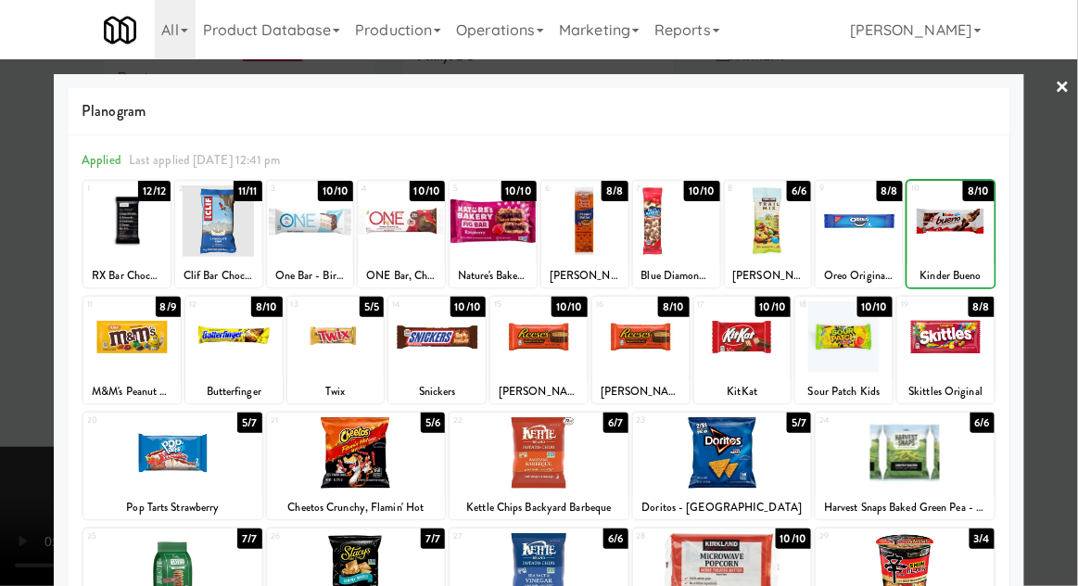
click at [1067, 231] on div at bounding box center [539, 293] width 1078 height 586
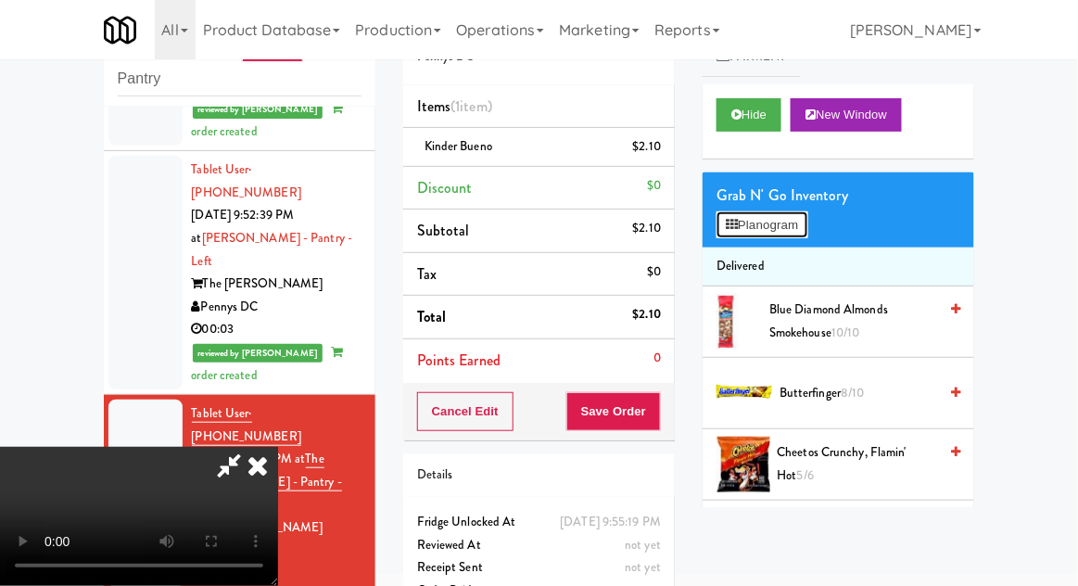
click at [794, 227] on button "Planogram" at bounding box center [761, 225] width 91 height 28
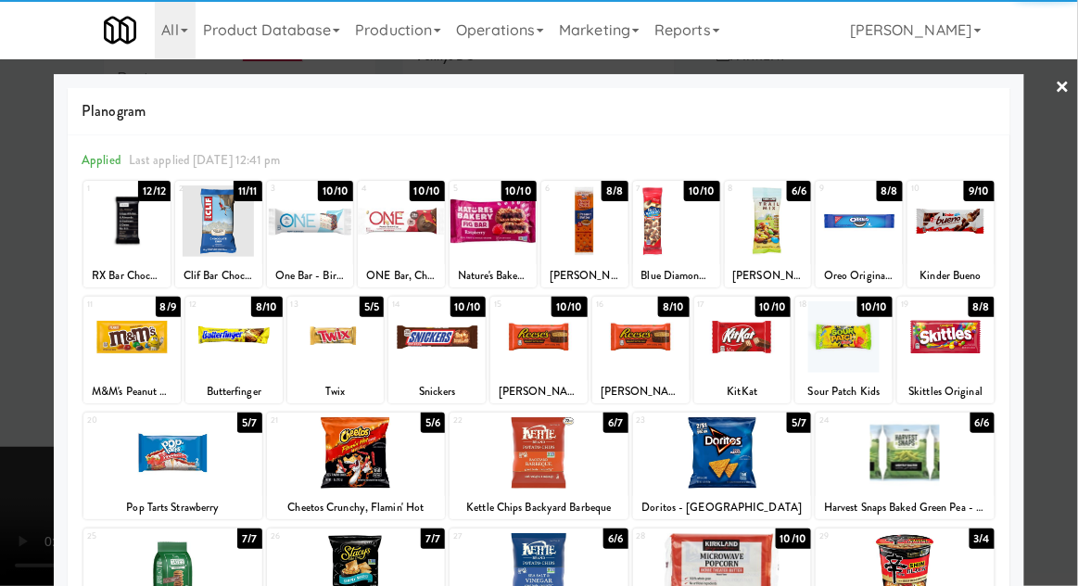
click at [418, 359] on div at bounding box center [436, 336] width 97 height 71
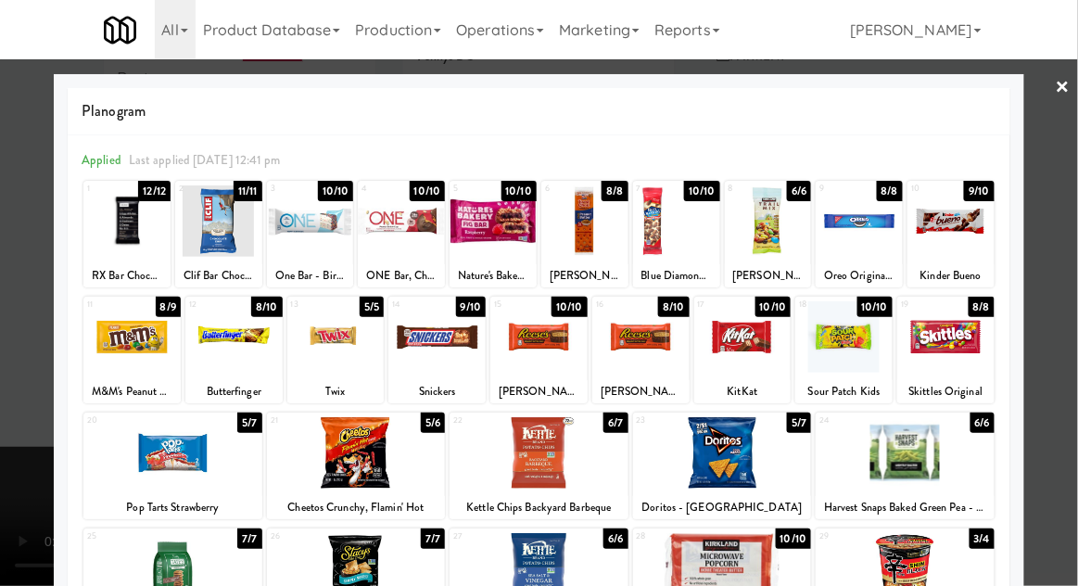
click at [1076, 270] on div at bounding box center [539, 293] width 1078 height 586
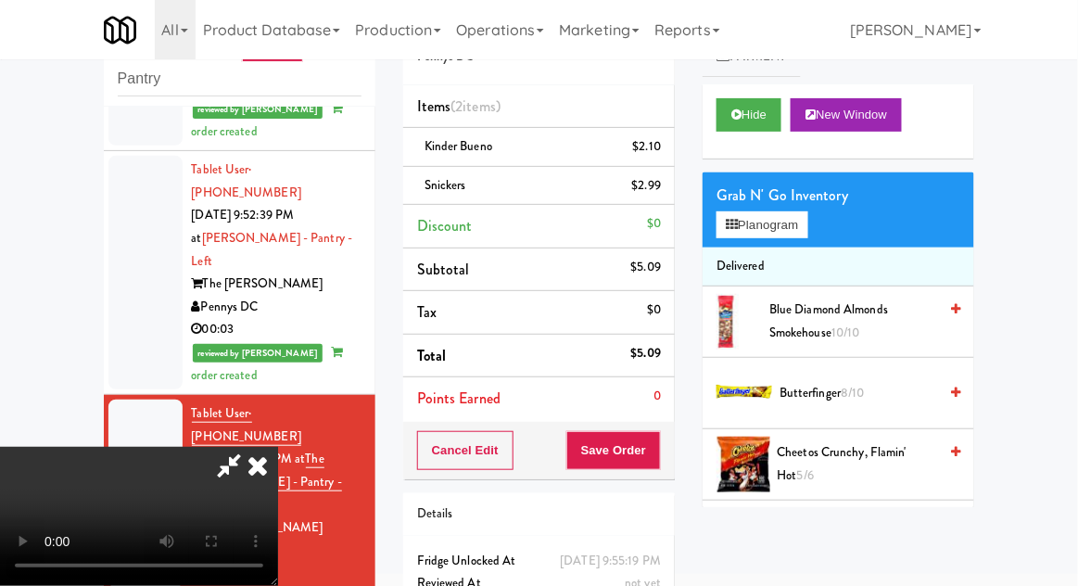
scroll to position [68, 0]
click at [657, 463] on button "Save Order" at bounding box center [613, 450] width 95 height 39
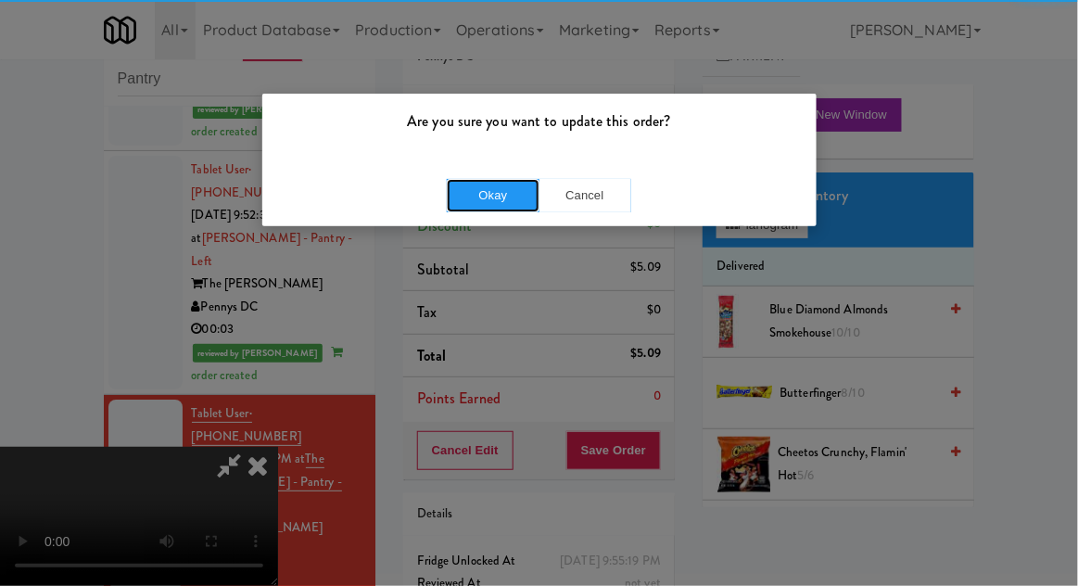
click at [448, 202] on button "Okay" at bounding box center [493, 195] width 93 height 33
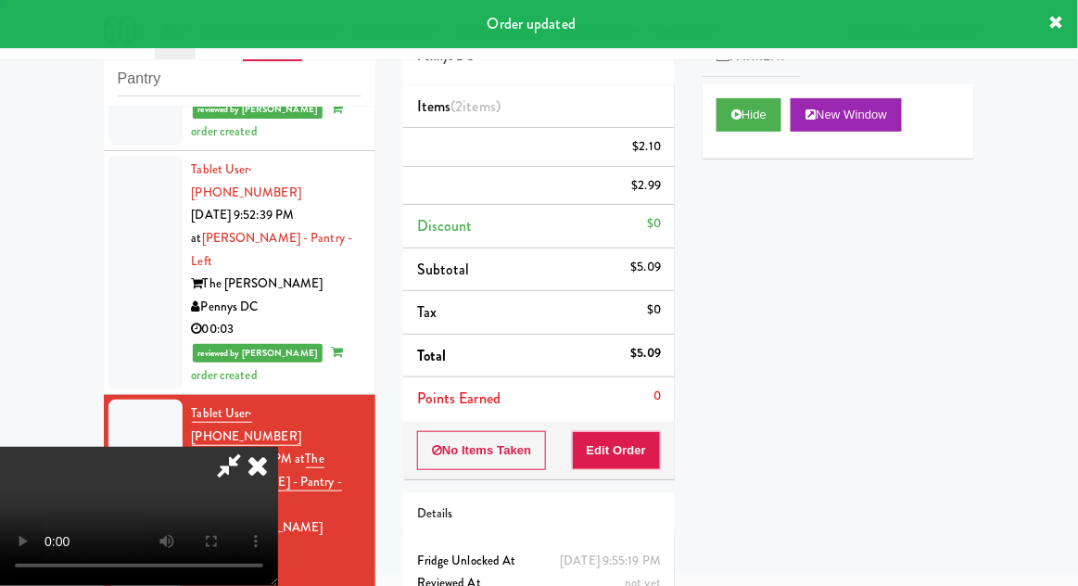
scroll to position [0, 0]
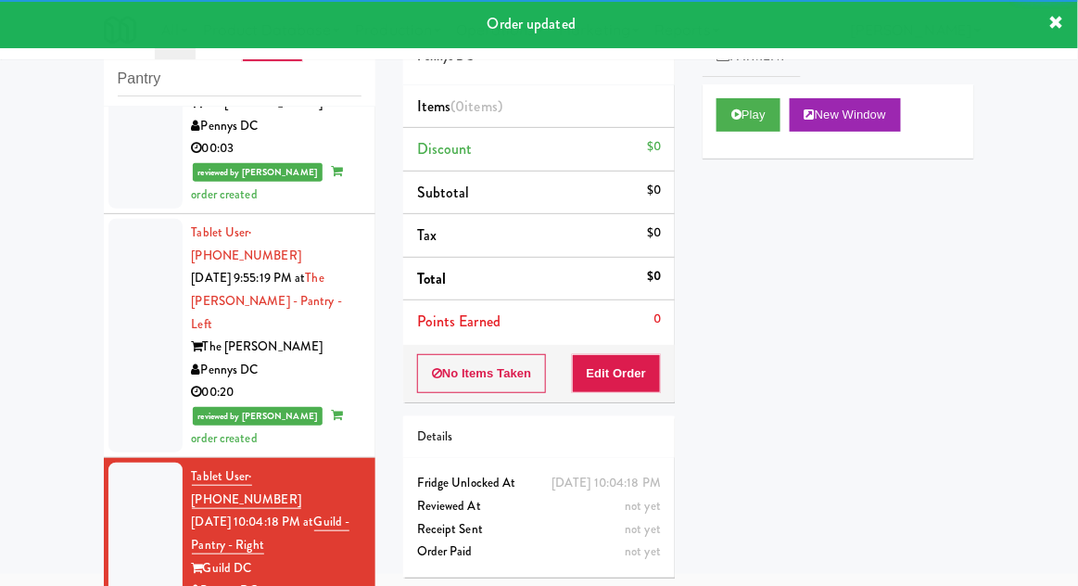
scroll to position [1767, 0]
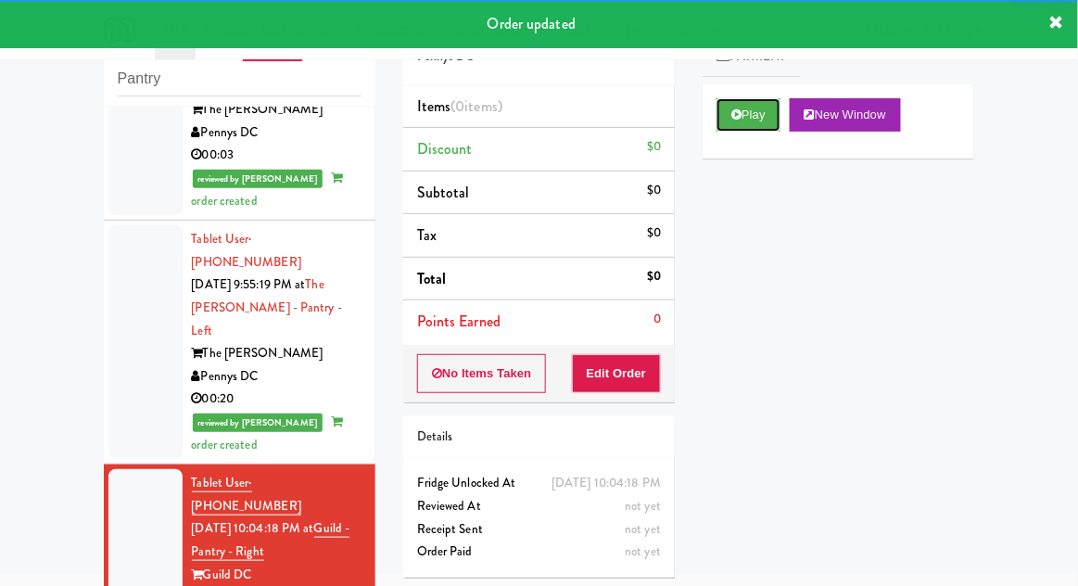
click at [757, 121] on button "Play" at bounding box center [748, 114] width 64 height 33
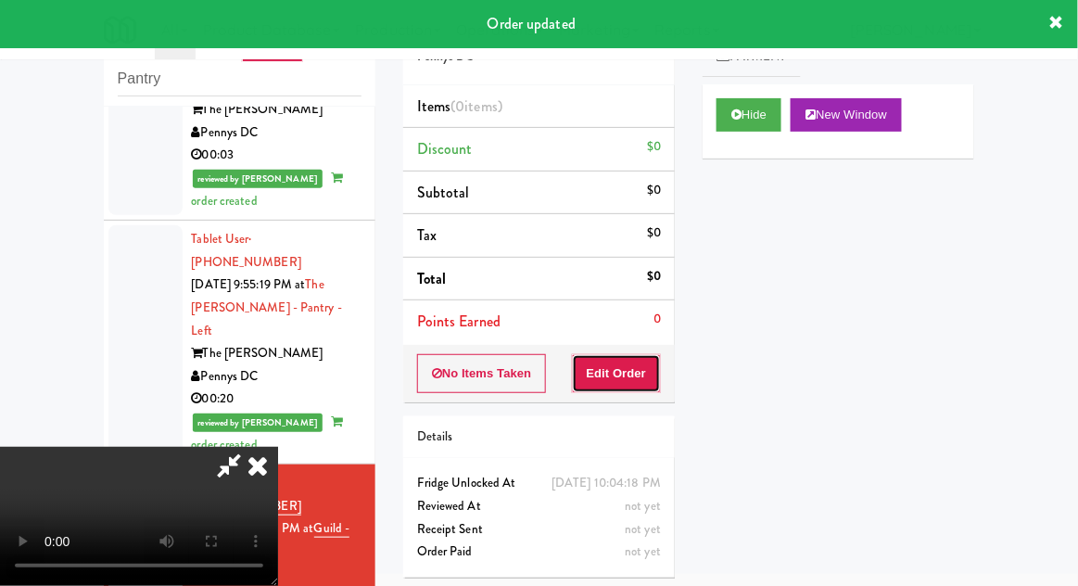
click at [620, 371] on button "Edit Order" at bounding box center [617, 373] width 90 height 39
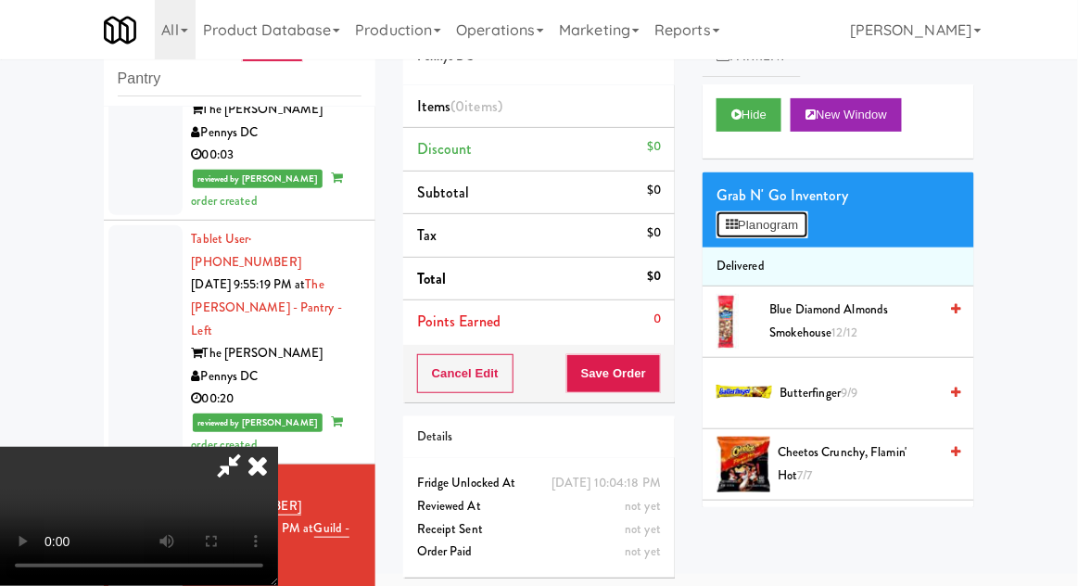
click at [784, 234] on button "Planogram" at bounding box center [761, 225] width 91 height 28
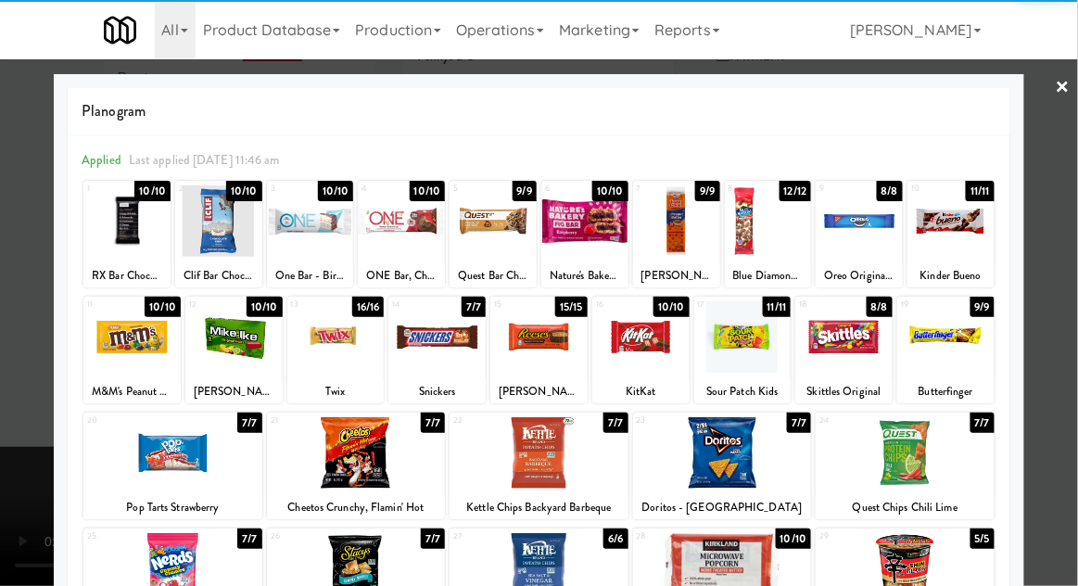
click at [424, 370] on div at bounding box center [436, 336] width 97 height 71
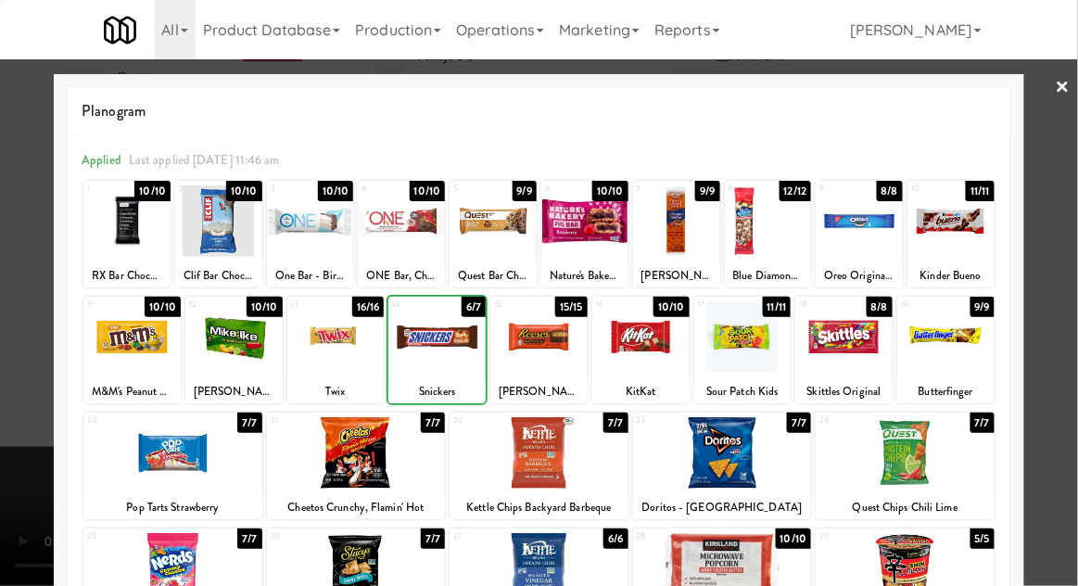
click at [1068, 347] on div at bounding box center [539, 293] width 1078 height 586
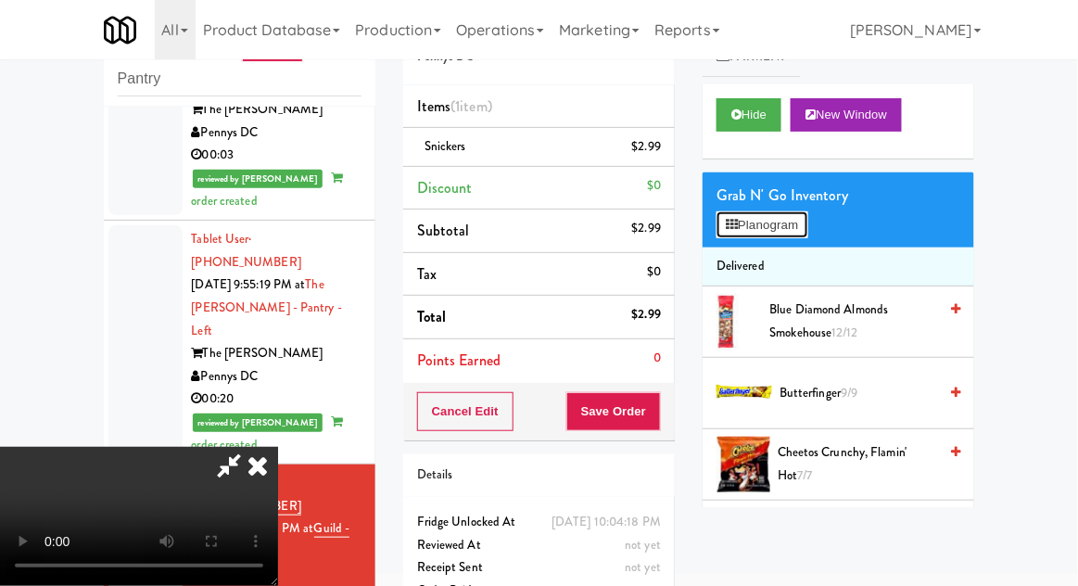
click at [789, 217] on button "Planogram" at bounding box center [761, 225] width 91 height 28
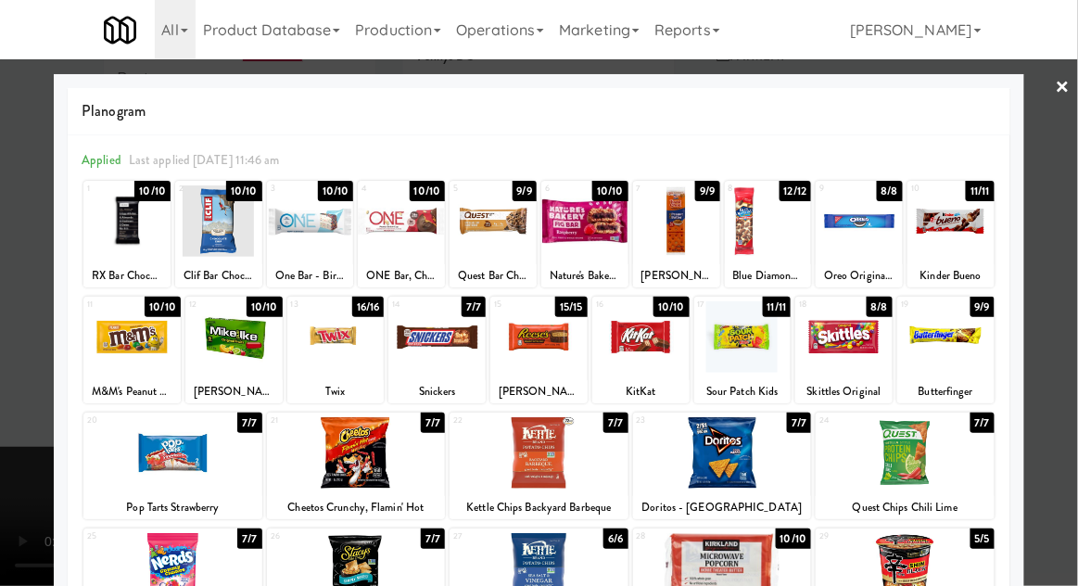
click at [984, 235] on div at bounding box center [950, 220] width 87 height 71
click at [1063, 237] on div at bounding box center [539, 293] width 1078 height 586
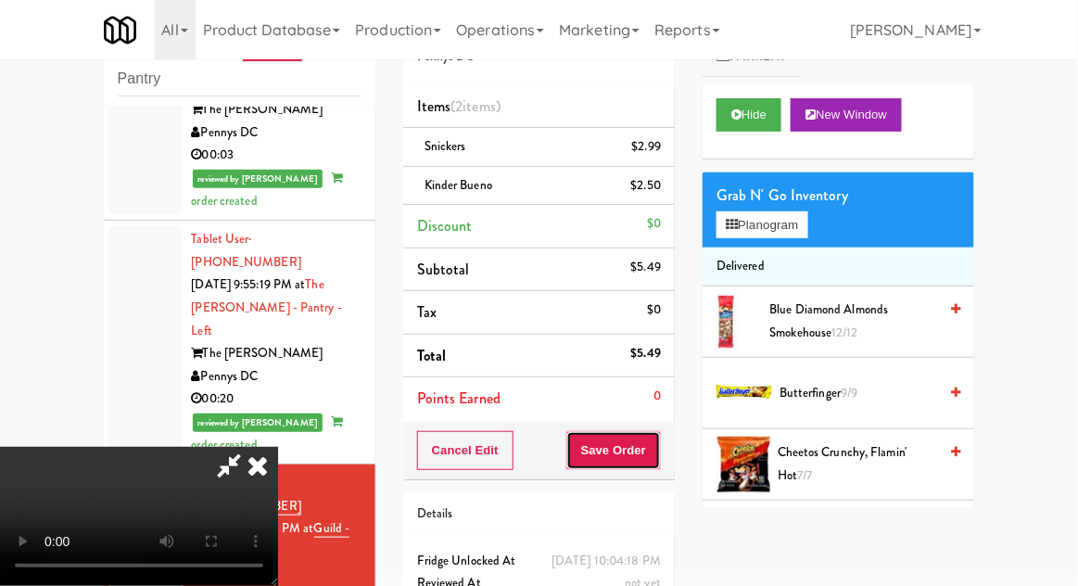
click at [660, 461] on button "Save Order" at bounding box center [613, 450] width 95 height 39
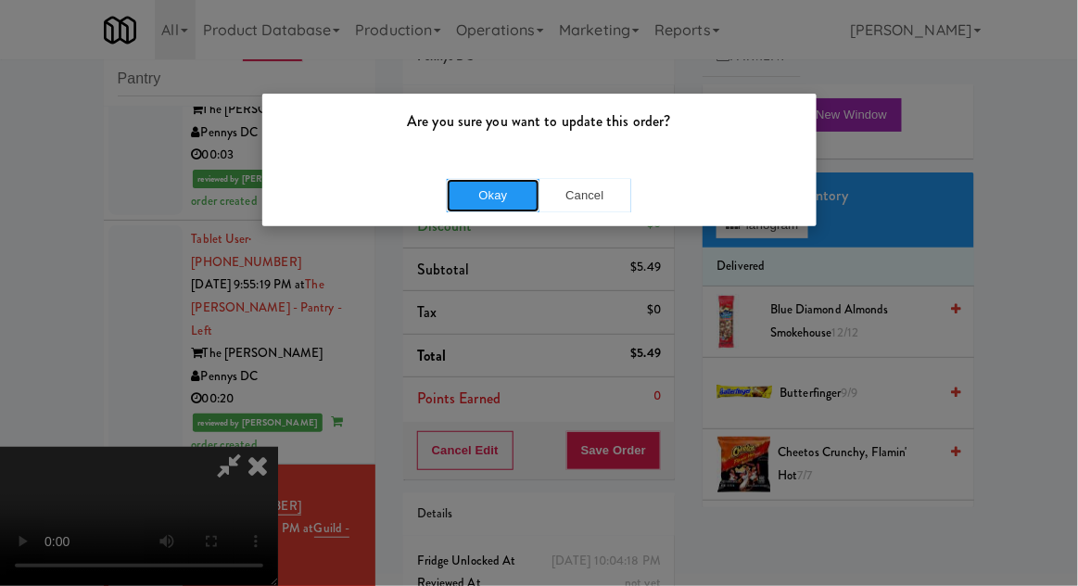
click at [469, 201] on button "Okay" at bounding box center [493, 195] width 93 height 33
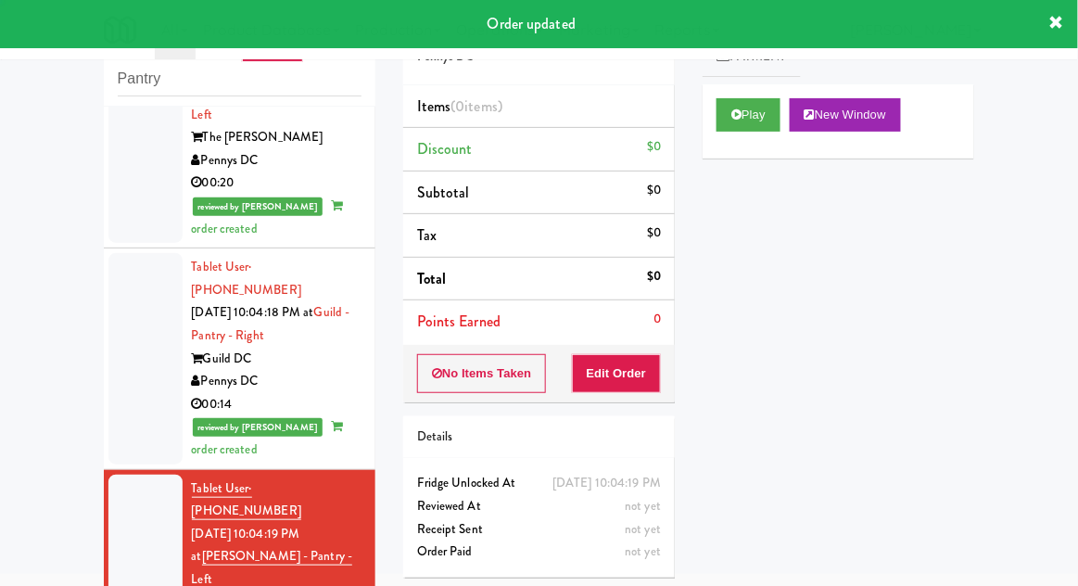
scroll to position [1981, 0]
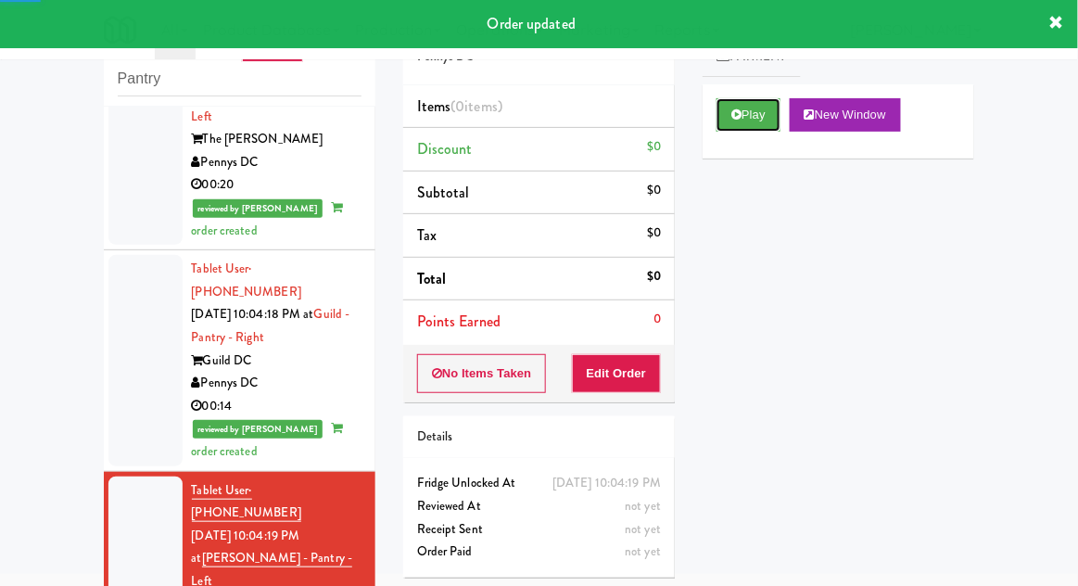
click at [767, 128] on button "Play" at bounding box center [748, 114] width 64 height 33
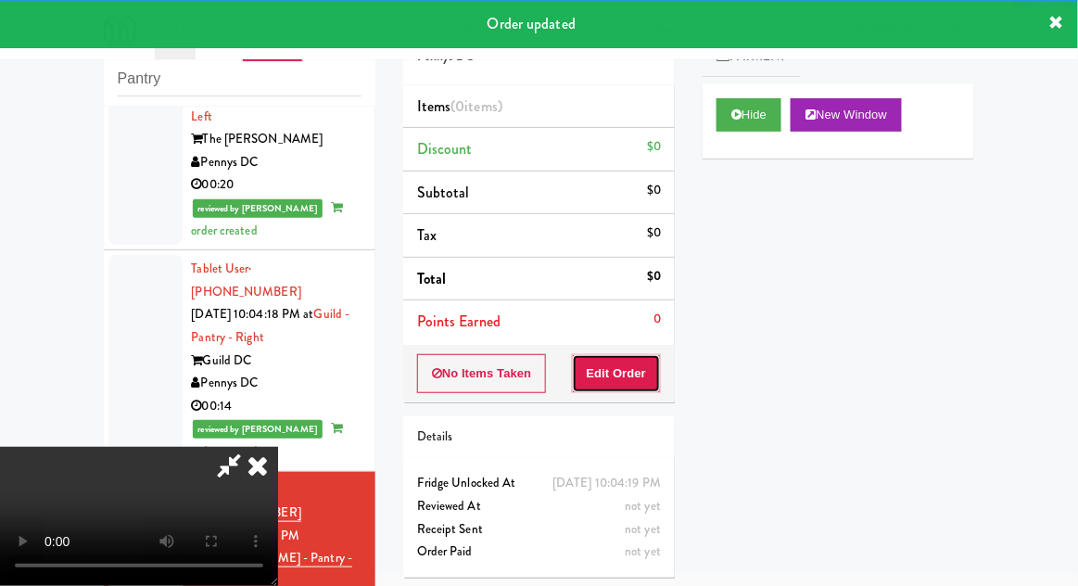
click at [660, 357] on button "Edit Order" at bounding box center [617, 373] width 90 height 39
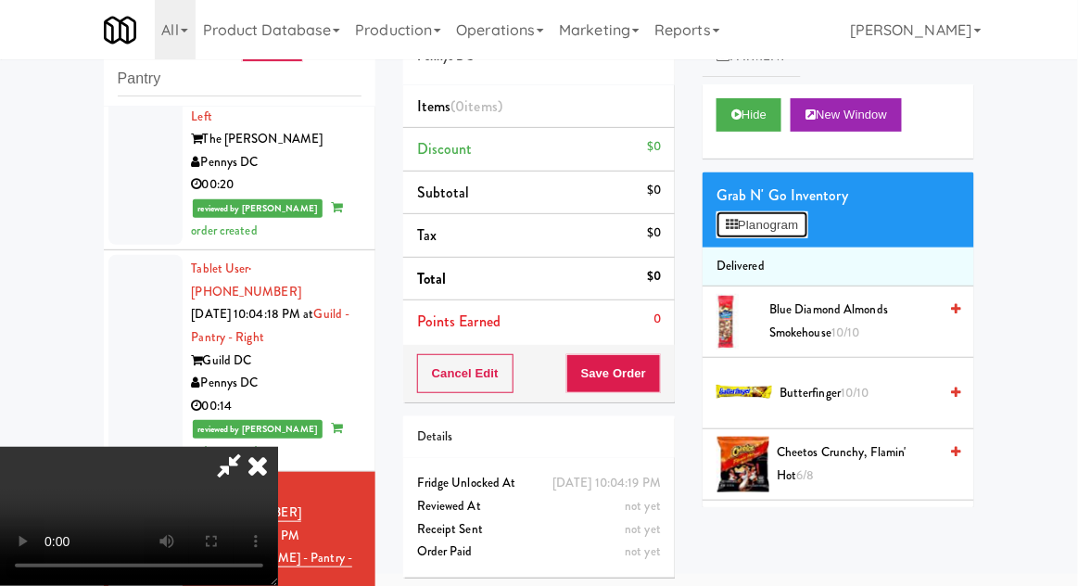
click at [800, 234] on button "Planogram" at bounding box center [761, 225] width 91 height 28
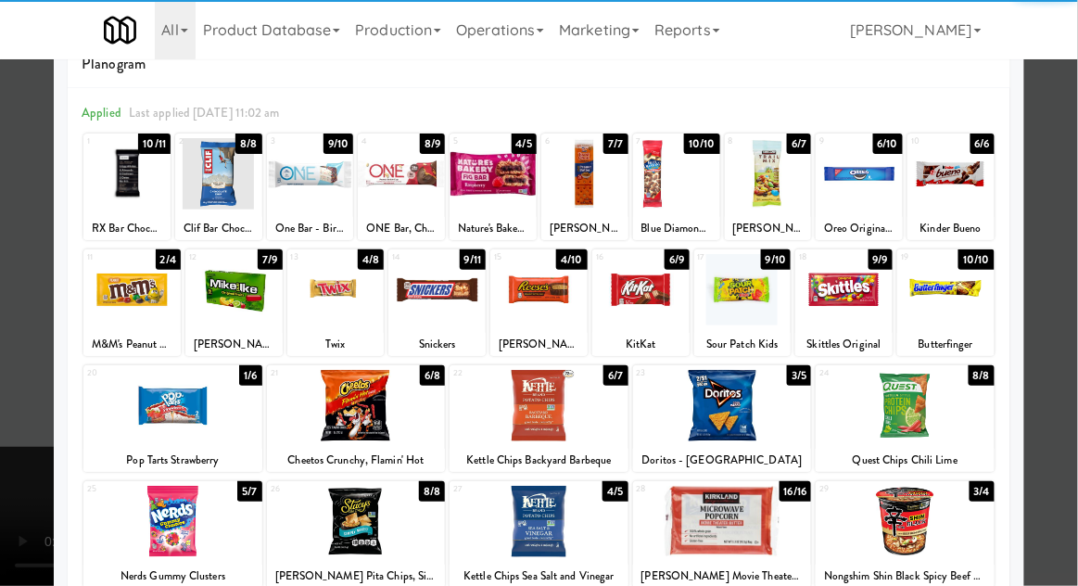
scroll to position [47, 0]
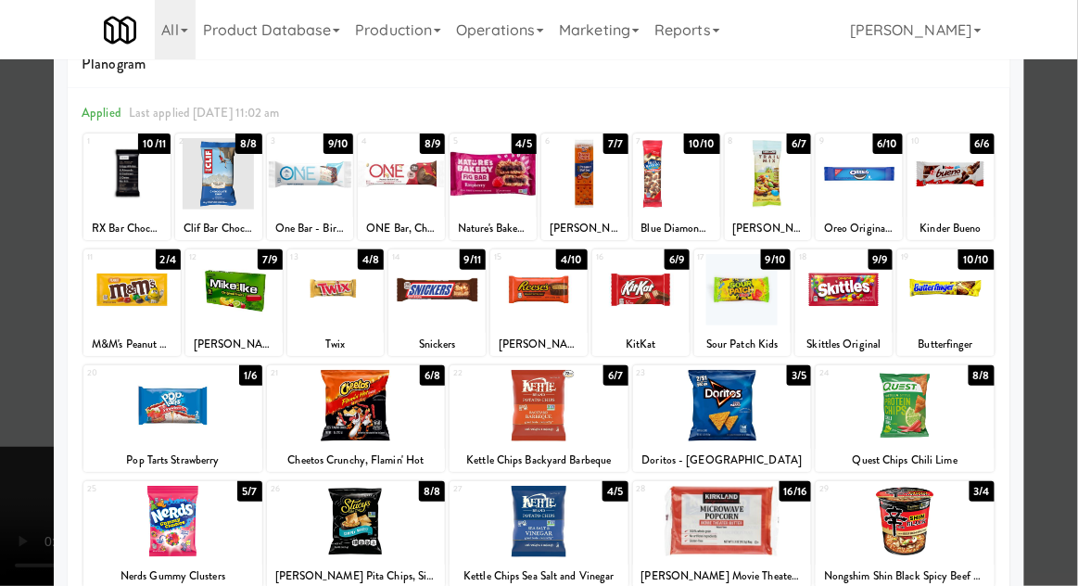
click at [741, 526] on div at bounding box center [722, 521] width 179 height 71
click at [1060, 381] on div at bounding box center [539, 293] width 1078 height 586
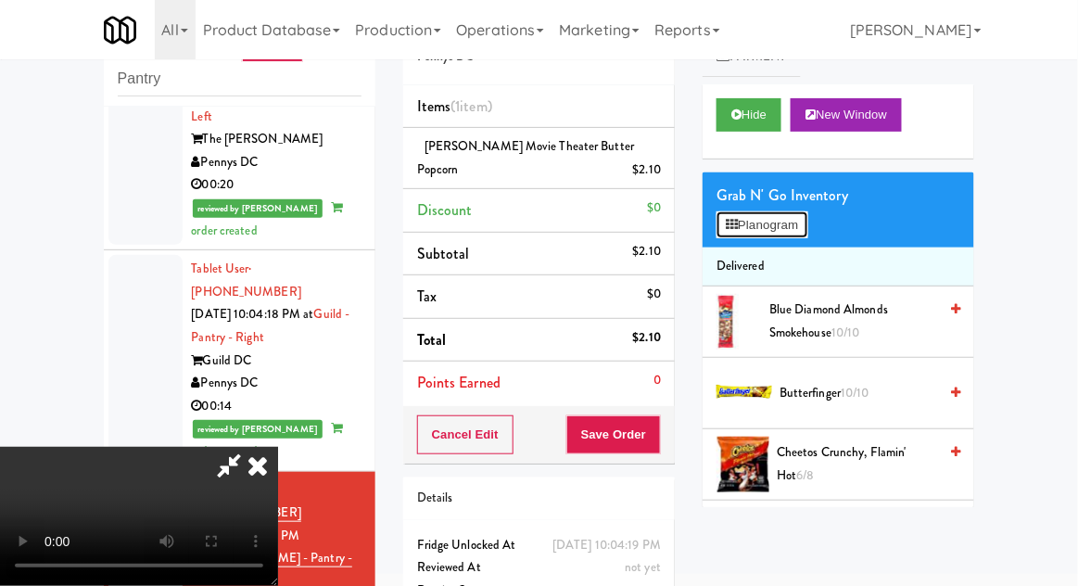
click at [794, 234] on button "Planogram" at bounding box center [761, 225] width 91 height 28
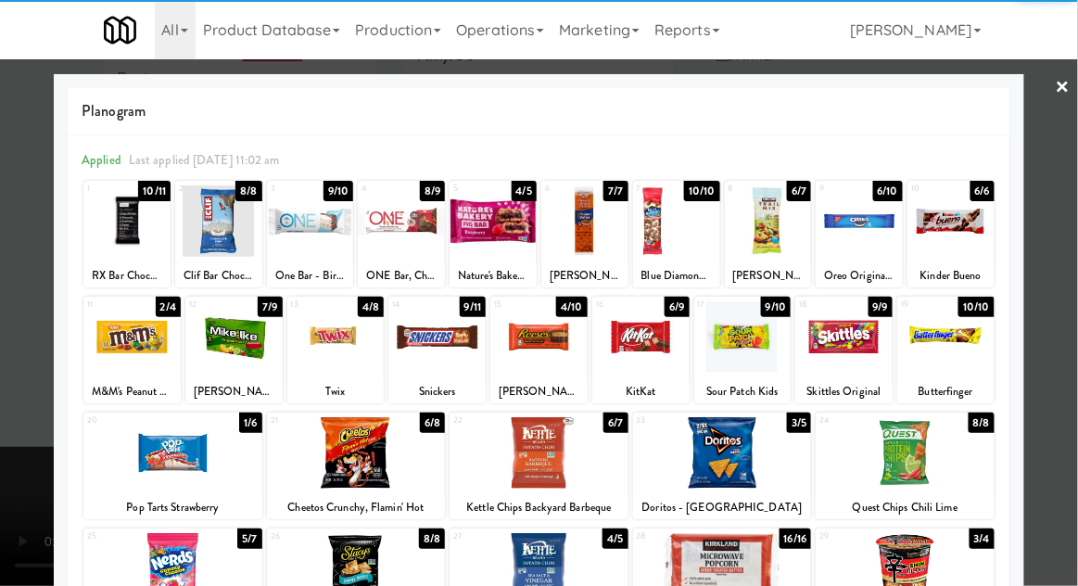
click at [152, 465] on div at bounding box center [172, 452] width 179 height 71
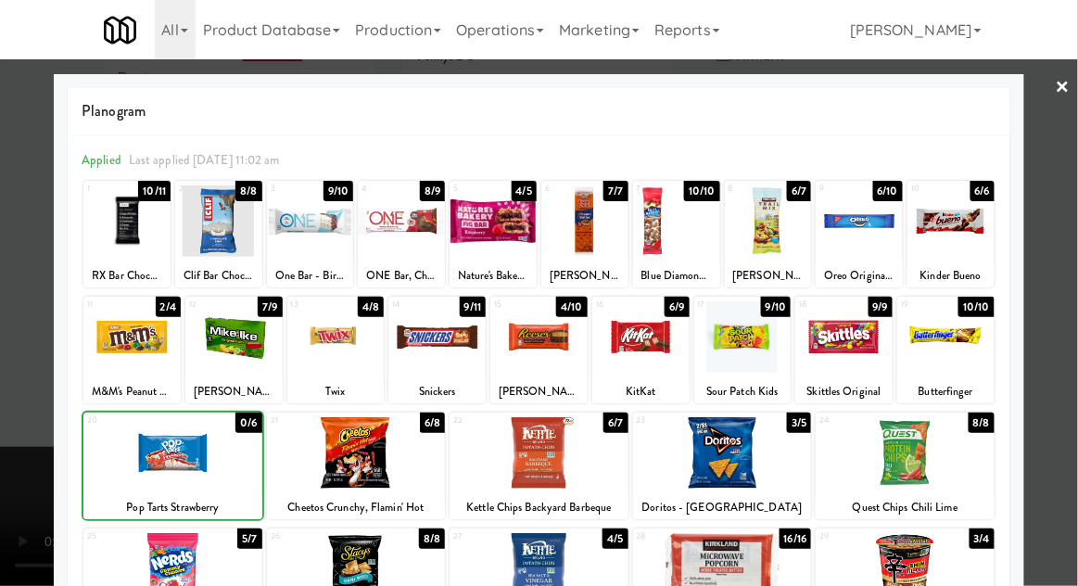
click at [1059, 365] on div at bounding box center [539, 293] width 1078 height 586
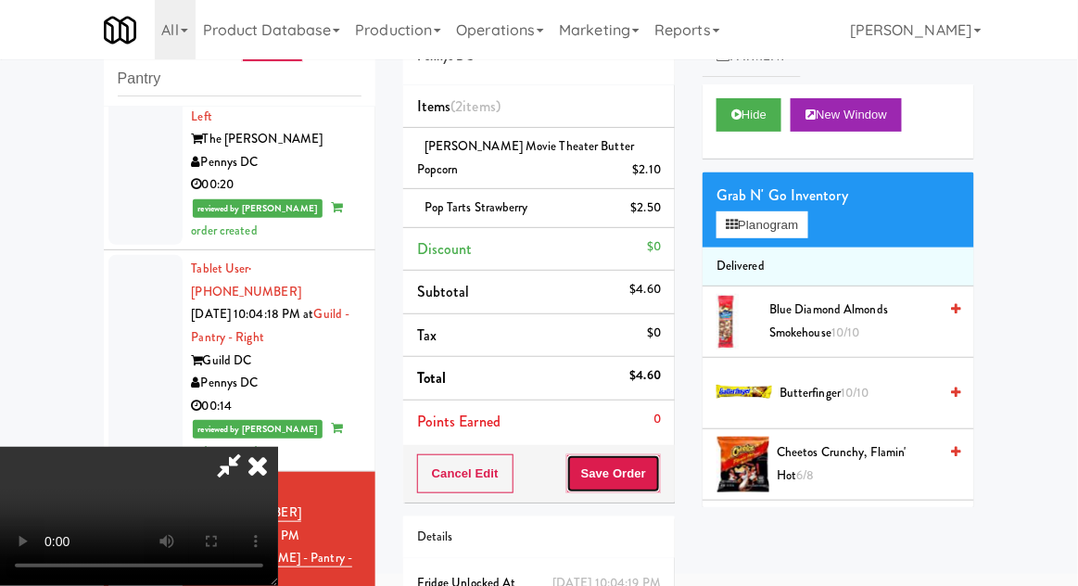
click at [661, 471] on button "Save Order" at bounding box center [613, 473] width 95 height 39
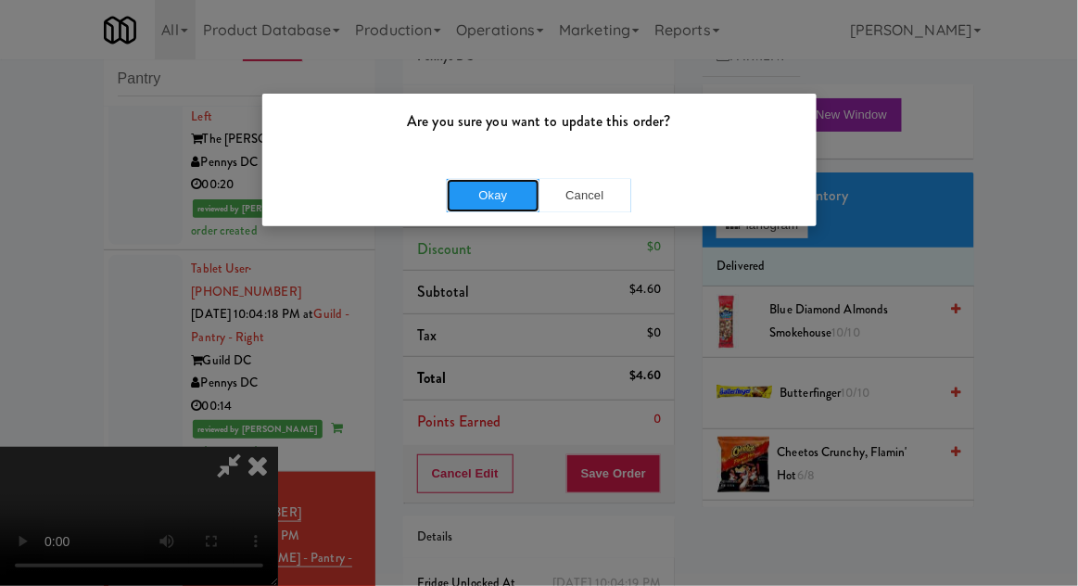
click at [467, 209] on button "Okay" at bounding box center [493, 195] width 93 height 33
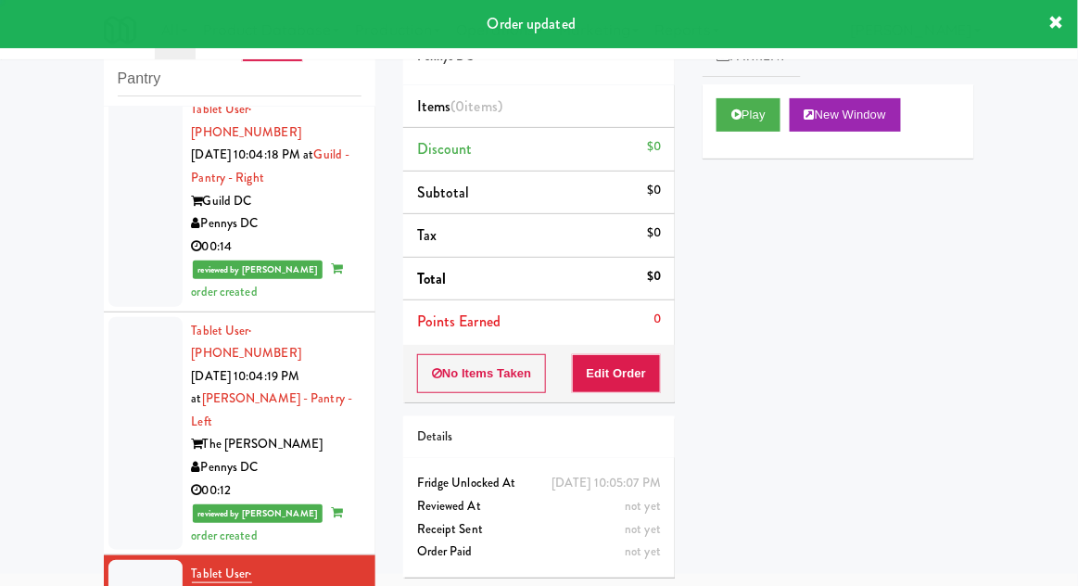
scroll to position [2165, 0]
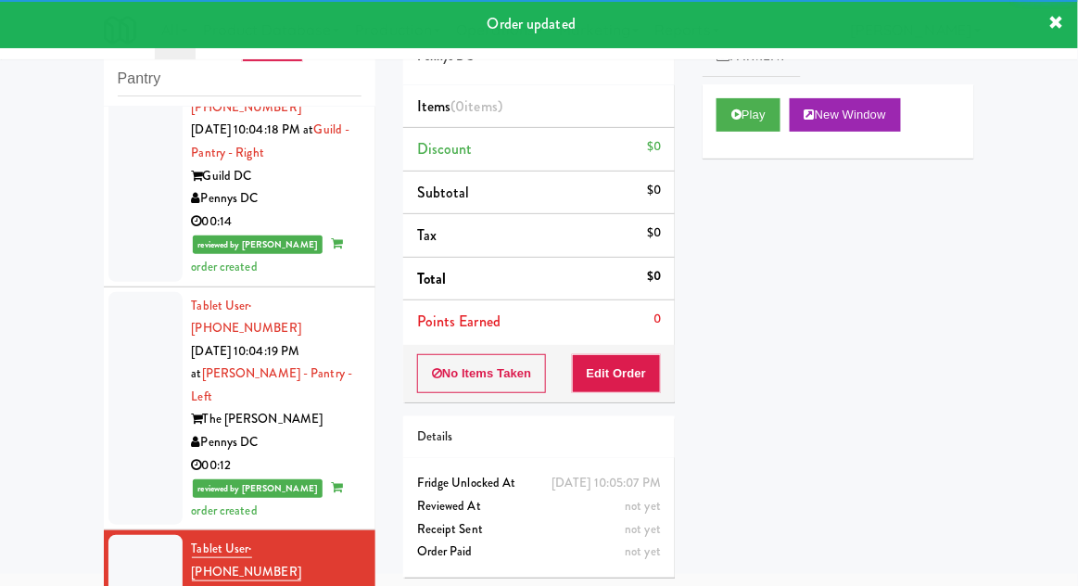
click at [745, 140] on div "Play New Window" at bounding box center [839, 121] width 272 height 74
click at [638, 369] on button "Edit Order" at bounding box center [617, 373] width 90 height 39
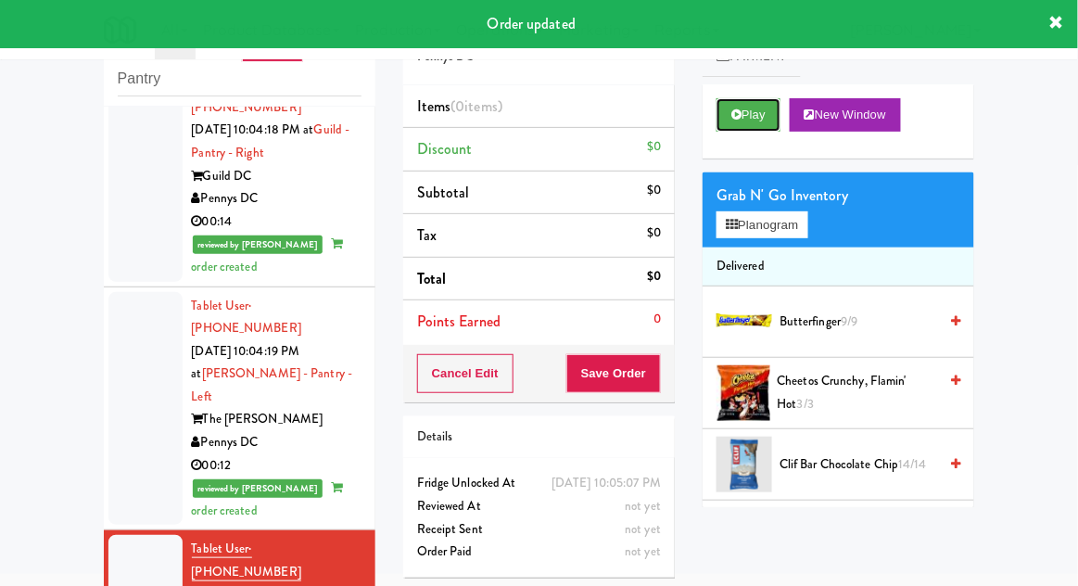
click at [766, 108] on button "Play" at bounding box center [748, 114] width 64 height 33
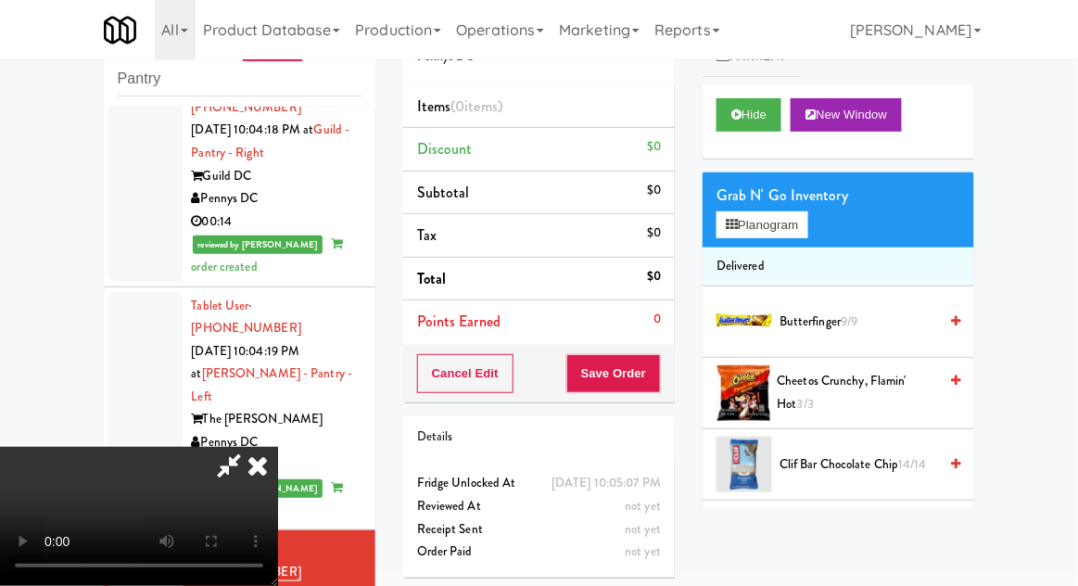
scroll to position [0, 0]
click at [792, 229] on button "Planogram" at bounding box center [761, 225] width 91 height 28
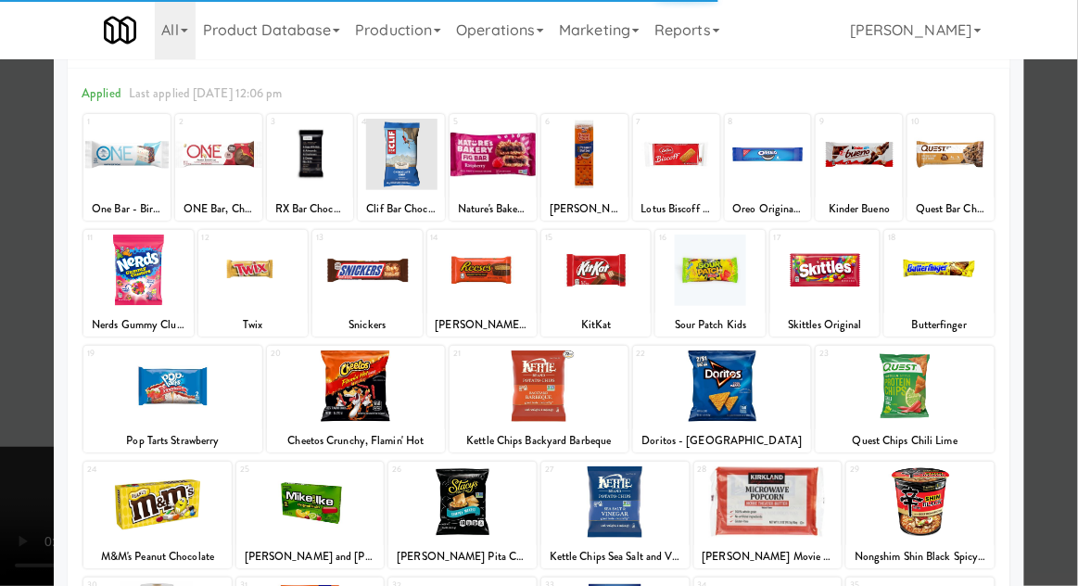
scroll to position [104, 0]
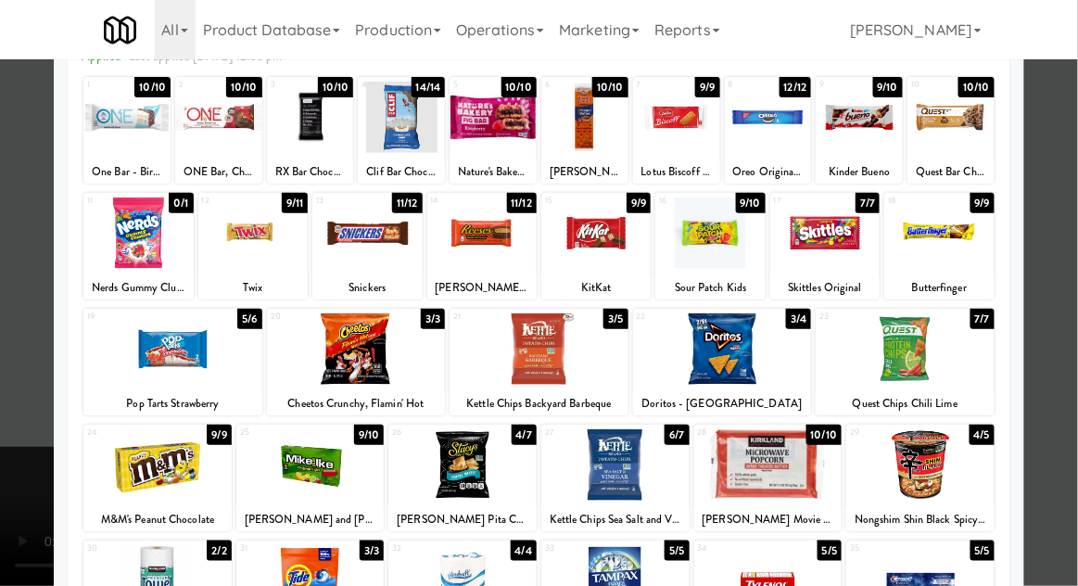
click at [415, 593] on div at bounding box center [462, 580] width 148 height 71
click at [1076, 459] on div at bounding box center [539, 293] width 1078 height 586
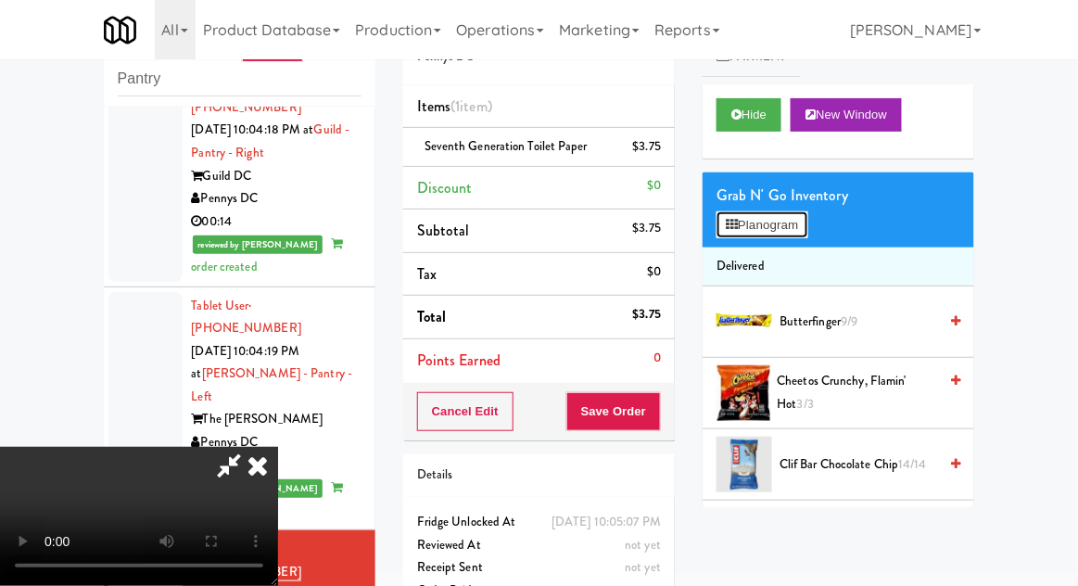
click at [783, 237] on button "Planogram" at bounding box center [761, 225] width 91 height 28
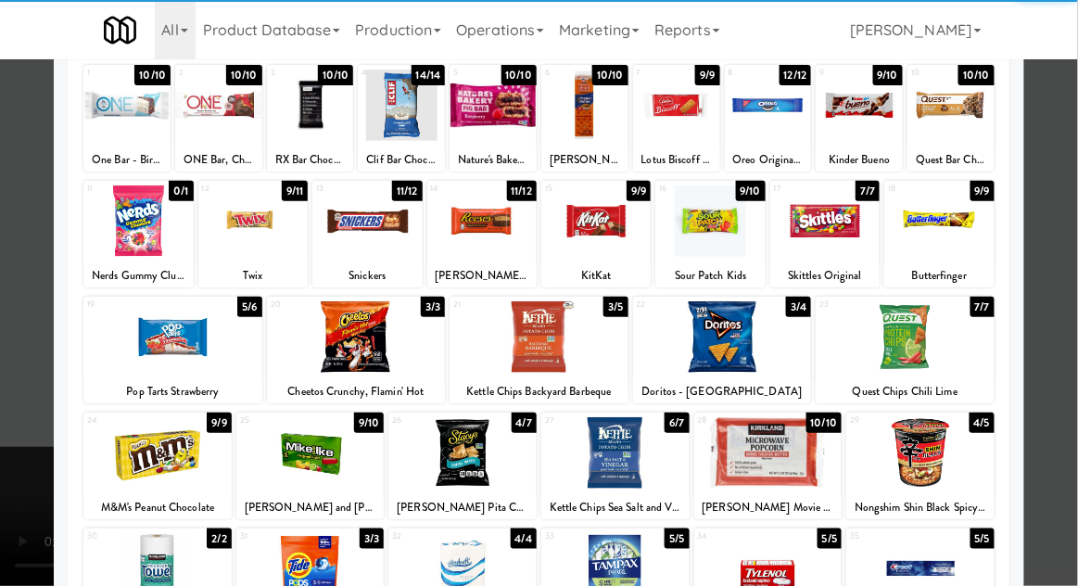
scroll to position [117, 0]
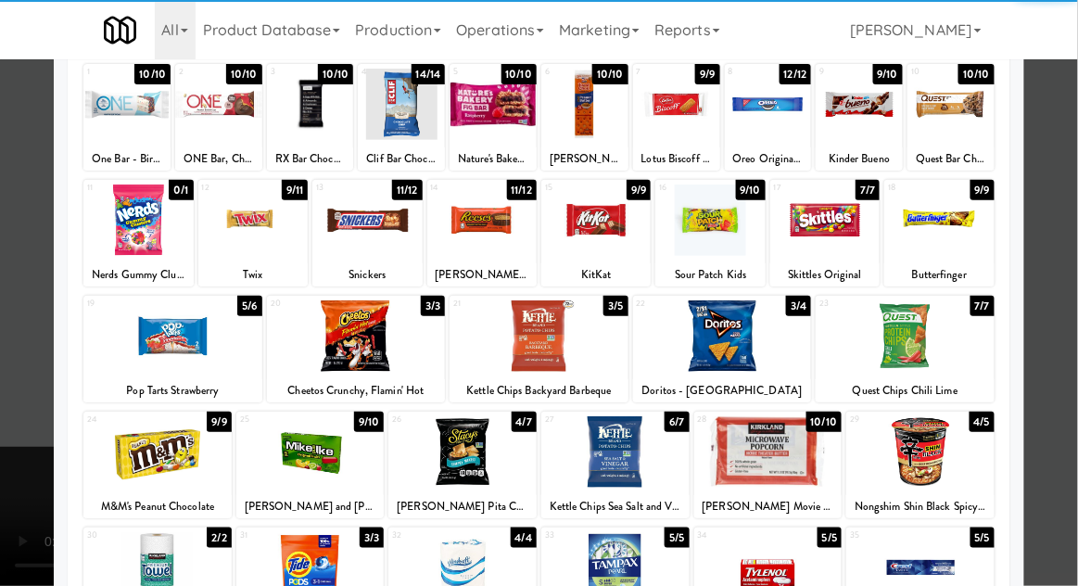
click at [435, 577] on div at bounding box center [462, 567] width 148 height 71
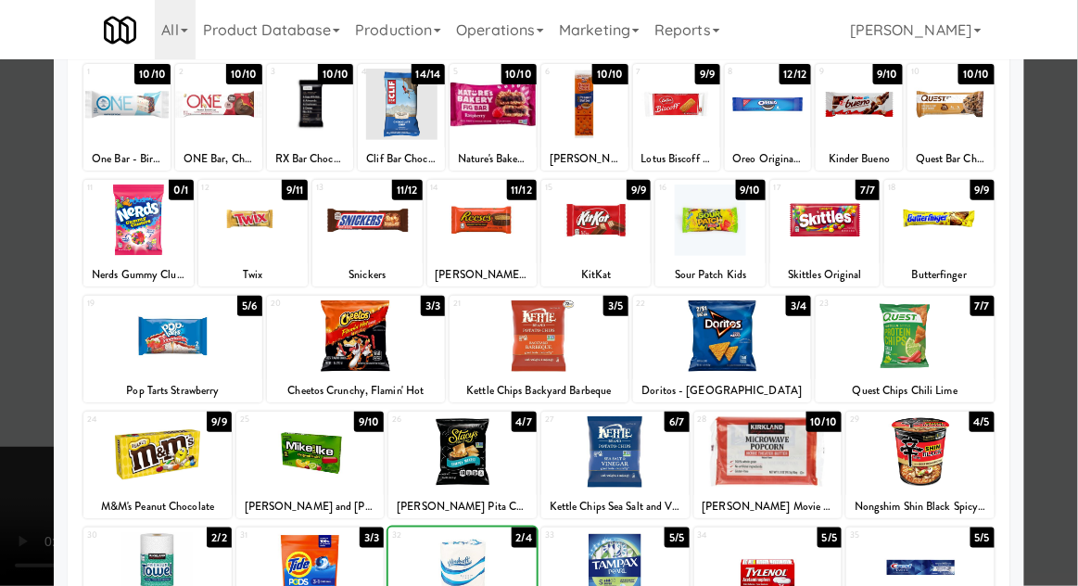
click at [1068, 406] on div at bounding box center [539, 293] width 1078 height 586
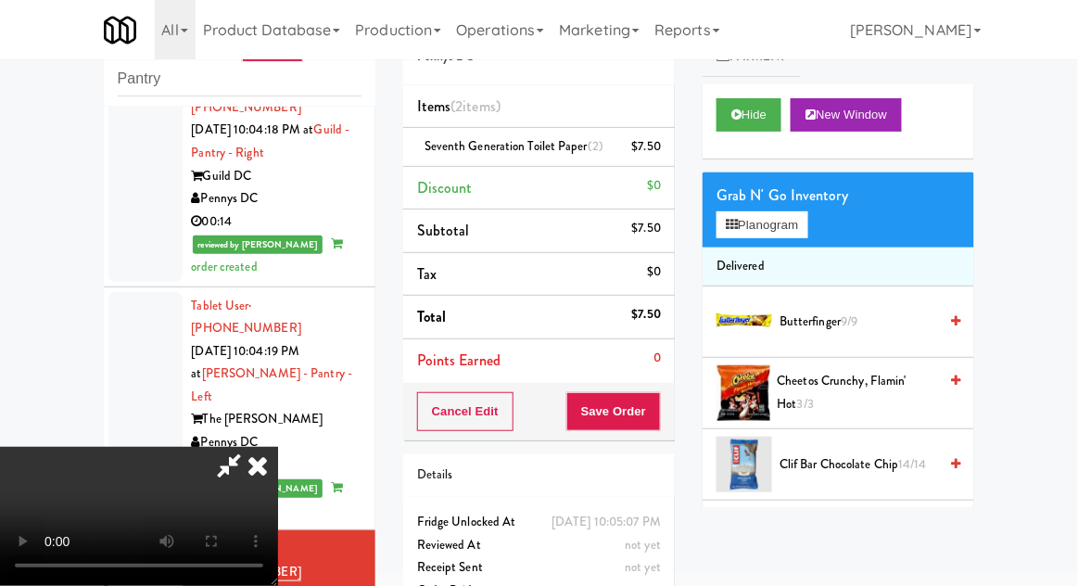
scroll to position [68, 0]
click at [652, 416] on button "Save Order" at bounding box center [613, 411] width 95 height 39
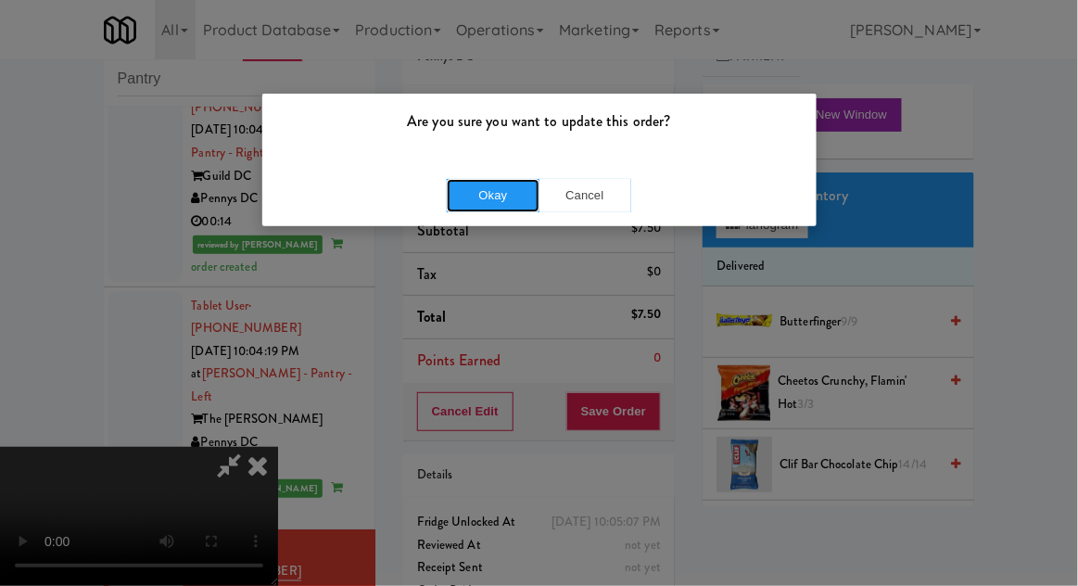
click at [466, 198] on button "Okay" at bounding box center [493, 195] width 93 height 33
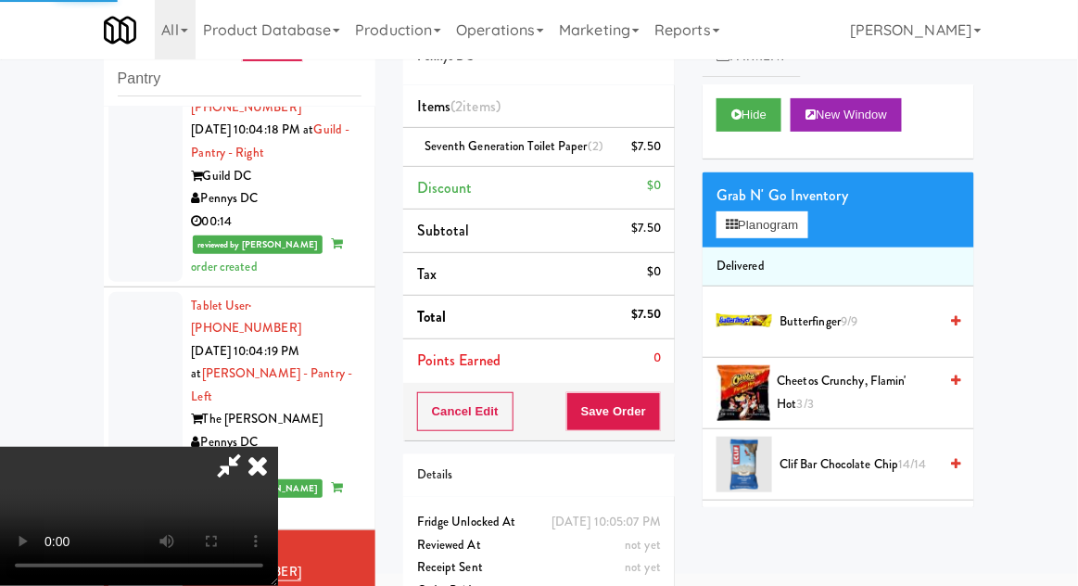
scroll to position [0, 0]
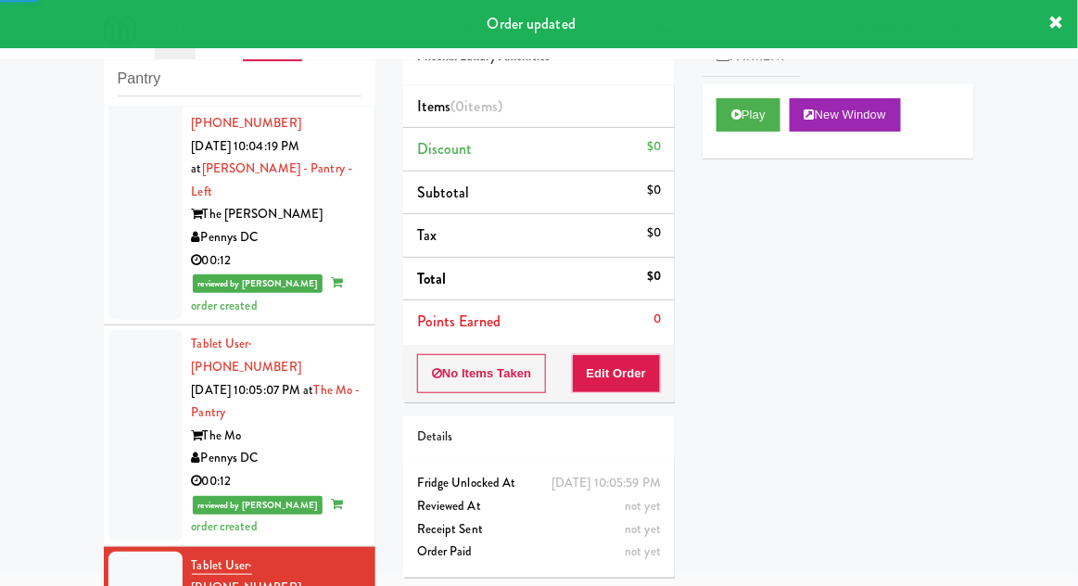
scroll to position [2374, 0]
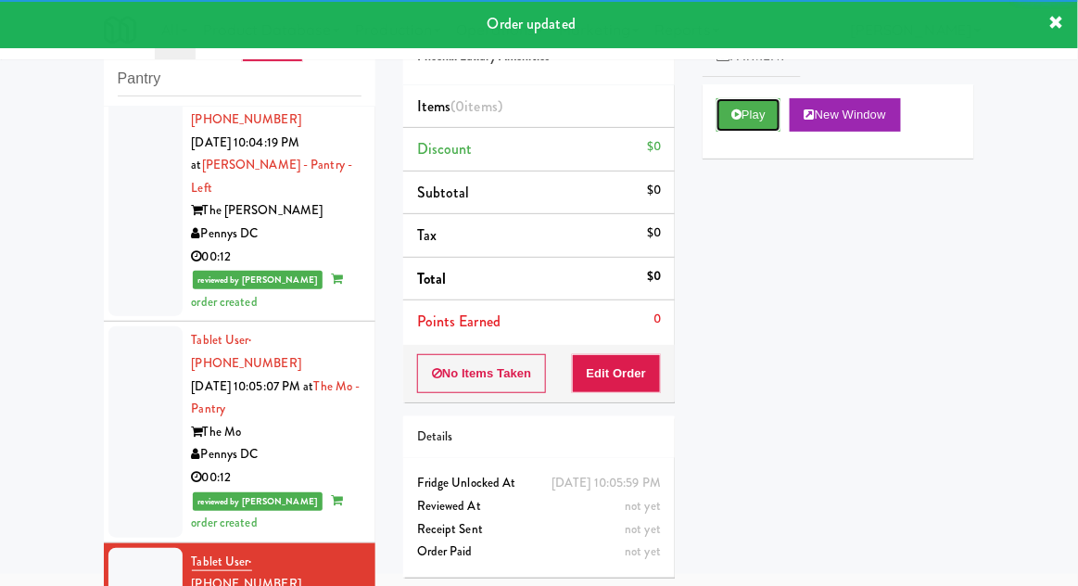
click at [748, 128] on button "Play" at bounding box center [748, 114] width 64 height 33
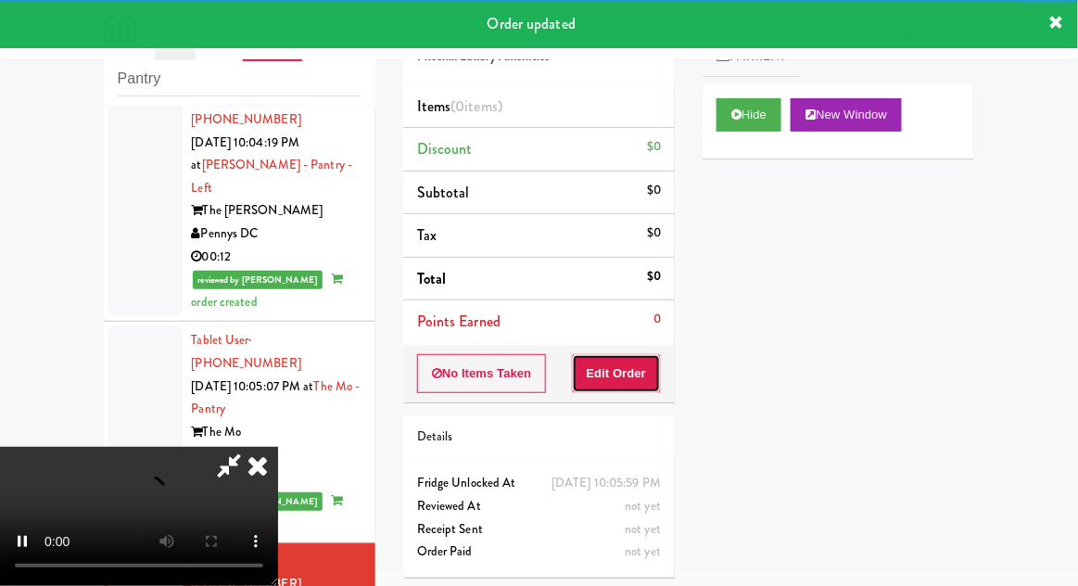
click at [629, 373] on button "Edit Order" at bounding box center [617, 373] width 90 height 39
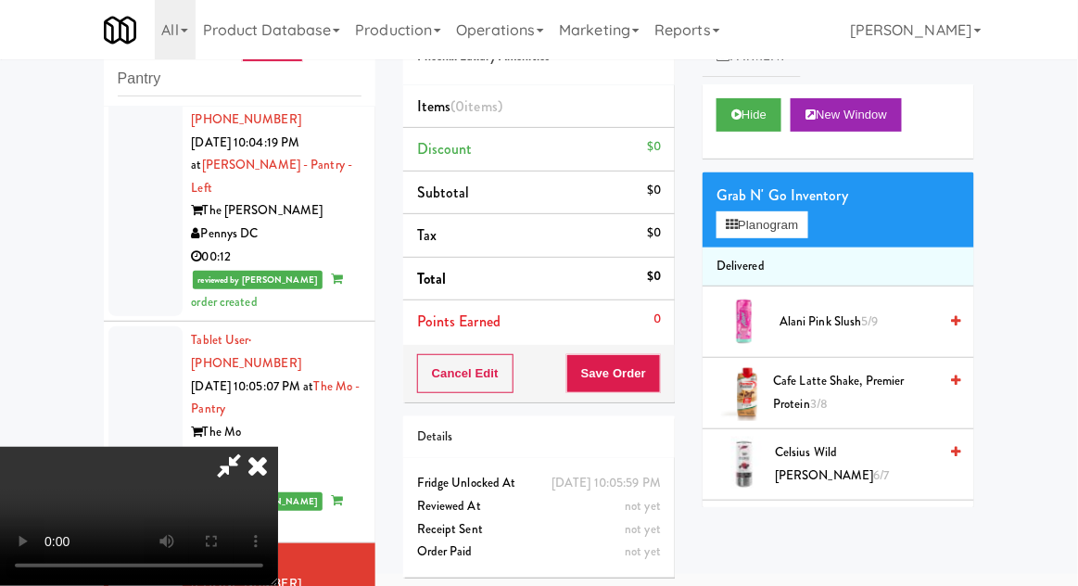
scroll to position [0, 0]
click at [785, 234] on button "Planogram" at bounding box center [761, 225] width 91 height 28
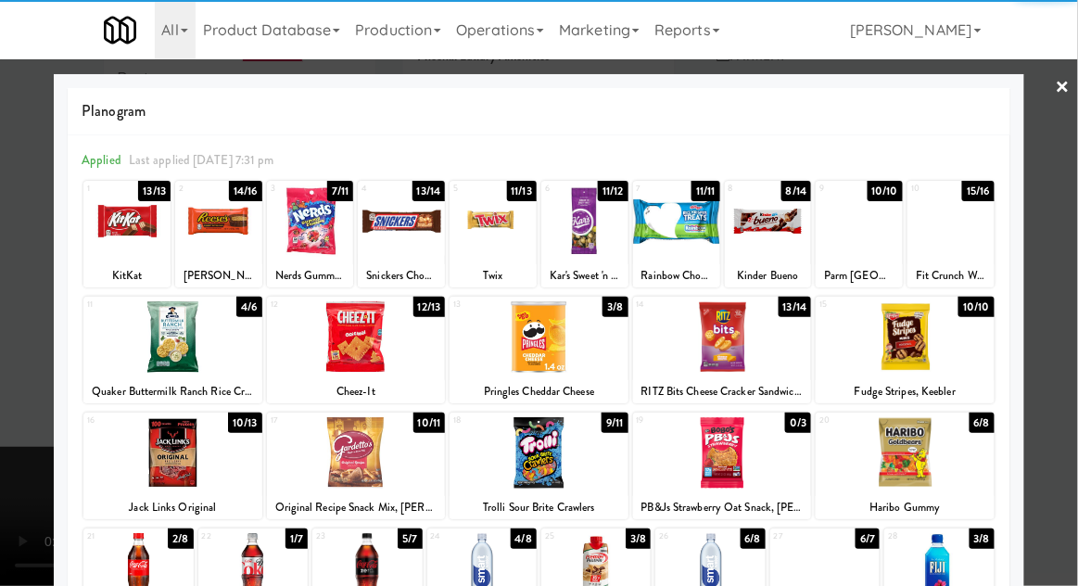
click at [374, 573] on div at bounding box center [366, 568] width 109 height 71
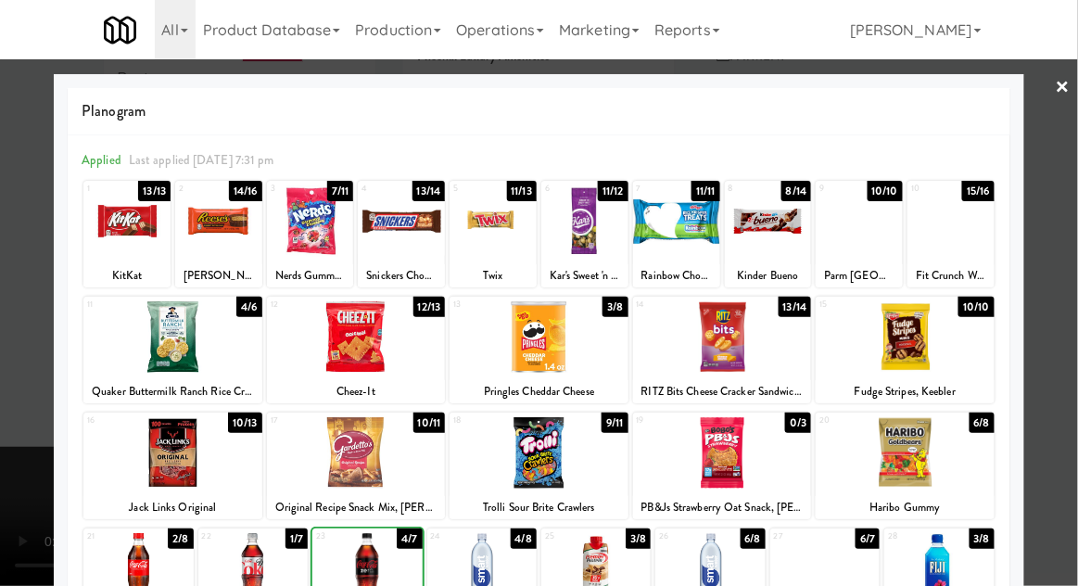
click at [471, 571] on div at bounding box center [481, 568] width 109 height 71
click at [1069, 323] on div at bounding box center [539, 293] width 1078 height 586
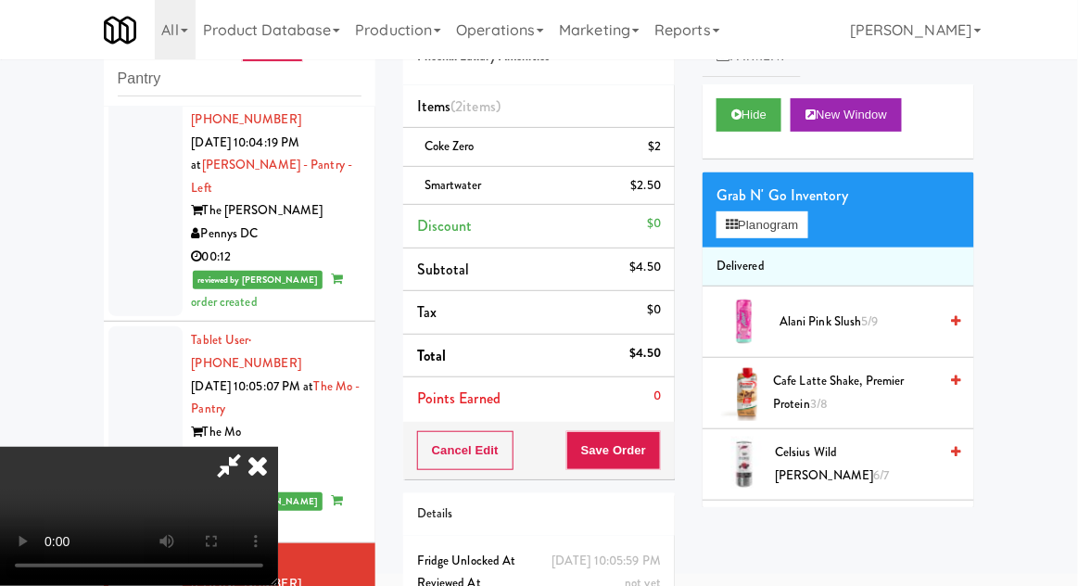
scroll to position [68, 0]
click at [648, 454] on button "Save Order" at bounding box center [613, 450] width 95 height 39
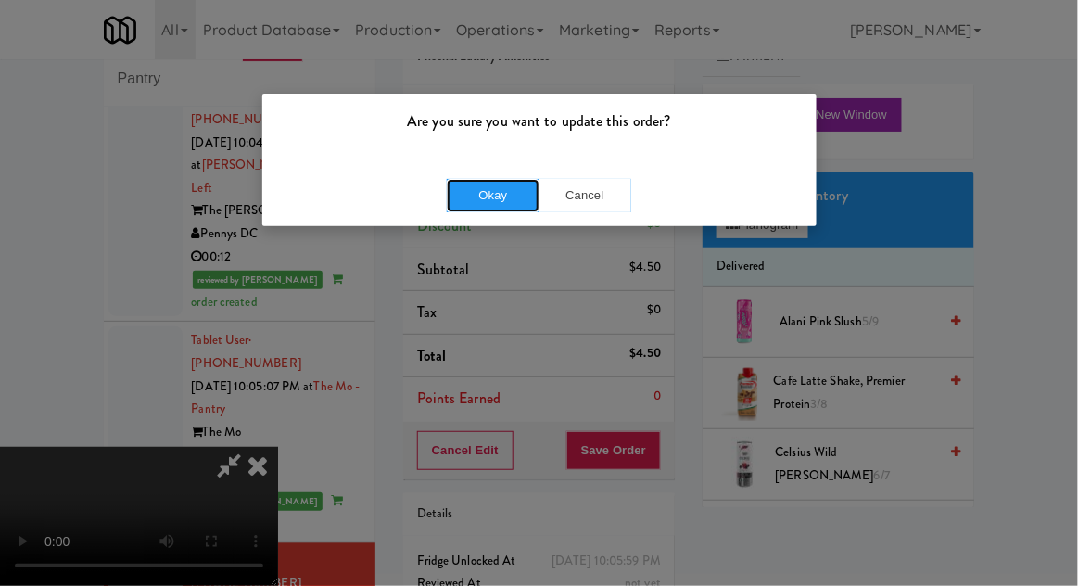
click at [468, 194] on button "Okay" at bounding box center [493, 195] width 93 height 33
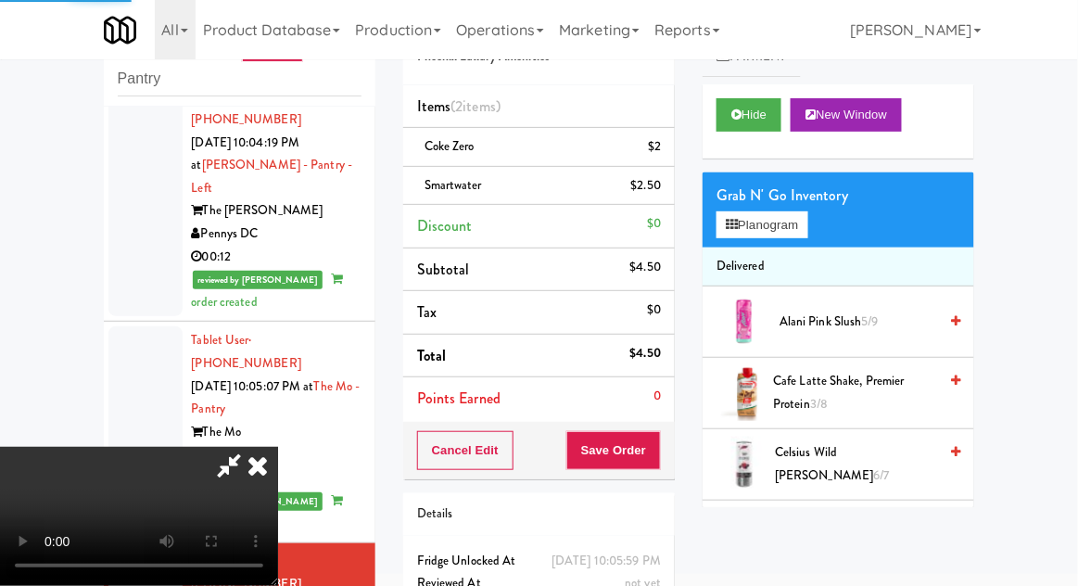
scroll to position [0, 0]
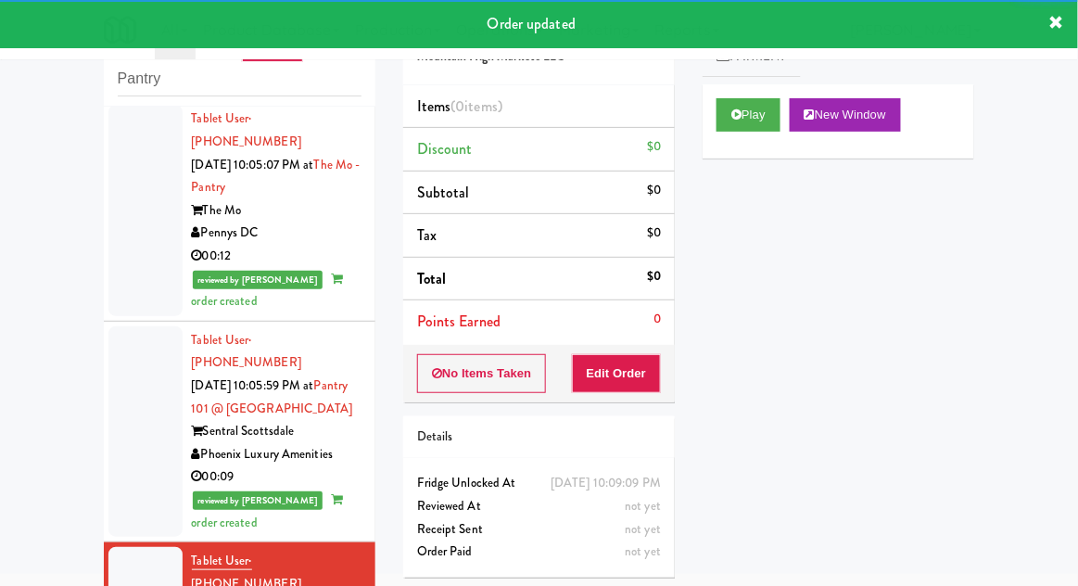
scroll to position [2601, 0]
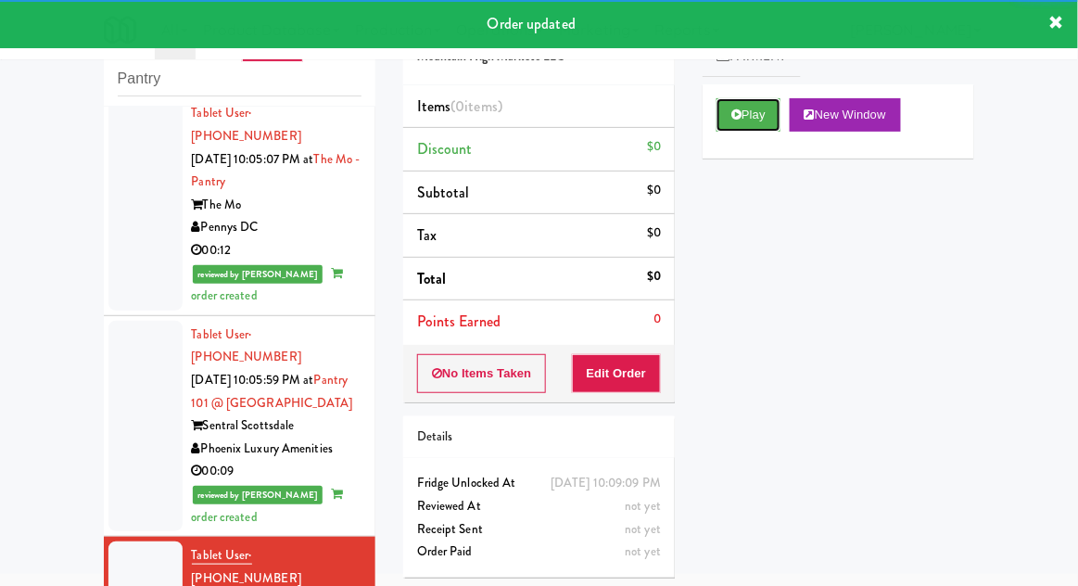
click at [758, 116] on button "Play" at bounding box center [748, 114] width 64 height 33
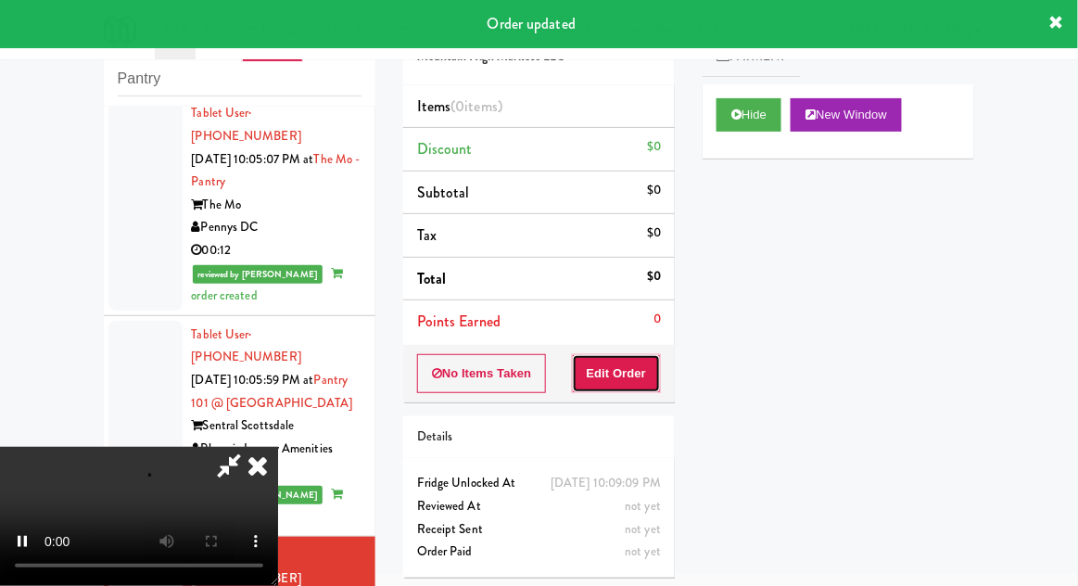
click at [637, 378] on button "Edit Order" at bounding box center [617, 373] width 90 height 39
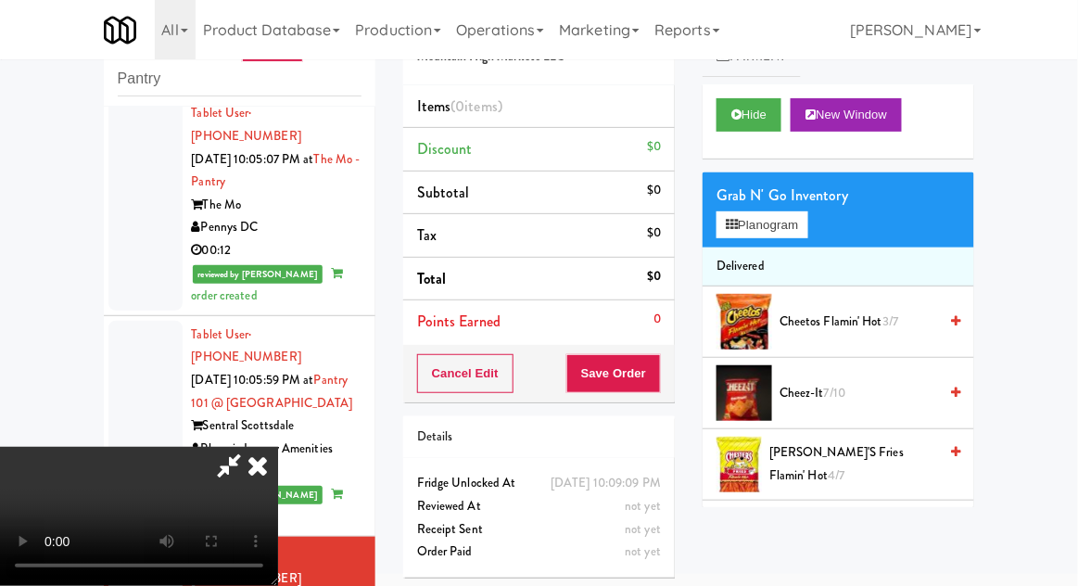
scroll to position [0, 0]
click at [789, 234] on button "Planogram" at bounding box center [761, 225] width 91 height 28
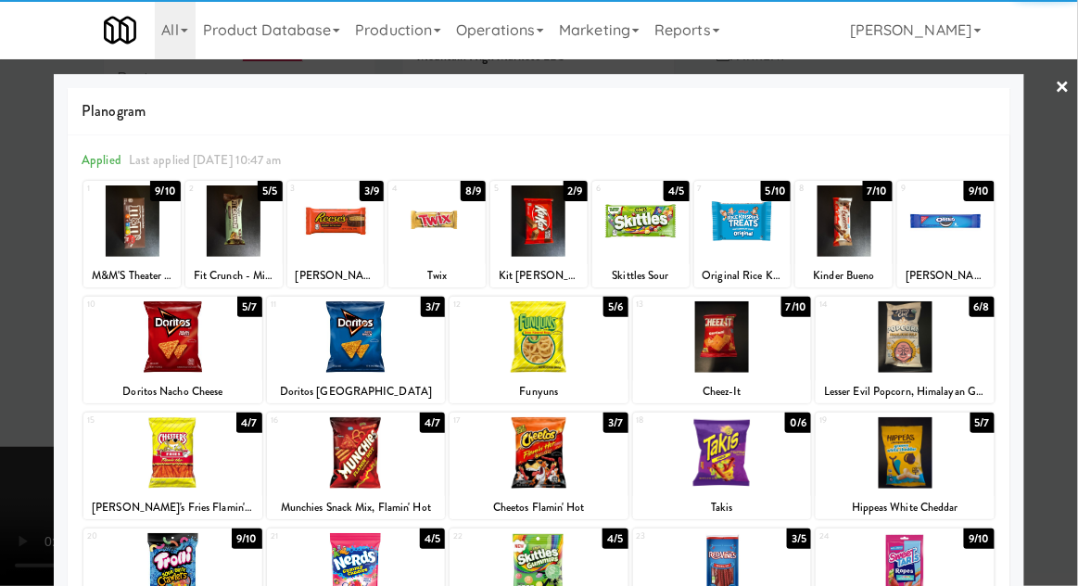
click at [320, 466] on div at bounding box center [356, 452] width 179 height 71
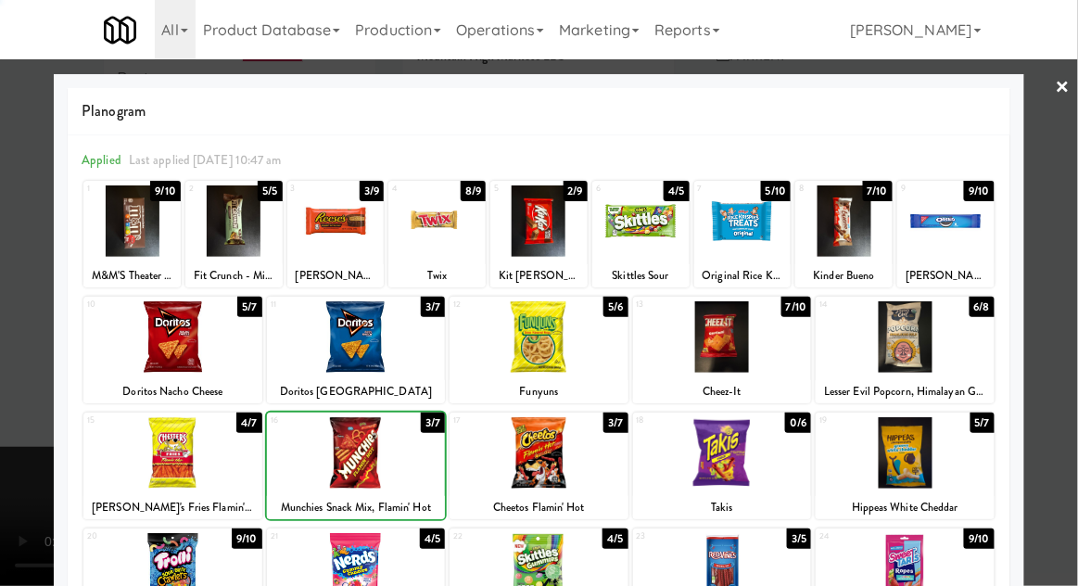
click at [1061, 337] on div at bounding box center [539, 293] width 1078 height 586
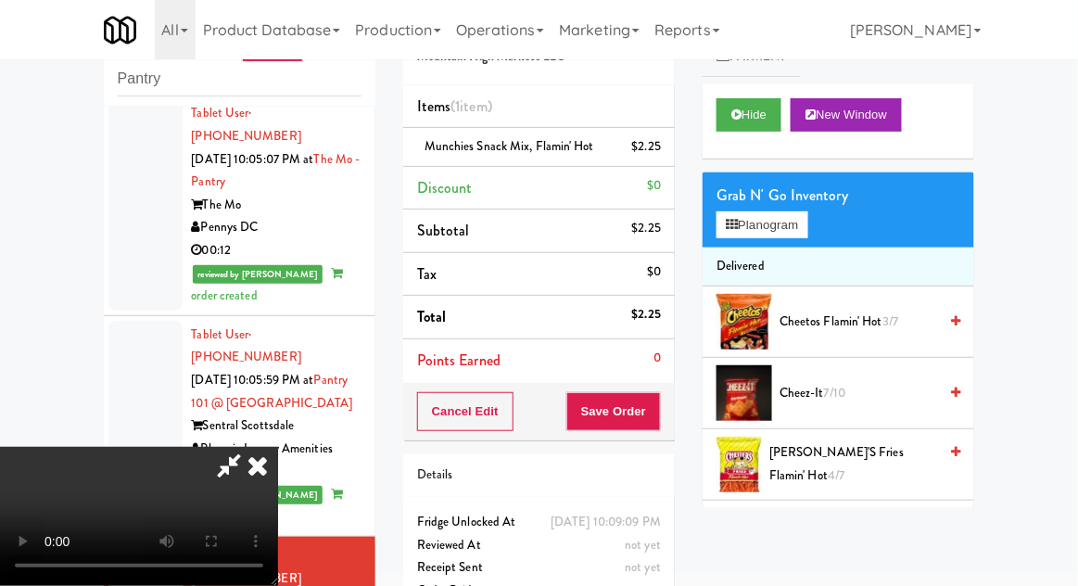
scroll to position [68, 0]
click at [658, 419] on button "Save Order" at bounding box center [613, 411] width 95 height 39
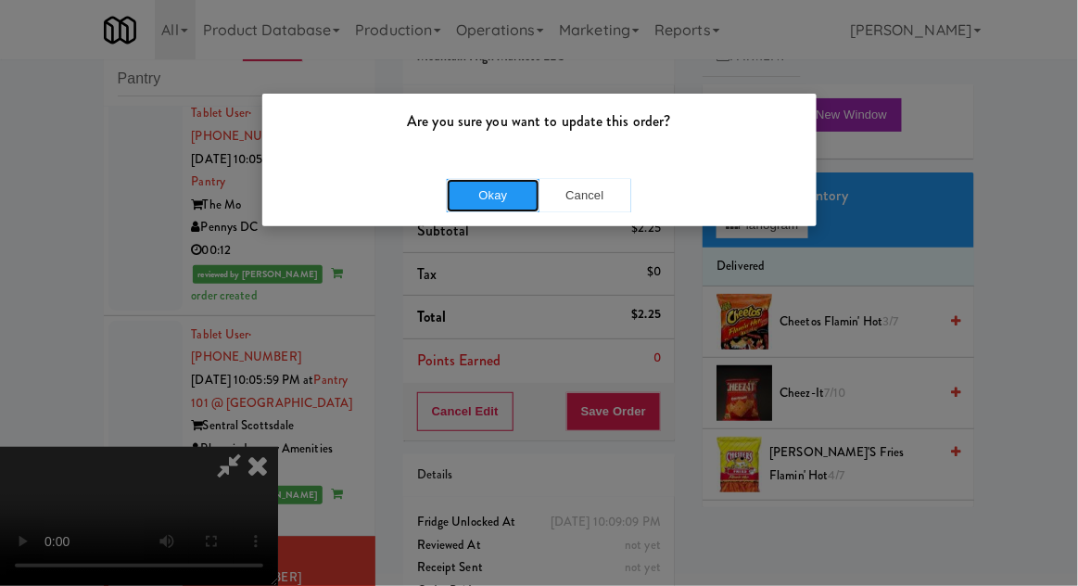
click at [450, 198] on button "Okay" at bounding box center [493, 195] width 93 height 33
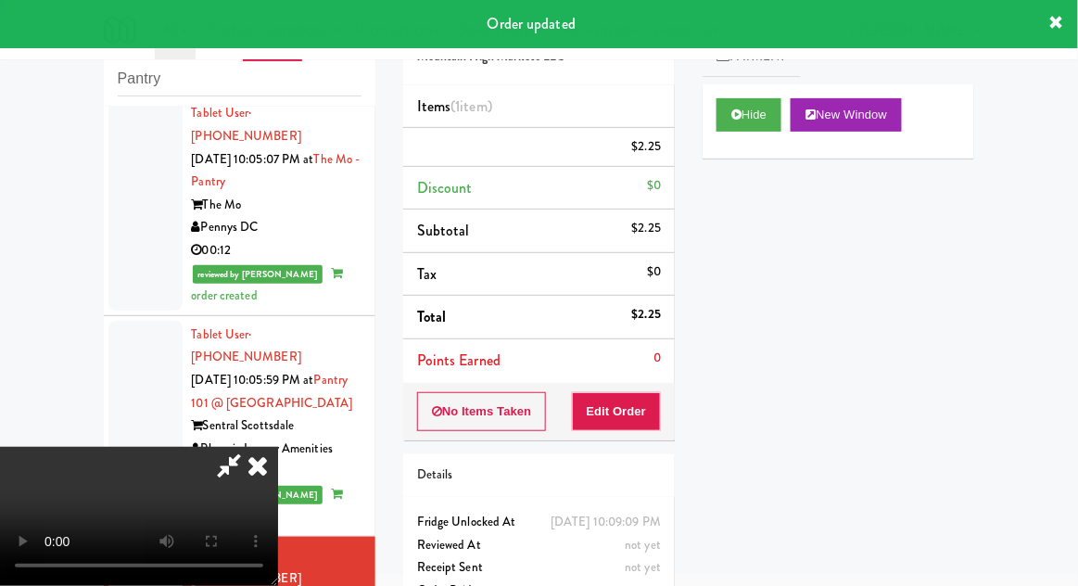
scroll to position [0, 0]
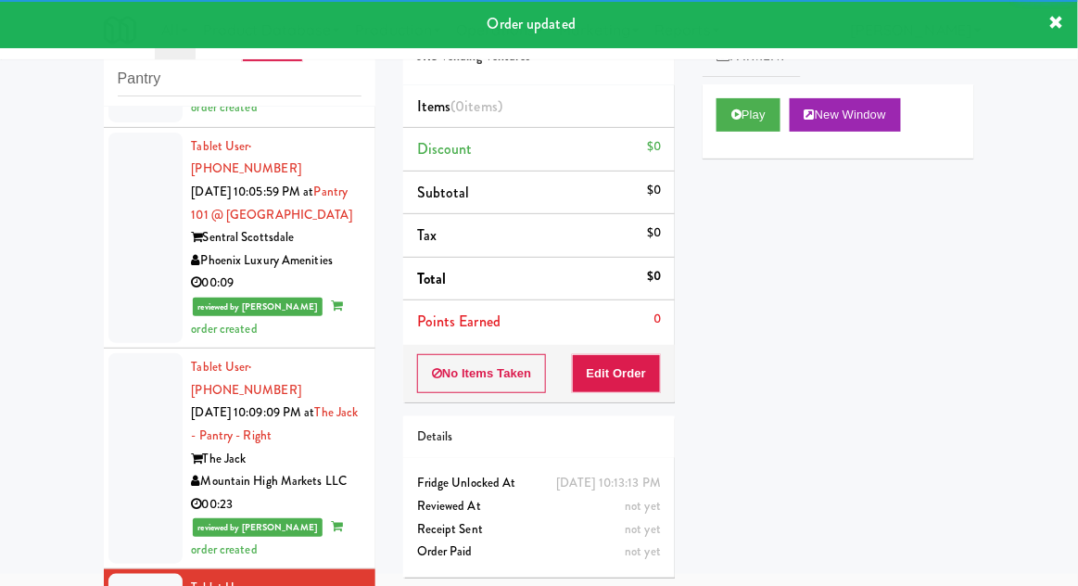
scroll to position [2803, 0]
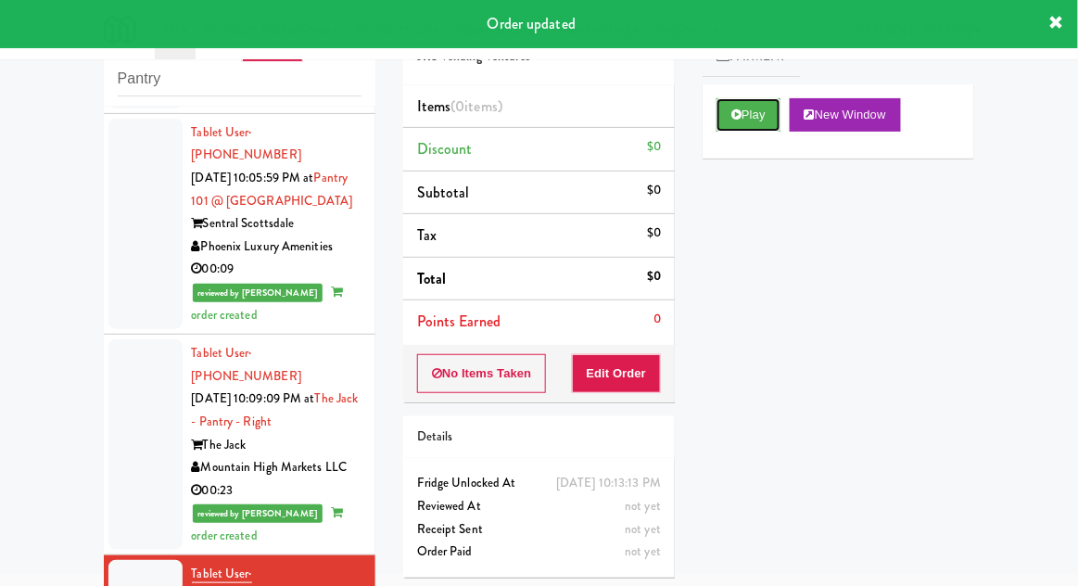
click at [762, 128] on button "Play" at bounding box center [748, 114] width 64 height 33
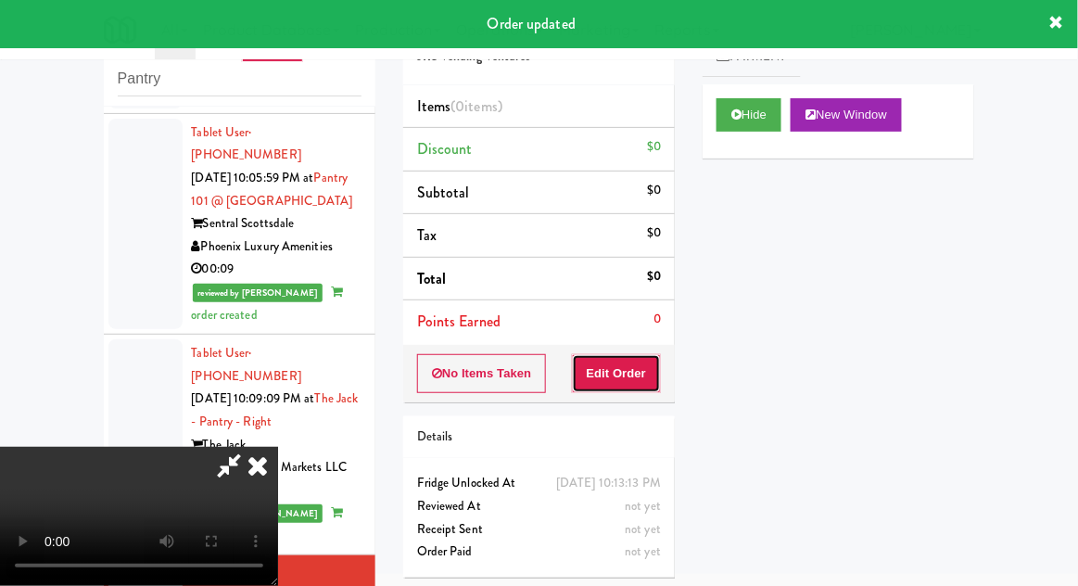
click at [639, 380] on button "Edit Order" at bounding box center [617, 373] width 90 height 39
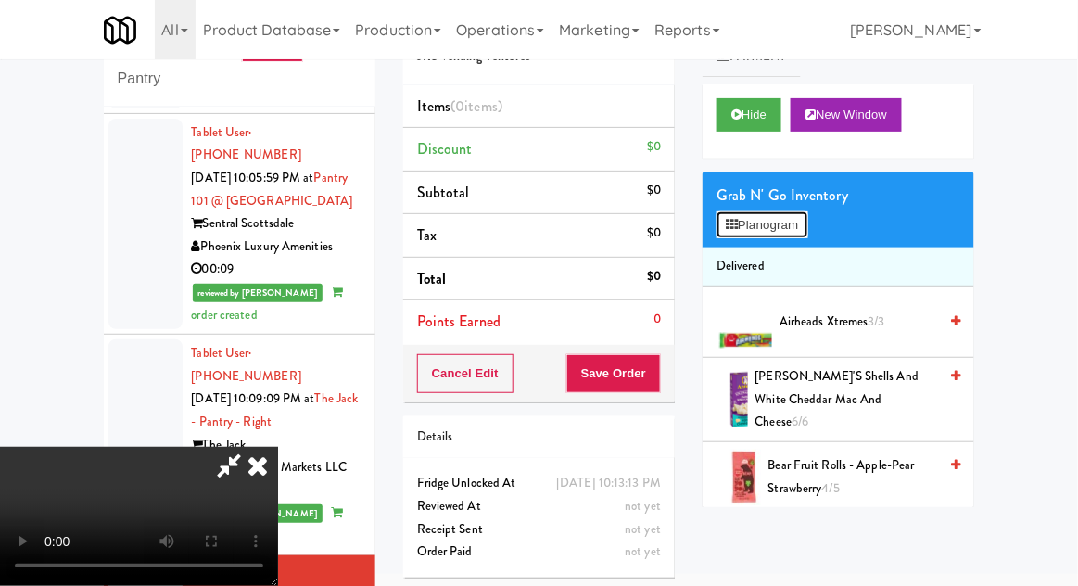
click at [789, 234] on button "Planogram" at bounding box center [761, 225] width 91 height 28
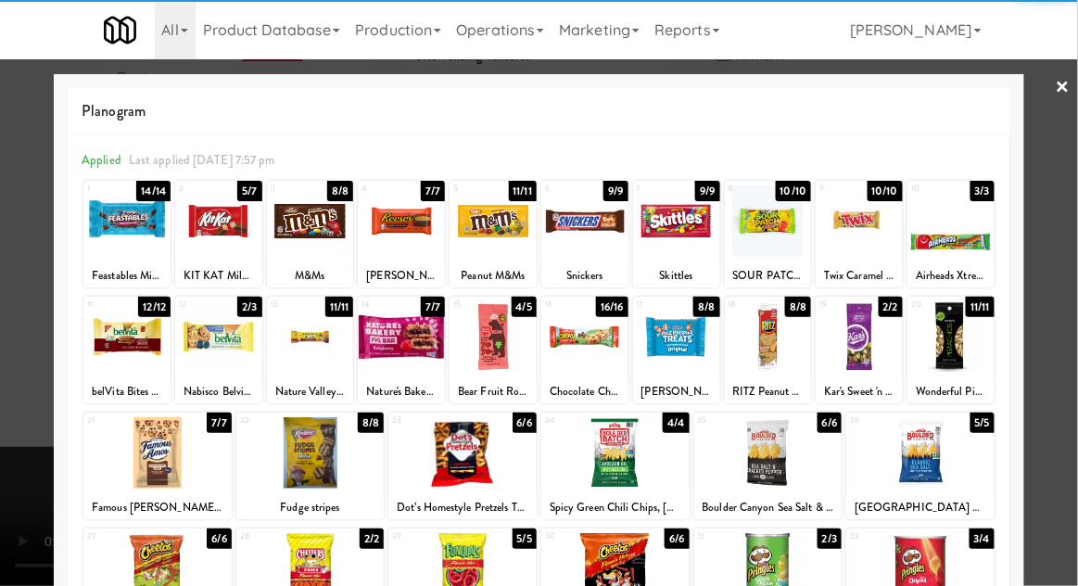
click at [877, 232] on div at bounding box center [859, 220] width 87 height 71
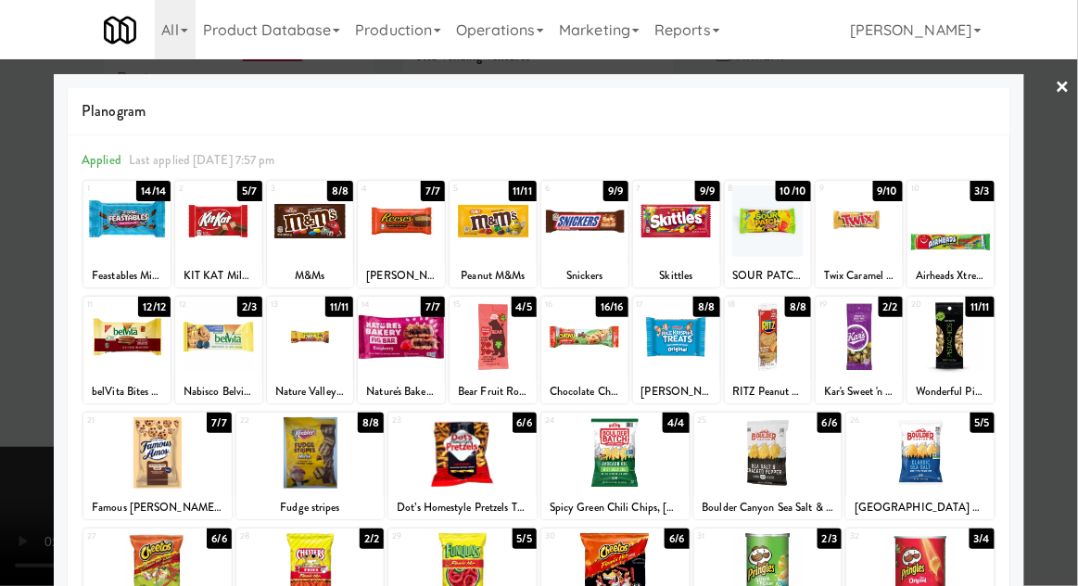
click at [9, 398] on div at bounding box center [539, 293] width 1078 height 586
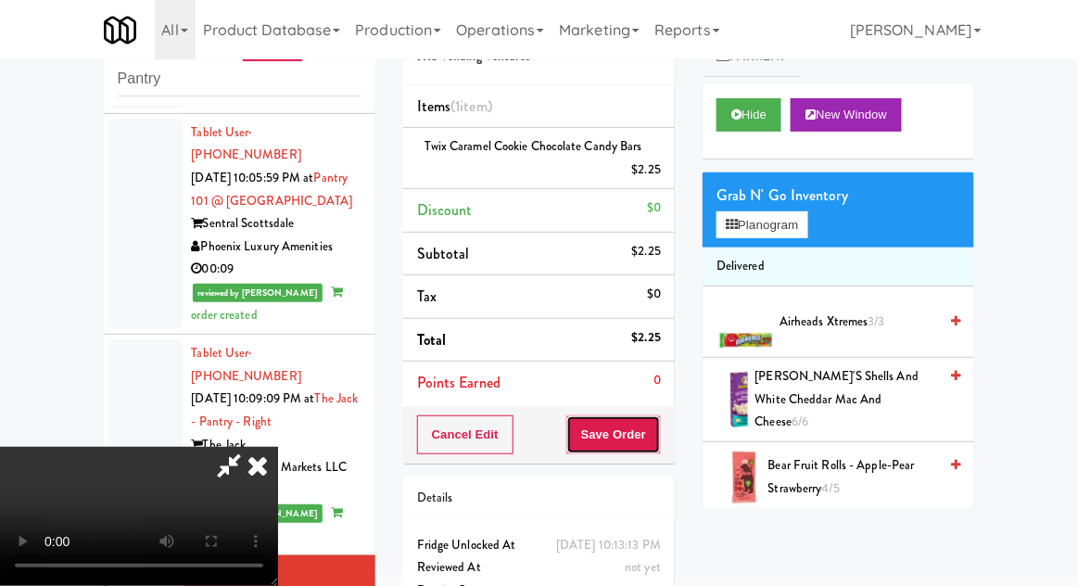
click at [658, 441] on button "Save Order" at bounding box center [613, 434] width 95 height 39
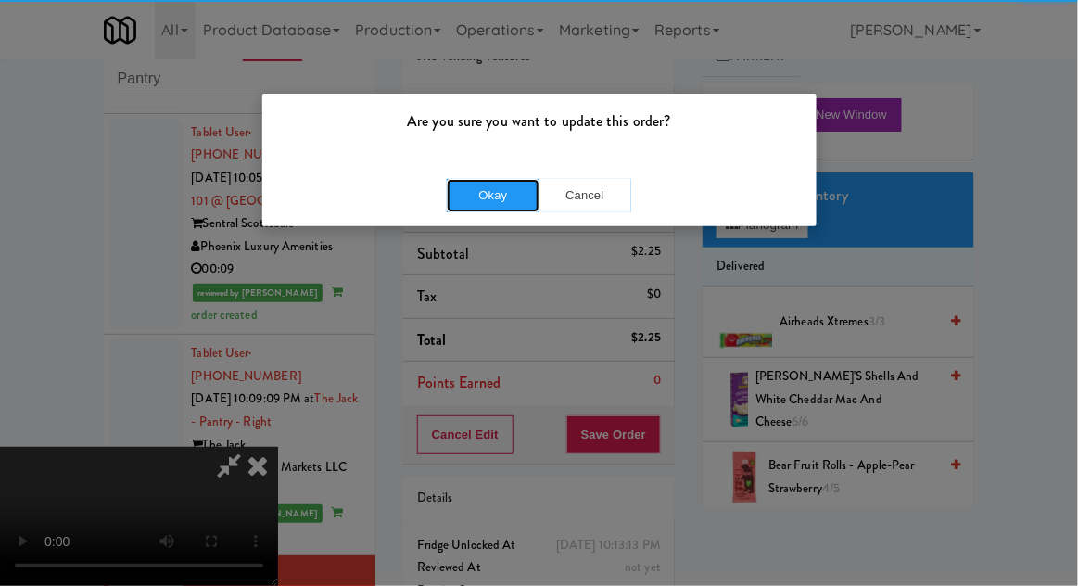
click at [466, 183] on button "Okay" at bounding box center [493, 195] width 93 height 33
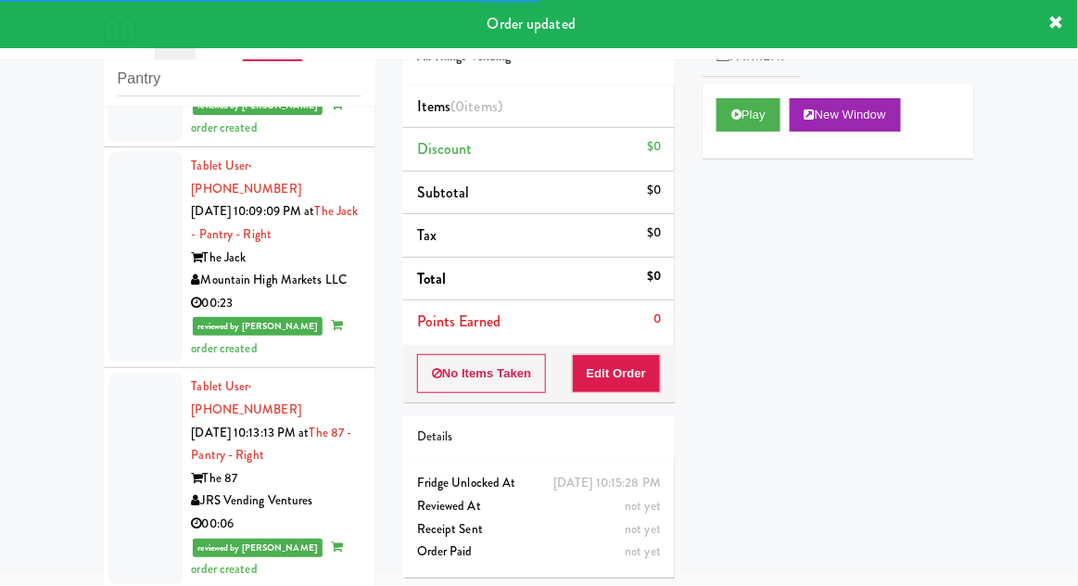
scroll to position [2996, 0]
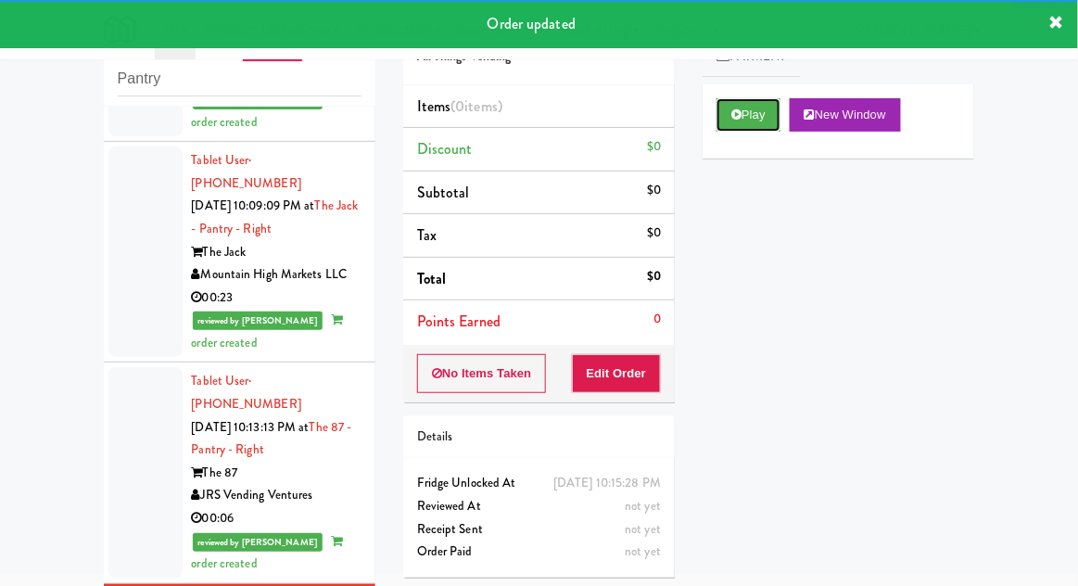
click at [757, 101] on button "Play" at bounding box center [748, 114] width 64 height 33
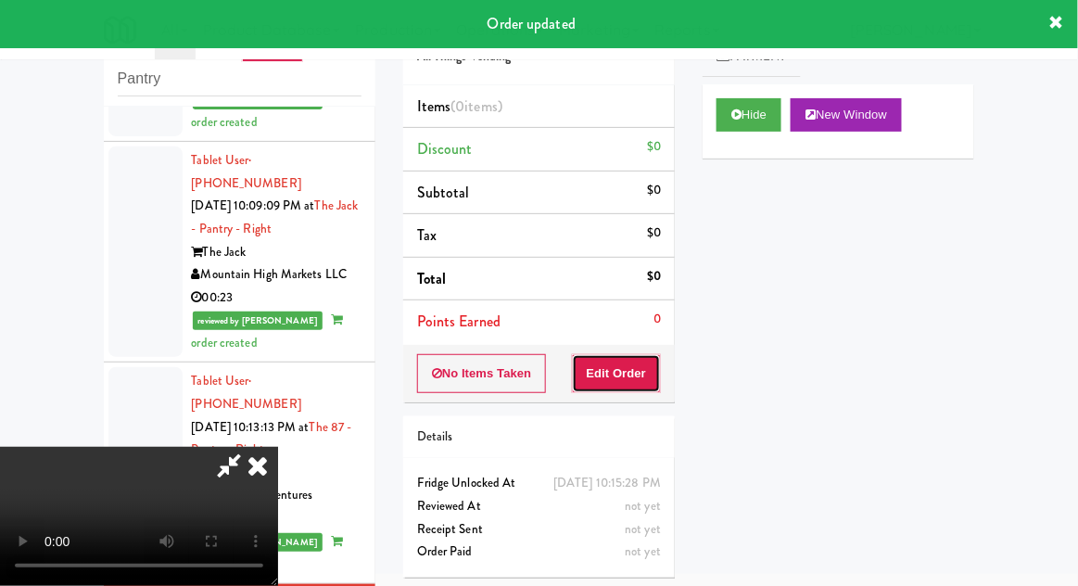
click at [639, 369] on button "Edit Order" at bounding box center [617, 373] width 90 height 39
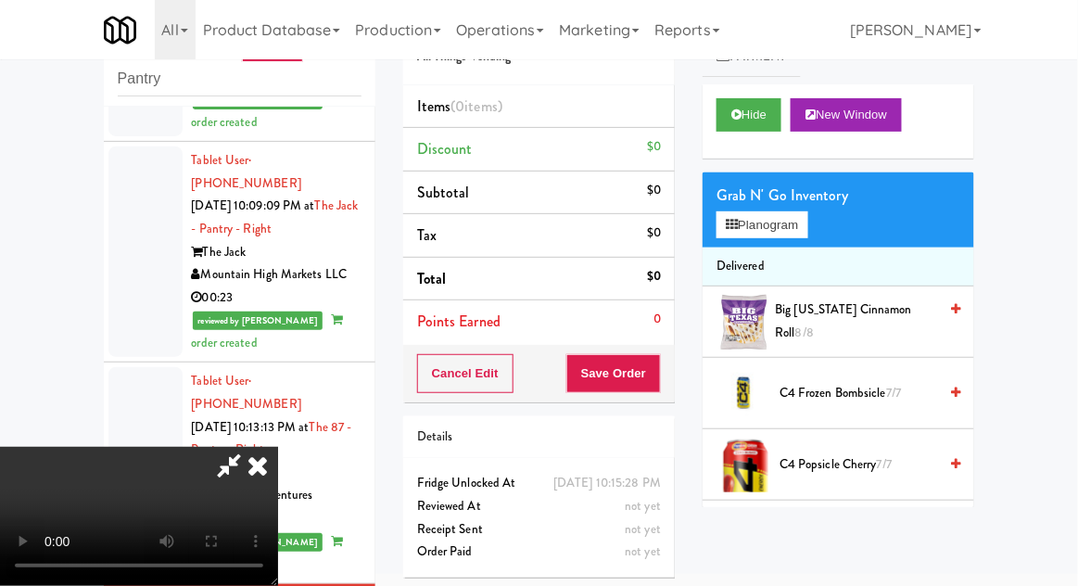
scroll to position [0, 0]
click at [797, 235] on button "Planogram" at bounding box center [761, 225] width 91 height 28
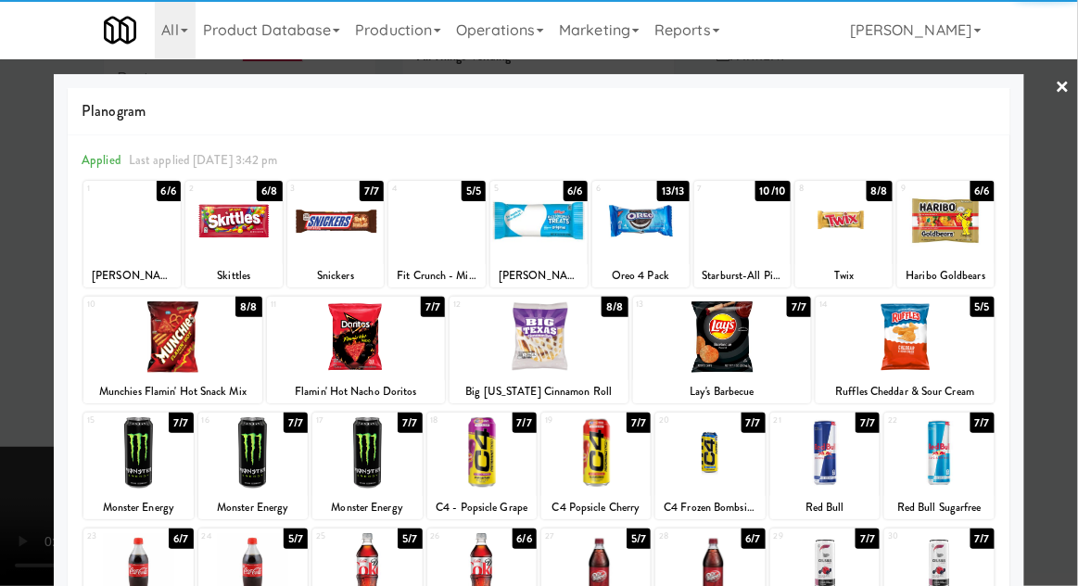
click at [940, 359] on div at bounding box center [905, 336] width 179 height 71
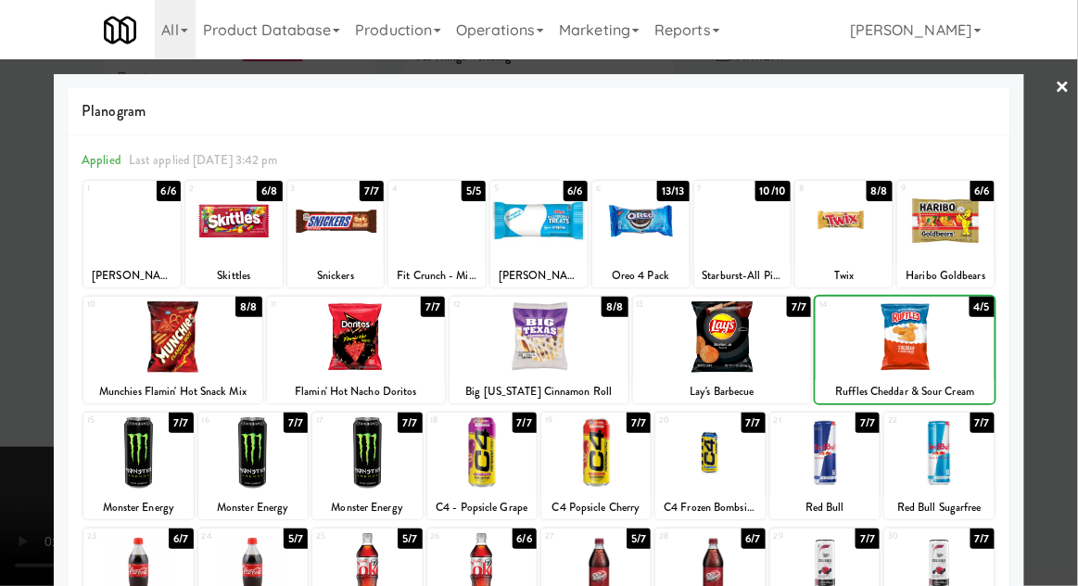
click at [1066, 337] on div at bounding box center [539, 293] width 1078 height 586
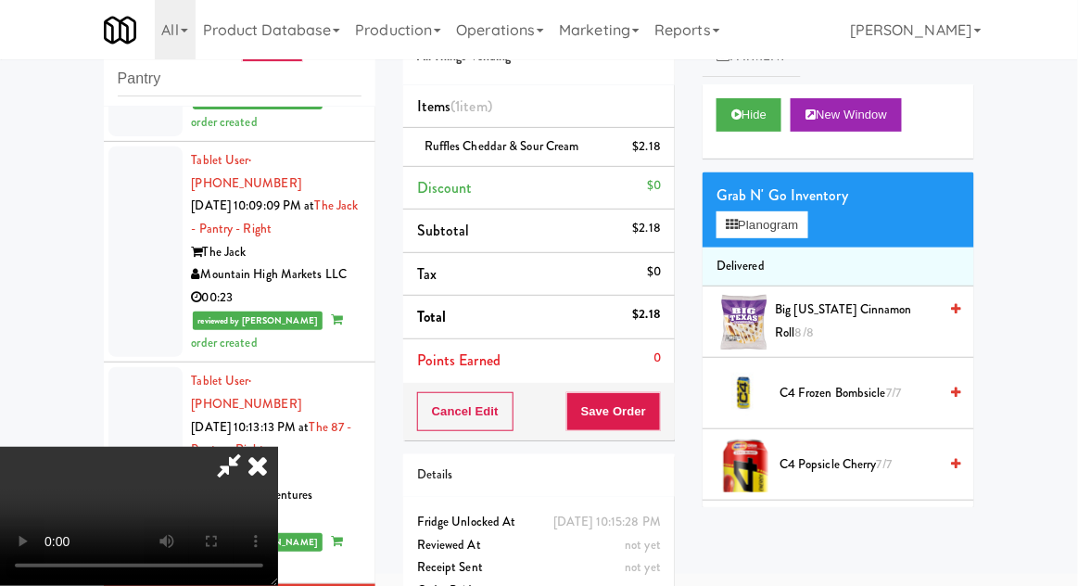
scroll to position [68, 0]
click at [672, 404] on div "Cancel Edit Save Order" at bounding box center [539, 411] width 272 height 57
click at [652, 417] on button "Save Order" at bounding box center [613, 411] width 95 height 39
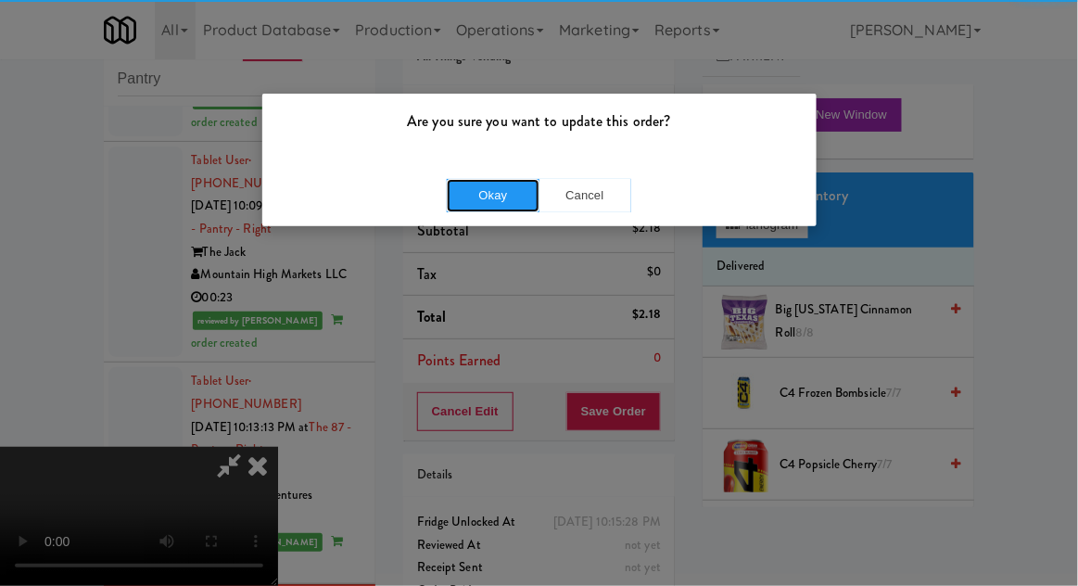
click at [450, 196] on button "Okay" at bounding box center [493, 195] width 93 height 33
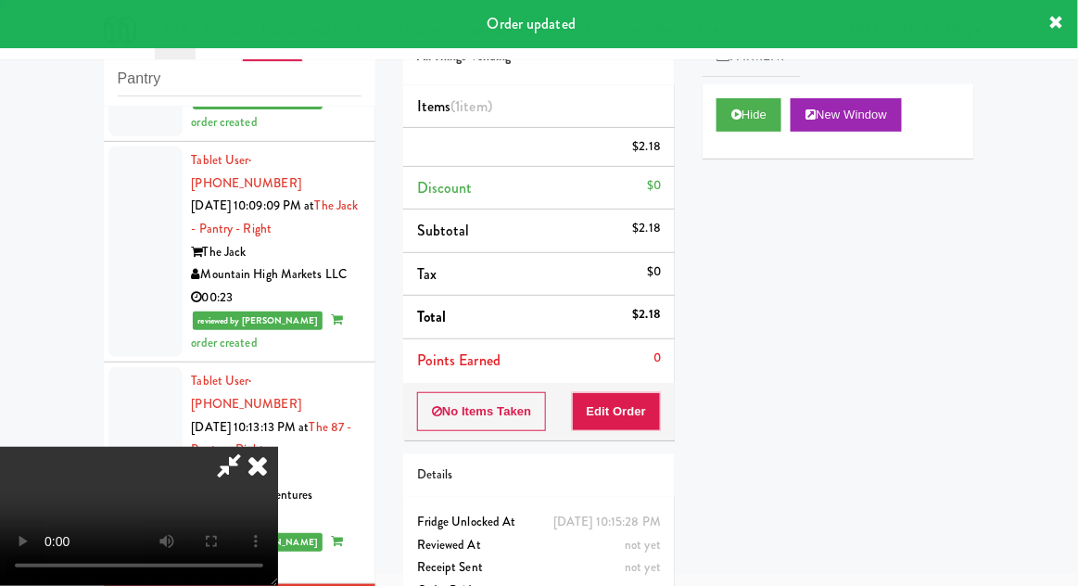
scroll to position [0, 0]
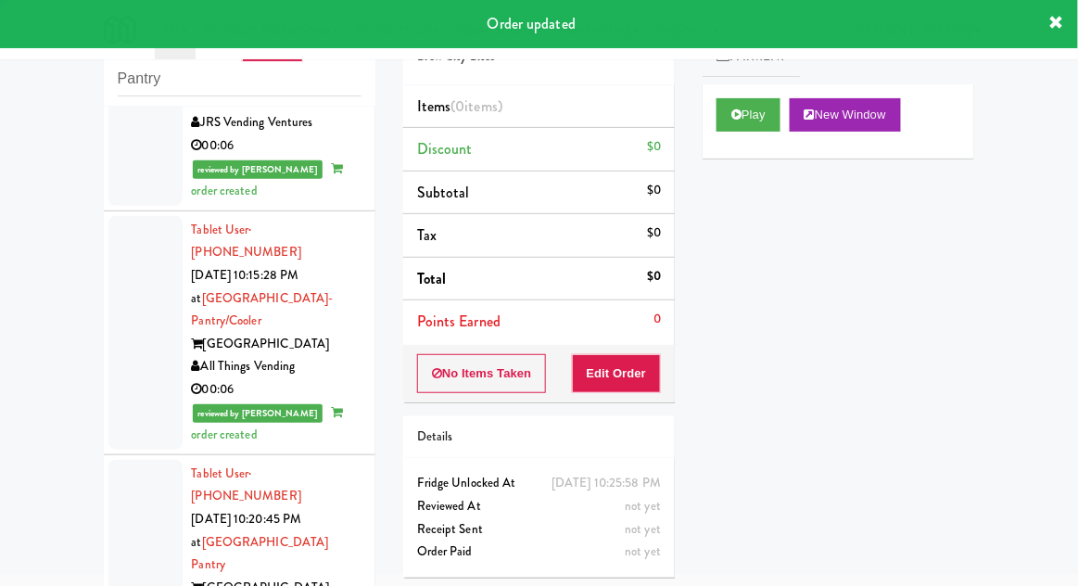
scroll to position [3370, 0]
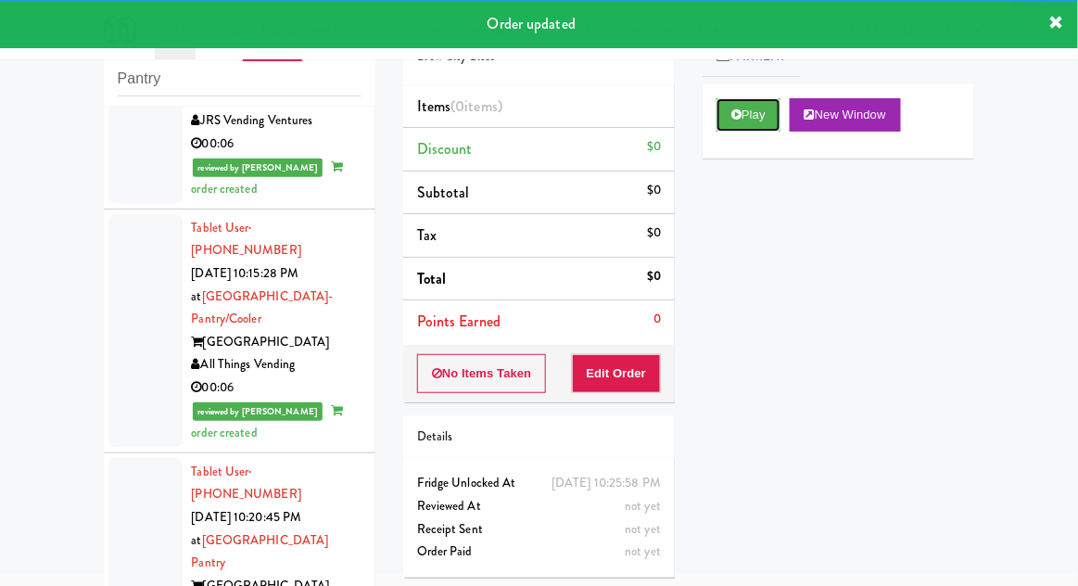
click at [754, 112] on button "Play" at bounding box center [748, 114] width 64 height 33
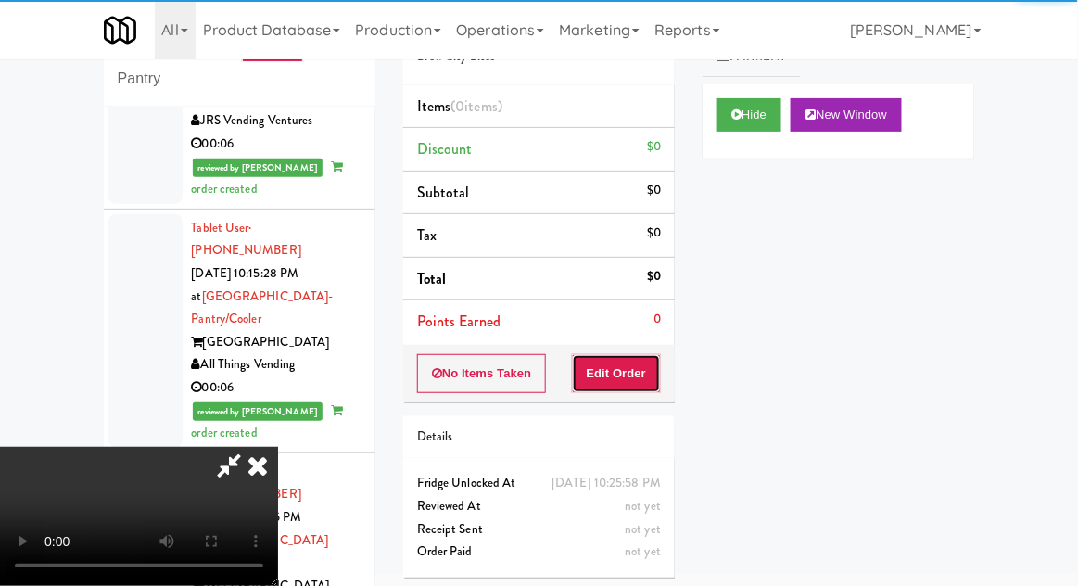
click at [629, 367] on button "Edit Order" at bounding box center [617, 373] width 90 height 39
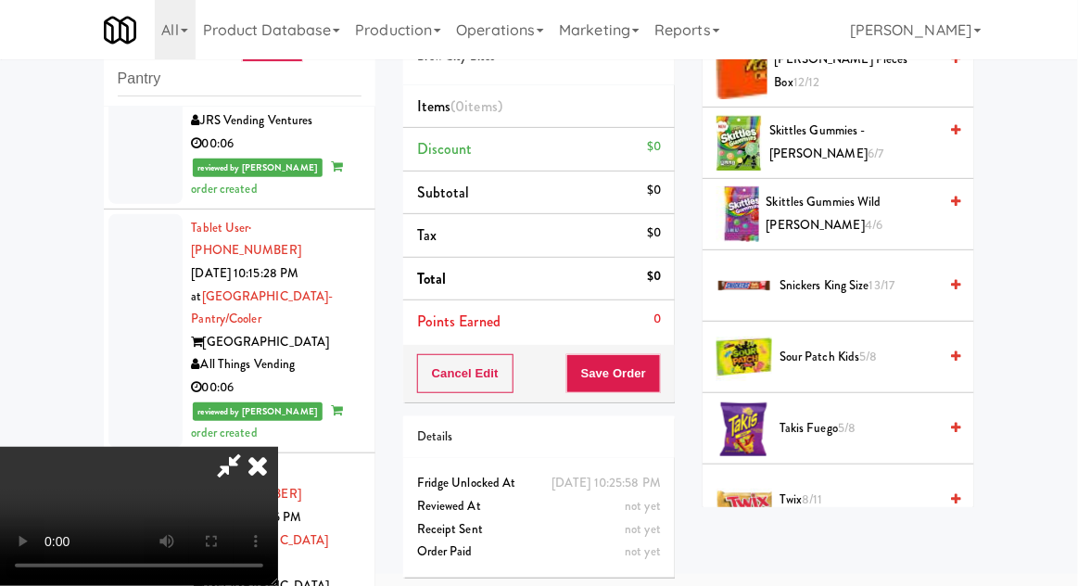
scroll to position [1805, 0]
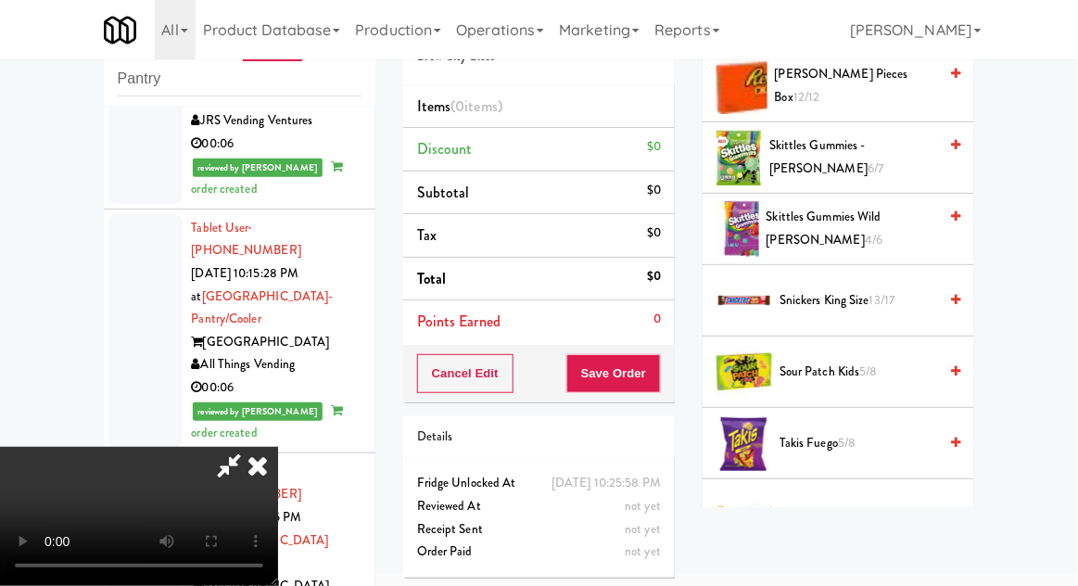
click at [818, 515] on span "Twix 8/11" at bounding box center [858, 514] width 158 height 23
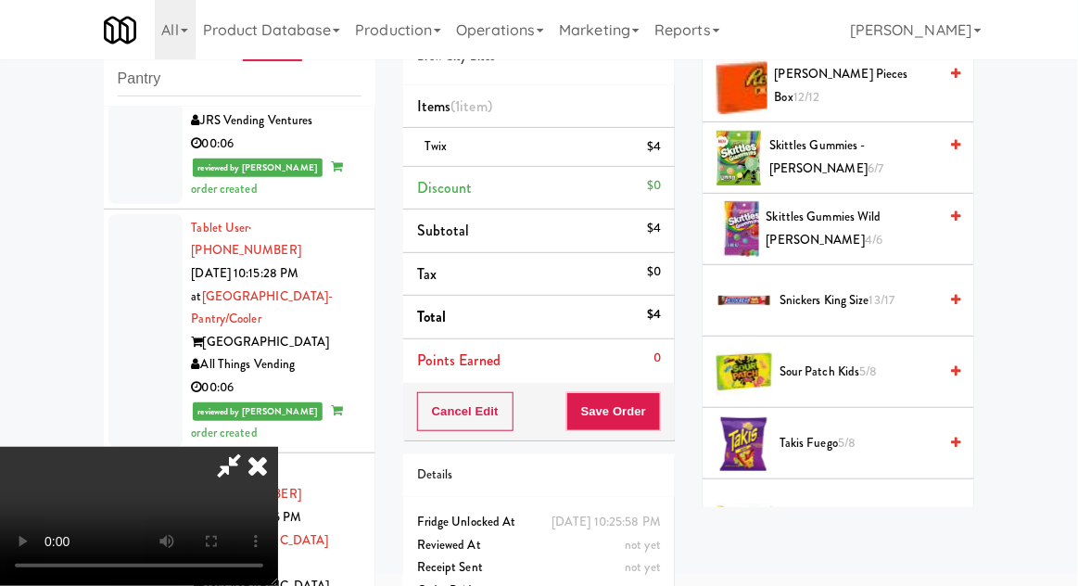
scroll to position [68, 0]
click at [658, 423] on button "Save Order" at bounding box center [613, 411] width 95 height 39
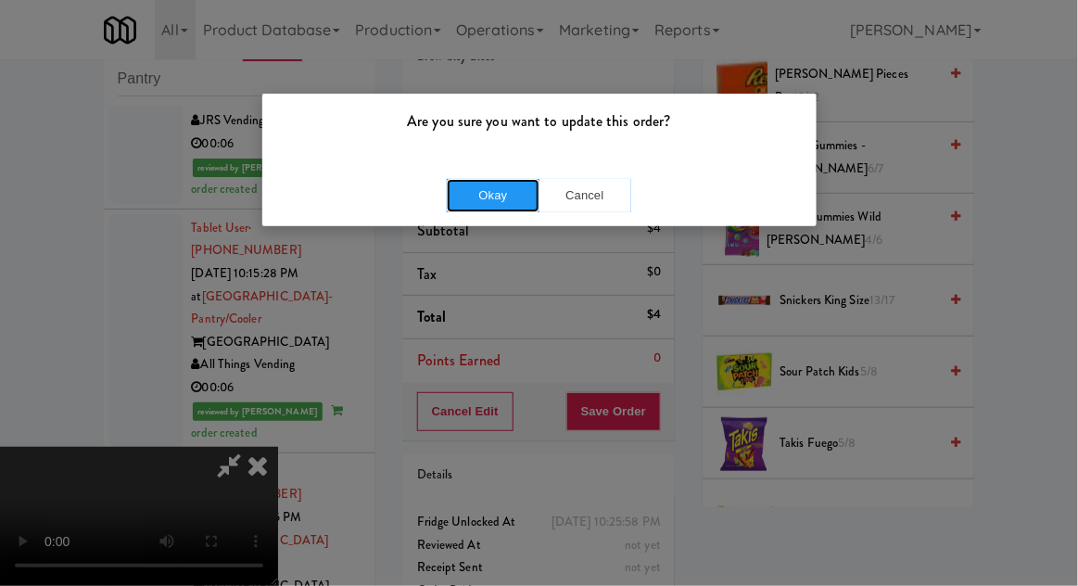
click at [482, 201] on button "Okay" at bounding box center [493, 195] width 93 height 33
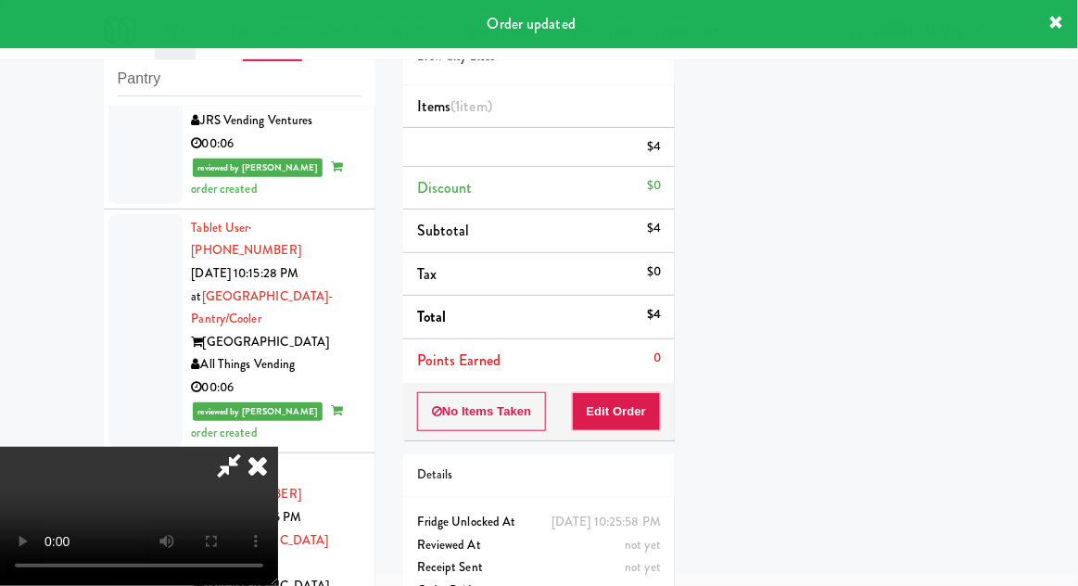
scroll to position [0, 0]
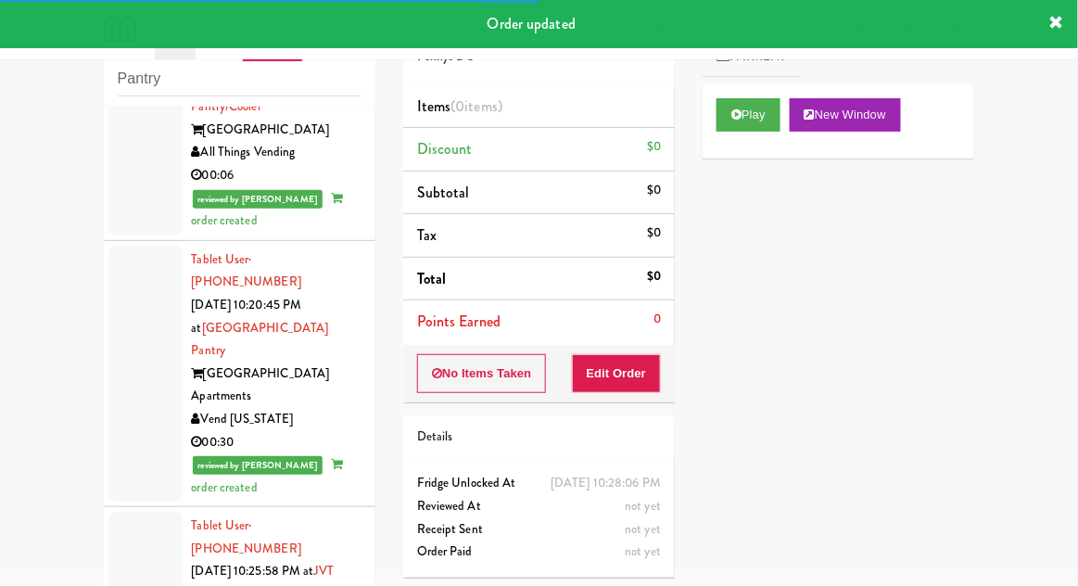
scroll to position [3586, 0]
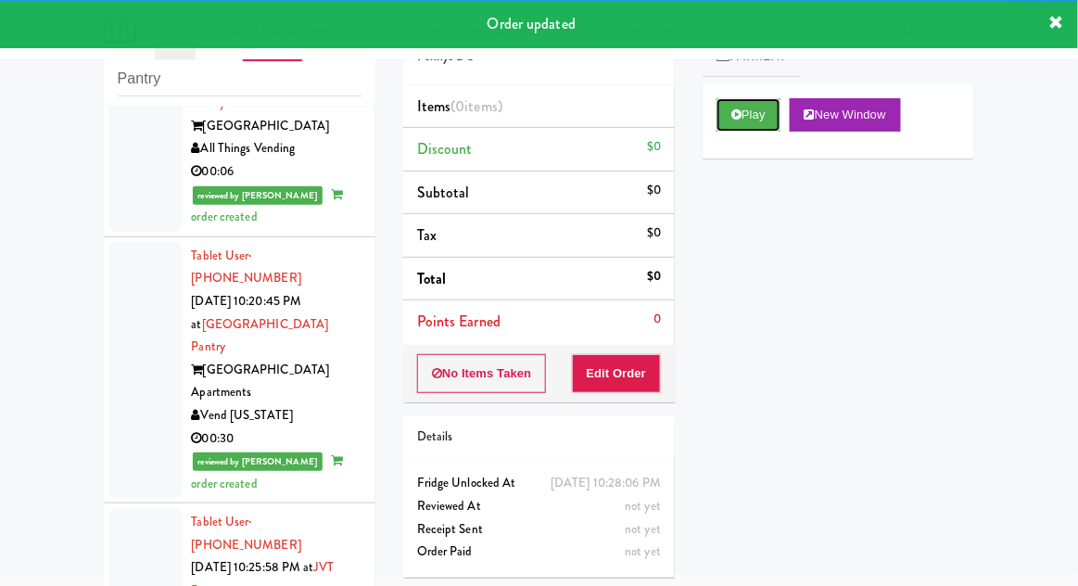
click at [769, 131] on button "Play" at bounding box center [748, 114] width 64 height 33
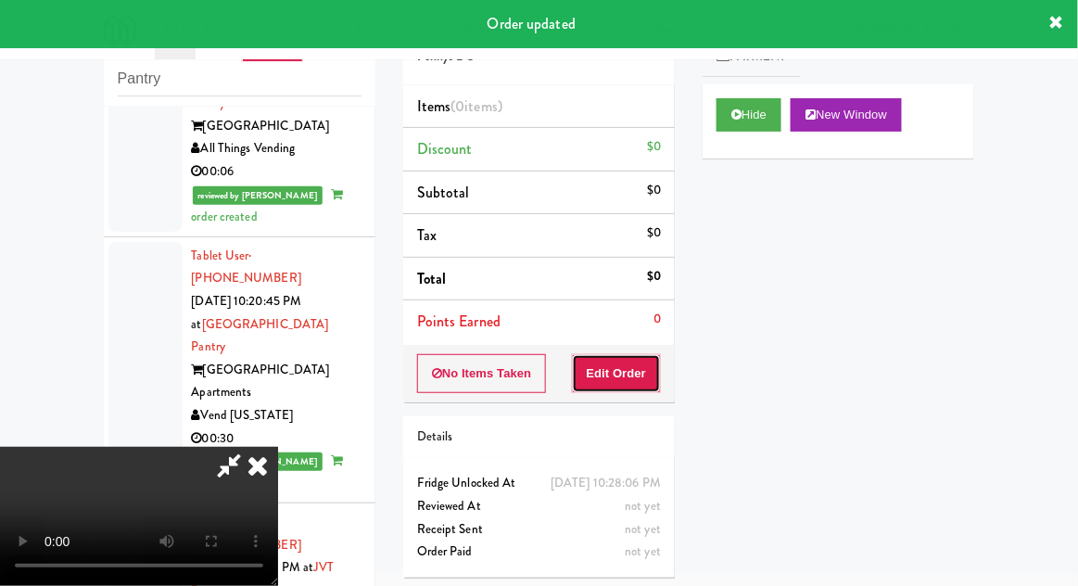
click at [652, 382] on button "Edit Order" at bounding box center [617, 373] width 90 height 39
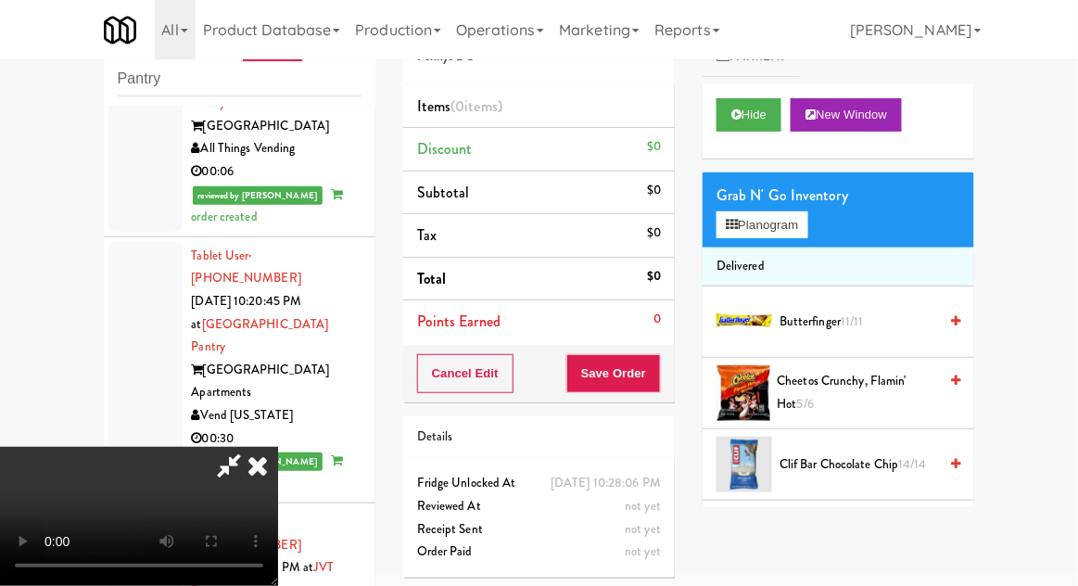
scroll to position [0, 0]
click at [795, 236] on button "Planogram" at bounding box center [761, 225] width 91 height 28
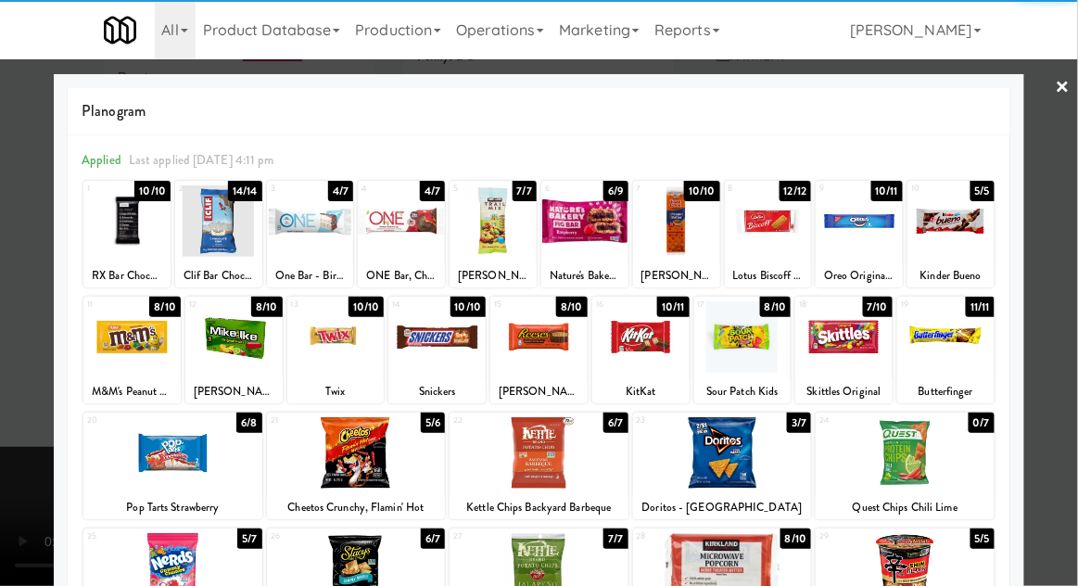
click at [317, 475] on div at bounding box center [356, 452] width 179 height 71
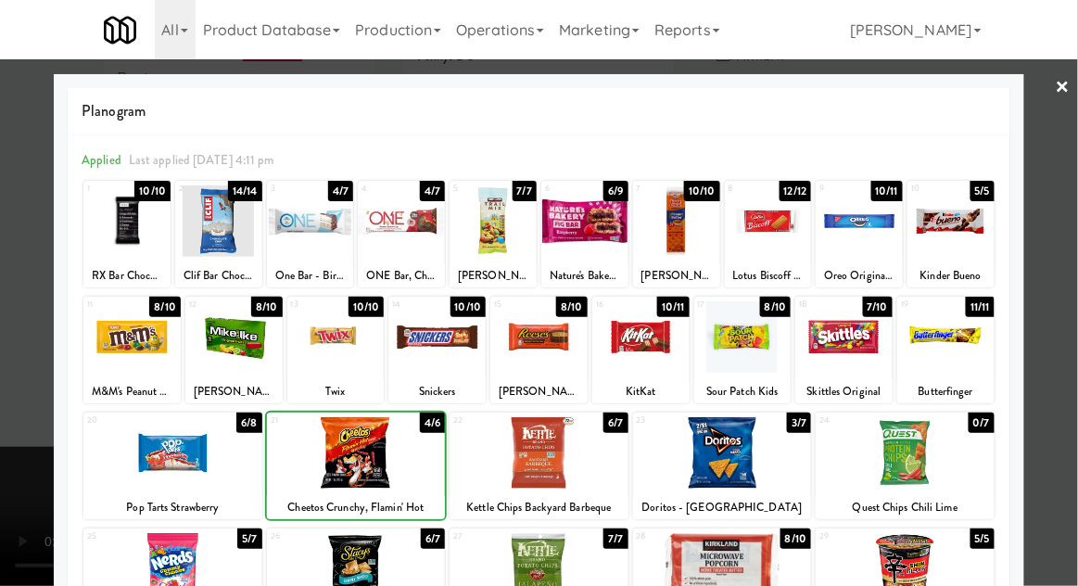
click at [728, 468] on div at bounding box center [722, 452] width 179 height 71
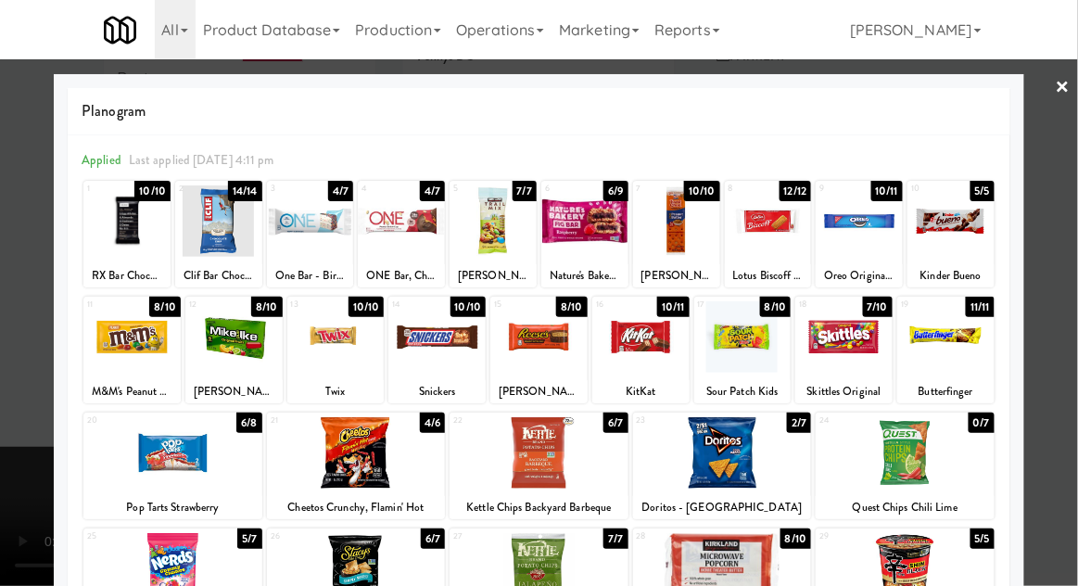
click at [5, 410] on div at bounding box center [539, 293] width 1078 height 586
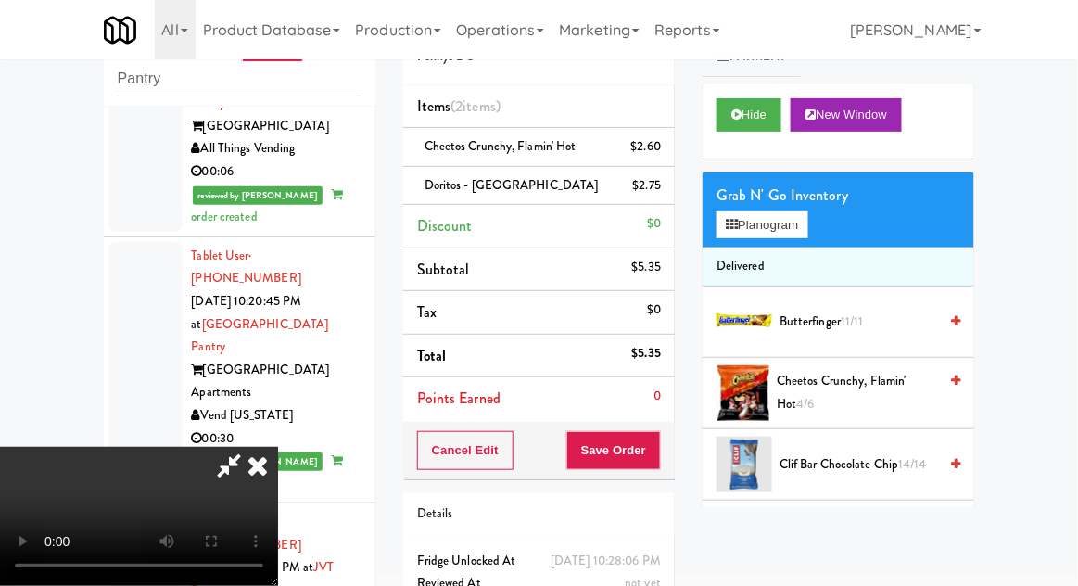
click at [830, 322] on span "Butterfinger 11/11" at bounding box center [858, 321] width 158 height 23
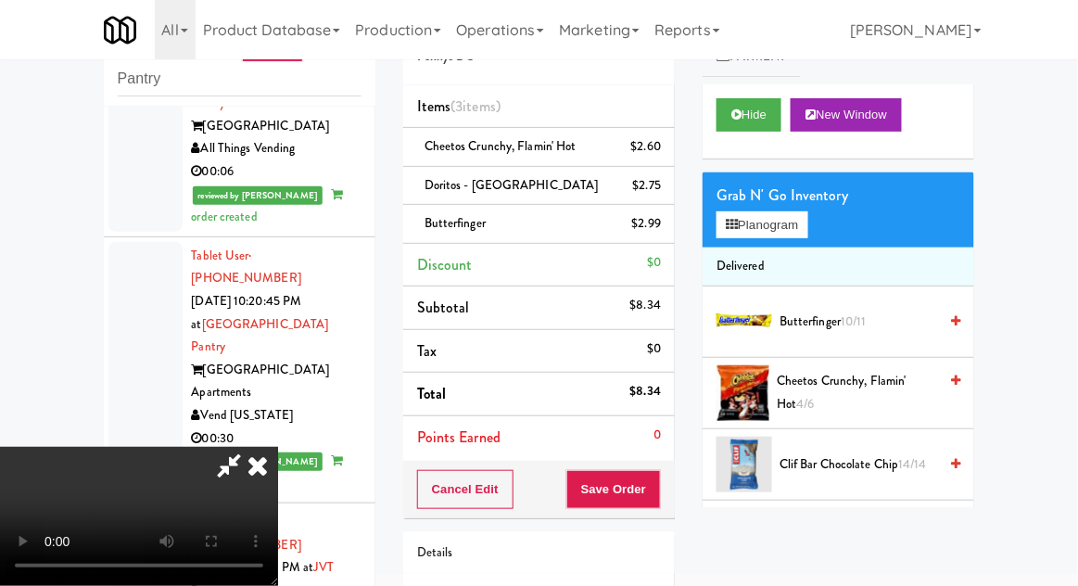
scroll to position [68, 0]
click at [661, 482] on button "Save Order" at bounding box center [613, 489] width 95 height 39
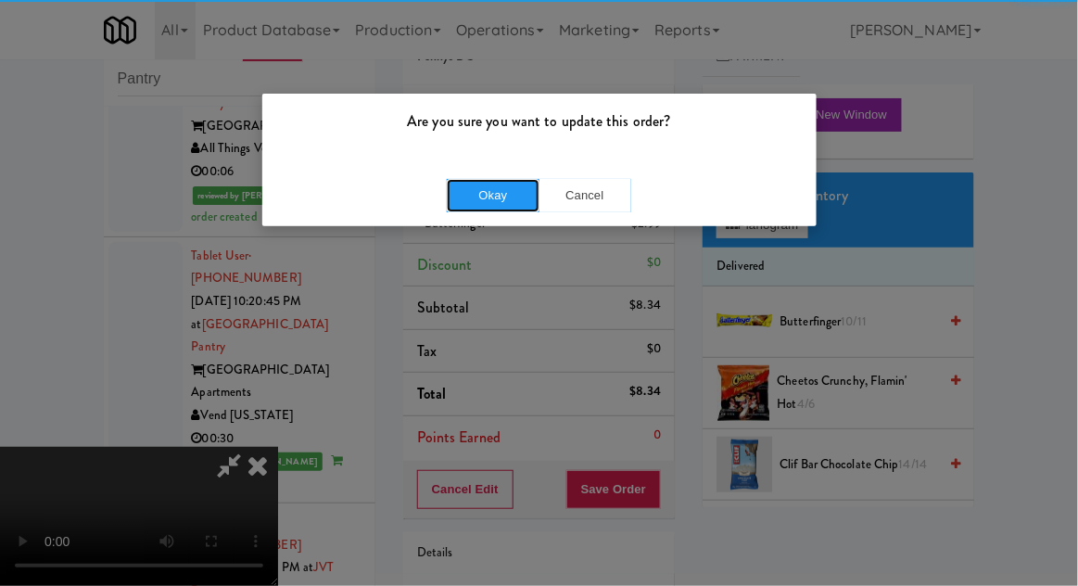
click at [478, 191] on button "Okay" at bounding box center [493, 195] width 93 height 33
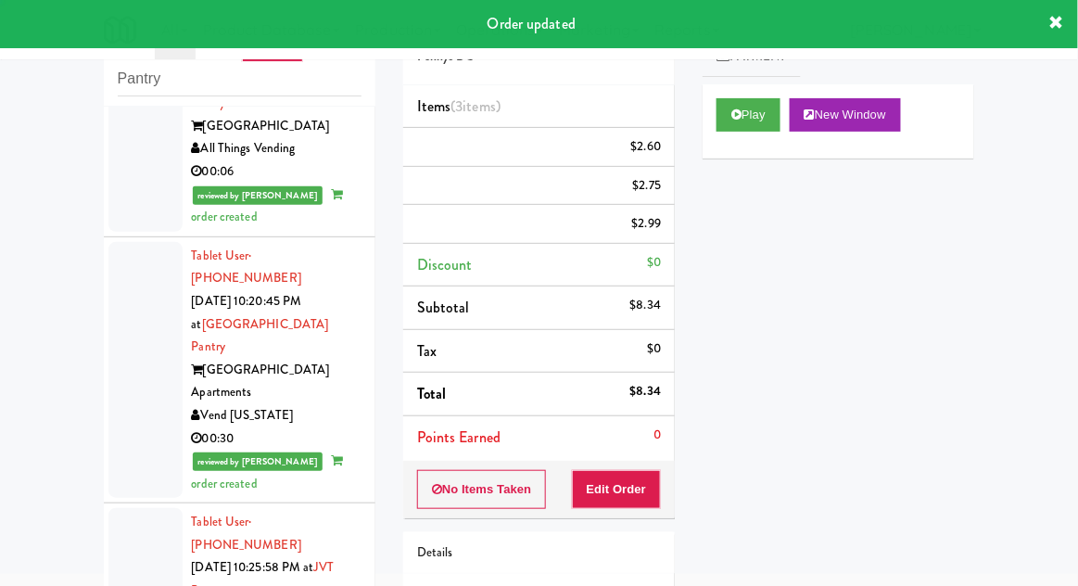
scroll to position [0, 0]
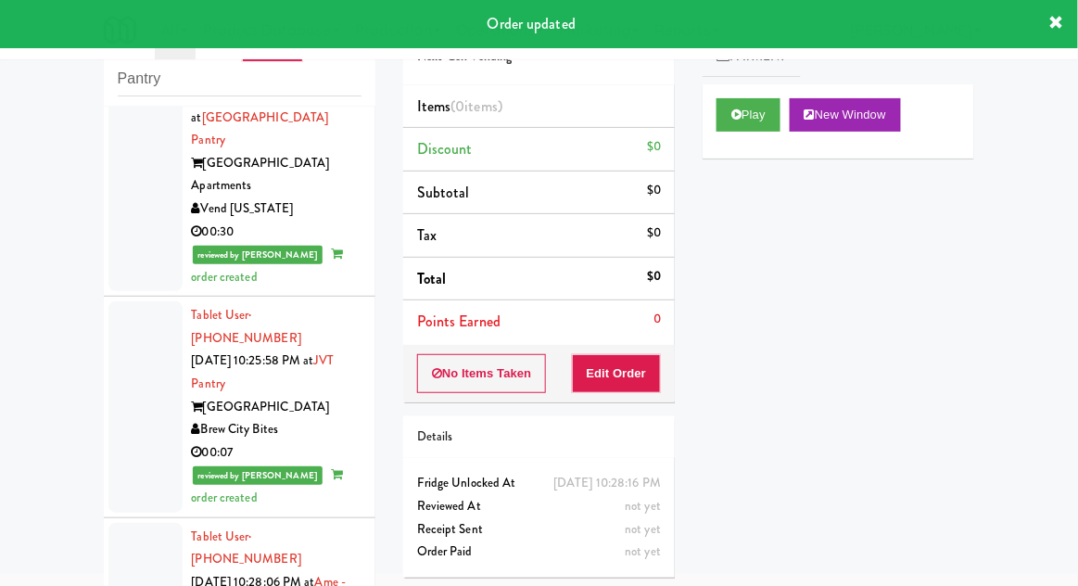
scroll to position [3794, 0]
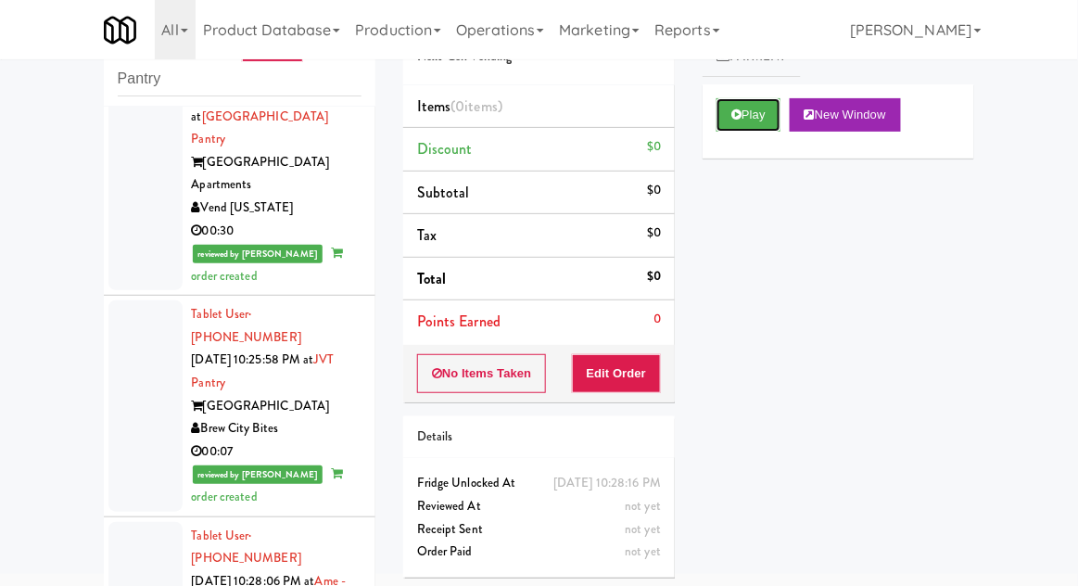
click at [775, 99] on button "Play" at bounding box center [748, 114] width 64 height 33
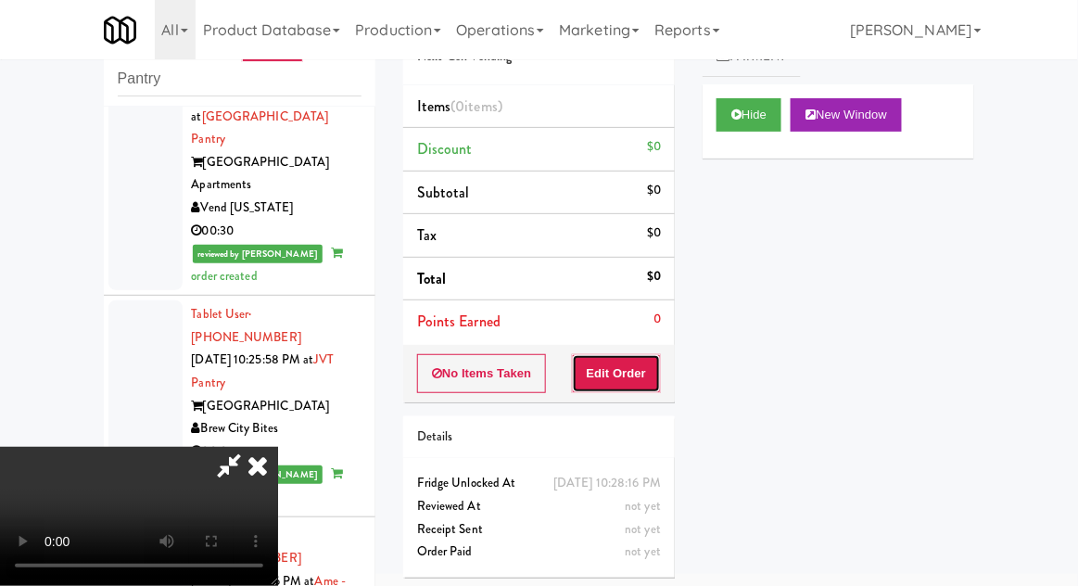
click at [630, 382] on button "Edit Order" at bounding box center [617, 373] width 90 height 39
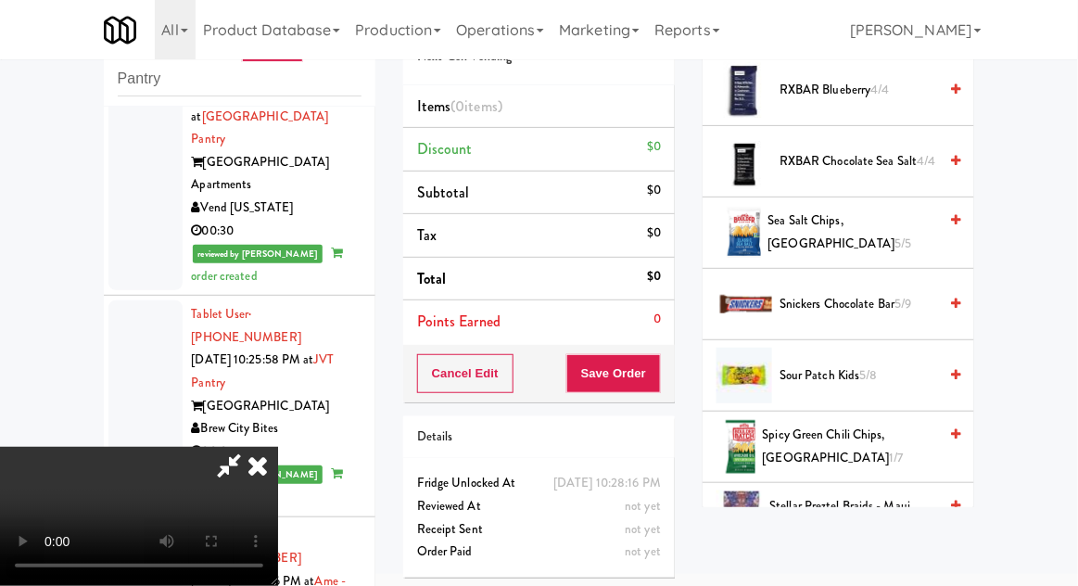
scroll to position [1514, 0]
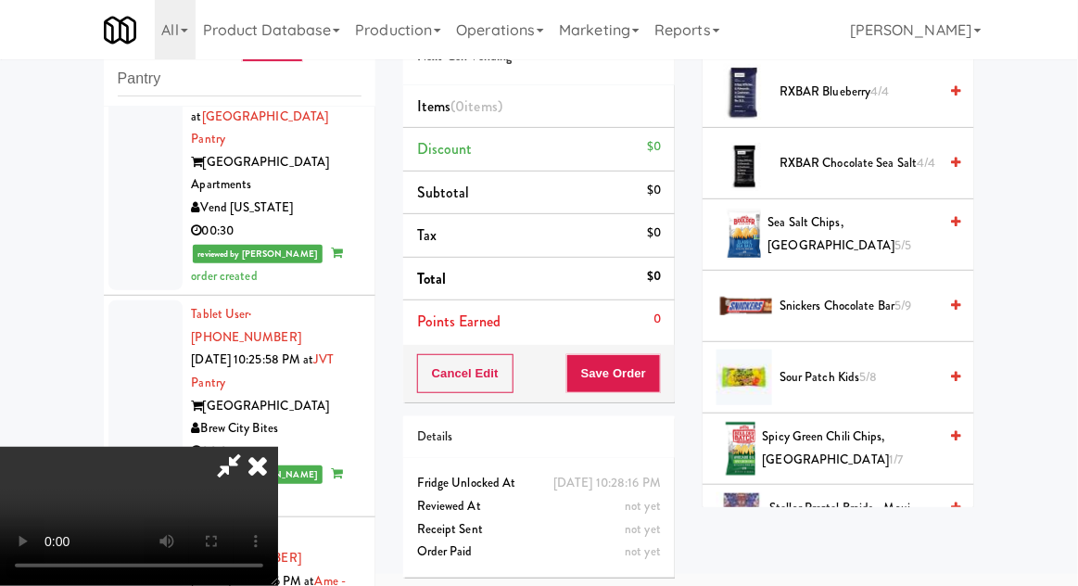
click at [872, 376] on span "5/8" at bounding box center [869, 377] width 18 height 18
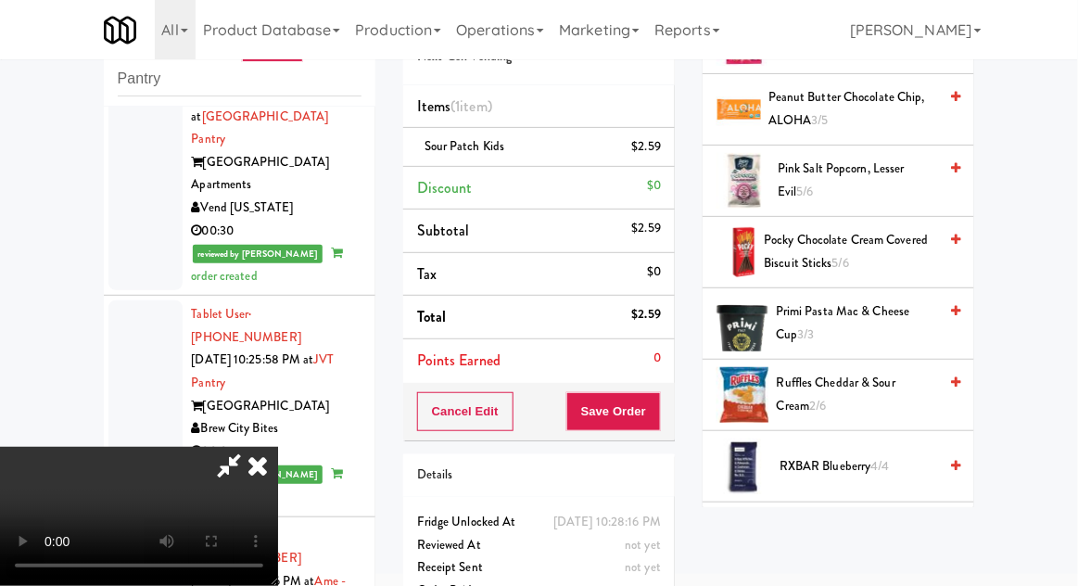
scroll to position [1138, 0]
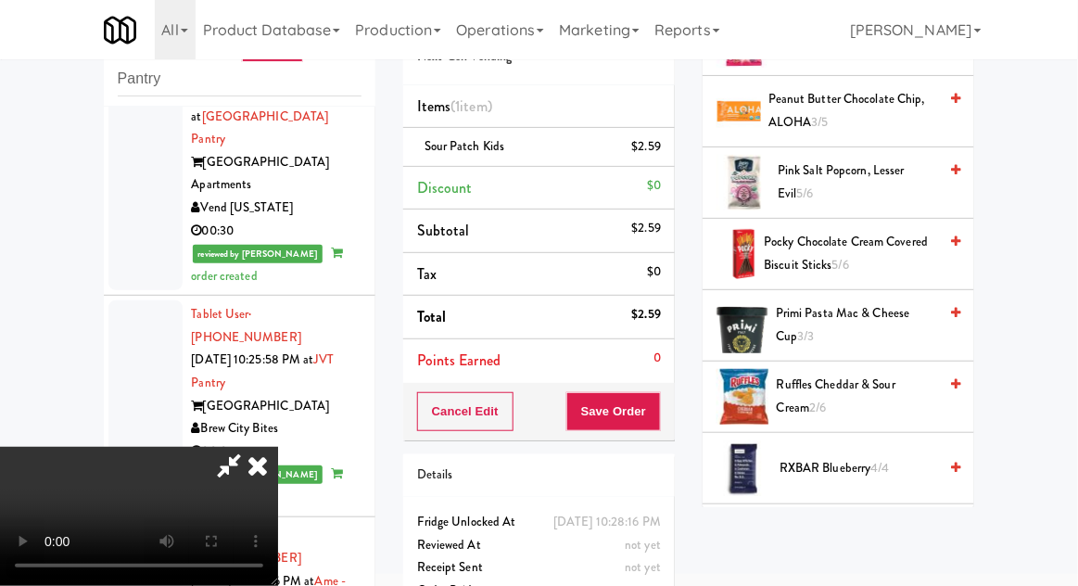
click at [904, 386] on span "Ruffles Cheddar & Sour Cream 2/6" at bounding box center [857, 396] width 160 height 45
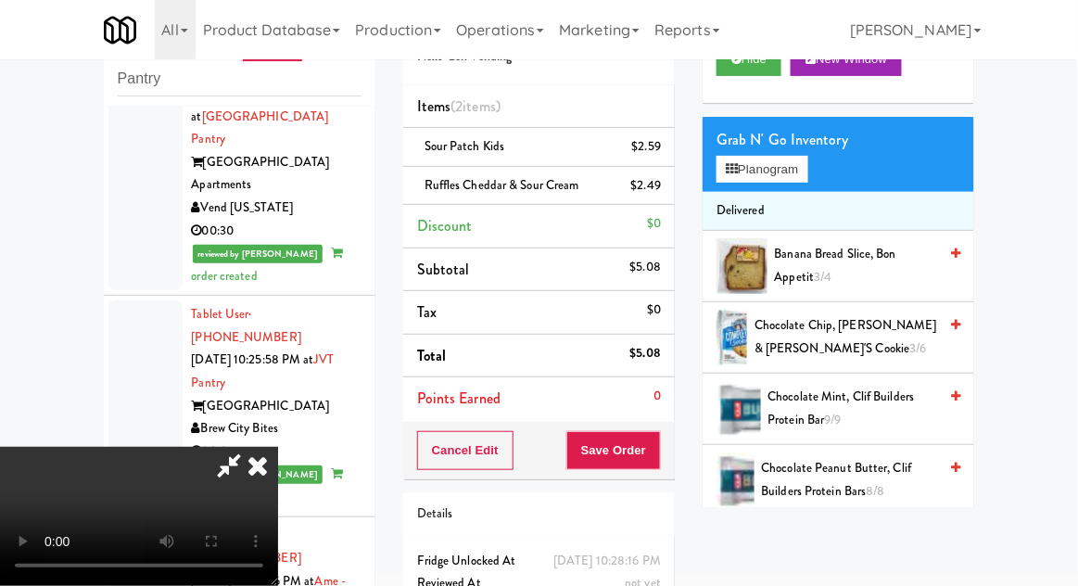
scroll to position [0, 0]
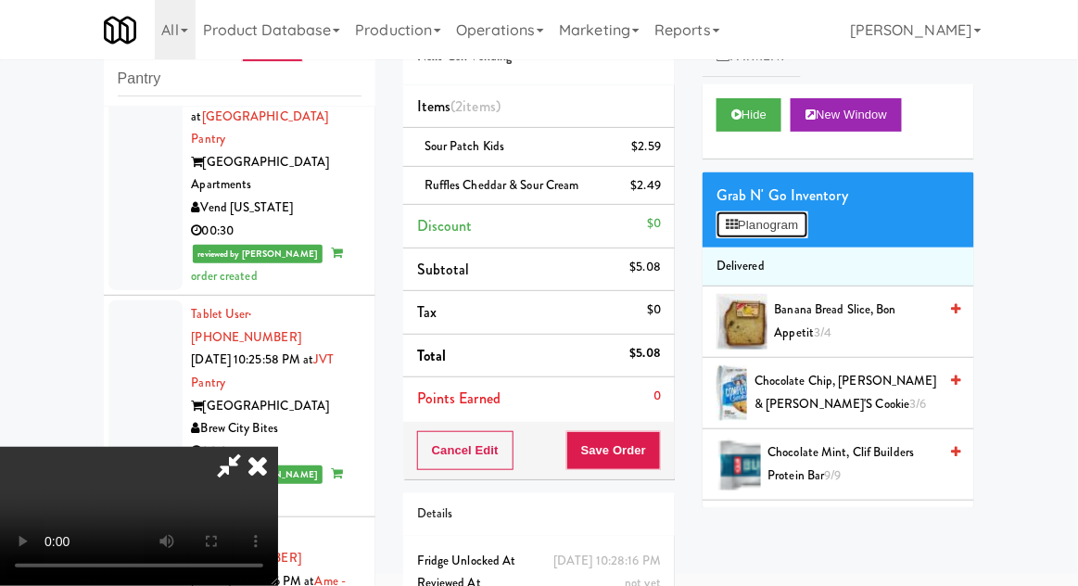
click at [807, 222] on button "Planogram" at bounding box center [761, 225] width 91 height 28
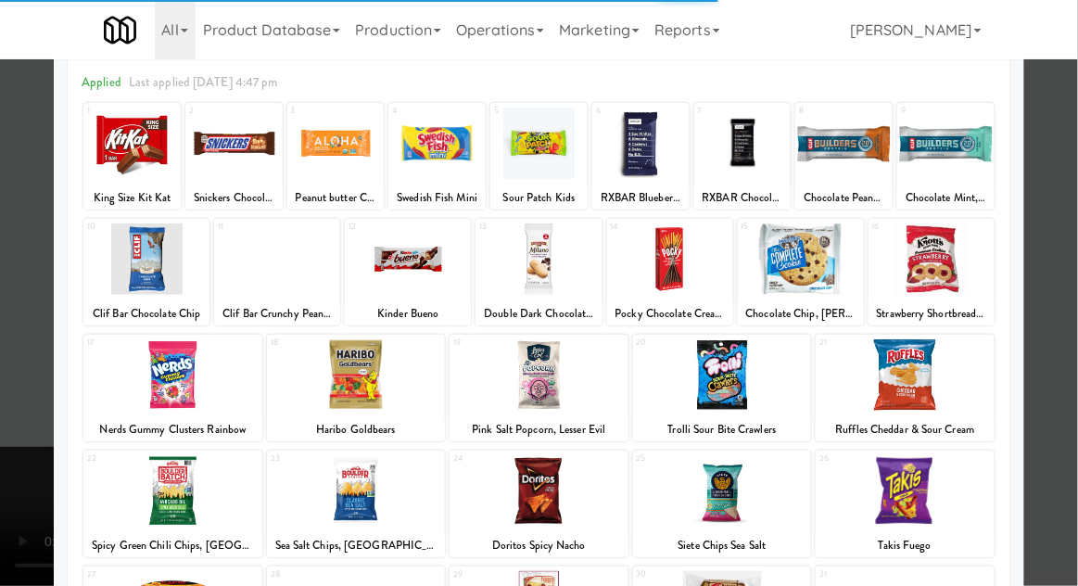
scroll to position [103, 0]
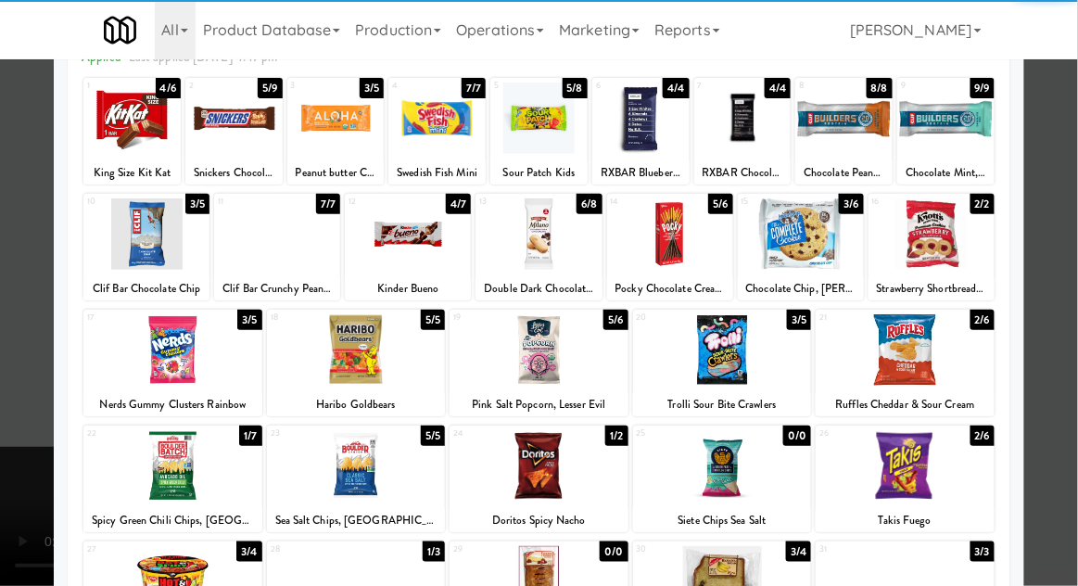
click at [339, 483] on div at bounding box center [356, 465] width 179 height 71
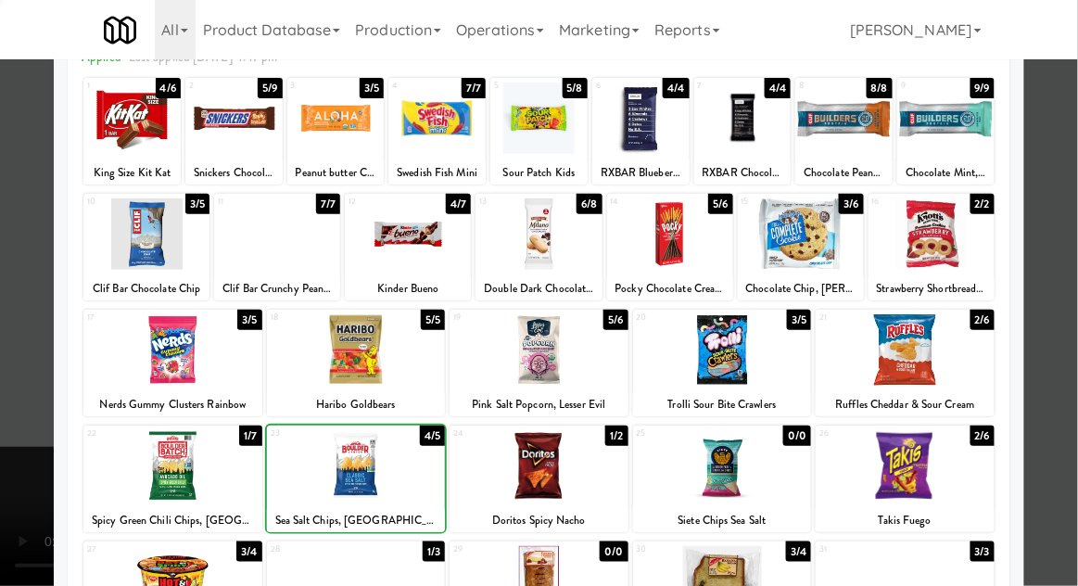
click at [1068, 366] on div at bounding box center [539, 293] width 1078 height 586
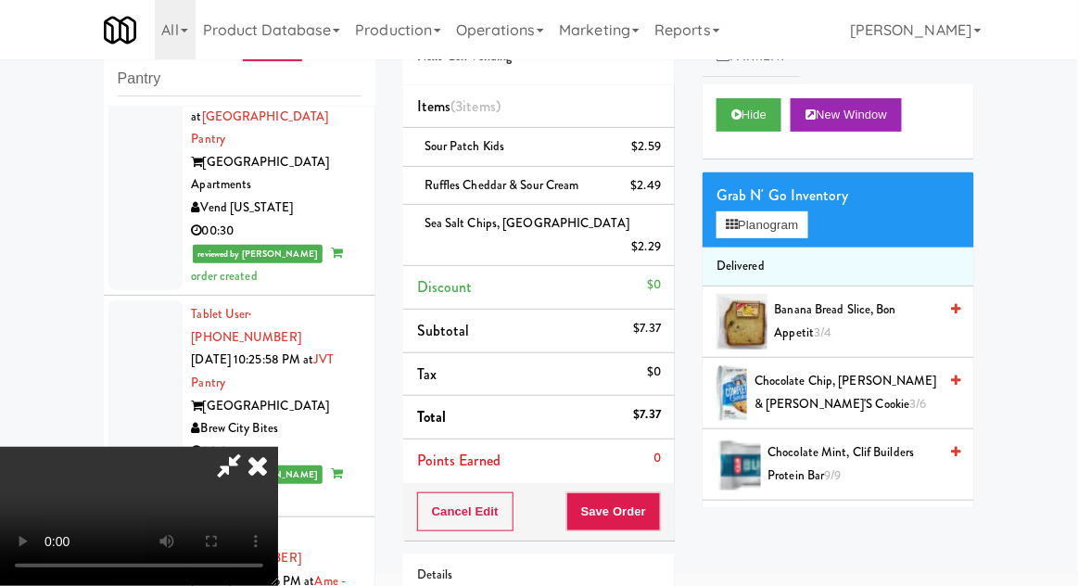
scroll to position [68, 0]
click at [807, 229] on button "Planogram" at bounding box center [761, 225] width 91 height 28
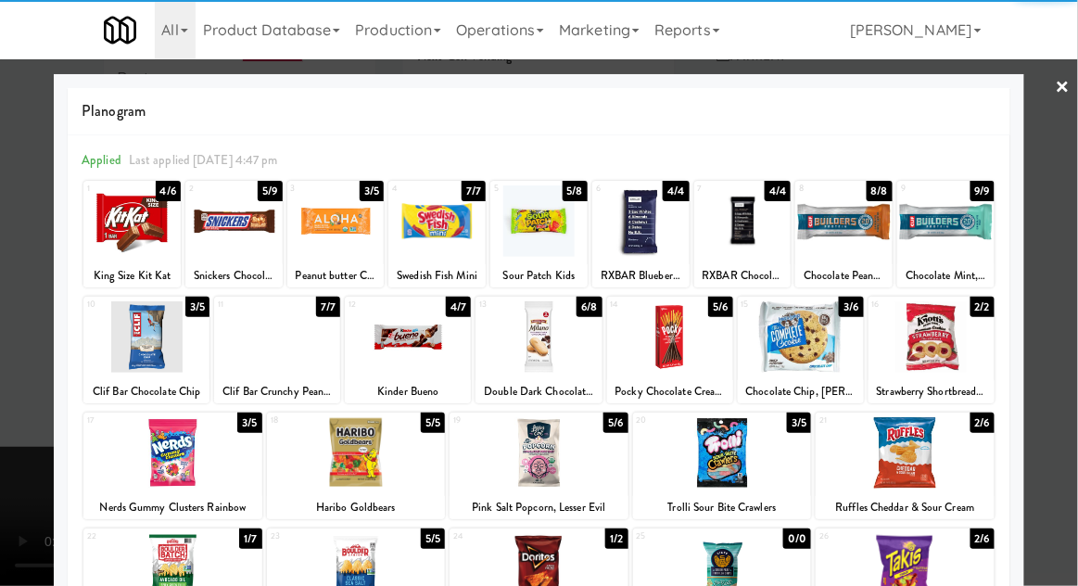
click at [177, 457] on div at bounding box center [172, 452] width 179 height 71
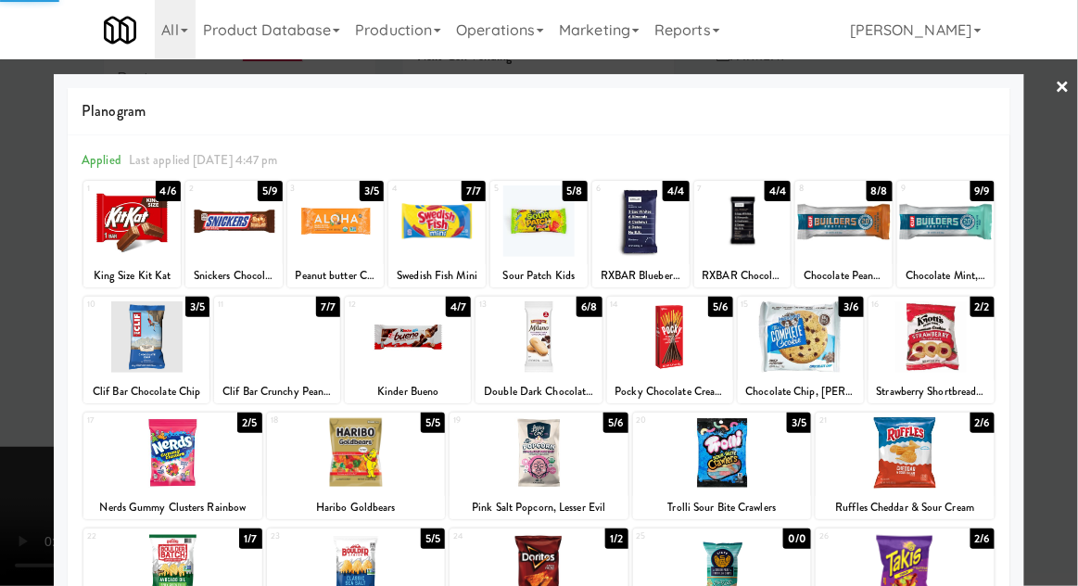
click at [1068, 363] on div at bounding box center [539, 293] width 1078 height 586
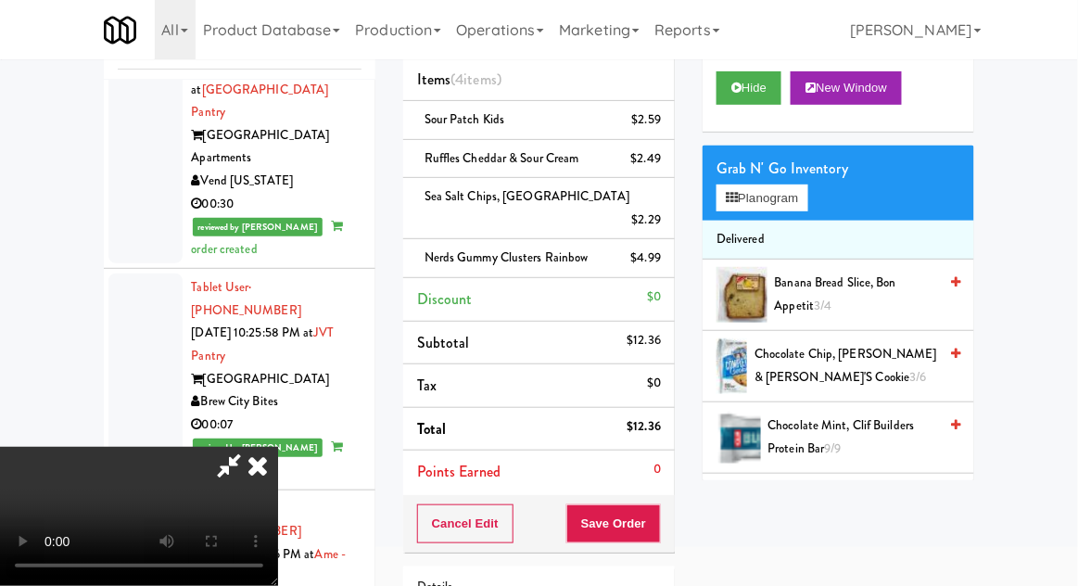
scroll to position [161, 0]
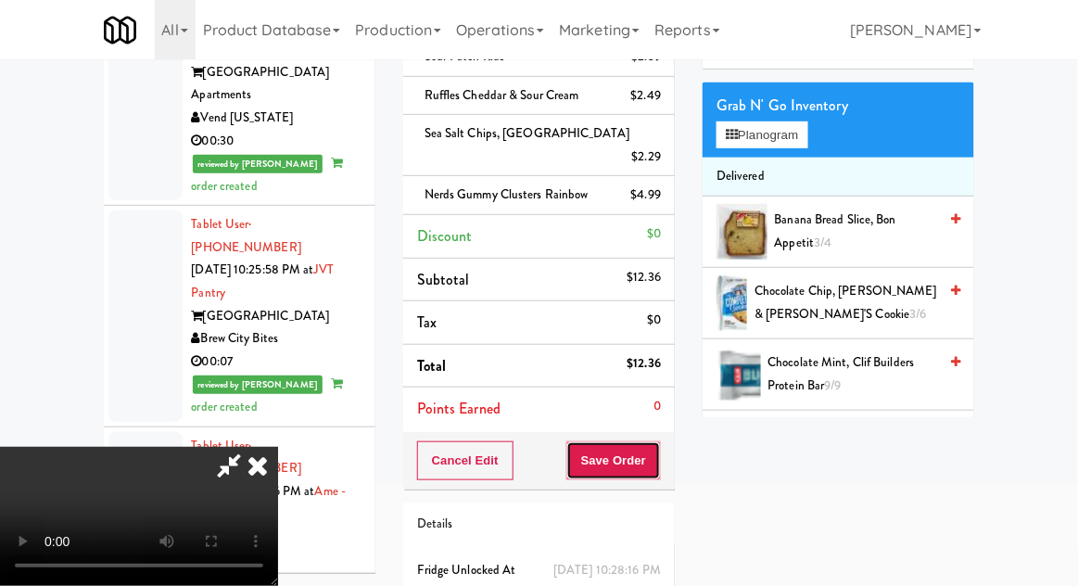
click at [661, 441] on button "Save Order" at bounding box center [613, 460] width 95 height 39
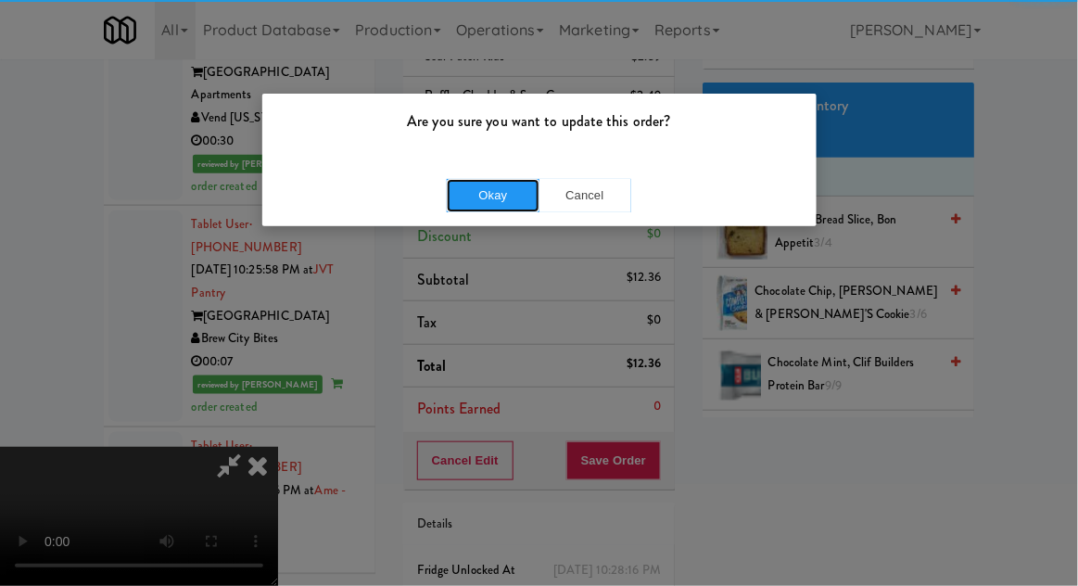
click at [450, 201] on button "Okay" at bounding box center [493, 195] width 93 height 33
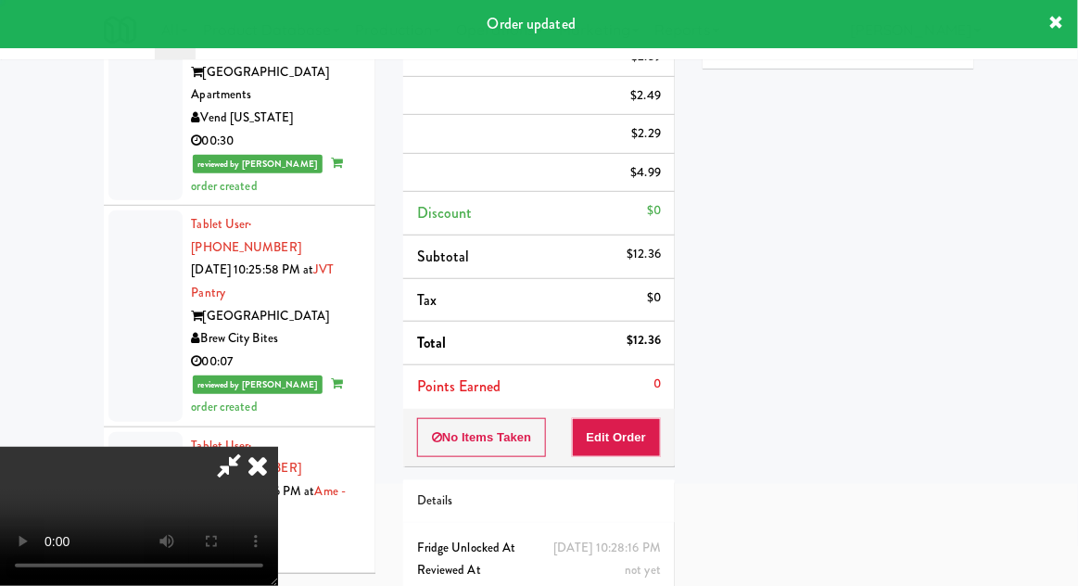
scroll to position [0, 0]
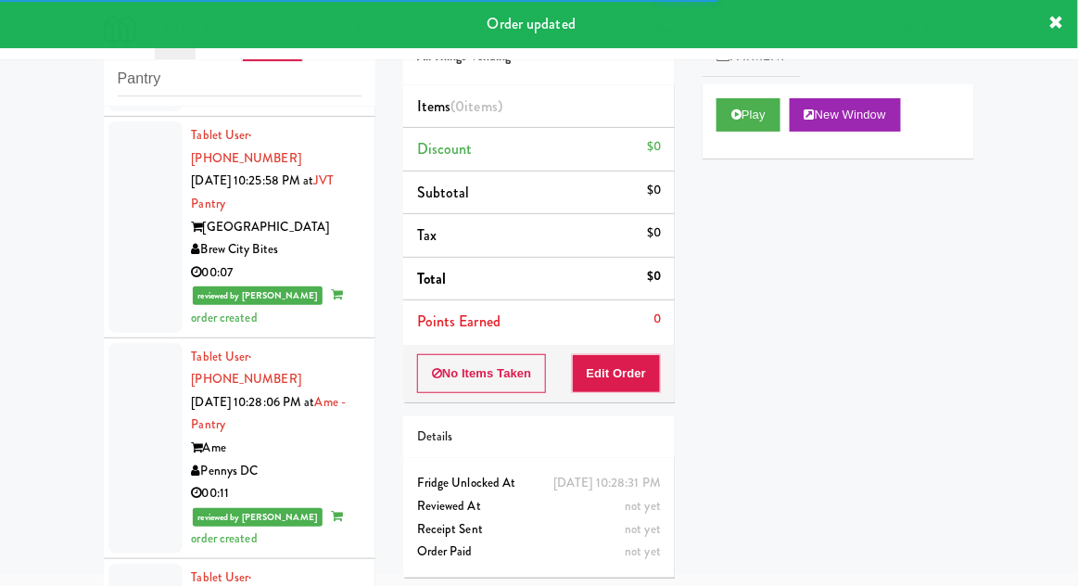
scroll to position [3973, 0]
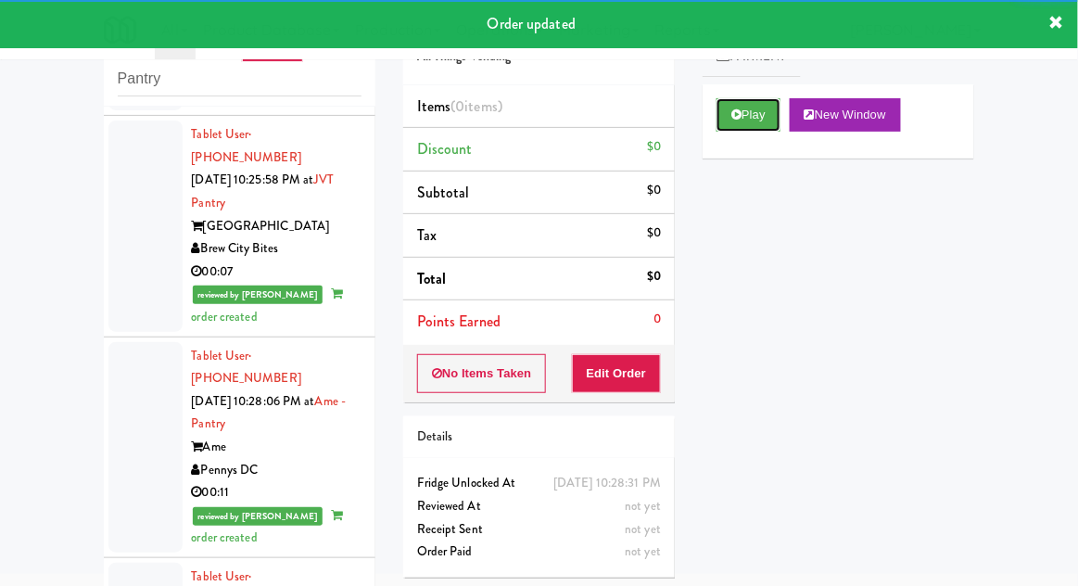
click at [756, 127] on button "Play" at bounding box center [748, 114] width 64 height 33
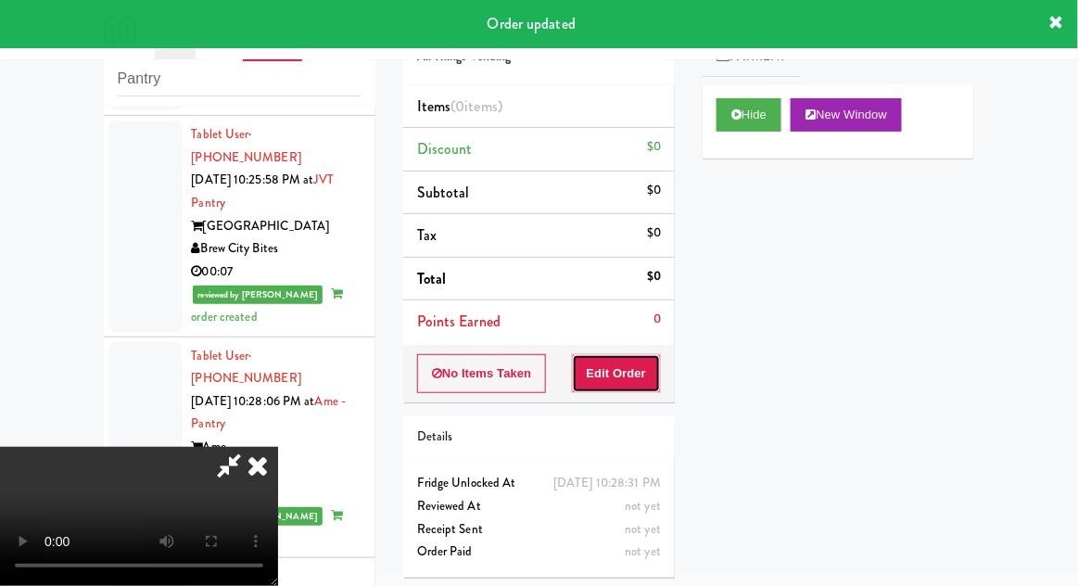
click at [647, 371] on button "Edit Order" at bounding box center [617, 373] width 90 height 39
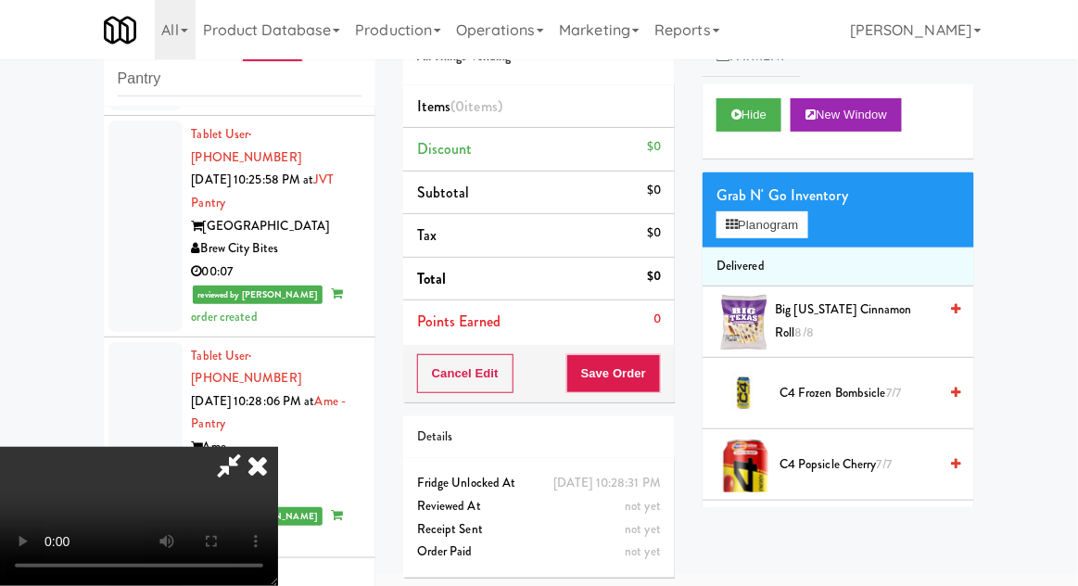
scroll to position [0, 0]
click at [799, 231] on button "Planogram" at bounding box center [761, 225] width 91 height 28
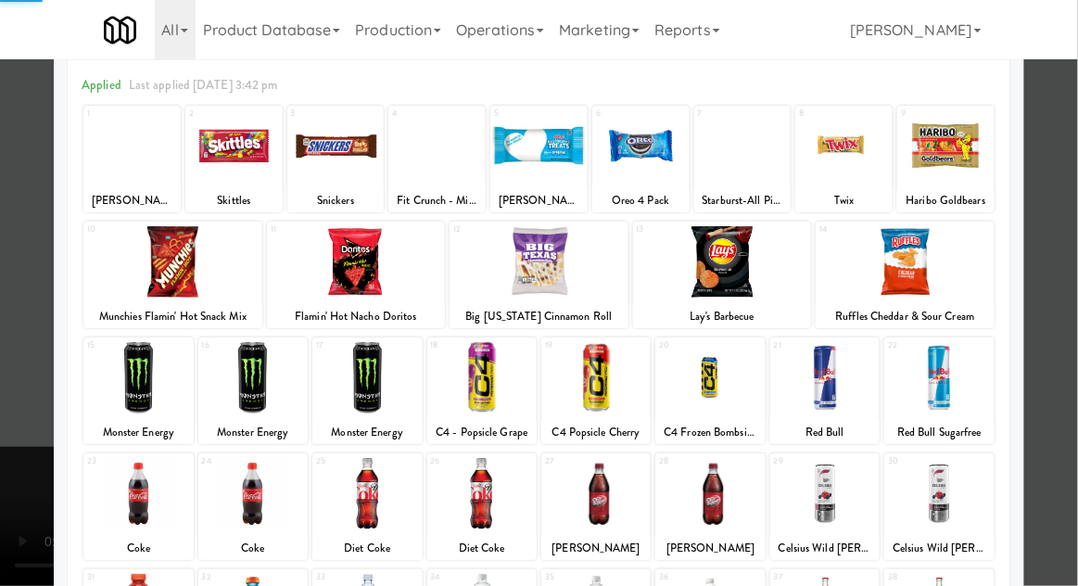
scroll to position [83, 0]
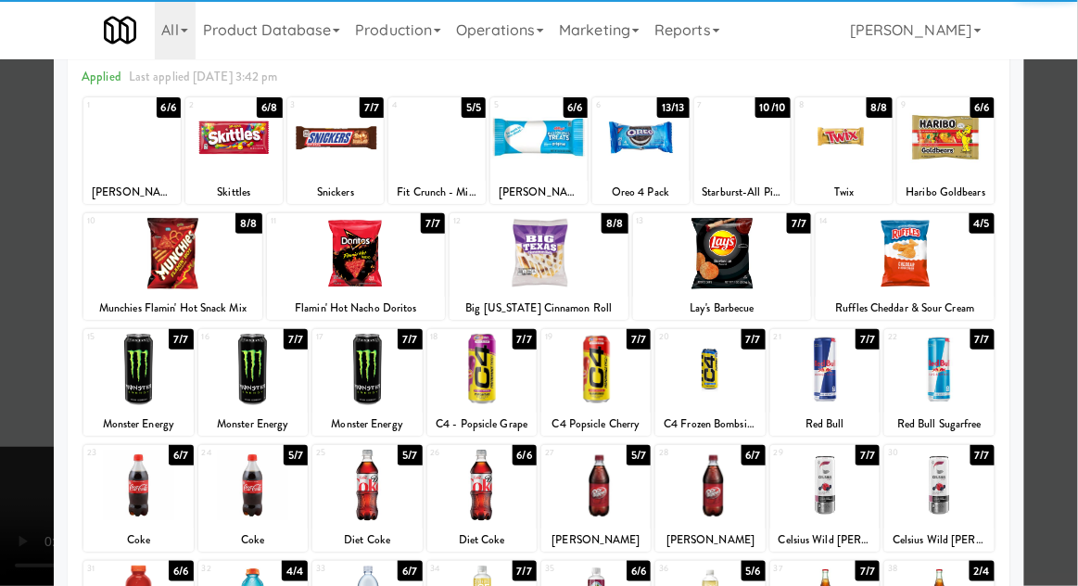
click at [247, 496] on div at bounding box center [252, 485] width 109 height 71
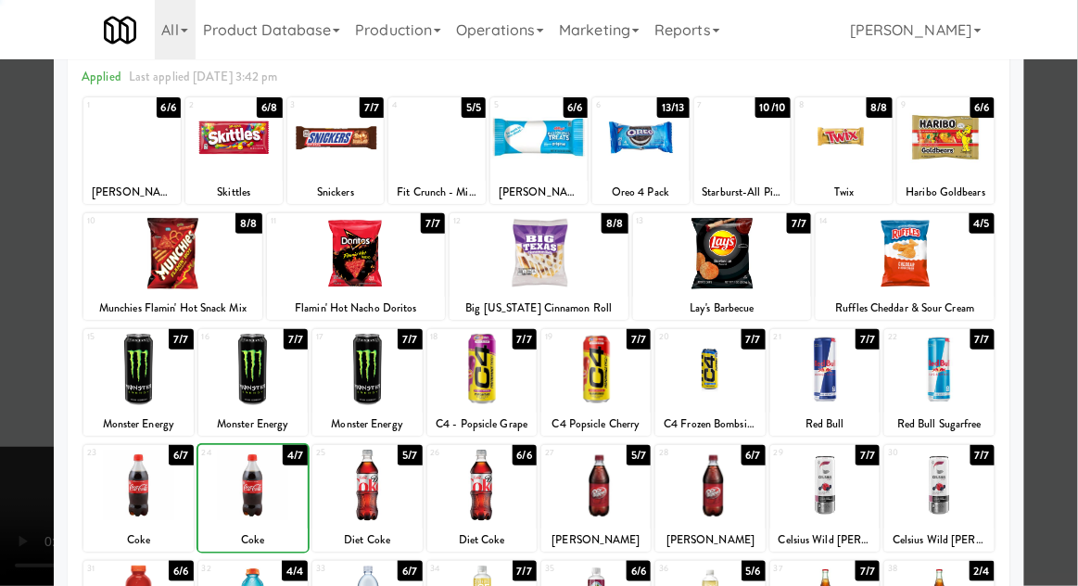
click at [1053, 374] on div at bounding box center [539, 293] width 1078 height 586
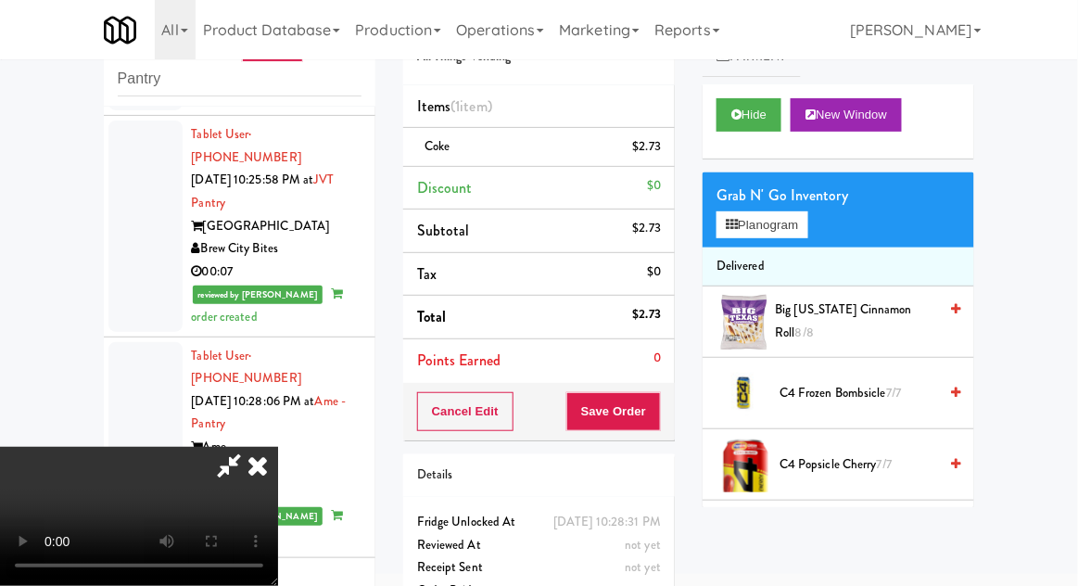
scroll to position [68, 0]
click at [776, 248] on li "Delivered" at bounding box center [839, 266] width 272 height 39
click at [794, 229] on button "Planogram" at bounding box center [761, 225] width 91 height 28
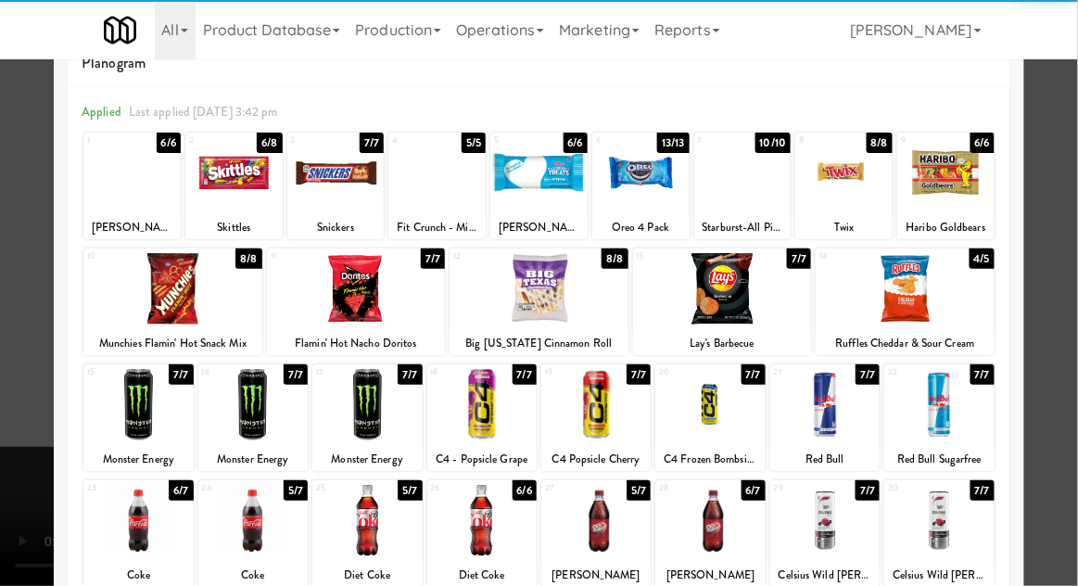
scroll to position [86, 0]
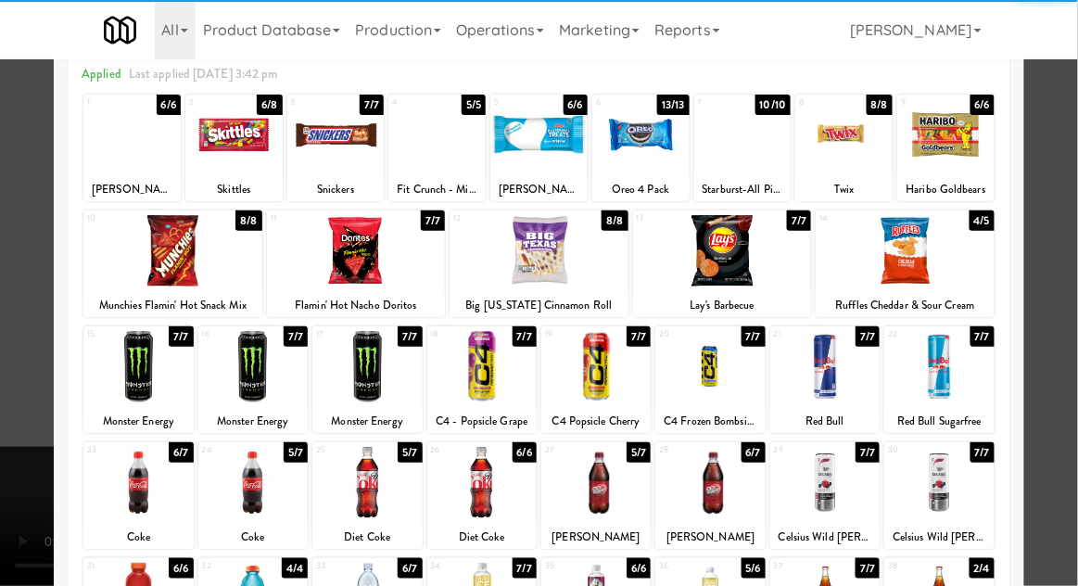
click at [714, 494] on div at bounding box center [709, 482] width 109 height 71
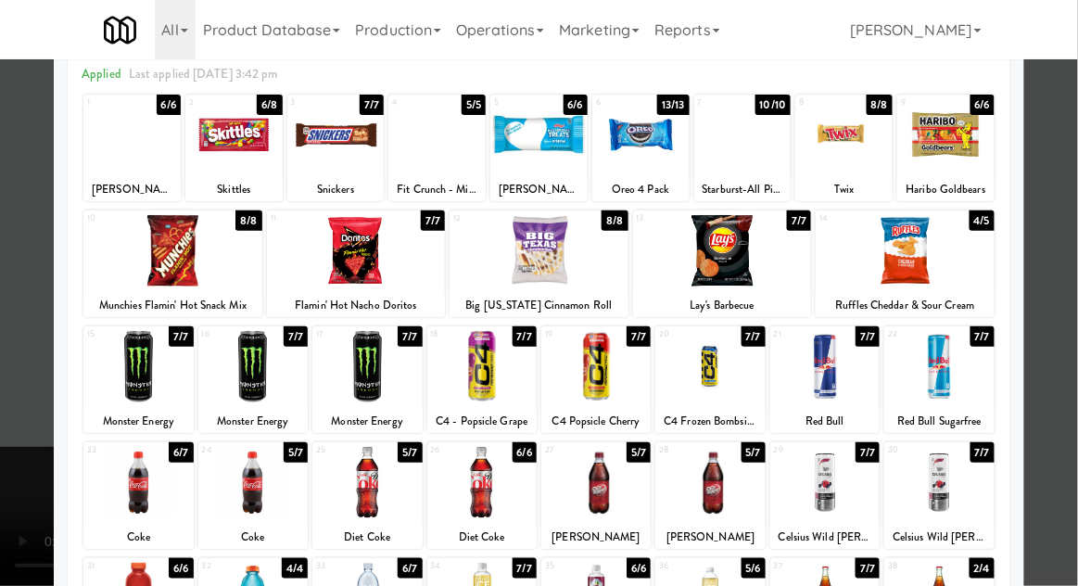
click at [1062, 401] on div at bounding box center [539, 293] width 1078 height 586
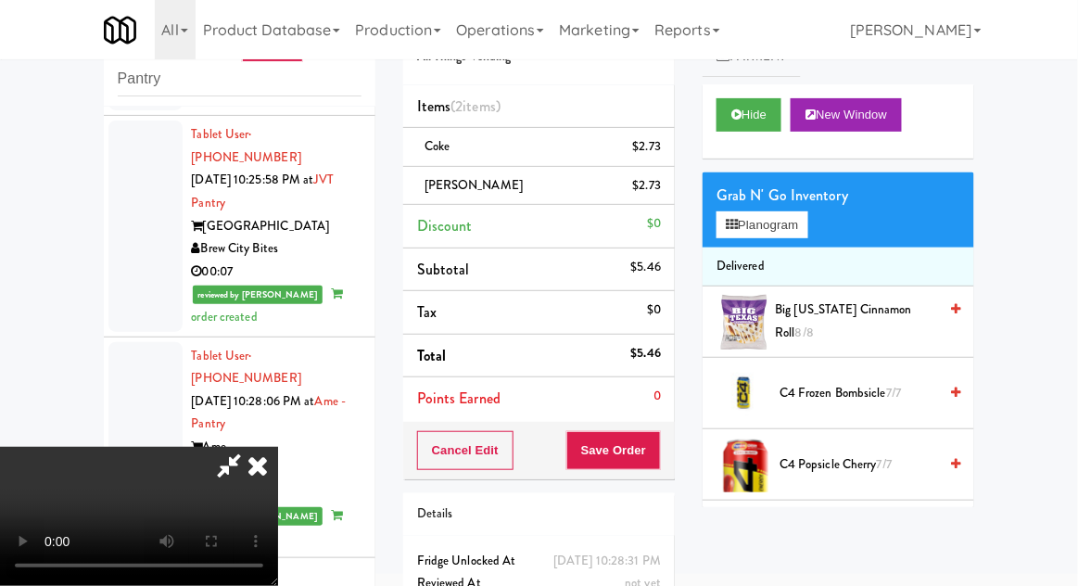
click at [666, 186] on li "[PERSON_NAME] $2.73" at bounding box center [539, 186] width 272 height 39
click at [667, 190] on icon at bounding box center [662, 192] width 9 height 12
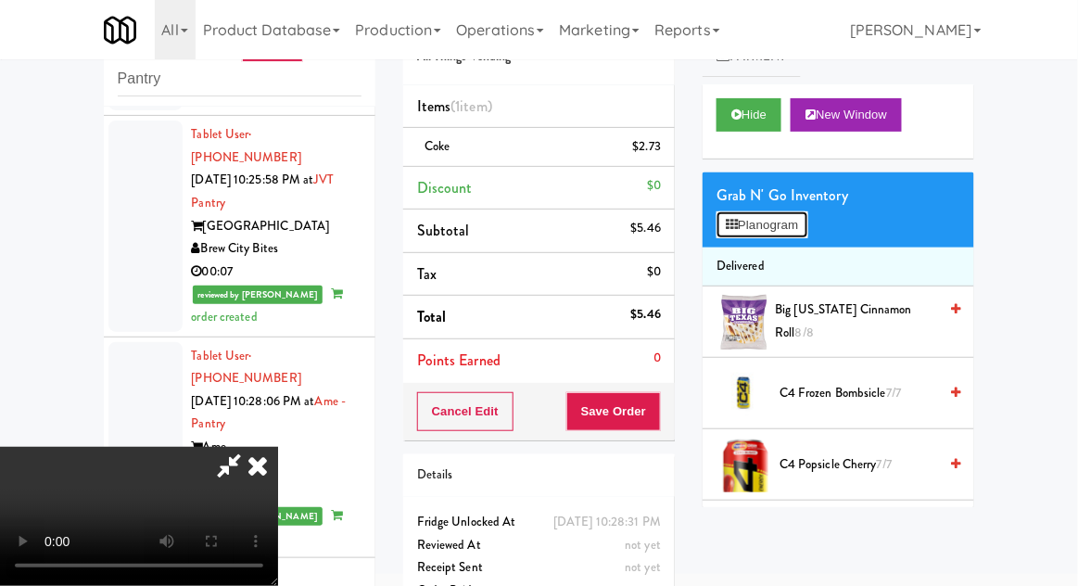
click at [769, 215] on button "Planogram" at bounding box center [761, 225] width 91 height 28
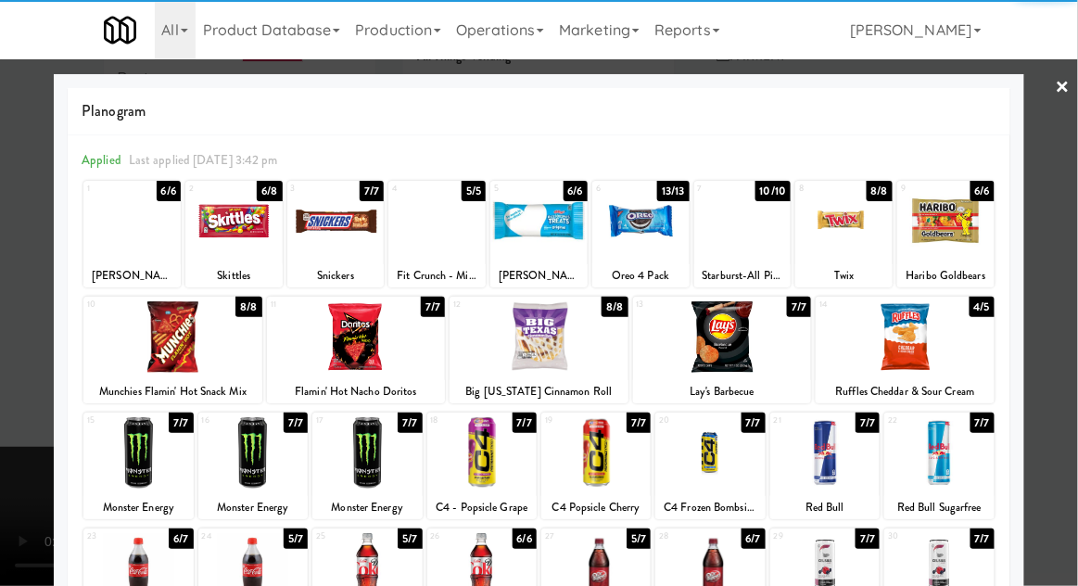
click at [629, 575] on div at bounding box center [595, 568] width 109 height 71
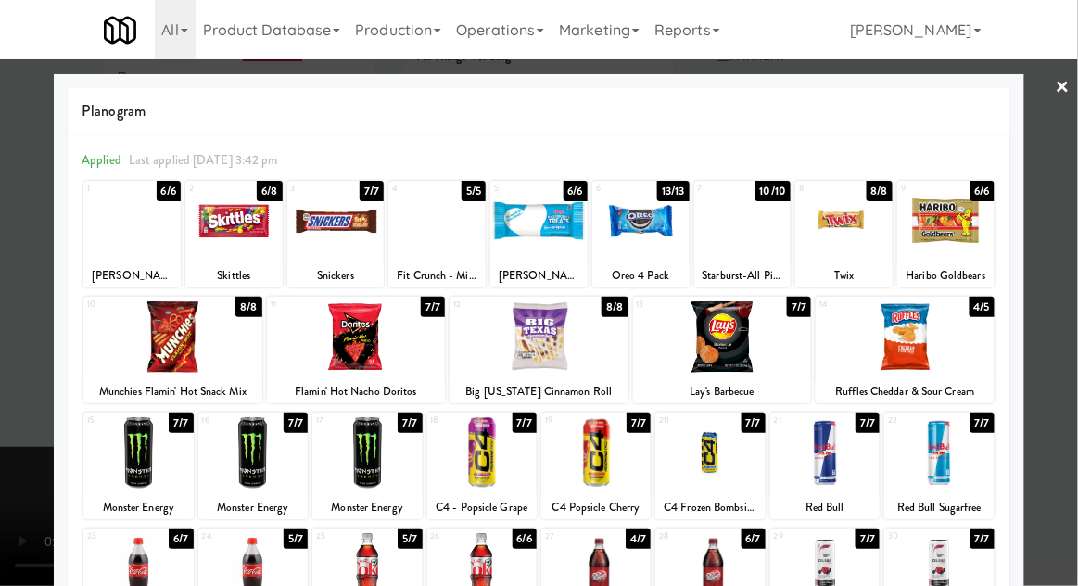
click at [1053, 424] on div at bounding box center [539, 293] width 1078 height 586
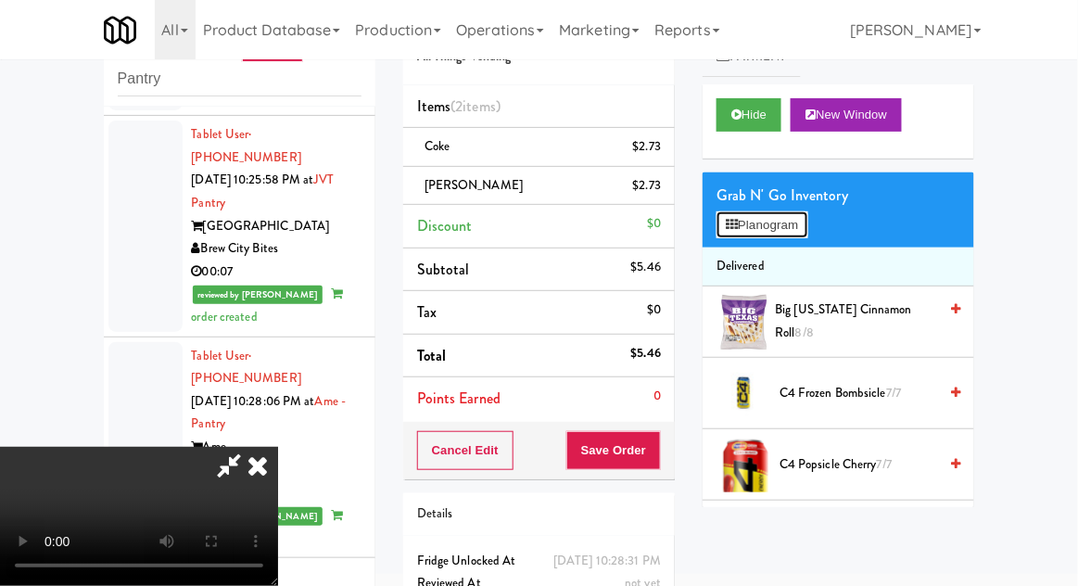
click at [775, 227] on button "Planogram" at bounding box center [761, 225] width 91 height 28
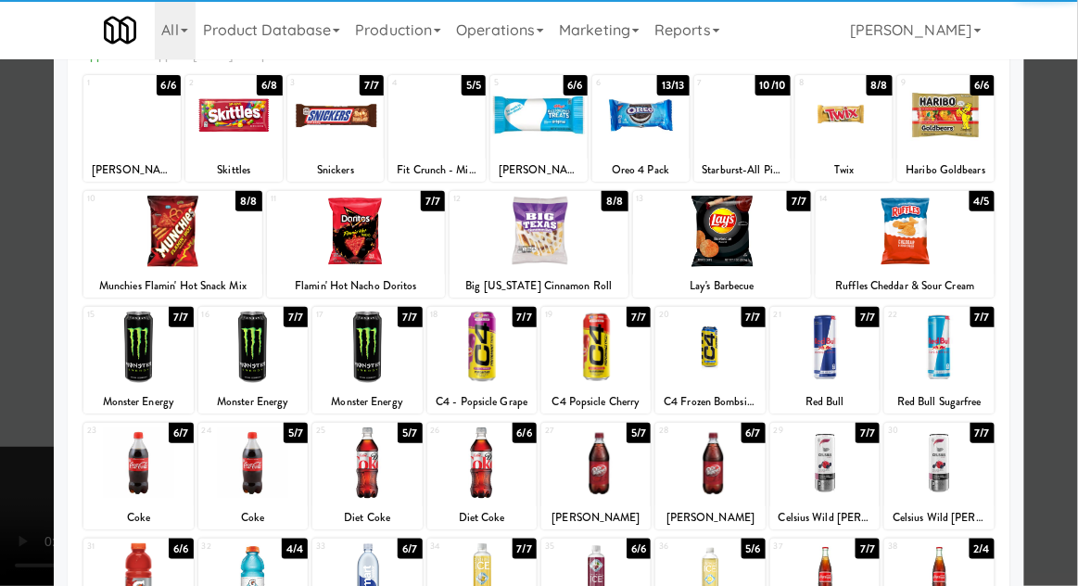
scroll to position [98, 0]
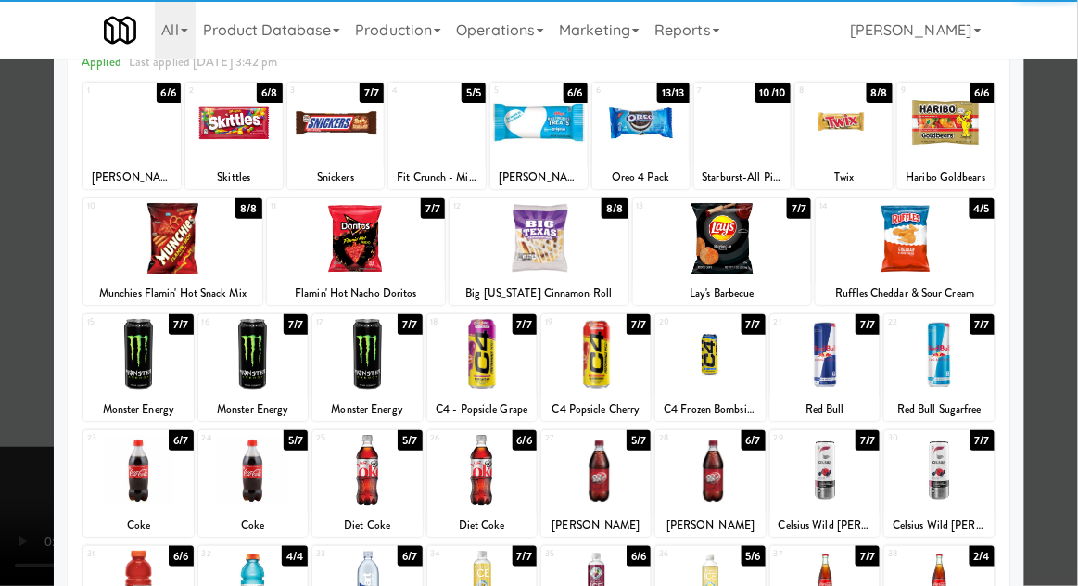
click at [246, 480] on div at bounding box center [252, 470] width 109 height 71
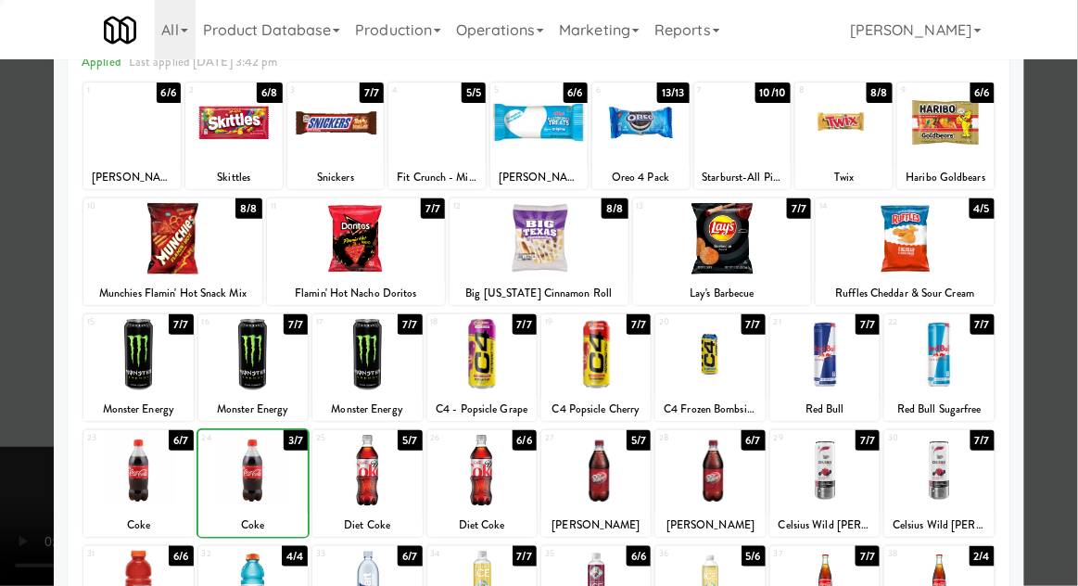
click at [1059, 405] on div at bounding box center [539, 293] width 1078 height 586
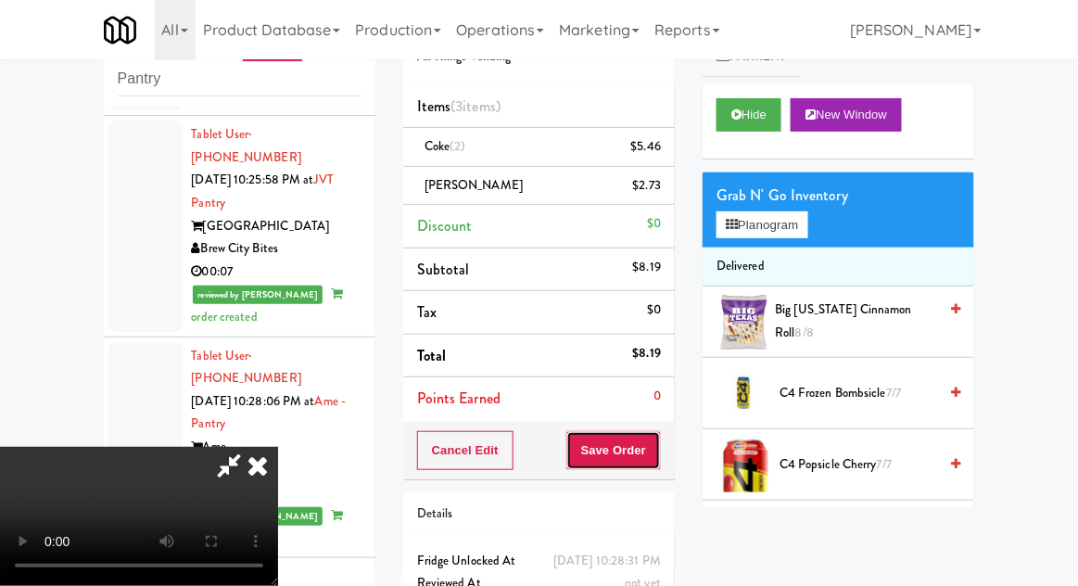
click at [661, 446] on button "Save Order" at bounding box center [613, 450] width 95 height 39
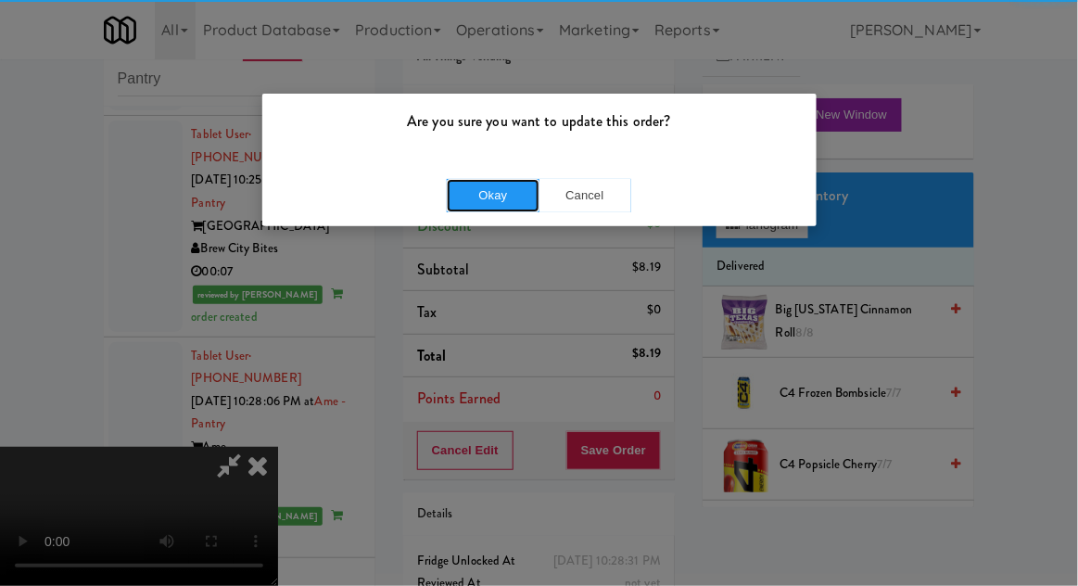
click at [471, 208] on button "Okay" at bounding box center [493, 195] width 93 height 33
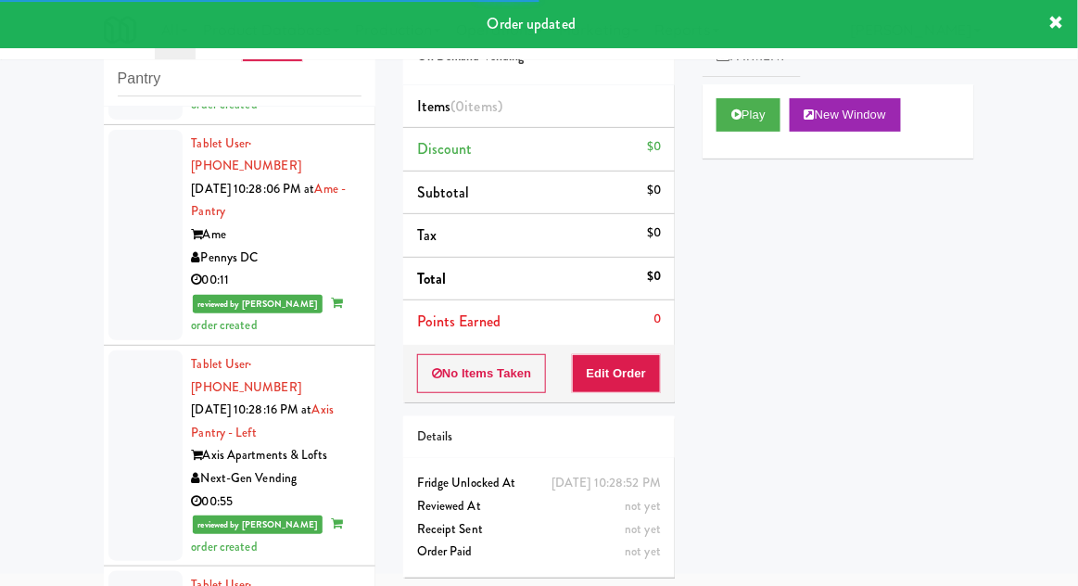
scroll to position [4186, 0]
click at [766, 111] on button "Play" at bounding box center [748, 114] width 64 height 33
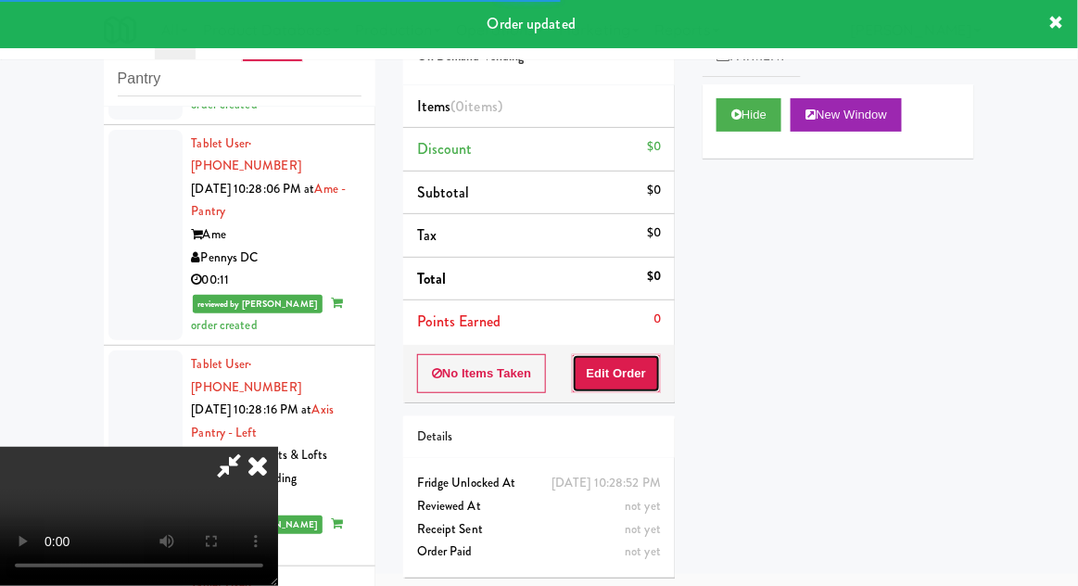
click at [640, 369] on button "Edit Order" at bounding box center [617, 373] width 90 height 39
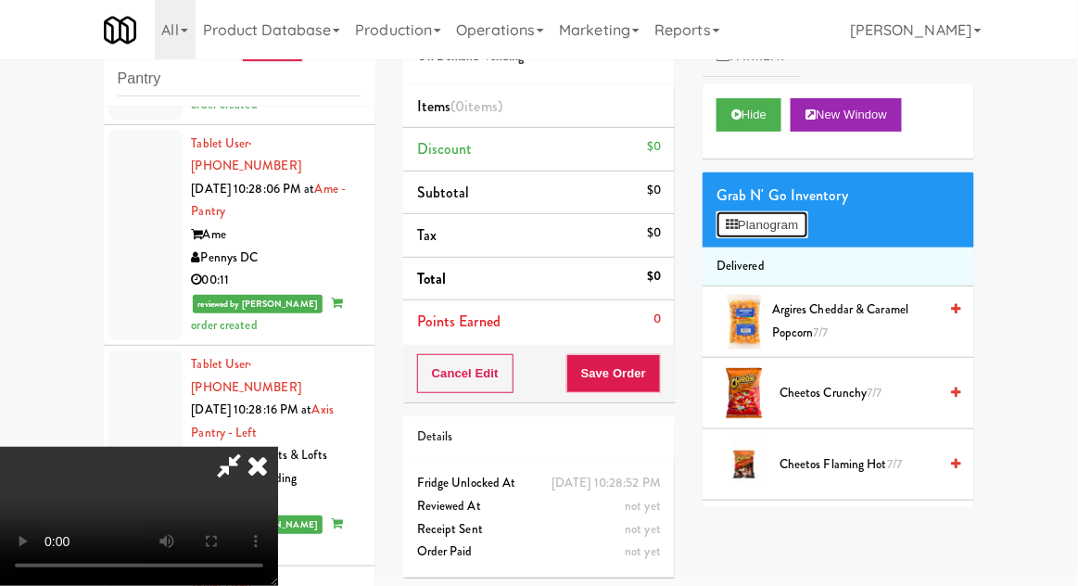
click at [781, 224] on button "Planogram" at bounding box center [761, 225] width 91 height 28
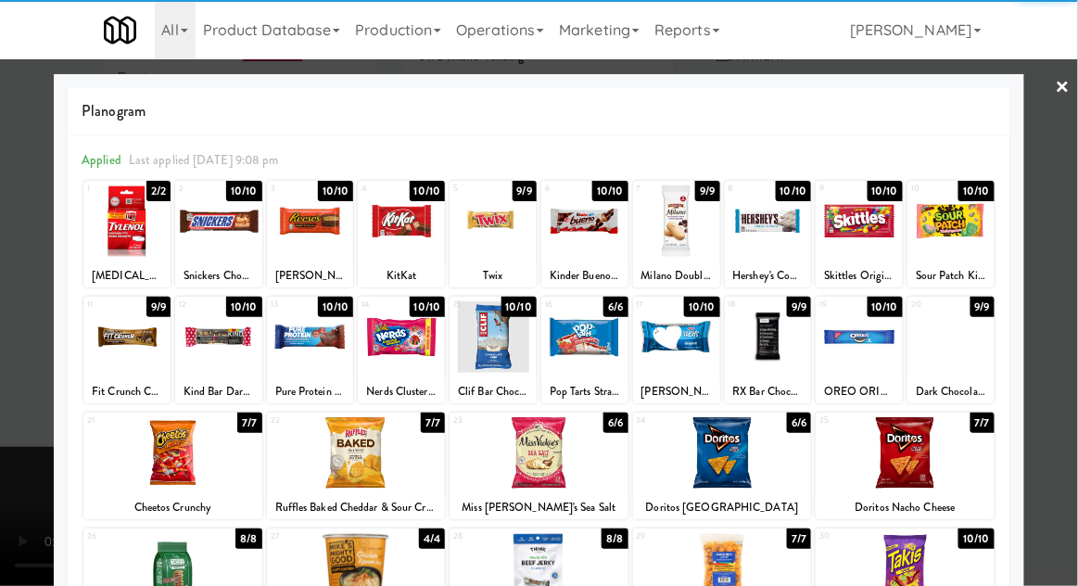
click at [9, 419] on div at bounding box center [539, 293] width 1078 height 586
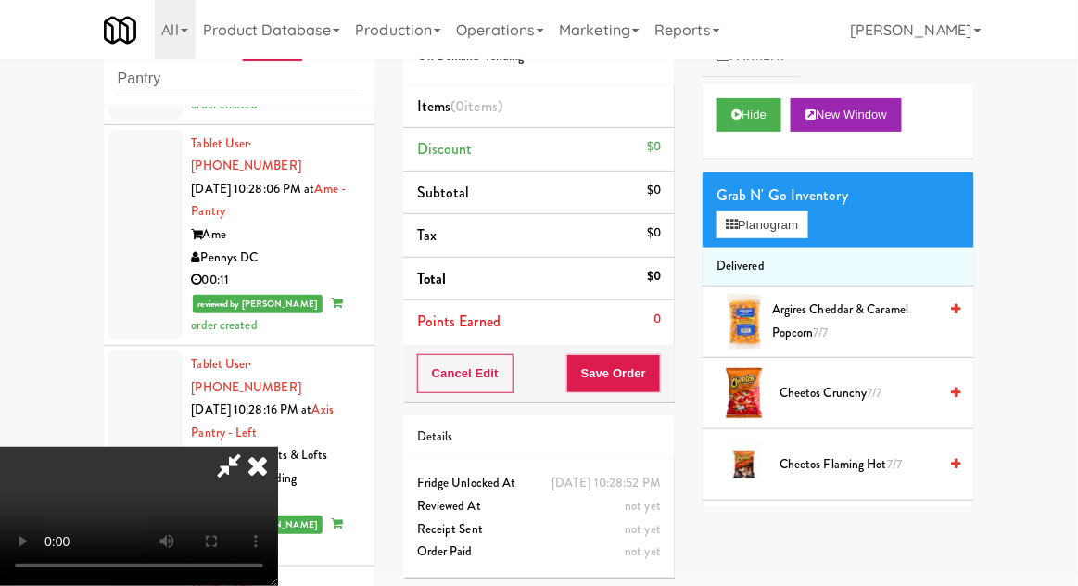
click at [26, 234] on div "inbox reviewed recent all unclear take inventory issue suspicious failed recent…" at bounding box center [539, 335] width 1078 height 681
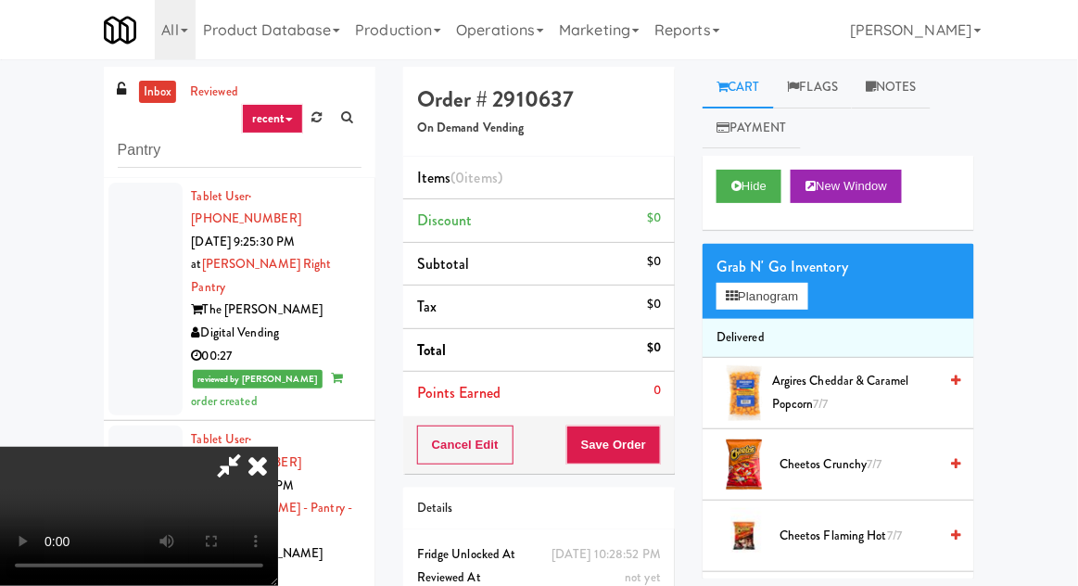
click at [150, 95] on link "inbox" at bounding box center [158, 92] width 38 height 23
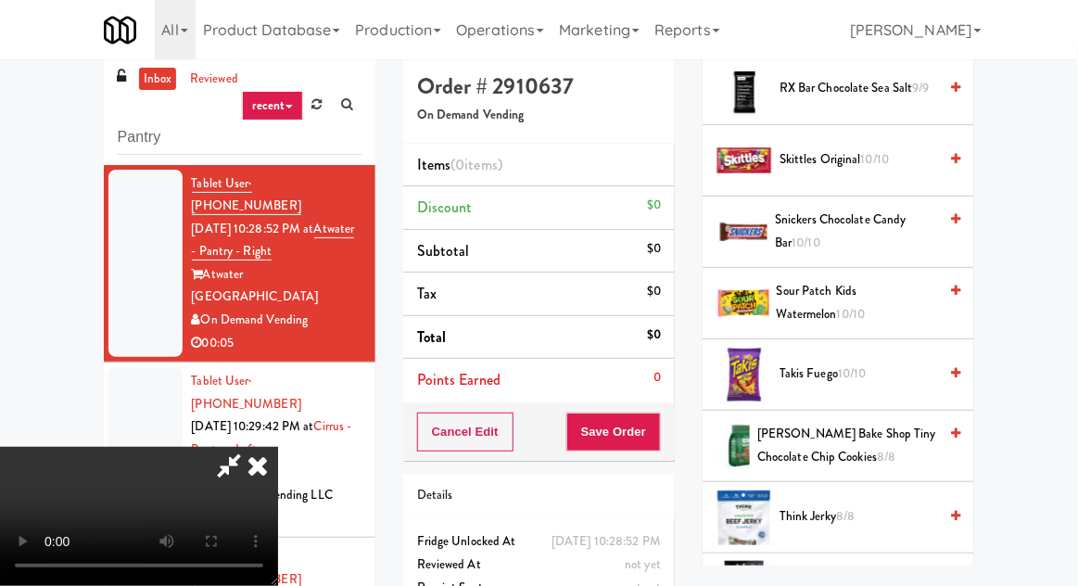
scroll to position [2108, 0]
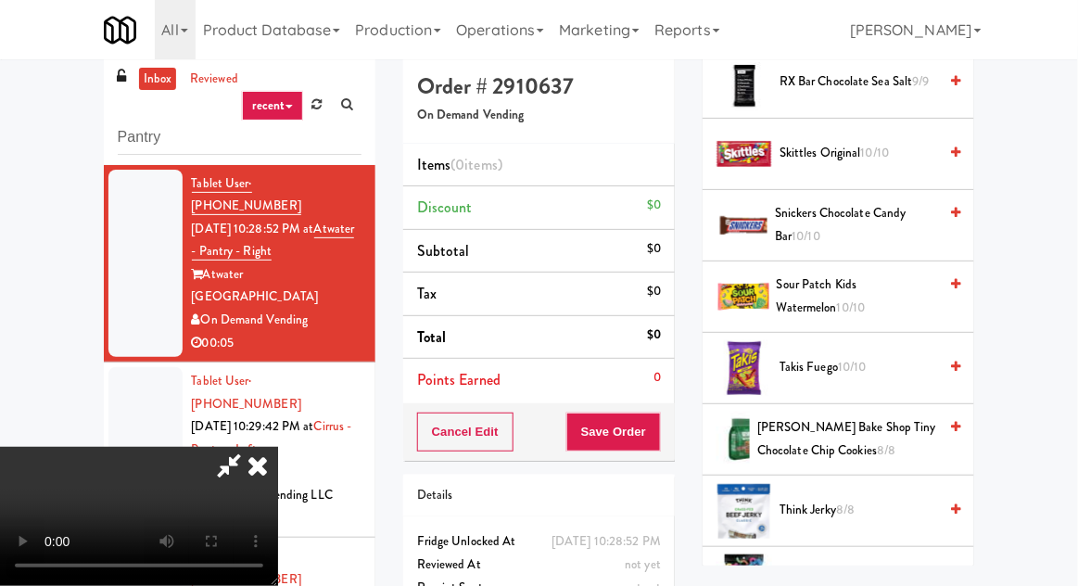
click at [853, 500] on span "8/8" at bounding box center [845, 509] width 19 height 18
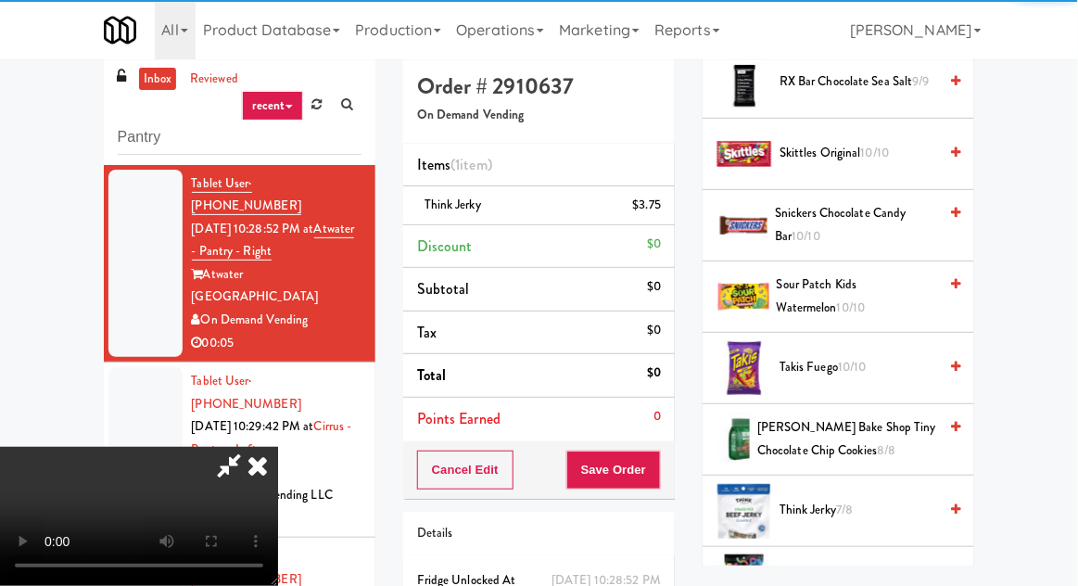
click at [853, 500] on span "7/8" at bounding box center [844, 509] width 17 height 18
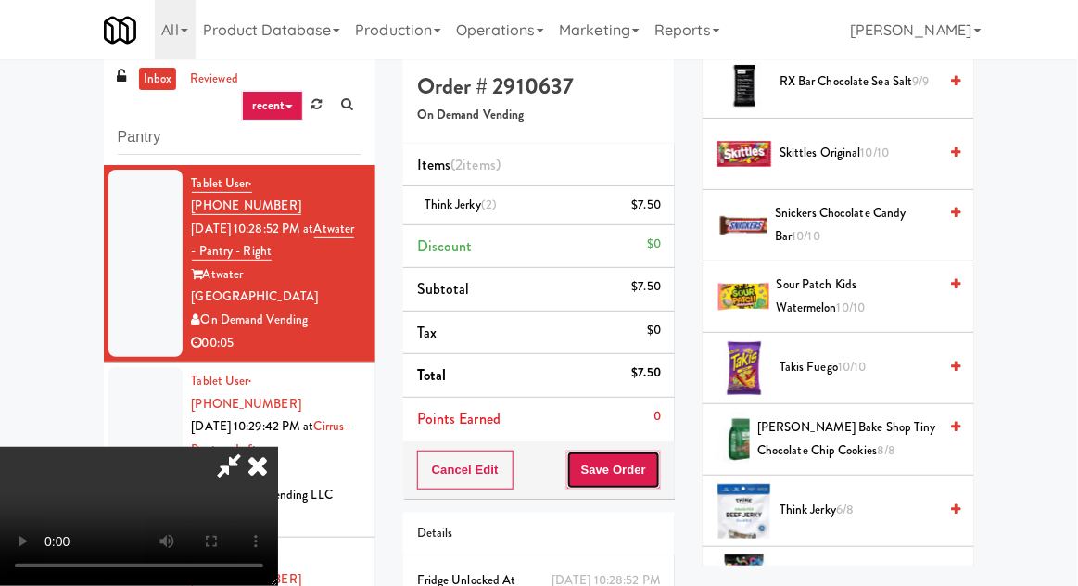
click at [655, 477] on button "Save Order" at bounding box center [613, 469] width 95 height 39
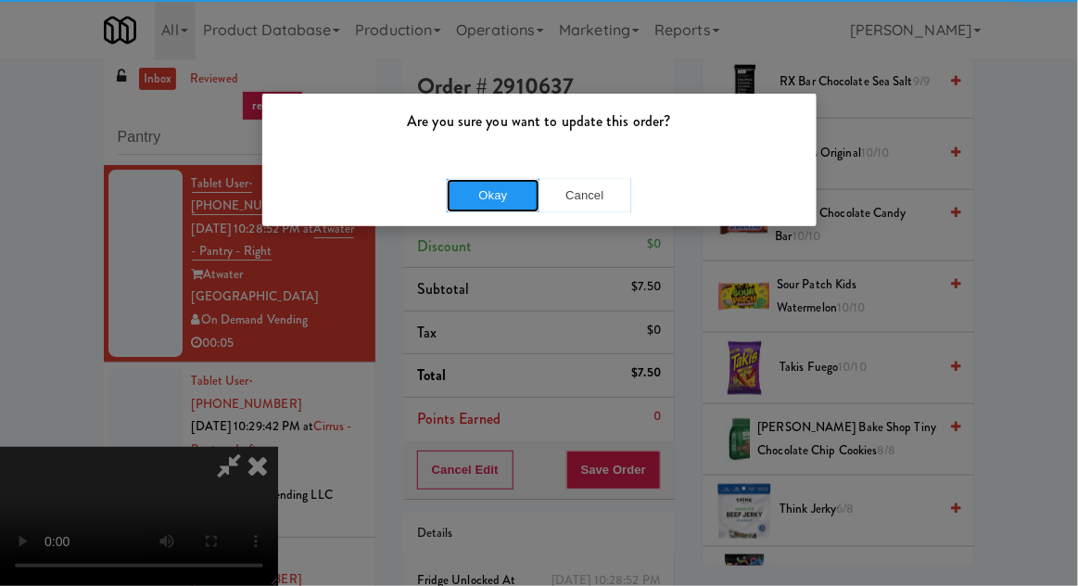
click at [477, 204] on button "Okay" at bounding box center [493, 195] width 93 height 33
click at [475, 182] on button "Okay" at bounding box center [493, 195] width 93 height 33
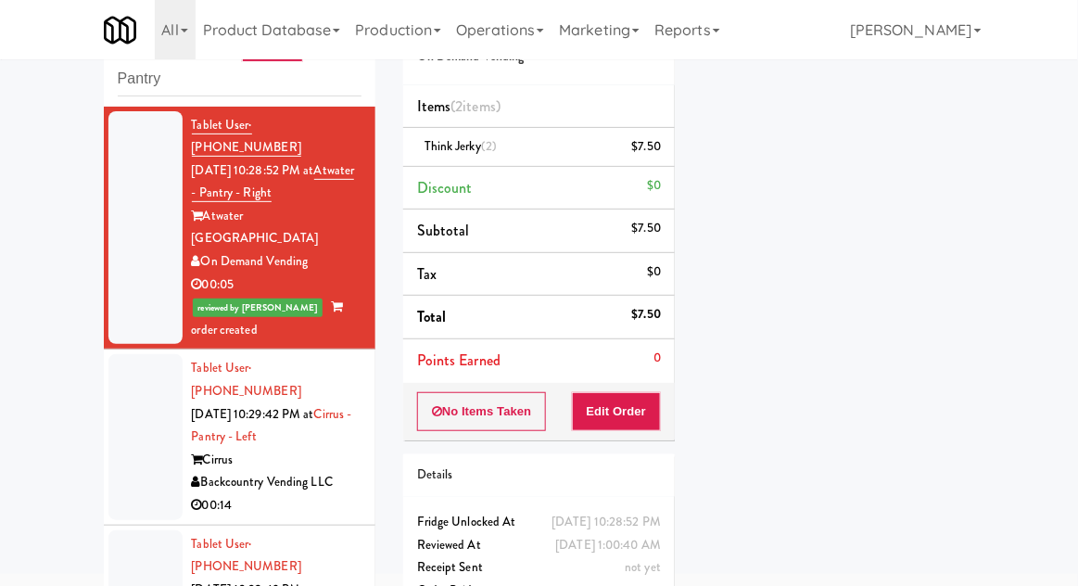
scroll to position [0, 0]
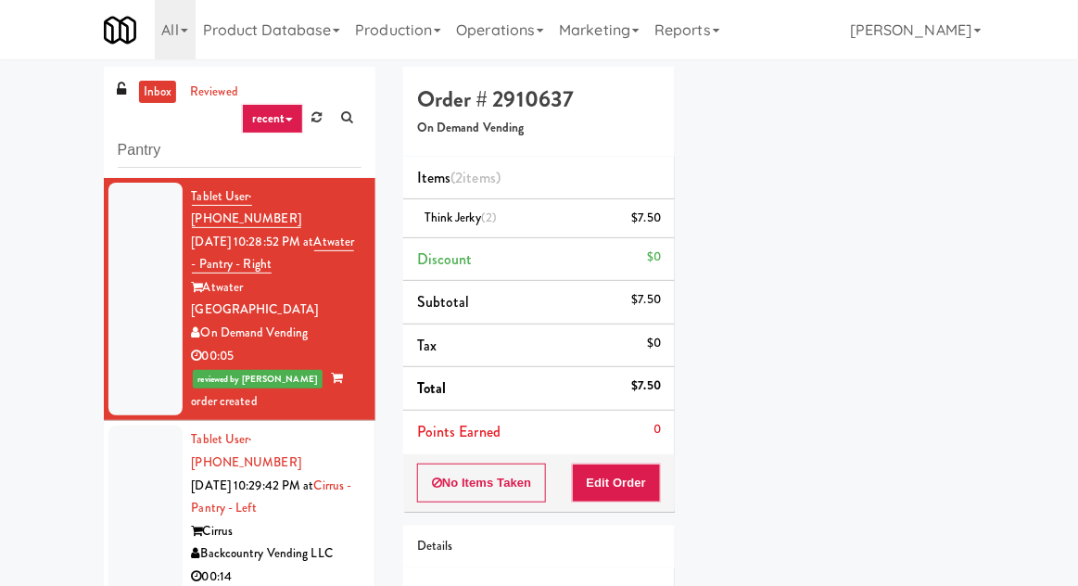
click at [215, 92] on link "reviewed" at bounding box center [213, 92] width 57 height 23
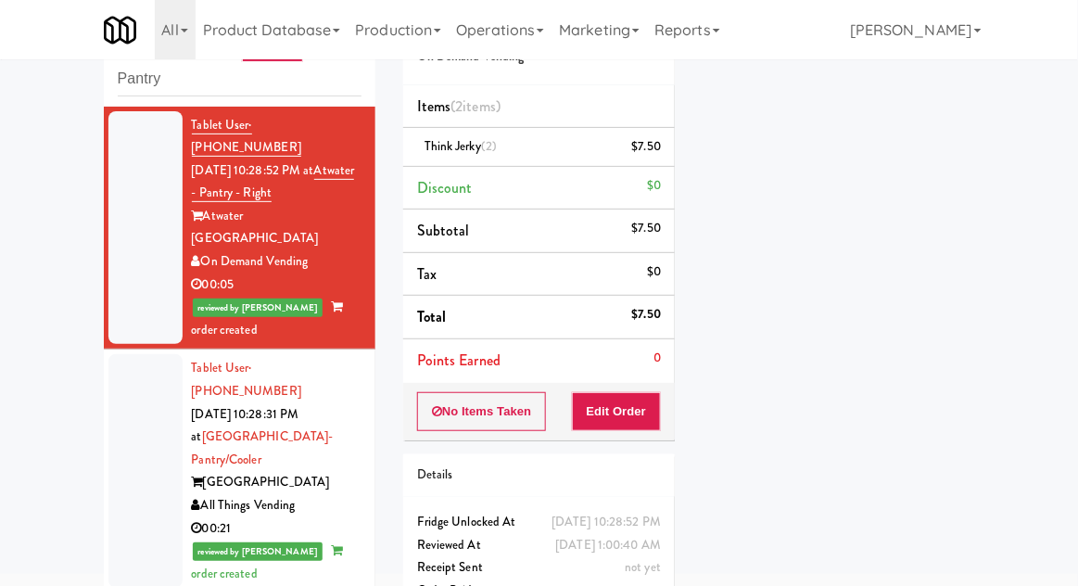
click at [132, 446] on div at bounding box center [145, 471] width 74 height 234
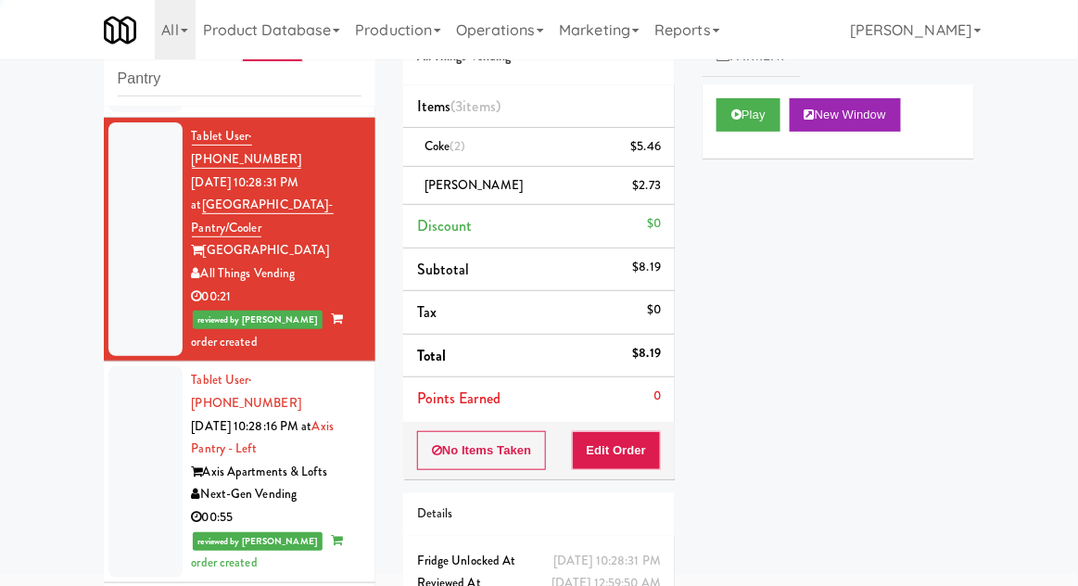
scroll to position [235, 0]
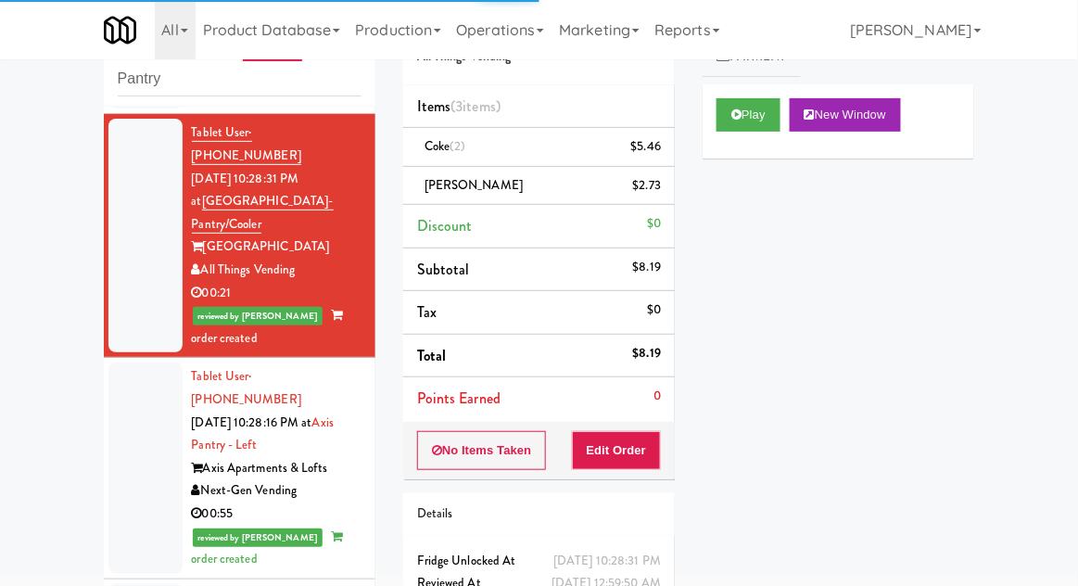
click at [138, 435] on div at bounding box center [145, 467] width 74 height 210
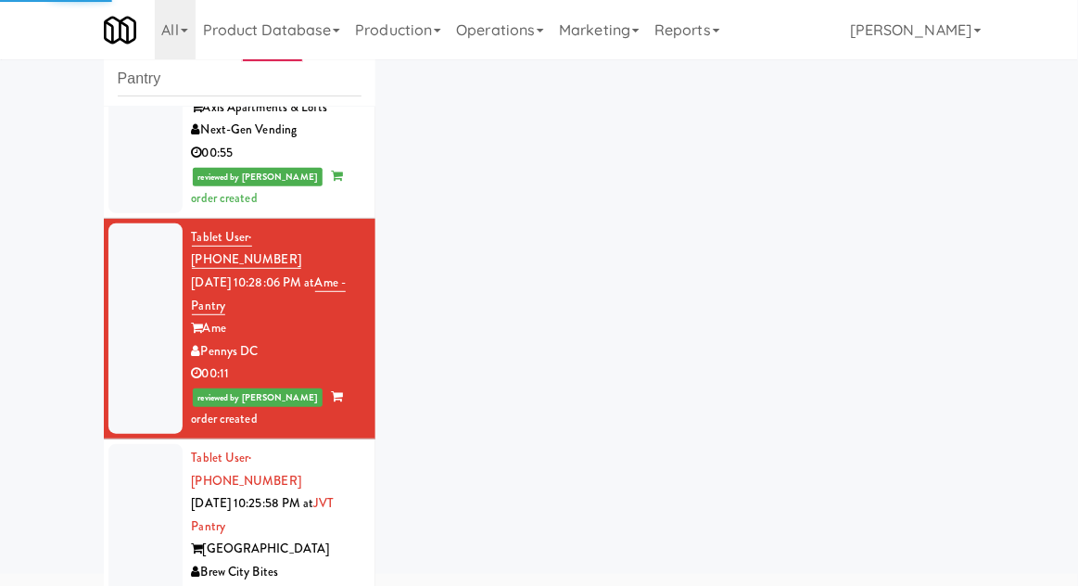
click at [136, 444] on div at bounding box center [145, 549] width 74 height 210
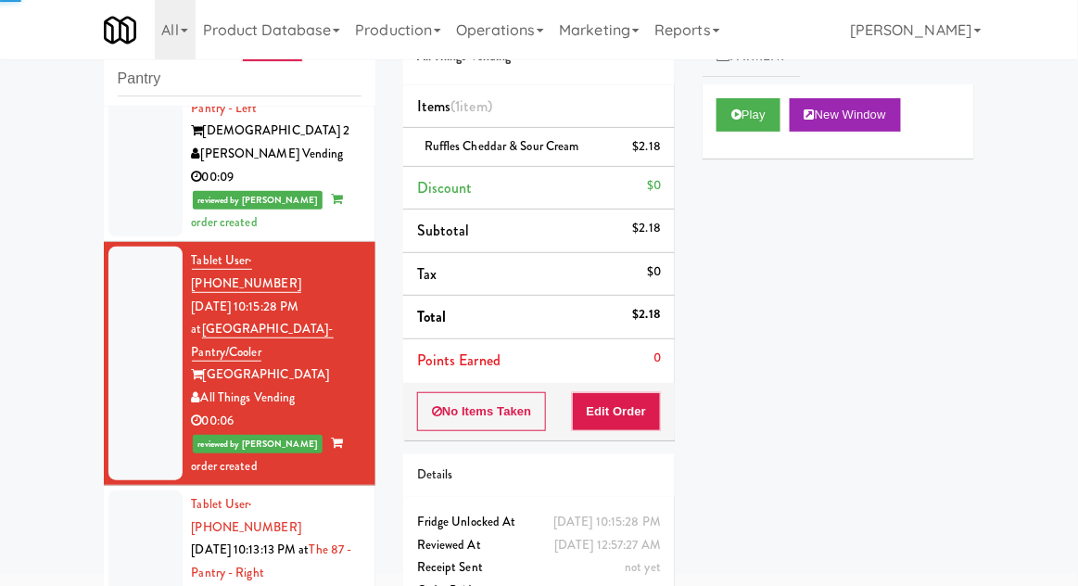
scroll to position [1278, 0]
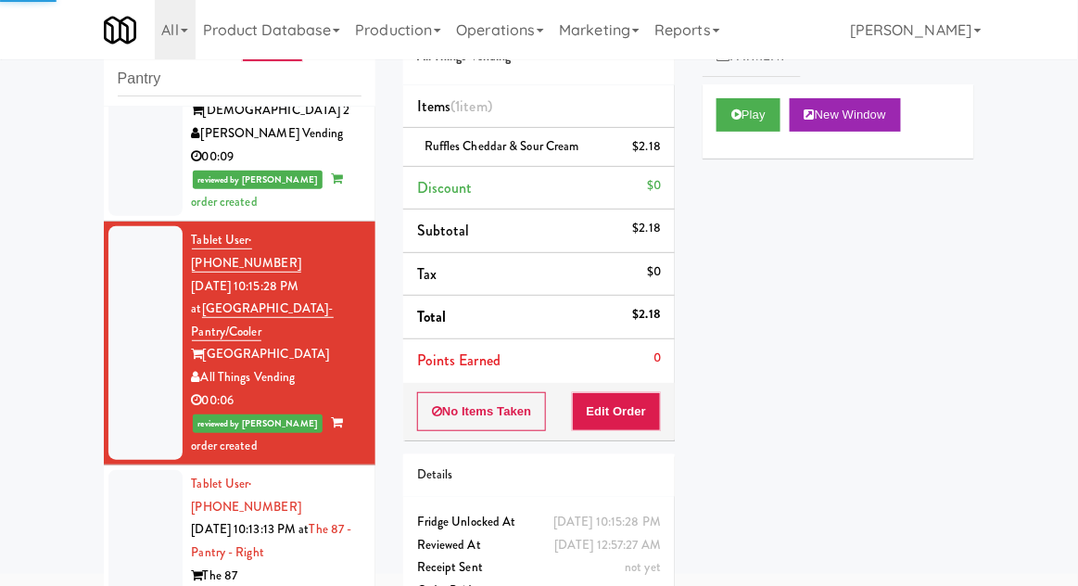
click at [141, 470] on div at bounding box center [145, 575] width 74 height 210
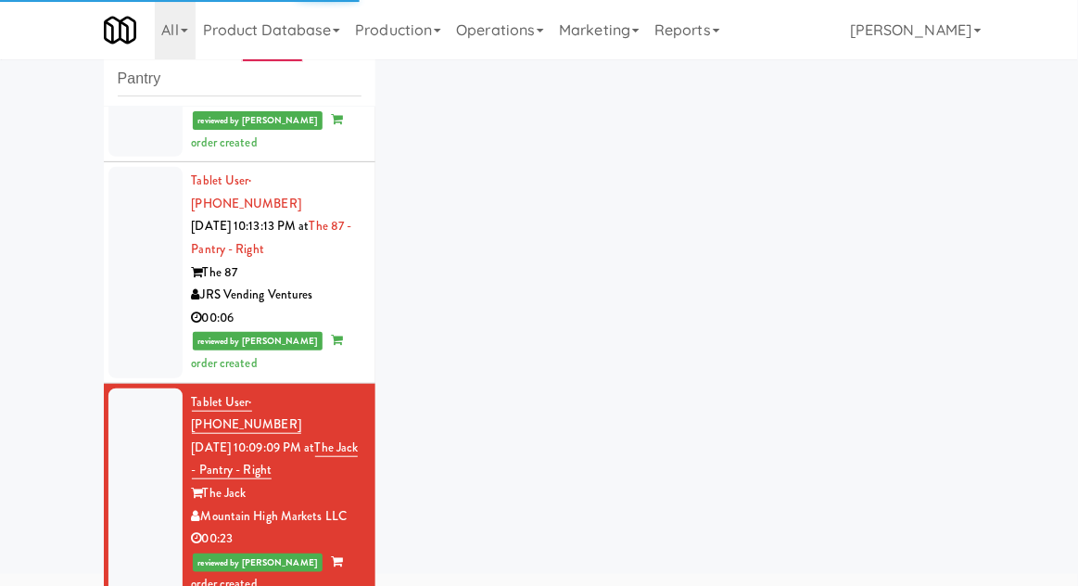
scroll to position [1617, 0]
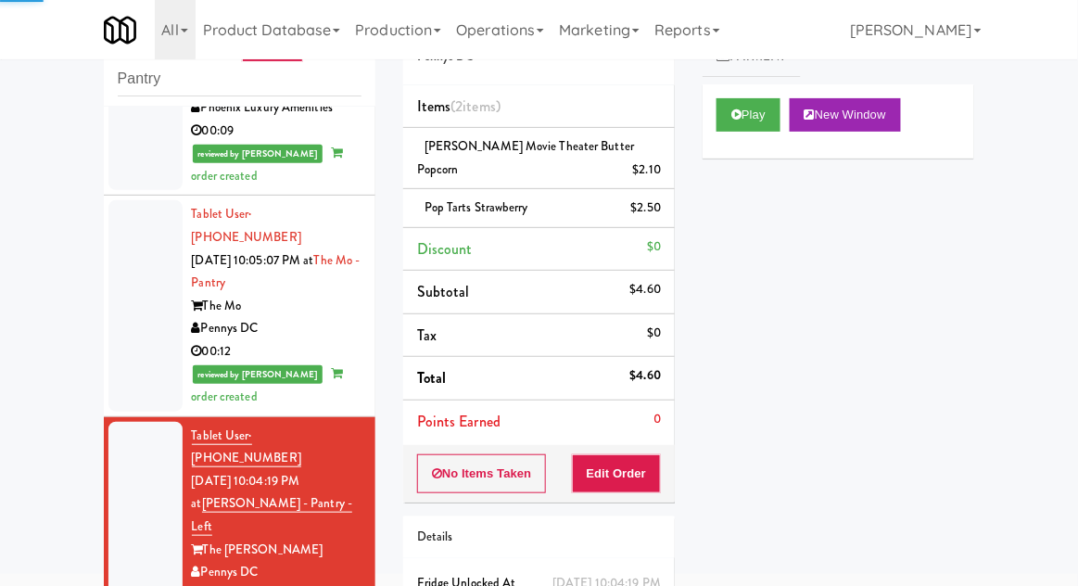
scroll to position [2212, 0]
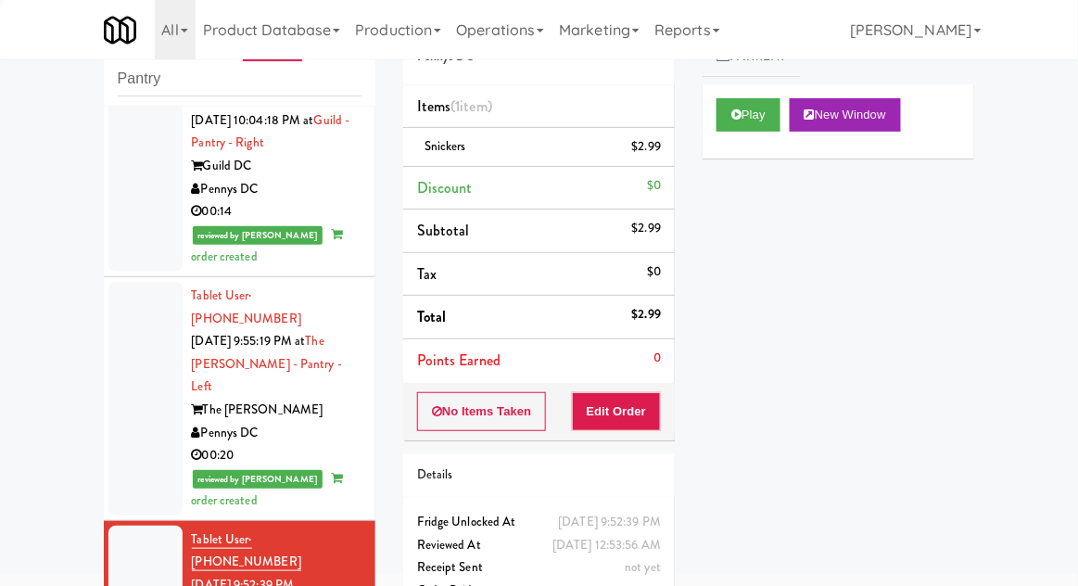
scroll to position [2845, 0]
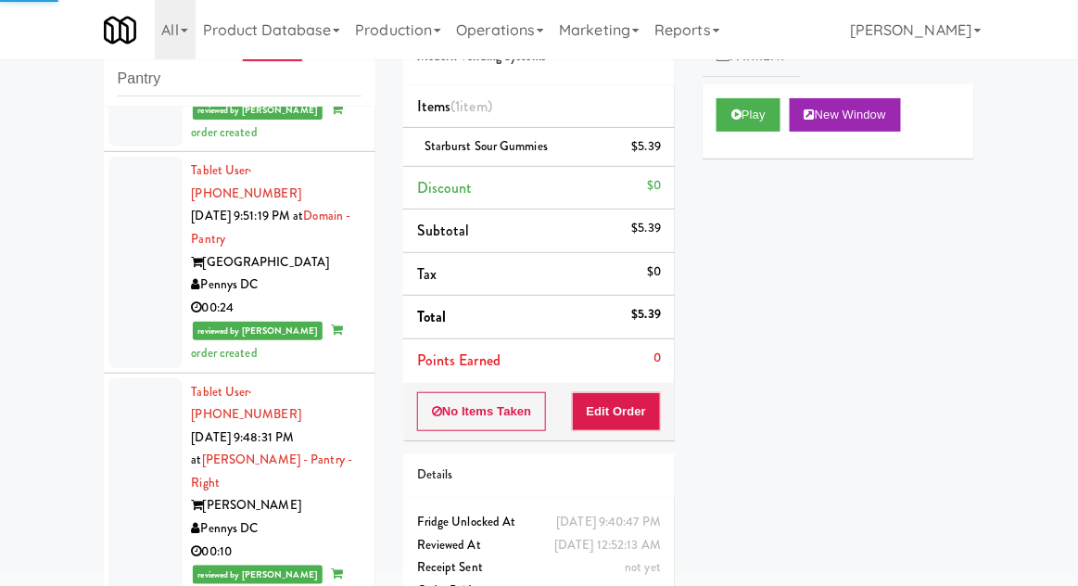
scroll to position [3647, 0]
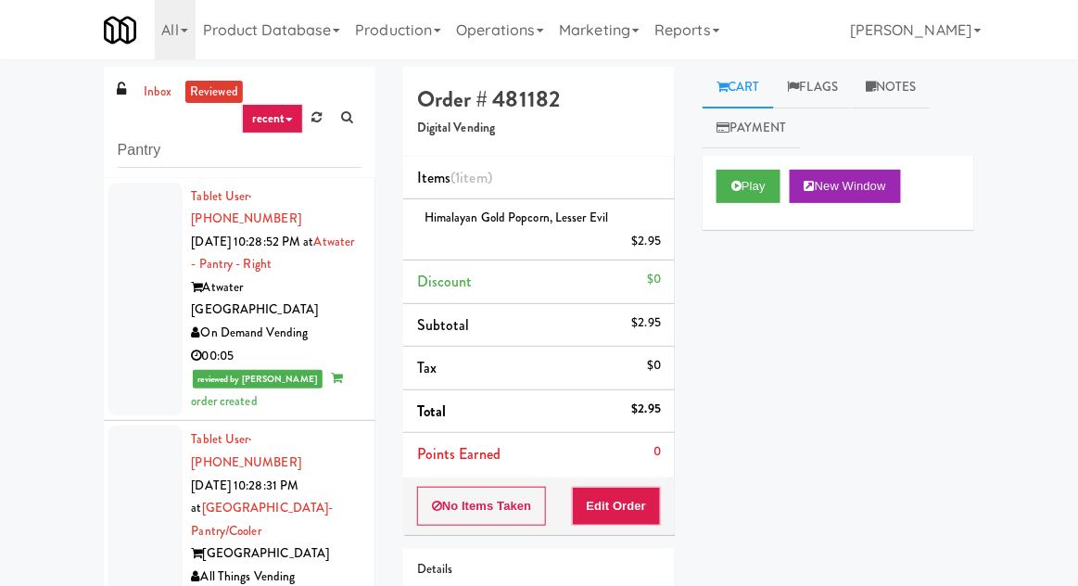
click at [151, 100] on link "inbox" at bounding box center [158, 92] width 38 height 23
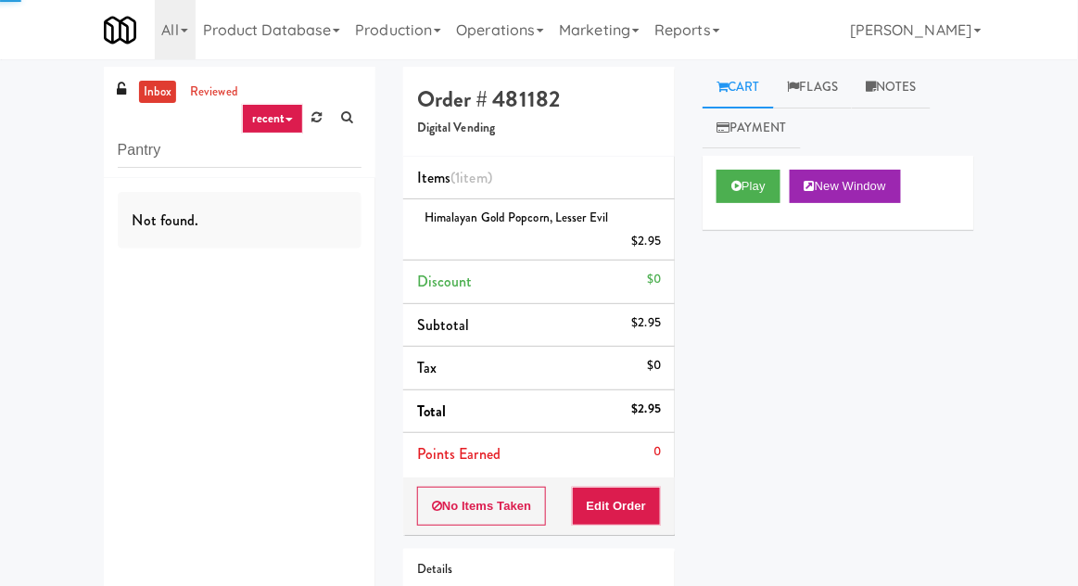
click at [159, 101] on link "inbox" at bounding box center [158, 92] width 38 height 23
click at [146, 154] on input "945178" at bounding box center [240, 150] width 244 height 34
click at [139, 148] on input "945178" at bounding box center [240, 150] width 244 height 34
click at [19, 134] on div "inbox reviewed recent all unclear take inventory issue suspicious failed recent…" at bounding box center [539, 395] width 1078 height 657
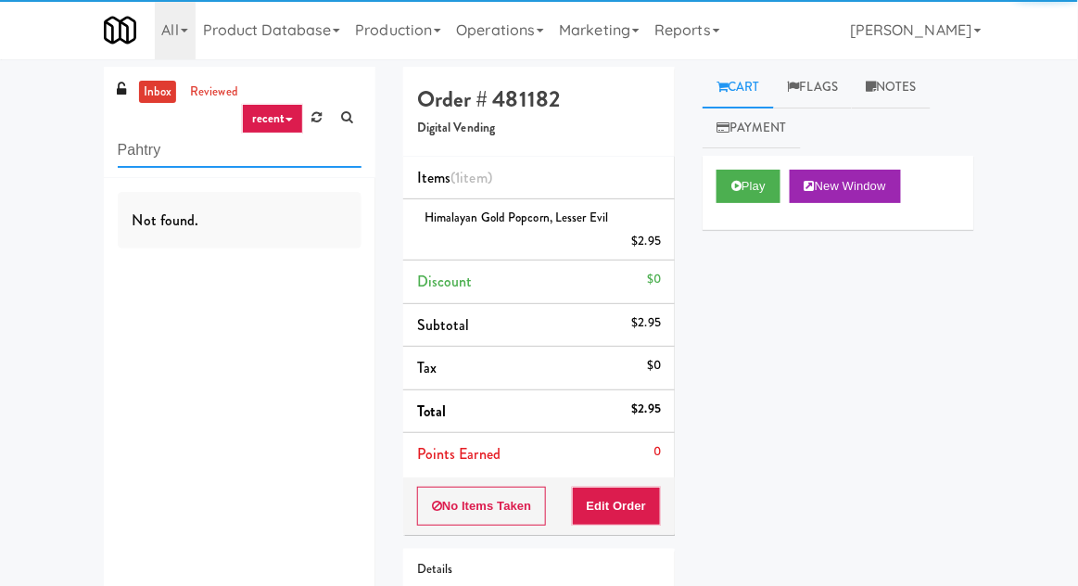
click at [185, 144] on input "Pahtry" at bounding box center [240, 150] width 244 height 34
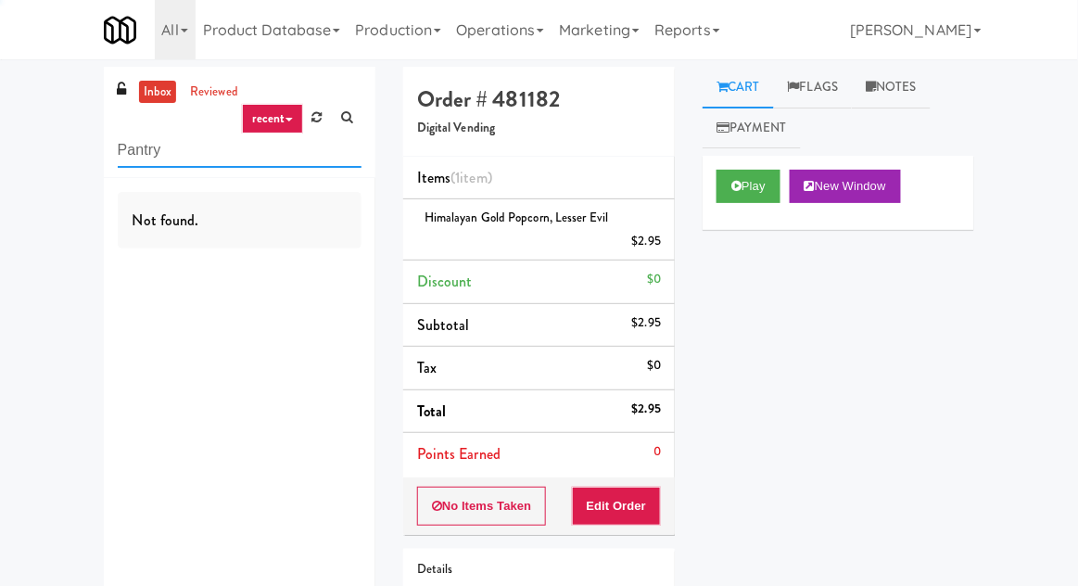
type input "Pantry"
click at [63, 80] on div "inbox reviewed recent all unclear take inventory issue suspicious failed recent…" at bounding box center [539, 395] width 1078 height 657
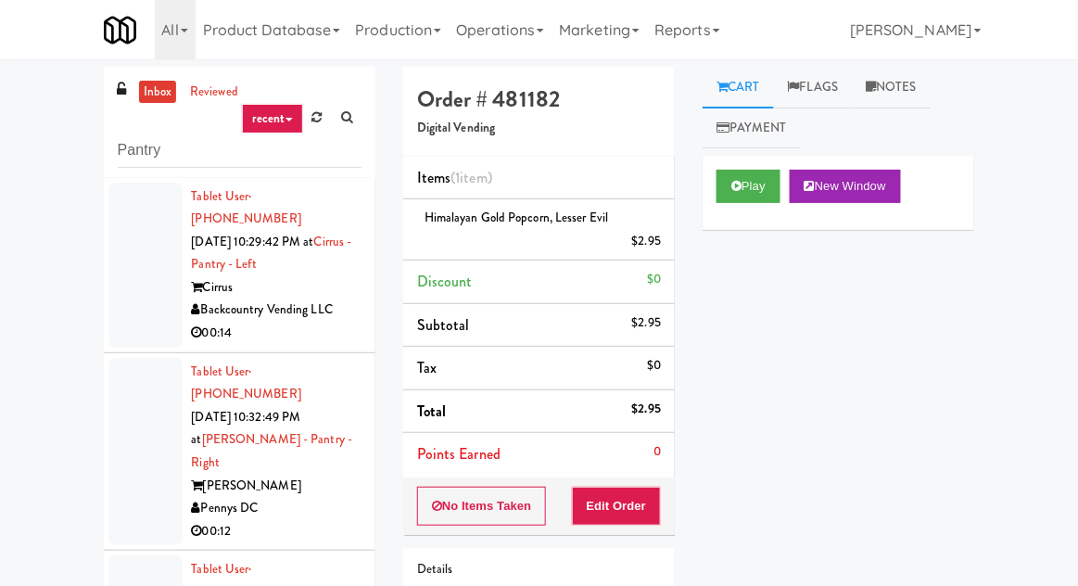
click at [124, 293] on div at bounding box center [145, 265] width 74 height 165
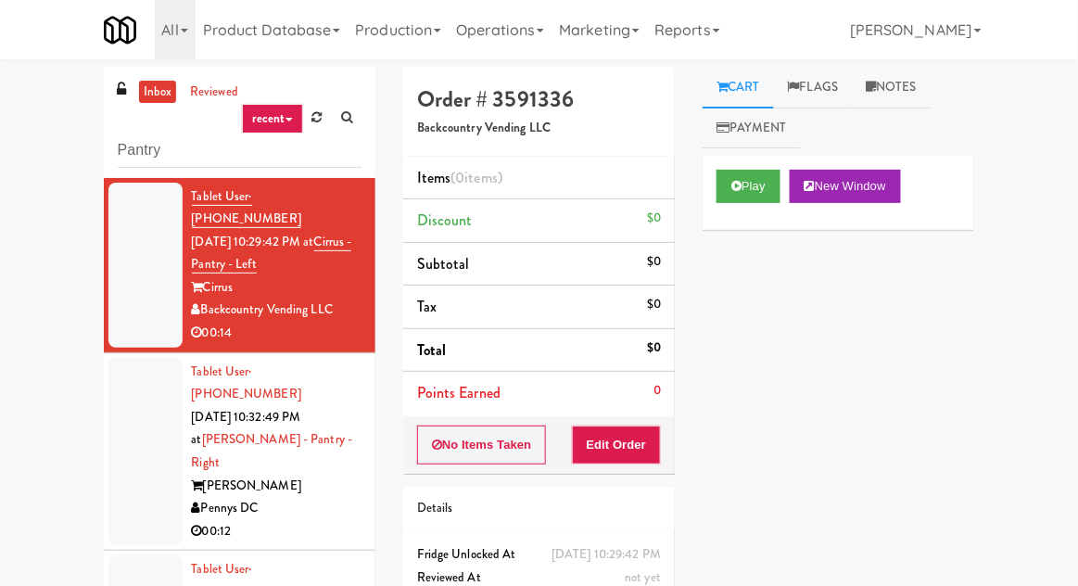
click at [133, 401] on div at bounding box center [145, 452] width 74 height 188
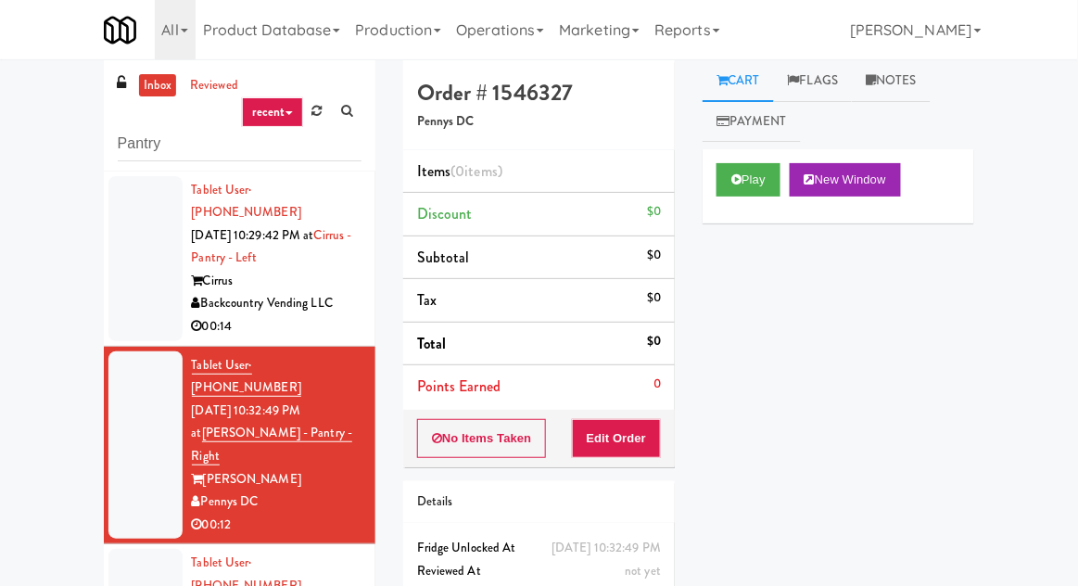
scroll to position [12, 0]
